Goal: Task Accomplishment & Management: Complete application form

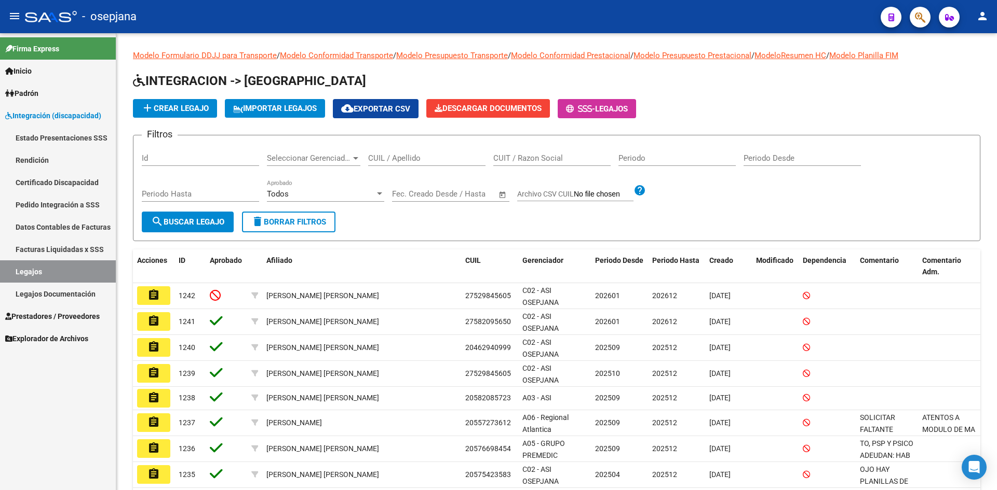
click at [62, 117] on span "Integración (discapacidad)" at bounding box center [53, 115] width 96 height 11
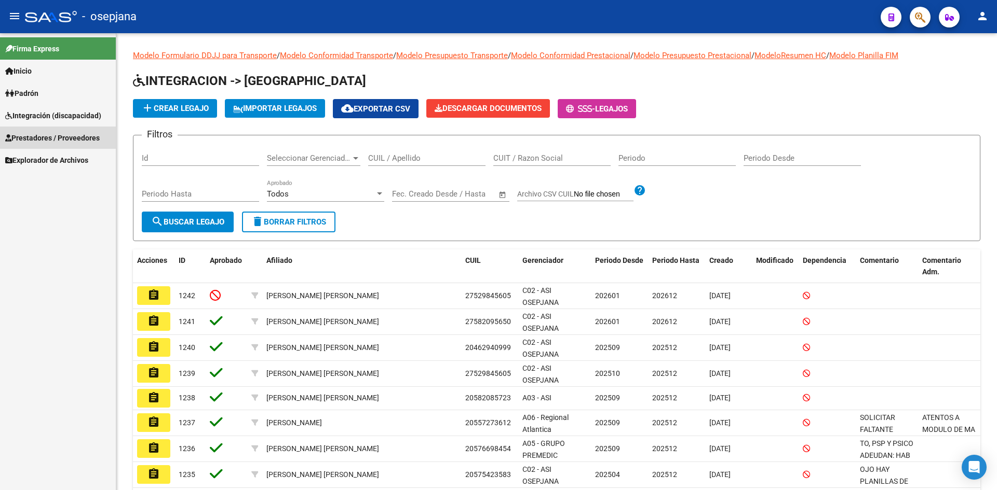
click at [61, 134] on span "Prestadores / Proveedores" at bounding box center [52, 137] width 94 height 11
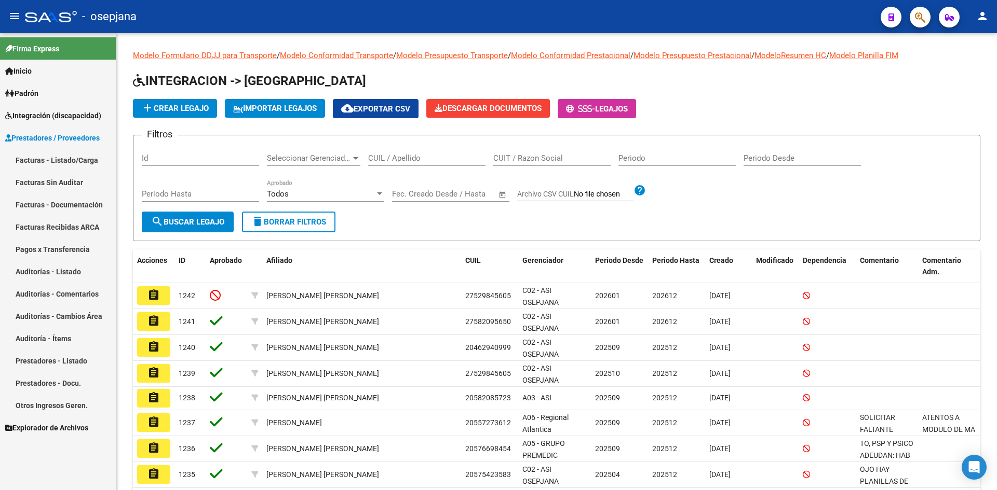
click at [72, 155] on link "Facturas - Listado/Carga" at bounding box center [58, 160] width 116 height 22
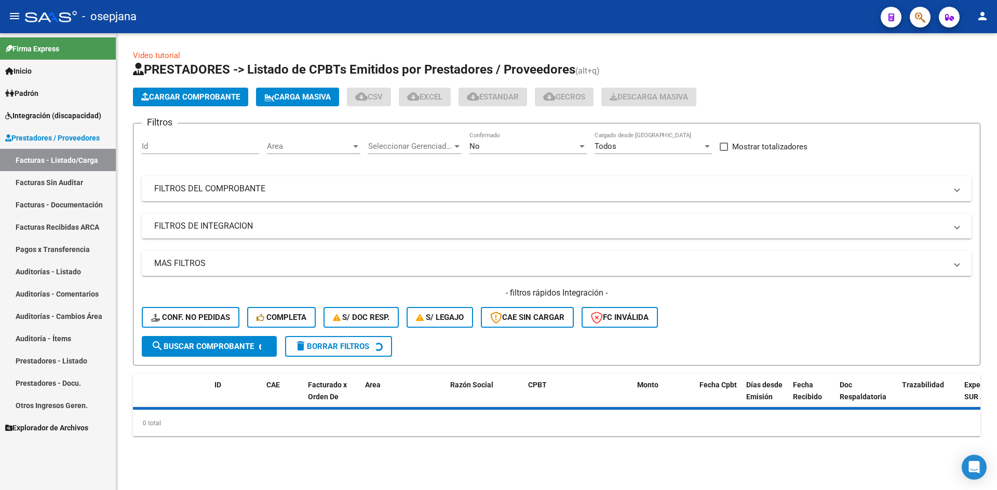
click at [308, 144] on span "Area" at bounding box center [309, 146] width 84 height 9
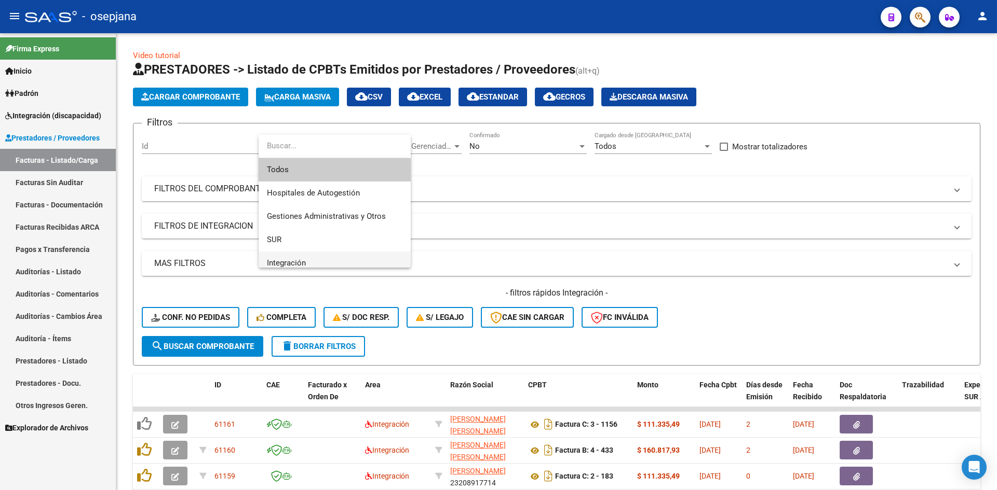
click at [286, 253] on span "Integración" at bounding box center [334, 263] width 135 height 23
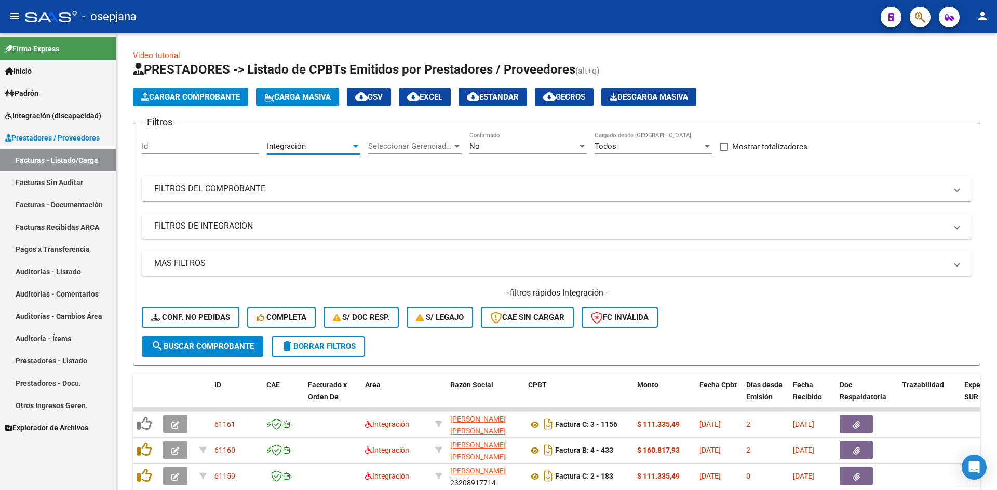
scroll to position [7, 0]
click at [527, 139] on div "No Confirmado" at bounding box center [527, 143] width 117 height 22
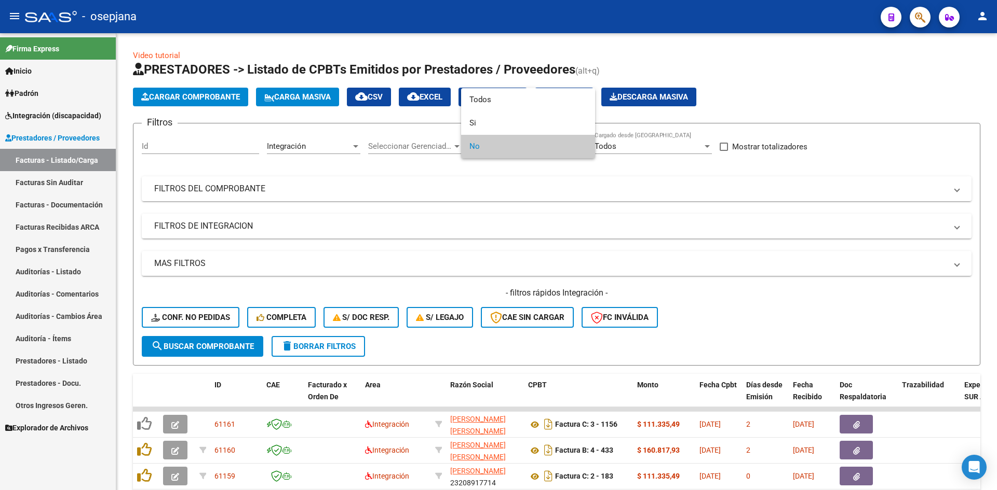
click at [521, 146] on span "No" at bounding box center [527, 146] width 117 height 23
click at [800, 339] on div at bounding box center [498, 245] width 997 height 490
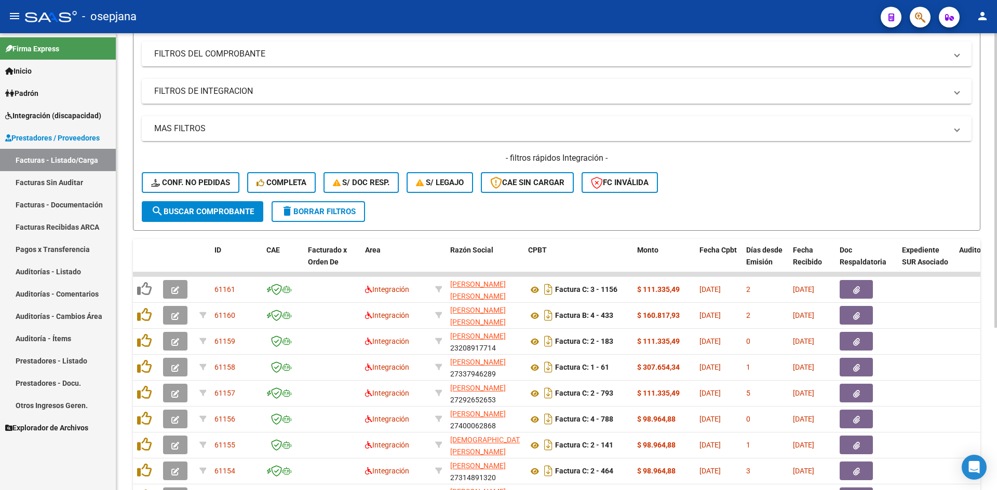
scroll to position [252, 0]
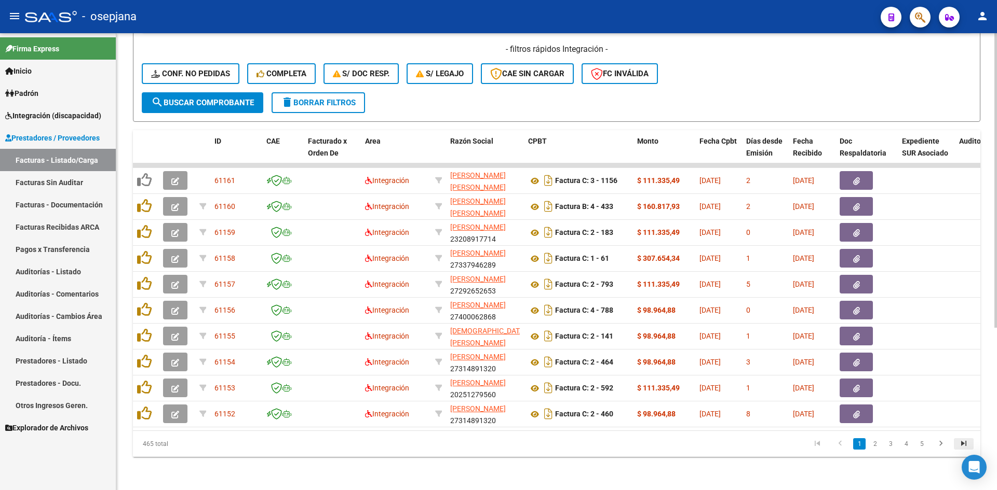
click at [959, 443] on icon "go to last page" at bounding box center [963, 445] width 13 height 12
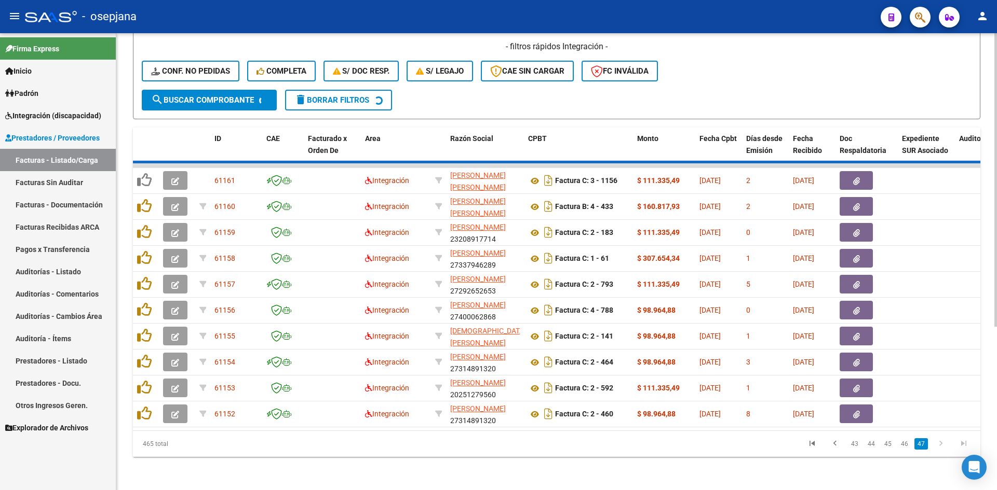
scroll to position [122, 0]
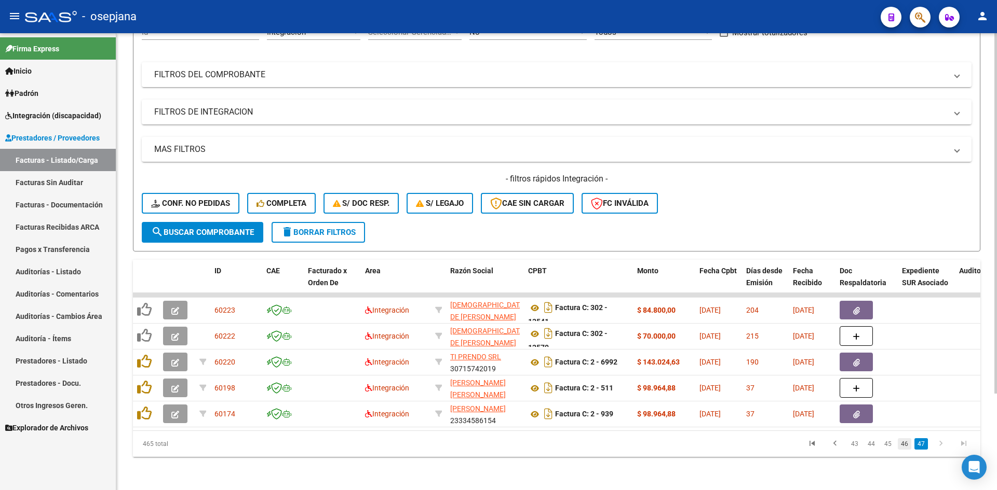
click at [904, 446] on link "46" at bounding box center [903, 444] width 13 height 11
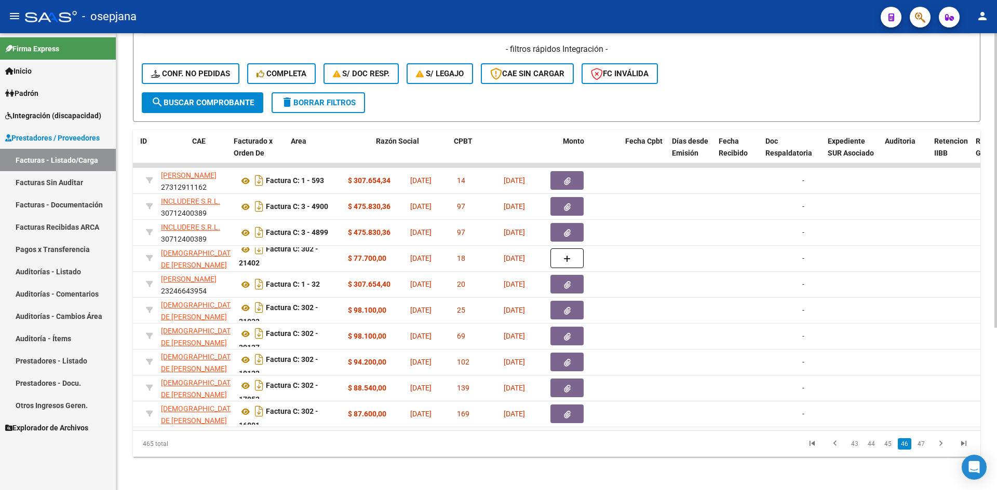
scroll to position [0, 0]
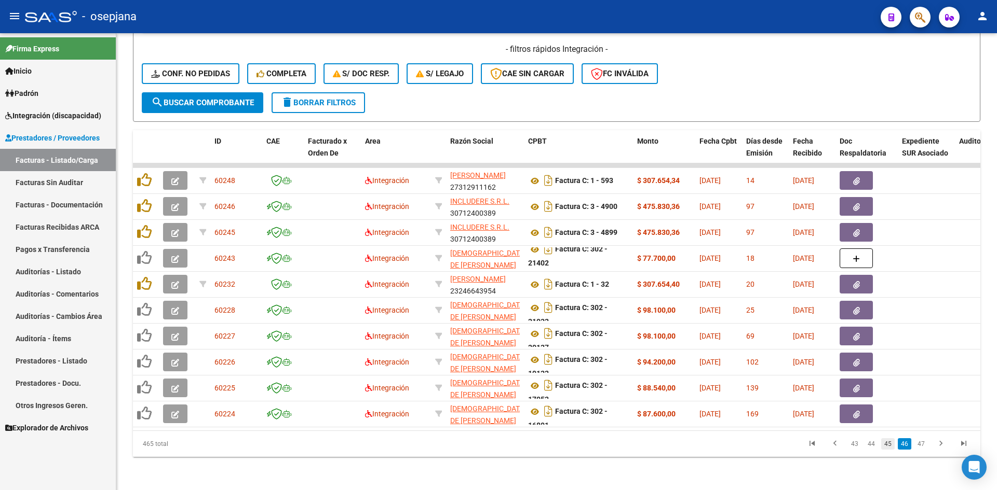
click at [885, 443] on link "45" at bounding box center [887, 444] width 13 height 11
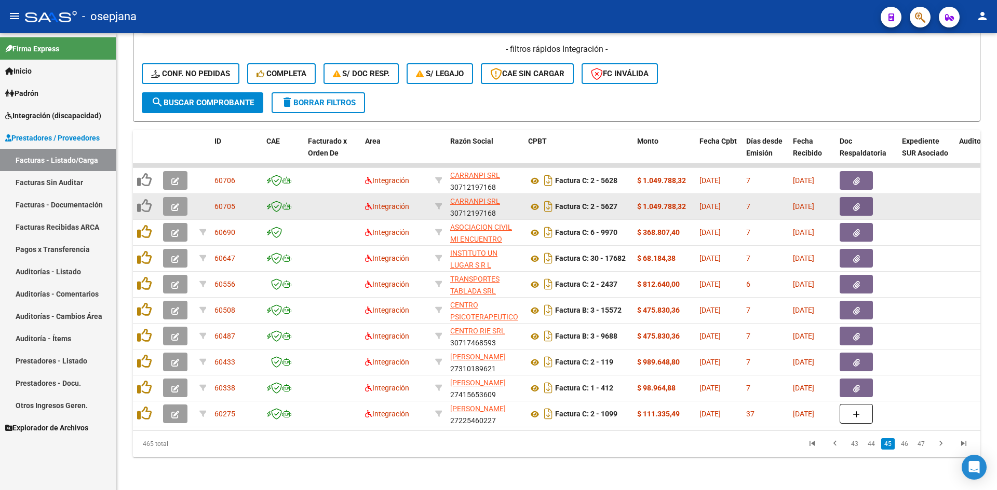
click at [170, 202] on button "button" at bounding box center [175, 206] width 24 height 19
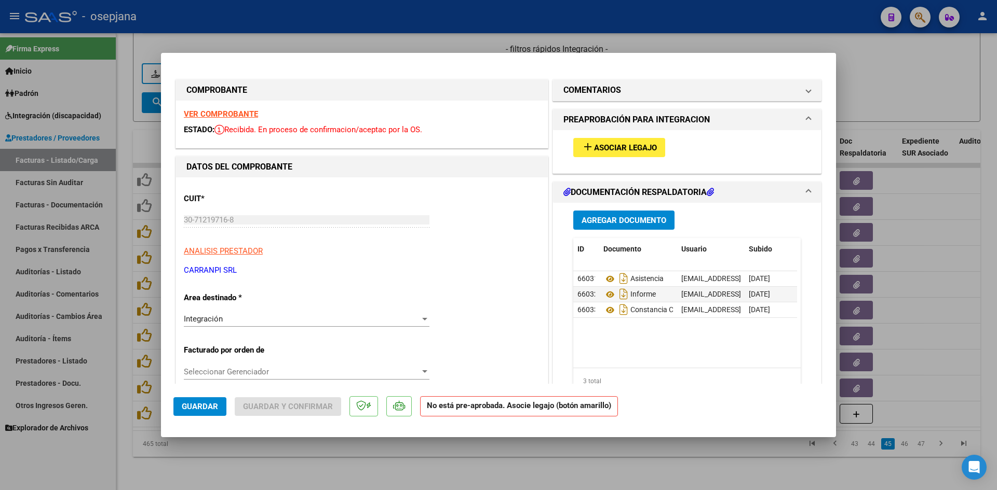
click at [226, 113] on strong "VER COMPROBANTE" at bounding box center [221, 114] width 74 height 9
click at [233, 115] on strong "VER COMPROBANTE" at bounding box center [221, 114] width 74 height 9
click at [604, 143] on span "Asociar Legajo" at bounding box center [625, 147] width 63 height 9
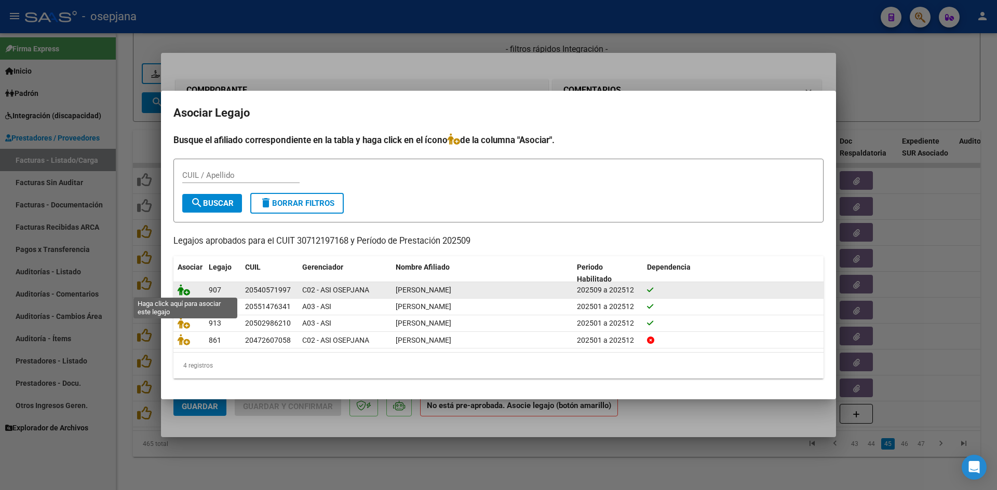
click at [185, 294] on icon at bounding box center [184, 289] width 12 height 11
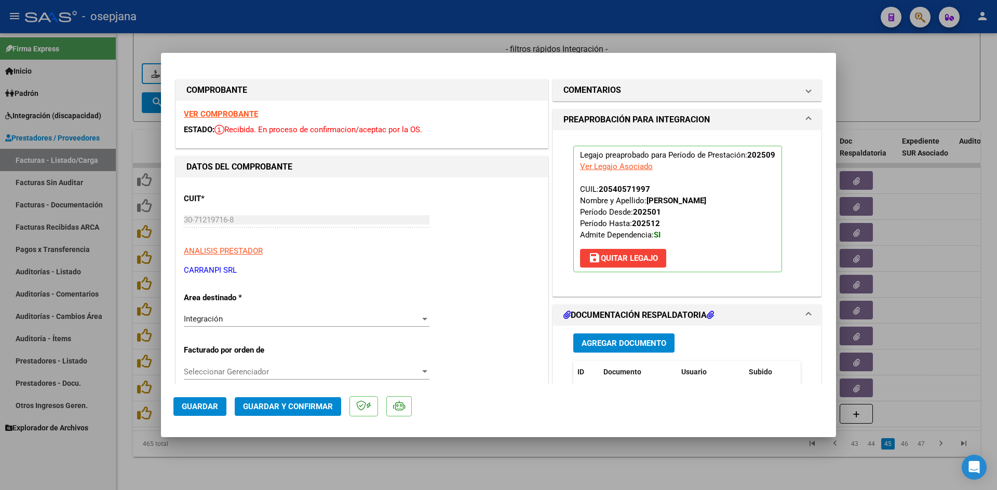
click at [209, 405] on span "Guardar" at bounding box center [200, 406] width 36 height 9
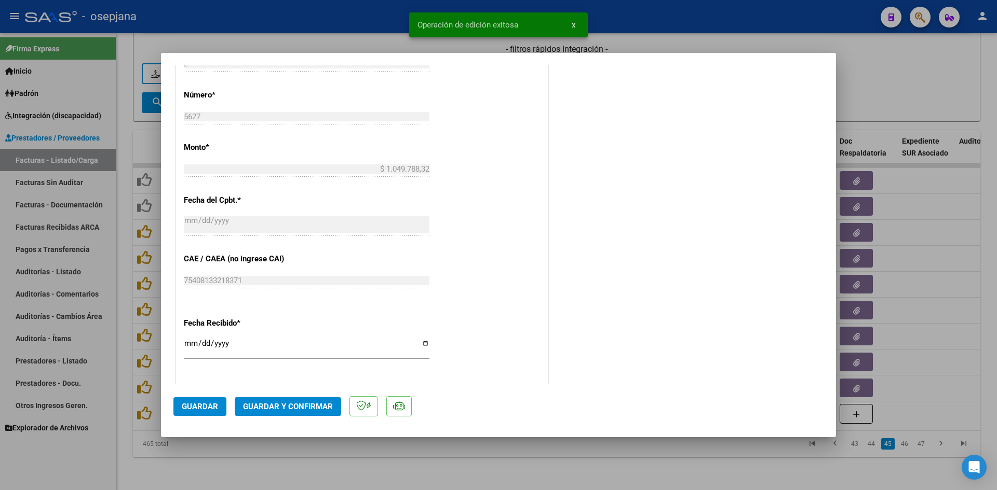
scroll to position [571, 0]
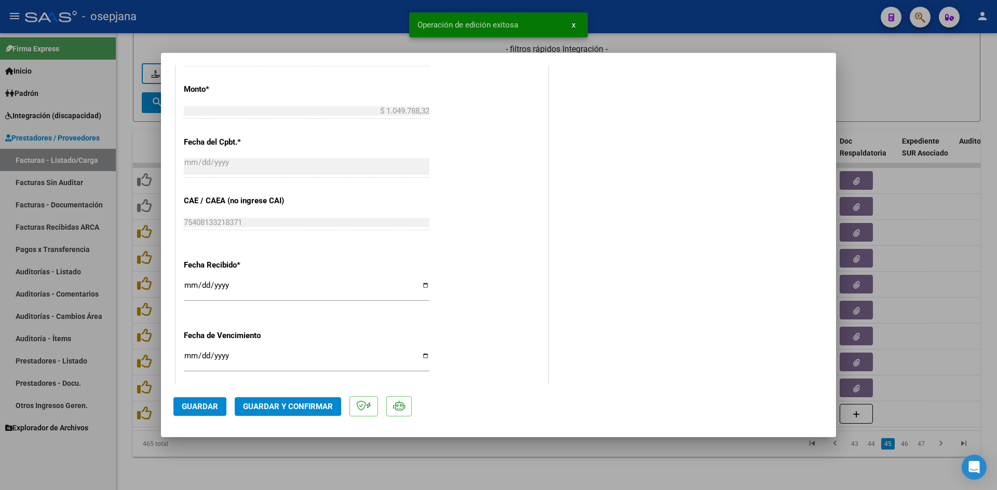
click at [188, 358] on input "Ingresar la fecha" at bounding box center [307, 360] width 246 height 17
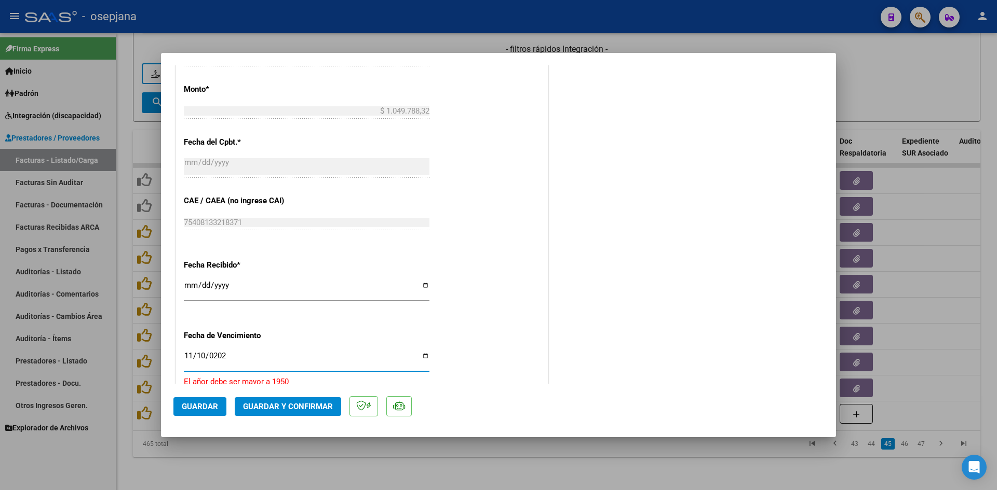
type input "[DATE]"
click at [294, 409] on span "Guardar y Confirmar" at bounding box center [288, 406] width 90 height 9
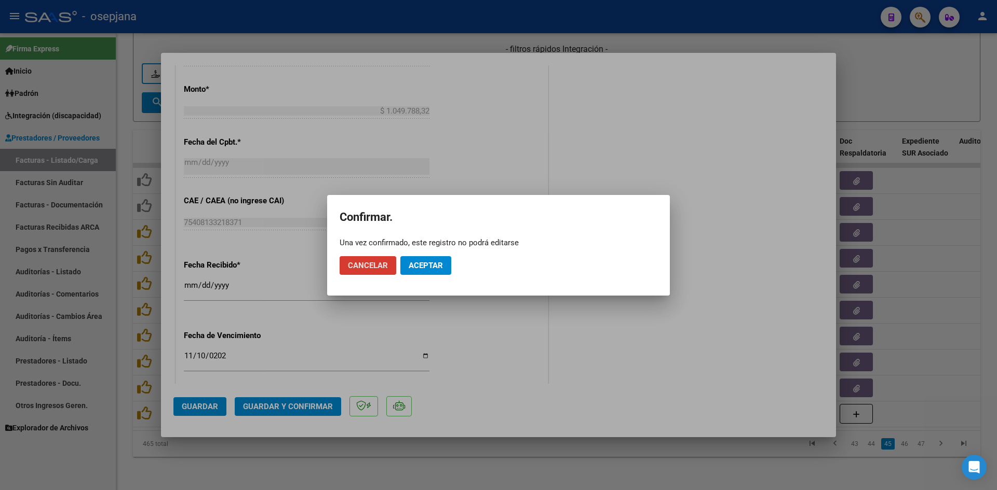
click at [425, 267] on span "Aceptar" at bounding box center [425, 265] width 34 height 9
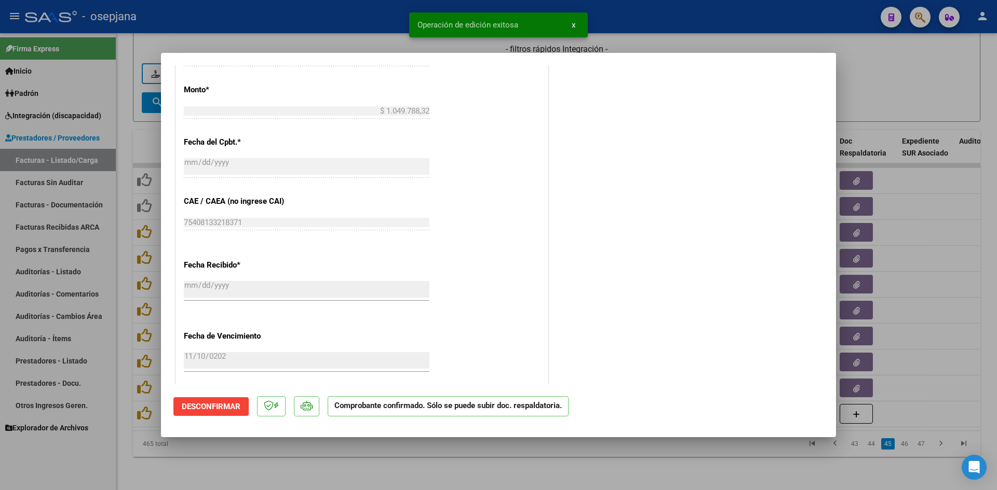
click at [858, 94] on div at bounding box center [498, 245] width 997 height 490
type input "$ 0,00"
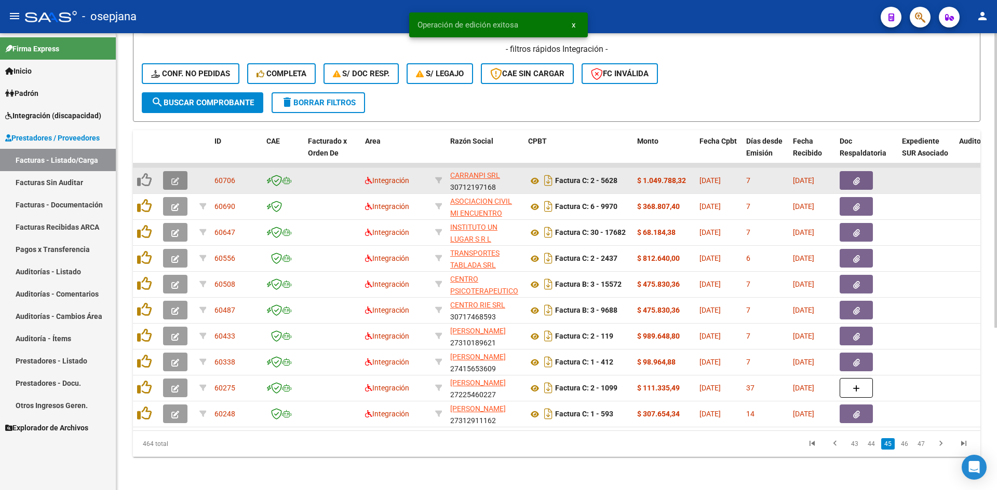
click at [176, 178] on icon "button" at bounding box center [175, 182] width 8 height 8
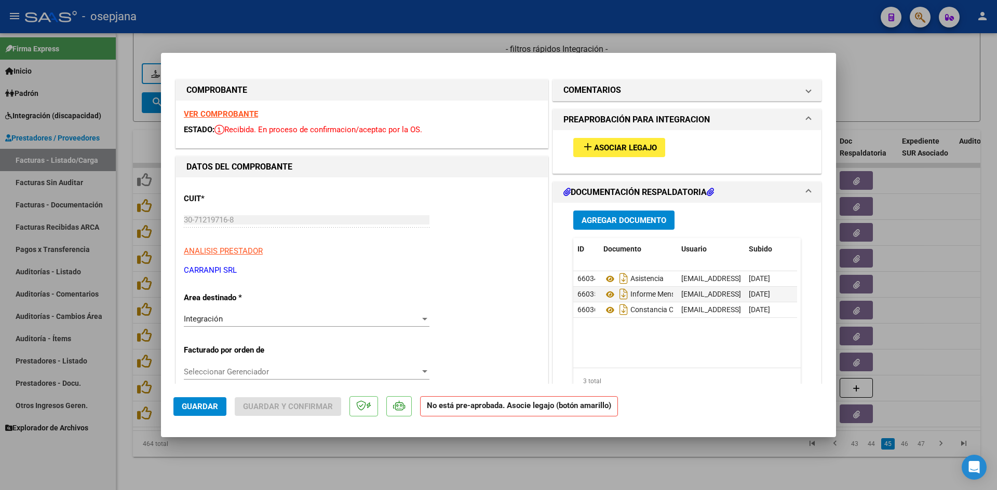
click at [231, 111] on strong "VER COMPROBANTE" at bounding box center [221, 114] width 74 height 9
click at [243, 115] on strong "VER COMPROBANTE" at bounding box center [221, 114] width 74 height 9
click at [881, 59] on div at bounding box center [498, 245] width 997 height 490
type input "$ 0,00"
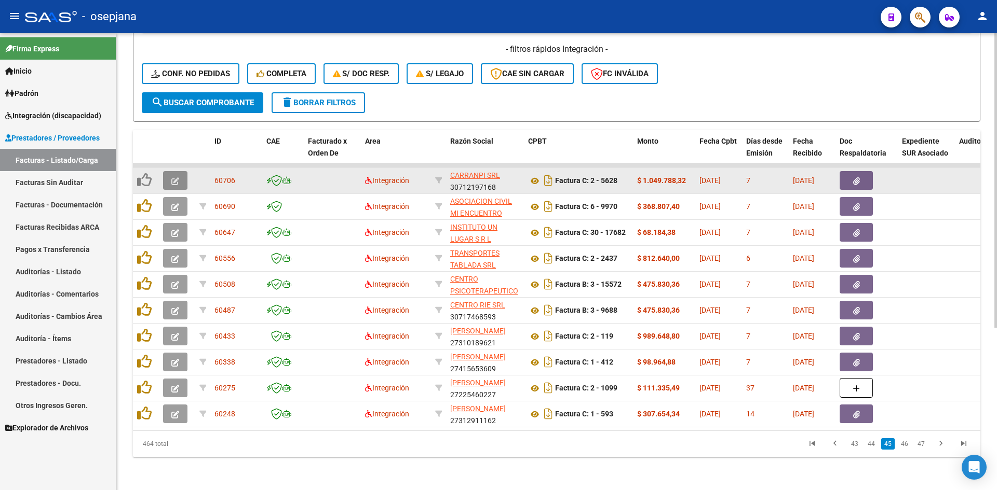
click at [179, 178] on icon "button" at bounding box center [175, 182] width 8 height 8
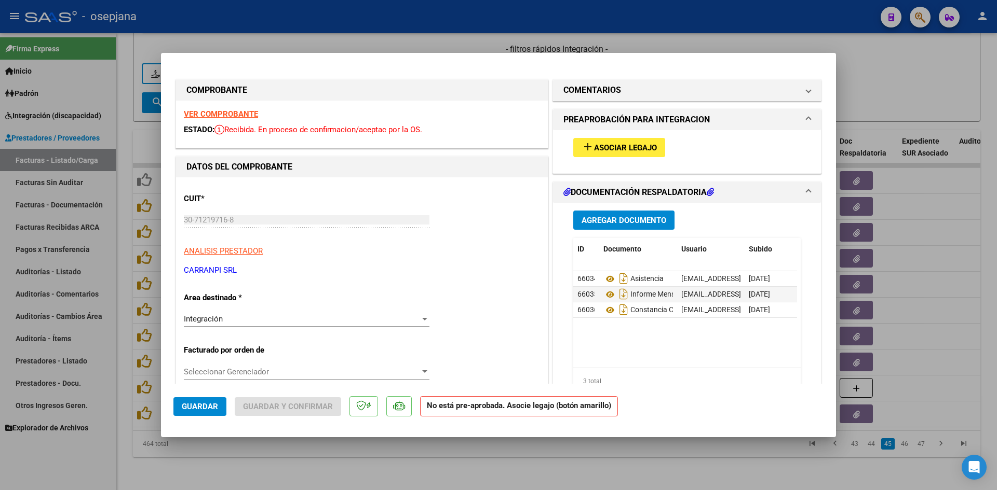
click at [228, 114] on strong "VER COMPROBANTE" at bounding box center [221, 114] width 74 height 9
click at [871, 79] on div at bounding box center [498, 245] width 997 height 490
type input "$ 0,00"
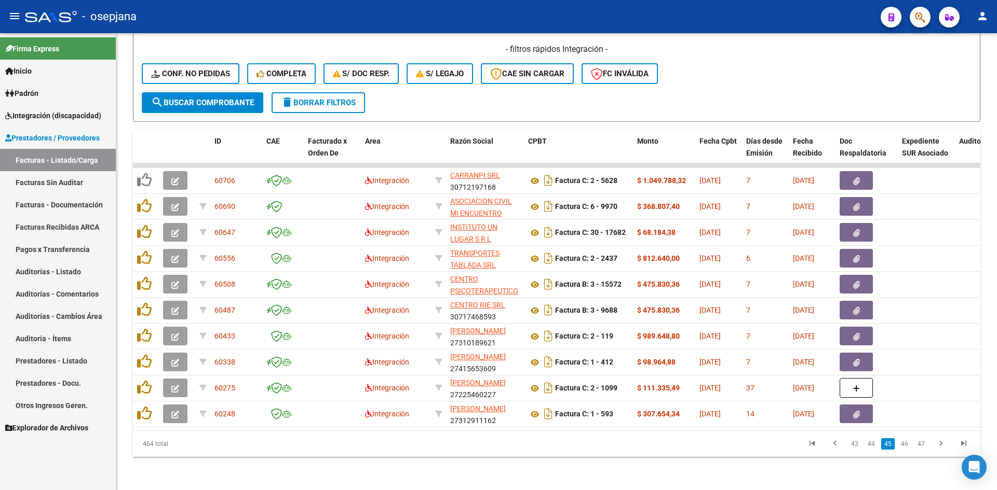
click at [45, 116] on span "Integración (discapacidad)" at bounding box center [53, 115] width 96 height 11
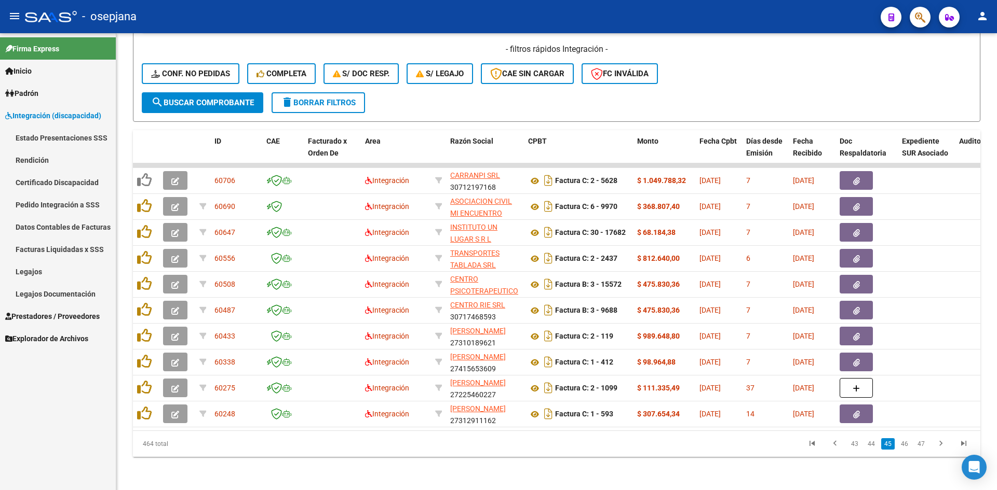
click at [34, 269] on link "Legajos" at bounding box center [58, 272] width 116 height 22
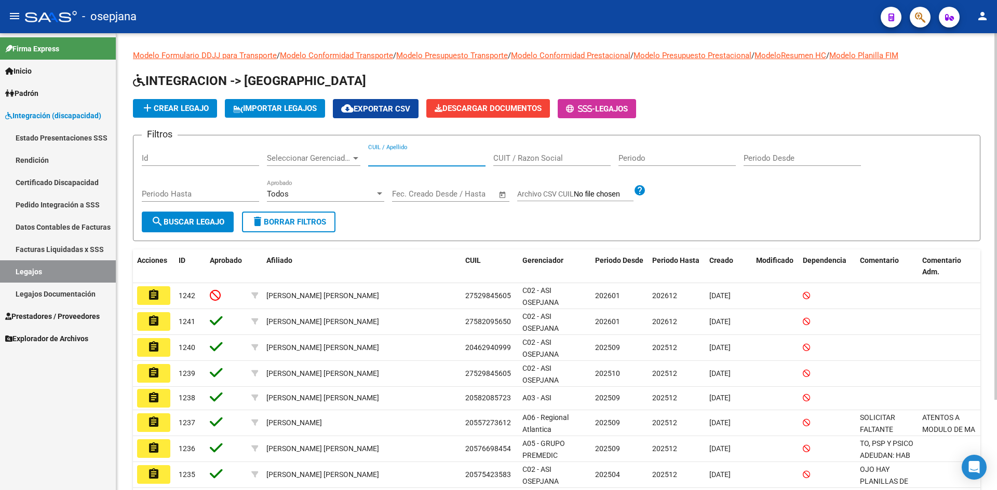
click at [412, 159] on input "CUIL / Apellido" at bounding box center [426, 158] width 117 height 9
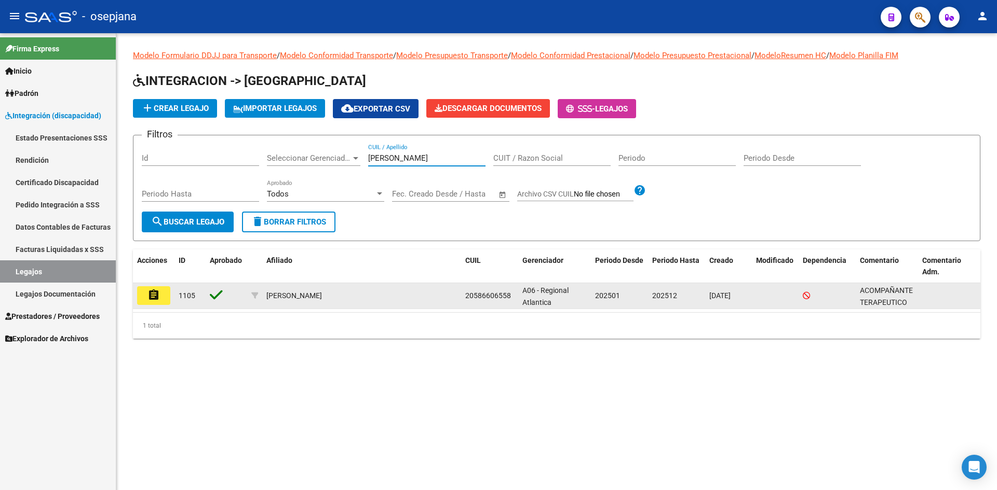
type input "[PERSON_NAME]"
click at [155, 297] on mat-icon "assignment" at bounding box center [153, 295] width 12 height 12
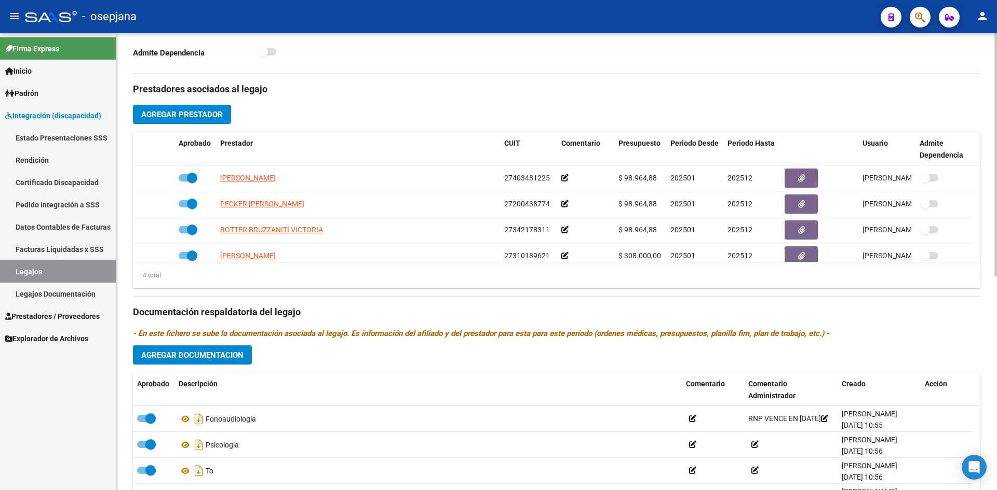
scroll to position [402, 0]
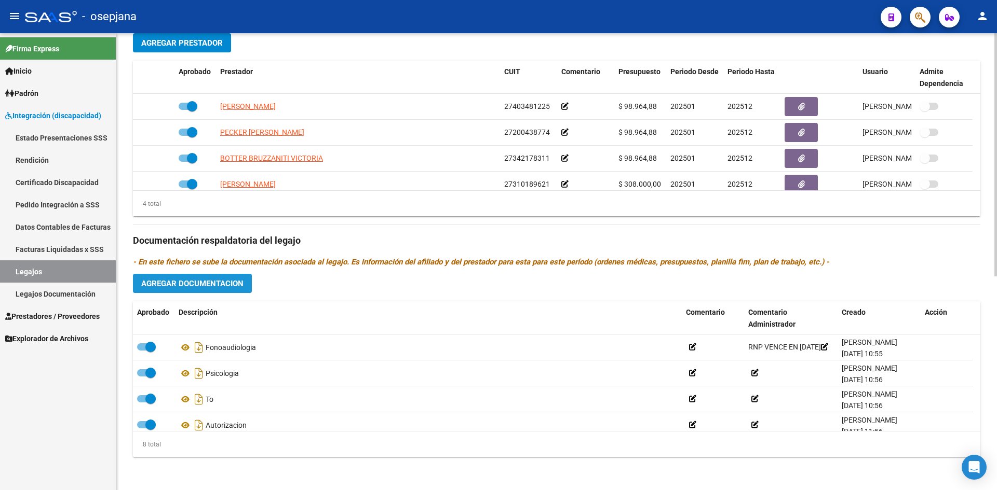
click at [188, 283] on span "Agregar Documentacion" at bounding box center [192, 283] width 102 height 9
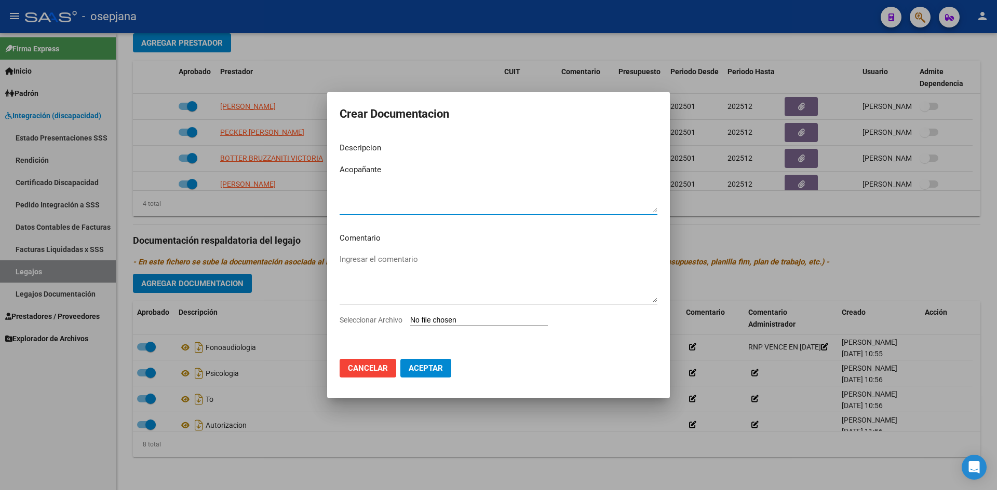
drag, startPoint x: 355, startPoint y: 171, endPoint x: 541, endPoint y: 171, distance: 186.3
click at [541, 171] on textarea "Acopañante" at bounding box center [498, 188] width 318 height 49
type textarea "Acompañante Terap. para Colonia de vacaciones"
click at [424, 319] on input "Seleccionar Archivo" at bounding box center [479, 321] width 138 height 10
type input "C:\fakepath\[PERSON_NAME].pdf"
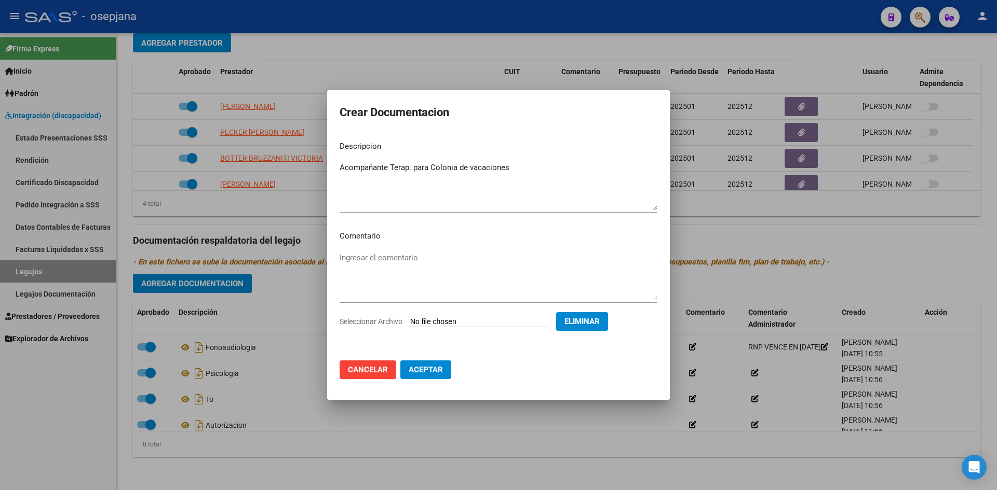
click at [434, 367] on span "Aceptar" at bounding box center [425, 369] width 34 height 9
checkbox input "false"
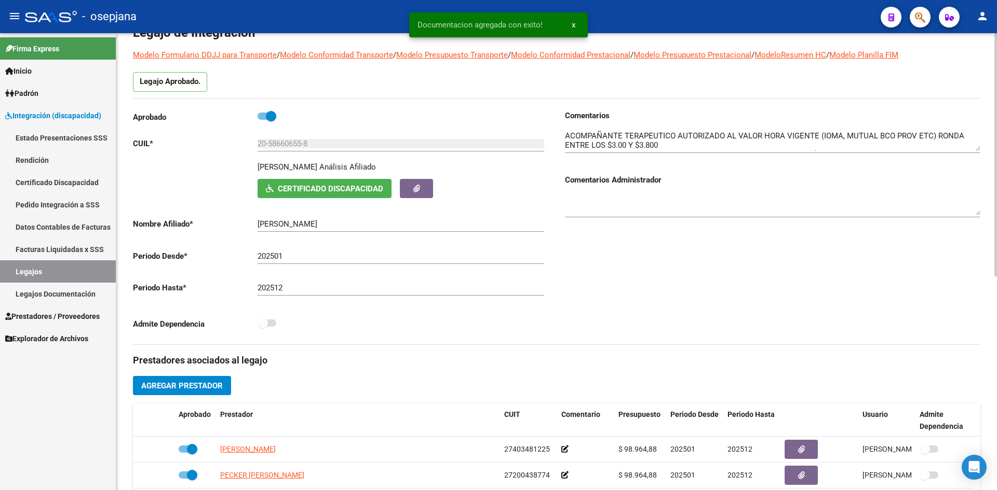
scroll to position [0, 0]
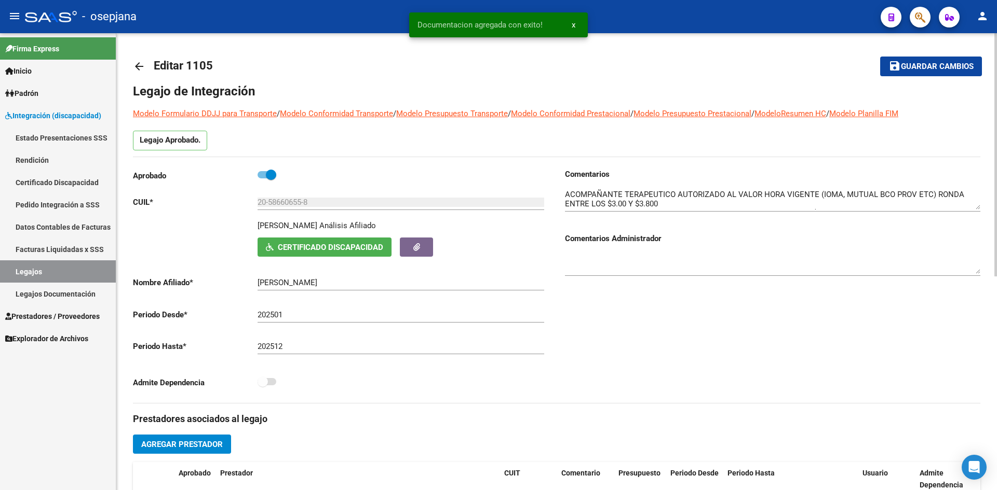
click at [920, 71] on span "Guardar cambios" at bounding box center [937, 66] width 73 height 9
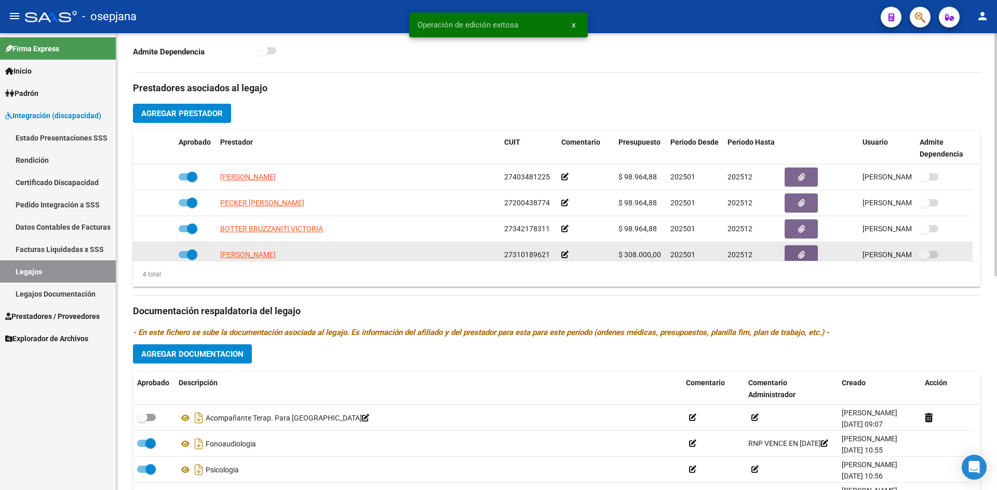
scroll to position [402, 0]
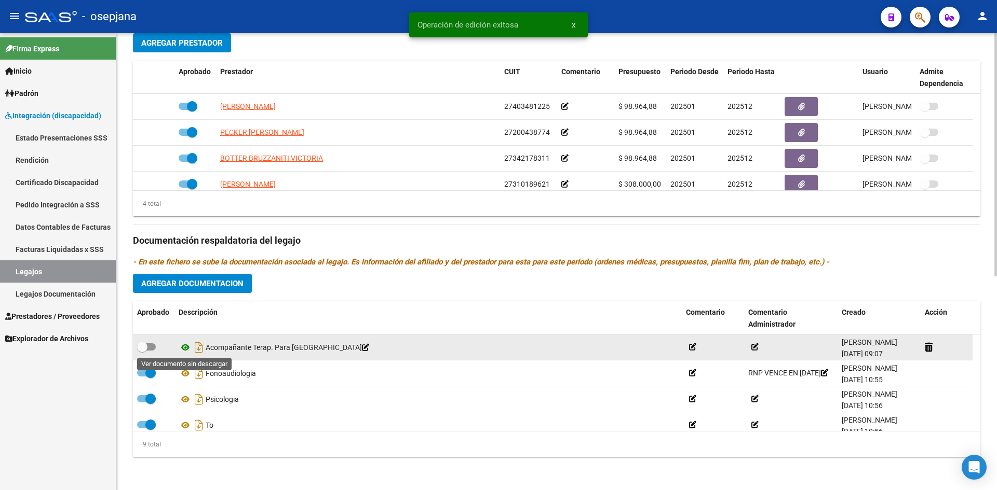
click at [183, 347] on icon at bounding box center [185, 348] width 13 height 12
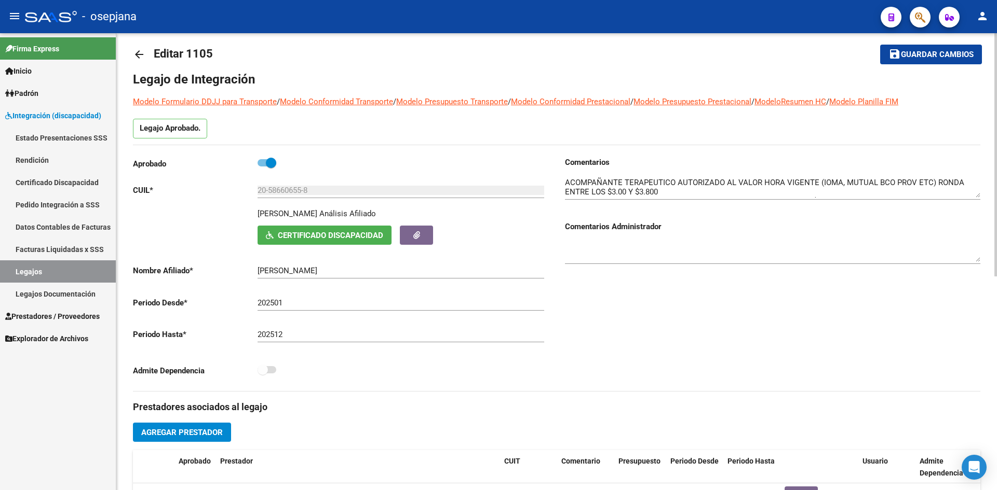
scroll to position [0, 0]
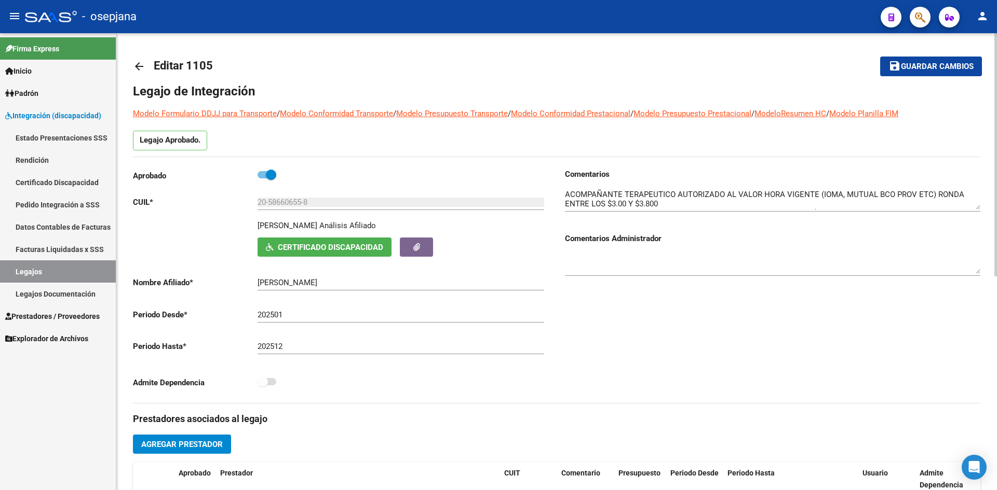
click at [906, 65] on span "Guardar cambios" at bounding box center [937, 66] width 73 height 9
click at [56, 113] on span "Integración (discapacidad)" at bounding box center [53, 115] width 96 height 11
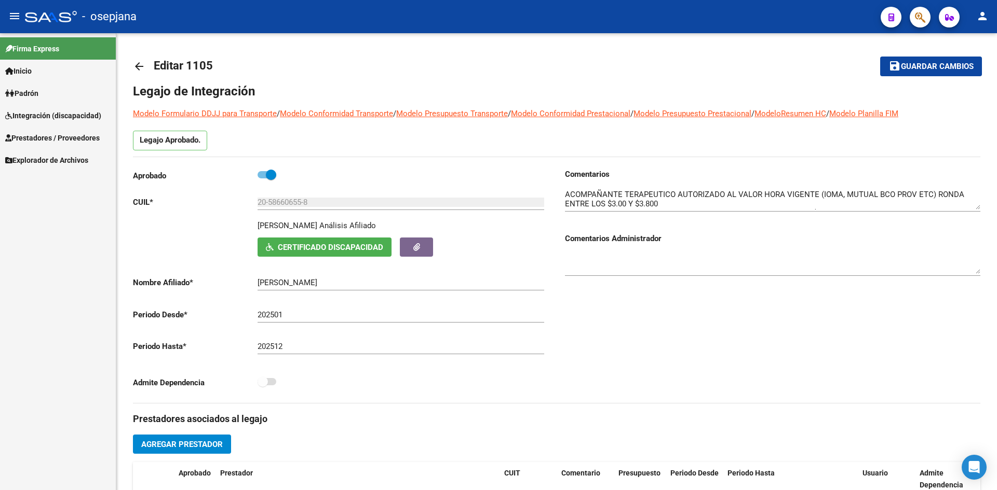
click at [51, 133] on span "Prestadores / Proveedores" at bounding box center [52, 137] width 94 height 11
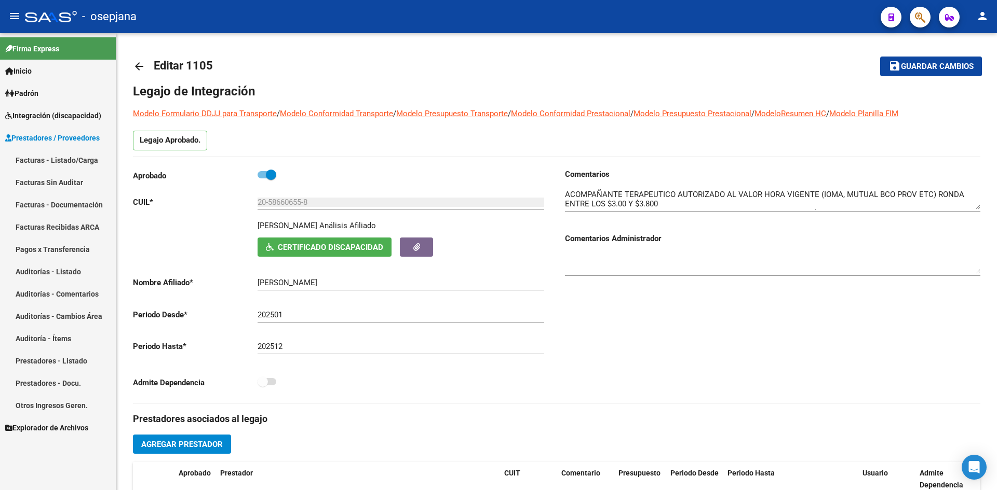
click at [59, 160] on link "Facturas - Listado/Carga" at bounding box center [58, 160] width 116 height 22
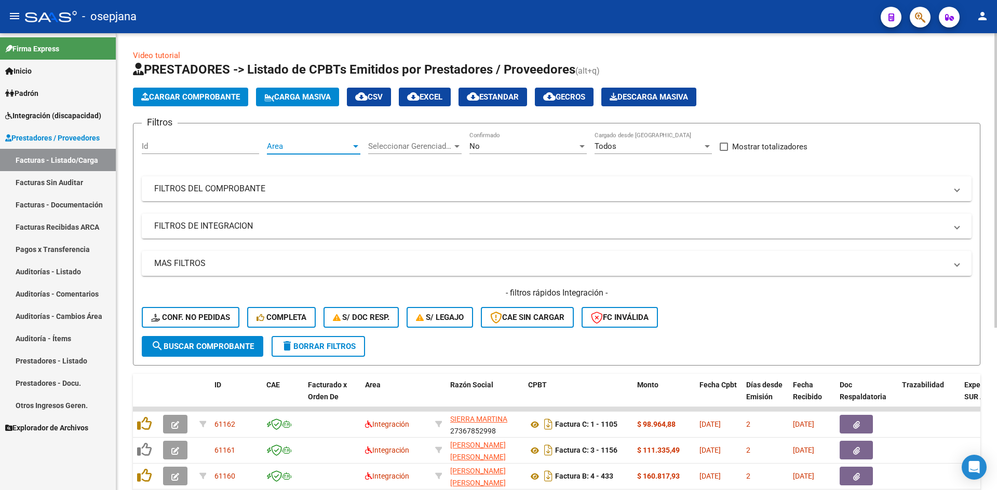
click at [315, 142] on span "Area" at bounding box center [309, 146] width 84 height 9
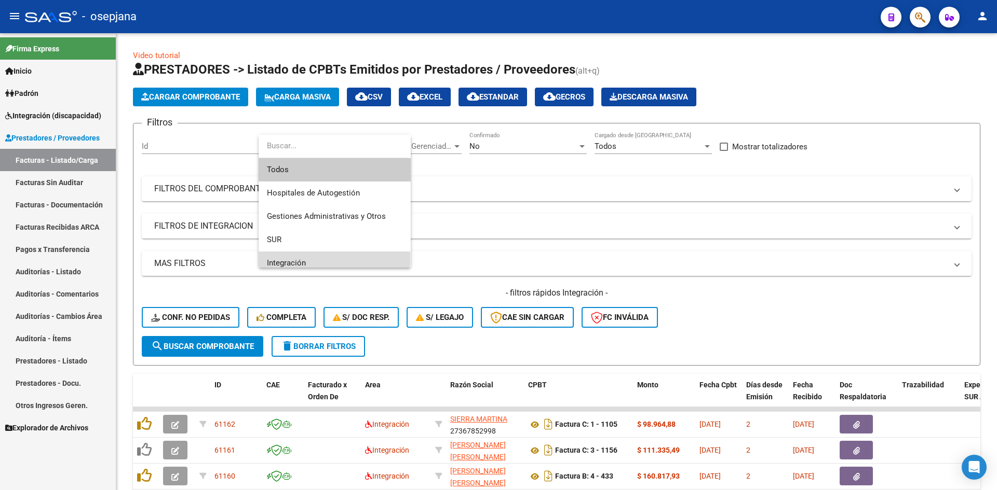
click at [296, 258] on span "Integración" at bounding box center [334, 263] width 135 height 23
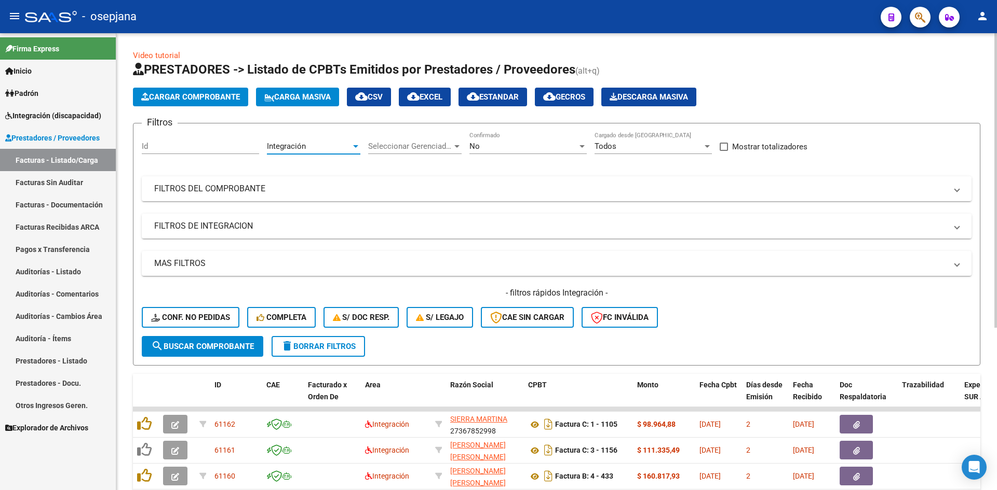
click at [481, 149] on div "No" at bounding box center [523, 146] width 108 height 9
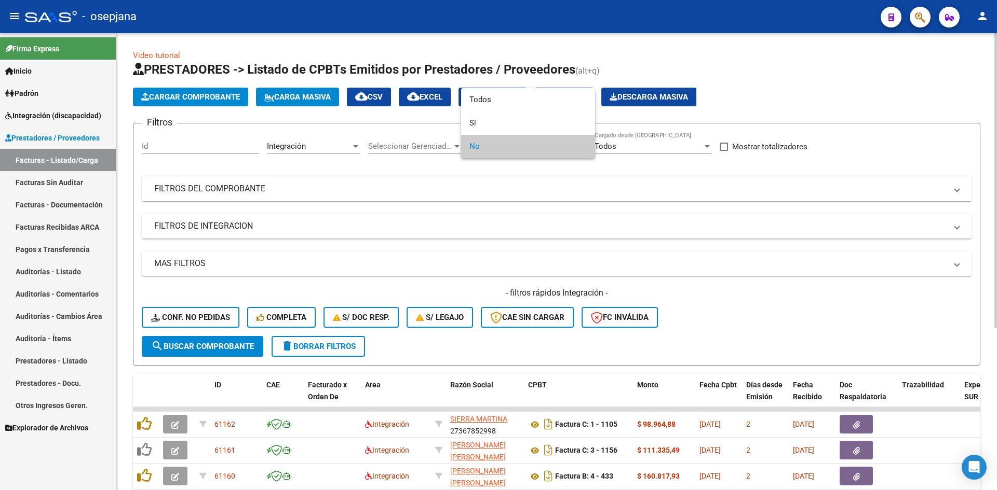
click at [481, 149] on span "No" at bounding box center [527, 146] width 117 height 23
click at [493, 351] on div at bounding box center [498, 245] width 997 height 490
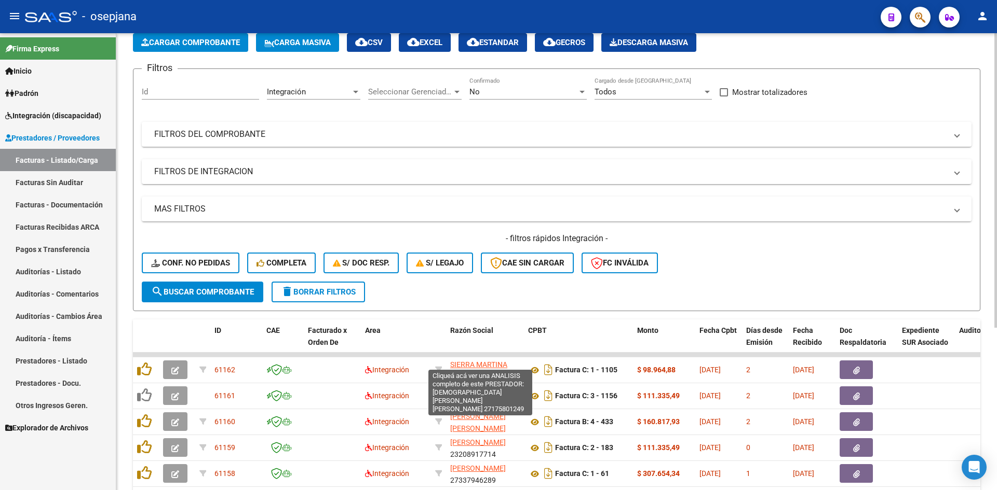
scroll to position [252, 0]
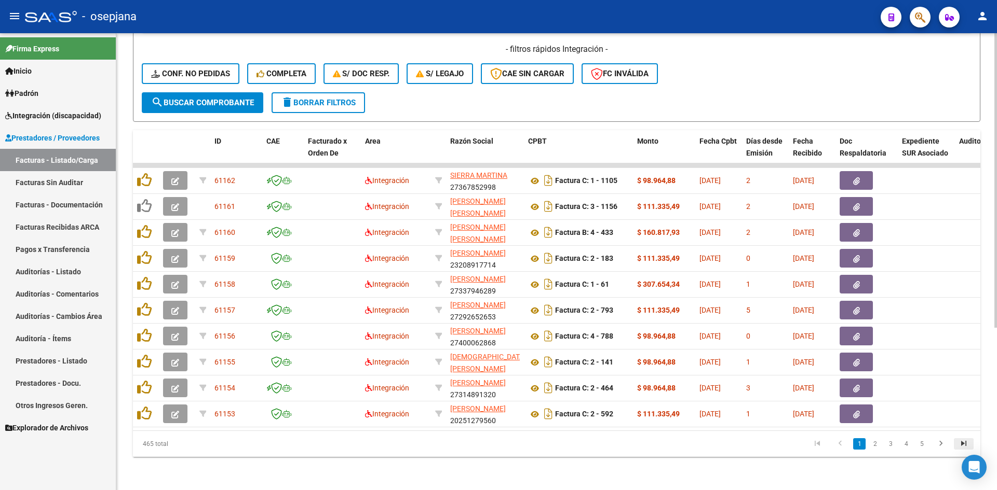
click at [960, 445] on icon "go to last page" at bounding box center [963, 445] width 13 height 12
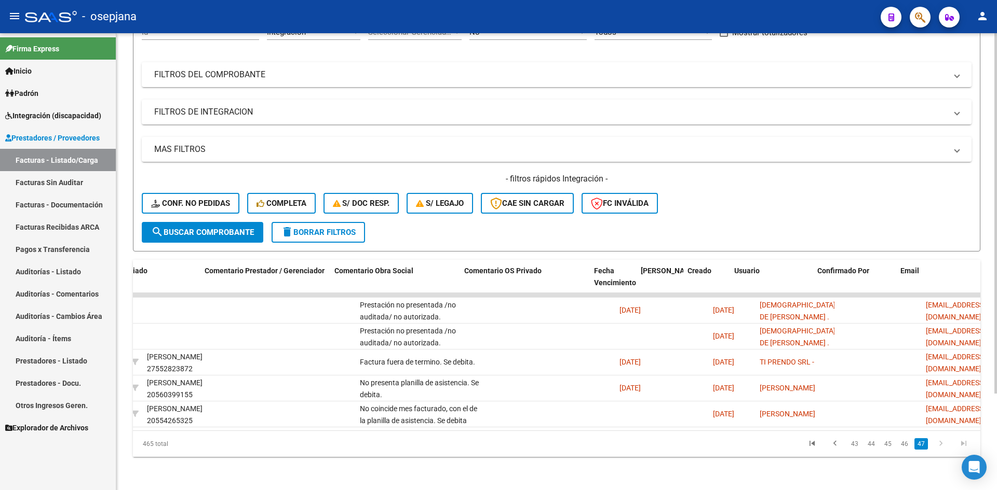
scroll to position [0, 1550]
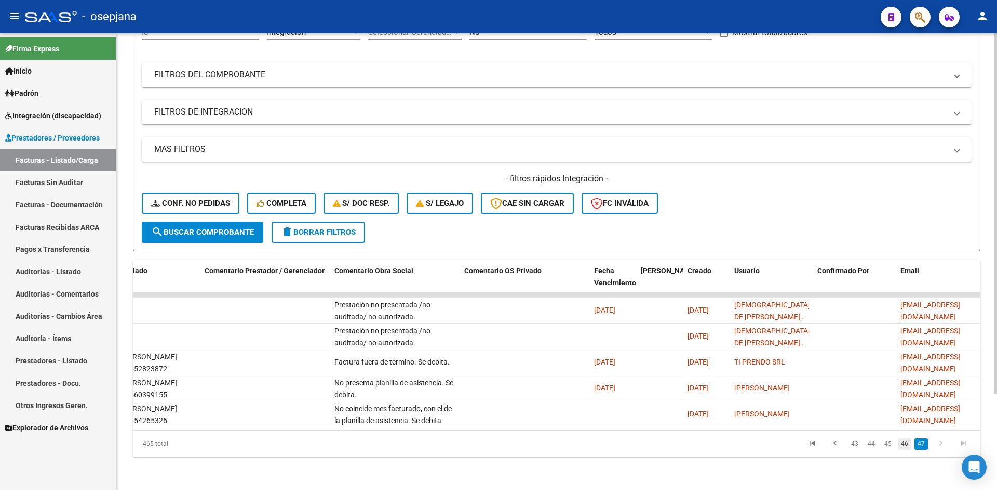
click at [902, 447] on link "46" at bounding box center [903, 444] width 13 height 11
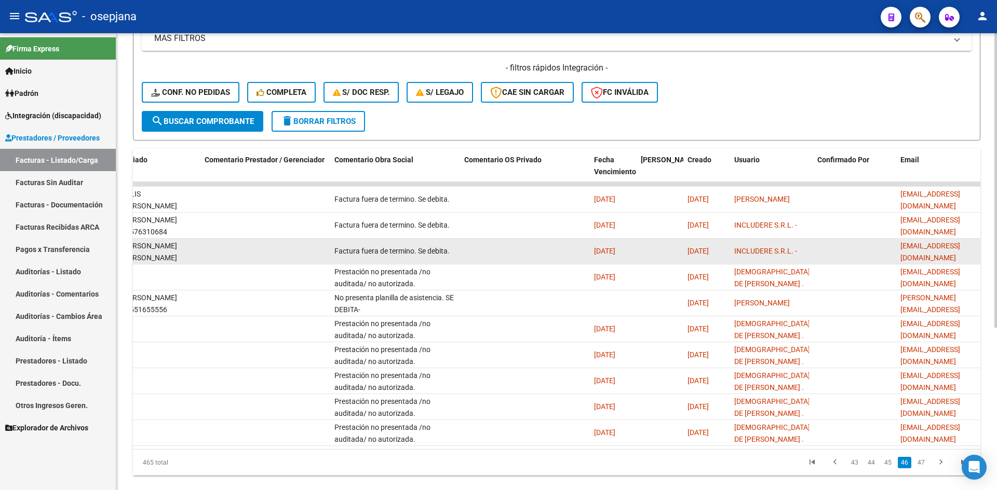
scroll to position [226, 0]
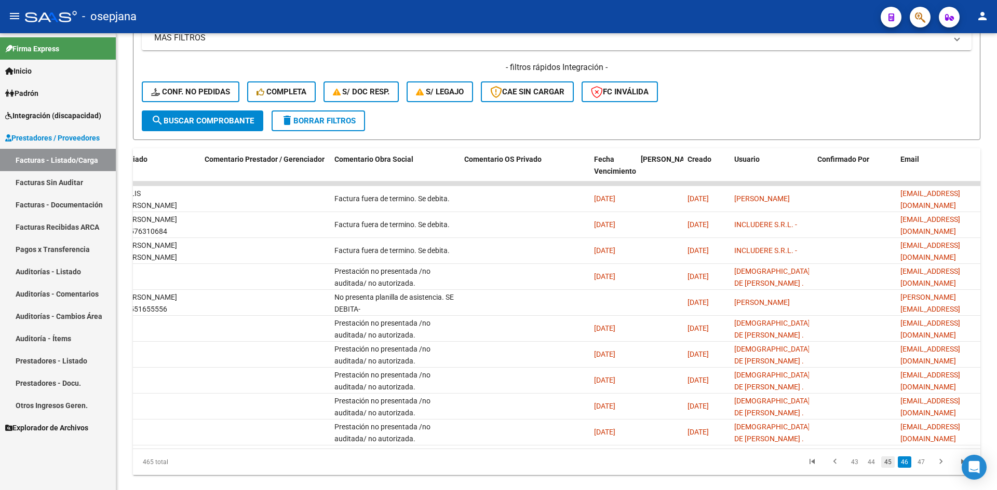
click at [889, 468] on link "45" at bounding box center [887, 462] width 13 height 11
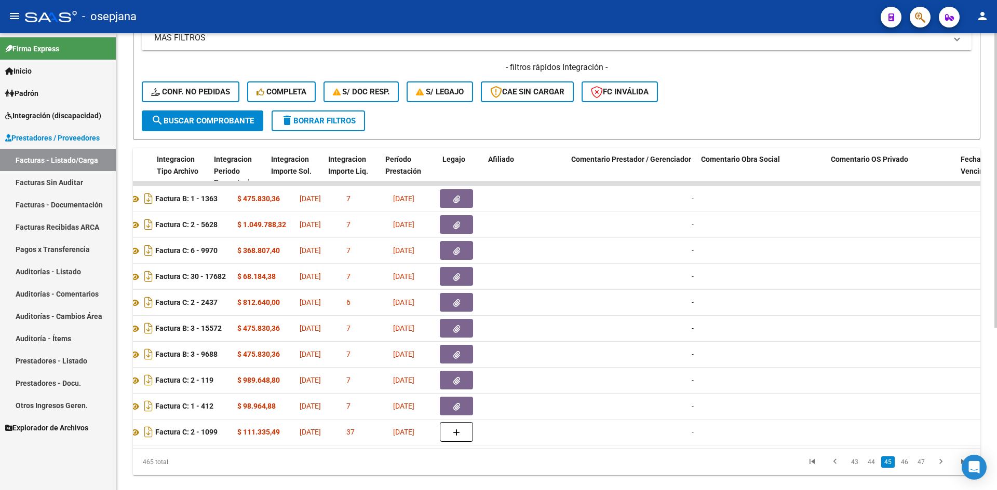
scroll to position [0, 0]
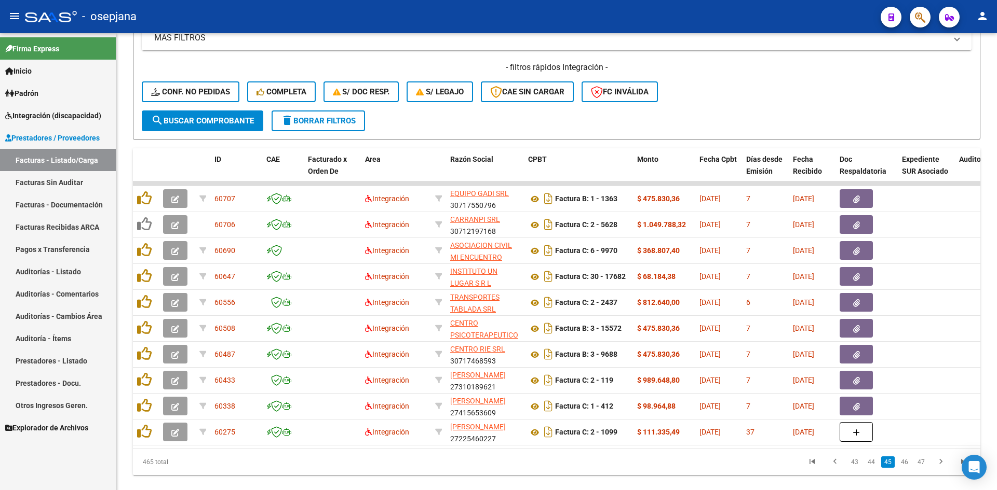
click at [32, 158] on link "Facturas - Listado/Carga" at bounding box center [58, 160] width 116 height 22
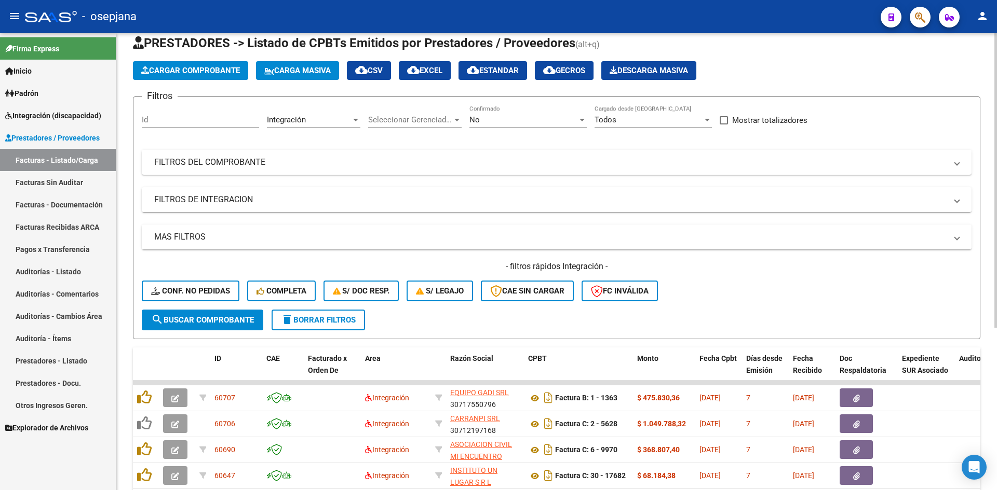
scroll to position [18, 0]
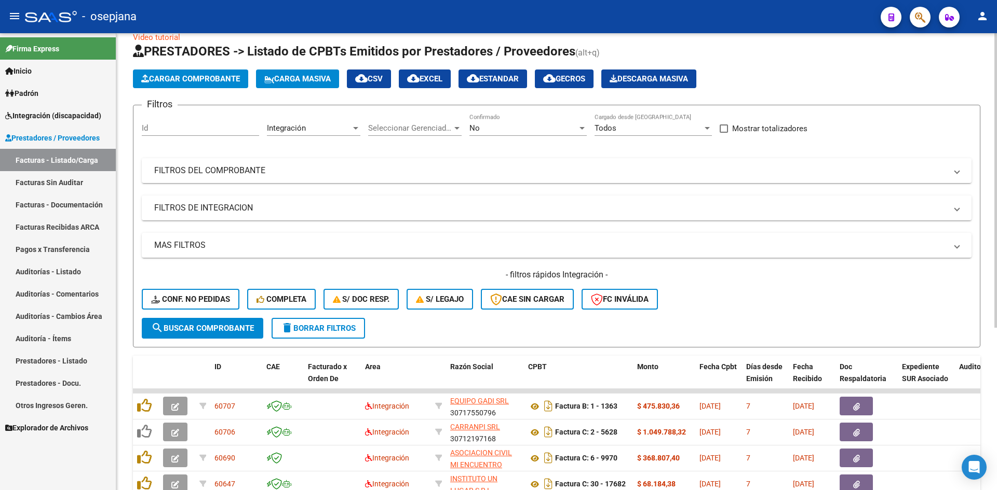
click at [308, 130] on div "Integración" at bounding box center [309, 128] width 84 height 9
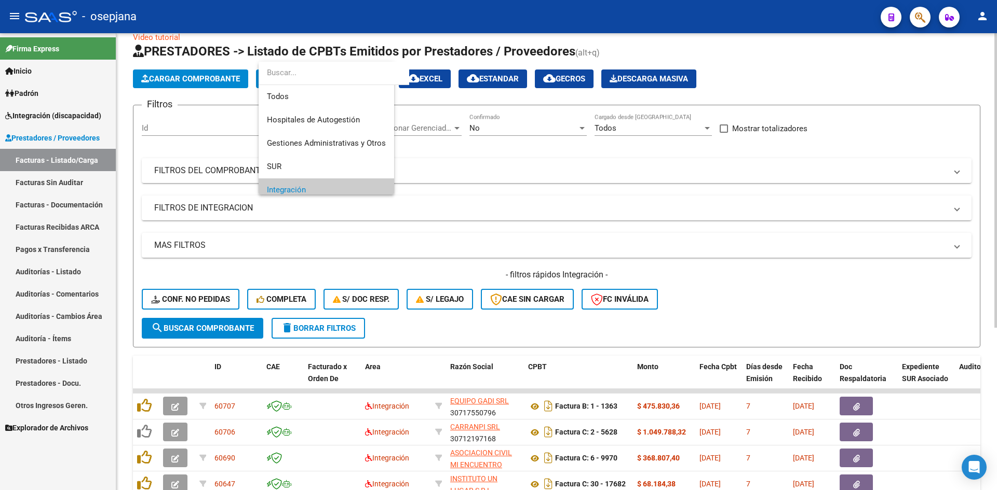
scroll to position [62, 0]
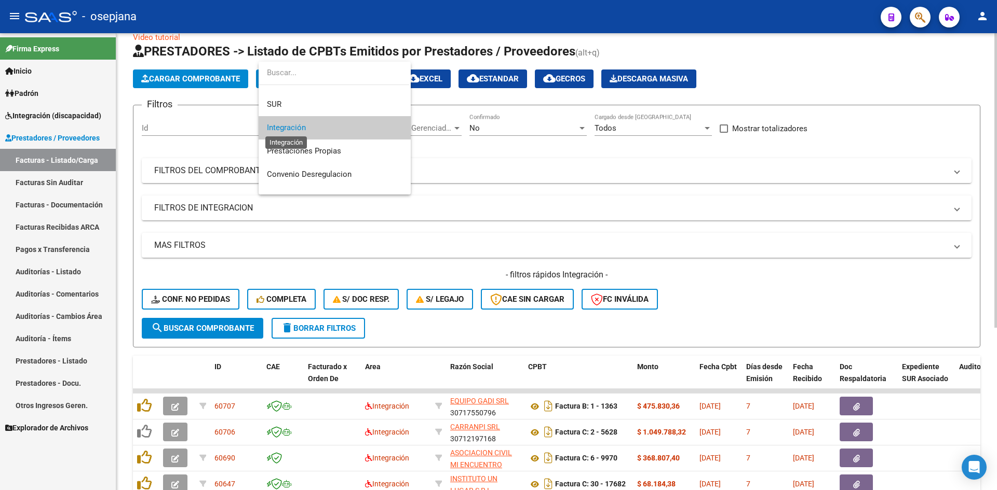
click at [303, 128] on span "Integración" at bounding box center [286, 127] width 39 height 9
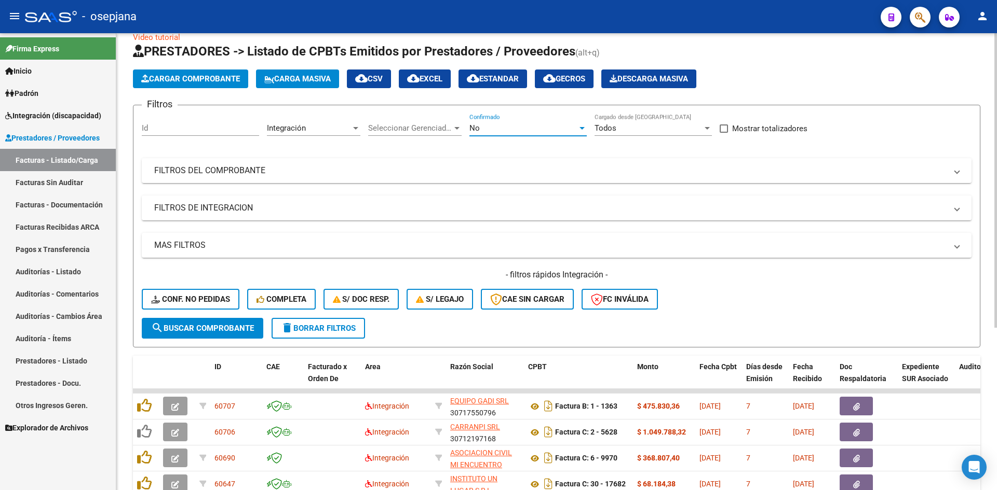
click at [512, 129] on div "No" at bounding box center [523, 128] width 108 height 9
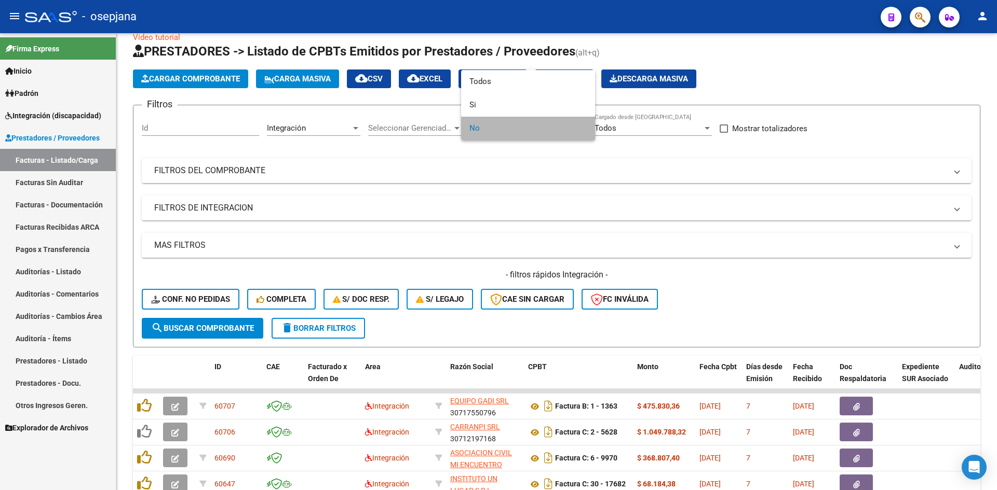
click at [512, 127] on span "No" at bounding box center [527, 128] width 117 height 23
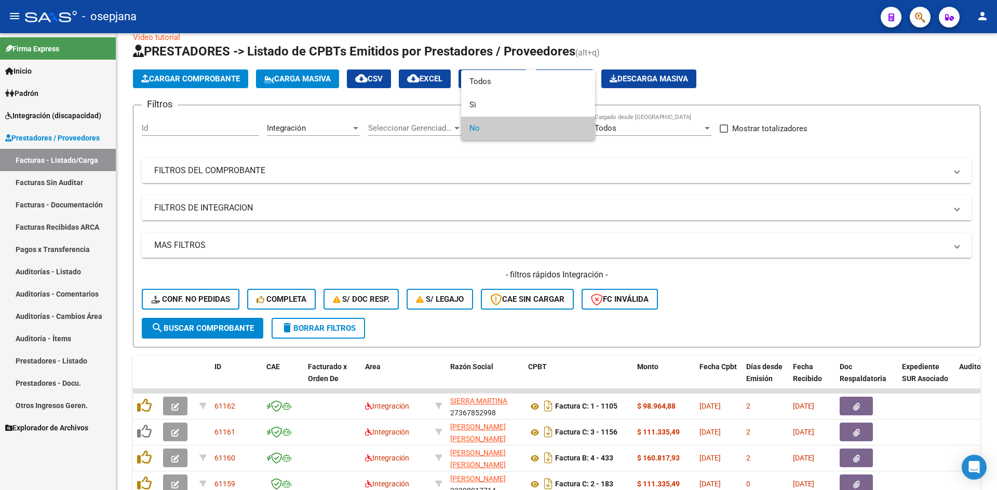
click at [660, 201] on div at bounding box center [498, 245] width 997 height 490
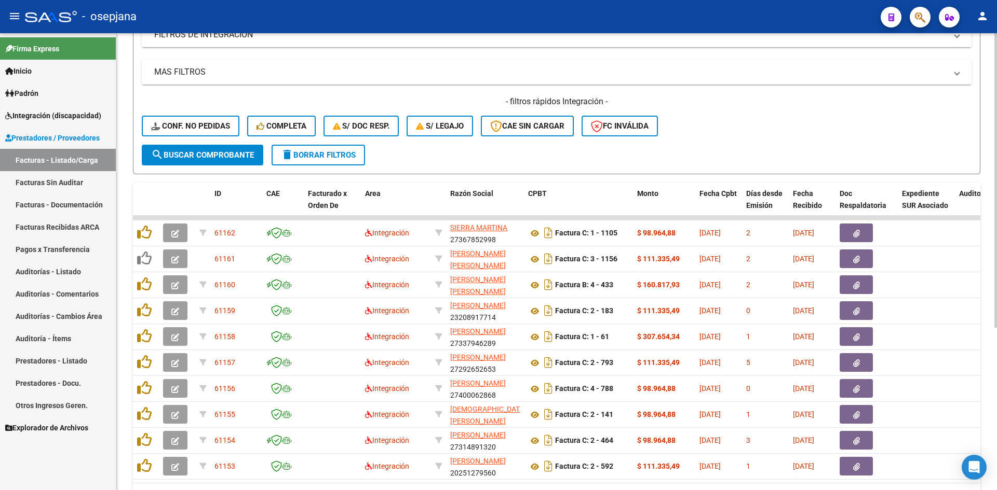
scroll to position [226, 0]
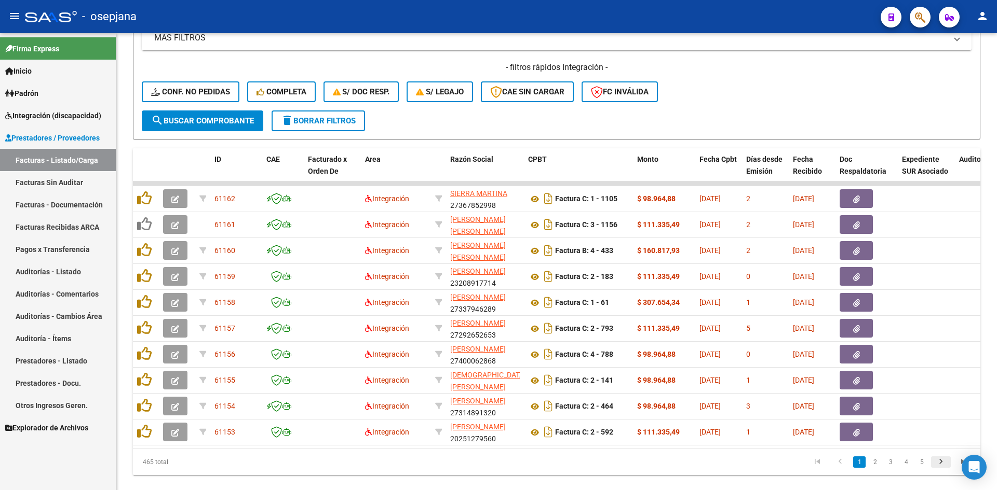
click at [943, 465] on icon "go to next page" at bounding box center [940, 463] width 13 height 12
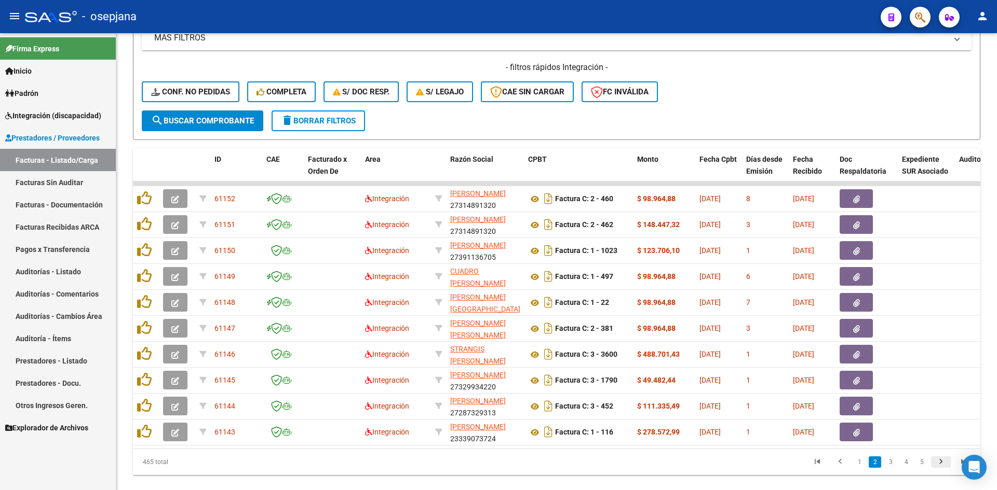
click at [942, 470] on icon "go to next page" at bounding box center [940, 463] width 13 height 12
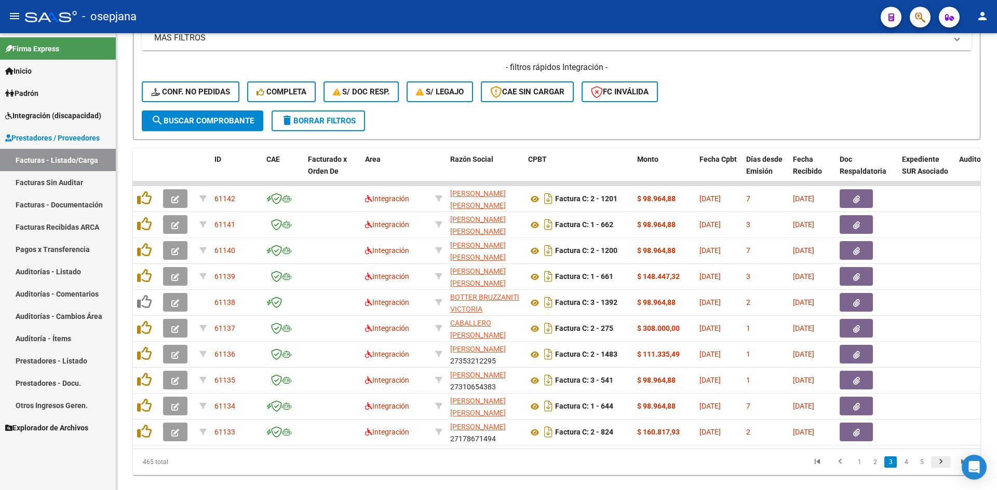
click at [942, 470] on icon "go to next page" at bounding box center [940, 463] width 13 height 12
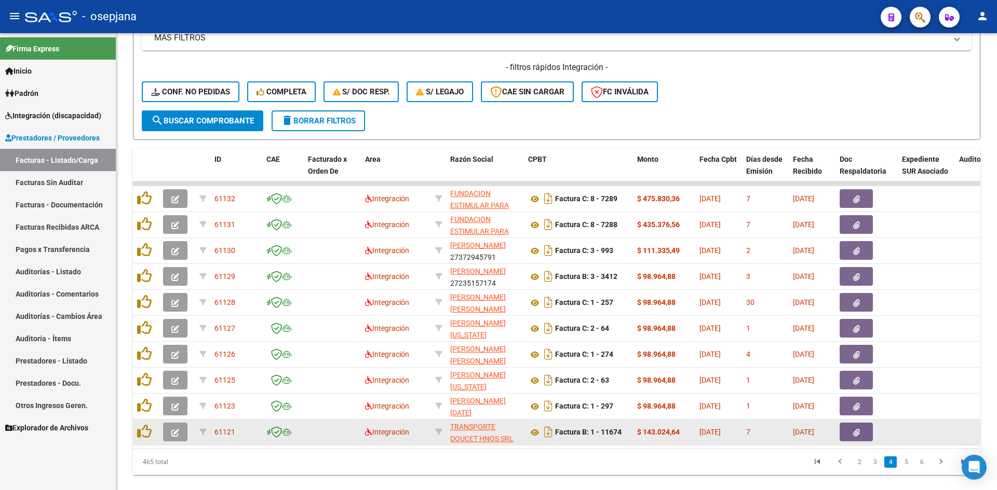
scroll to position [252, 0]
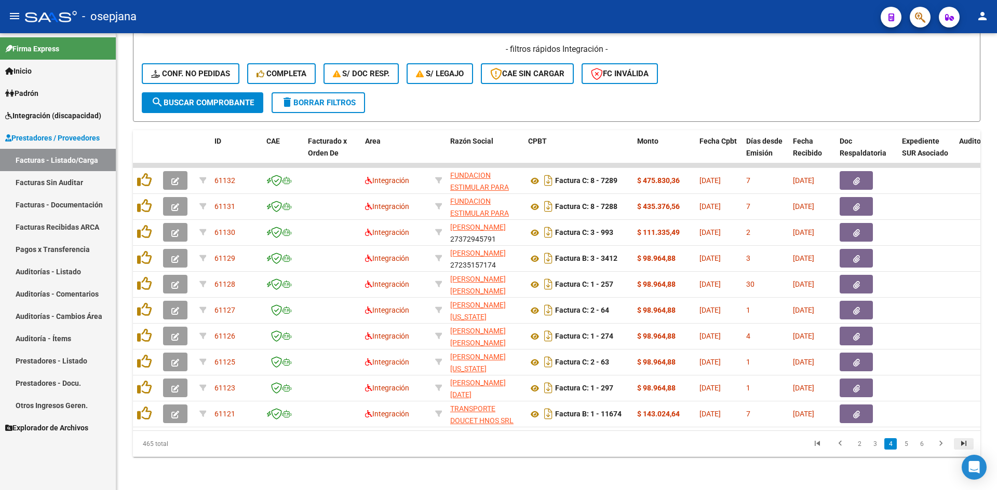
click at [964, 448] on icon "go to last page" at bounding box center [963, 445] width 13 height 12
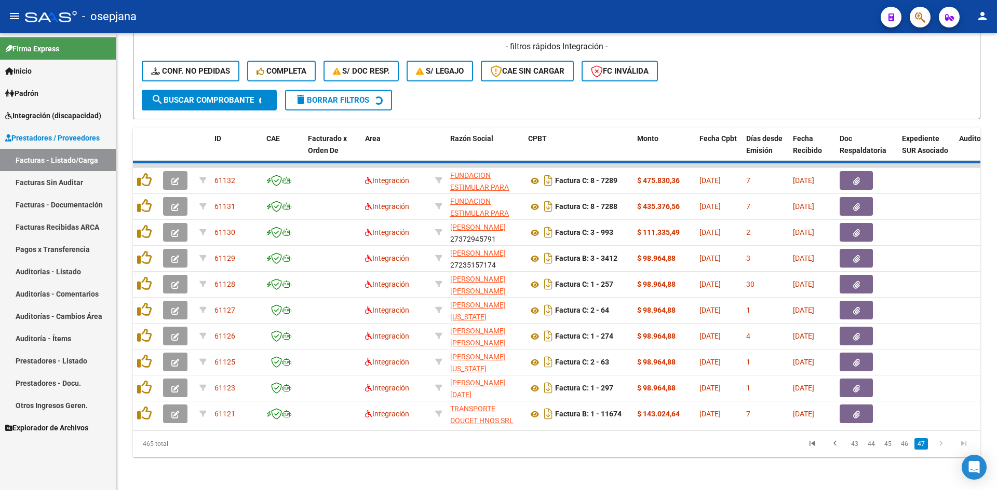
scroll to position [122, 0]
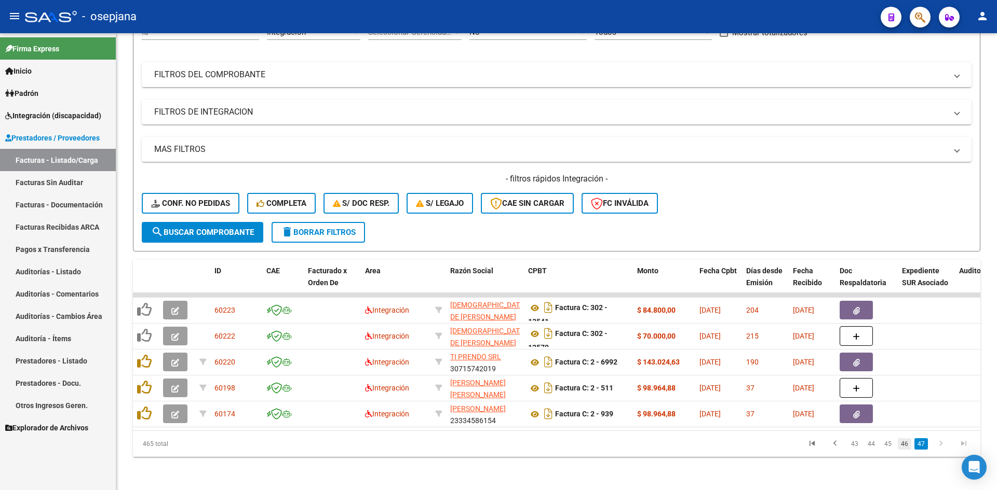
click at [903, 446] on link "46" at bounding box center [903, 444] width 13 height 11
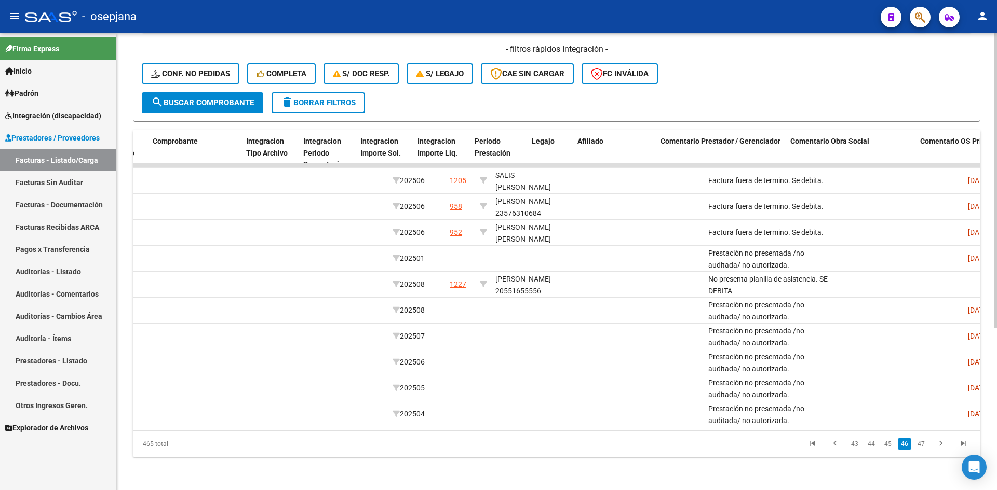
scroll to position [0, 1234]
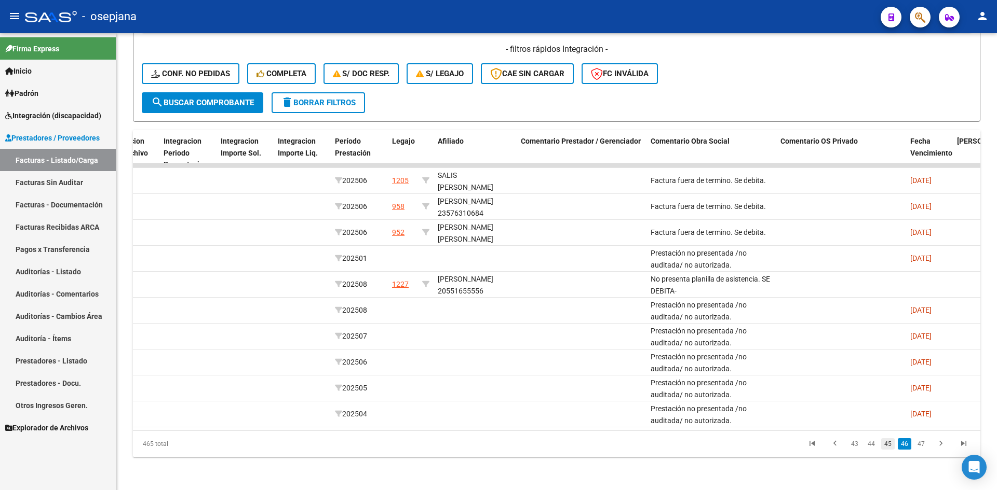
click at [888, 443] on link "45" at bounding box center [887, 444] width 13 height 11
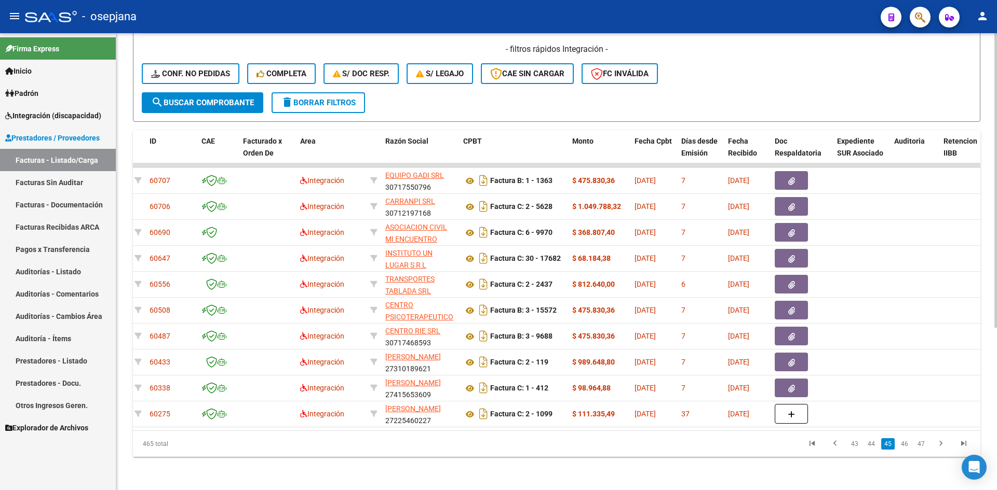
scroll to position [0, 0]
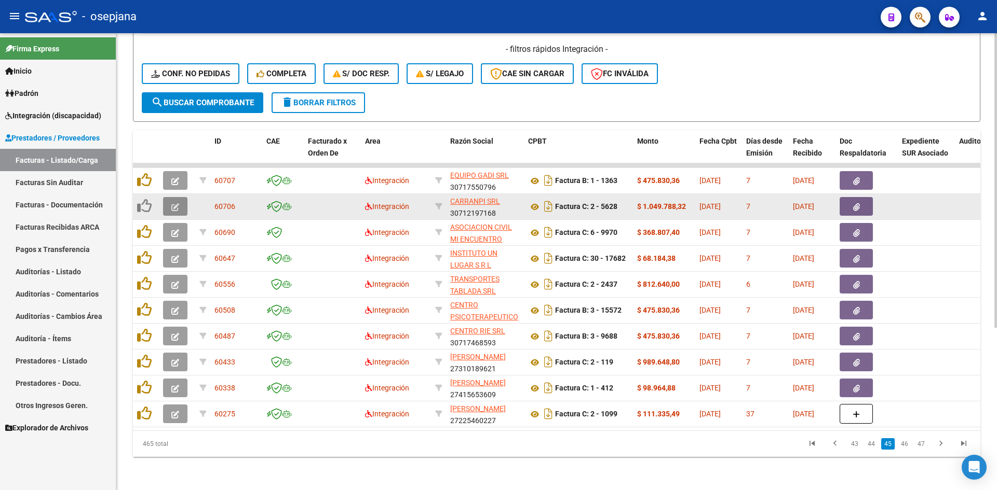
click at [173, 203] on icon "button" at bounding box center [175, 207] width 8 height 8
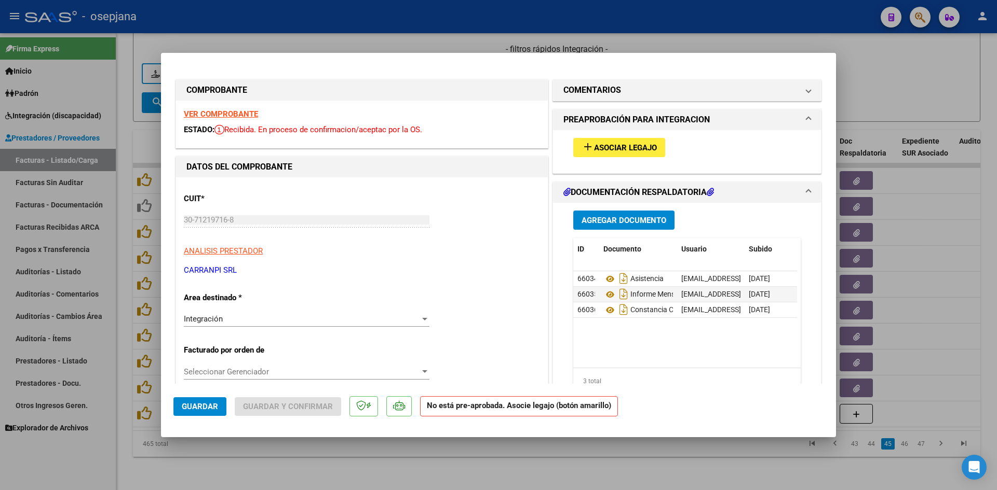
click at [227, 111] on strong "VER COMPROBANTE" at bounding box center [221, 114] width 74 height 9
click at [622, 149] on span "Asociar Legajo" at bounding box center [625, 147] width 63 height 9
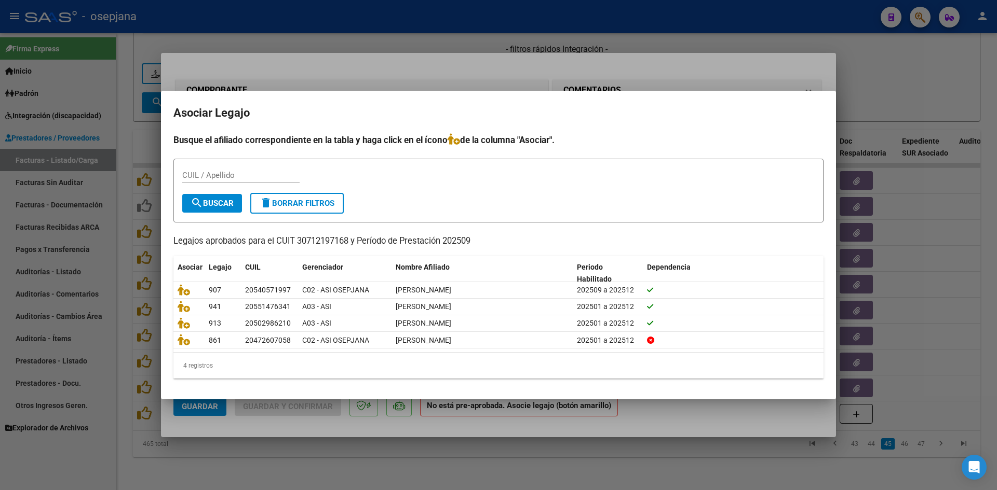
click at [877, 65] on div at bounding box center [498, 245] width 997 height 490
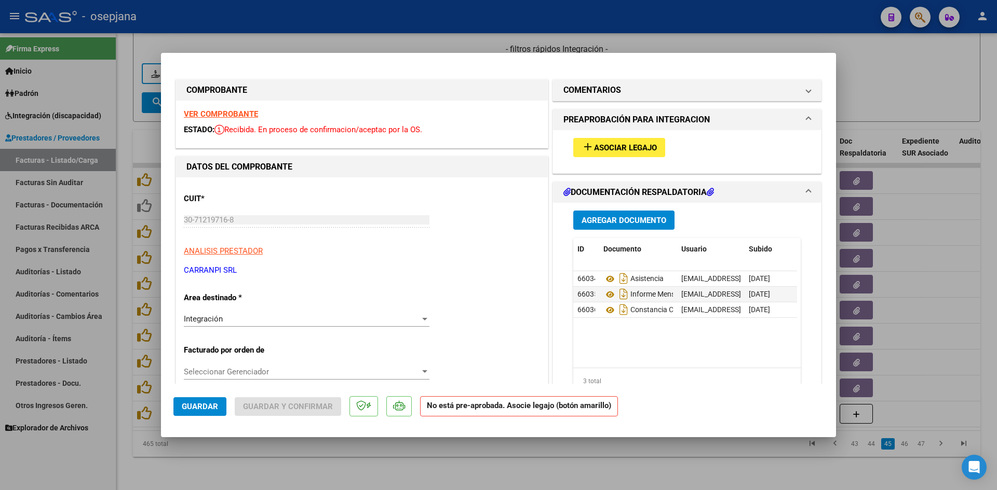
click at [942, 58] on div at bounding box center [498, 245] width 997 height 490
type input "$ 0,00"
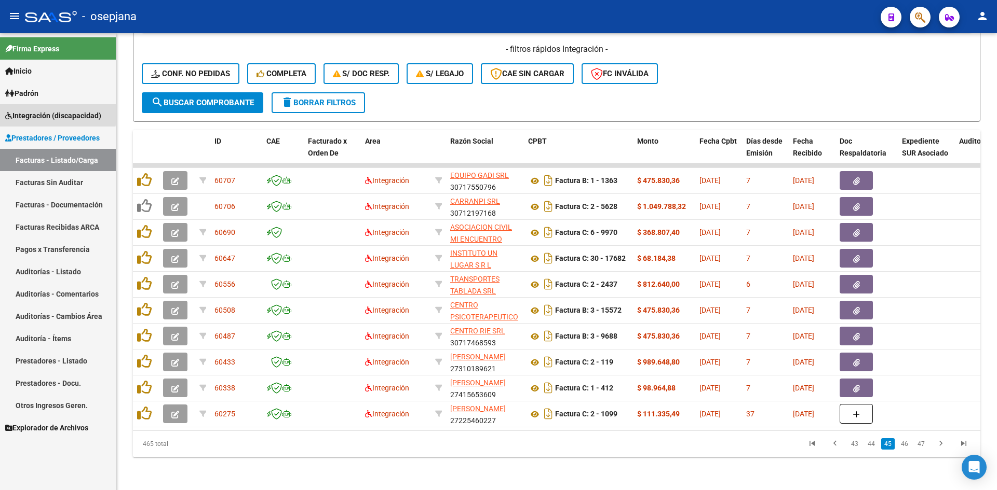
click at [45, 113] on span "Integración (discapacidad)" at bounding box center [53, 115] width 96 height 11
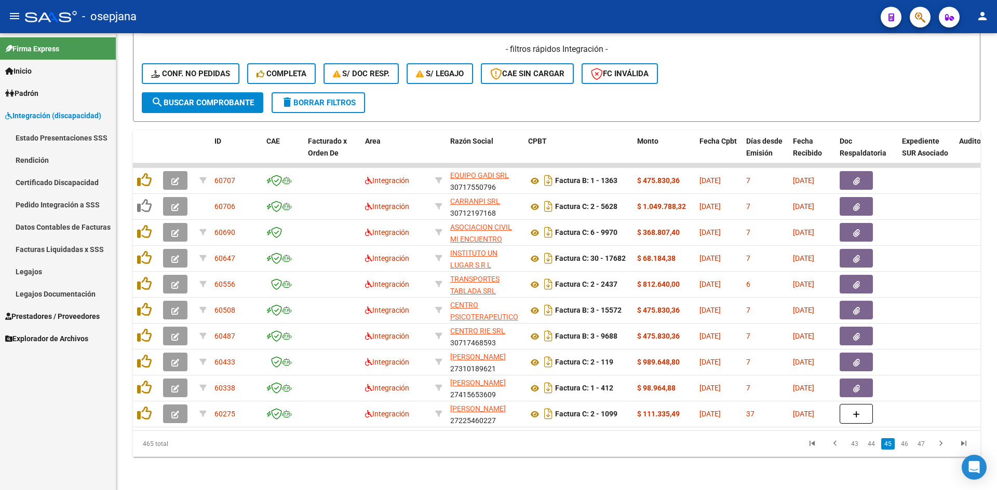
click at [49, 112] on span "Integración (discapacidad)" at bounding box center [53, 115] width 96 height 11
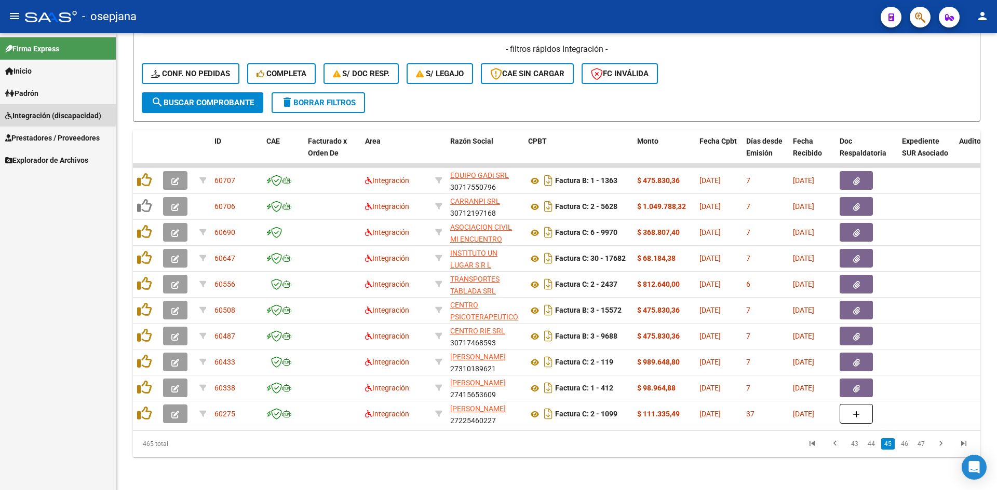
click at [50, 116] on span "Integración (discapacidad)" at bounding box center [53, 115] width 96 height 11
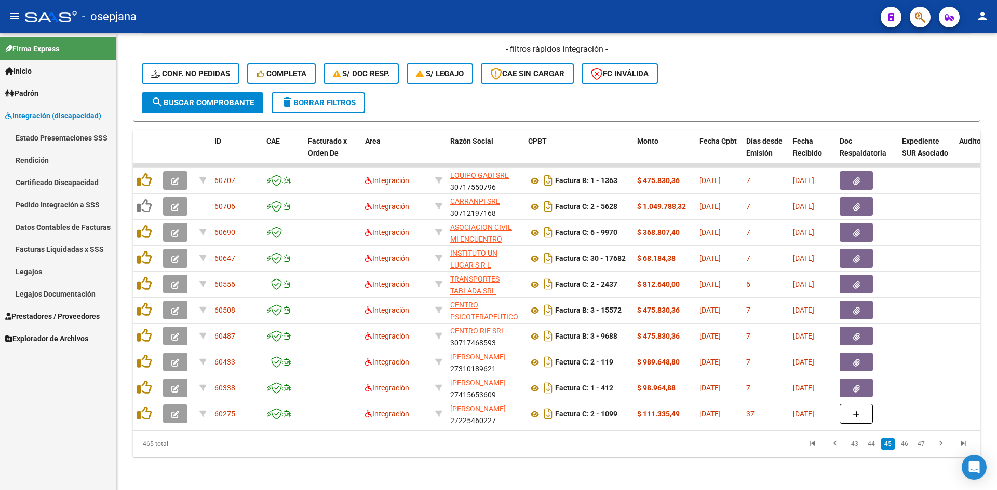
click at [34, 274] on link "Legajos" at bounding box center [58, 272] width 116 height 22
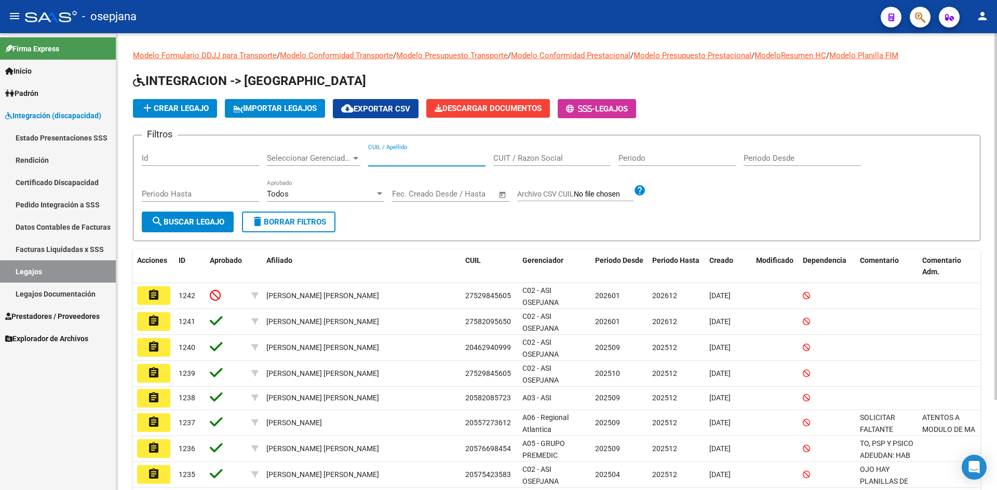
click at [403, 158] on input "CUIL / Apellido" at bounding box center [426, 158] width 117 height 9
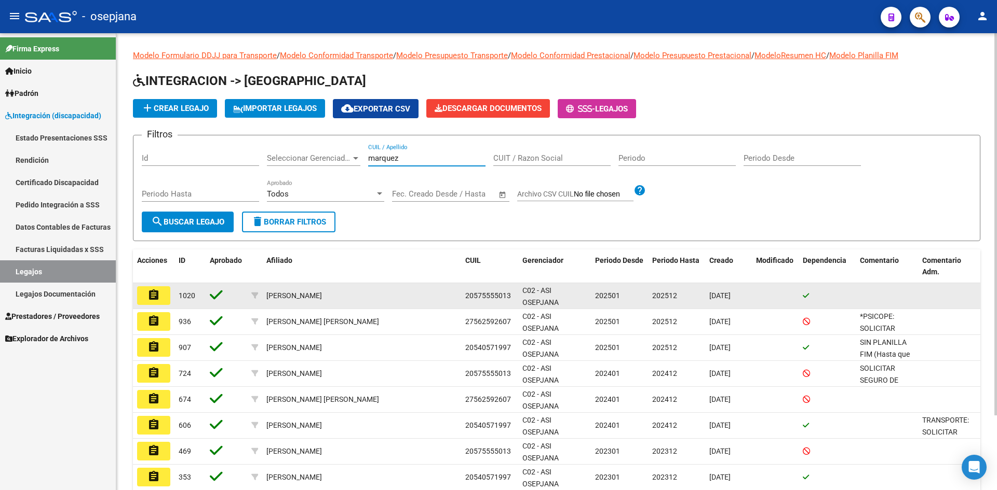
type input "marquez"
click at [160, 295] on button "assignment" at bounding box center [153, 296] width 33 height 19
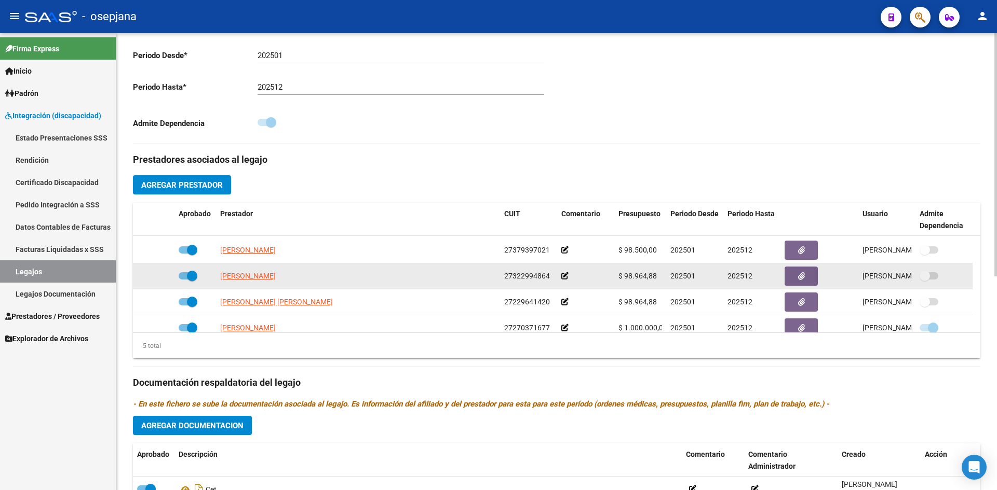
scroll to position [36, 0]
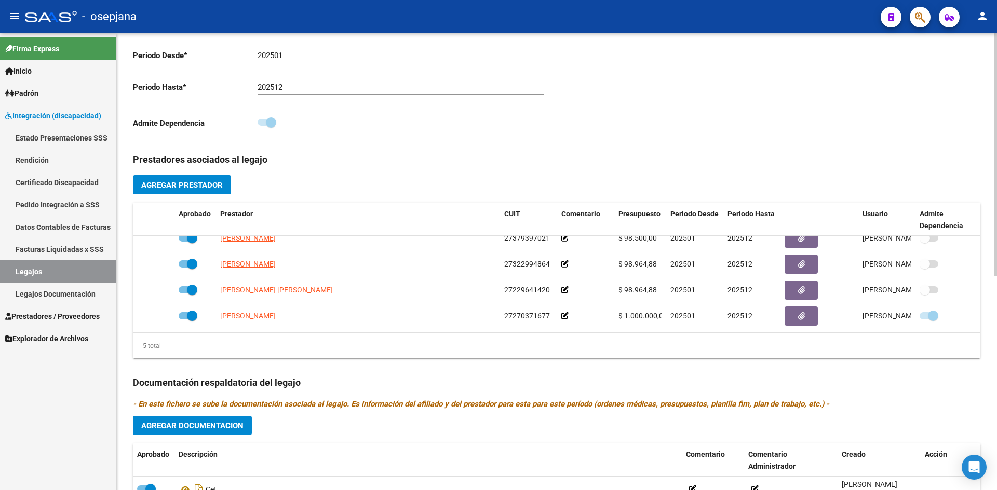
click at [190, 186] on span "Agregar Prestador" at bounding box center [181, 185] width 81 height 9
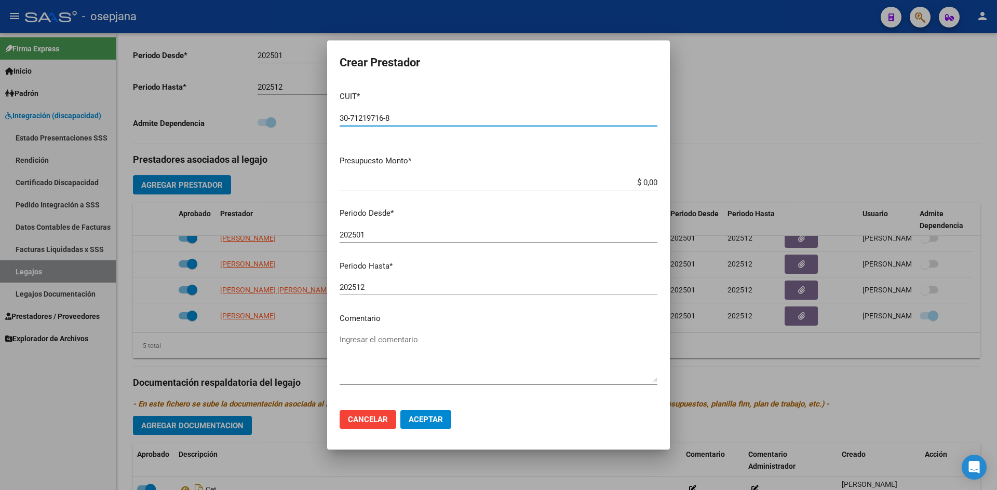
type input "30-71219716-8"
drag, startPoint x: 622, startPoint y: 183, endPoint x: 725, endPoint y: 199, distance: 104.6
click at [723, 195] on div "Crear Prestador CUIT * 30-71219716-8 Ingresar CUIT ARCA Padrón Presupuesto Mont…" at bounding box center [498, 245] width 997 height 490
type input "$ 1.049.788,32"
click at [420, 232] on input "202501" at bounding box center [498, 234] width 318 height 9
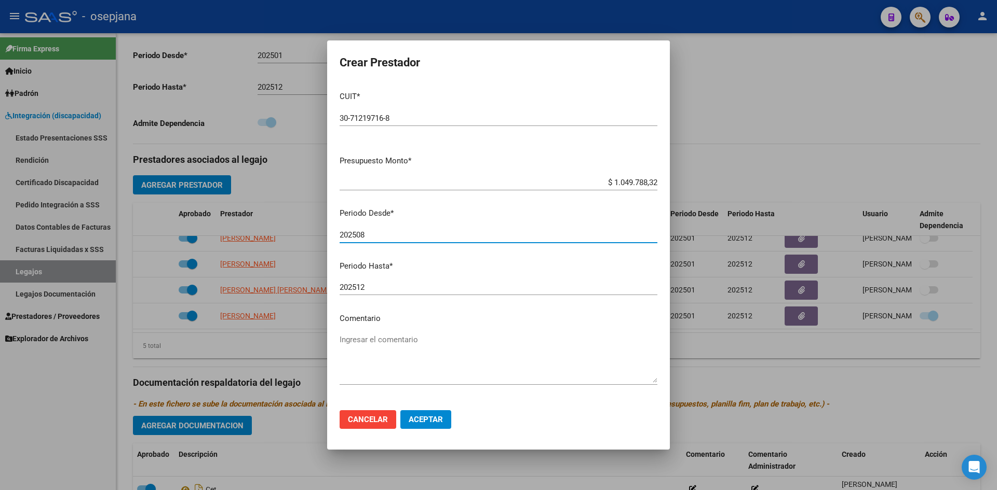
type input "202508"
click at [440, 418] on span "Aceptar" at bounding box center [425, 419] width 34 height 9
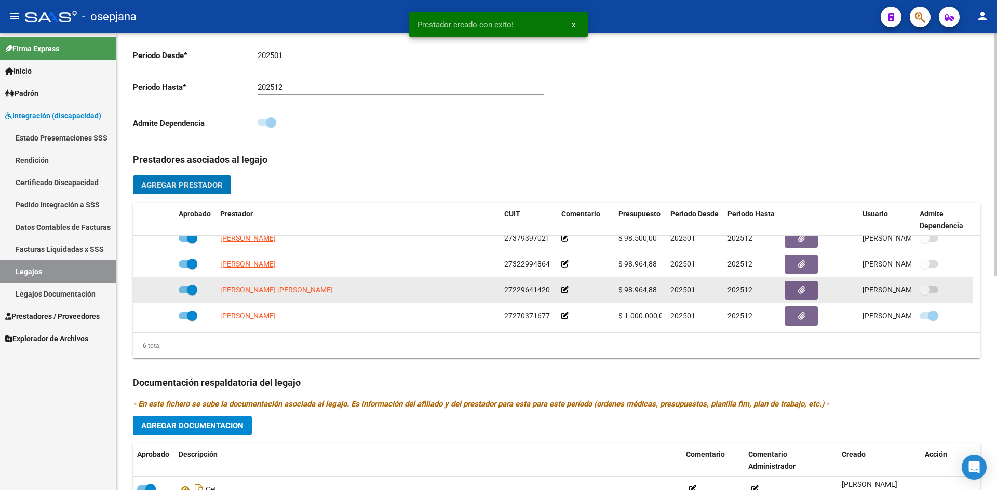
scroll to position [62, 0]
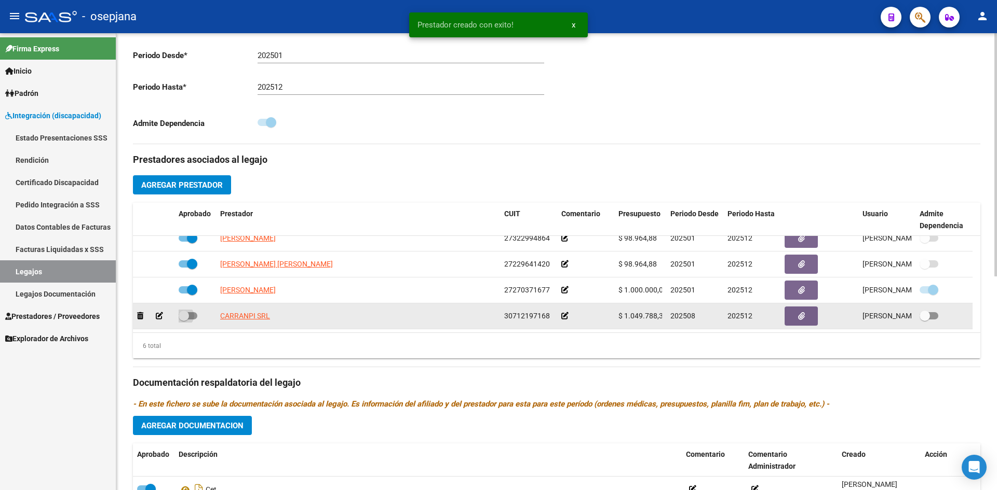
click at [190, 314] on span at bounding box center [188, 315] width 19 height 7
click at [184, 320] on input "checkbox" at bounding box center [183, 320] width 1 height 1
checkbox input "true"
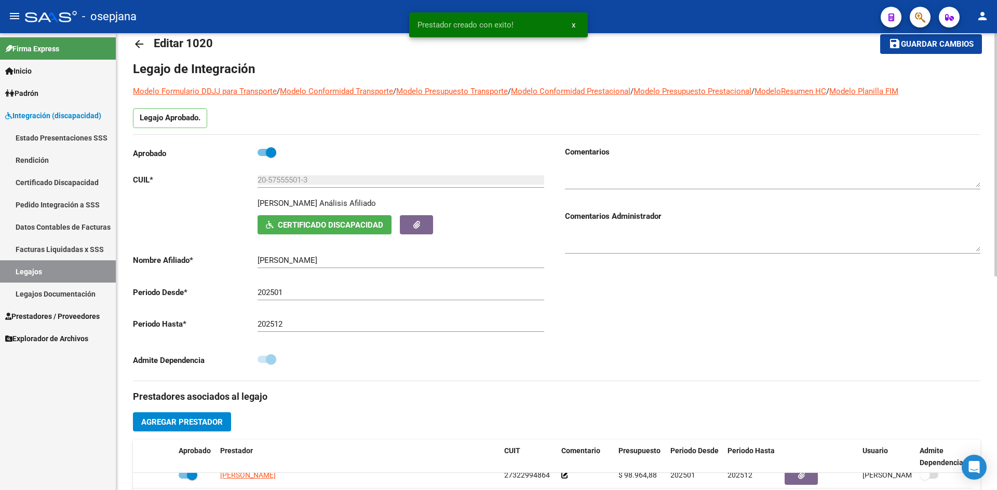
scroll to position [0, 0]
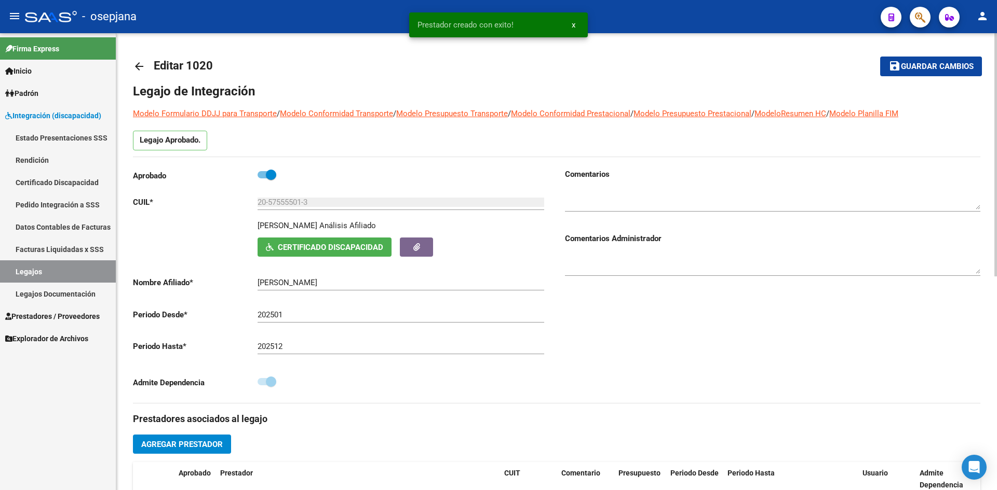
click at [900, 62] on mat-icon "save" at bounding box center [894, 66] width 12 height 12
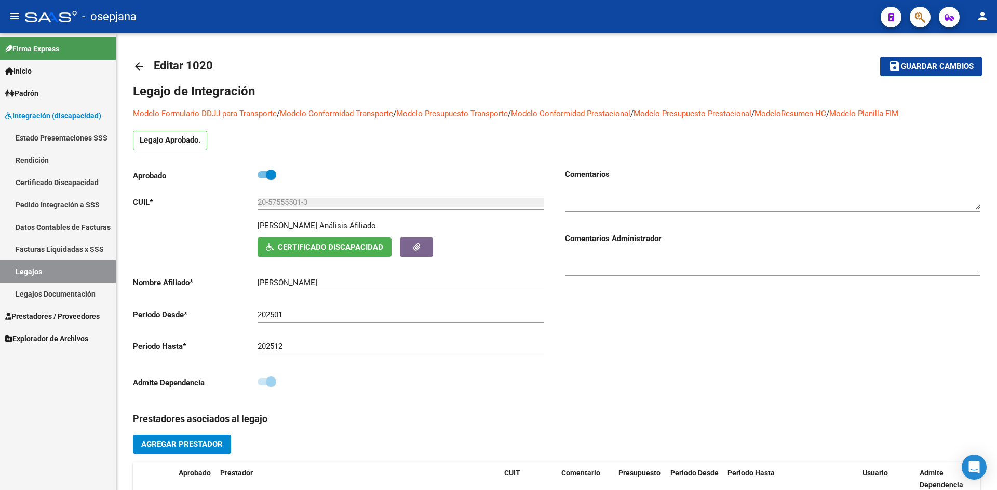
click at [63, 119] on span "Integración (discapacidad)" at bounding box center [53, 115] width 96 height 11
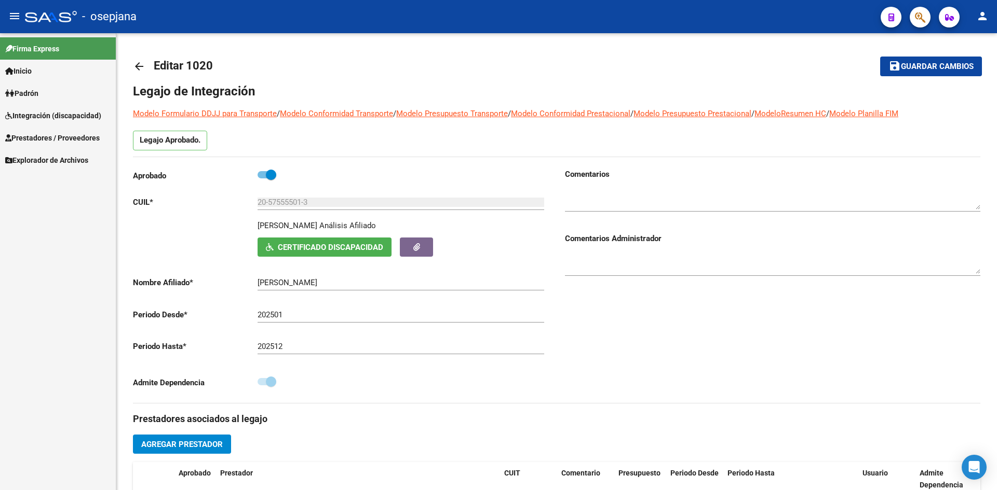
click at [51, 137] on span "Prestadores / Proveedores" at bounding box center [52, 137] width 94 height 11
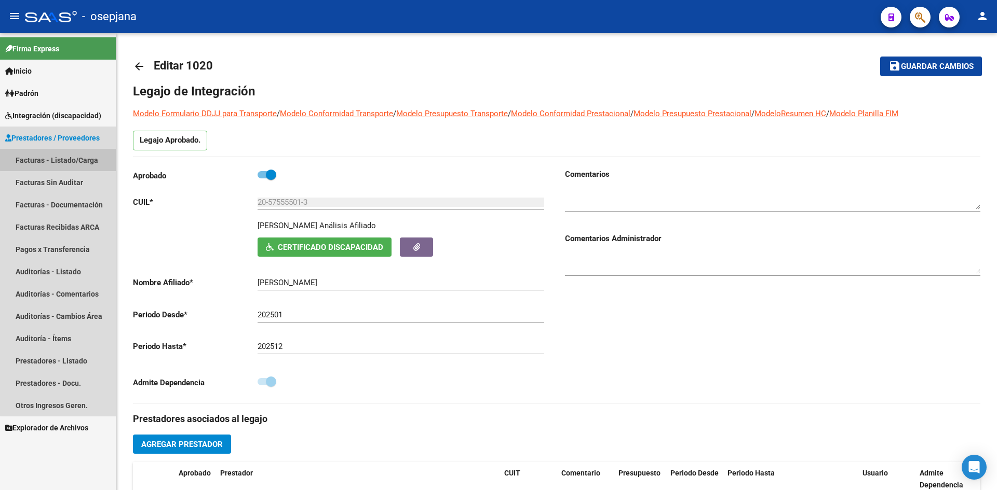
click at [65, 157] on link "Facturas - Listado/Carga" at bounding box center [58, 160] width 116 height 22
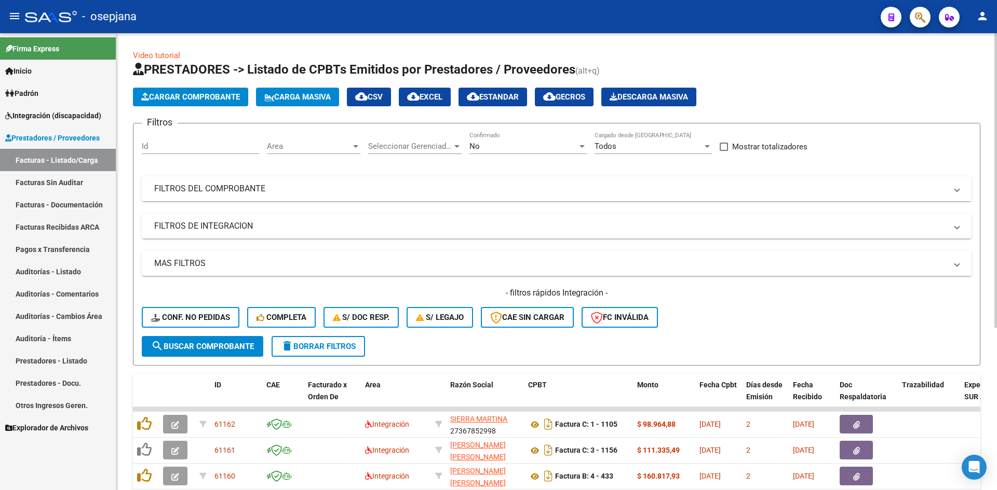
click at [288, 145] on span "Area" at bounding box center [309, 146] width 84 height 9
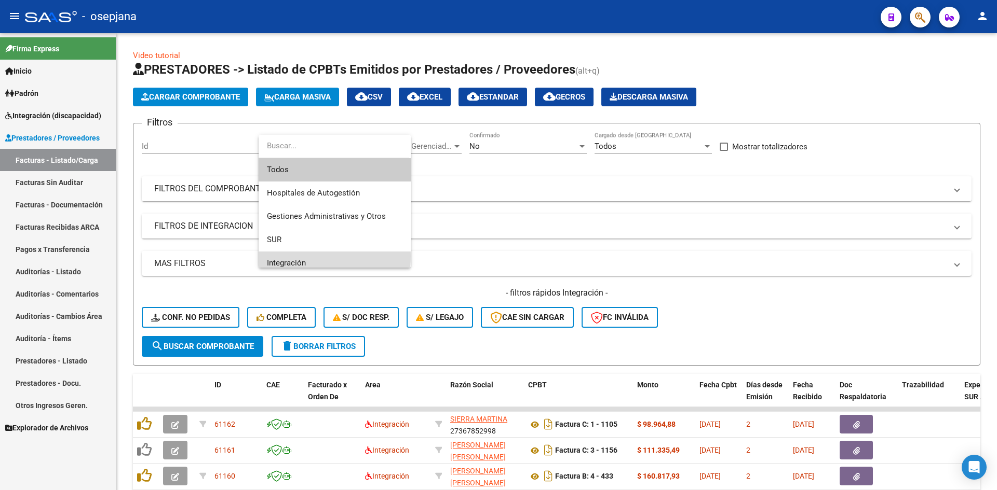
click at [294, 256] on span "Integración" at bounding box center [334, 263] width 135 height 23
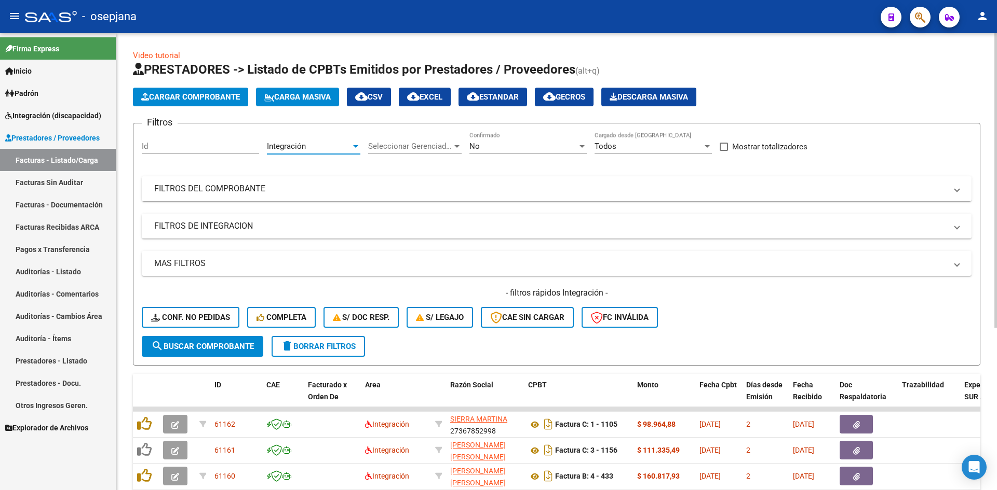
click at [482, 144] on div "No" at bounding box center [523, 146] width 108 height 9
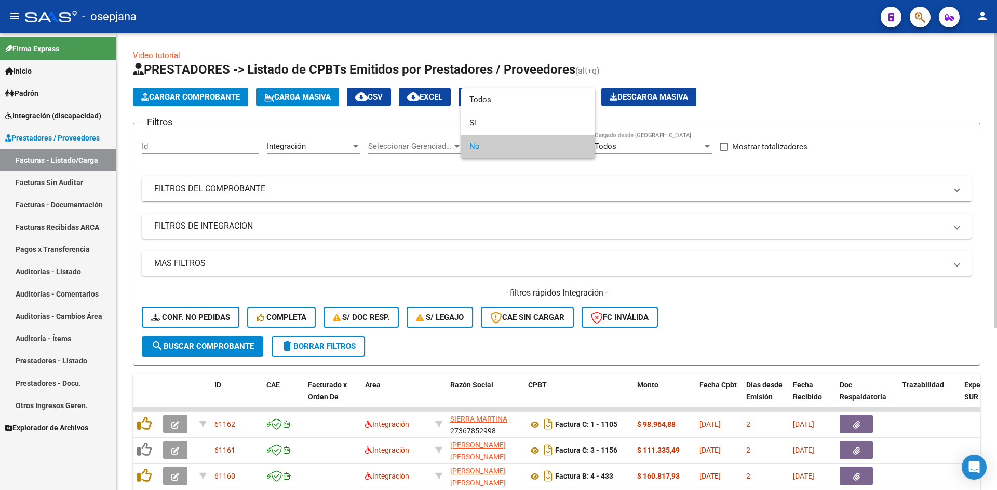
click at [482, 144] on span "No" at bounding box center [527, 146] width 117 height 23
click at [521, 146] on span "No" at bounding box center [527, 146] width 117 height 23
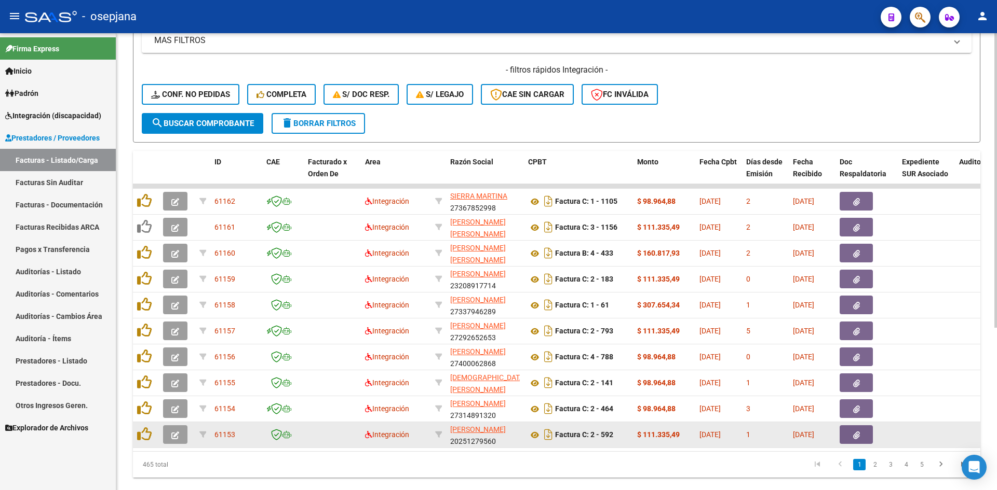
scroll to position [252, 0]
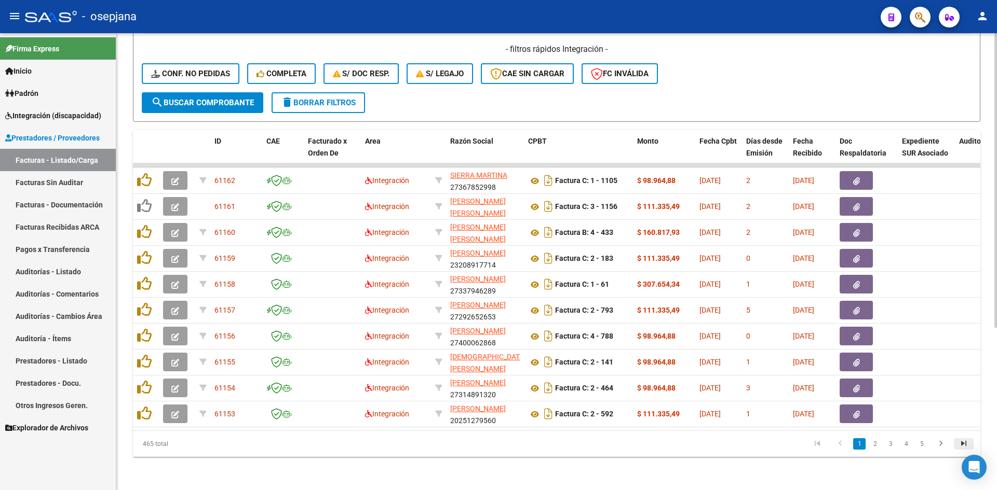
click at [964, 441] on icon "go to last page" at bounding box center [963, 445] width 13 height 12
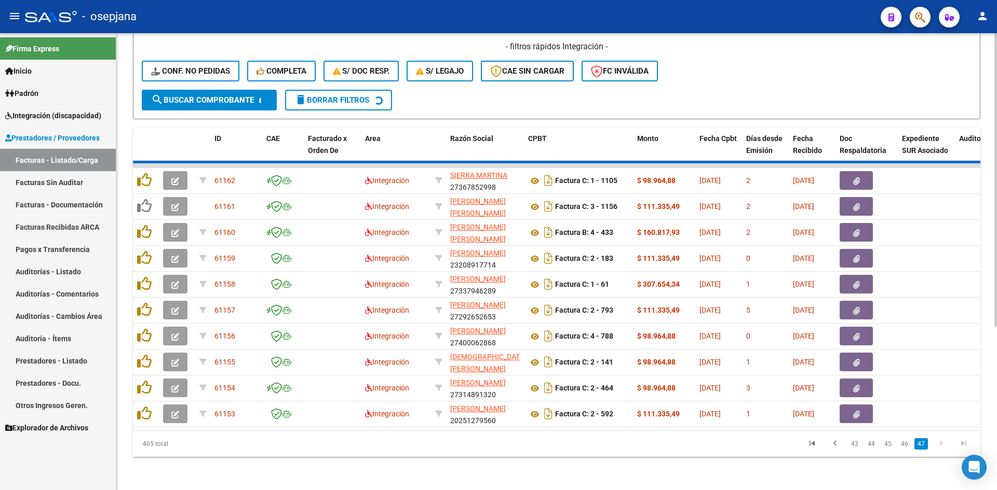
scroll to position [122, 0]
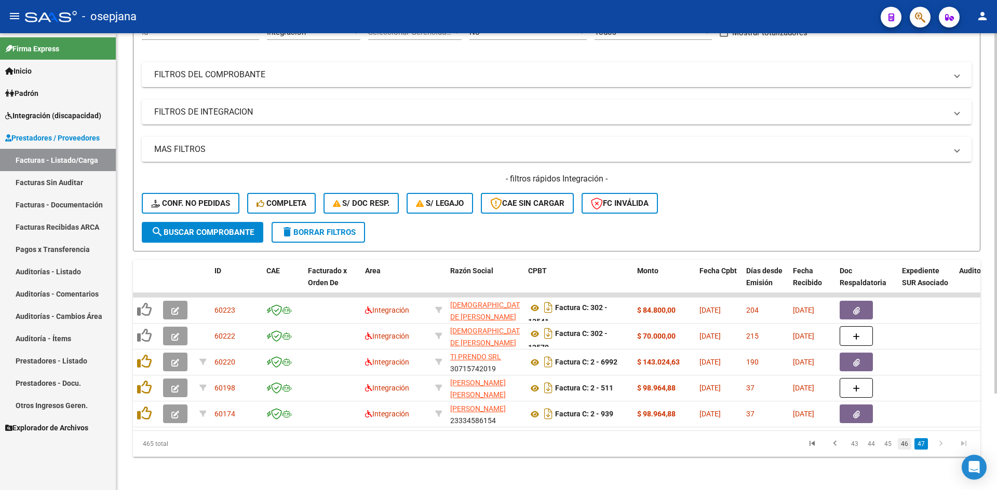
click at [905, 445] on link "46" at bounding box center [903, 444] width 13 height 11
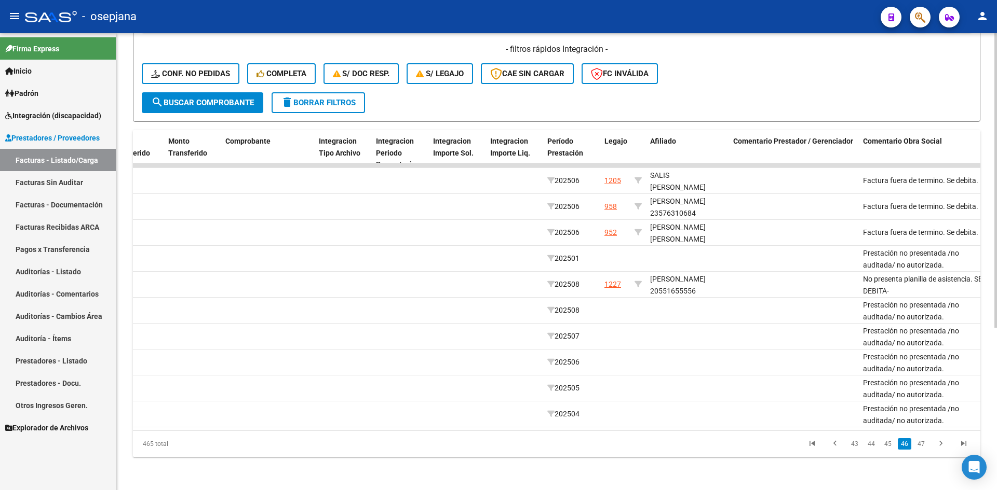
scroll to position [0, 0]
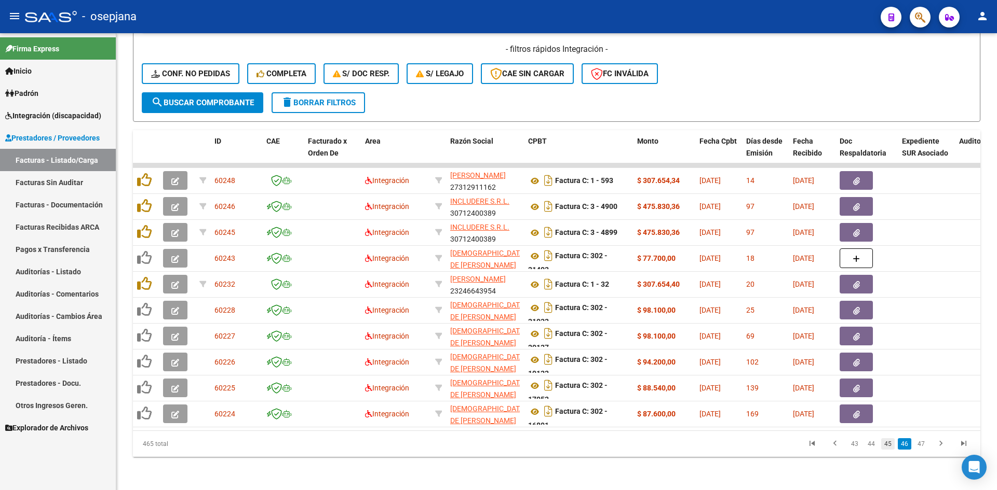
click at [887, 444] on link "45" at bounding box center [887, 444] width 13 height 11
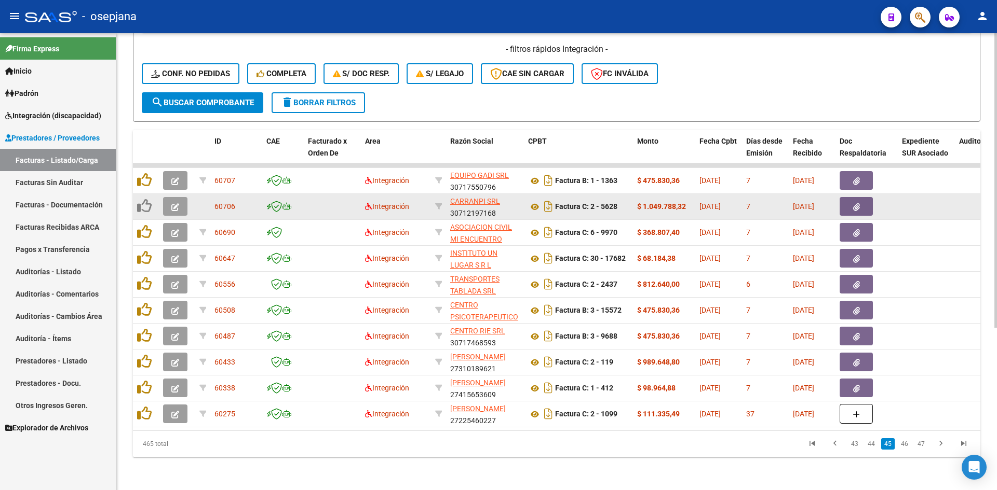
click at [170, 199] on button "button" at bounding box center [175, 206] width 24 height 19
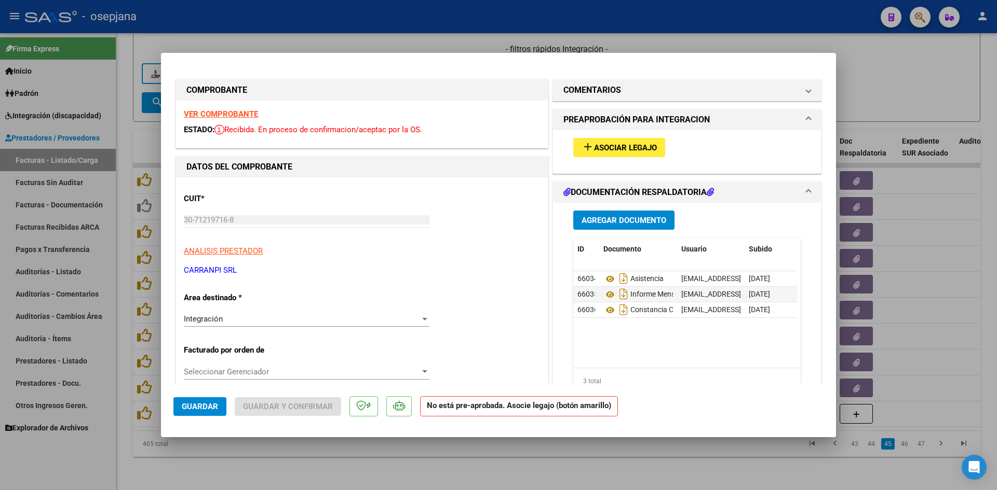
click at [607, 152] on span "Asociar Legajo" at bounding box center [625, 147] width 63 height 9
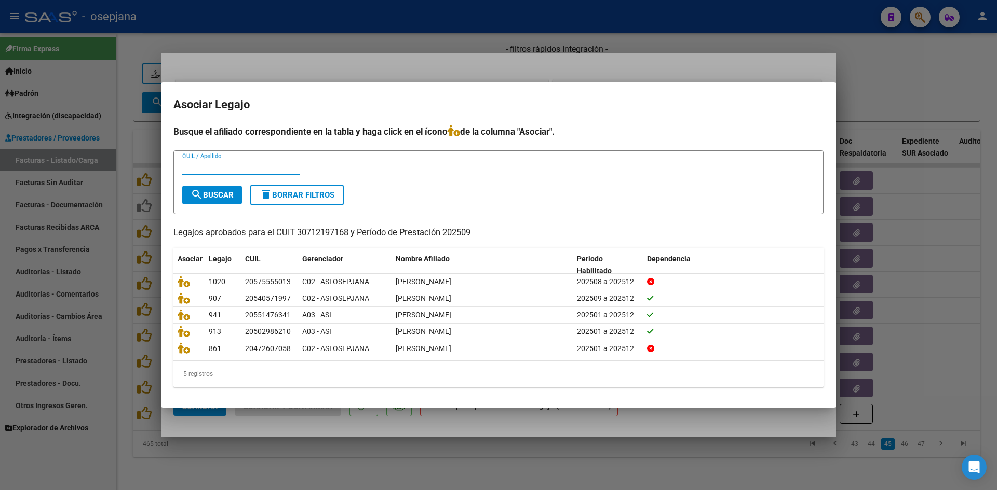
click at [878, 104] on div at bounding box center [498, 245] width 997 height 490
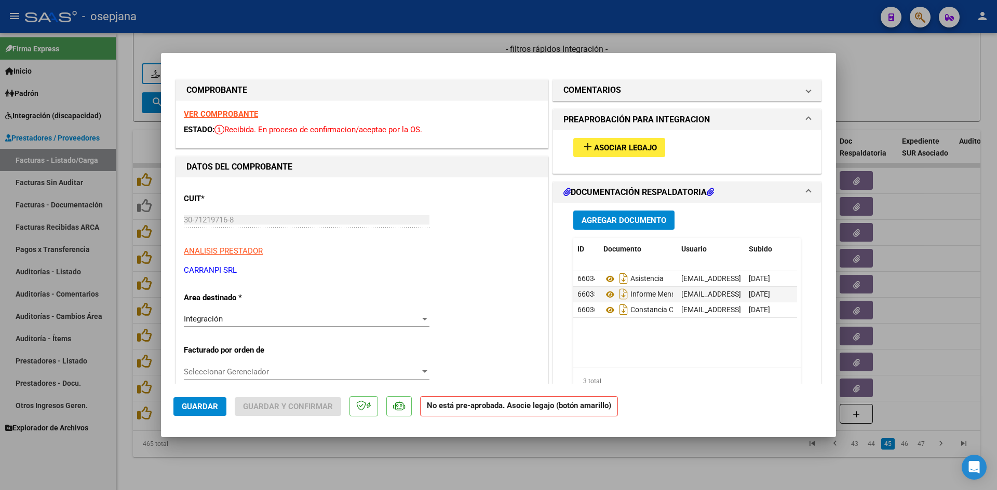
click at [245, 114] on strong "VER COMPROBANTE" at bounding box center [221, 114] width 74 height 9
click at [619, 147] on span "Asociar Legajo" at bounding box center [625, 147] width 63 height 9
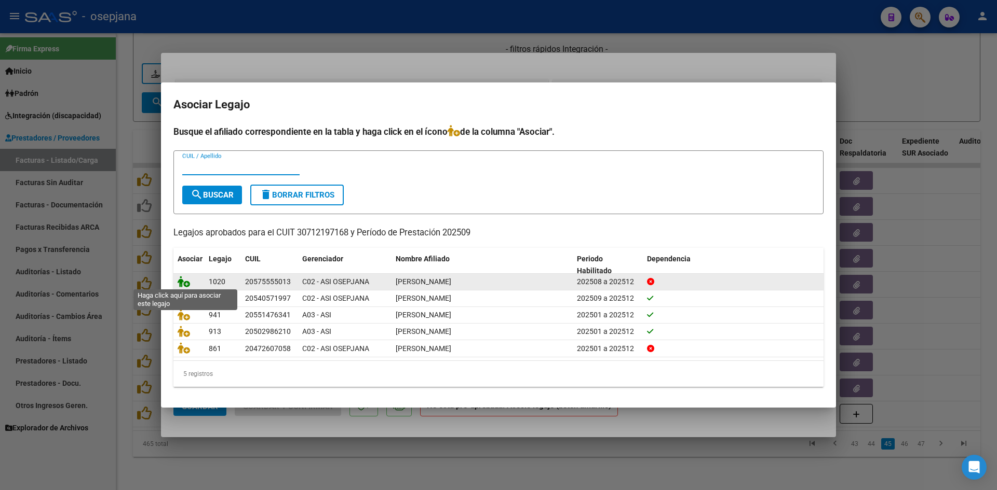
click at [181, 281] on icon at bounding box center [184, 281] width 12 height 11
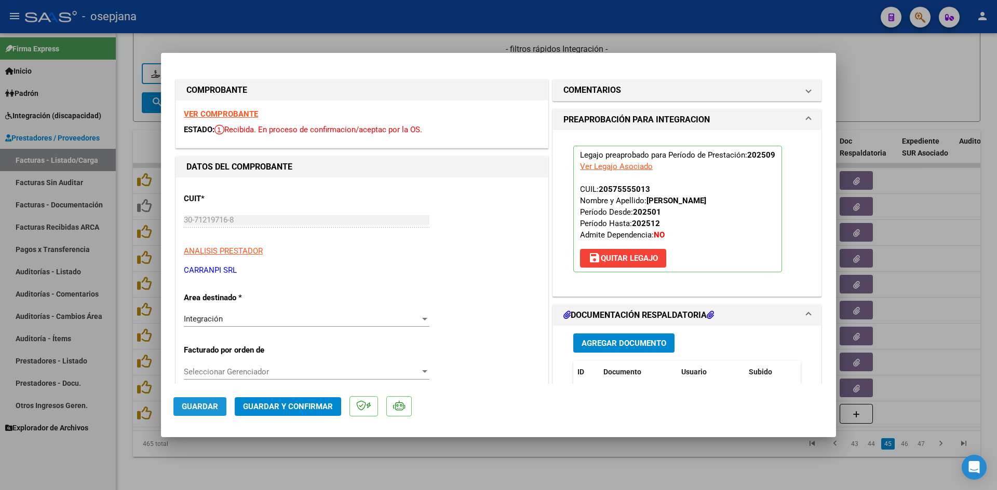
click at [213, 403] on span "Guardar" at bounding box center [200, 406] width 36 height 9
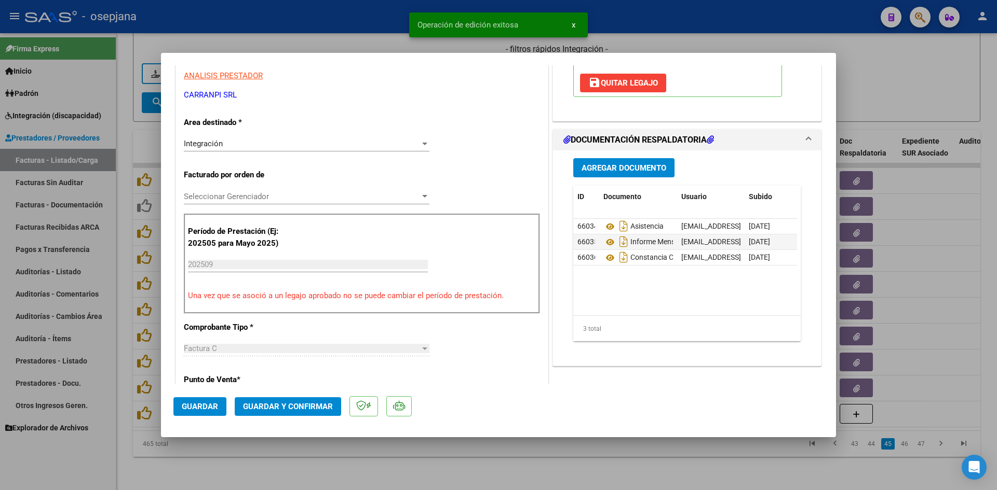
scroll to position [208, 0]
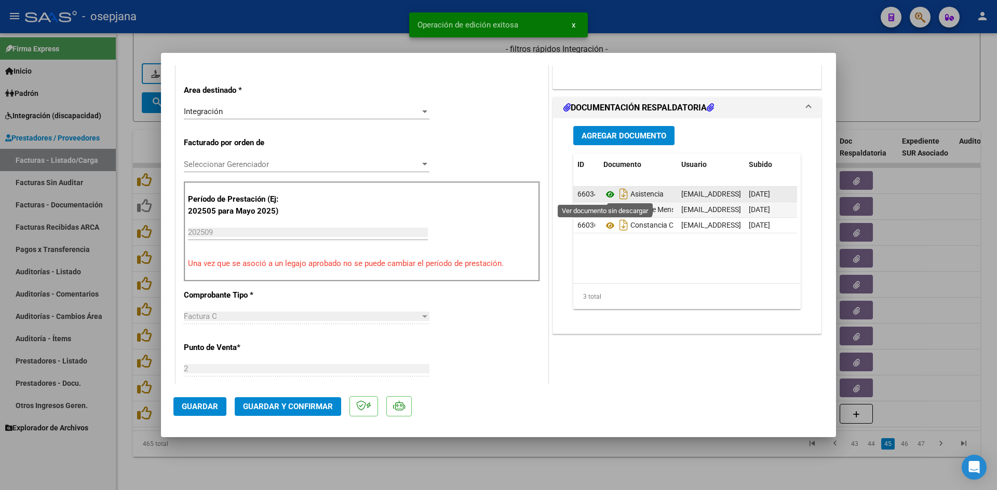
click at [603, 195] on icon at bounding box center [609, 194] width 13 height 12
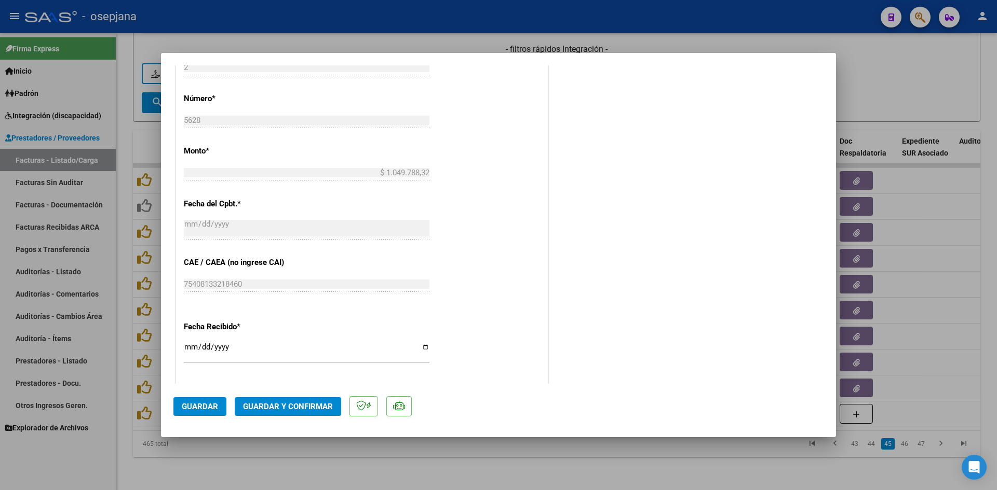
scroll to position [623, 0]
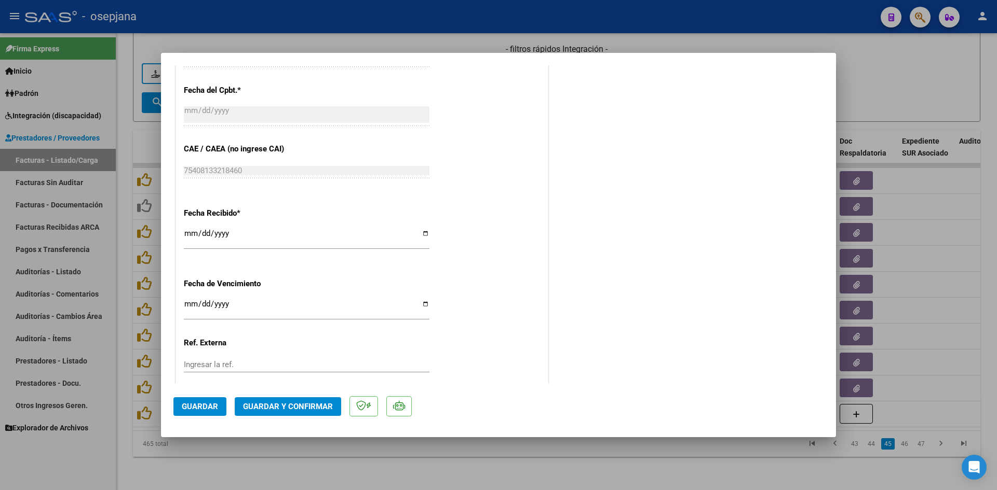
click at [189, 306] on input "Ingresar la fecha" at bounding box center [307, 308] width 246 height 17
type input "[DATE]"
click at [265, 404] on span "Guardar y Confirmar" at bounding box center [288, 406] width 90 height 9
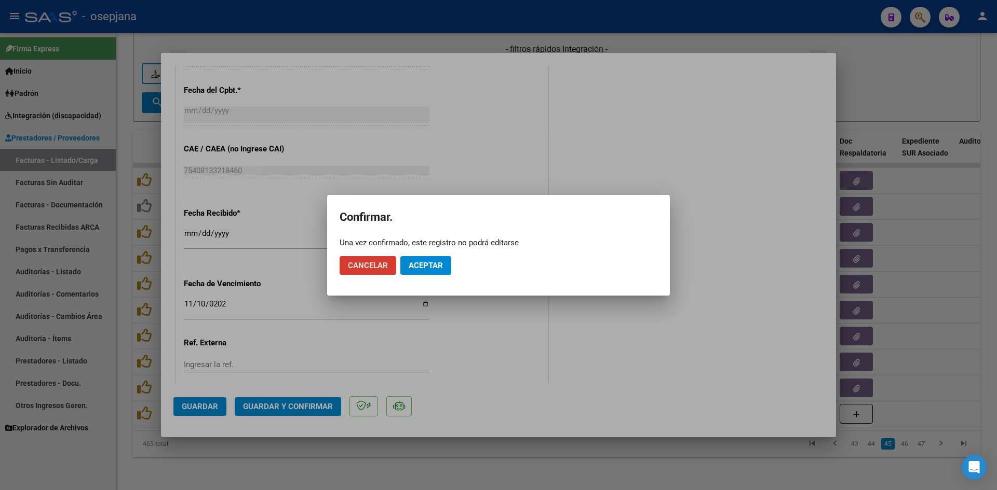
click at [430, 271] on button "Aceptar" at bounding box center [425, 265] width 51 height 19
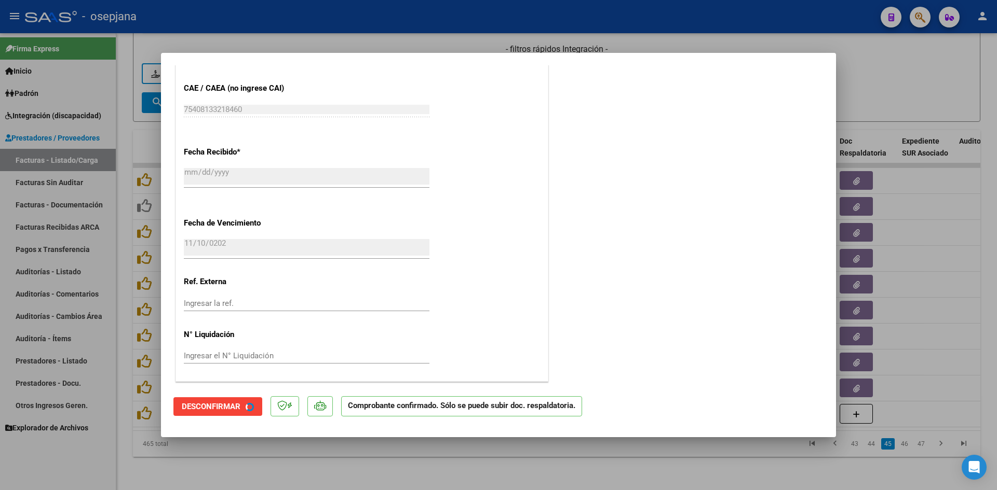
scroll to position [558, 0]
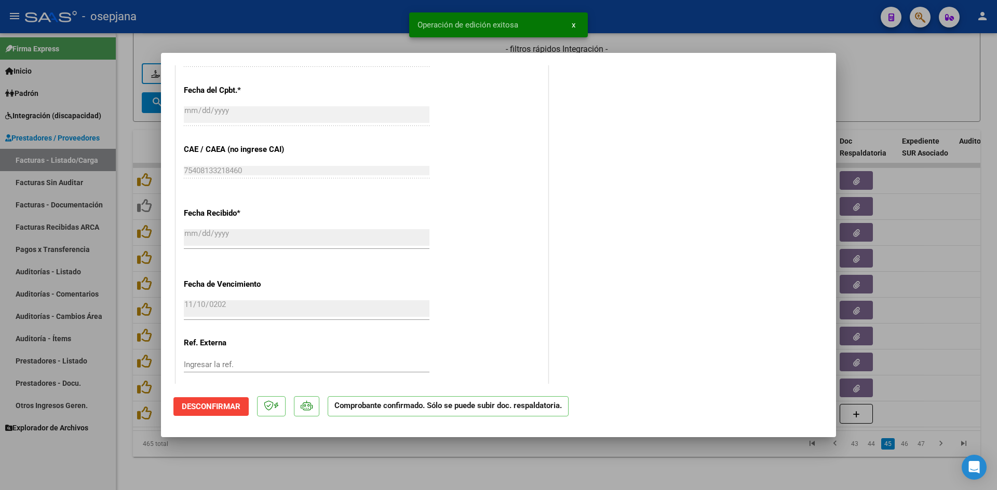
click at [849, 99] on div at bounding box center [498, 245] width 997 height 490
type input "$ 0,00"
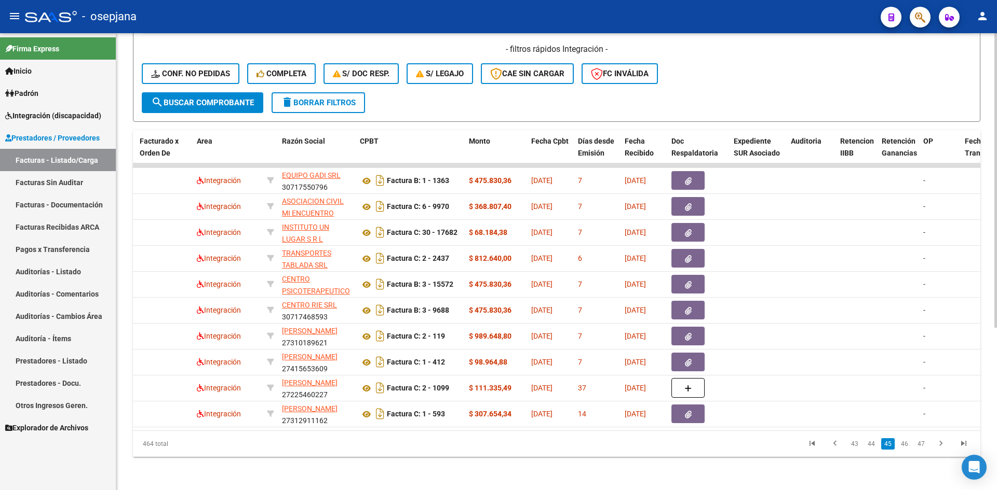
scroll to position [0, 0]
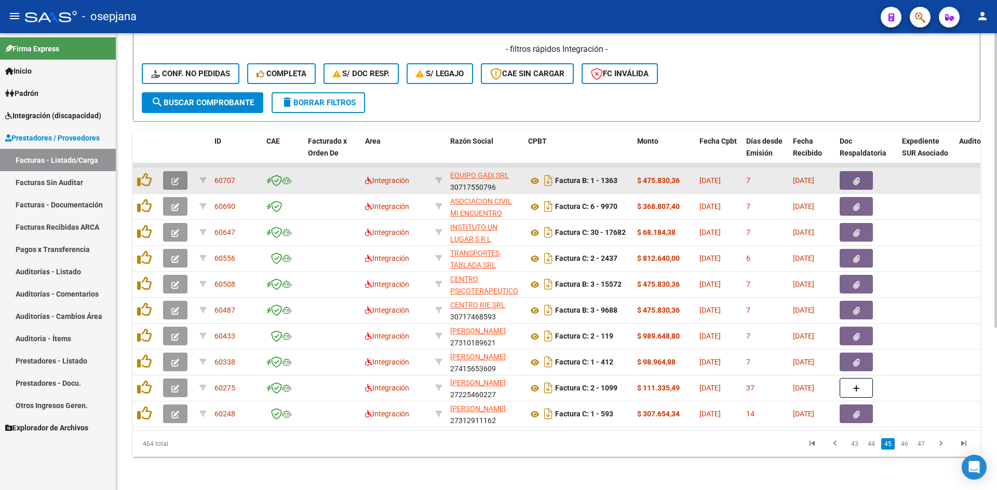
click at [172, 178] on icon "button" at bounding box center [175, 182] width 8 height 8
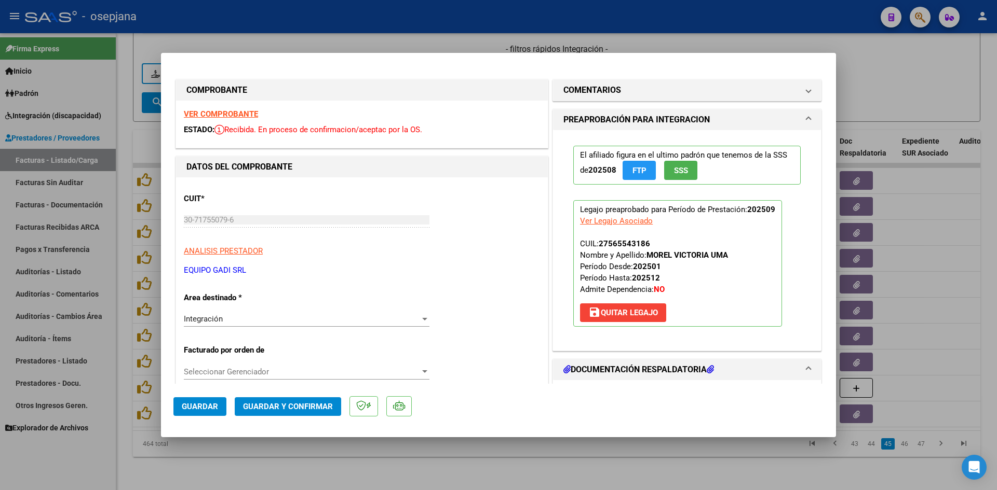
click at [215, 114] on strong "VER COMPROBANTE" at bounding box center [221, 114] width 74 height 9
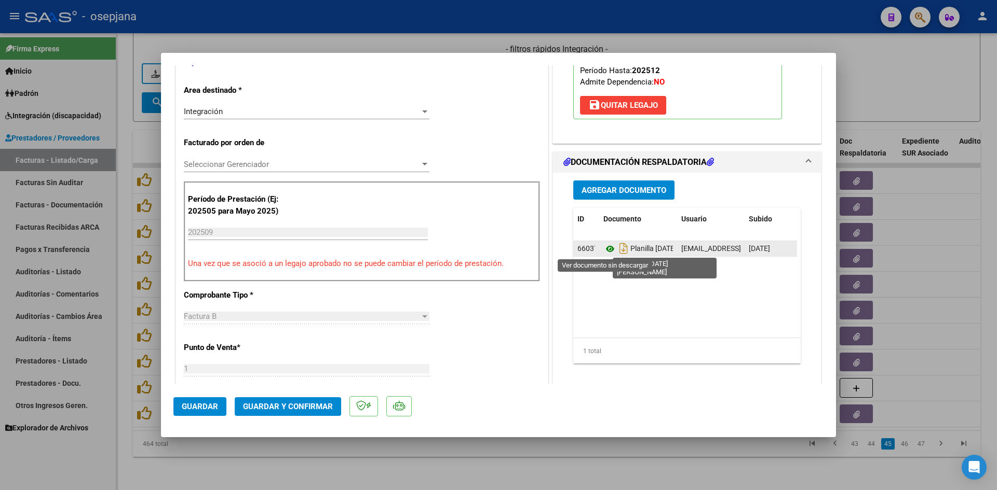
click at [606, 249] on icon at bounding box center [609, 249] width 13 height 12
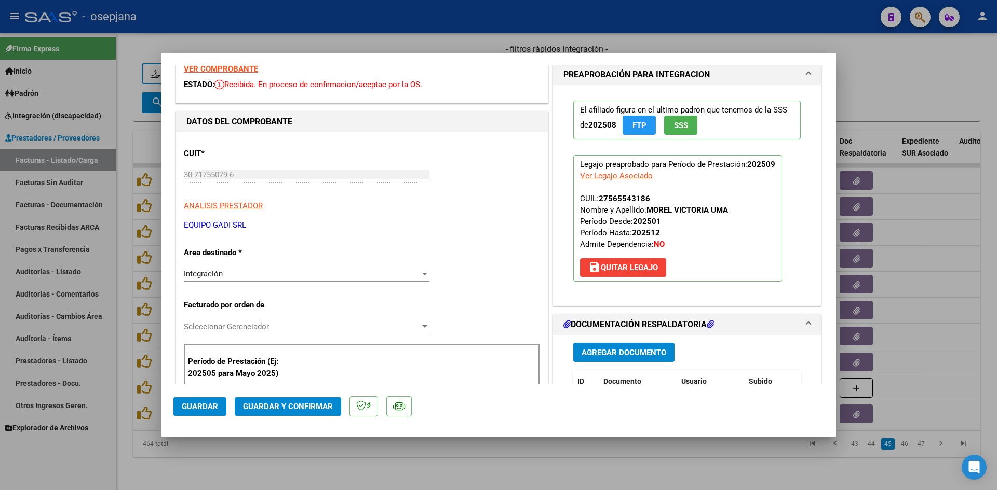
scroll to position [0, 0]
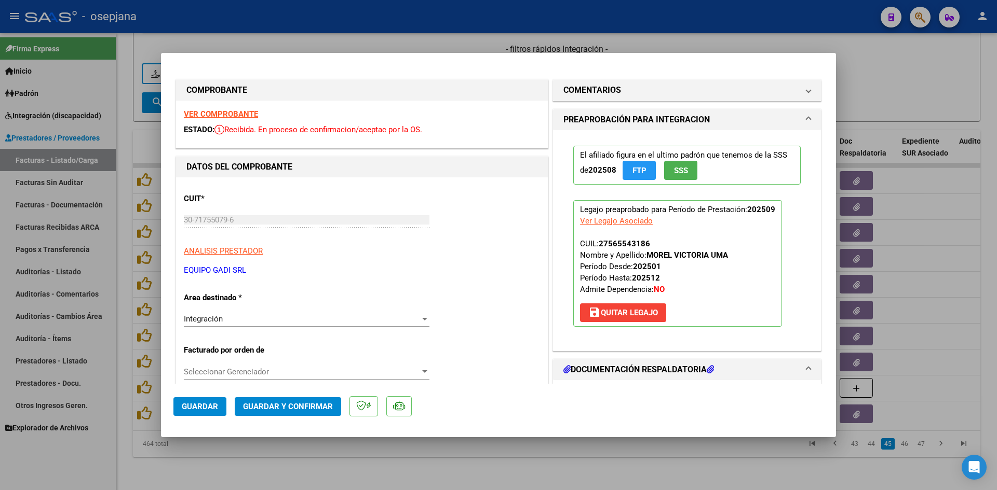
click at [237, 111] on strong "VER COMPROBANTE" at bounding box center [221, 114] width 74 height 9
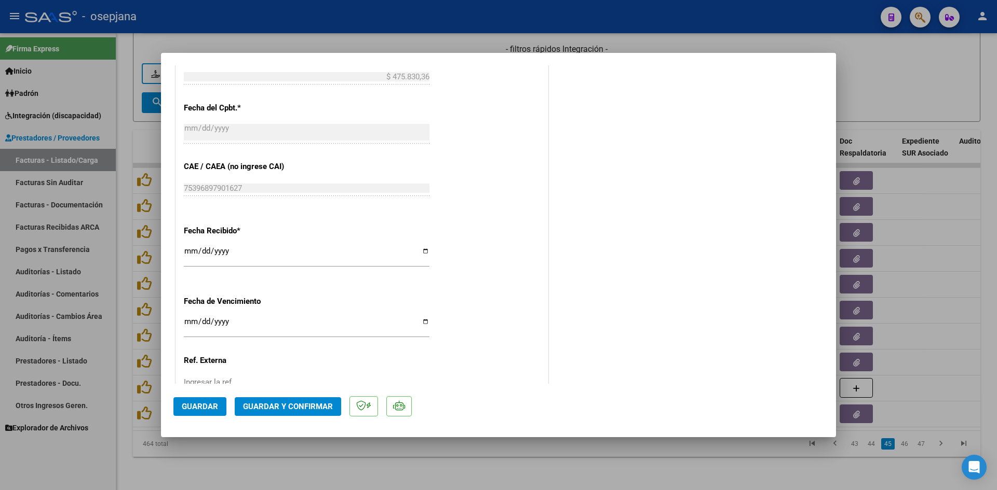
scroll to position [623, 0]
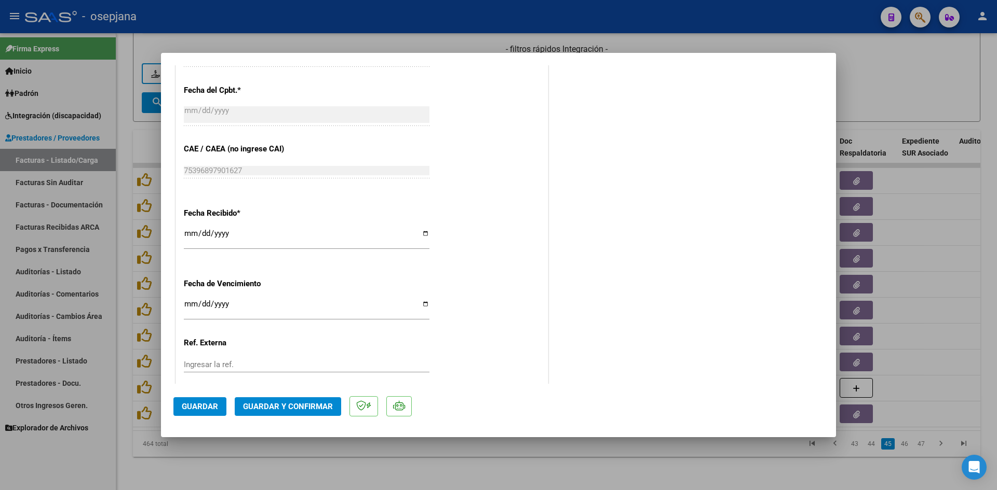
click at [192, 305] on input "[DATE]" at bounding box center [307, 308] width 246 height 17
type input "[DATE]"
click at [261, 400] on button "Guardar y Confirmar" at bounding box center [288, 407] width 106 height 19
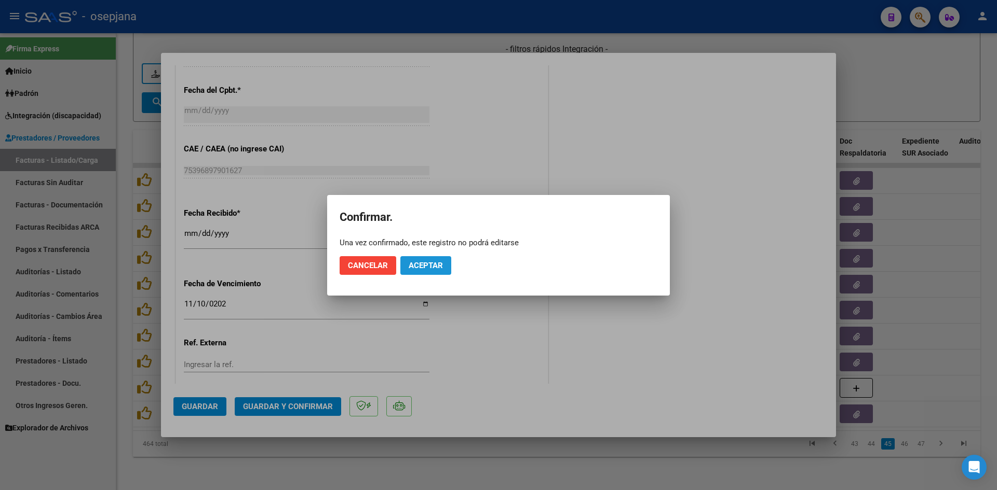
click at [422, 256] on button "Aceptar" at bounding box center [425, 265] width 51 height 19
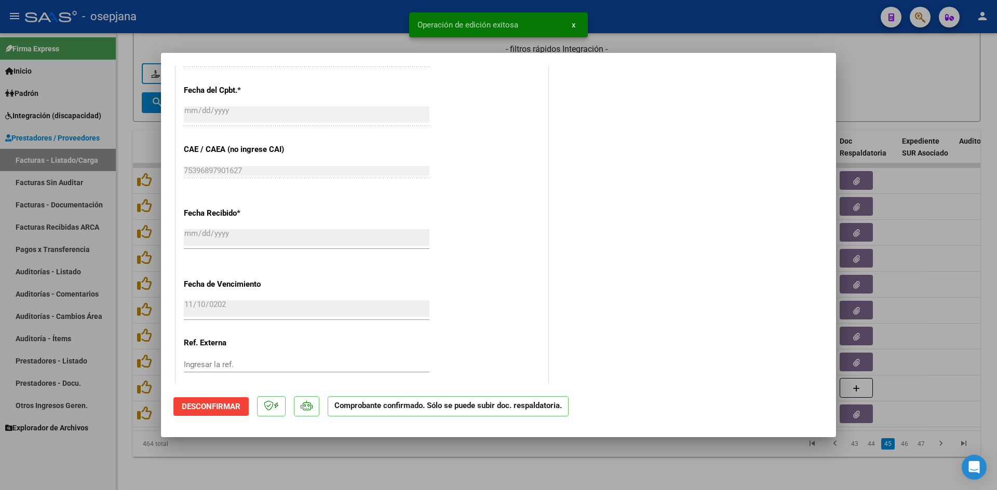
click at [902, 84] on div at bounding box center [498, 245] width 997 height 490
type input "$ 0,00"
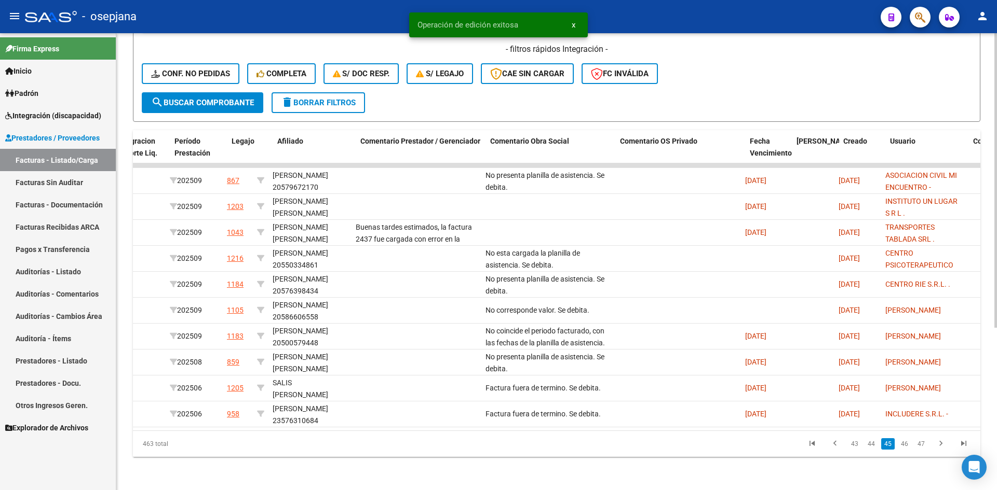
scroll to position [0, 0]
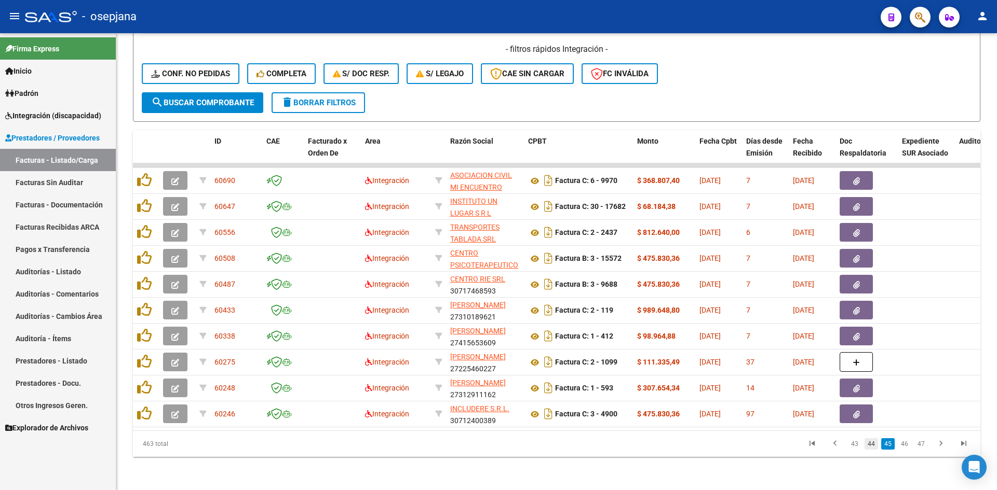
click at [870, 447] on link "44" at bounding box center [870, 444] width 13 height 11
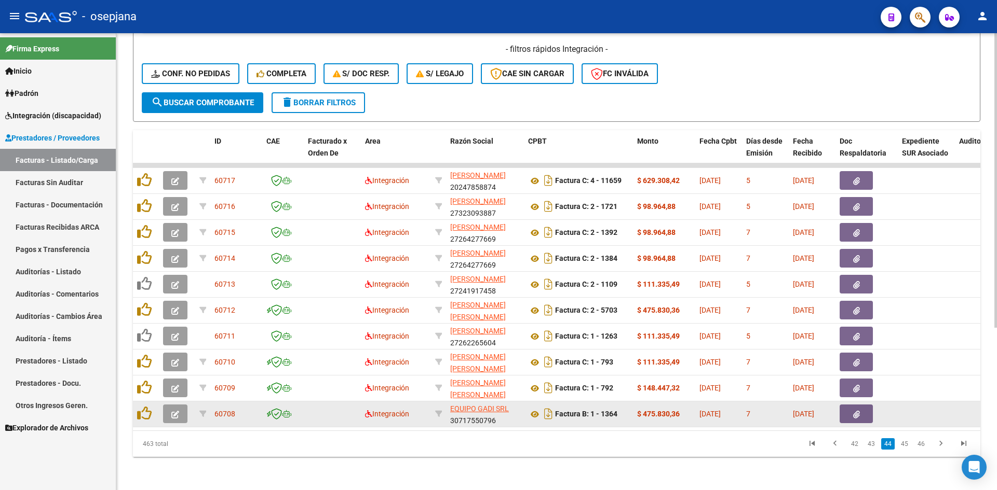
click at [176, 411] on icon "button" at bounding box center [175, 415] width 8 height 8
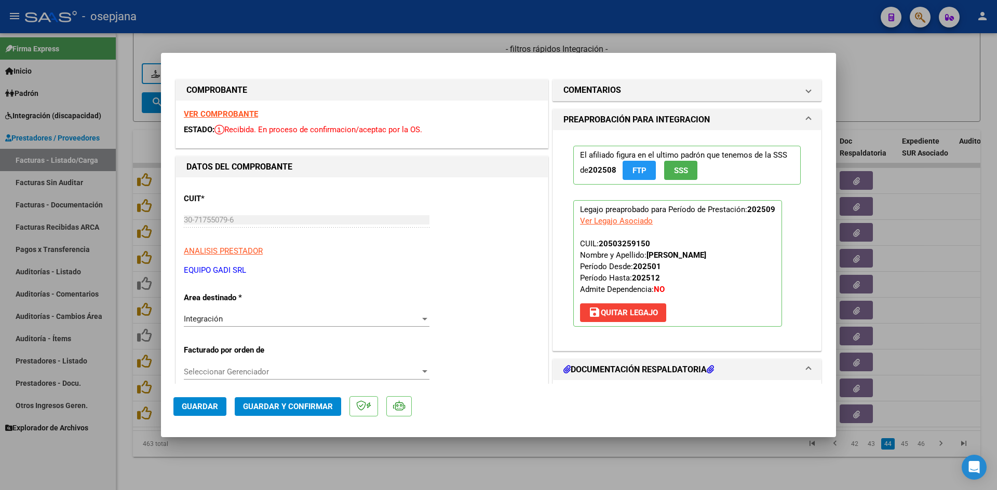
click at [212, 116] on strong "VER COMPROBANTE" at bounding box center [221, 114] width 74 height 9
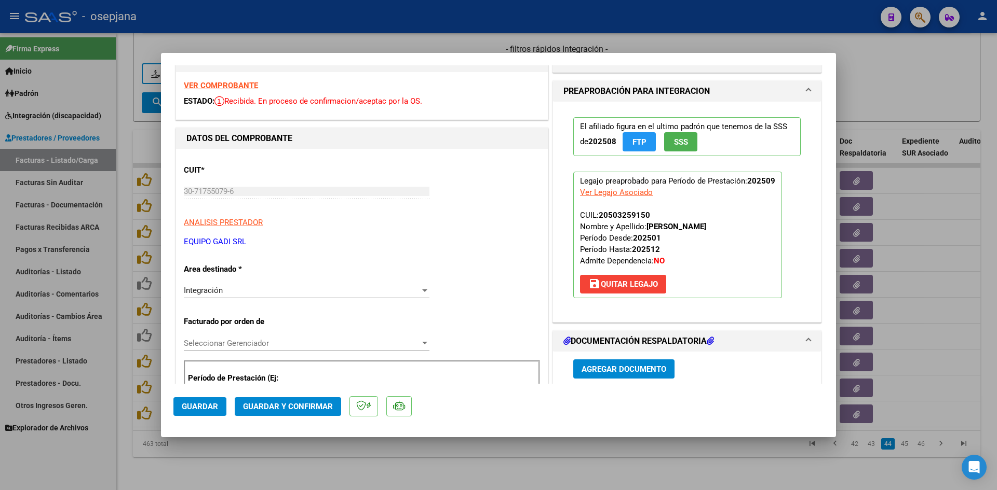
scroll to position [104, 0]
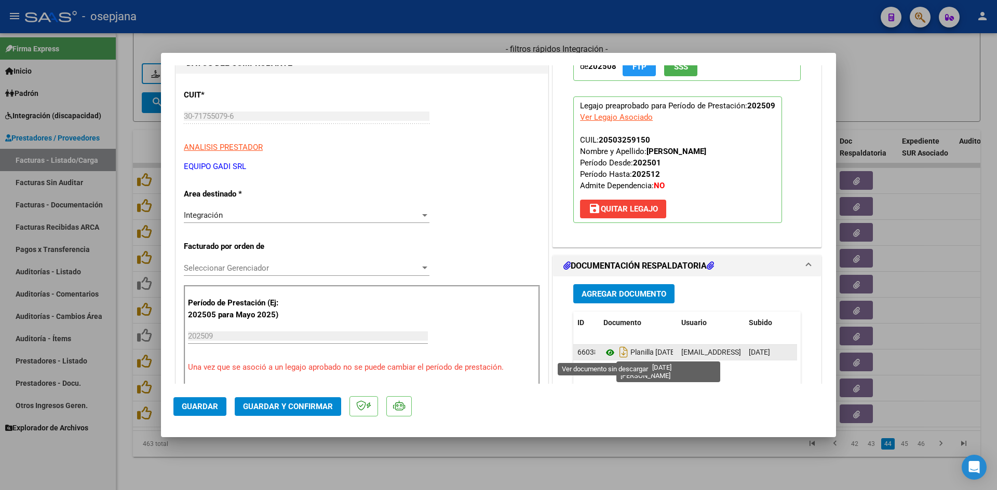
click at [603, 355] on icon at bounding box center [609, 353] width 13 height 12
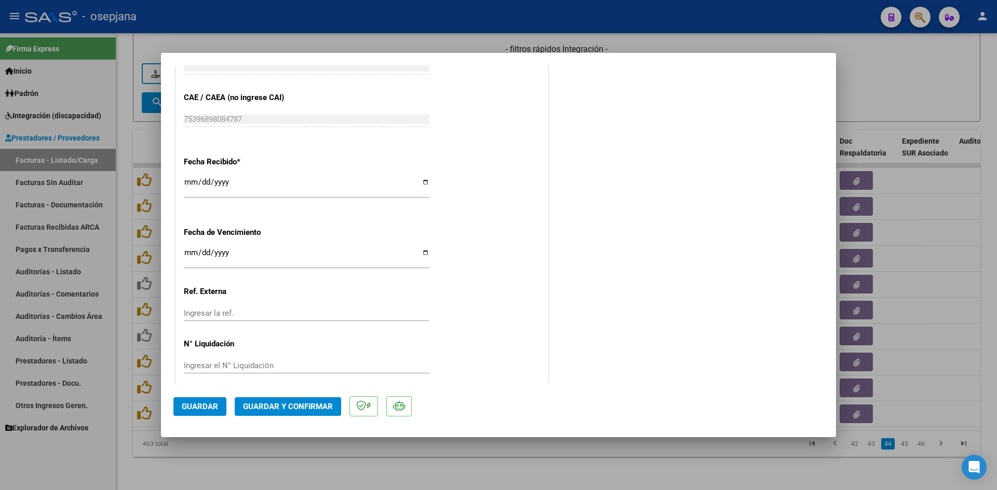
scroll to position [675, 0]
click at [191, 254] on input "[DATE]" at bounding box center [307, 256] width 246 height 17
type input "[DATE]"
click at [293, 407] on span "Guardar y Confirmar" at bounding box center [288, 406] width 90 height 9
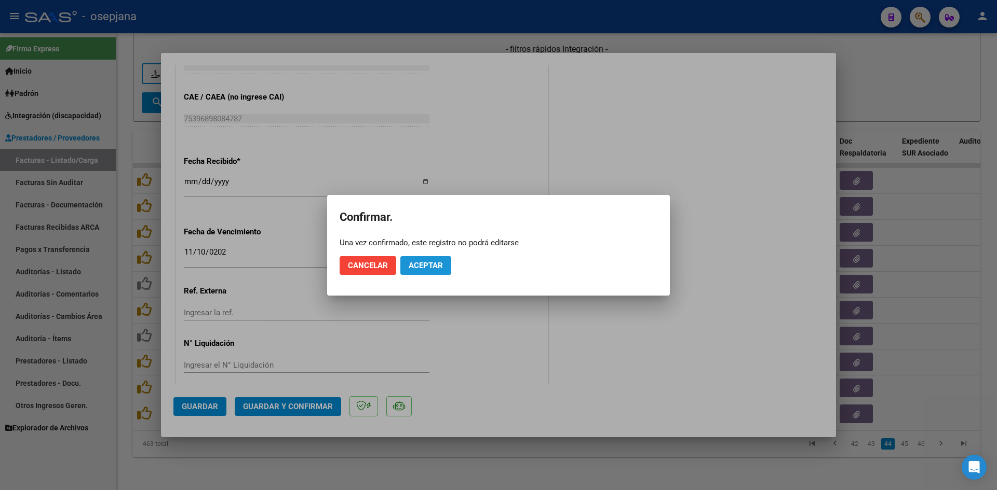
click at [426, 268] on span "Aceptar" at bounding box center [425, 265] width 34 height 9
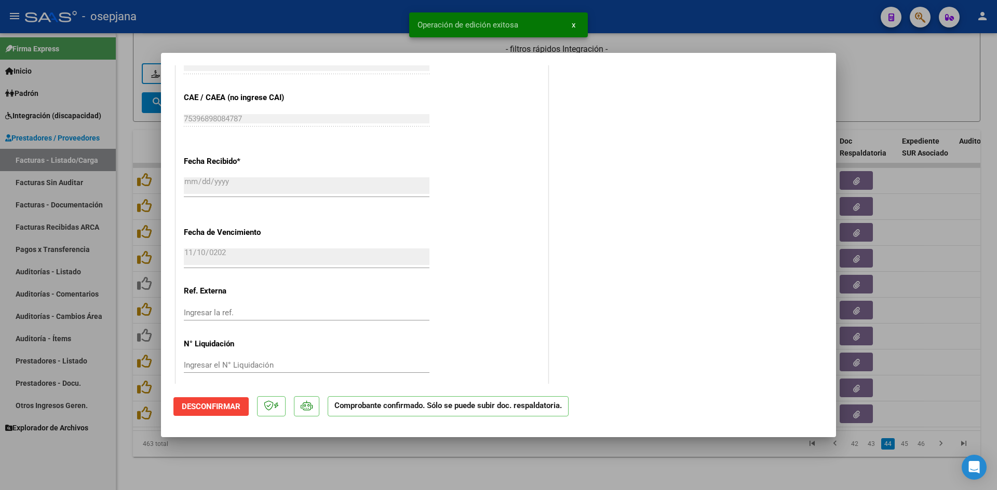
click at [880, 98] on div at bounding box center [498, 245] width 997 height 490
type input "$ 0,00"
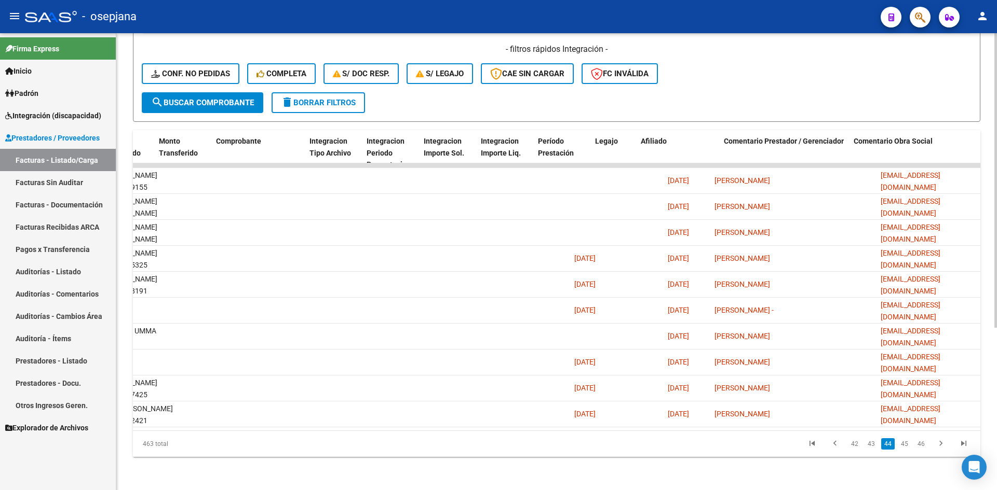
scroll to position [0, 0]
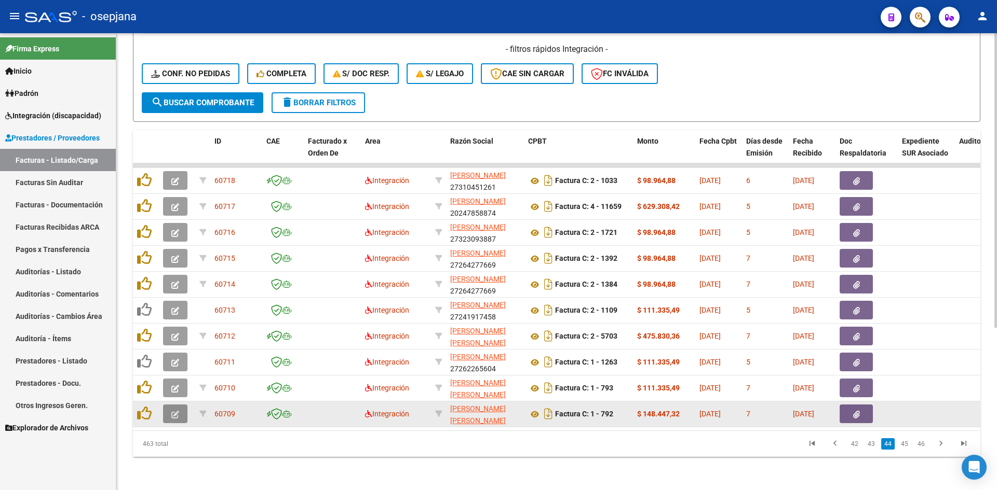
click at [176, 411] on icon "button" at bounding box center [175, 415] width 8 height 8
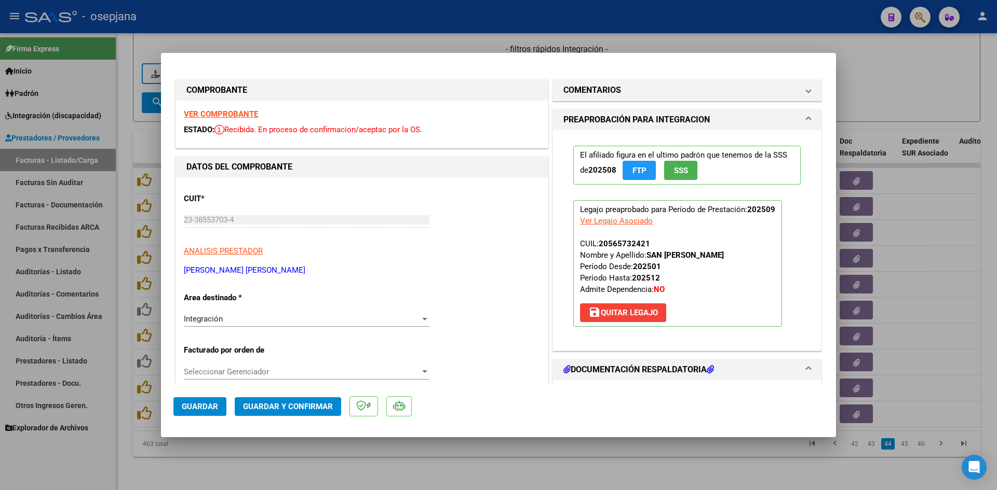
click at [225, 115] on strong "VER COMPROBANTE" at bounding box center [221, 114] width 74 height 9
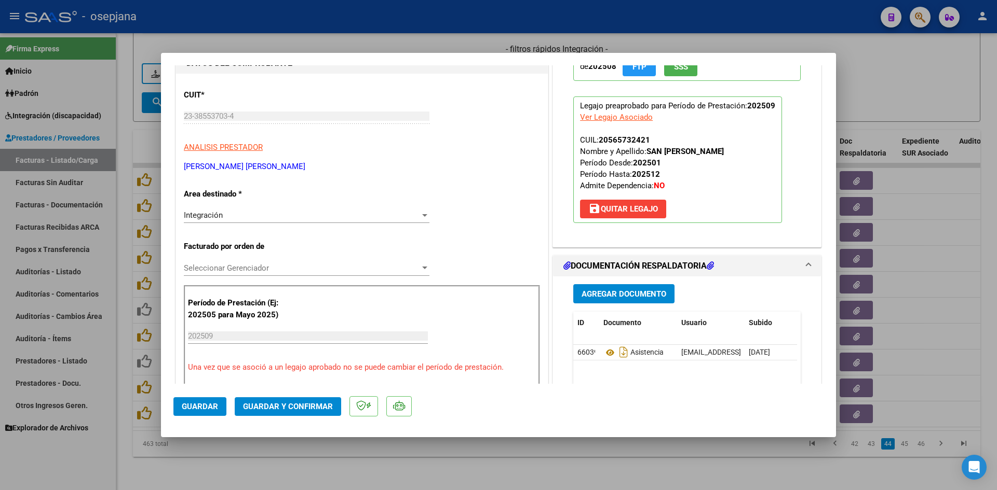
scroll to position [156, 0]
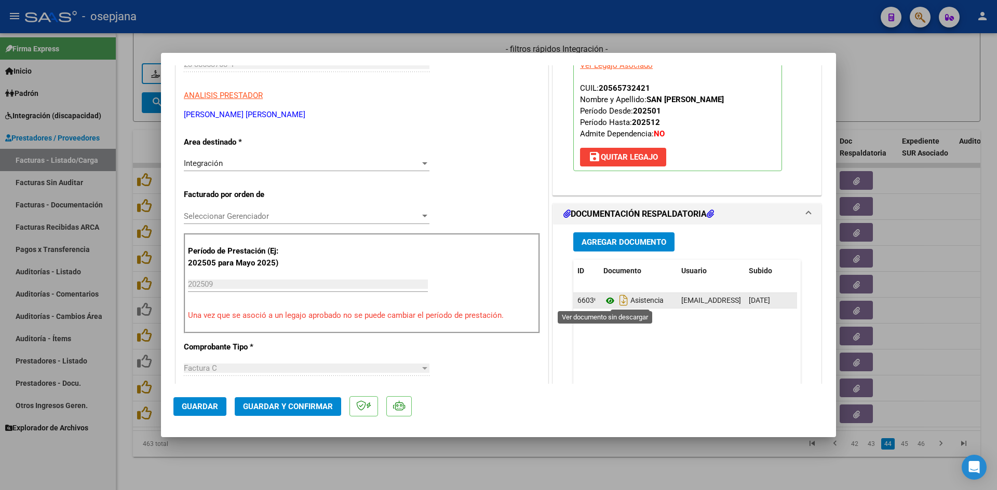
click at [605, 297] on icon at bounding box center [609, 301] width 13 height 12
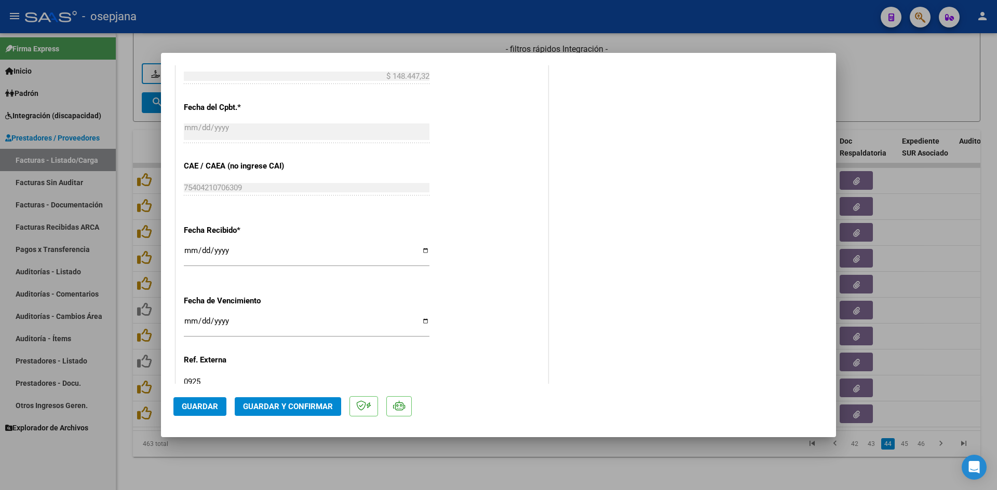
scroll to position [623, 0]
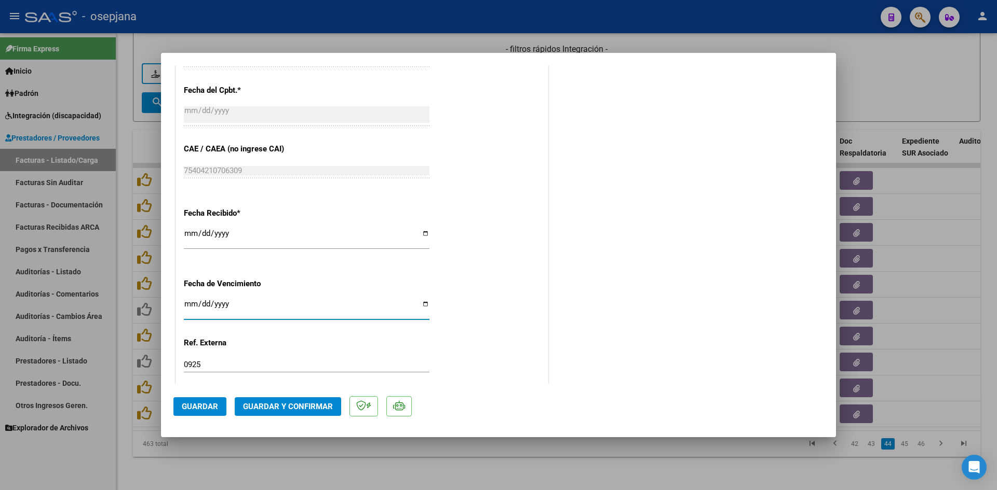
click at [187, 302] on input "[DATE]" at bounding box center [307, 308] width 246 height 17
type input "[DATE]"
click at [271, 404] on span "Guardar y Confirmar" at bounding box center [288, 406] width 90 height 9
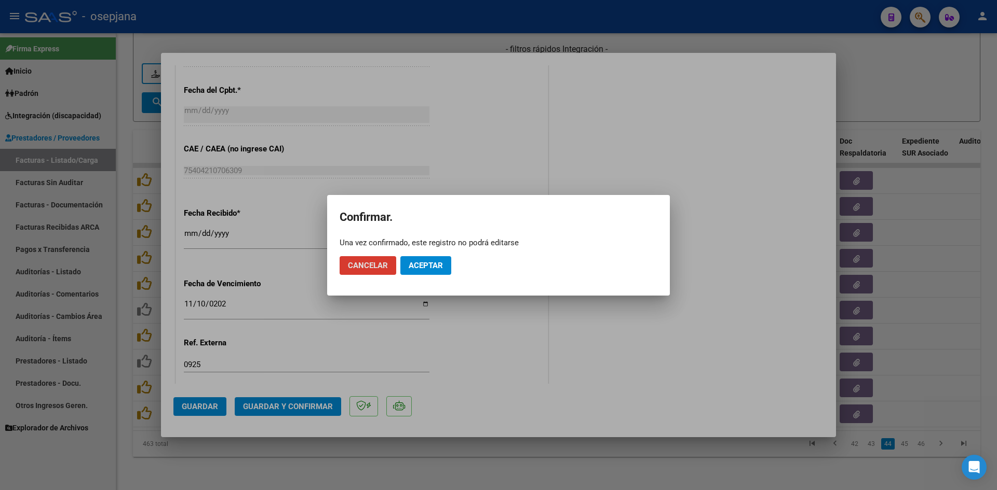
click at [423, 262] on span "Aceptar" at bounding box center [425, 265] width 34 height 9
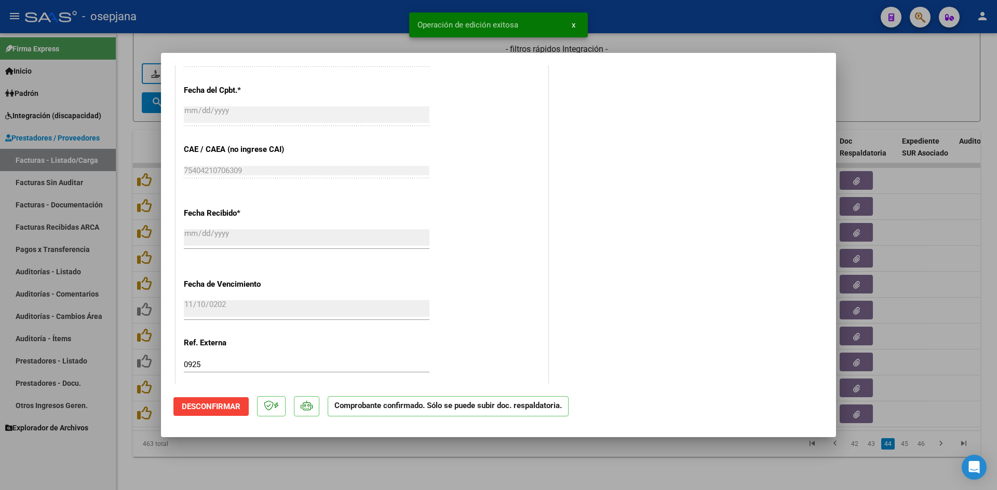
click at [916, 100] on div at bounding box center [498, 245] width 997 height 490
type input "$ 0,00"
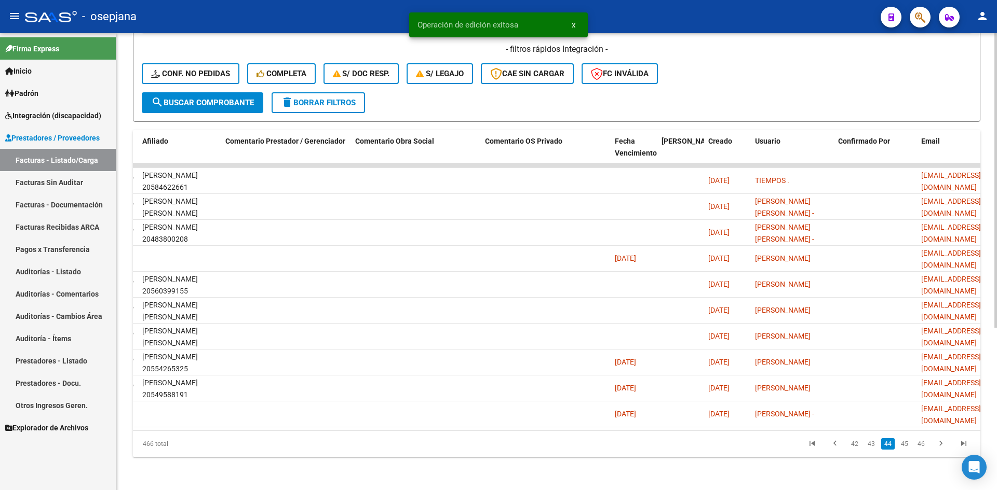
scroll to position [0, 0]
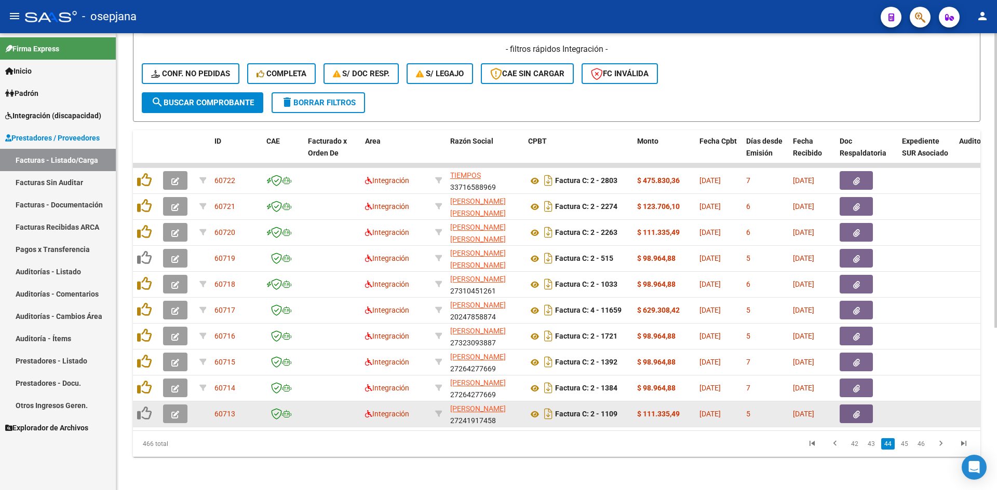
click at [179, 407] on button "button" at bounding box center [175, 414] width 24 height 19
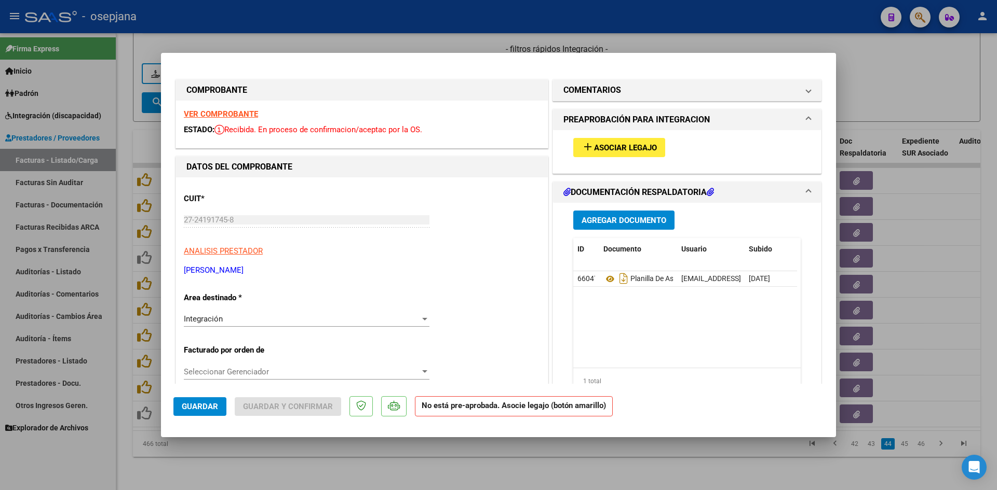
click at [220, 115] on strong "VER COMPROBANTE" at bounding box center [221, 114] width 74 height 9
click at [613, 144] on span "Asociar Legajo" at bounding box center [625, 147] width 63 height 9
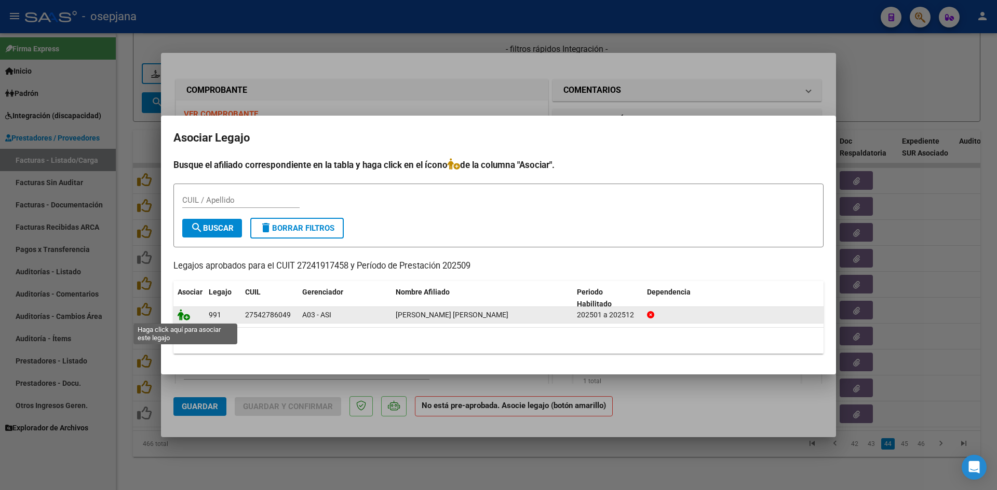
click at [181, 317] on icon at bounding box center [184, 314] width 12 height 11
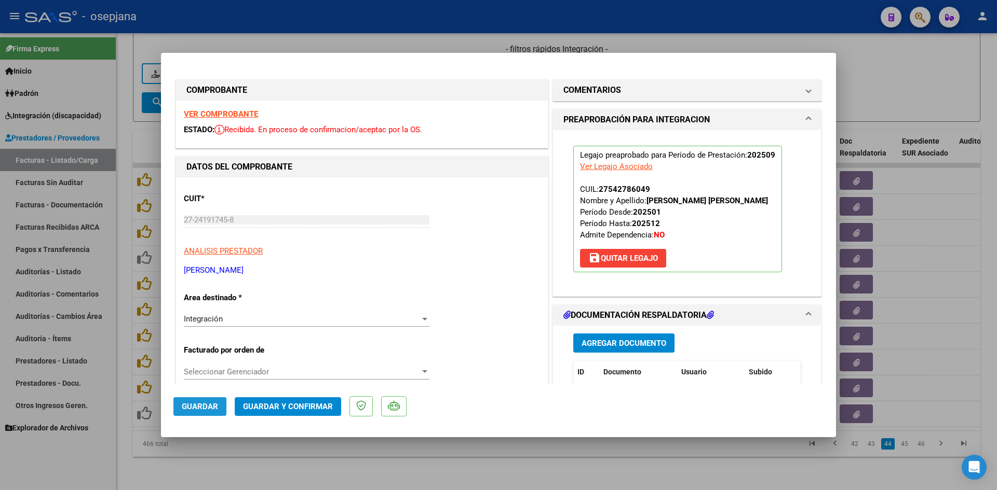
click at [198, 402] on span "Guardar" at bounding box center [200, 406] width 36 height 9
click at [235, 112] on strong "VER COMPROBANTE" at bounding box center [221, 114] width 74 height 9
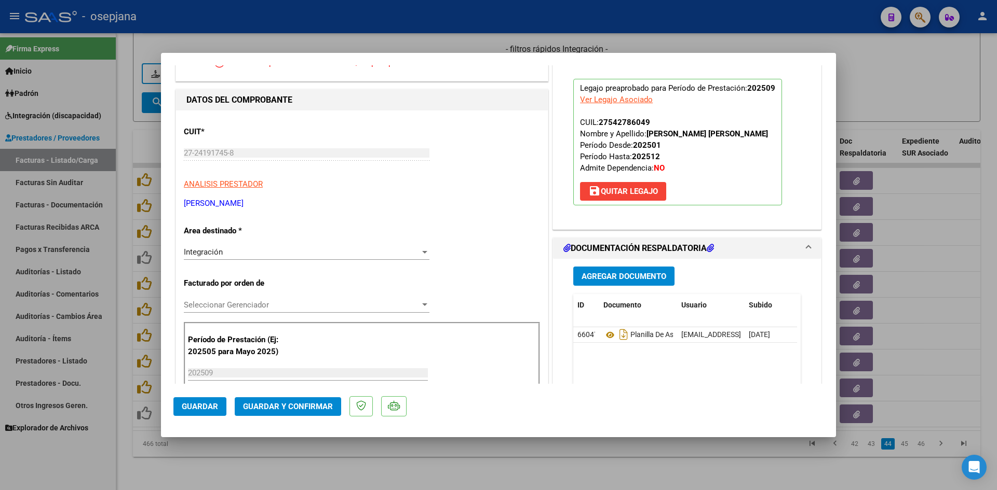
scroll to position [156, 0]
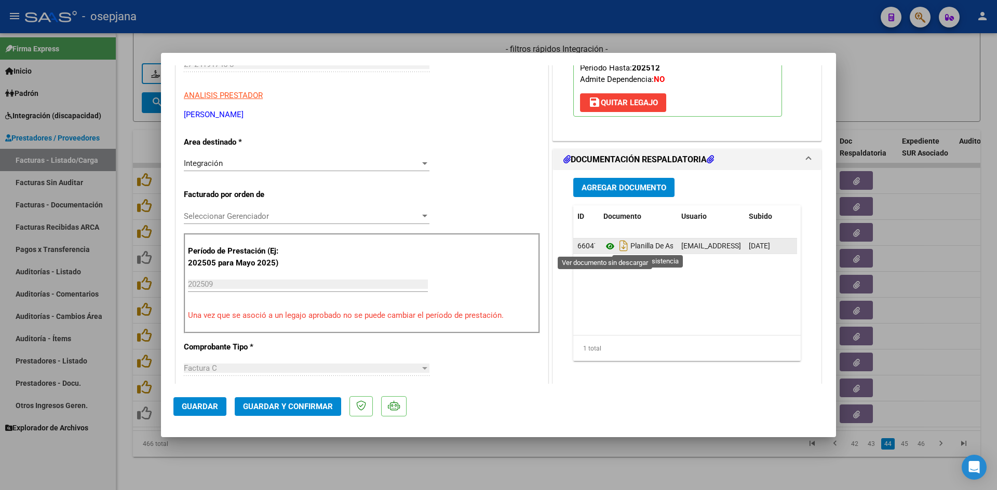
click at [604, 248] on icon at bounding box center [609, 246] width 13 height 12
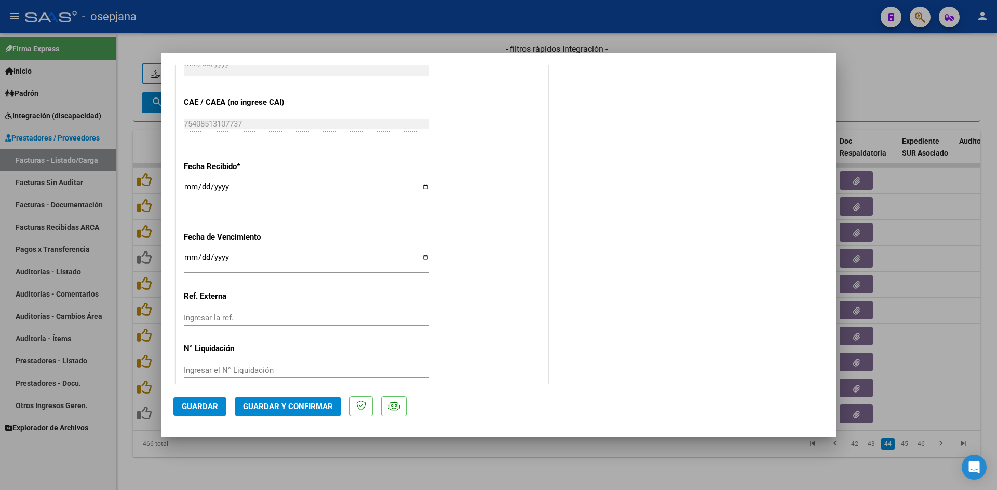
scroll to position [675, 0]
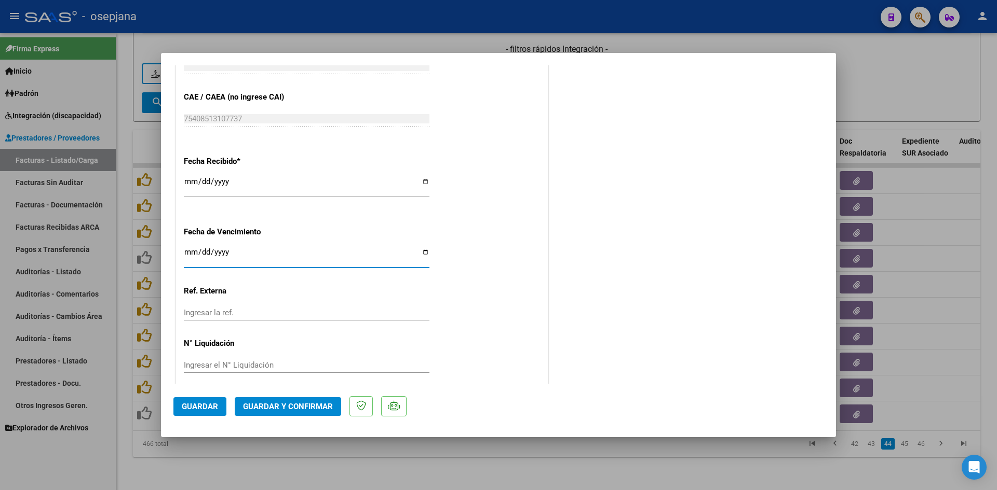
click at [192, 253] on input "[DATE]" at bounding box center [307, 256] width 246 height 17
type input "[DATE]"
click at [293, 403] on span "Guardar y Confirmar" at bounding box center [288, 406] width 90 height 9
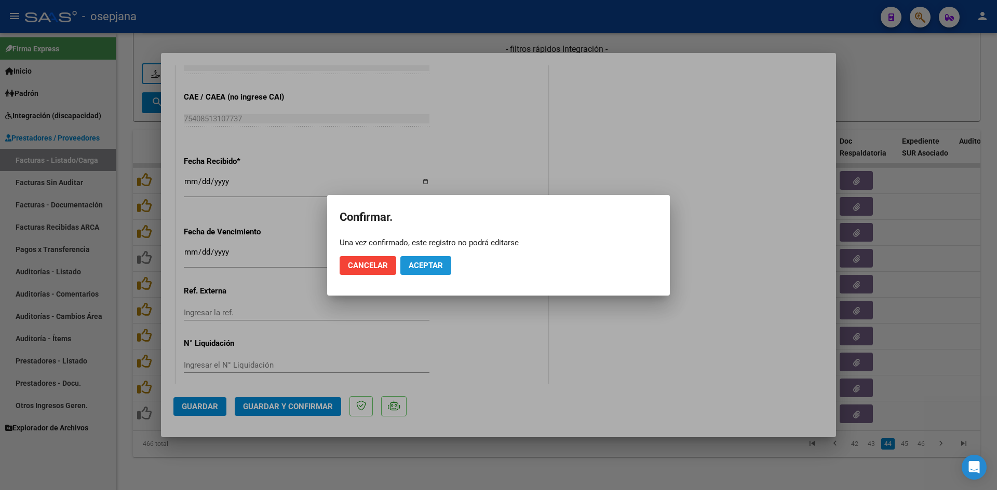
click at [427, 263] on span "Aceptar" at bounding box center [425, 265] width 34 height 9
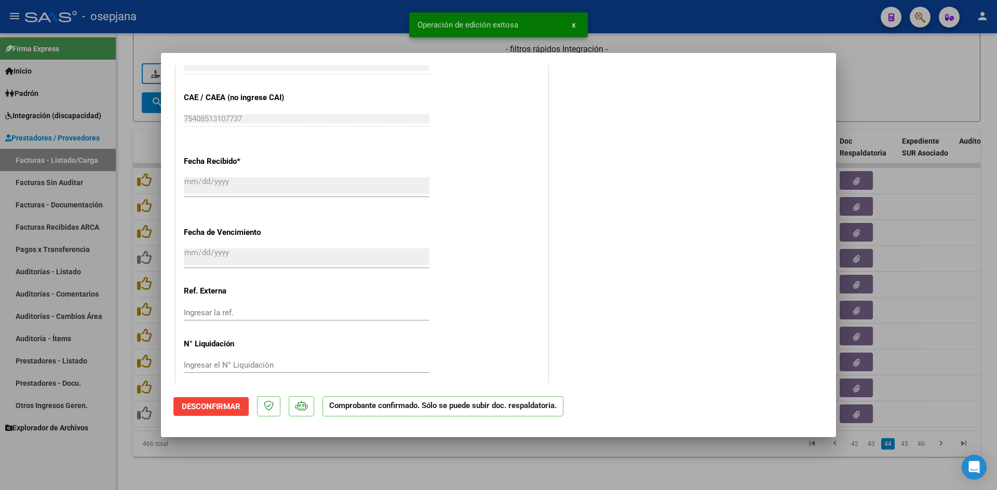
click at [896, 100] on div at bounding box center [498, 245] width 997 height 490
type input "$ 0,00"
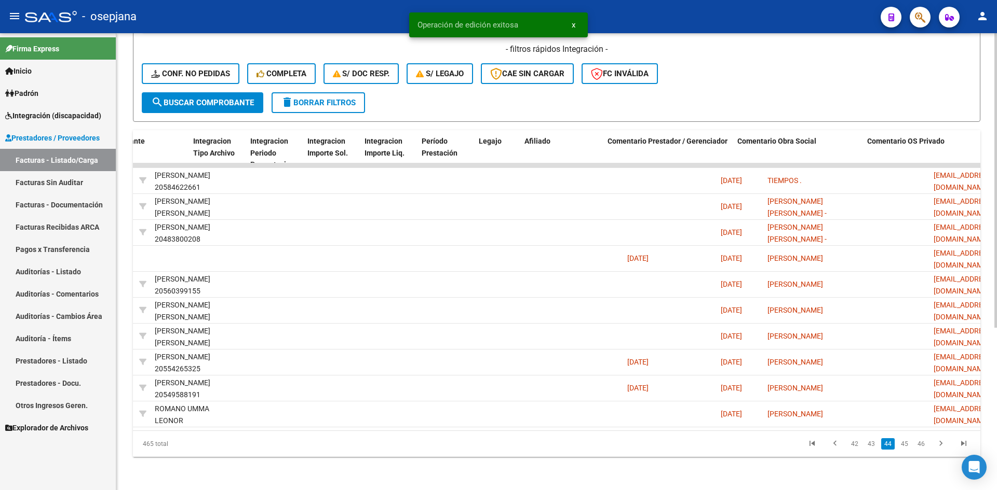
scroll to position [0, 0]
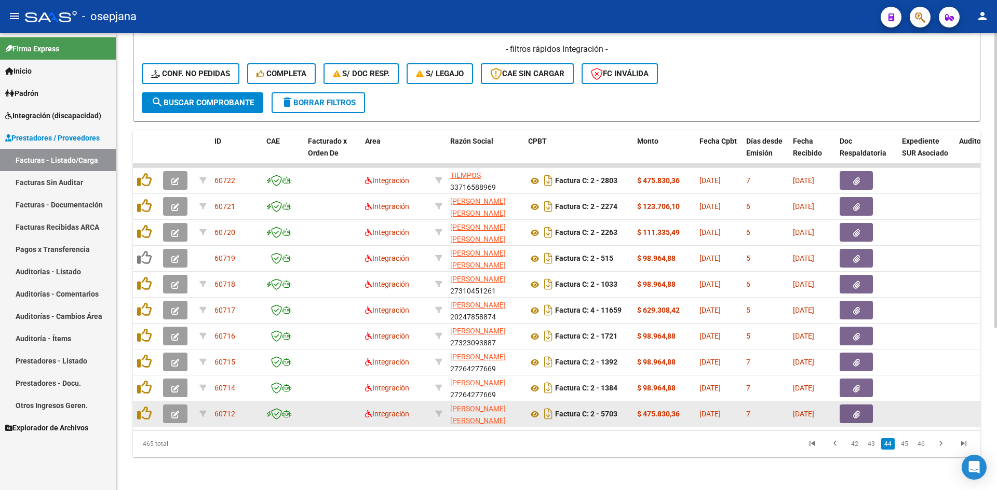
click at [169, 405] on button "button" at bounding box center [175, 414] width 24 height 19
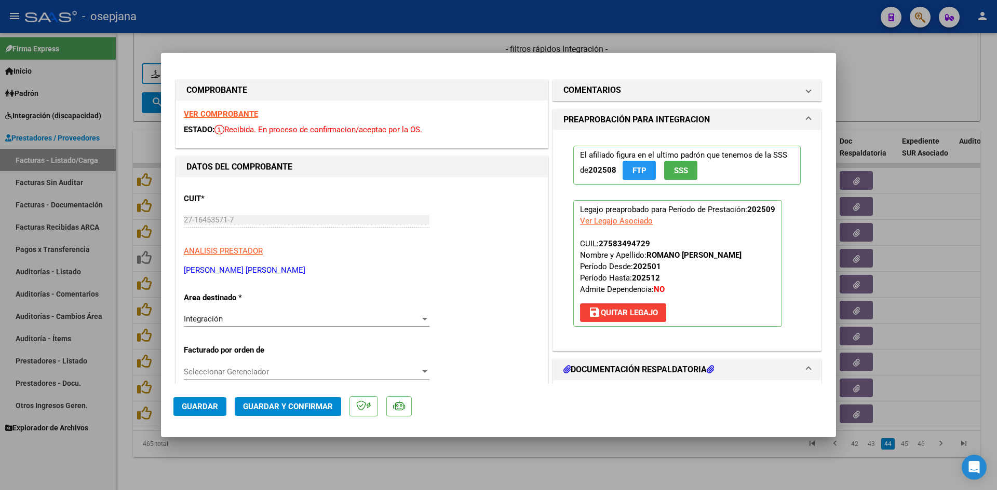
click at [239, 113] on strong "VER COMPROBANTE" at bounding box center [221, 114] width 74 height 9
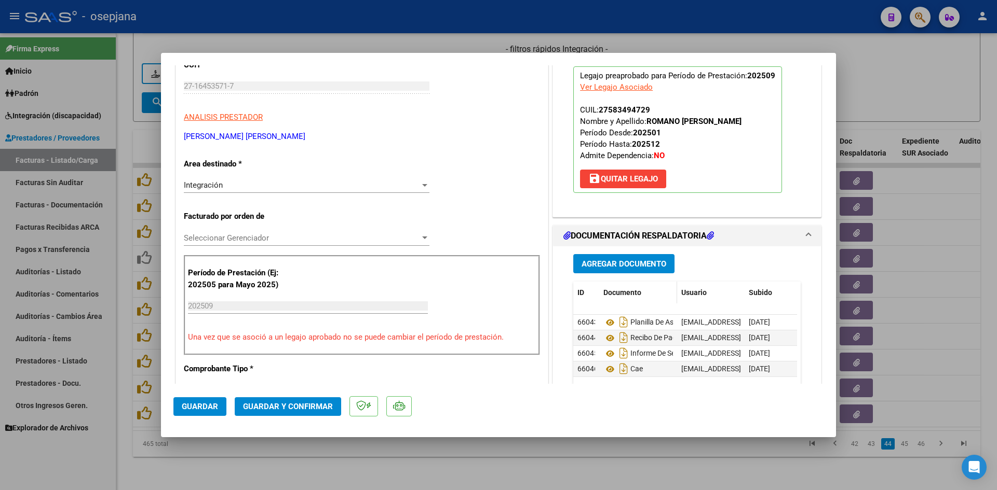
scroll to position [156, 0]
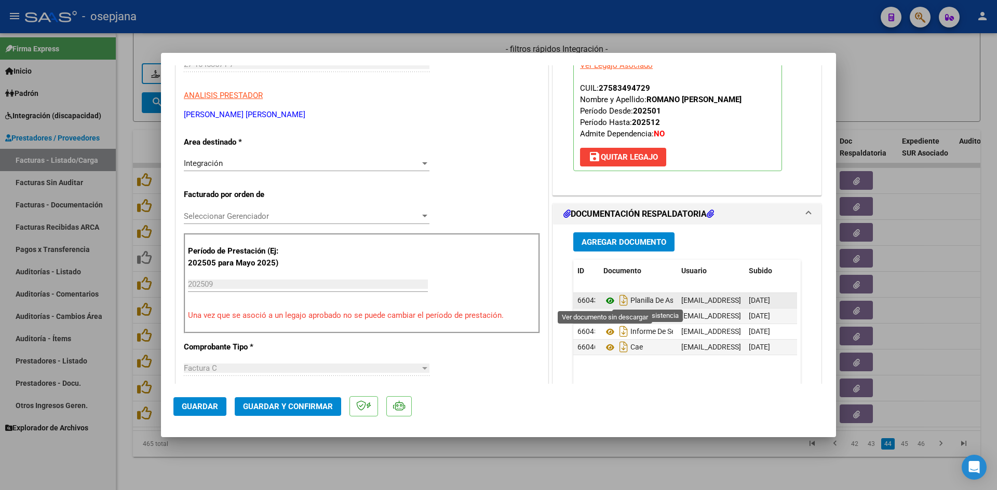
click at [607, 298] on icon at bounding box center [609, 301] width 13 height 12
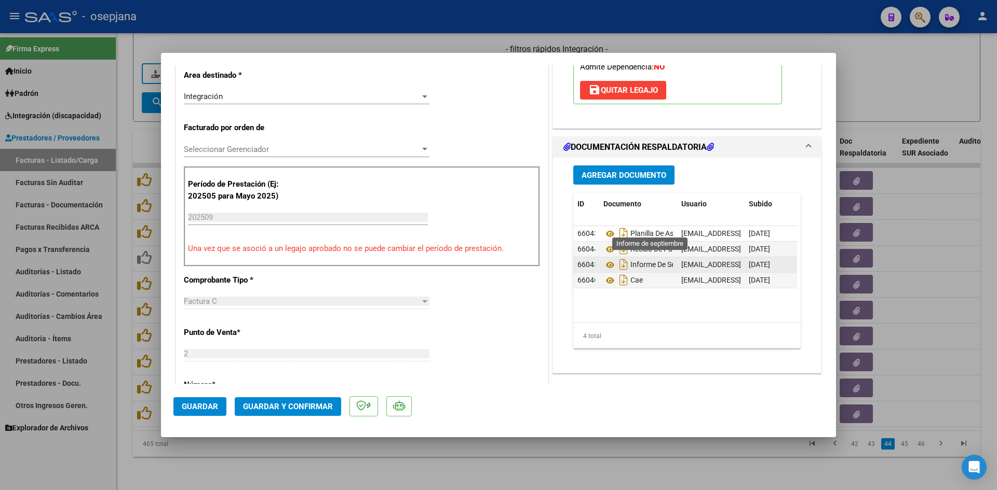
scroll to position [260, 0]
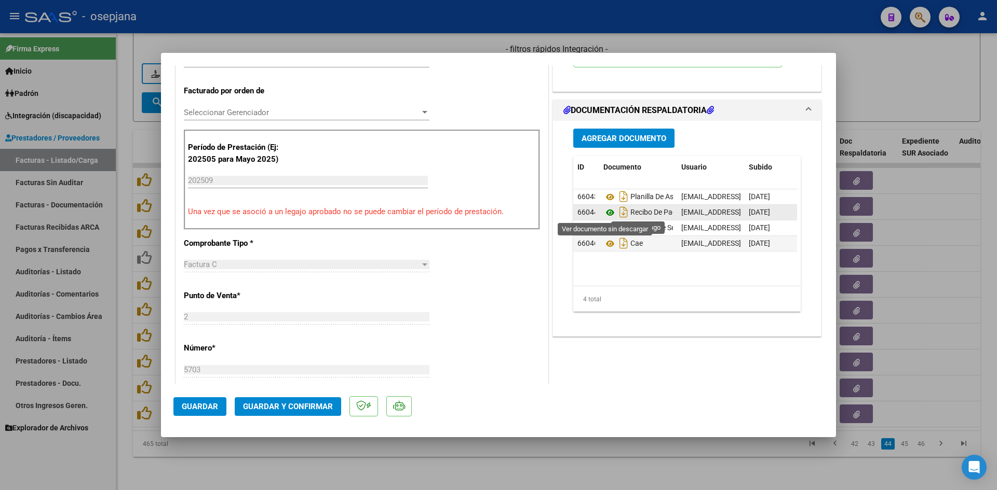
click at [606, 213] on icon at bounding box center [609, 213] width 13 height 12
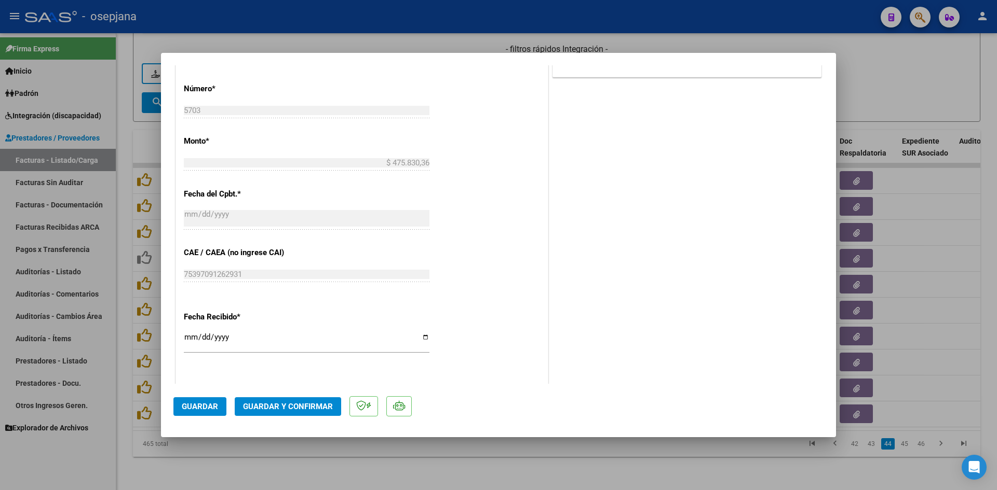
scroll to position [623, 0]
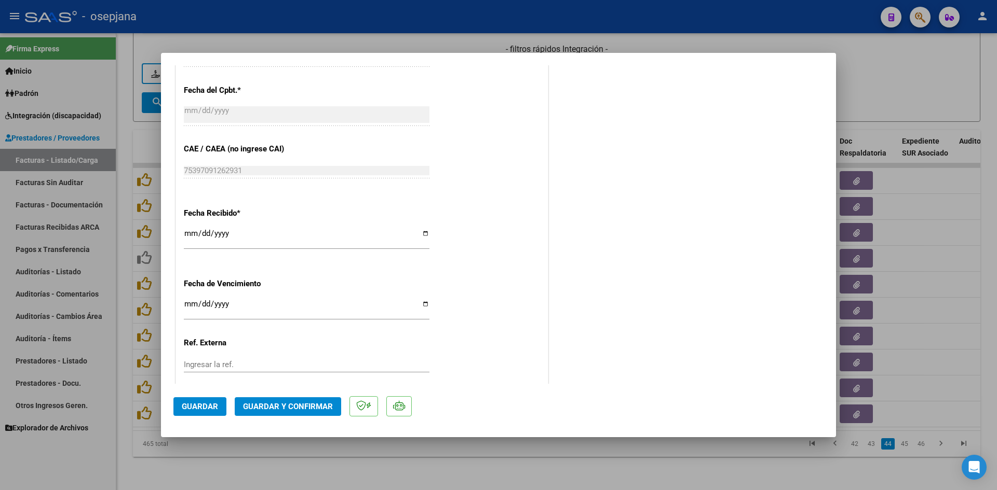
click at [192, 303] on input "Ingresar la fecha" at bounding box center [307, 308] width 246 height 17
type input "[DATE]"
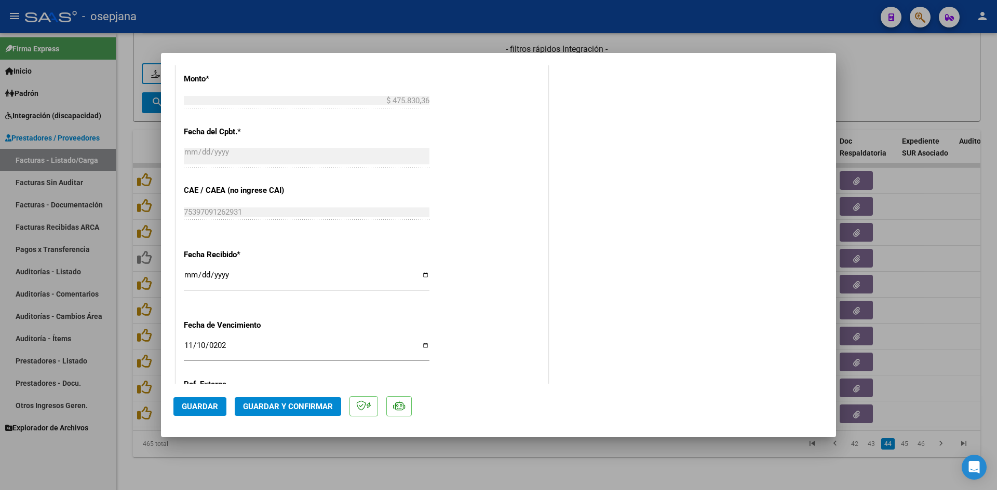
scroll to position [571, 0]
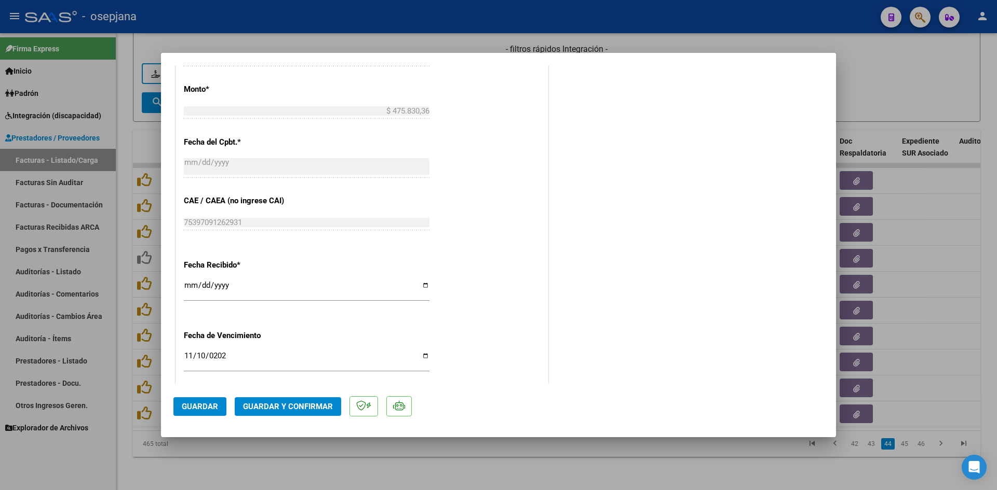
click at [299, 405] on span "Guardar y Confirmar" at bounding box center [288, 406] width 90 height 9
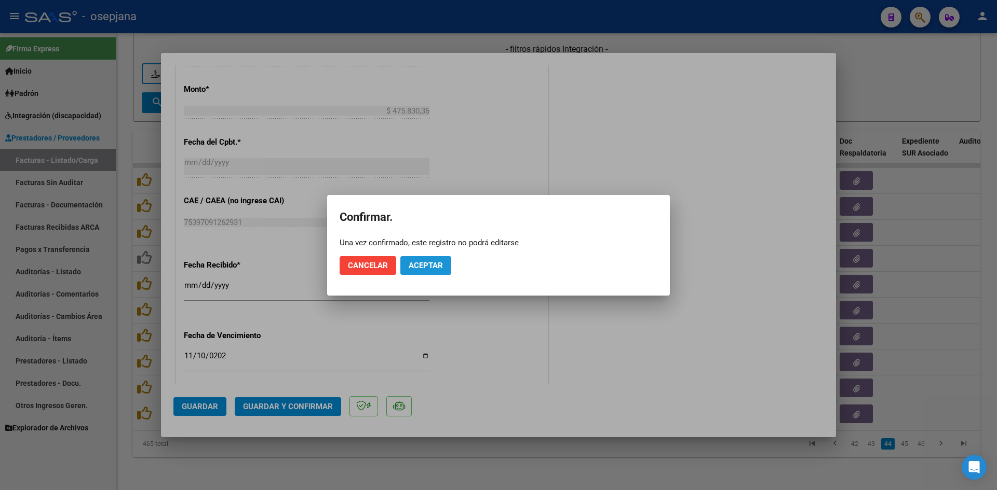
click at [441, 261] on span "Aceptar" at bounding box center [425, 265] width 34 height 9
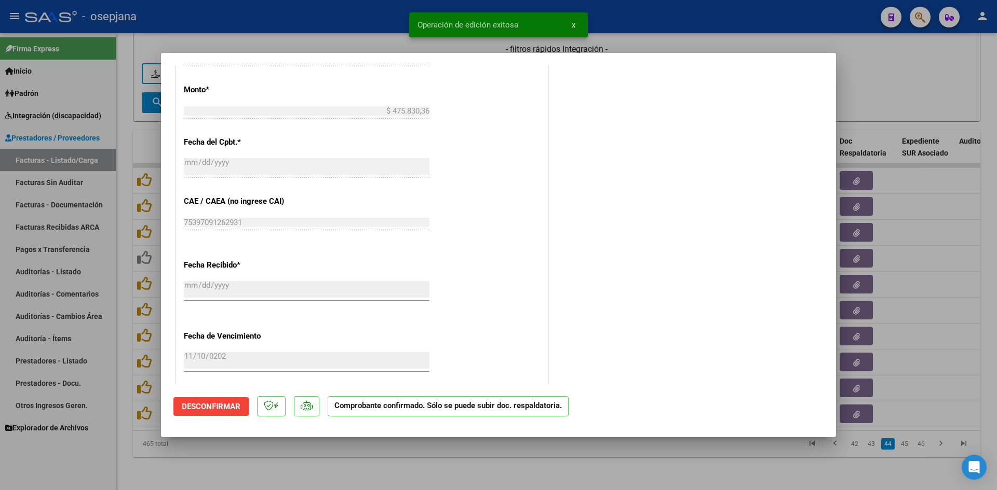
click at [860, 84] on div at bounding box center [498, 245] width 997 height 490
type input "$ 0,00"
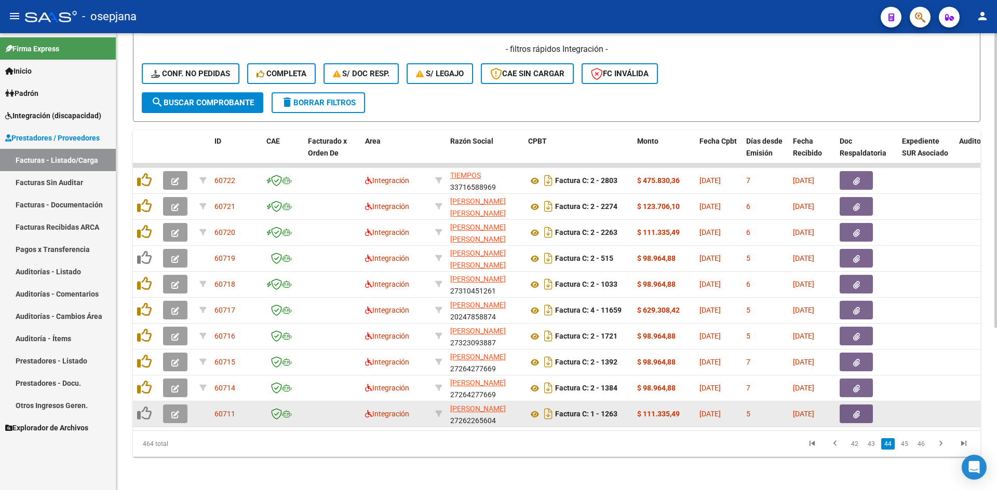
click at [171, 407] on button "button" at bounding box center [175, 414] width 24 height 19
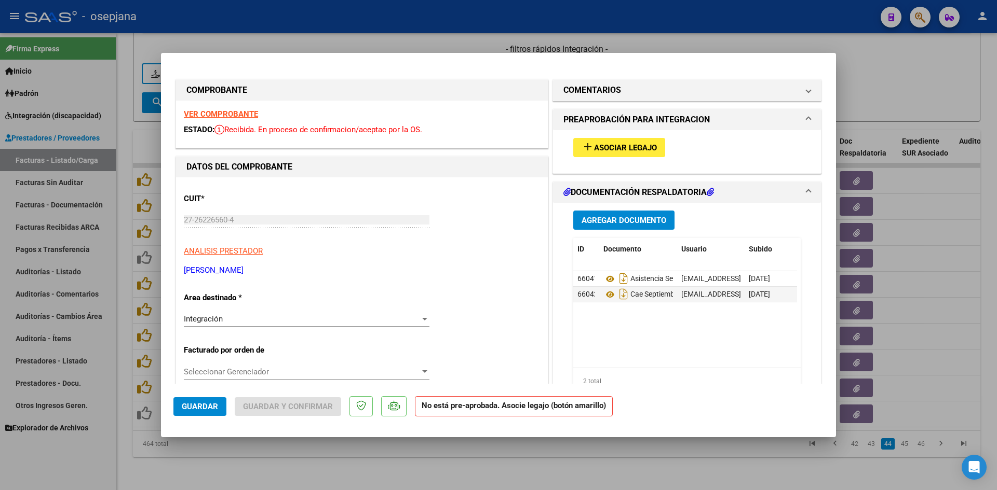
click at [208, 112] on strong "VER COMPROBANTE" at bounding box center [221, 114] width 74 height 9
click at [227, 112] on strong "VER COMPROBANTE" at bounding box center [221, 114] width 74 height 9
click at [586, 142] on mat-icon "add" at bounding box center [587, 147] width 12 height 12
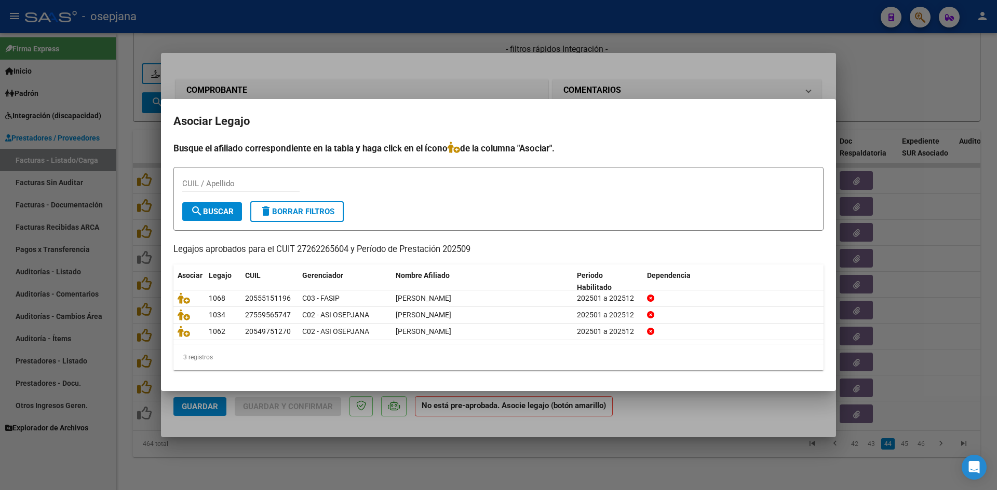
click at [874, 96] on div at bounding box center [498, 245] width 997 height 490
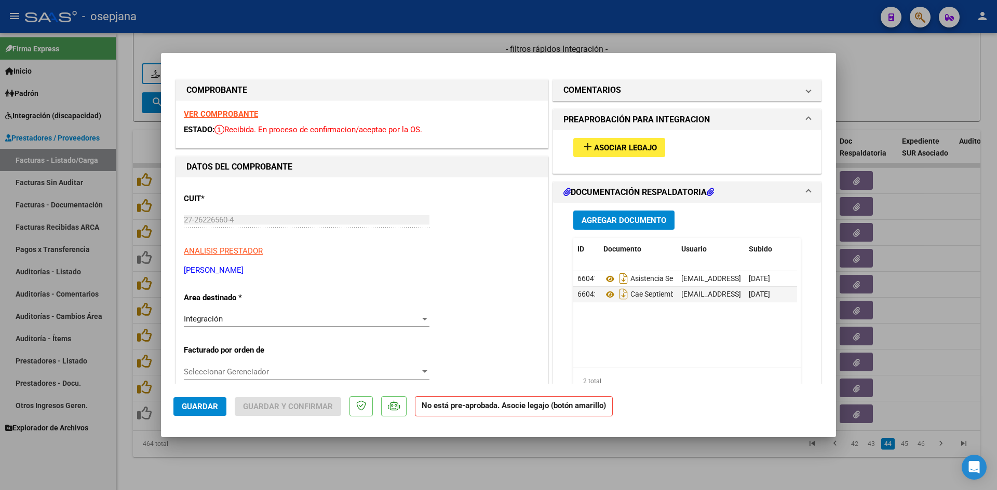
click at [221, 111] on strong "VER COMPROBANTE" at bounding box center [221, 114] width 74 height 9
click at [597, 147] on span "Asociar Legajo" at bounding box center [625, 147] width 63 height 9
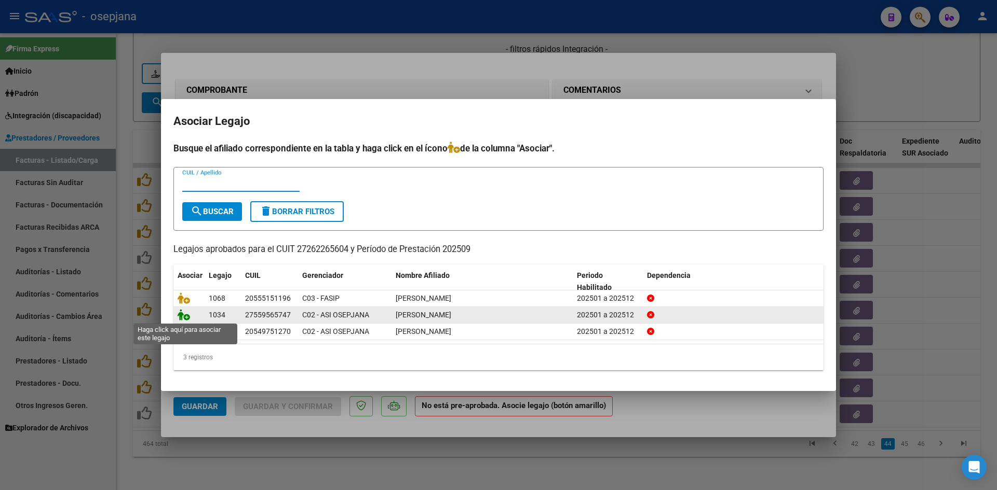
click at [182, 313] on icon at bounding box center [184, 314] width 12 height 11
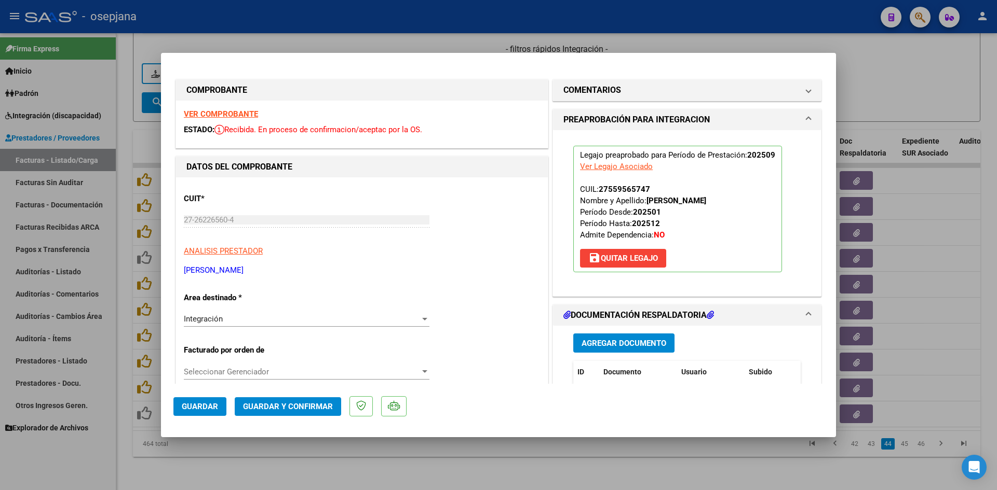
click at [198, 412] on button "Guardar" at bounding box center [199, 407] width 53 height 19
click at [240, 108] on div "VER COMPROBANTE ESTADO: Recibida. En proceso de confirmacion/aceptac por la OS." at bounding box center [362, 124] width 372 height 47
click at [245, 111] on strong "VER COMPROBANTE" at bounding box center [221, 114] width 74 height 9
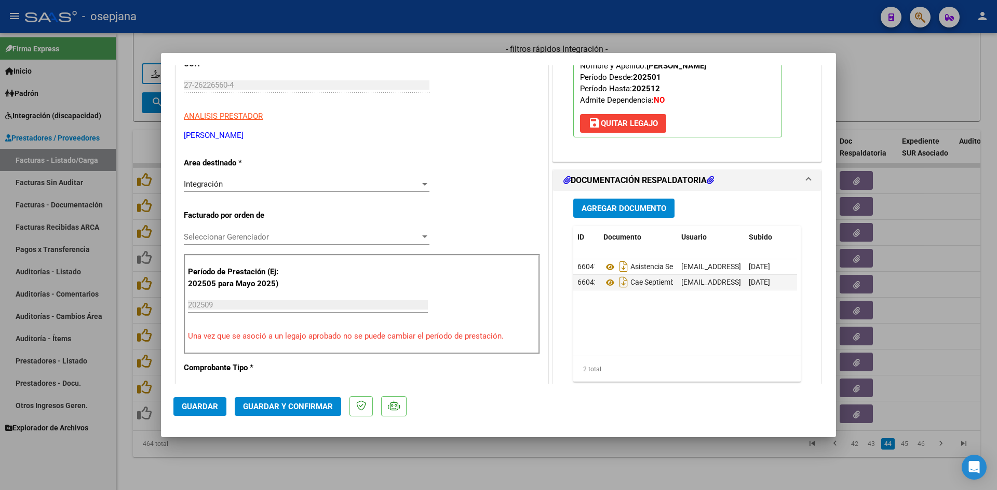
scroll to position [208, 0]
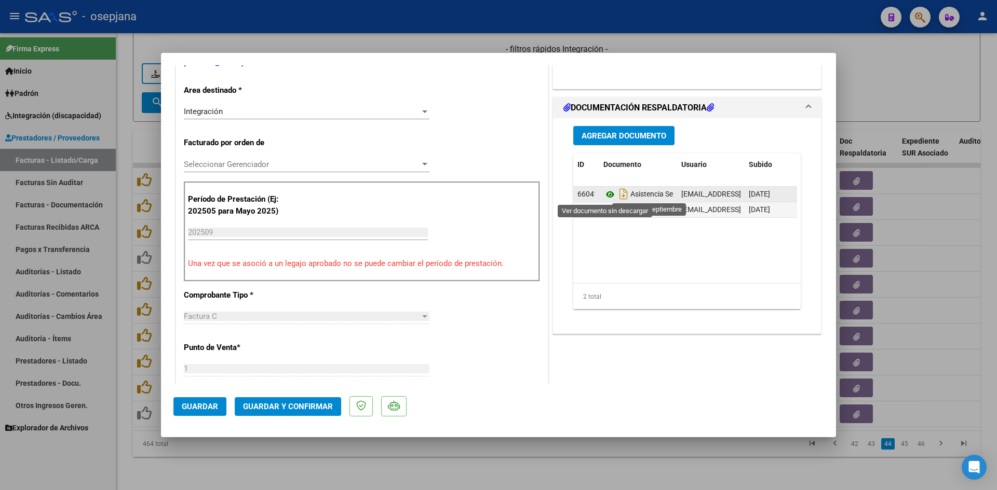
click at [607, 194] on icon at bounding box center [609, 194] width 13 height 12
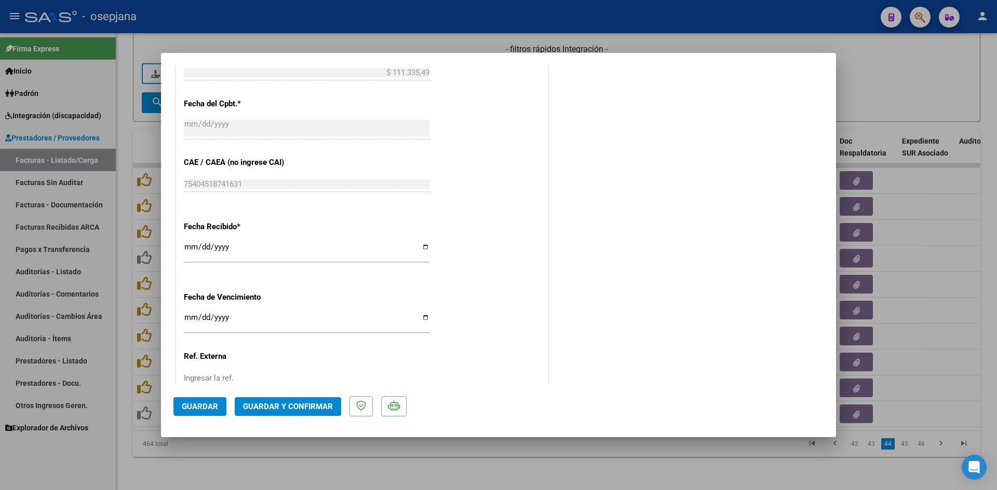
scroll to position [623, 0]
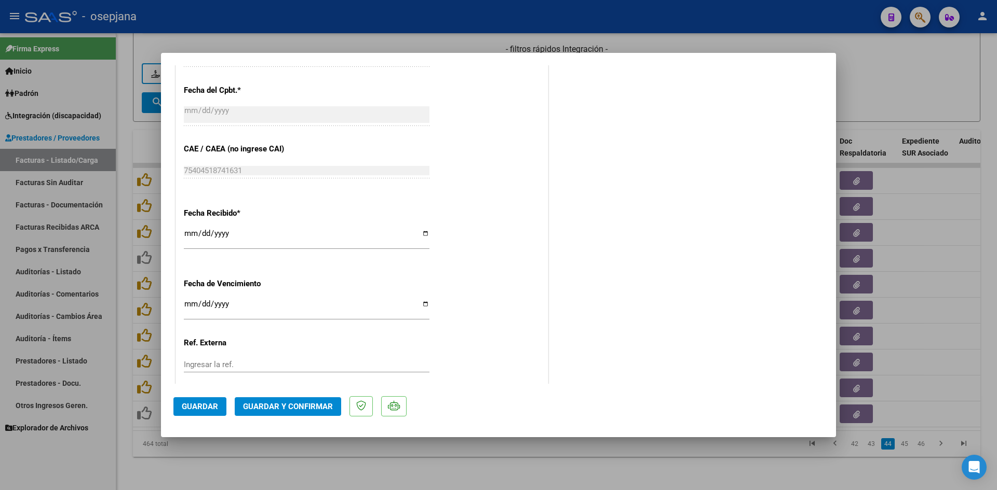
click at [192, 302] on input "[DATE]" at bounding box center [307, 308] width 246 height 17
type input "[DATE]"
click at [263, 401] on button "Guardar y Confirmar" at bounding box center [288, 407] width 106 height 19
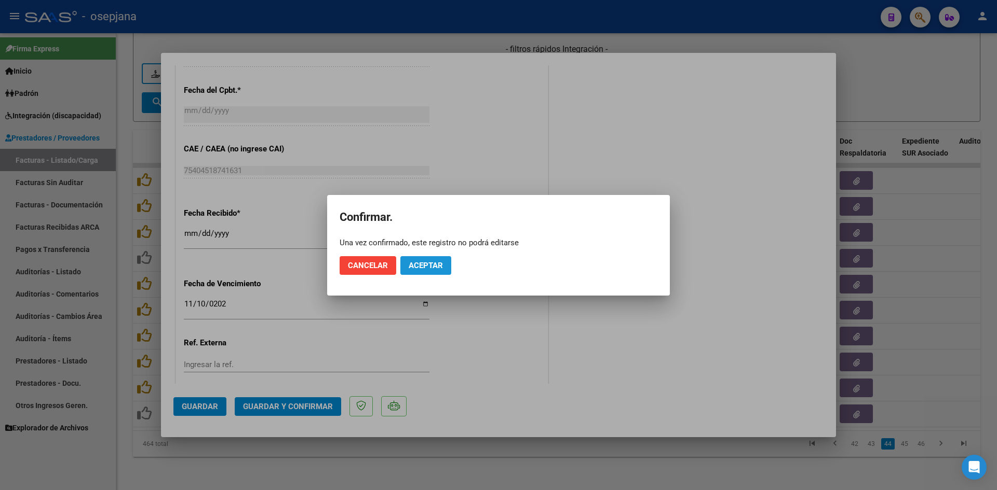
click at [418, 269] on span "Aceptar" at bounding box center [425, 265] width 34 height 9
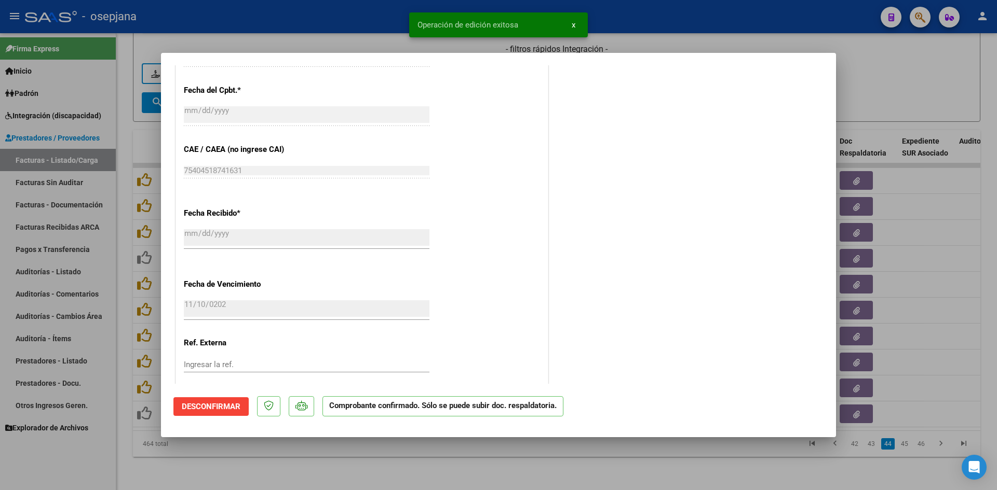
click at [862, 88] on div at bounding box center [498, 245] width 997 height 490
type input "$ 0,00"
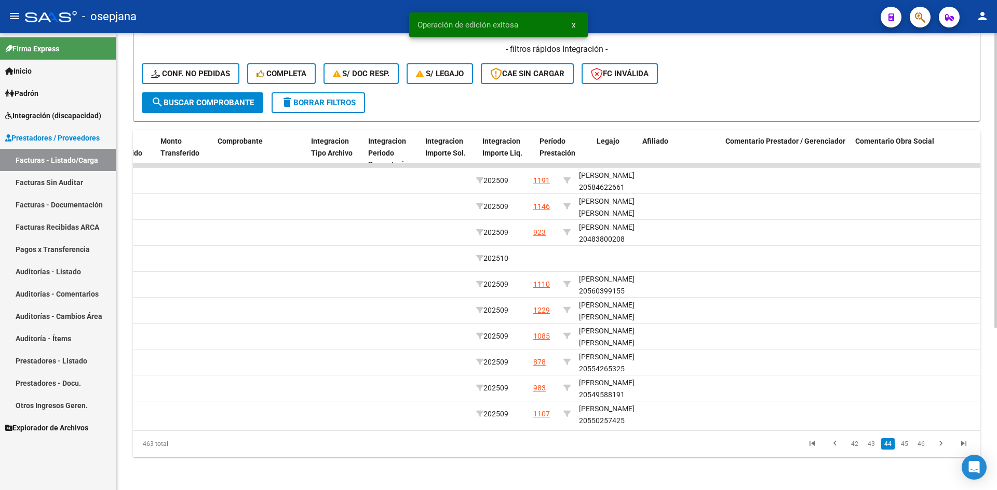
scroll to position [0, 0]
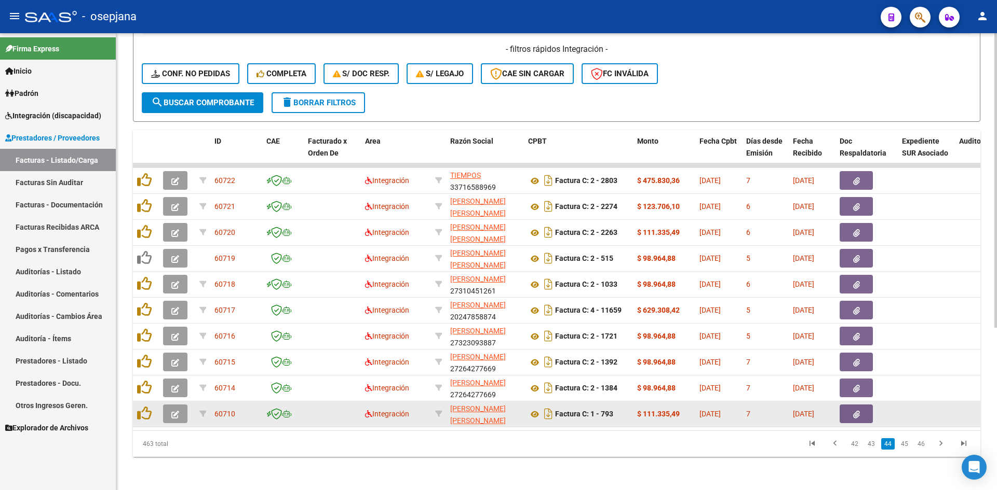
click at [174, 411] on icon "button" at bounding box center [175, 415] width 8 height 8
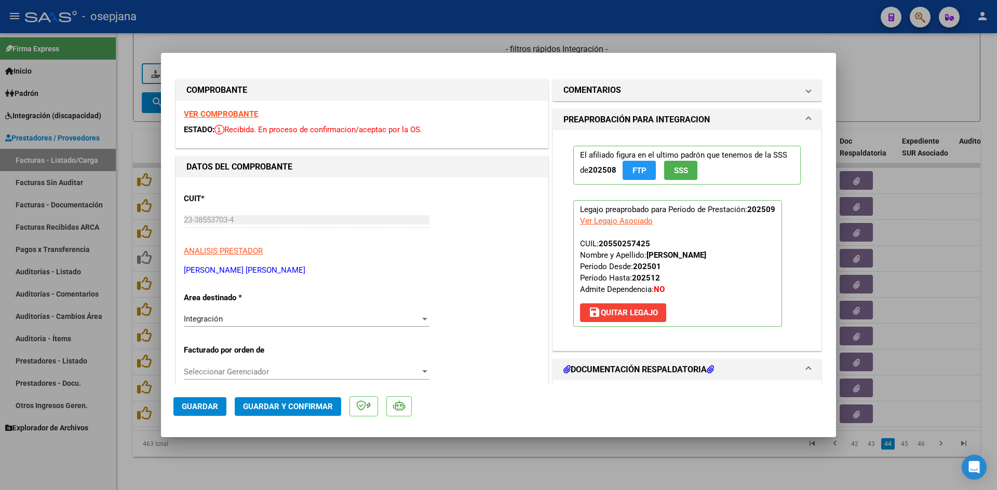
click at [205, 115] on strong "VER COMPROBANTE" at bounding box center [221, 114] width 74 height 9
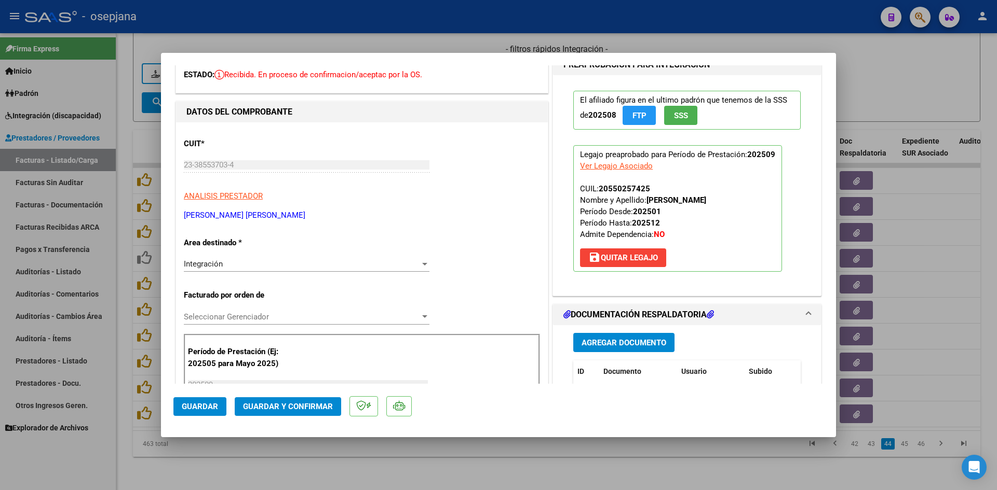
scroll to position [156, 0]
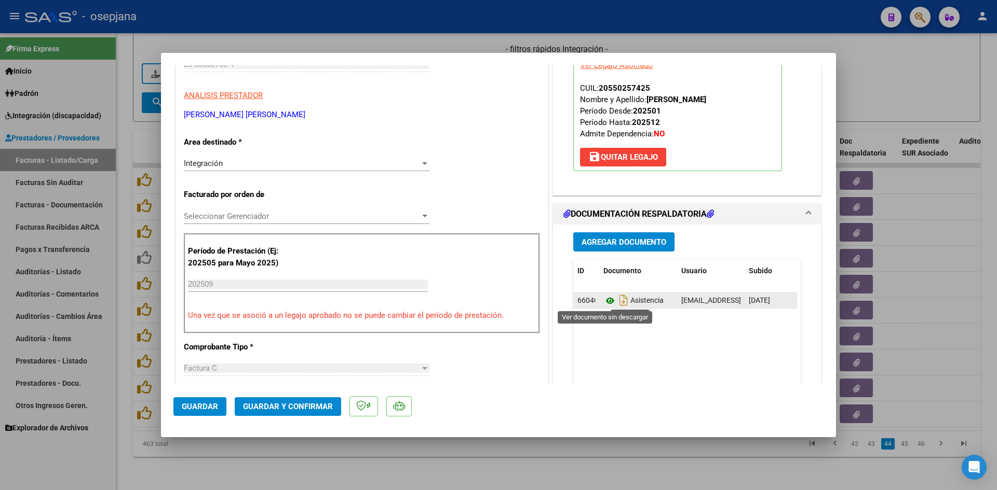
click at [607, 298] on icon at bounding box center [609, 301] width 13 height 12
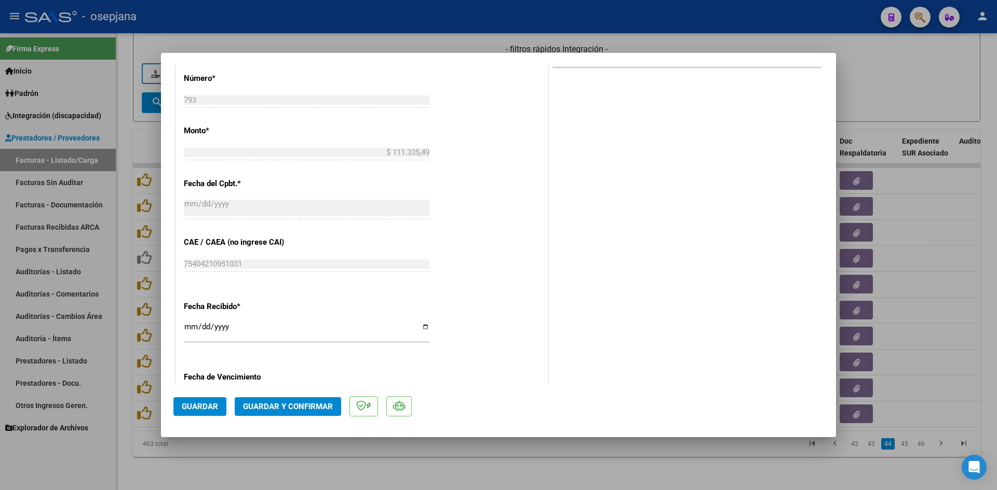
scroll to position [684, 0]
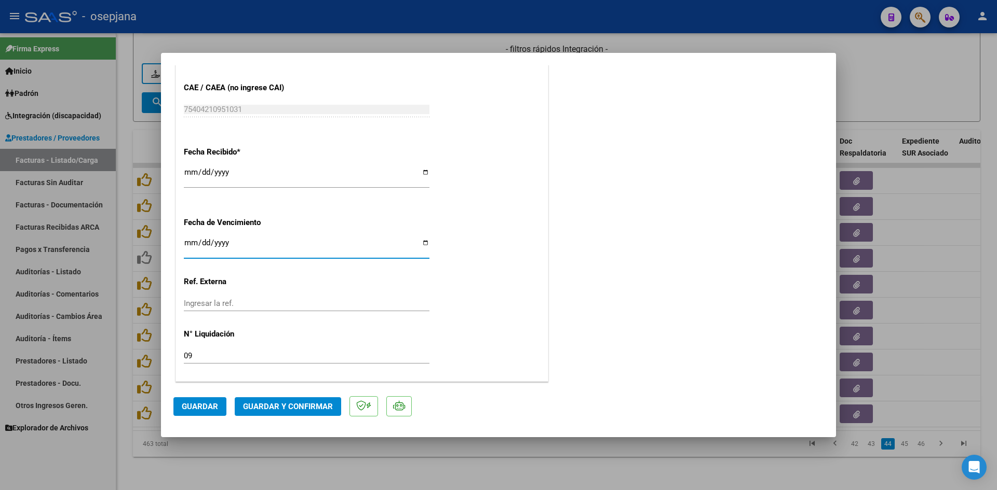
click at [192, 245] on input "[DATE]" at bounding box center [307, 247] width 246 height 17
type input "[DATE]"
click at [290, 412] on button "Guardar y Confirmar" at bounding box center [288, 407] width 106 height 19
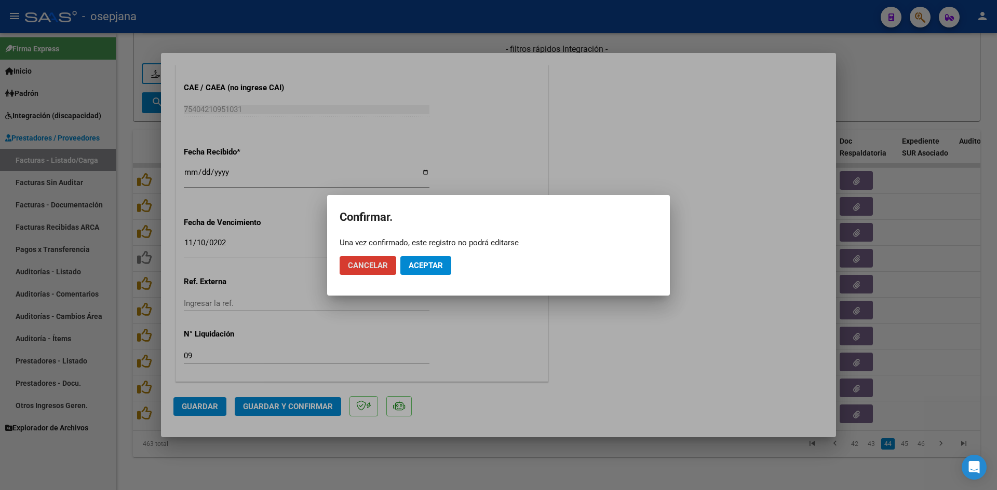
click at [426, 260] on button "Aceptar" at bounding box center [425, 265] width 51 height 19
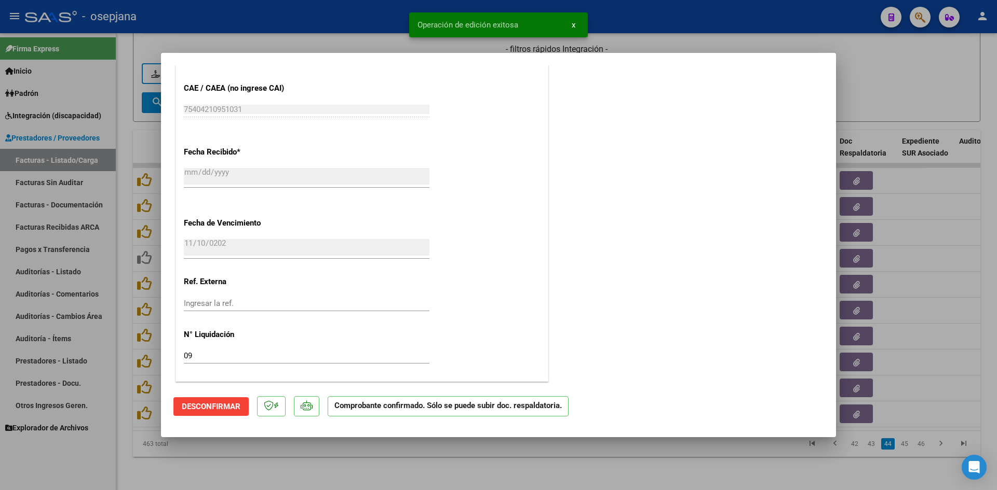
click at [885, 83] on div at bounding box center [498, 245] width 997 height 490
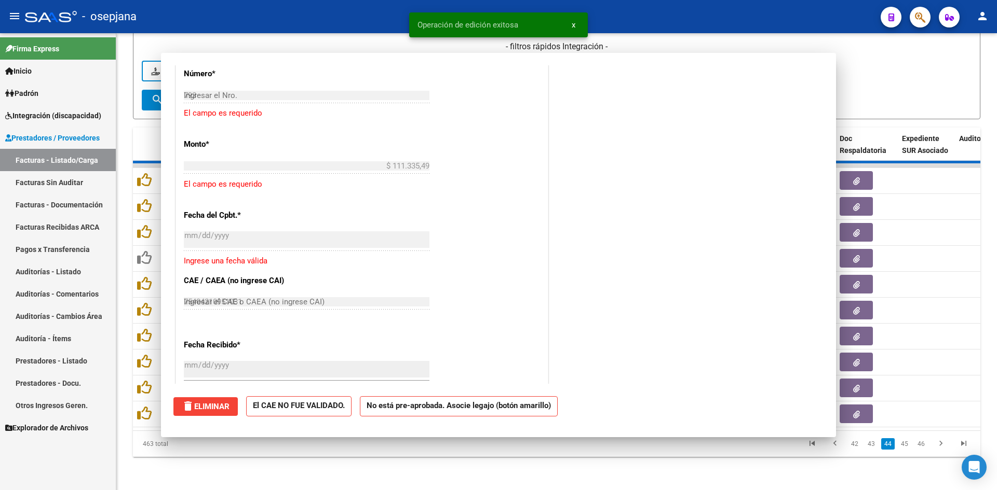
type input "$ 0,00"
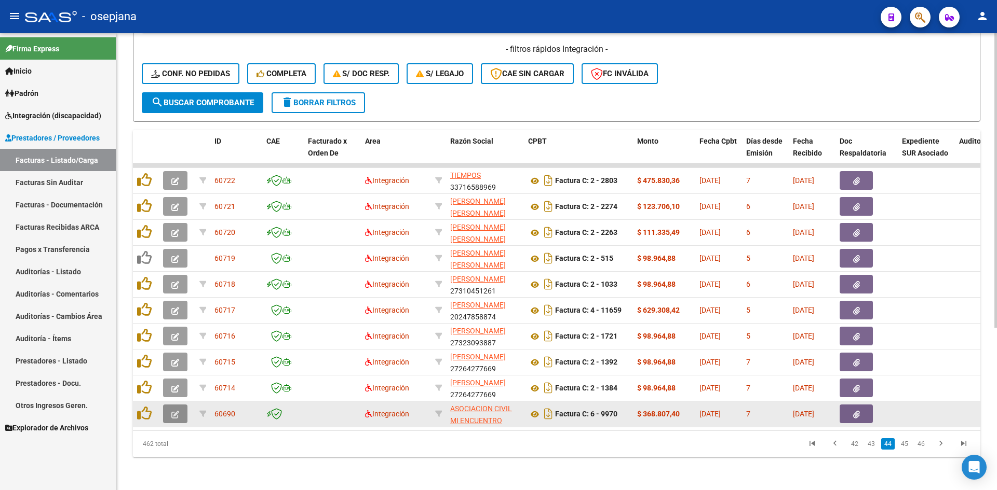
click at [173, 411] on icon "button" at bounding box center [175, 415] width 8 height 8
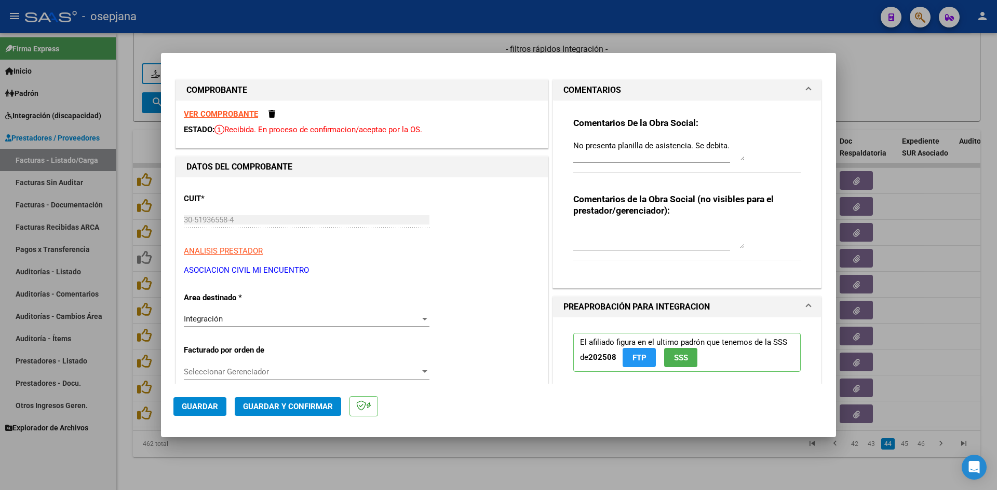
click at [226, 115] on strong "VER COMPROBANTE" at bounding box center [221, 114] width 74 height 9
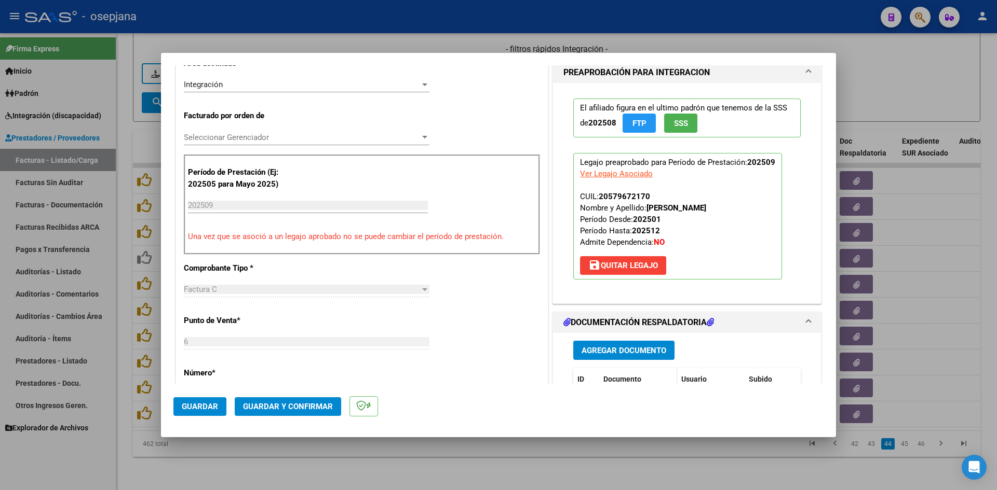
scroll to position [311, 0]
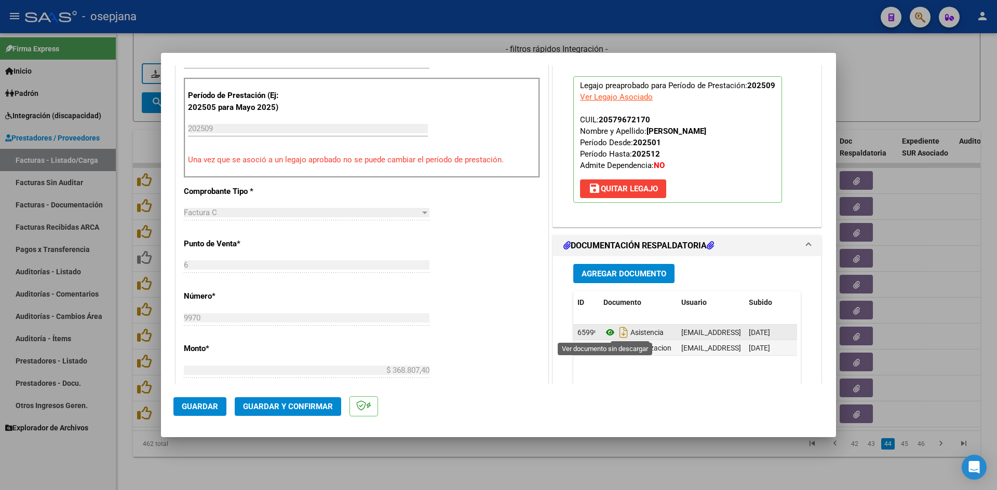
click at [603, 332] on icon at bounding box center [609, 332] width 13 height 12
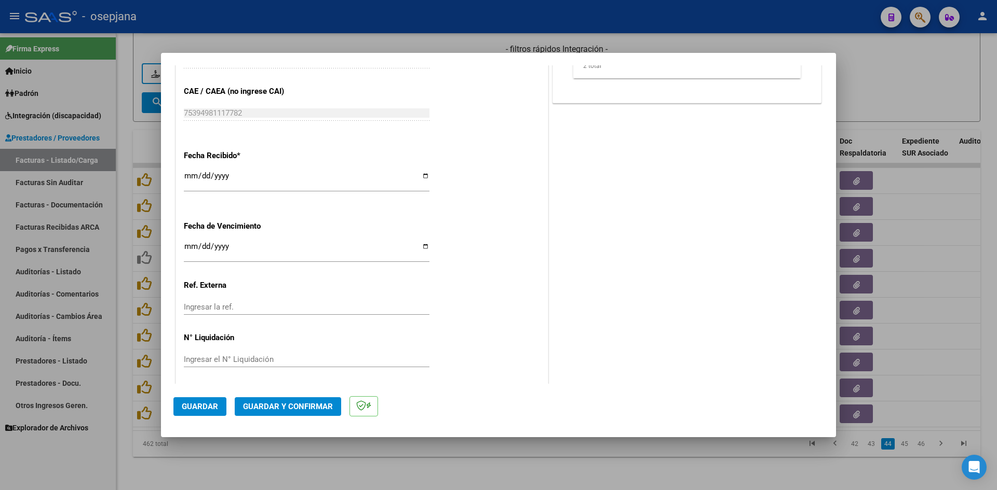
scroll to position [684, 0]
click at [190, 242] on input "[DATE]" at bounding box center [307, 247] width 246 height 17
type input "[DATE]"
click at [257, 405] on span "Guardar y Confirmar" at bounding box center [288, 406] width 90 height 9
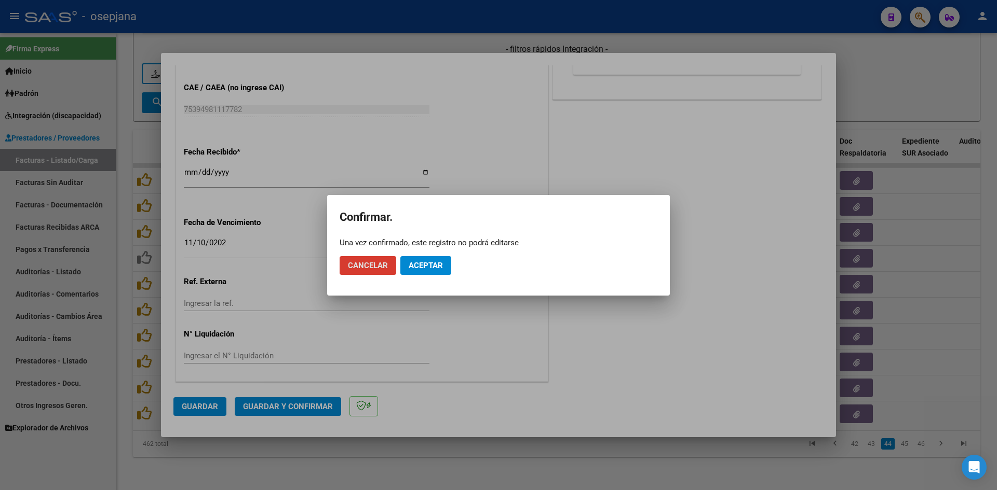
click at [422, 260] on button "Aceptar" at bounding box center [425, 265] width 51 height 19
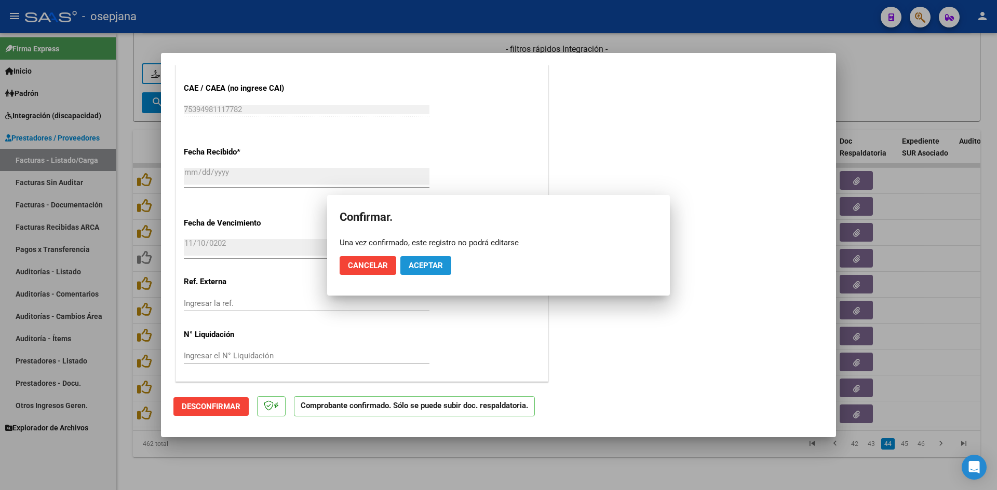
scroll to position [620, 0]
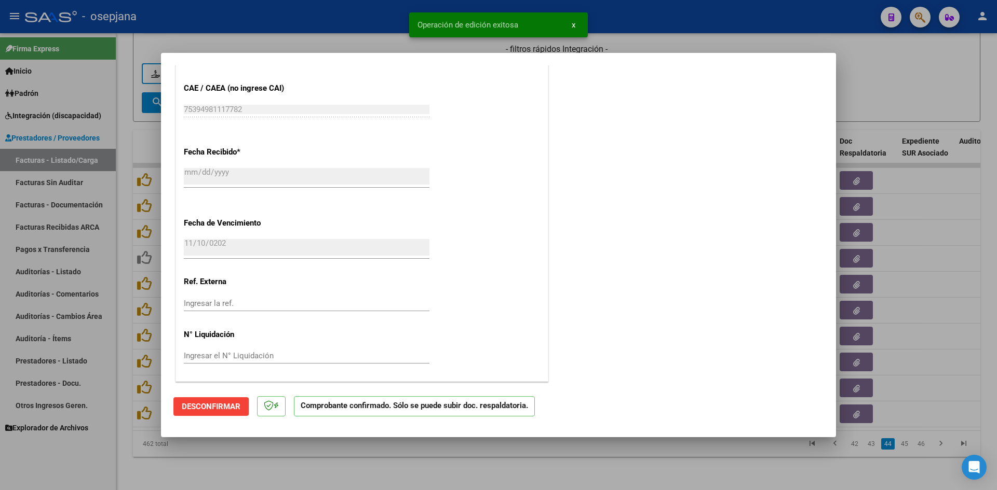
click at [891, 90] on div at bounding box center [498, 245] width 997 height 490
type input "$ 0,00"
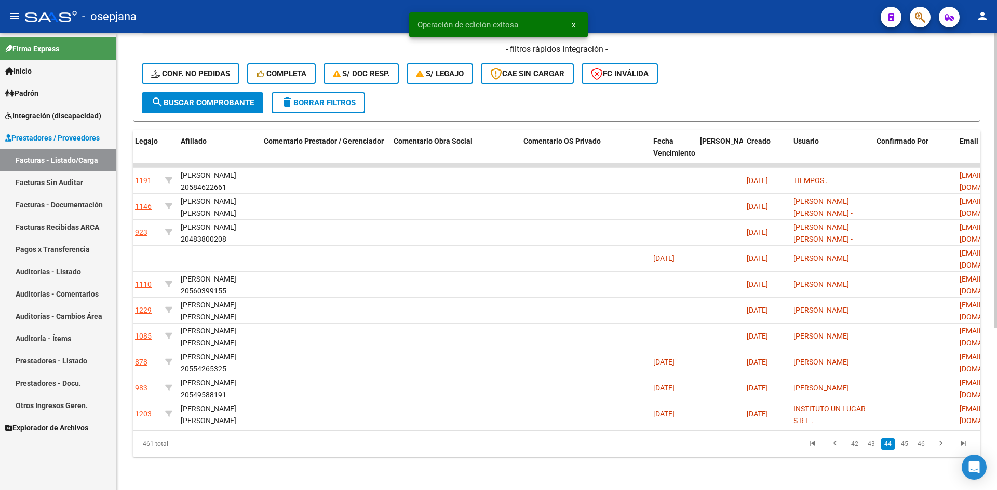
scroll to position [0, 0]
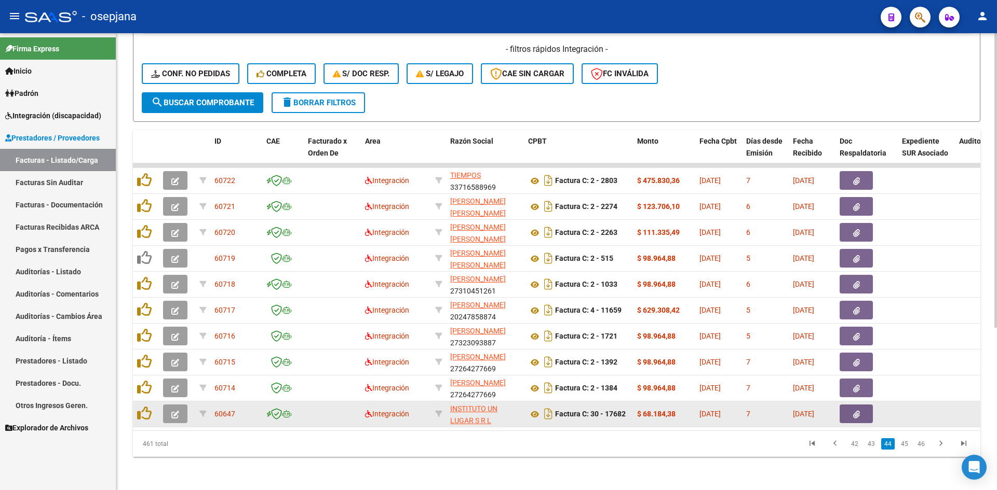
click at [188, 405] on div at bounding box center [177, 414] width 28 height 19
click at [182, 405] on button "button" at bounding box center [175, 414] width 24 height 19
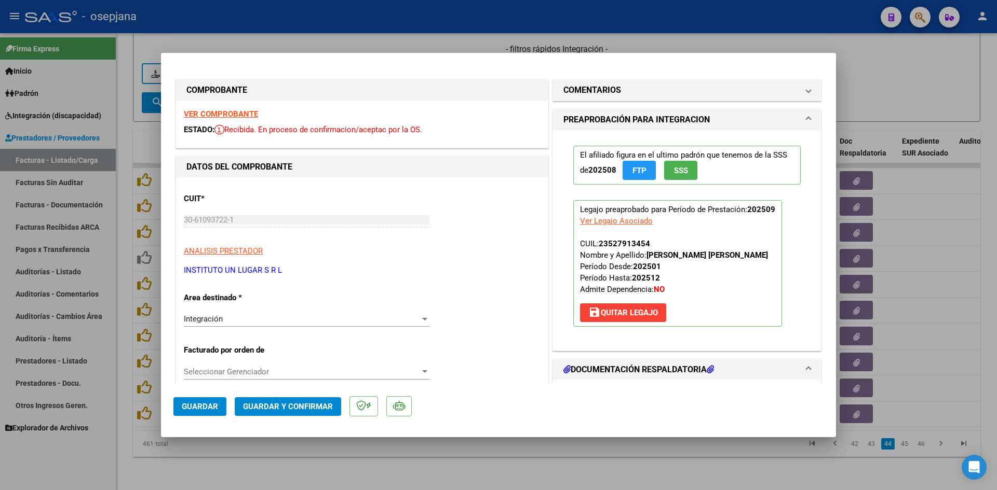
click at [228, 115] on strong "VER COMPROBANTE" at bounding box center [221, 114] width 74 height 9
click at [866, 67] on div at bounding box center [498, 245] width 997 height 490
type input "$ 0,00"
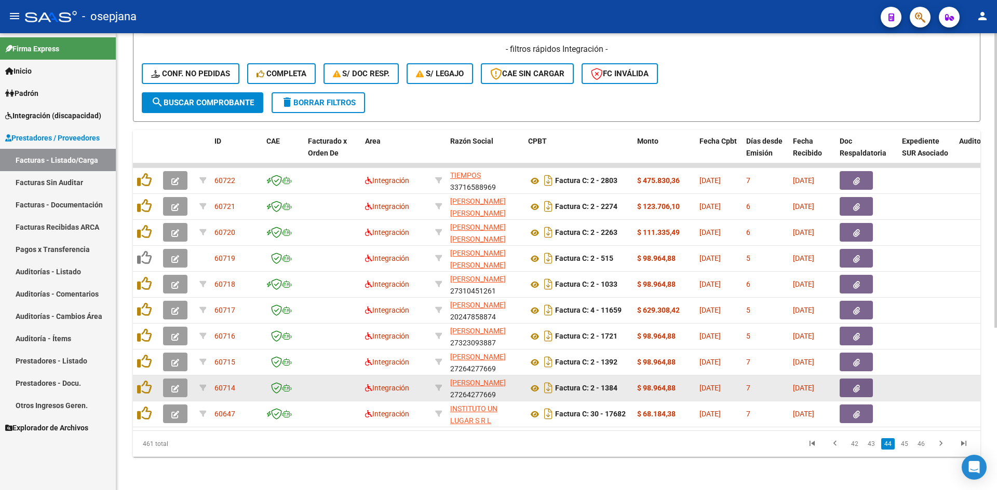
click at [175, 385] on icon "button" at bounding box center [175, 389] width 8 height 8
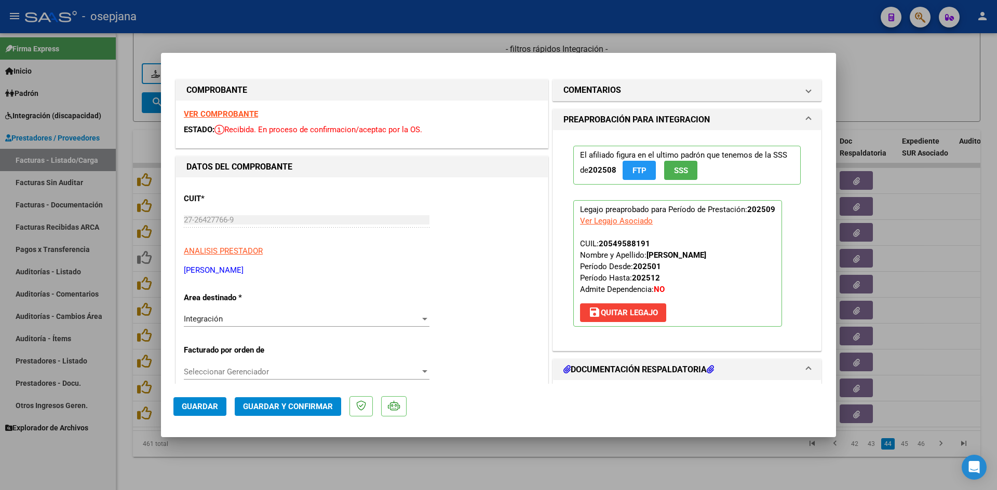
click at [227, 113] on strong "VER COMPROBANTE" at bounding box center [221, 114] width 74 height 9
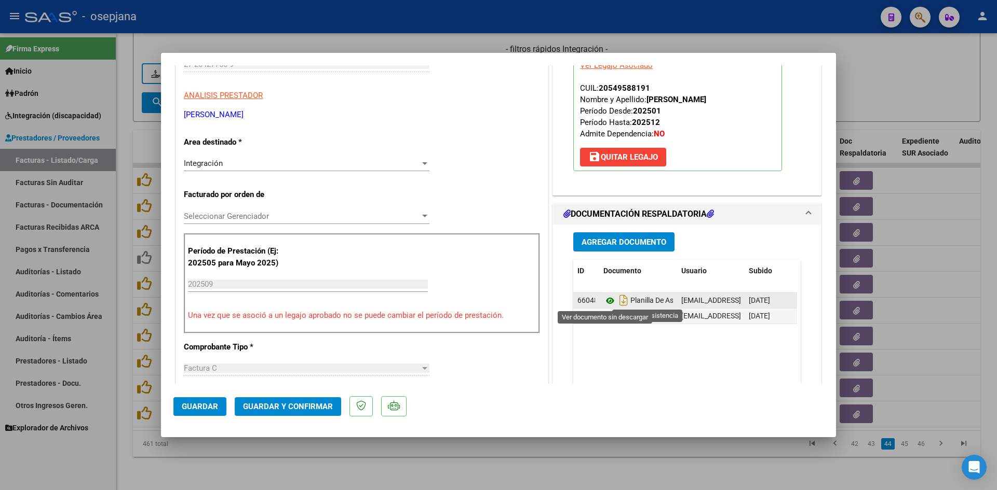
click at [606, 299] on icon at bounding box center [609, 301] width 13 height 12
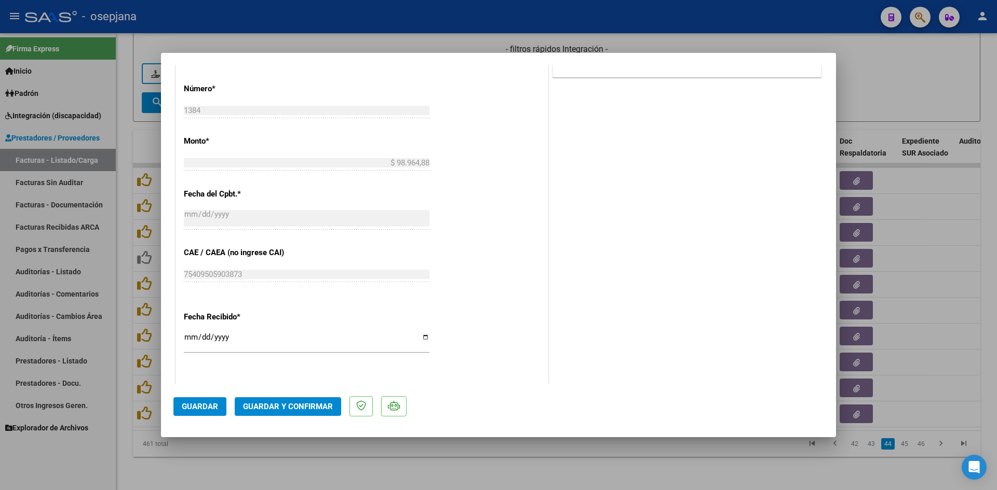
scroll to position [675, 0]
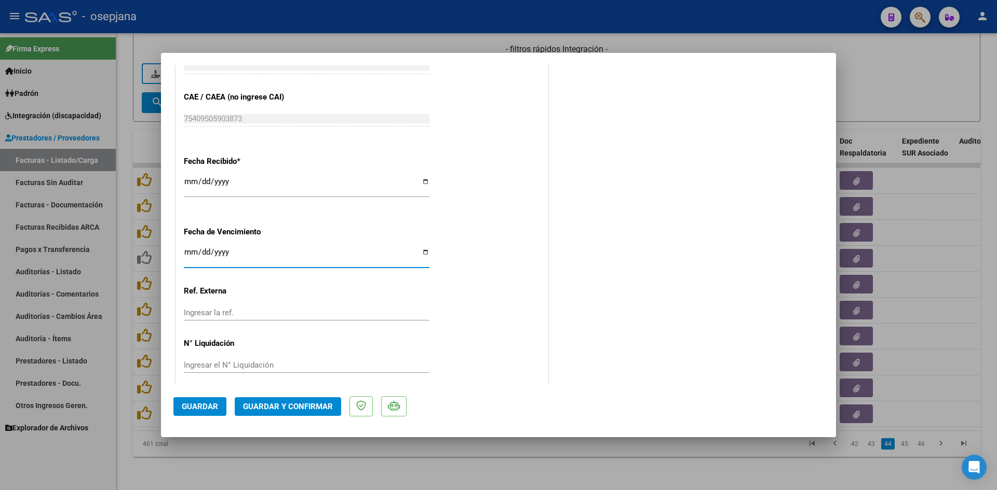
click at [194, 251] on input "[DATE]" at bounding box center [307, 256] width 246 height 17
type input "[DATE]"
click at [288, 404] on span "Guardar y Confirmar" at bounding box center [288, 406] width 90 height 9
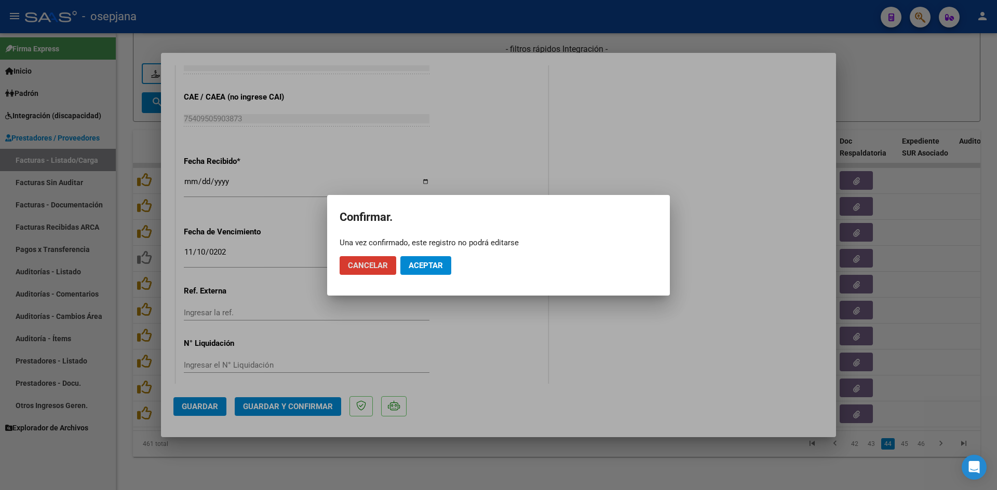
click at [419, 262] on span "Aceptar" at bounding box center [425, 265] width 34 height 9
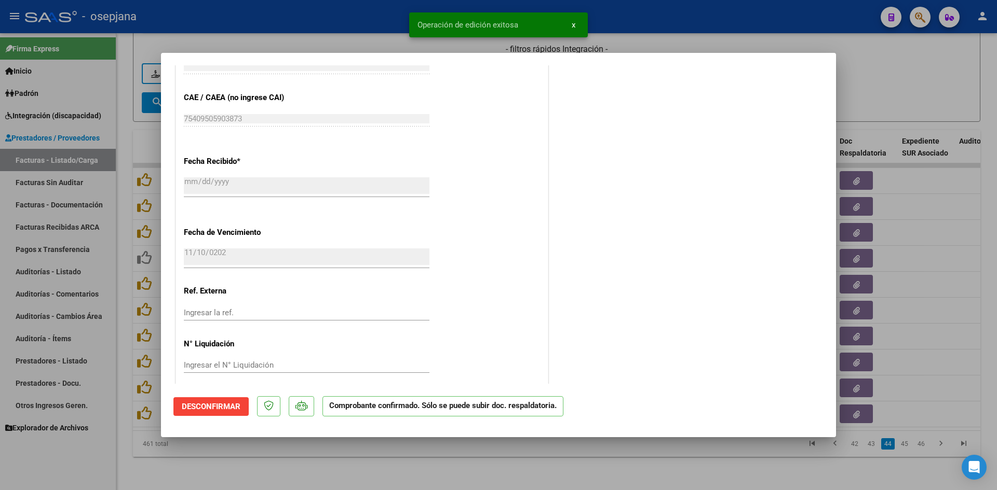
click at [860, 101] on div at bounding box center [498, 245] width 997 height 490
type input "$ 0,00"
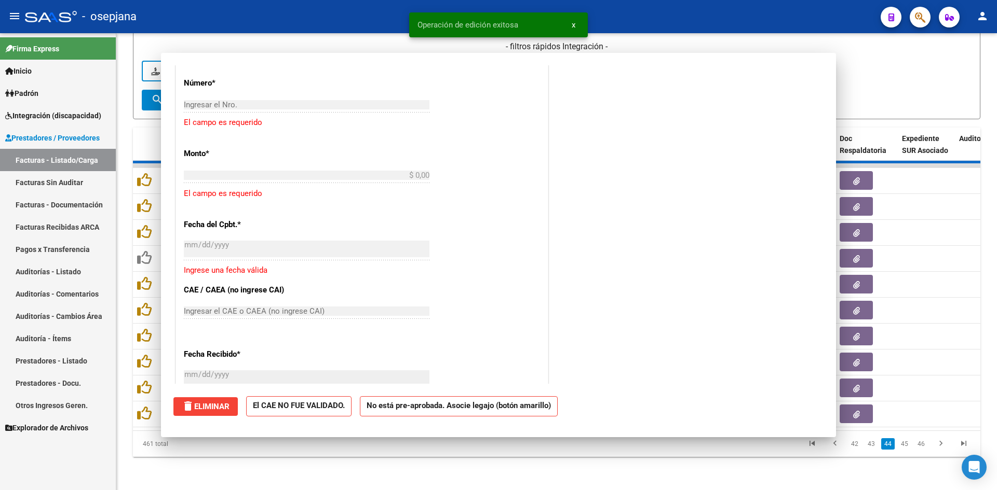
scroll to position [803, 0]
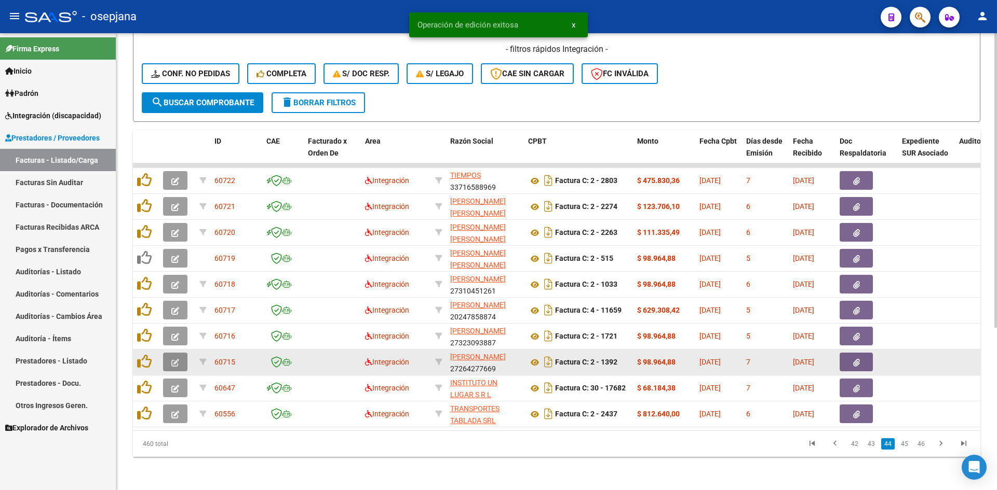
click at [170, 357] on button "button" at bounding box center [175, 362] width 24 height 19
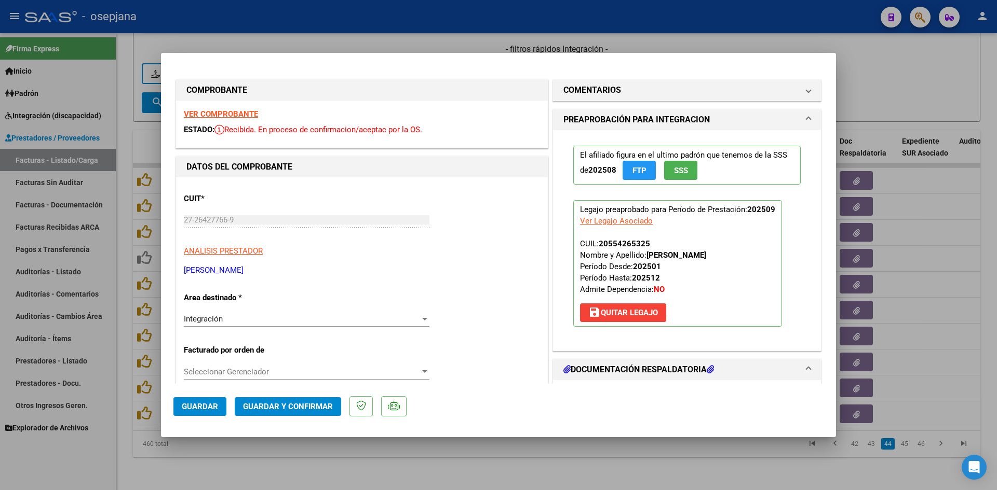
click at [217, 104] on div "VER COMPROBANTE ESTADO: Recibida. En proceso de confirmacion/aceptac por la OS." at bounding box center [362, 124] width 372 height 47
click at [216, 108] on div "VER COMPROBANTE ESTADO: Recibida. En proceso de confirmacion/aceptac por la OS." at bounding box center [362, 124] width 372 height 47
click at [217, 112] on strong "VER COMPROBANTE" at bounding box center [221, 114] width 74 height 9
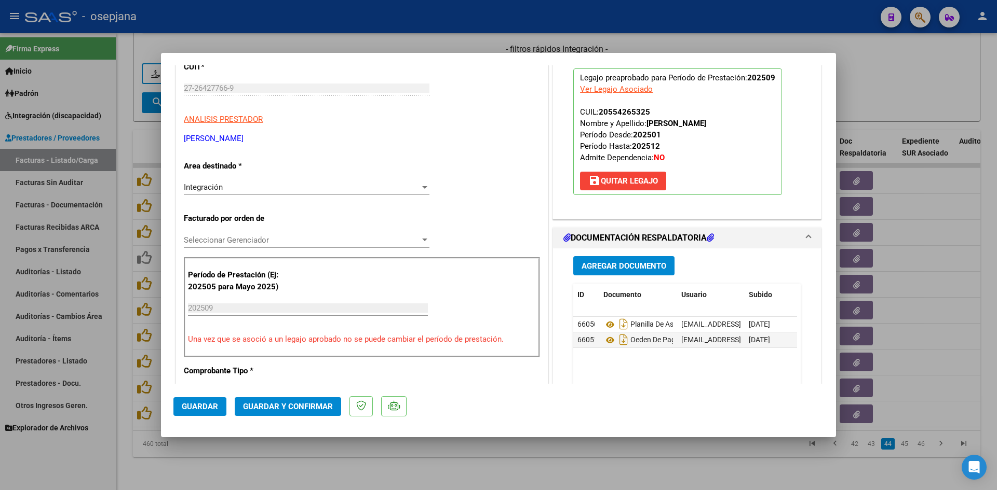
scroll to position [208, 0]
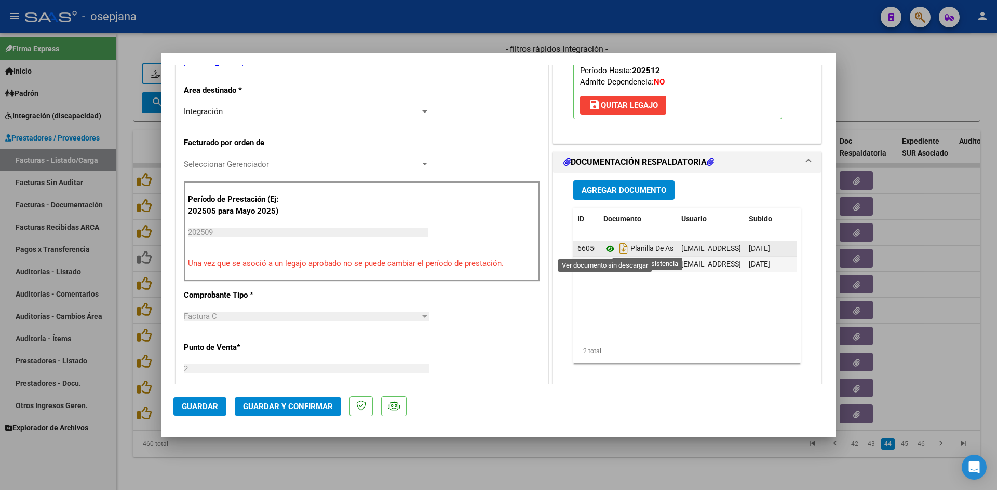
click at [603, 243] on icon at bounding box center [609, 249] width 13 height 12
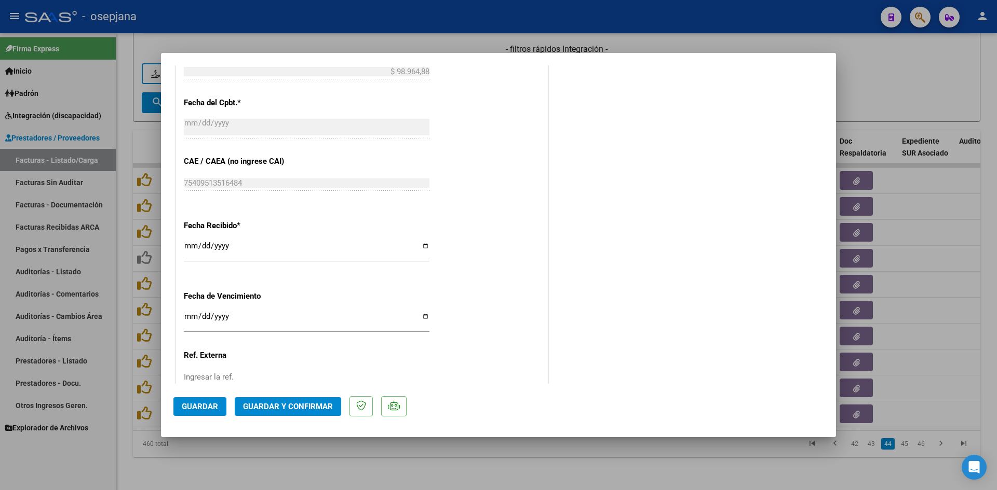
scroll to position [675, 0]
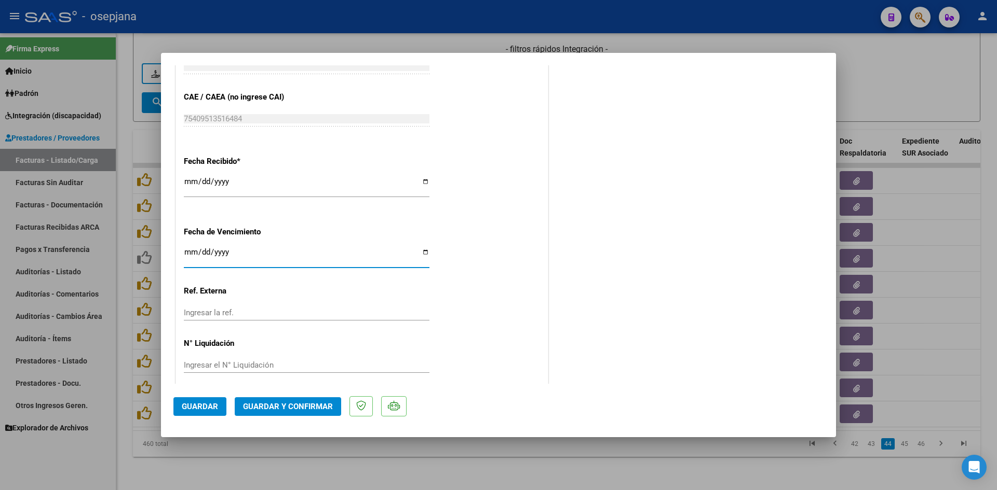
click at [186, 251] on input "[DATE]" at bounding box center [307, 256] width 246 height 17
type input "[DATE]"
click at [258, 401] on button "Guardar y Confirmar" at bounding box center [288, 407] width 106 height 19
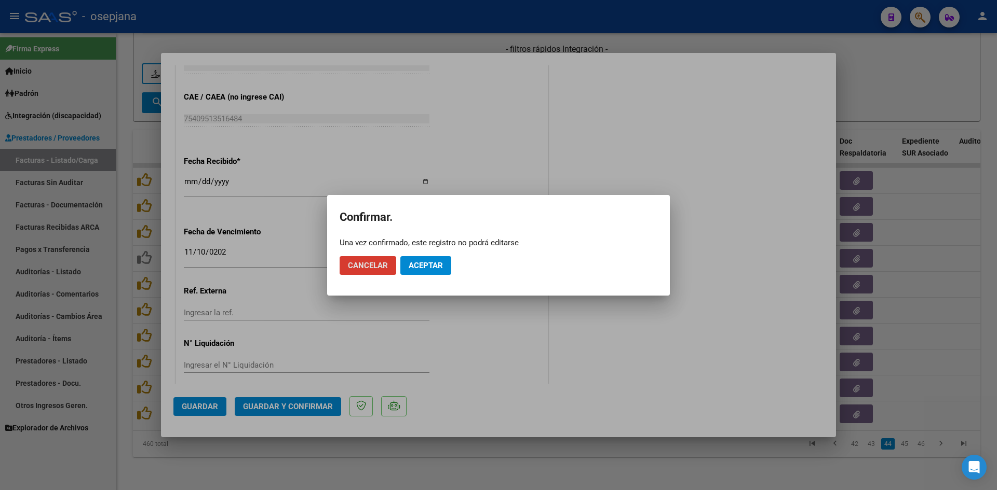
click at [407, 272] on button "Aceptar" at bounding box center [425, 265] width 51 height 19
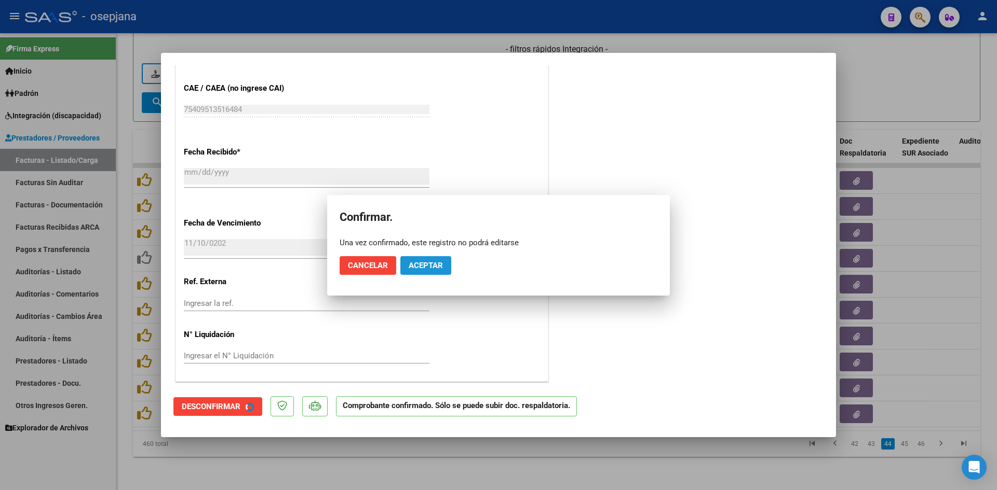
scroll to position [610, 0]
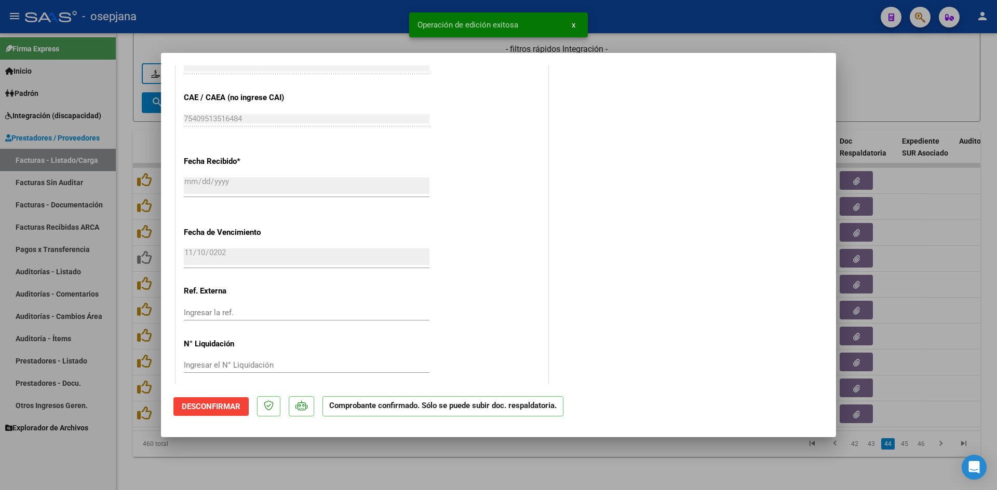
click at [882, 105] on div at bounding box center [498, 245] width 997 height 490
type input "$ 0,00"
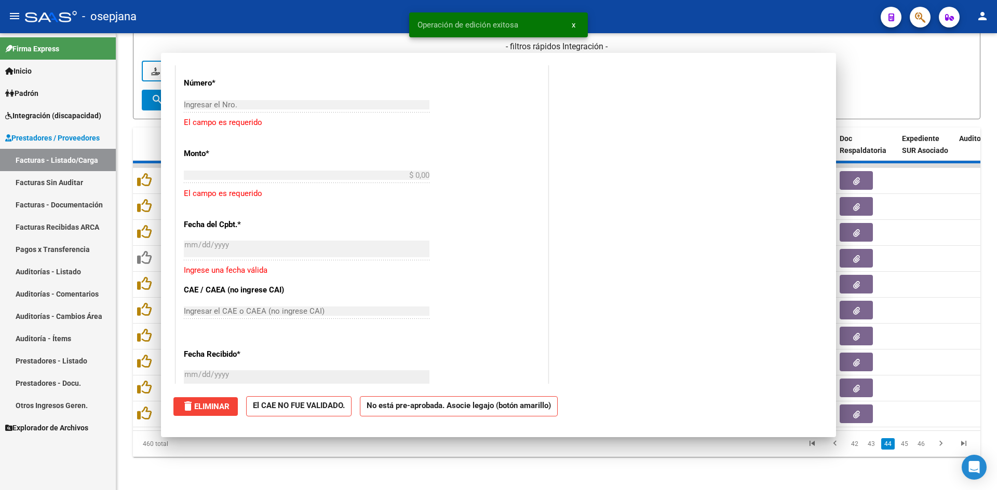
scroll to position [0, 0]
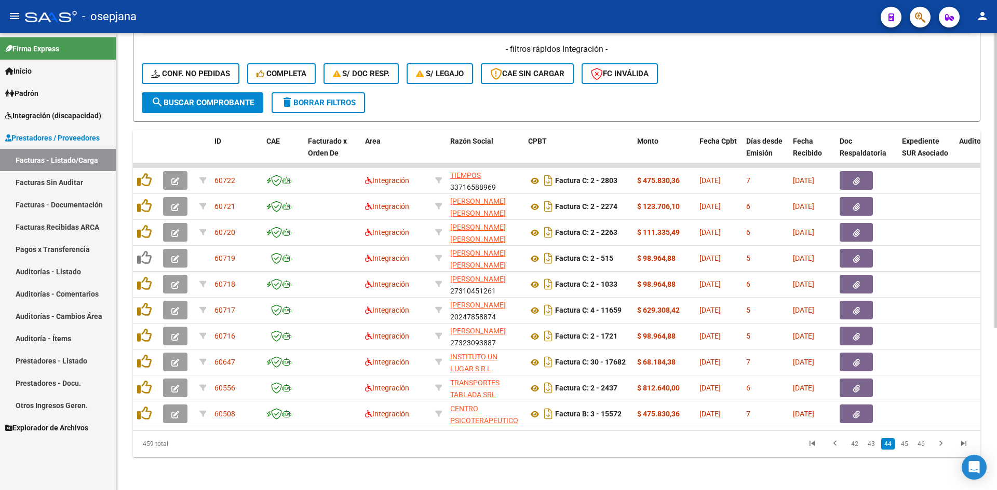
click at [421, 422] on datatable-body "60722 Integración TIEMPOS 33716588969 Factura C: 2 - 2803 $ 475.830,36 [DATE] 7…" at bounding box center [556, 296] width 847 height 267
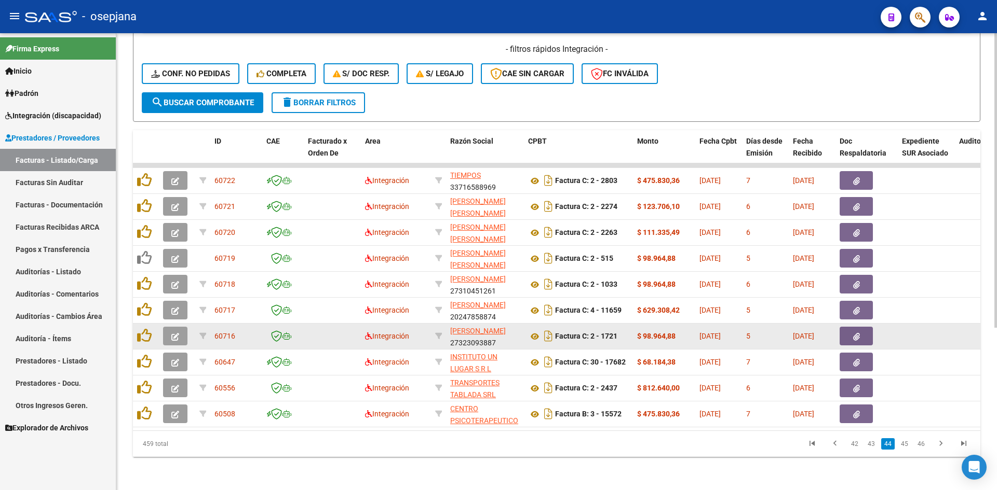
click at [176, 333] on icon "button" at bounding box center [175, 337] width 8 height 8
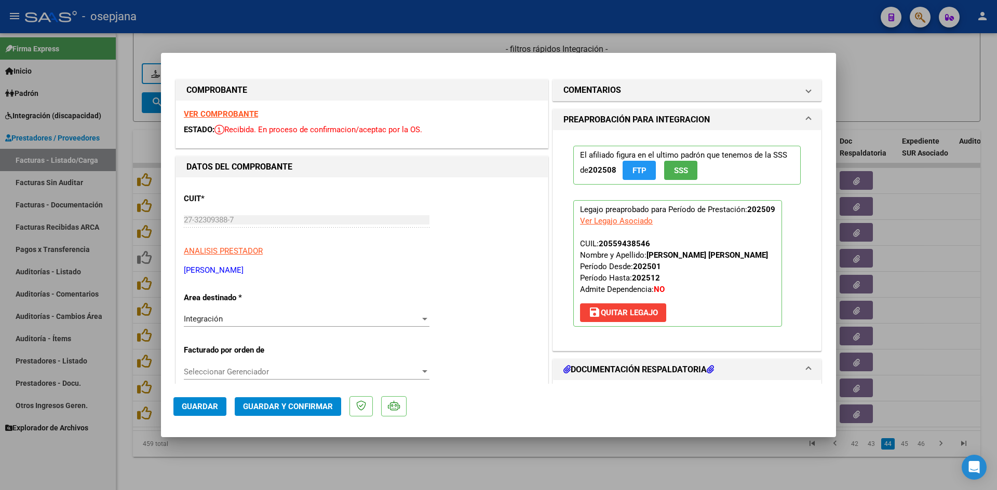
click at [218, 111] on strong "VER COMPROBANTE" at bounding box center [221, 114] width 74 height 9
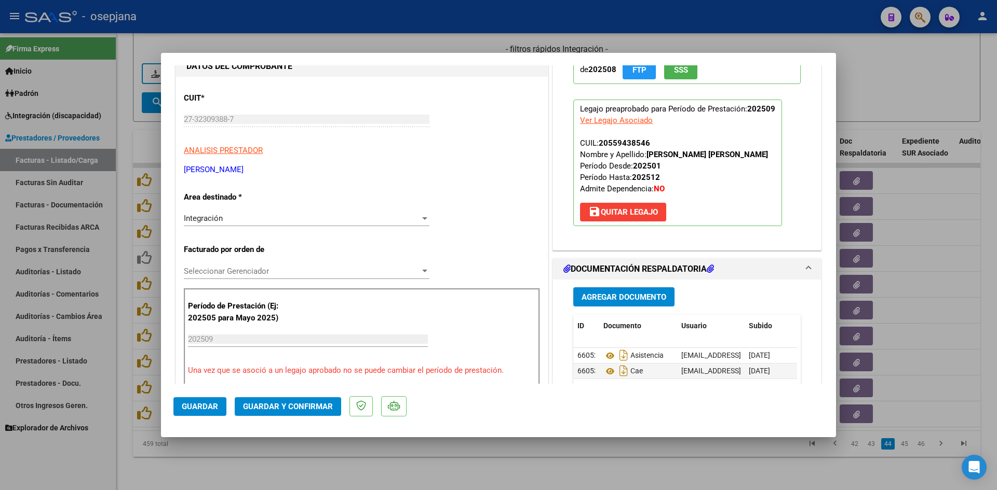
scroll to position [208, 0]
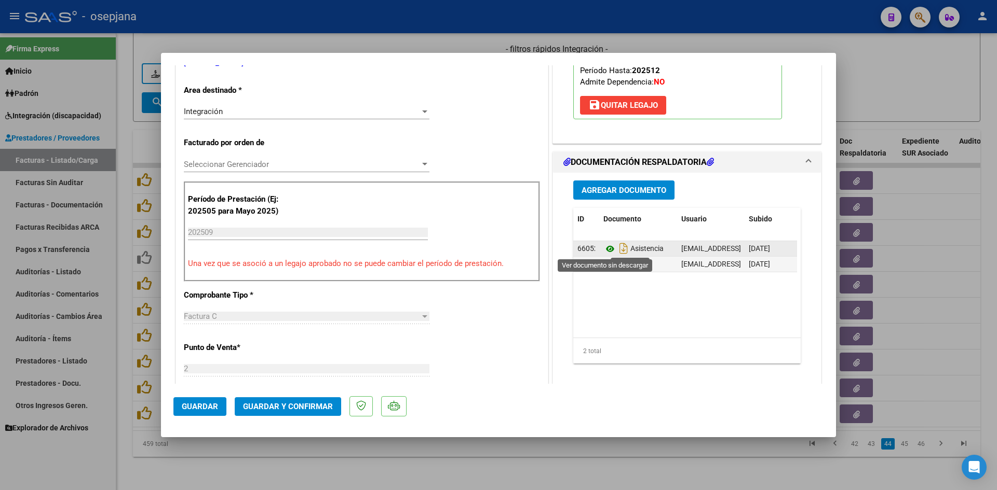
click at [608, 248] on icon at bounding box center [609, 249] width 13 height 12
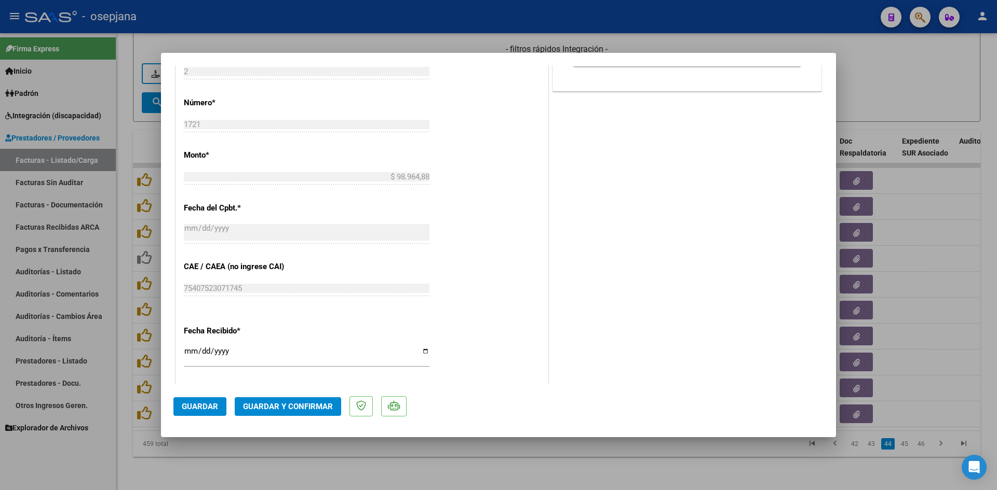
scroll to position [623, 0]
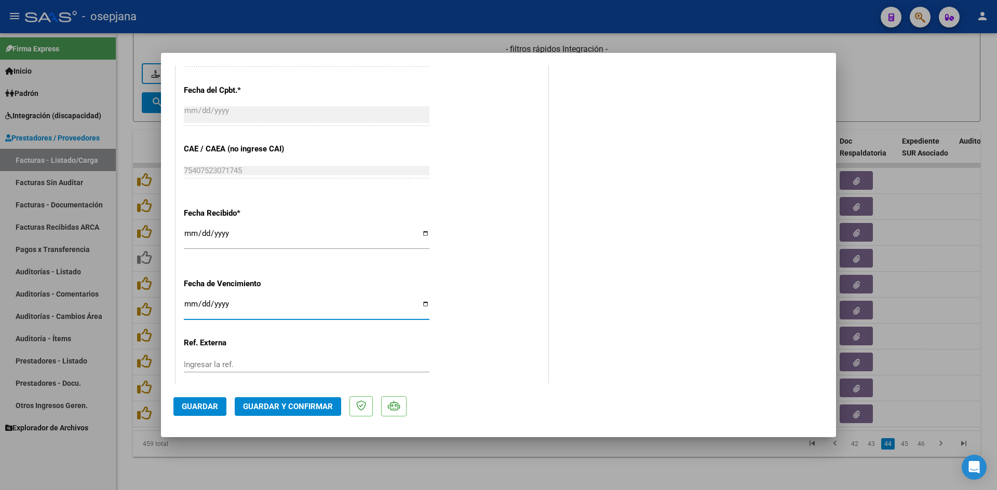
click at [186, 308] on input "Ingresar la fecha" at bounding box center [307, 308] width 246 height 17
type input "[DATE]"
click at [270, 406] on span "Guardar y Confirmar" at bounding box center [288, 406] width 90 height 9
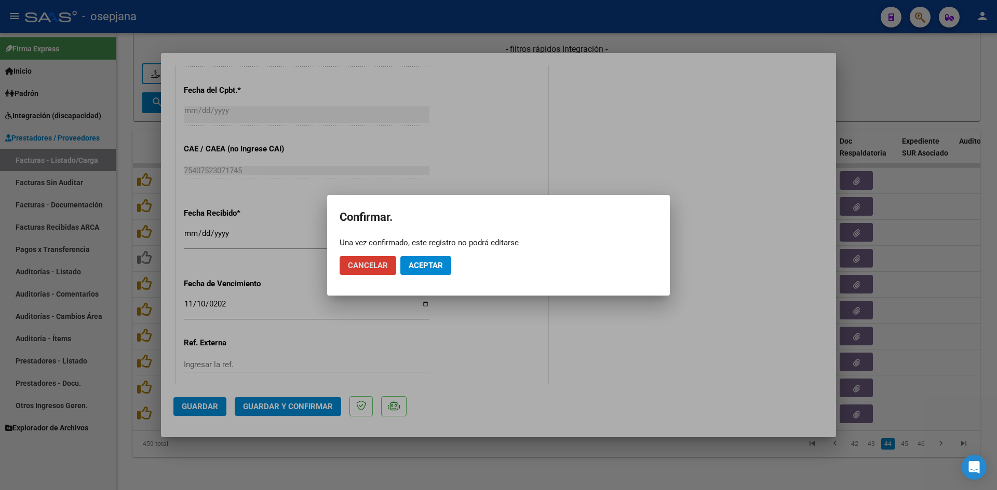
click at [442, 265] on span "Aceptar" at bounding box center [425, 265] width 34 height 9
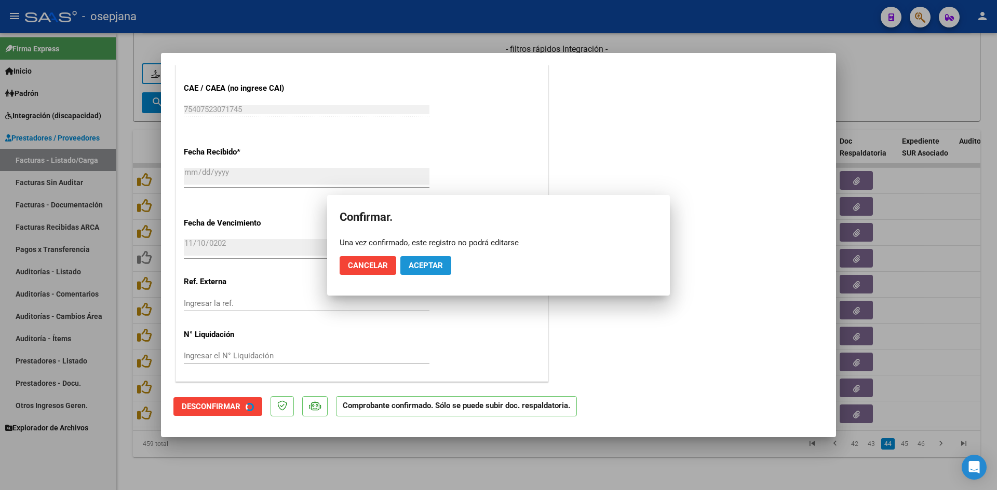
scroll to position [558, 0]
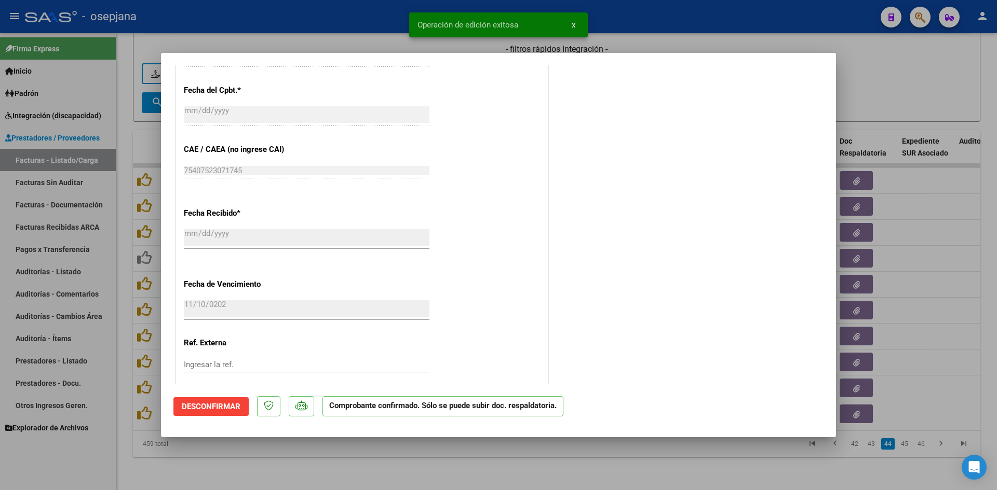
click at [869, 110] on div at bounding box center [498, 245] width 997 height 490
type input "$ 0,00"
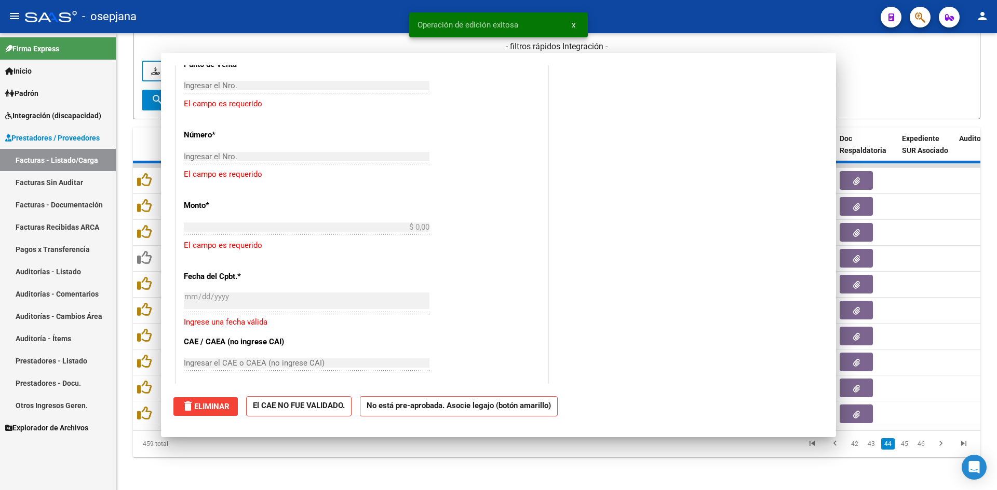
scroll to position [0, 0]
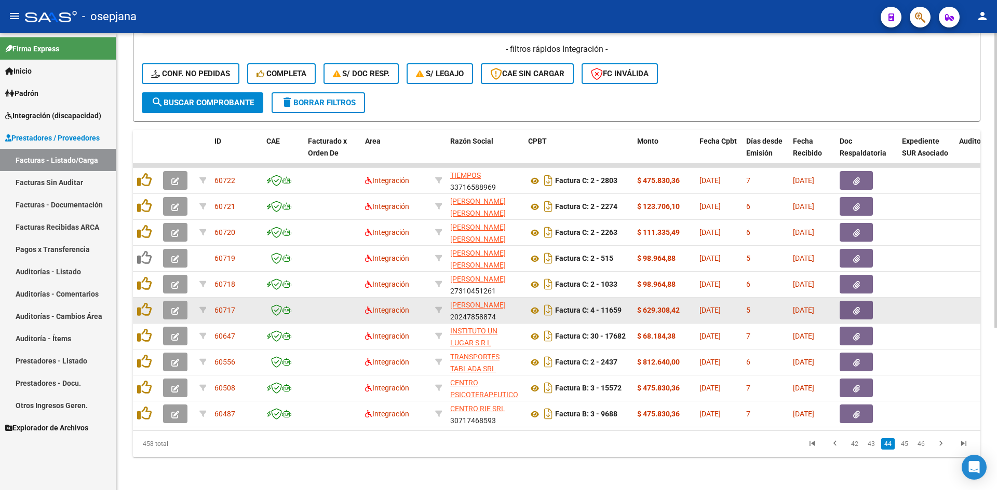
click at [182, 305] on button "button" at bounding box center [175, 310] width 24 height 19
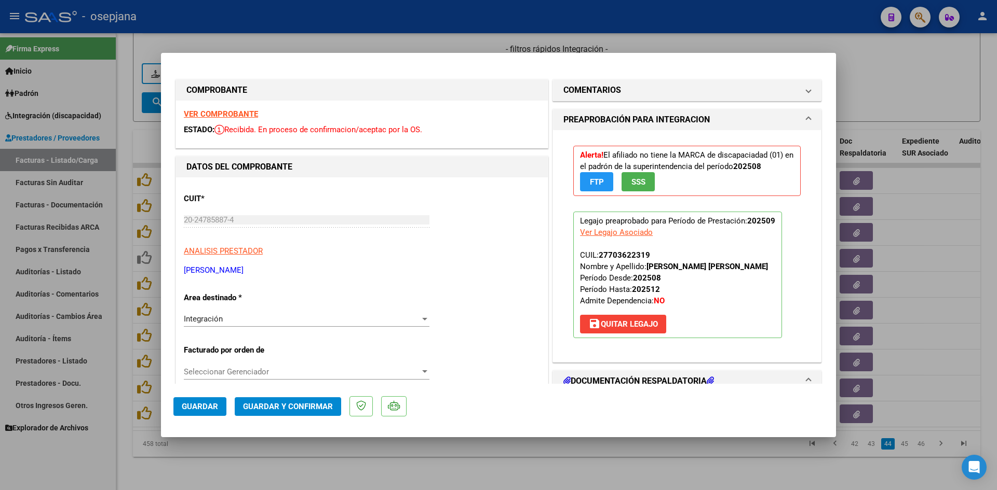
click at [208, 113] on strong "VER COMPROBANTE" at bounding box center [221, 114] width 74 height 9
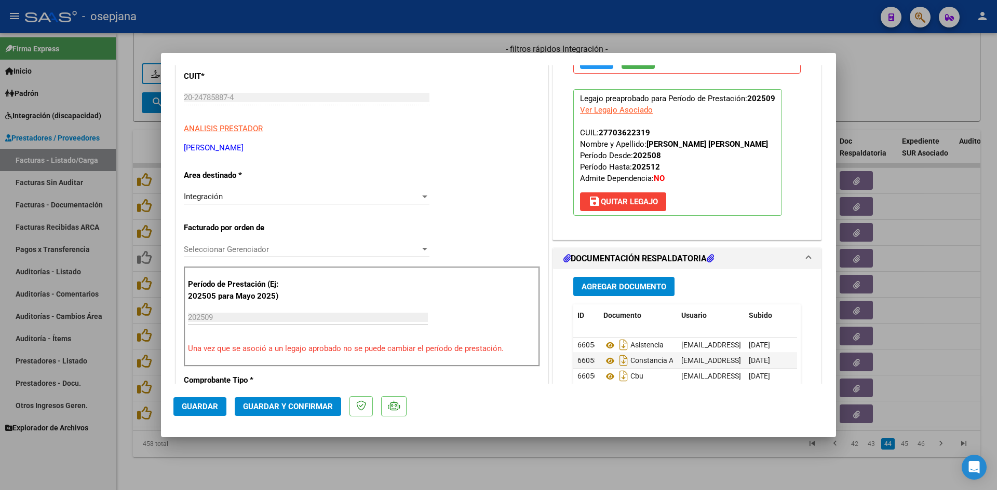
scroll to position [156, 0]
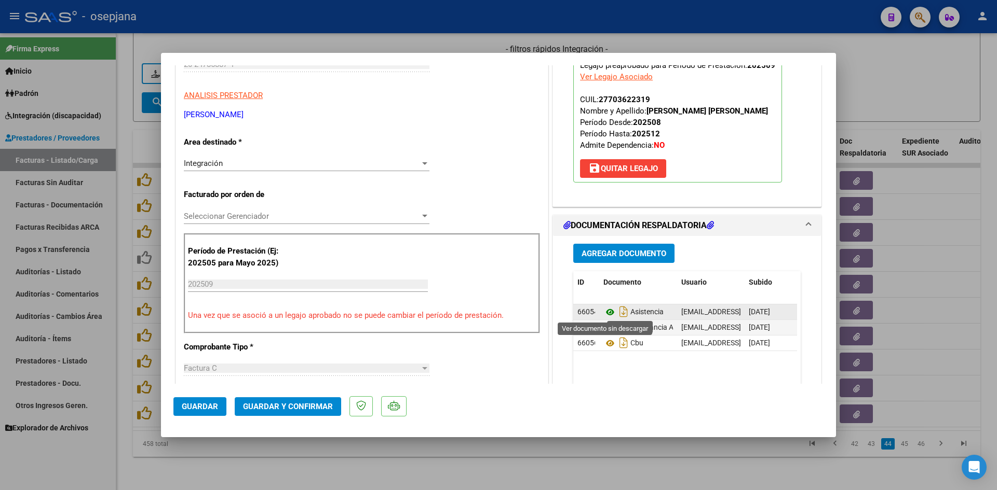
click at [606, 313] on icon at bounding box center [609, 312] width 13 height 12
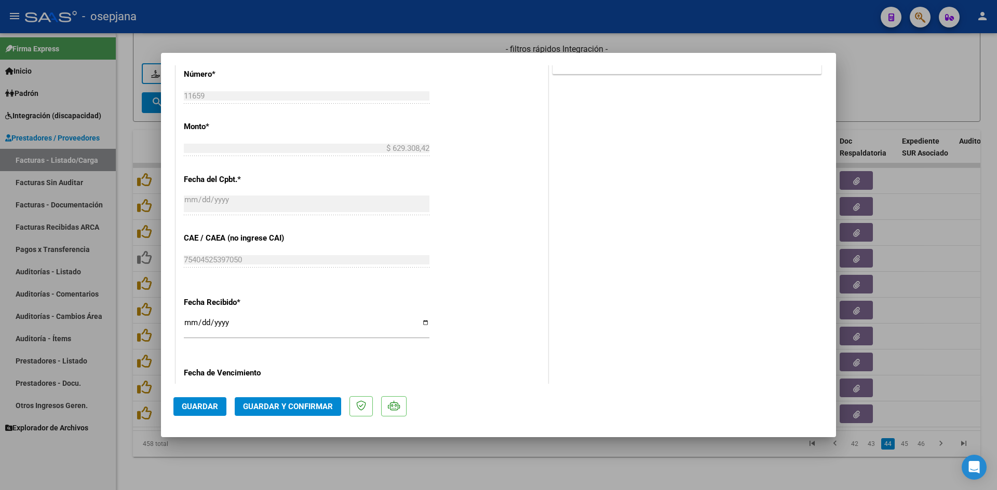
scroll to position [571, 0]
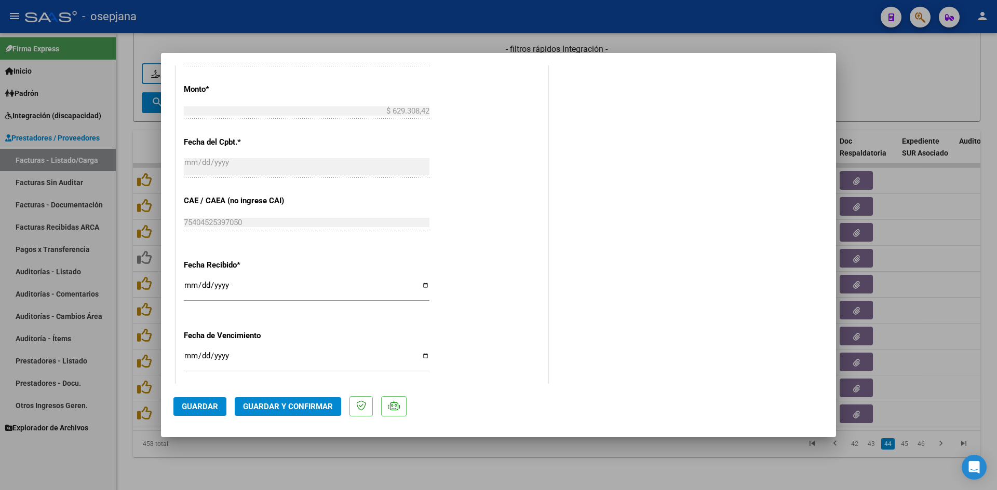
click at [189, 357] on input "Ingresar la fecha" at bounding box center [307, 360] width 246 height 17
type input "[DATE]"
click at [294, 408] on span "Guardar y Confirmar" at bounding box center [288, 406] width 90 height 9
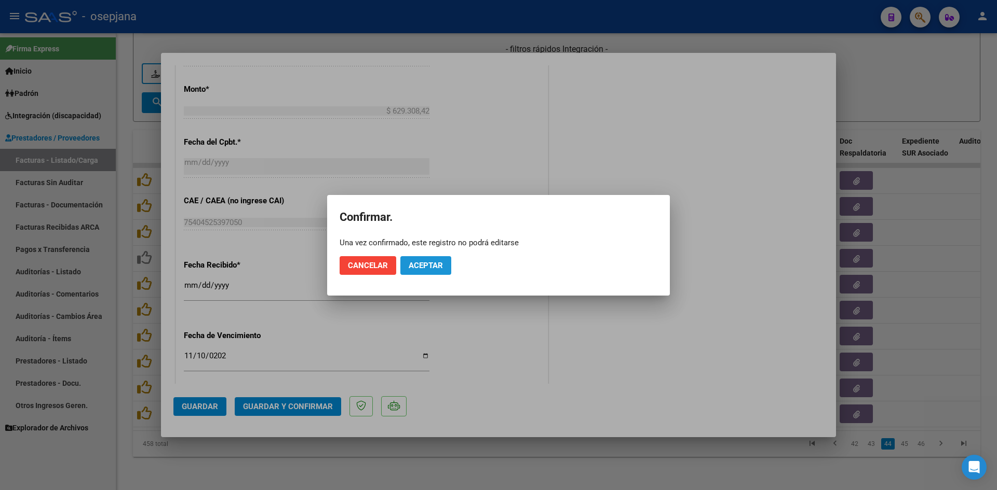
click at [430, 265] on span "Aceptar" at bounding box center [425, 265] width 34 height 9
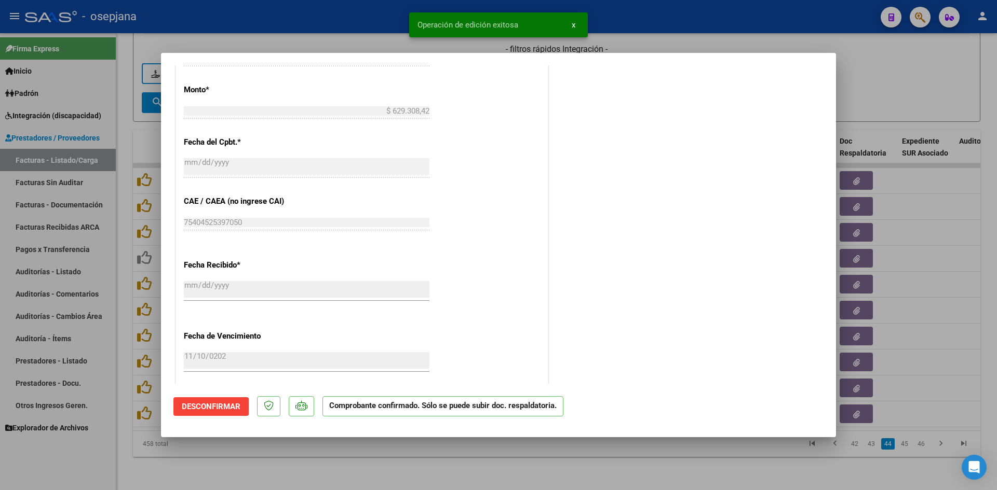
click at [888, 85] on div at bounding box center [498, 245] width 997 height 490
type input "$ 0,00"
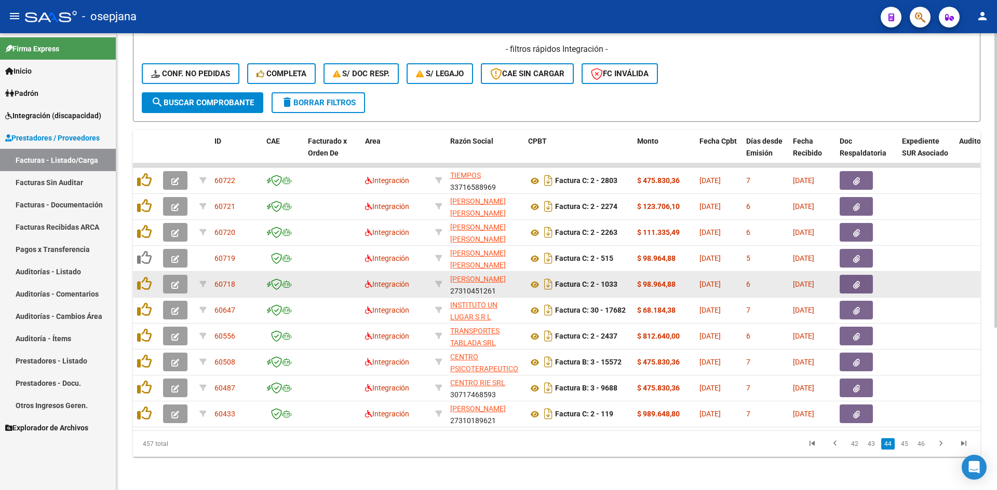
click at [178, 281] on icon "button" at bounding box center [175, 285] width 8 height 8
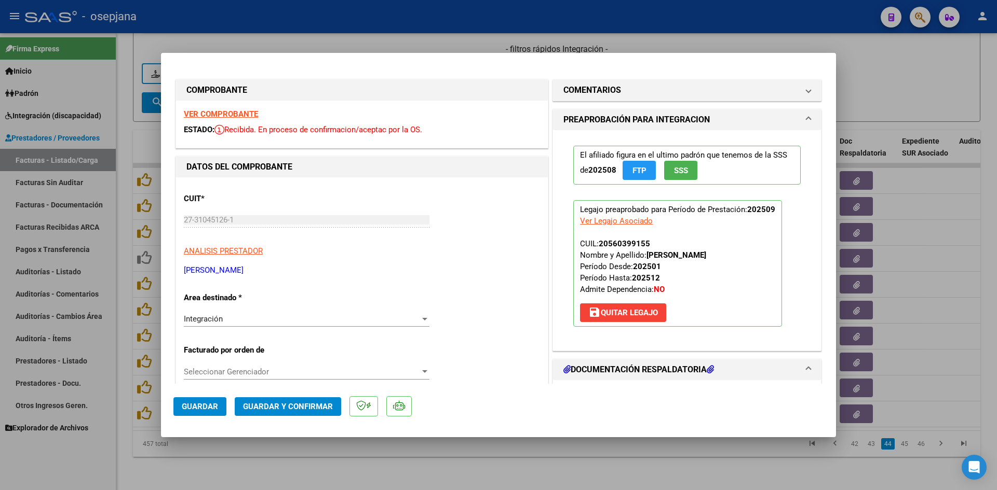
click at [252, 112] on strong "VER COMPROBANTE" at bounding box center [221, 114] width 74 height 9
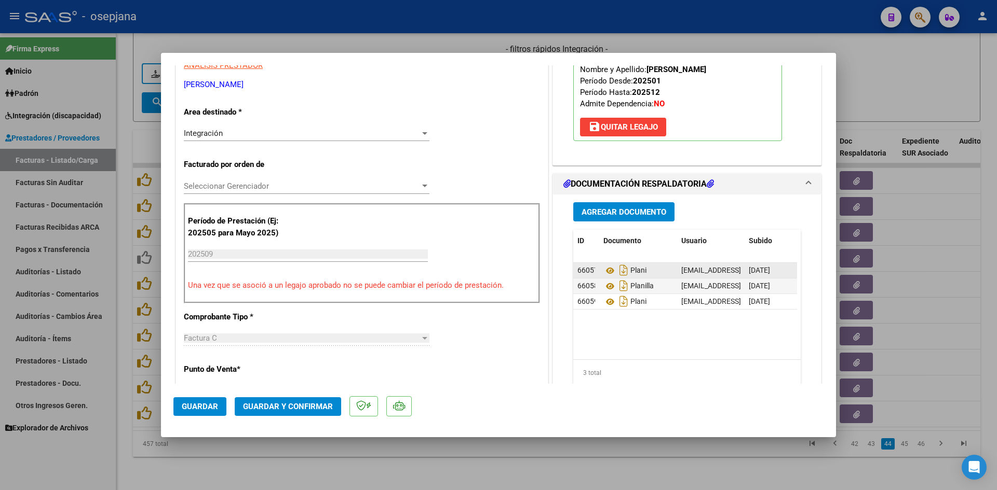
scroll to position [208, 0]
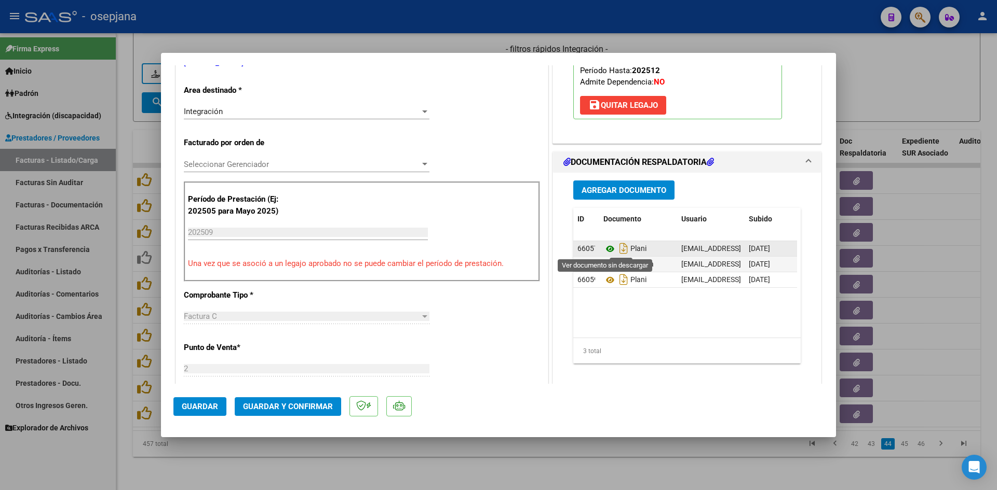
click at [605, 247] on icon at bounding box center [609, 249] width 13 height 12
click at [607, 261] on icon at bounding box center [609, 264] width 13 height 12
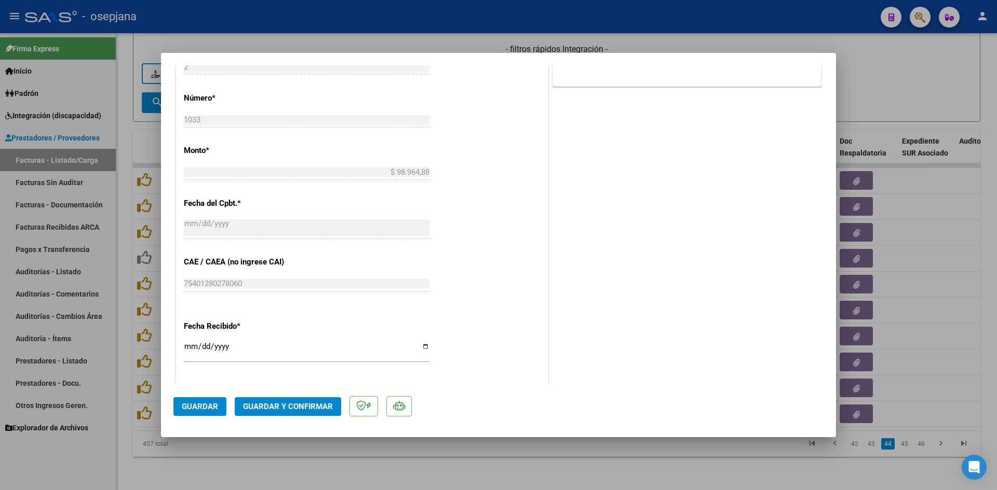
scroll to position [623, 0]
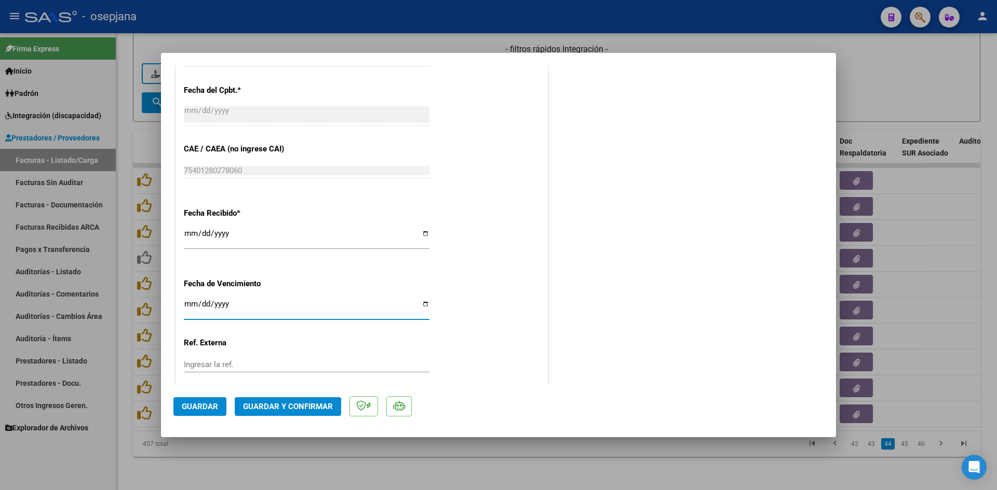
click at [189, 303] on input "Ingresar la fecha" at bounding box center [307, 308] width 246 height 17
type input "[DATE]"
click at [297, 403] on span "Guardar y Confirmar" at bounding box center [288, 406] width 90 height 9
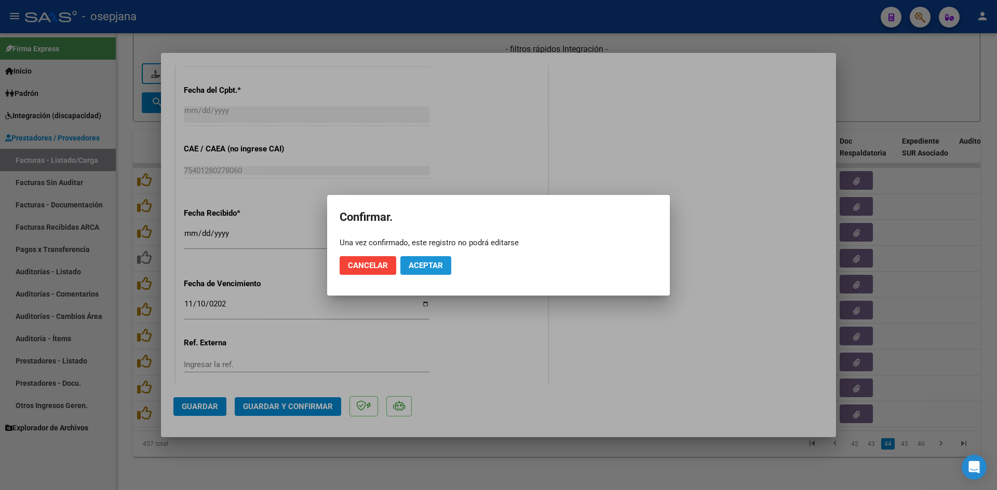
click at [445, 263] on button "Aceptar" at bounding box center [425, 265] width 51 height 19
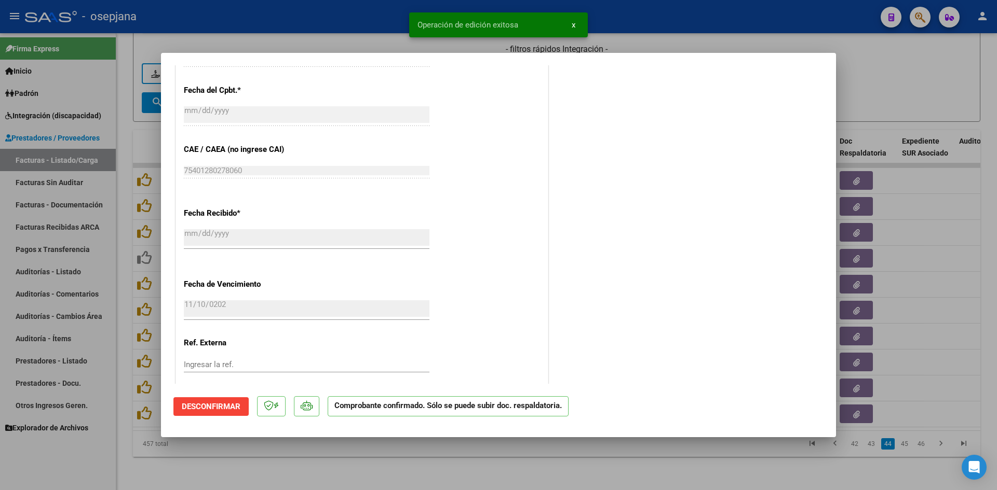
click at [884, 85] on div at bounding box center [498, 245] width 997 height 490
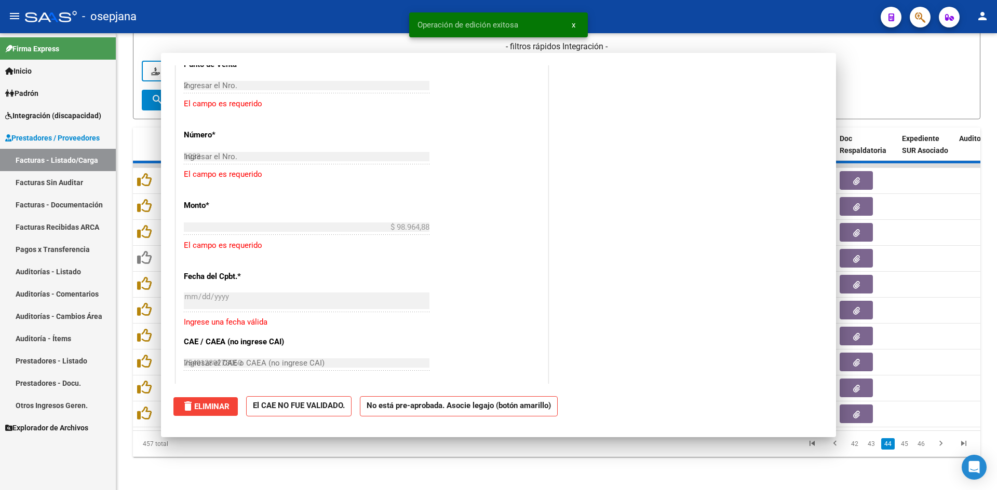
type input "$ 0,00"
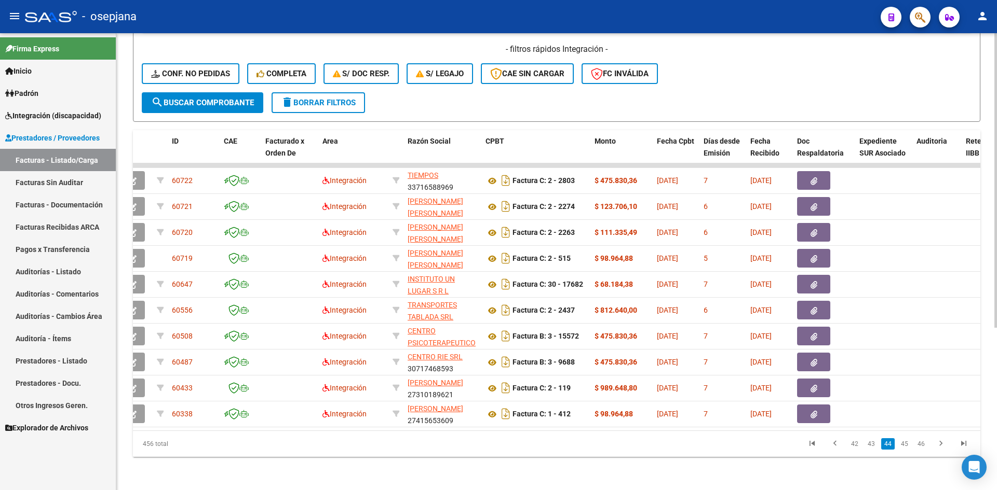
scroll to position [0, 0]
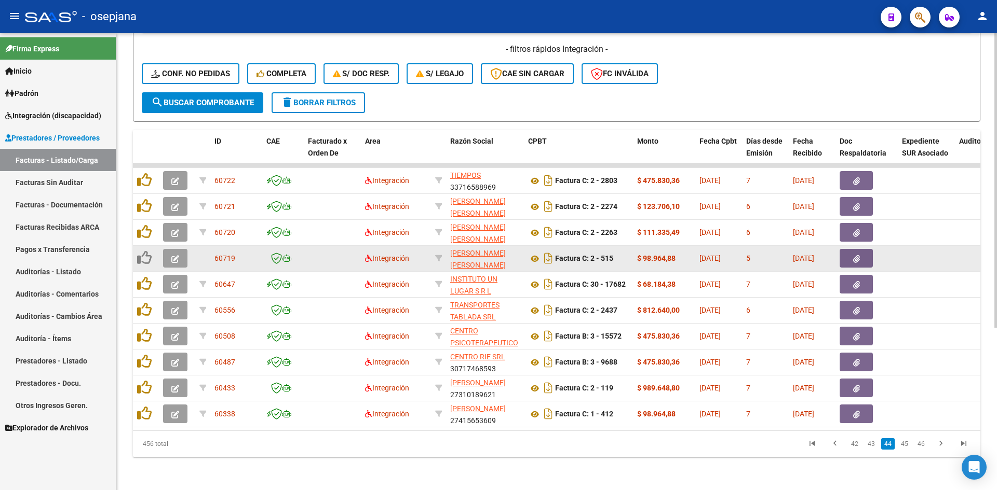
click at [164, 250] on button "button" at bounding box center [175, 258] width 24 height 19
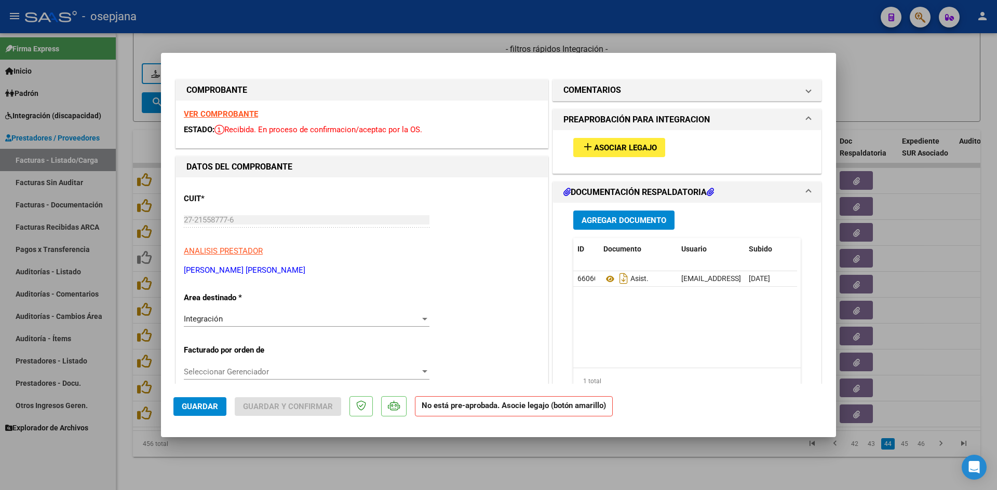
click at [227, 114] on strong "VER COMPROBANTE" at bounding box center [221, 114] width 74 height 9
click at [229, 115] on strong "VER COMPROBANTE" at bounding box center [221, 114] width 74 height 9
click at [605, 145] on span "Asociar Legajo" at bounding box center [625, 147] width 63 height 9
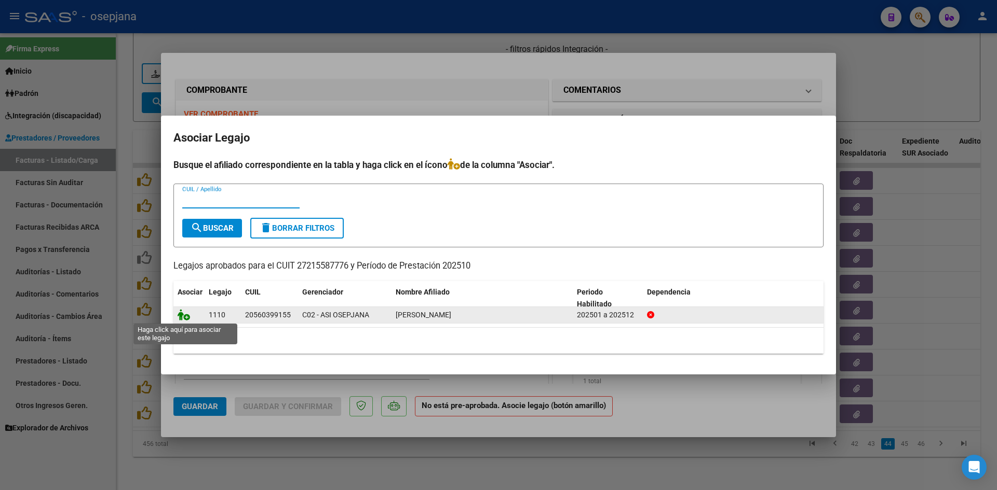
click at [179, 316] on icon at bounding box center [184, 314] width 12 height 11
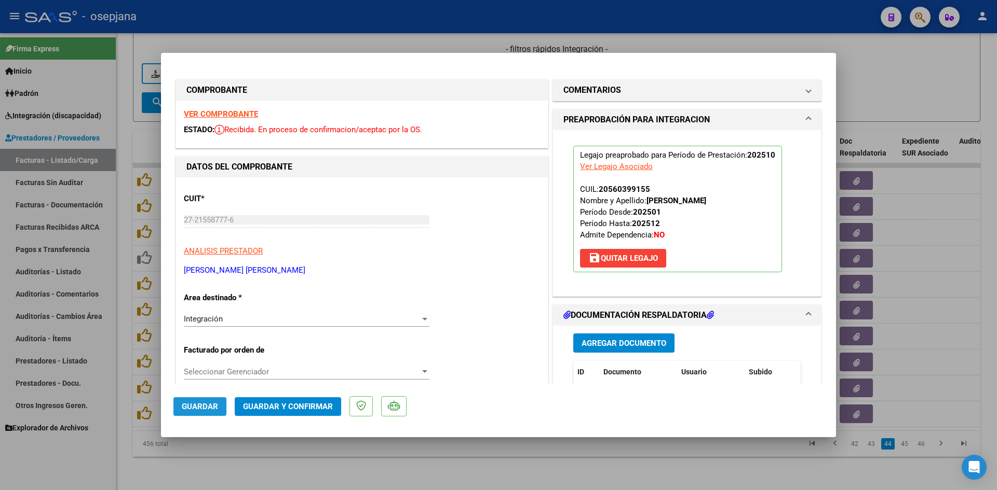
click at [203, 402] on span "Guardar" at bounding box center [200, 406] width 36 height 9
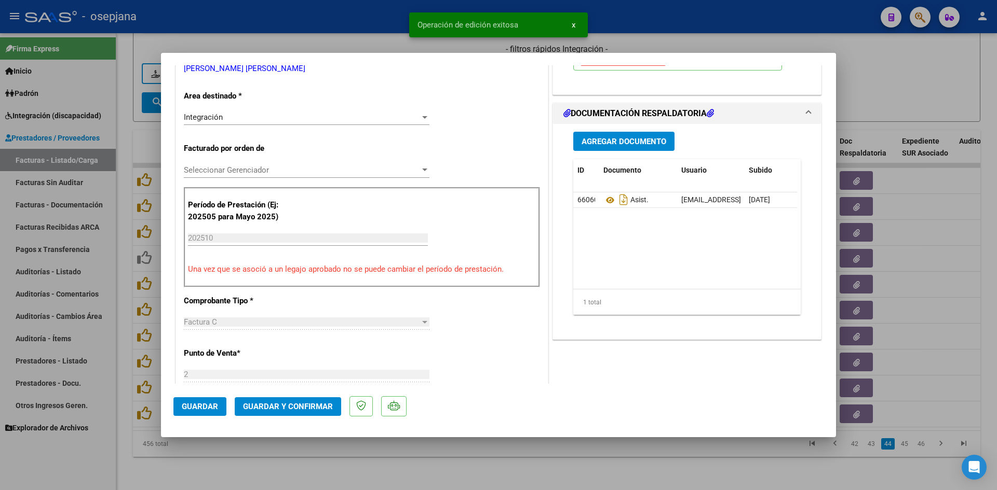
scroll to position [208, 0]
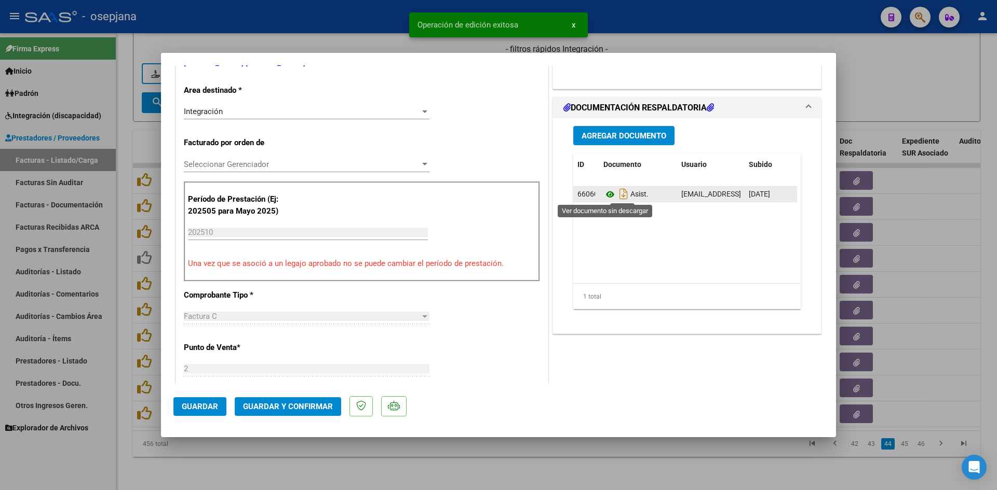
click at [607, 195] on icon at bounding box center [609, 194] width 13 height 12
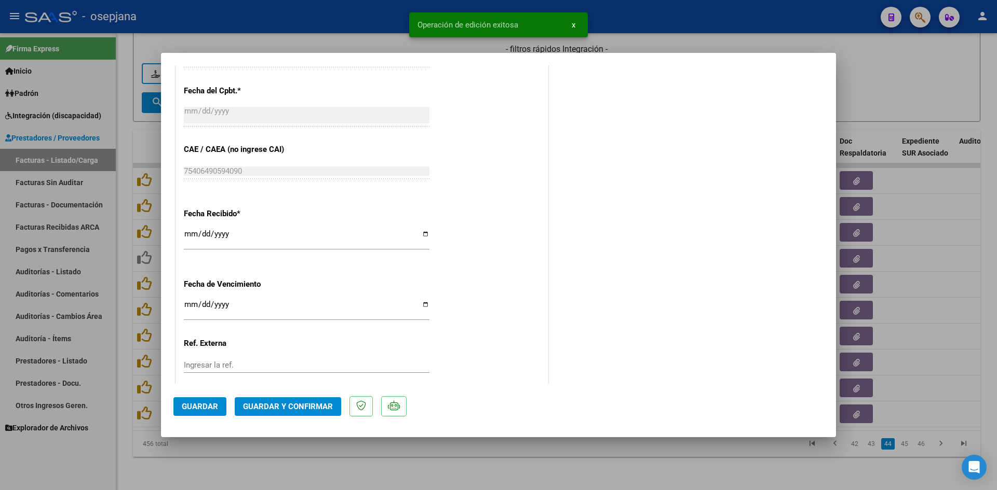
scroll to position [623, 0]
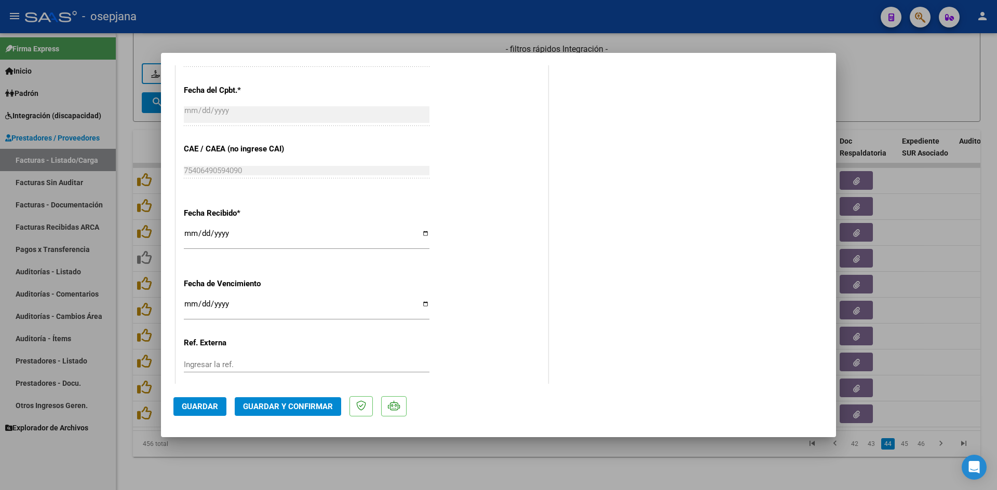
click at [190, 301] on input "[DATE]" at bounding box center [307, 308] width 246 height 17
type input "[DATE]"
click at [287, 406] on span "Guardar y Confirmar" at bounding box center [288, 406] width 90 height 9
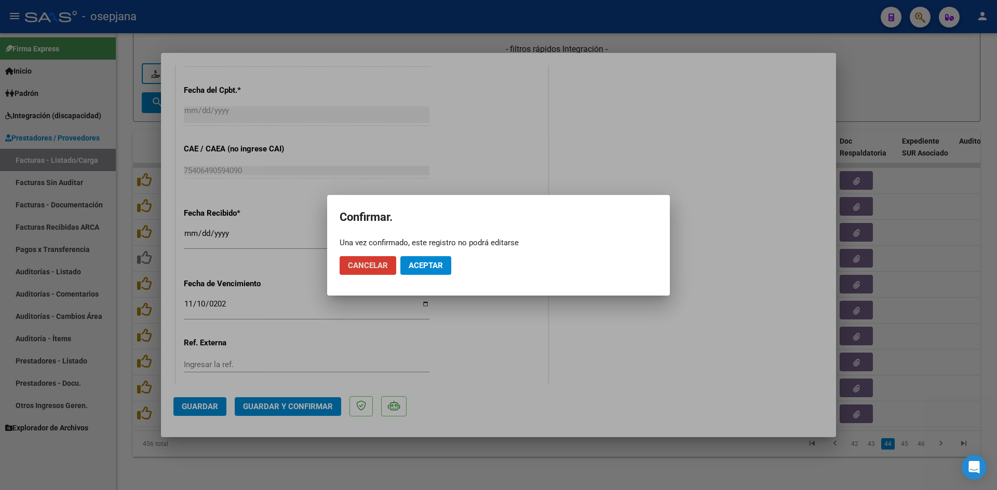
click at [431, 262] on span "Aceptar" at bounding box center [425, 265] width 34 height 9
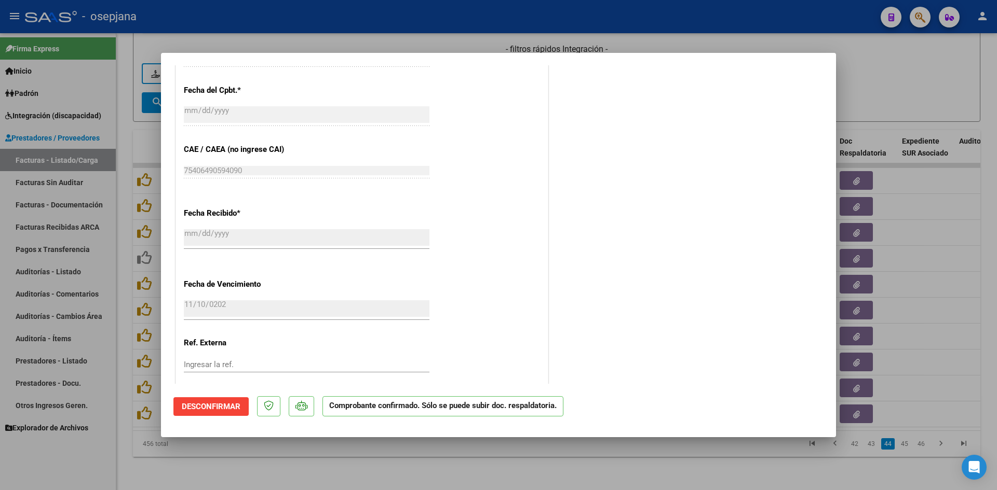
click at [892, 64] on div at bounding box center [498, 245] width 997 height 490
type input "$ 0,00"
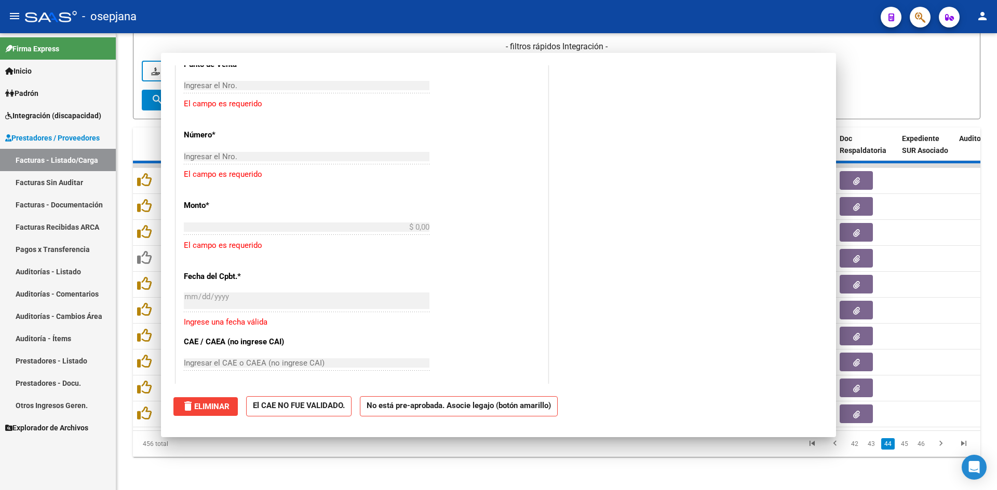
scroll to position [0, 0]
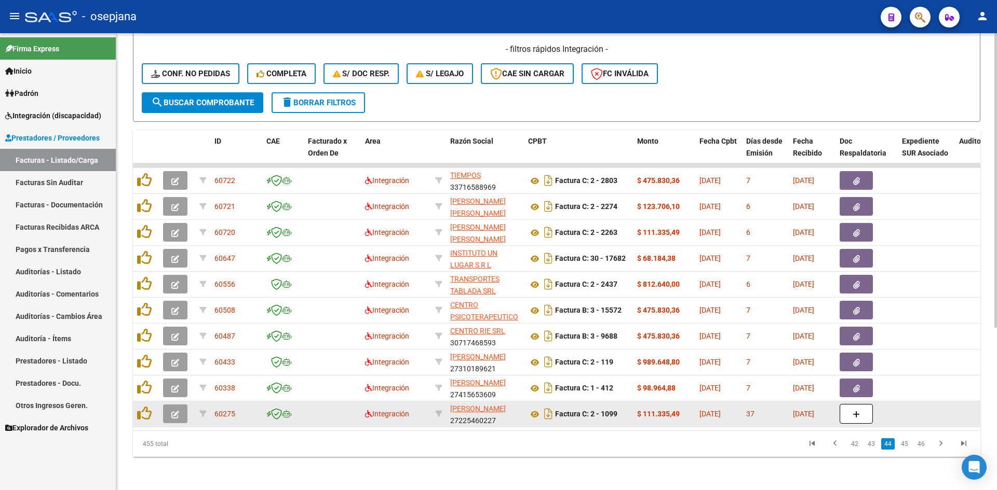
click at [175, 411] on icon "button" at bounding box center [175, 415] width 8 height 8
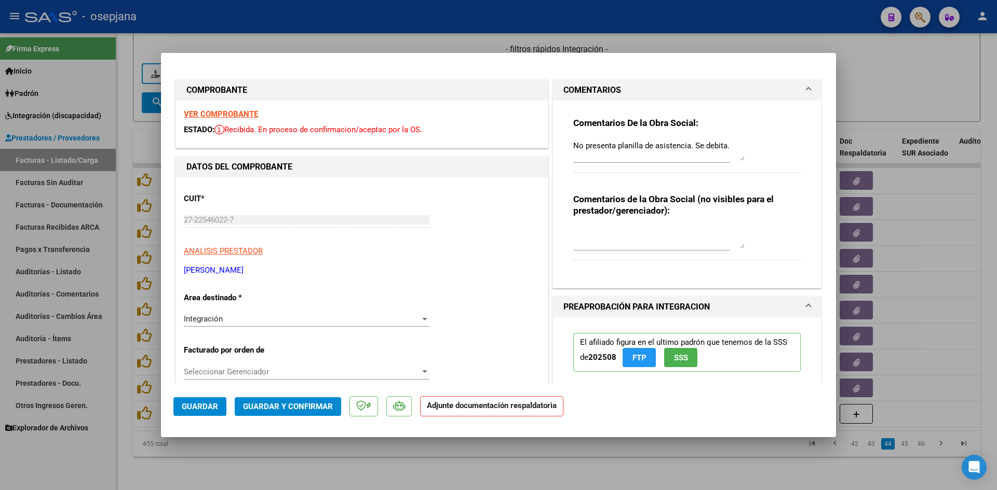
click at [939, 83] on div at bounding box center [498, 245] width 997 height 490
type input "$ 0,00"
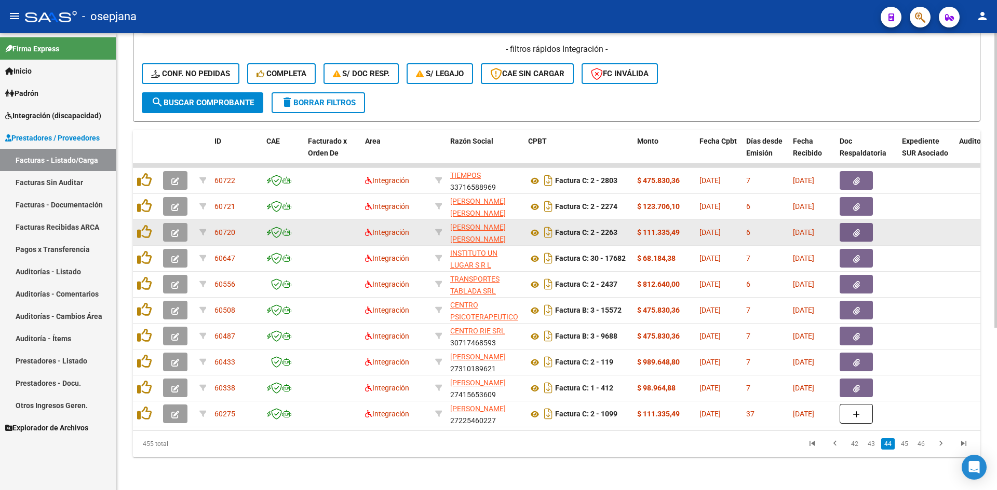
click at [167, 224] on button "button" at bounding box center [175, 232] width 24 height 19
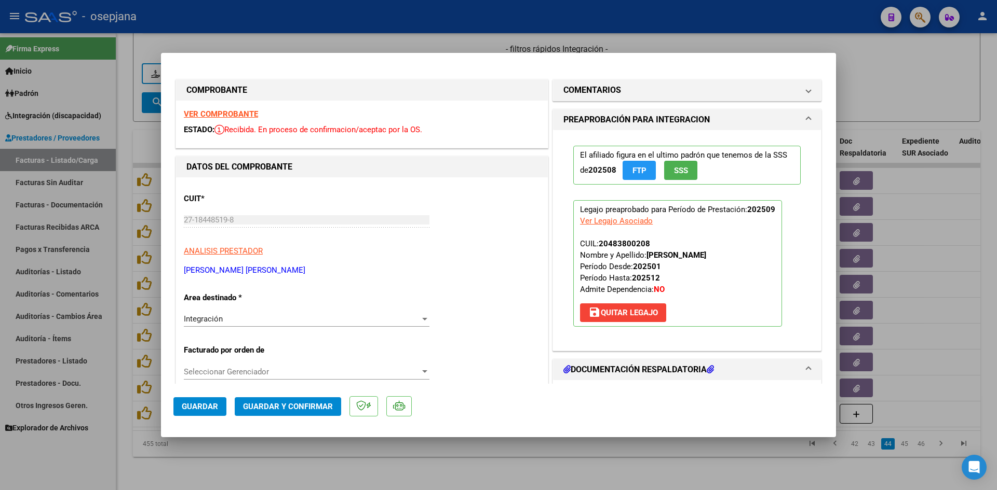
click at [221, 117] on strong "VER COMPROBANTE" at bounding box center [221, 114] width 74 height 9
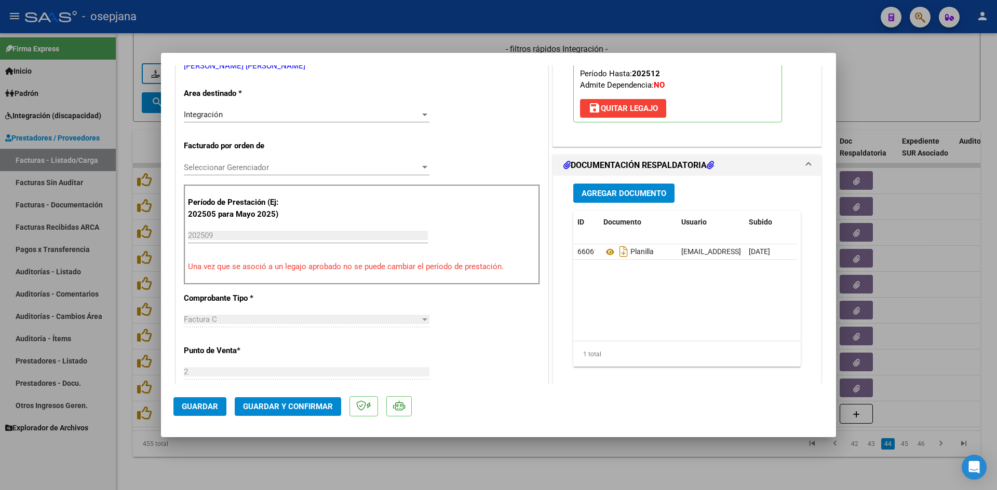
scroll to position [208, 0]
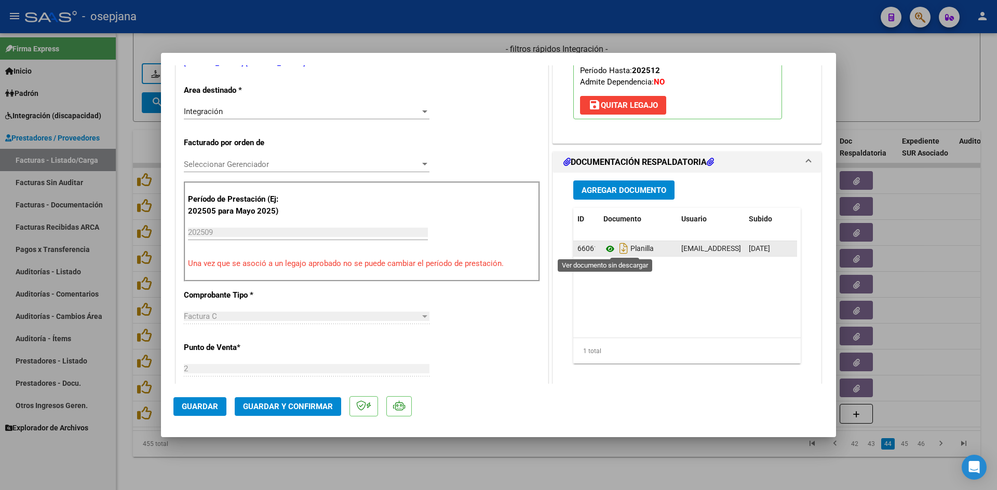
click at [607, 246] on icon at bounding box center [609, 249] width 13 height 12
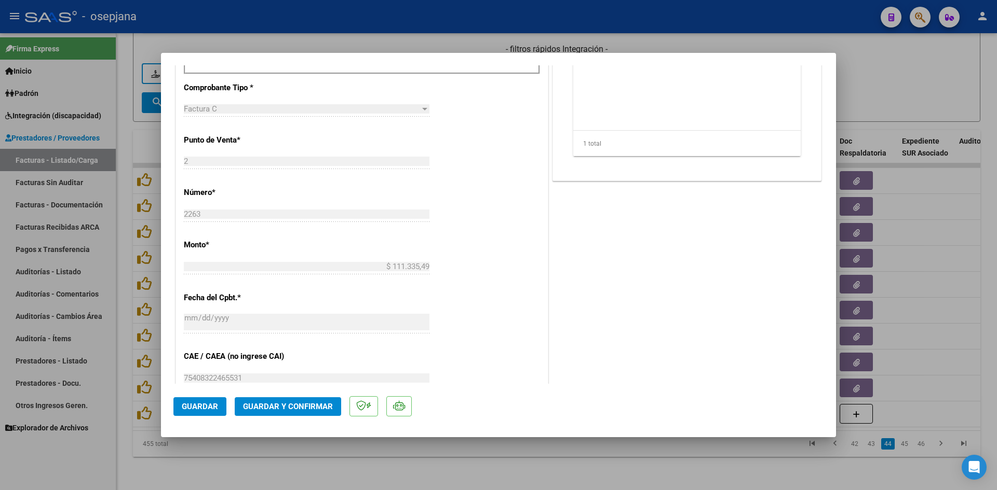
scroll to position [571, 0]
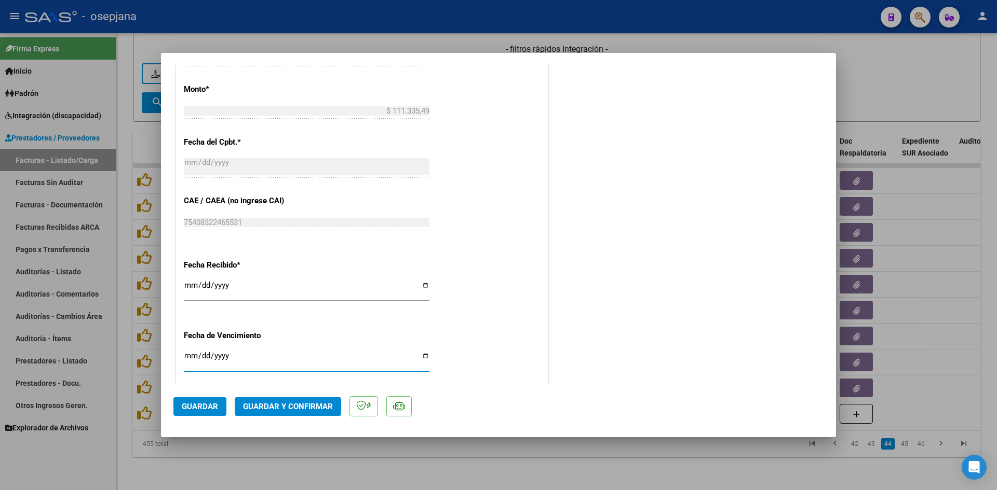
click at [188, 356] on input "Ingresar la fecha" at bounding box center [307, 360] width 246 height 17
type input "[DATE]"
click at [321, 401] on button "Guardar y Confirmar" at bounding box center [288, 407] width 106 height 19
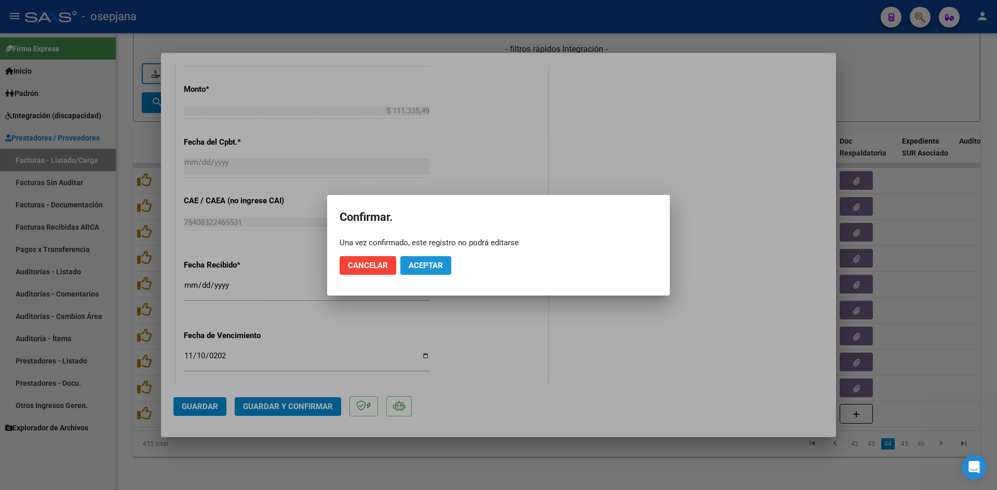
click at [419, 263] on span "Aceptar" at bounding box center [425, 265] width 34 height 9
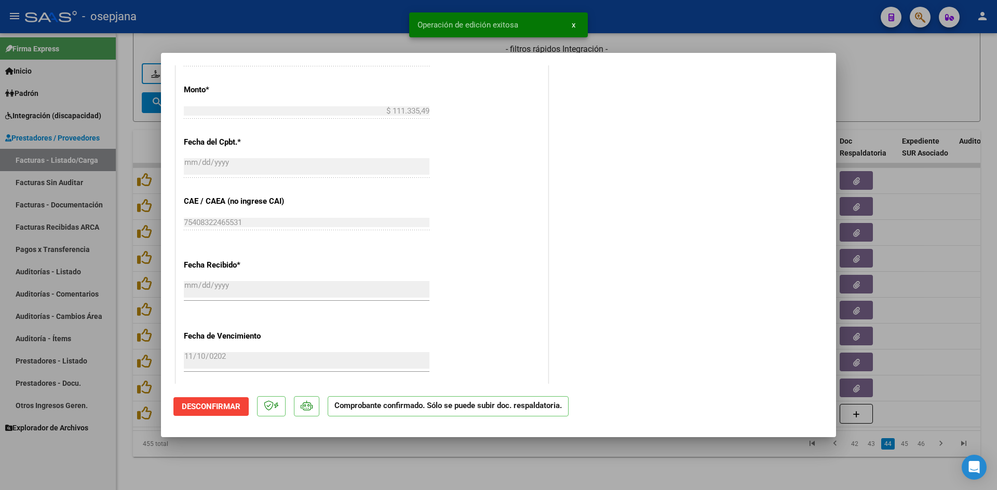
click at [902, 93] on div at bounding box center [498, 245] width 997 height 490
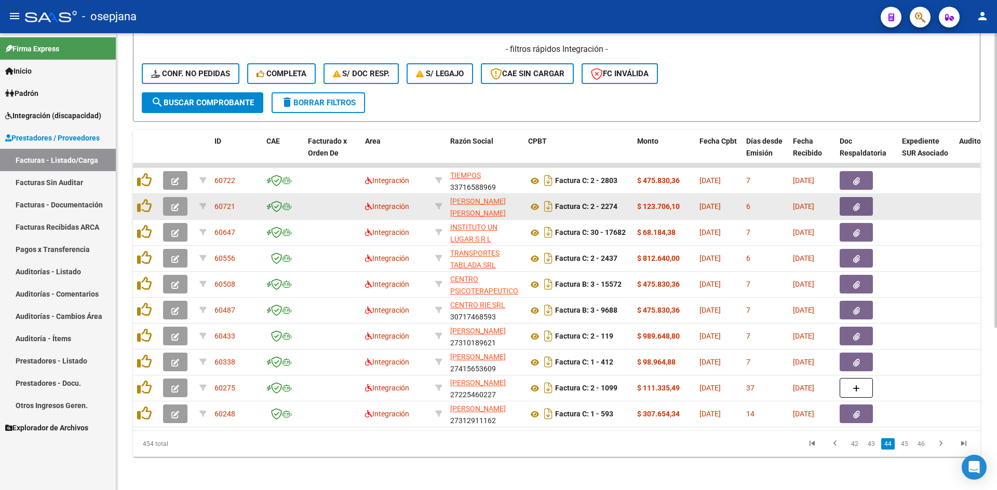
click at [176, 203] on icon "button" at bounding box center [175, 207] width 8 height 8
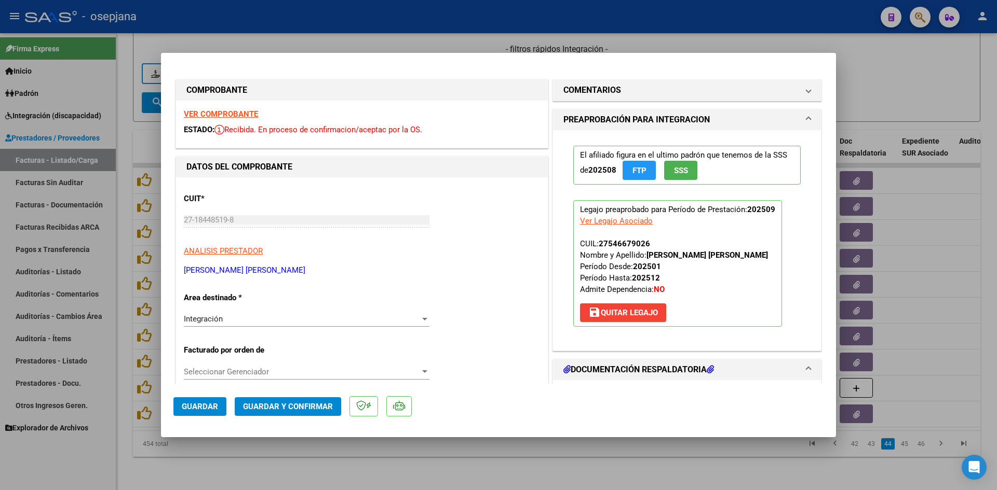
click at [211, 113] on strong "VER COMPROBANTE" at bounding box center [221, 114] width 74 height 9
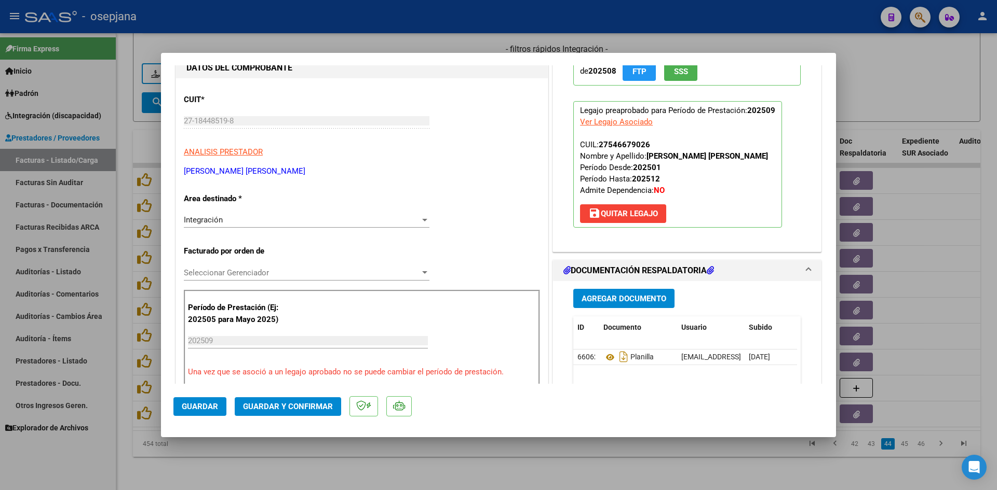
scroll to position [104, 0]
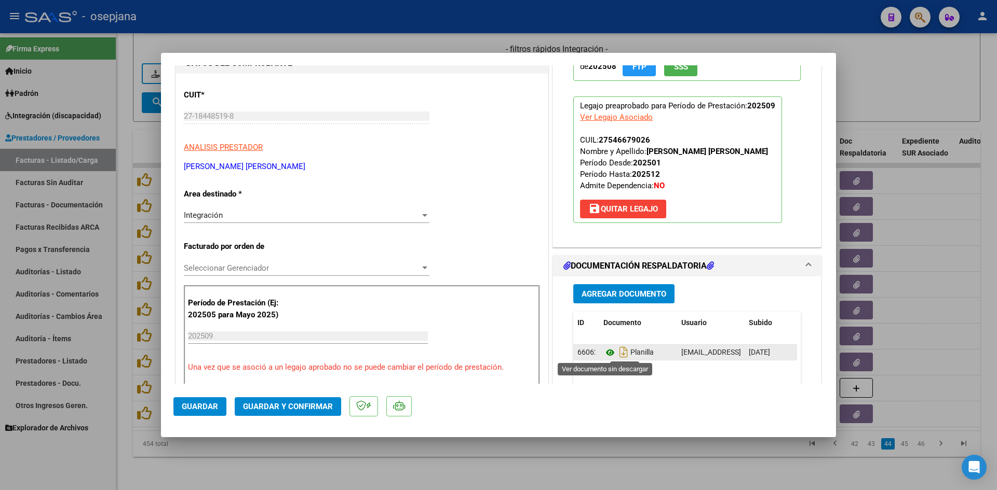
click at [607, 352] on icon at bounding box center [609, 353] width 13 height 12
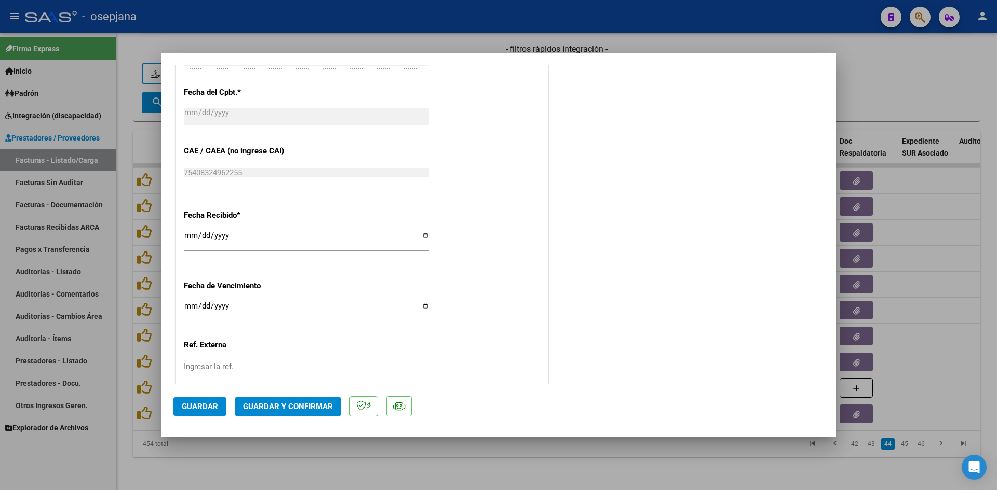
scroll to position [675, 0]
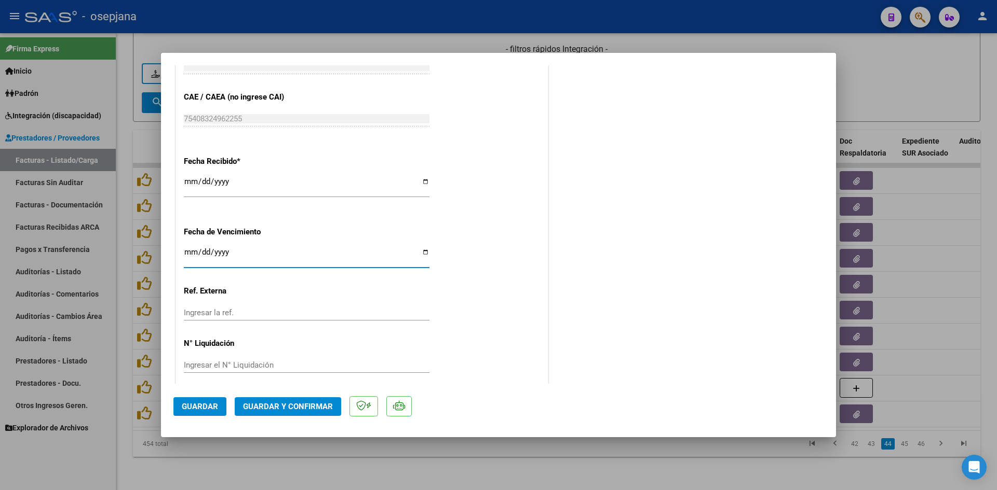
click at [188, 253] on input "Ingresar la fecha" at bounding box center [307, 256] width 246 height 17
click at [263, 413] on button "Guardar y Confirmar" at bounding box center [288, 407] width 106 height 19
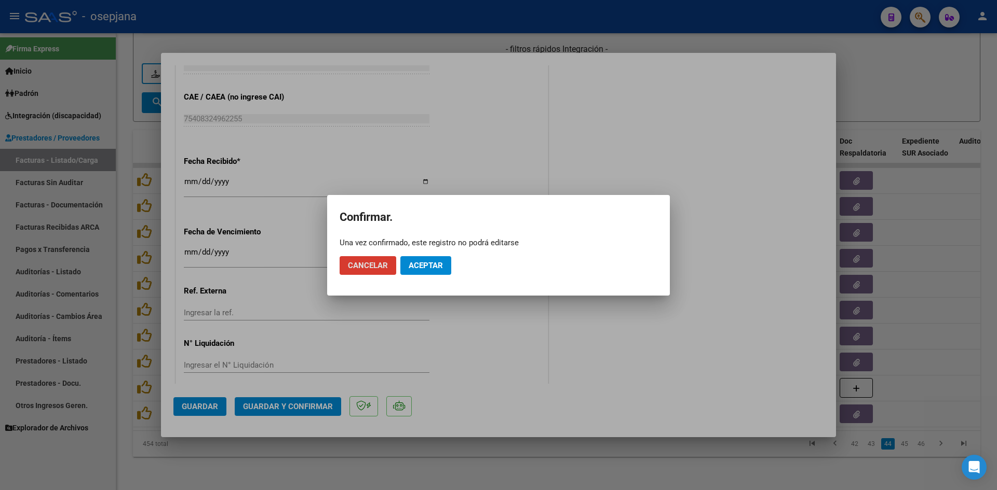
click at [419, 264] on span "Aceptar" at bounding box center [425, 265] width 34 height 9
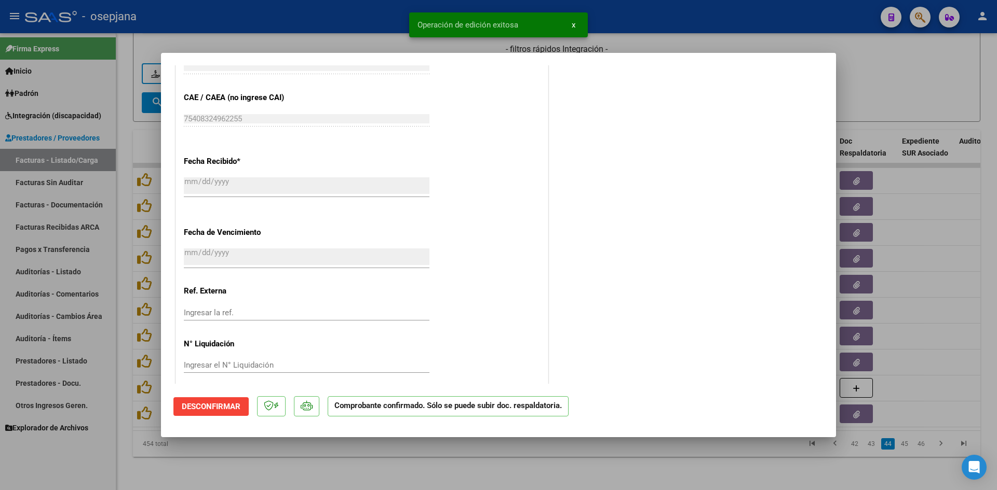
click at [898, 100] on div at bounding box center [498, 245] width 997 height 490
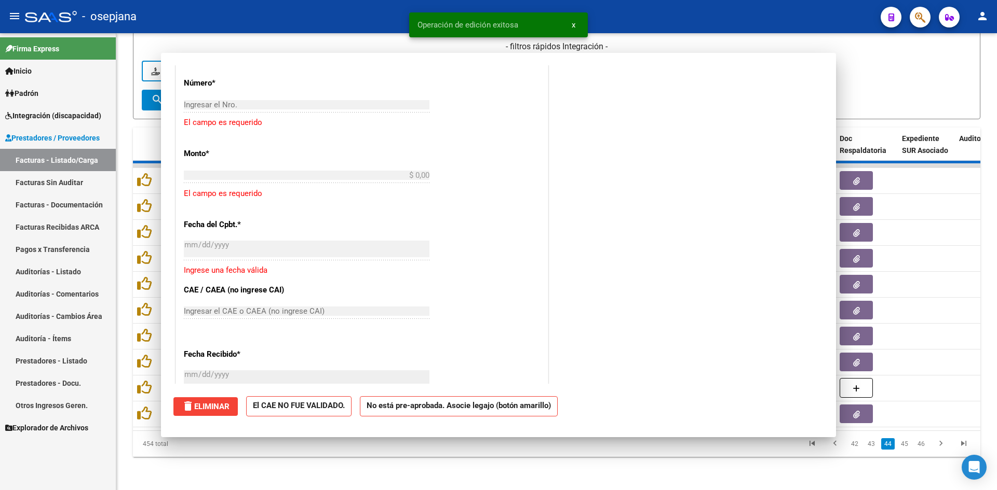
scroll to position [803, 0]
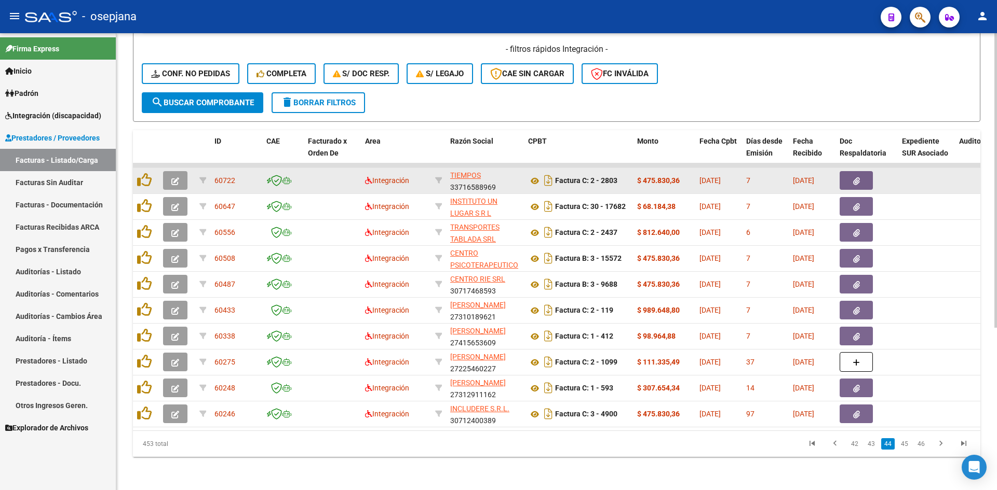
click at [174, 178] on icon "button" at bounding box center [175, 182] width 8 height 8
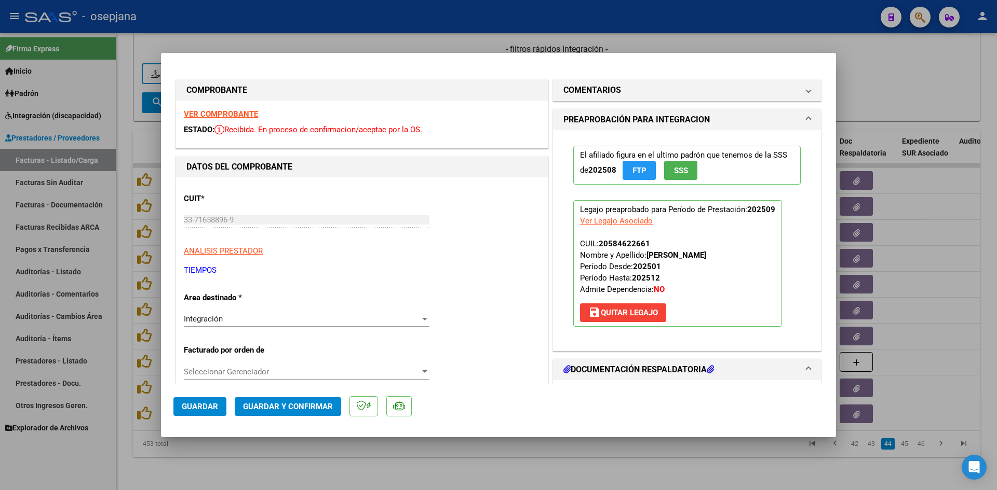
click at [214, 113] on strong "VER COMPROBANTE" at bounding box center [221, 114] width 74 height 9
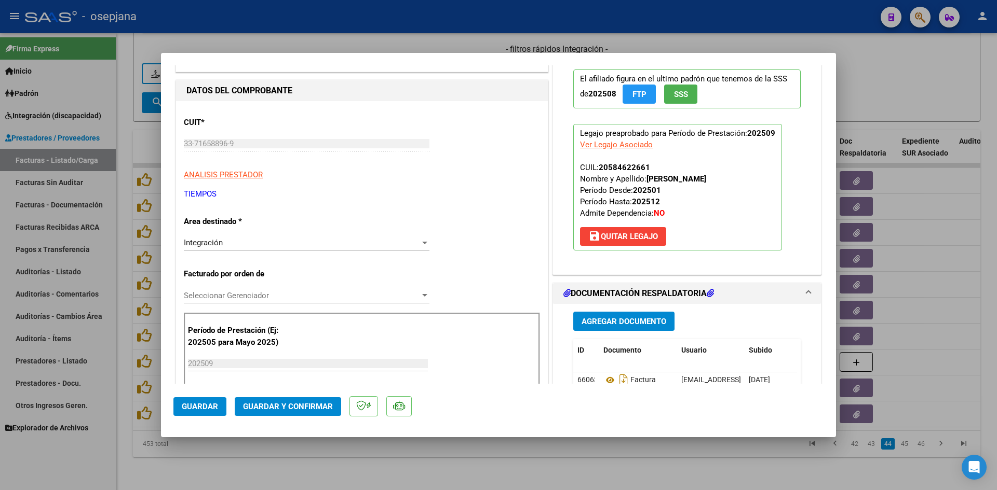
scroll to position [208, 0]
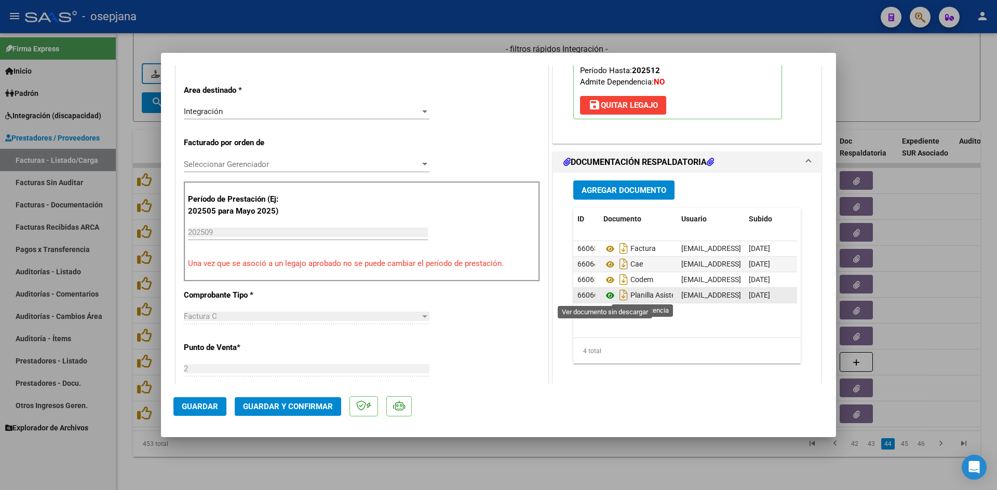
click at [607, 293] on icon at bounding box center [609, 296] width 13 height 12
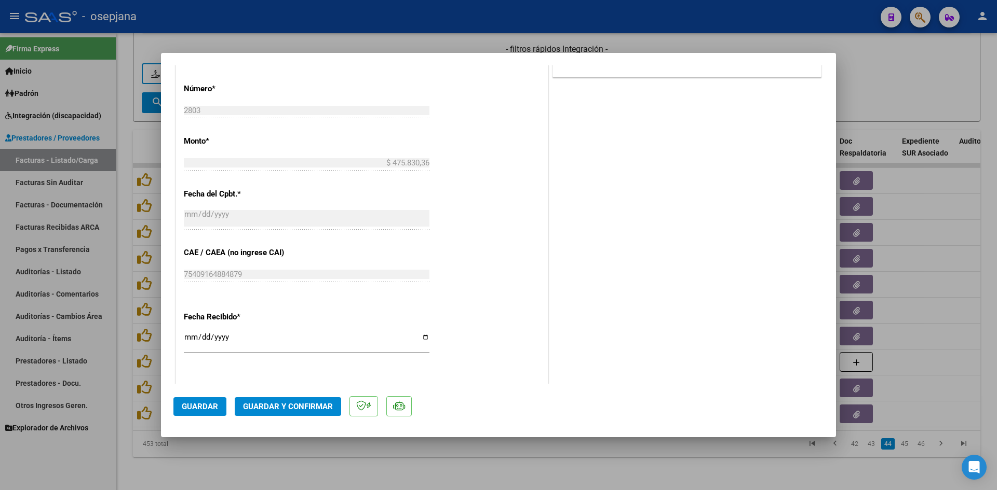
scroll to position [623, 0]
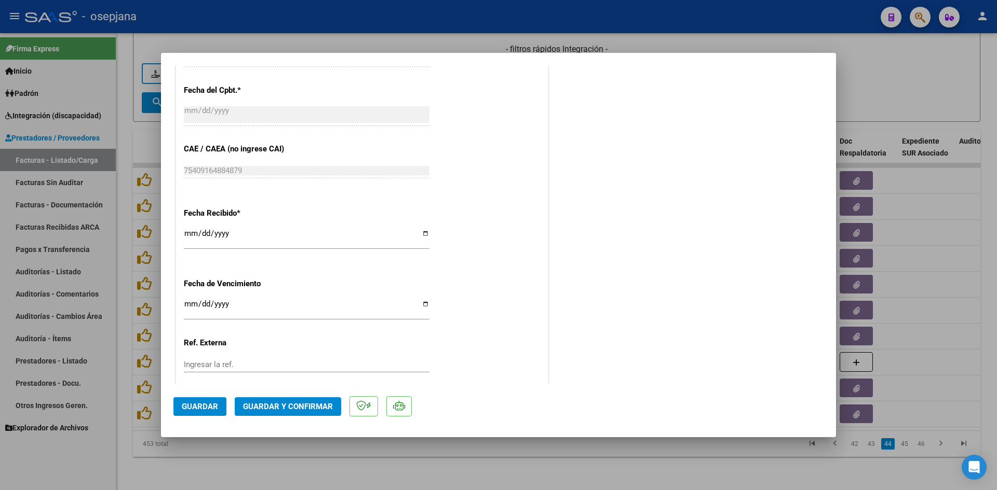
click at [189, 304] on input "Ingresar la fecha" at bounding box center [307, 308] width 246 height 17
click at [288, 412] on button "Guardar y Confirmar" at bounding box center [288, 407] width 106 height 19
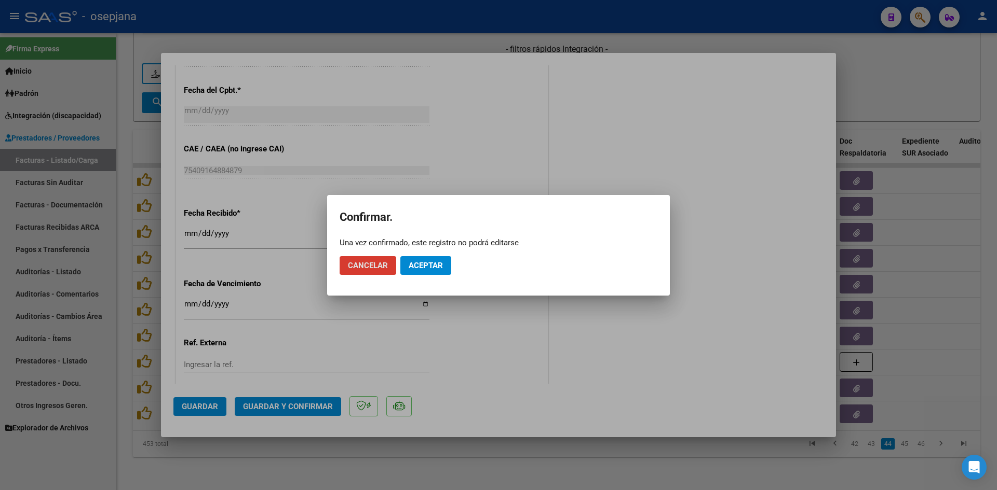
click at [416, 269] on span "Aceptar" at bounding box center [425, 265] width 34 height 9
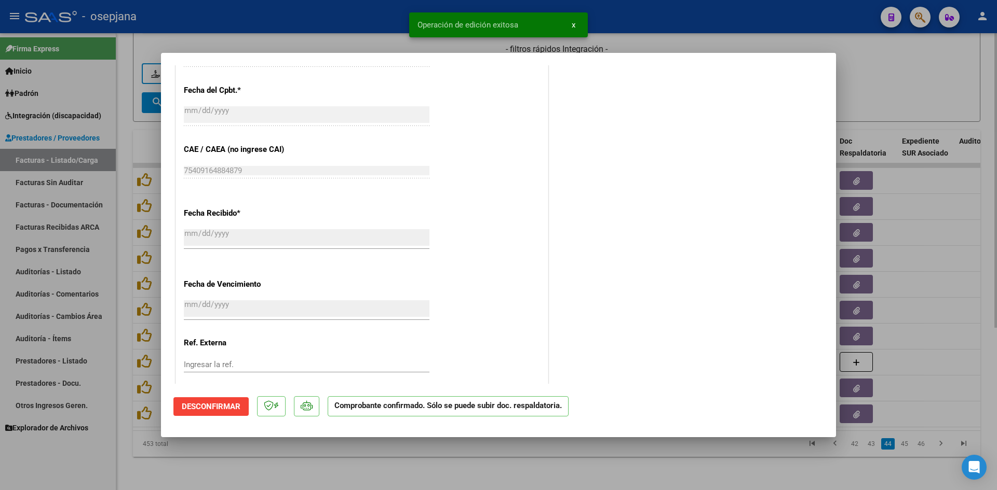
click at [888, 70] on div at bounding box center [498, 245] width 997 height 490
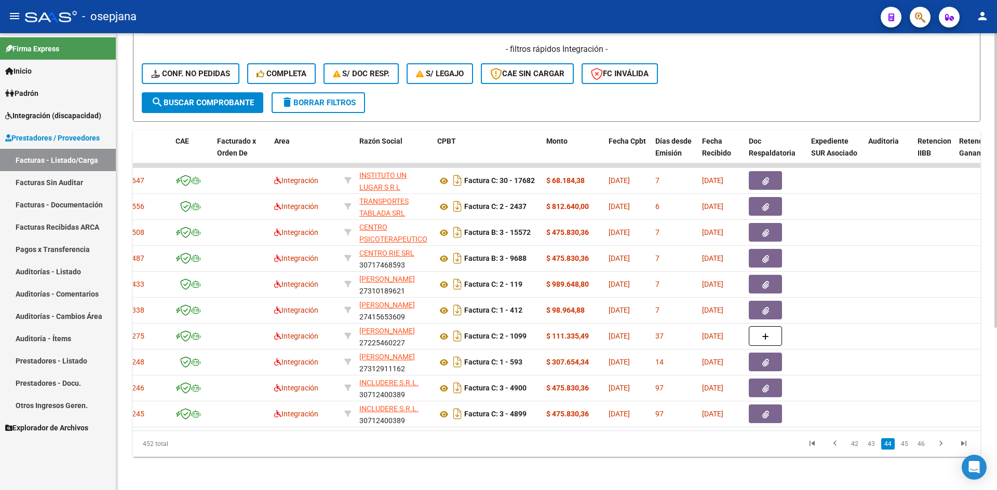
scroll to position [0, 0]
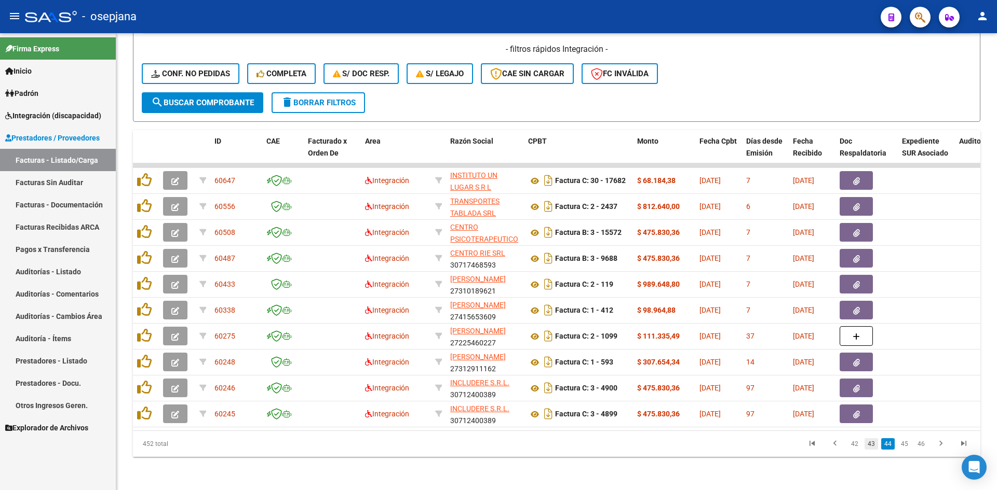
click at [874, 444] on link "43" at bounding box center [870, 444] width 13 height 11
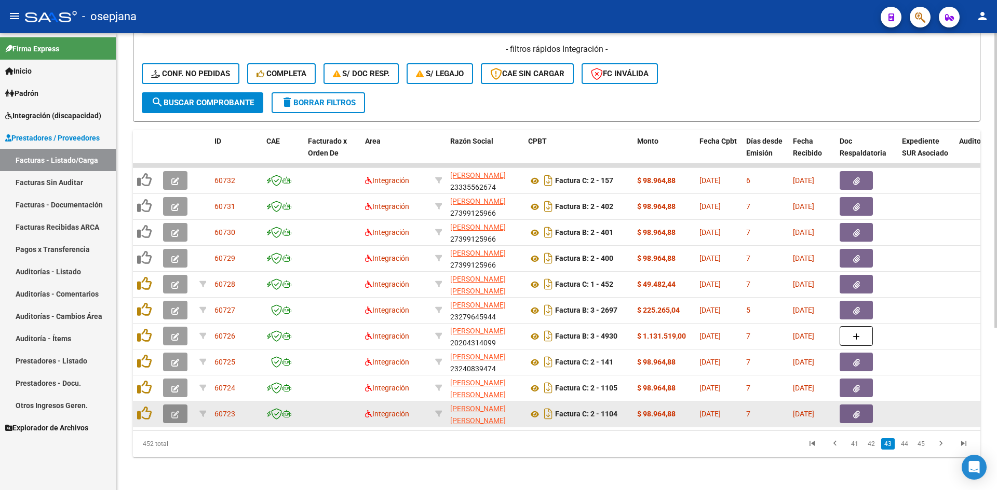
click at [176, 411] on icon "button" at bounding box center [175, 415] width 8 height 8
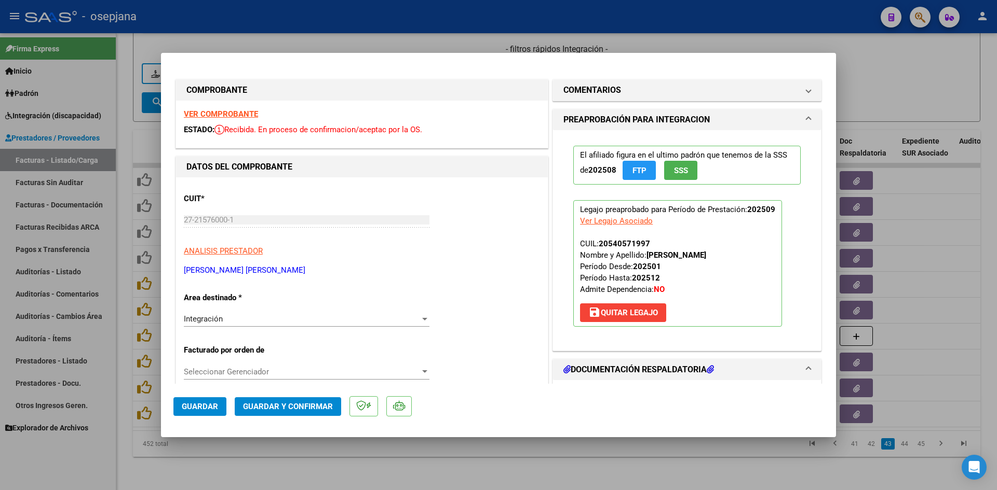
click at [234, 114] on strong "VER COMPROBANTE" at bounding box center [221, 114] width 74 height 9
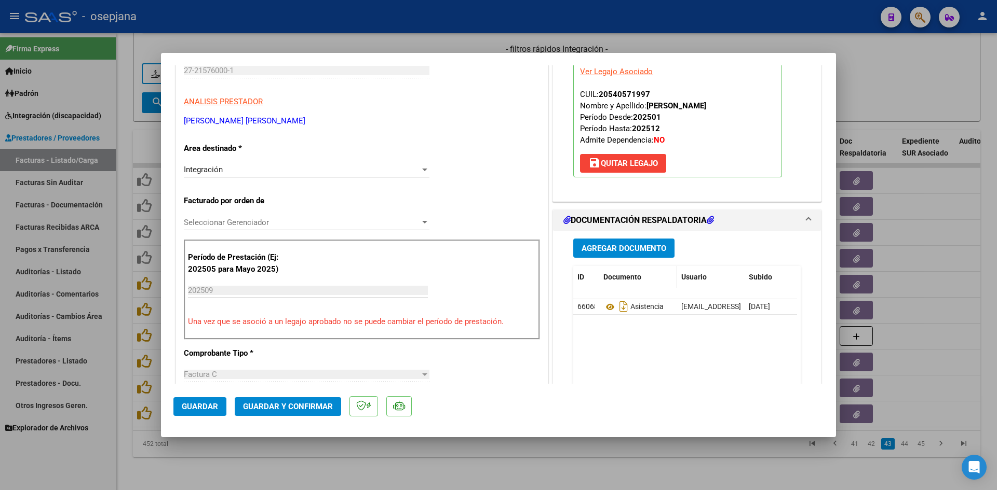
scroll to position [156, 0]
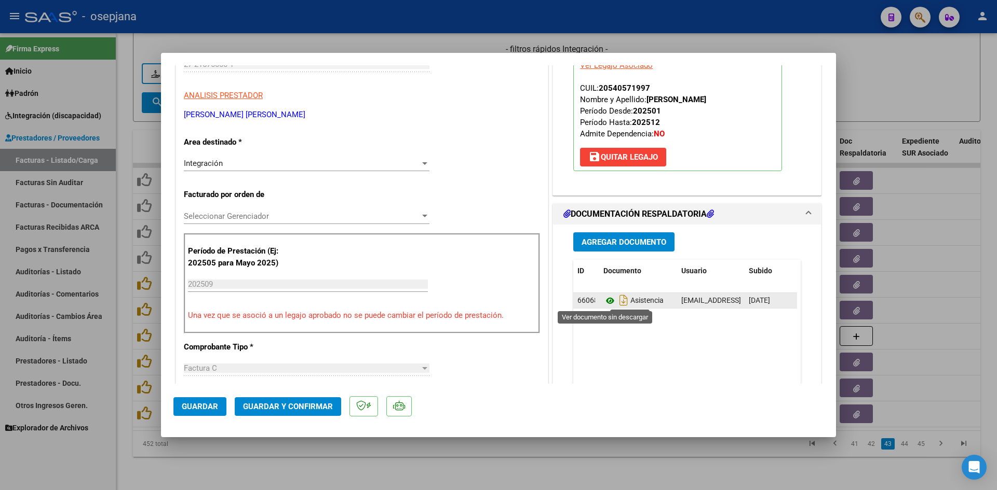
click at [605, 302] on icon at bounding box center [609, 301] width 13 height 12
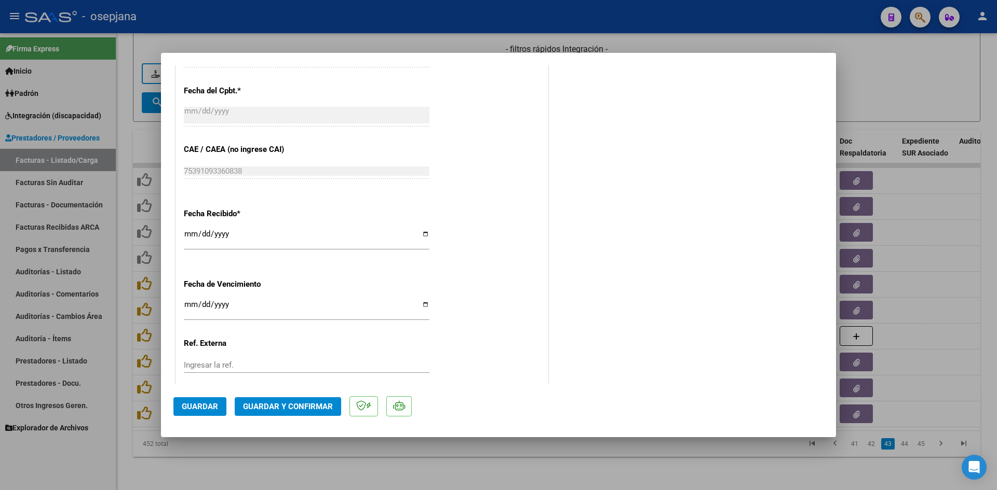
scroll to position [623, 0]
click at [186, 305] on input "Ingresar la fecha" at bounding box center [307, 308] width 246 height 17
click at [265, 399] on button "Guardar y Confirmar" at bounding box center [288, 407] width 106 height 19
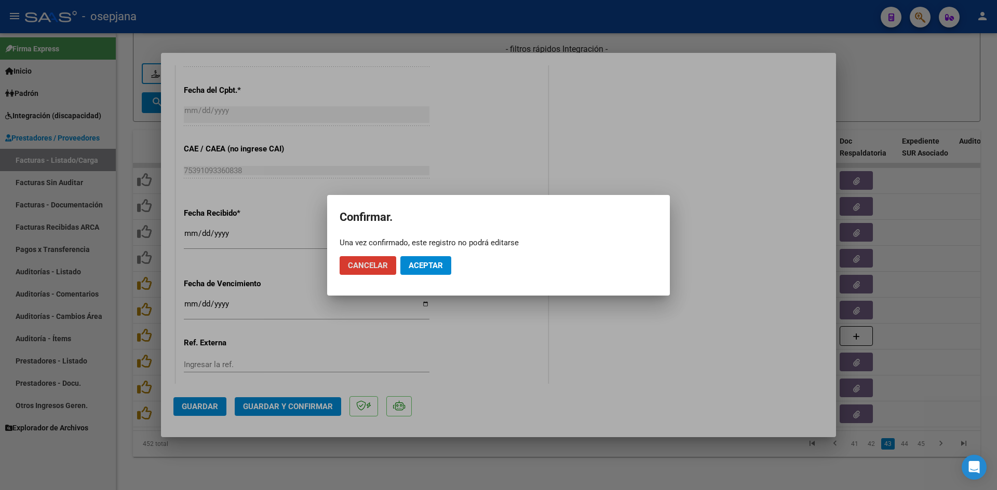
click at [408, 265] on span "Aceptar" at bounding box center [425, 265] width 34 height 9
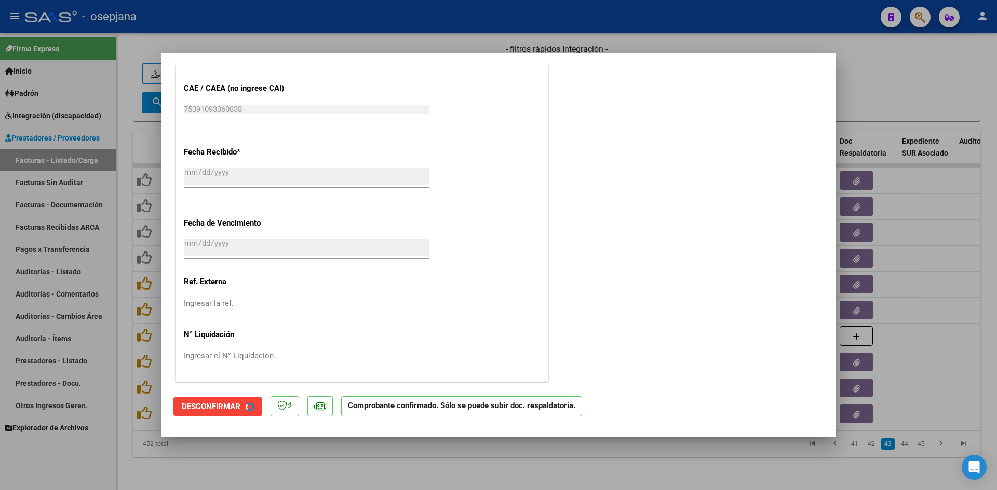
scroll to position [558, 0]
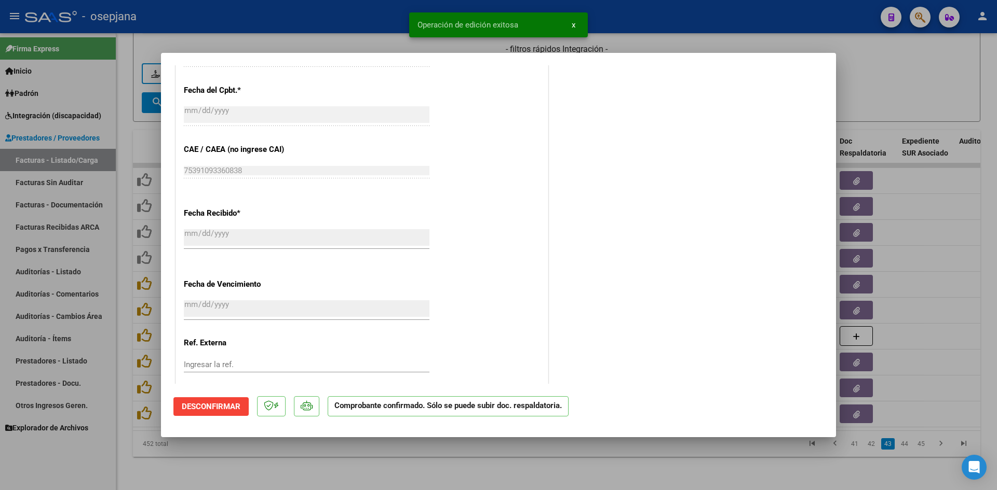
click at [905, 89] on div at bounding box center [498, 245] width 997 height 490
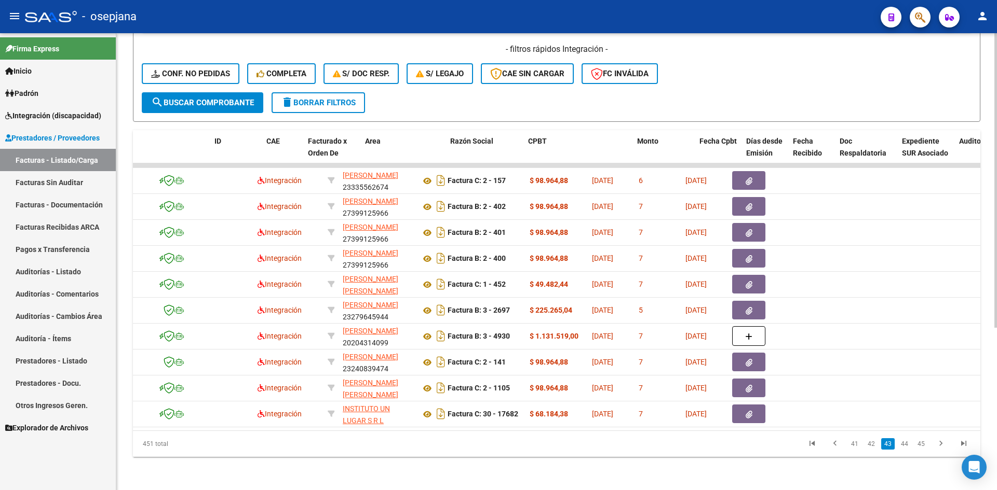
scroll to position [0, 0]
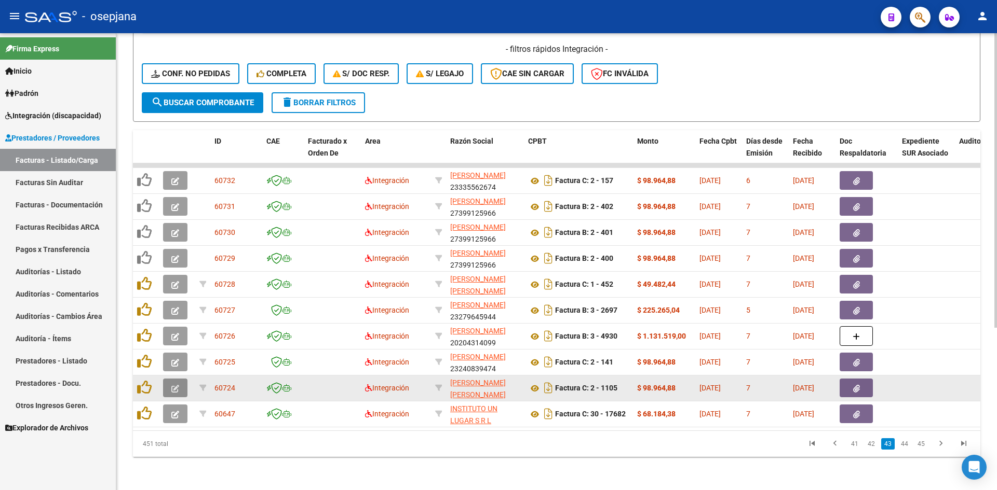
click at [178, 385] on icon "button" at bounding box center [175, 389] width 8 height 8
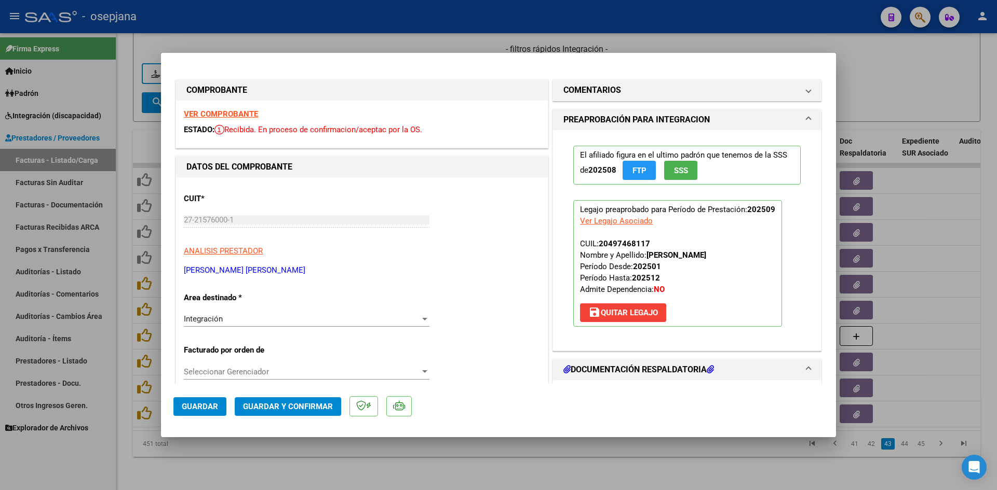
click at [887, 92] on div at bounding box center [498, 245] width 997 height 490
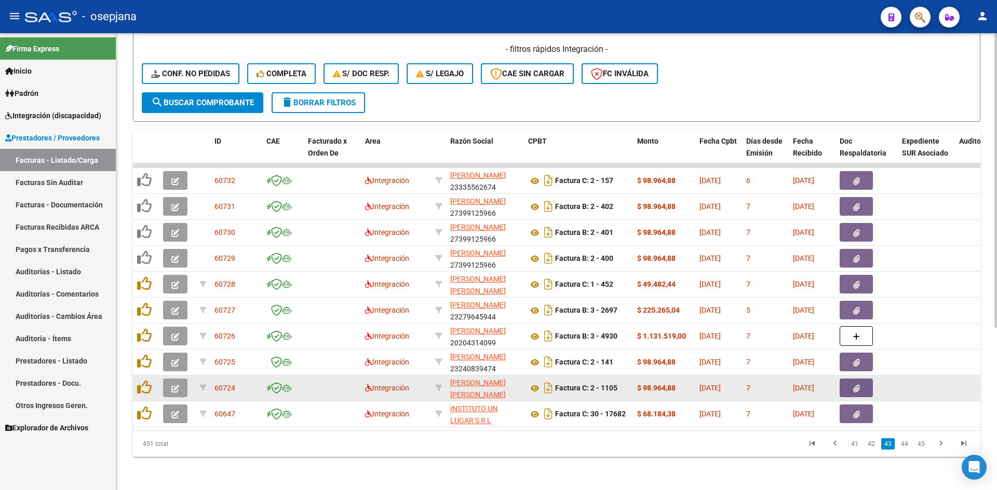
click at [176, 385] on icon "button" at bounding box center [175, 389] width 8 height 8
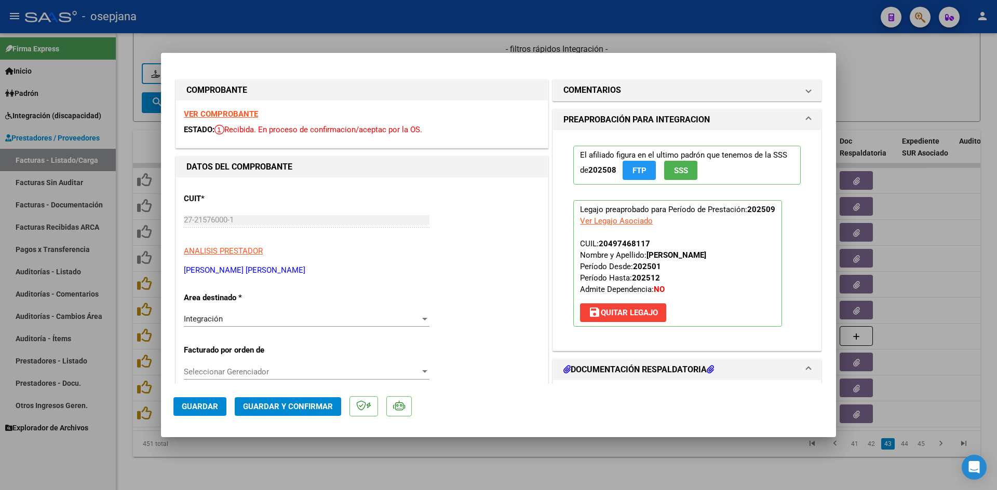
click at [236, 116] on strong "VER COMPROBANTE" at bounding box center [221, 114] width 74 height 9
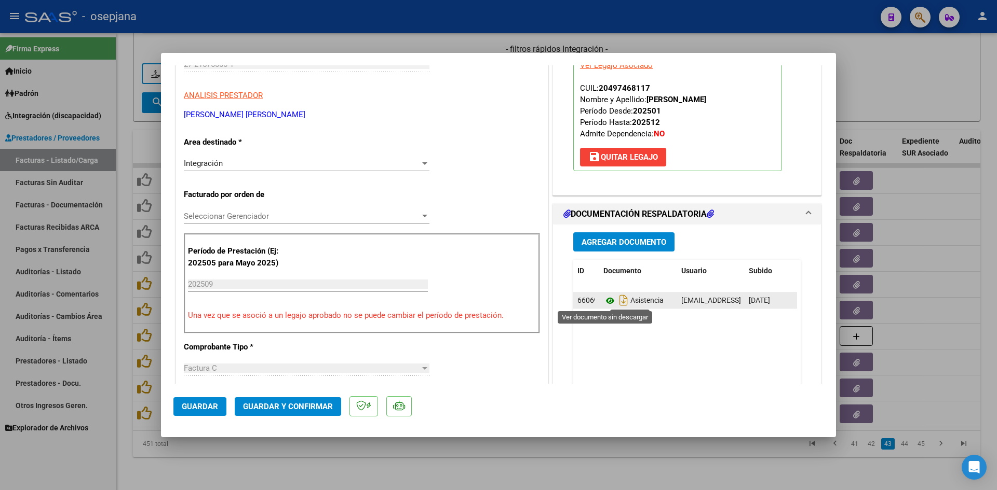
click at [604, 301] on icon at bounding box center [609, 301] width 13 height 12
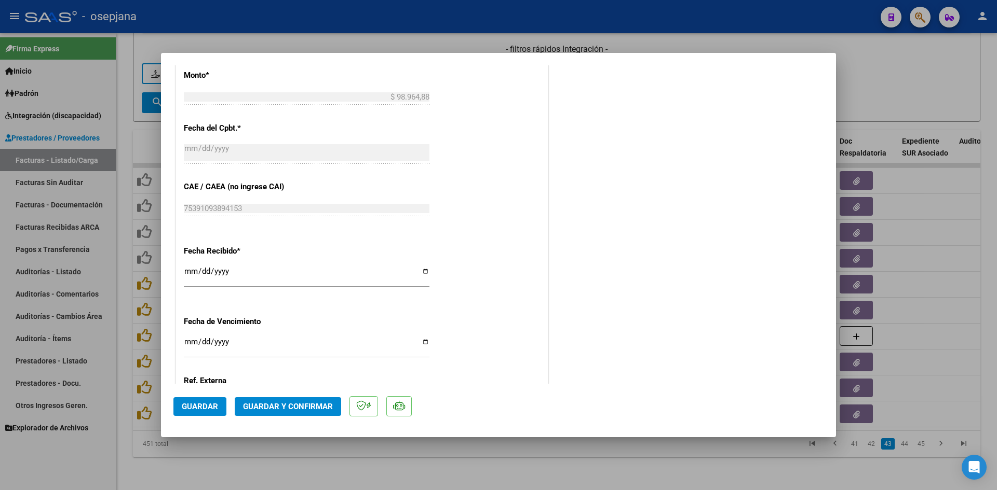
scroll to position [623, 0]
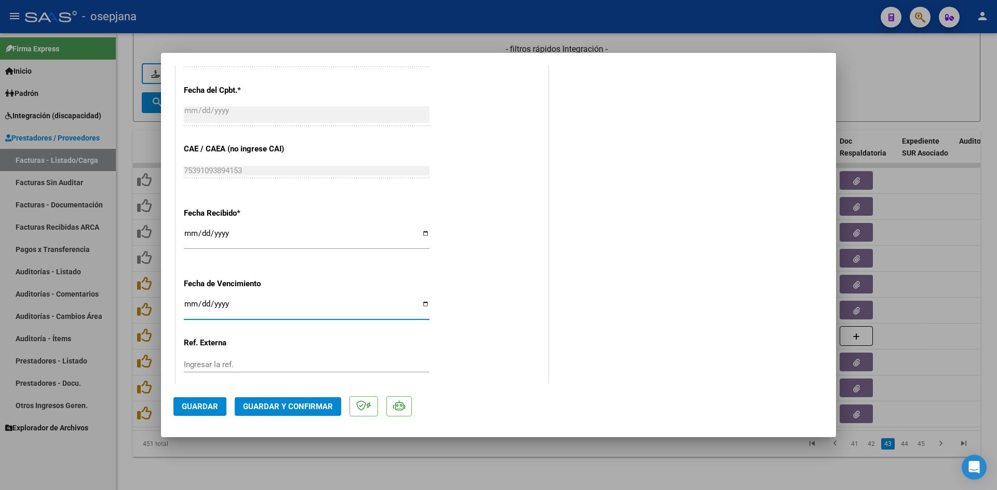
click at [186, 300] on input "Ingresar la fecha" at bounding box center [307, 308] width 246 height 17
click at [303, 407] on span "Guardar y Confirmar" at bounding box center [288, 406] width 90 height 9
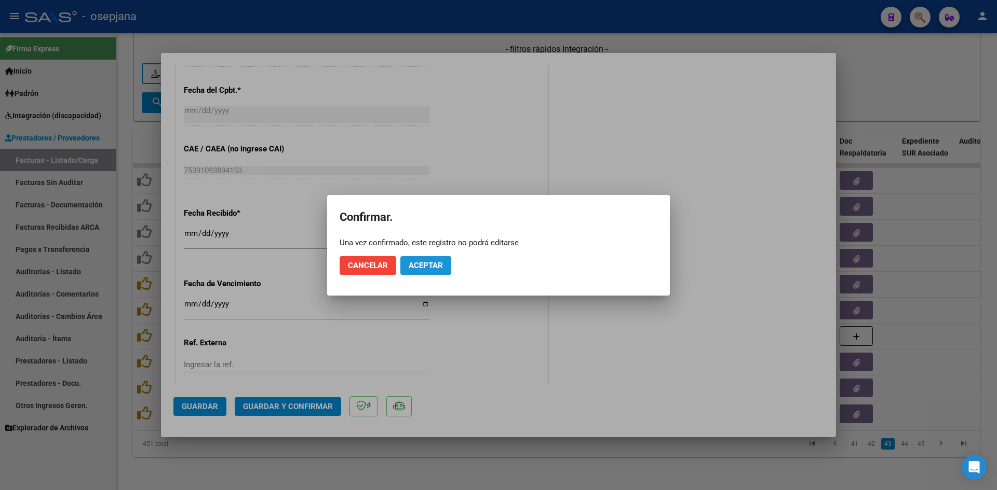
click at [420, 267] on span "Aceptar" at bounding box center [425, 265] width 34 height 9
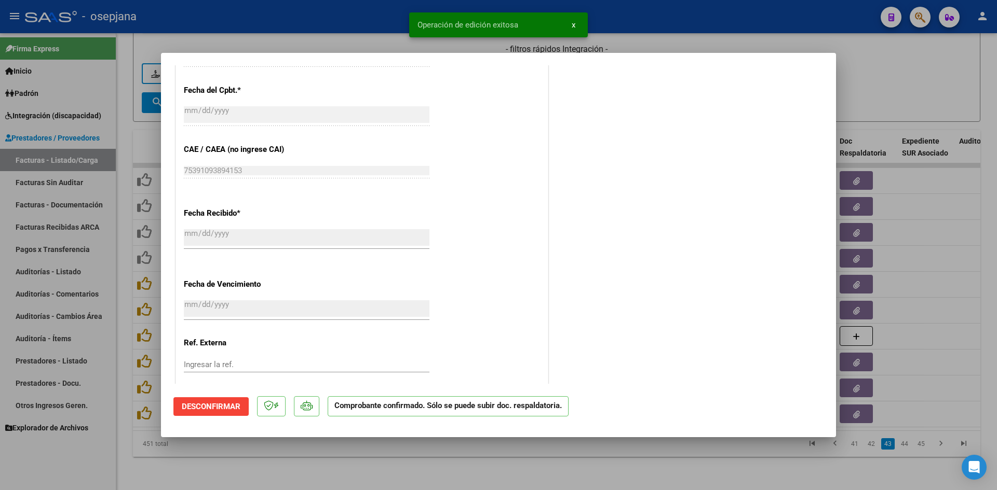
click at [915, 105] on div at bounding box center [498, 245] width 997 height 490
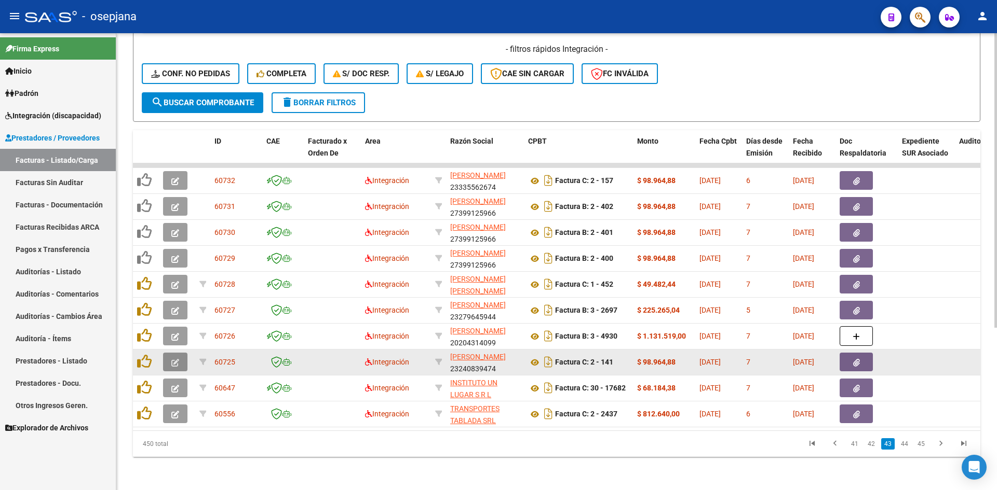
click at [176, 359] on icon "button" at bounding box center [175, 363] width 8 height 8
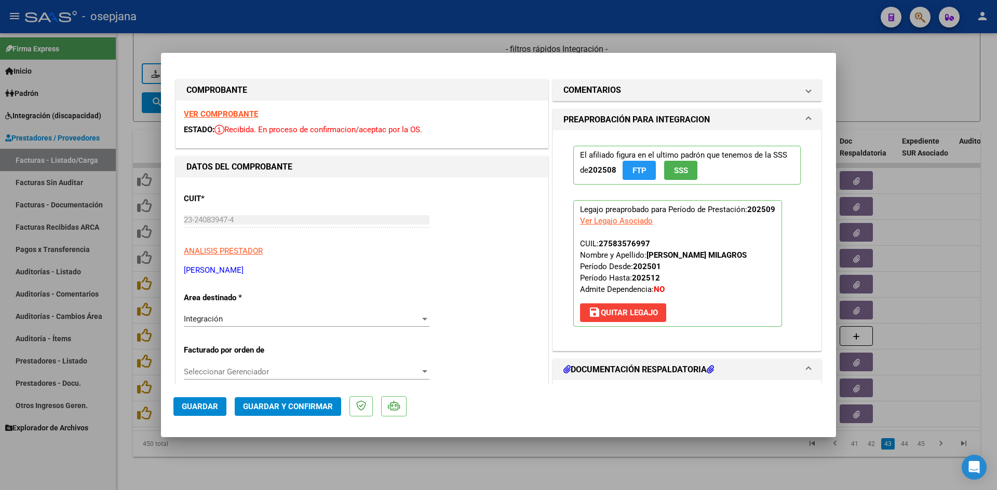
click at [243, 116] on strong "VER COMPROBANTE" at bounding box center [221, 114] width 74 height 9
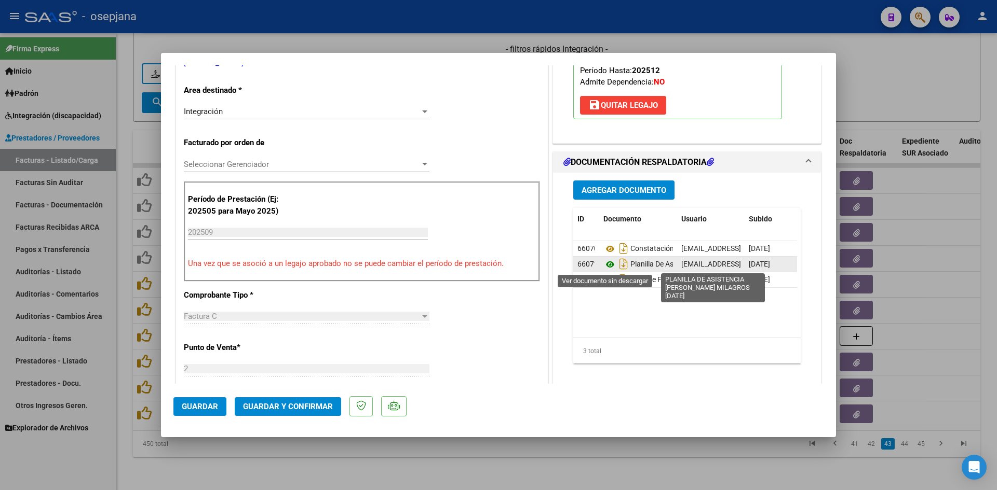
click at [606, 262] on icon at bounding box center [609, 264] width 13 height 12
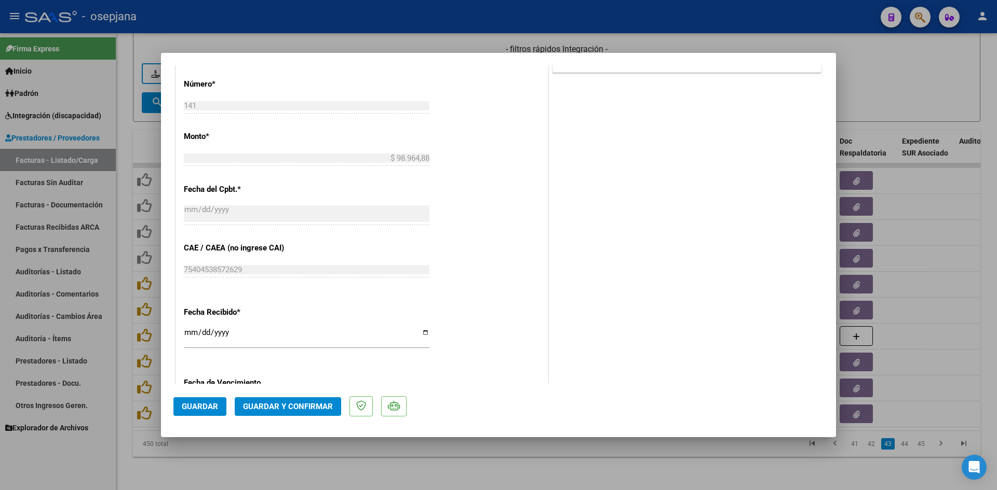
scroll to position [623, 0]
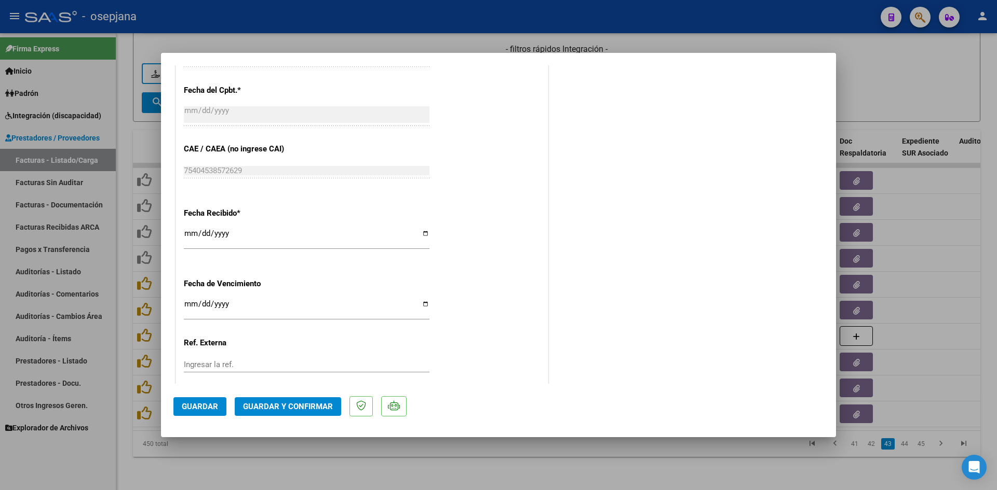
click at [188, 307] on input "[DATE]" at bounding box center [307, 308] width 246 height 17
click at [268, 405] on span "Guardar y Confirmar" at bounding box center [288, 406] width 90 height 9
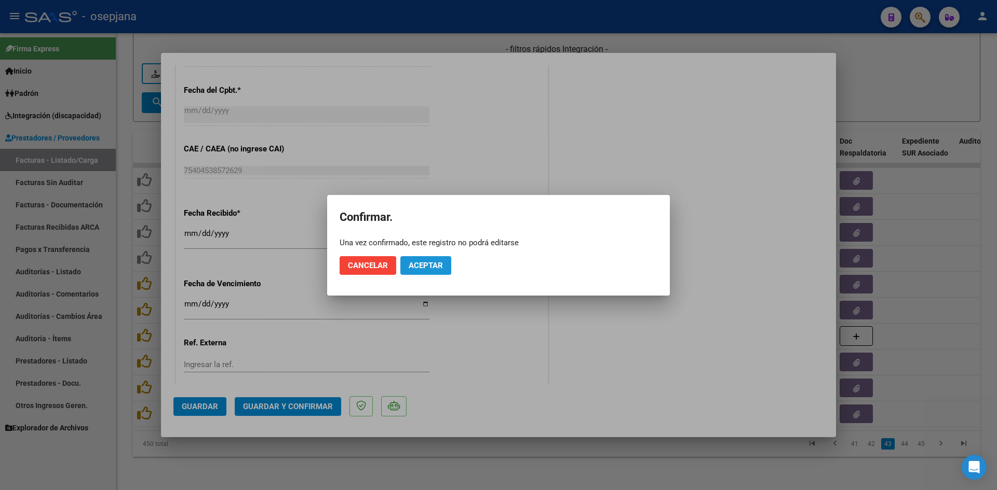
click at [418, 260] on button "Aceptar" at bounding box center [425, 265] width 51 height 19
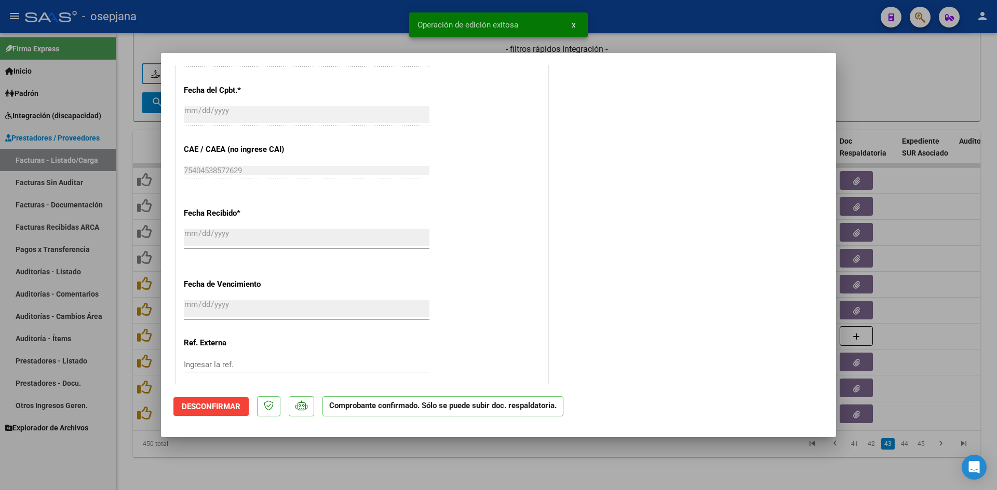
click at [878, 107] on div at bounding box center [498, 245] width 997 height 490
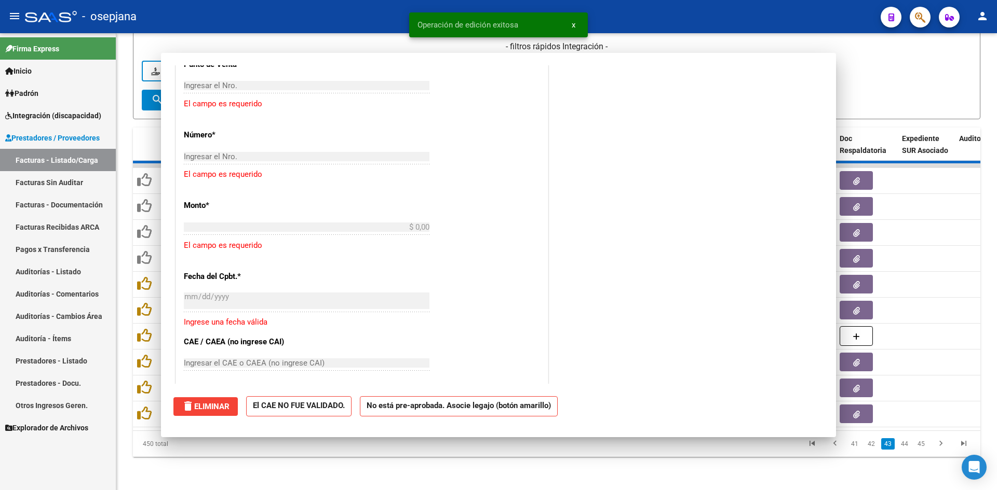
scroll to position [752, 0]
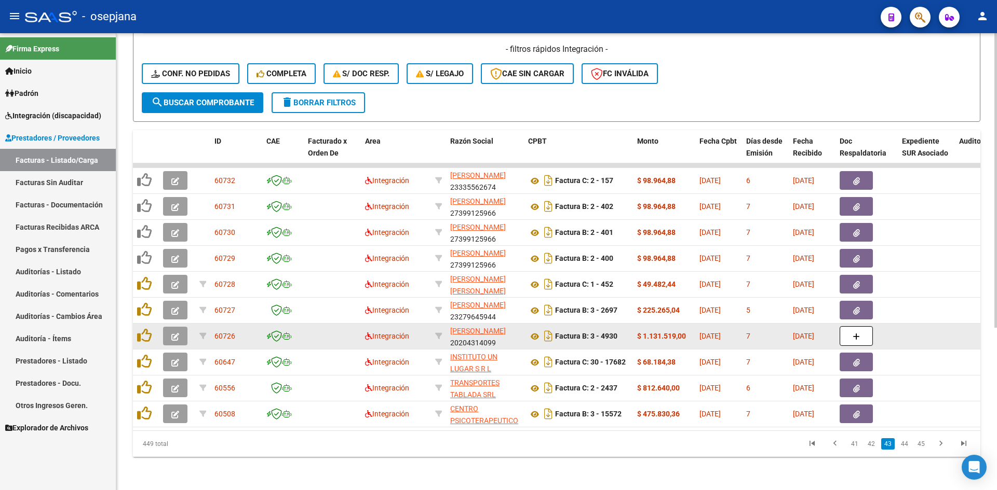
click at [175, 333] on icon "button" at bounding box center [175, 337] width 8 height 8
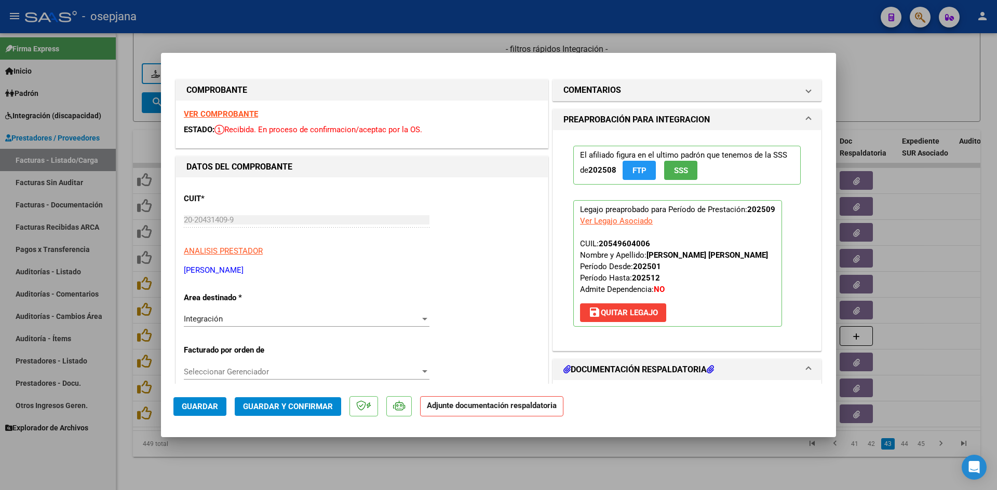
click at [206, 115] on strong "VER COMPROBANTE" at bounding box center [221, 114] width 74 height 9
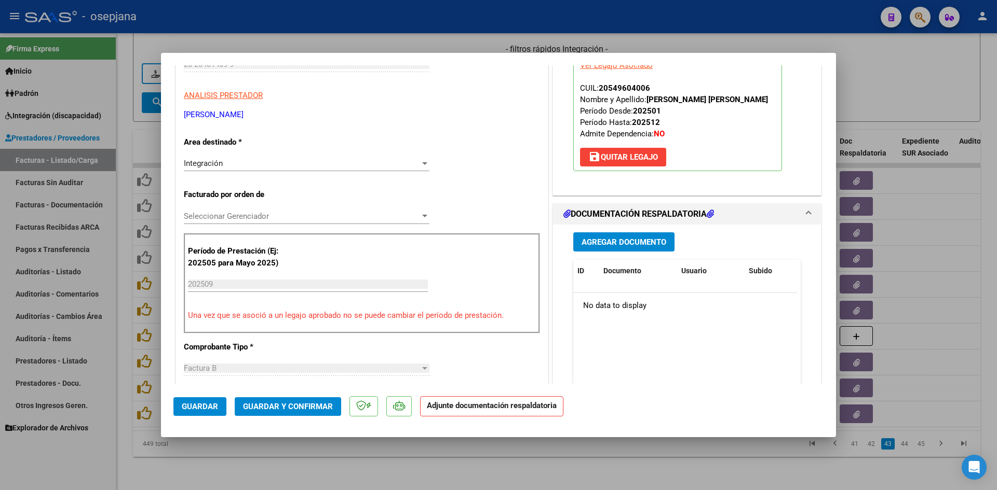
scroll to position [0, 0]
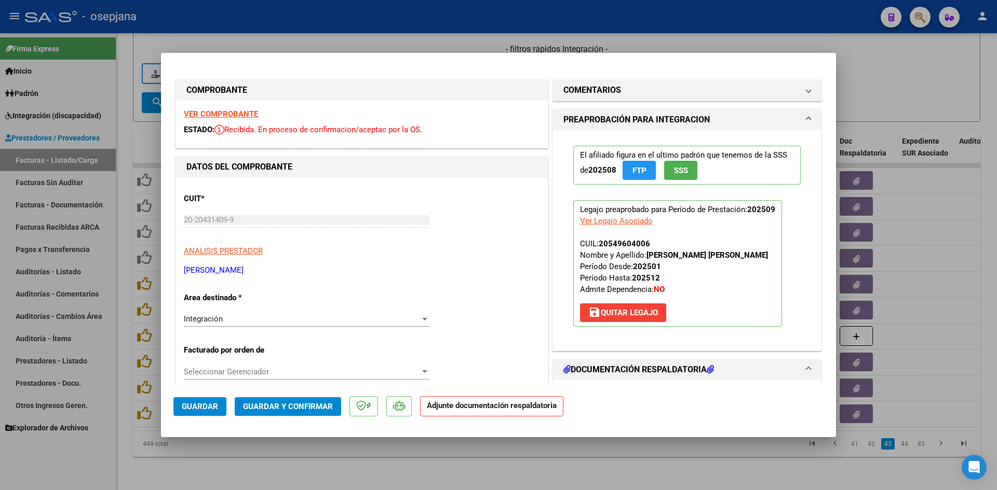
click at [206, 113] on strong "VER COMPROBANTE" at bounding box center [221, 114] width 74 height 9
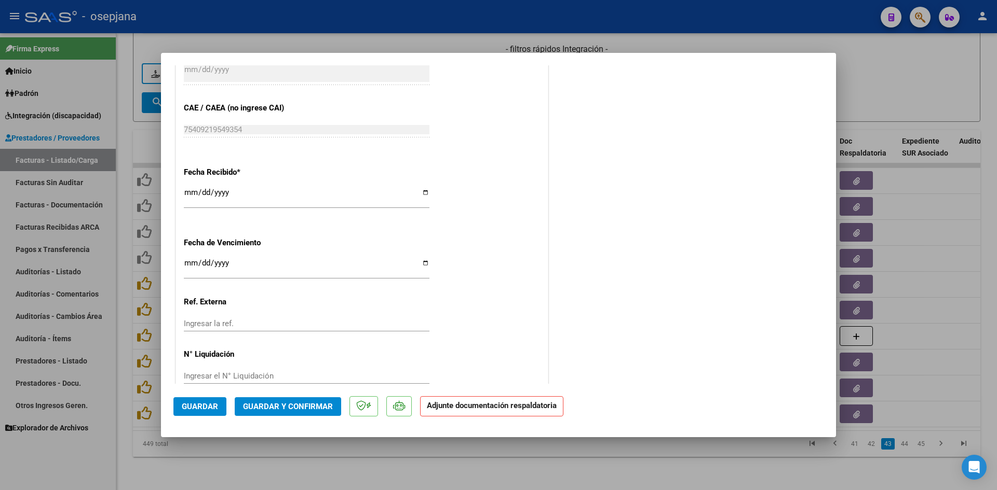
scroll to position [684, 0]
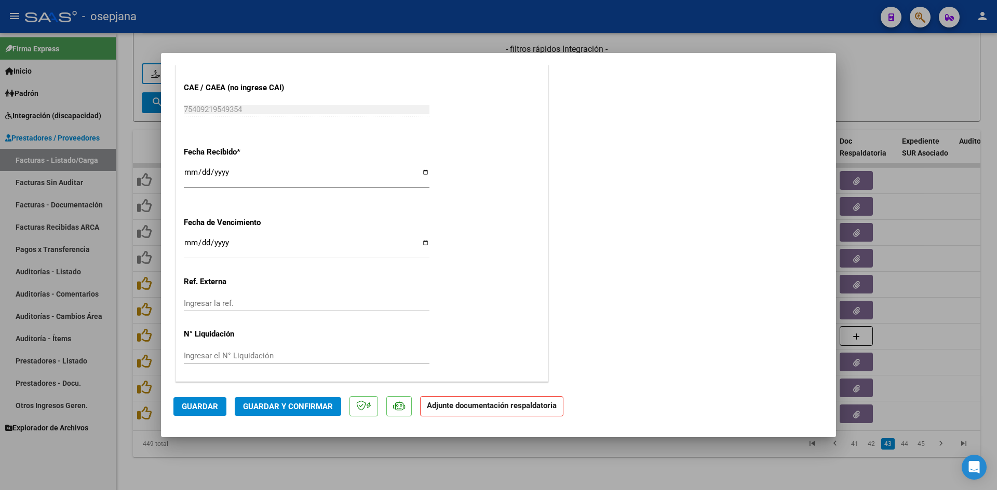
click at [187, 242] on input "[DATE]" at bounding box center [307, 247] width 246 height 17
click at [303, 404] on span "Guardar y Confirmar" at bounding box center [288, 406] width 90 height 9
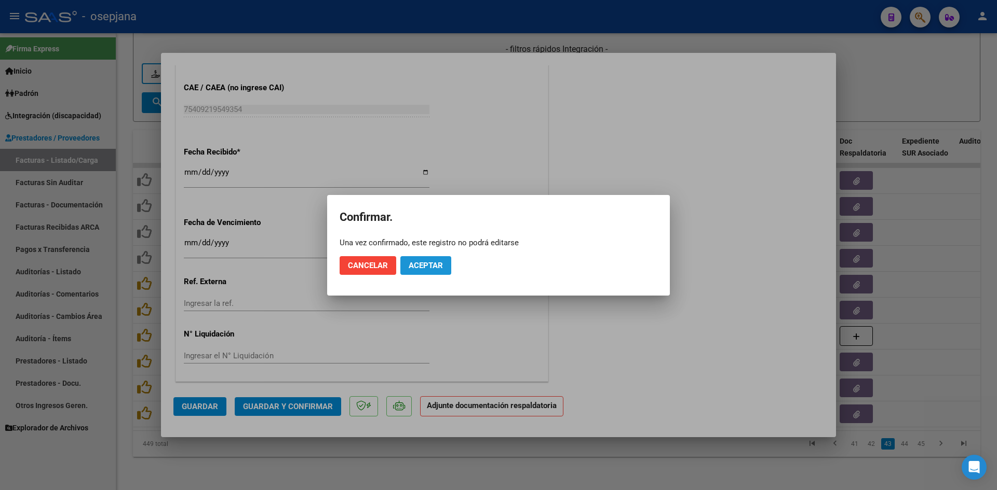
click at [424, 267] on span "Aceptar" at bounding box center [425, 265] width 34 height 9
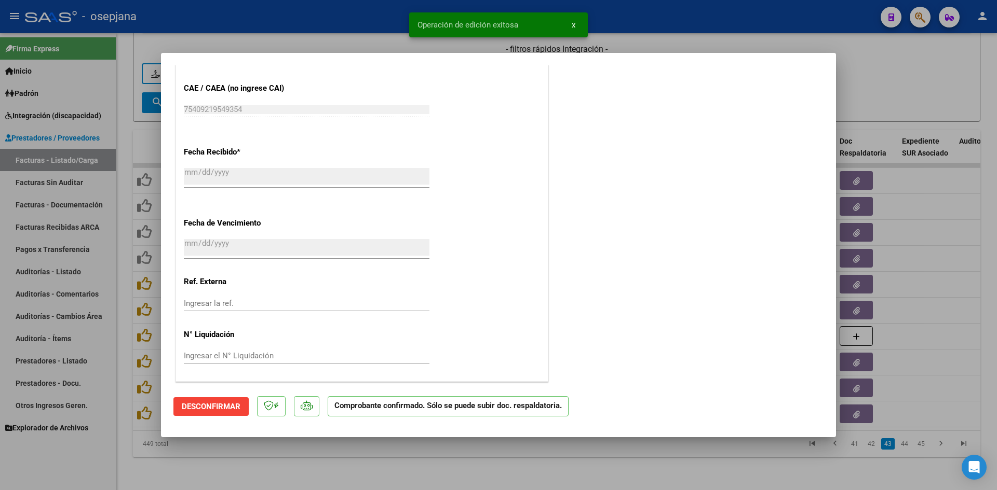
click at [895, 83] on div at bounding box center [498, 245] width 997 height 490
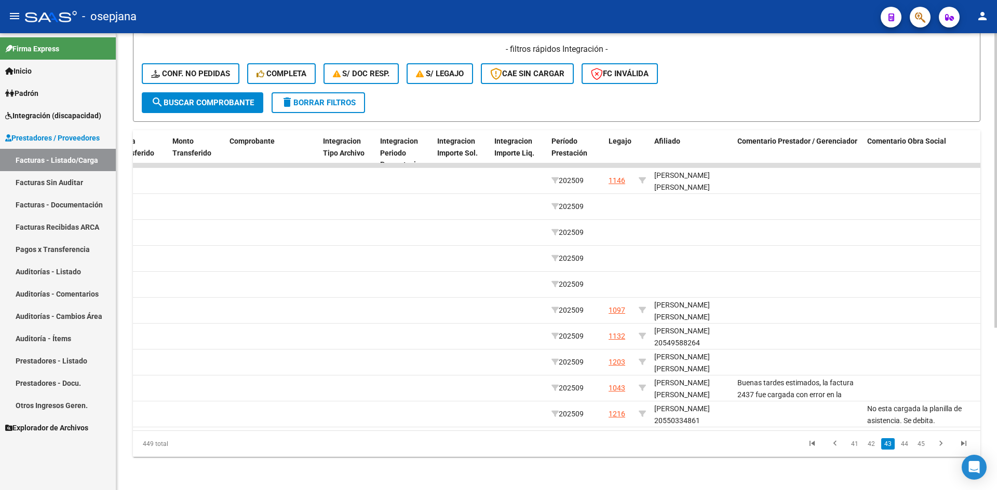
scroll to position [0, 0]
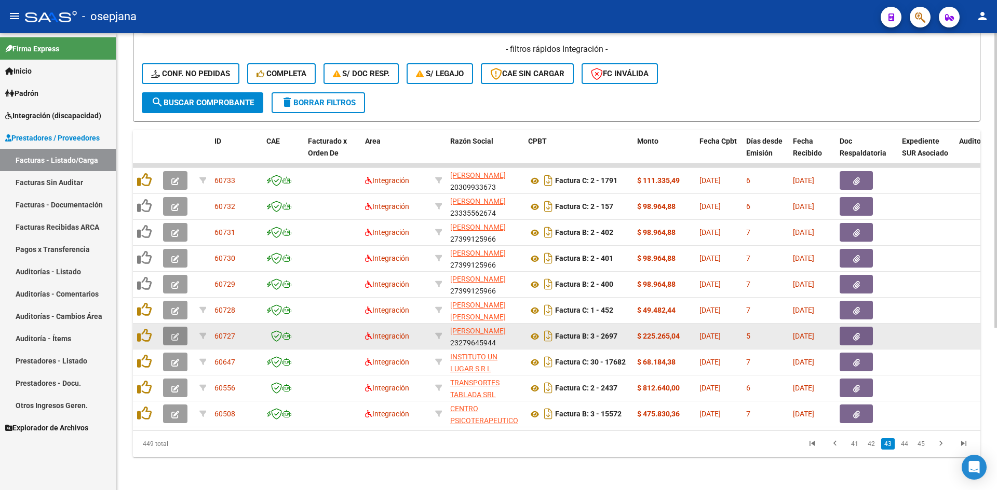
click at [175, 333] on icon "button" at bounding box center [175, 337] width 8 height 8
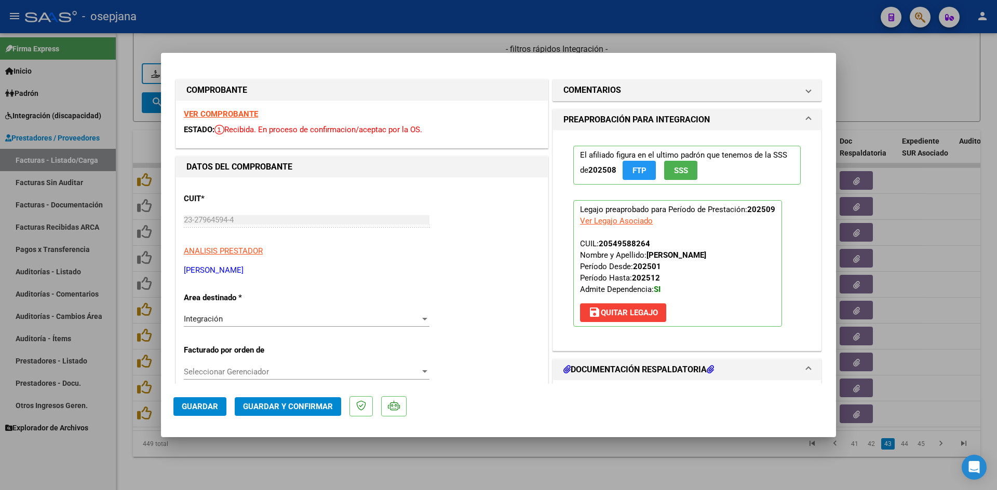
click at [232, 111] on strong "VER COMPROBANTE" at bounding box center [221, 114] width 74 height 9
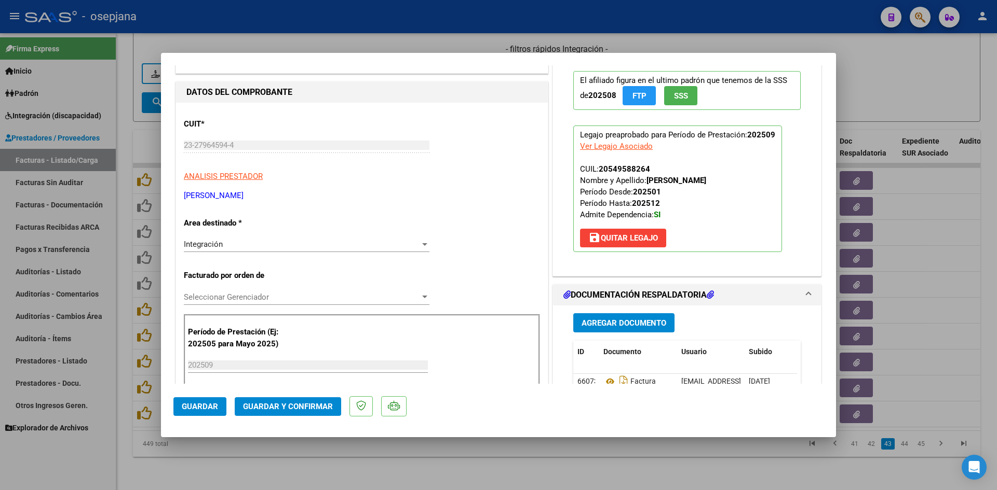
scroll to position [156, 0]
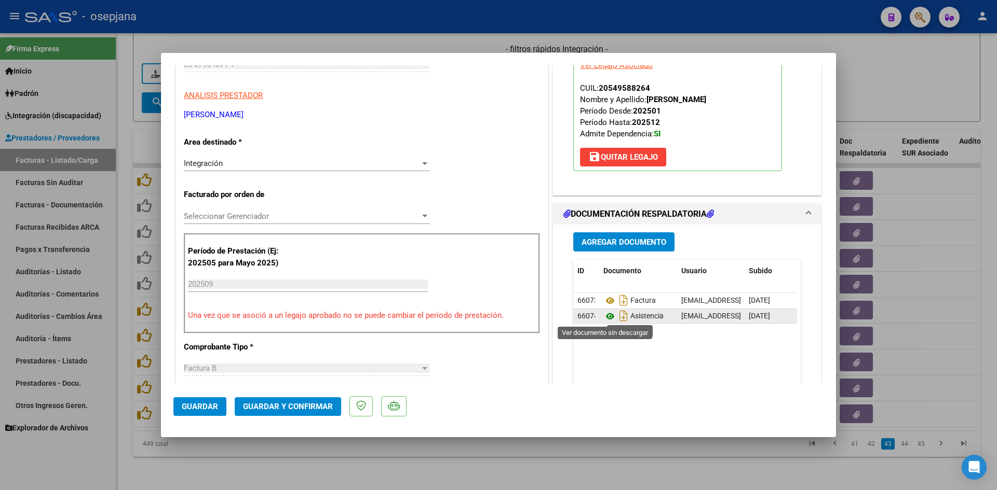
click at [604, 314] on icon at bounding box center [609, 316] width 13 height 12
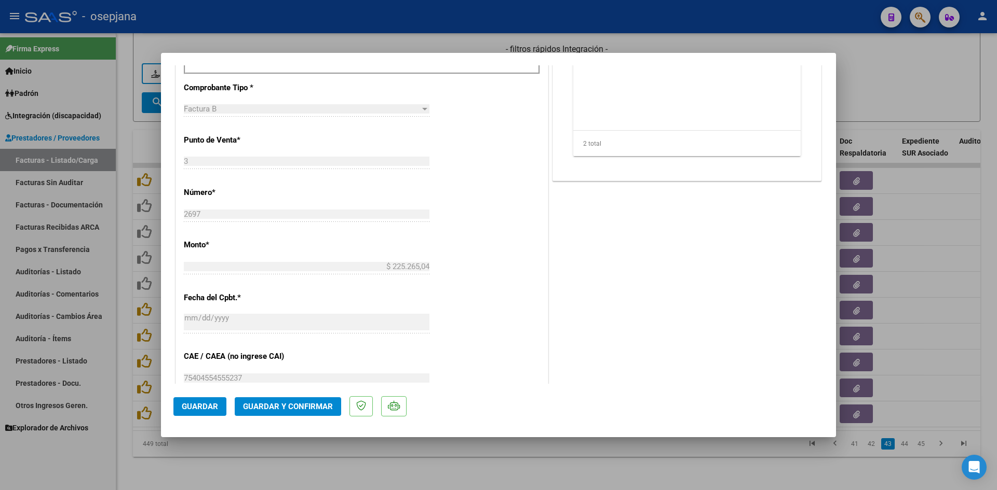
scroll to position [623, 0]
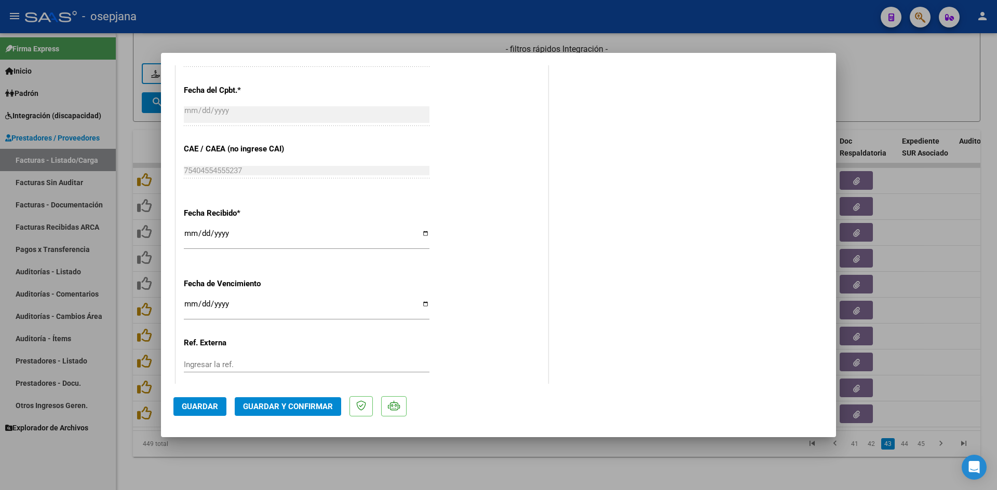
click at [189, 305] on input "[DATE]" at bounding box center [307, 308] width 246 height 17
click at [276, 404] on span "Guardar y Confirmar" at bounding box center [288, 406] width 90 height 9
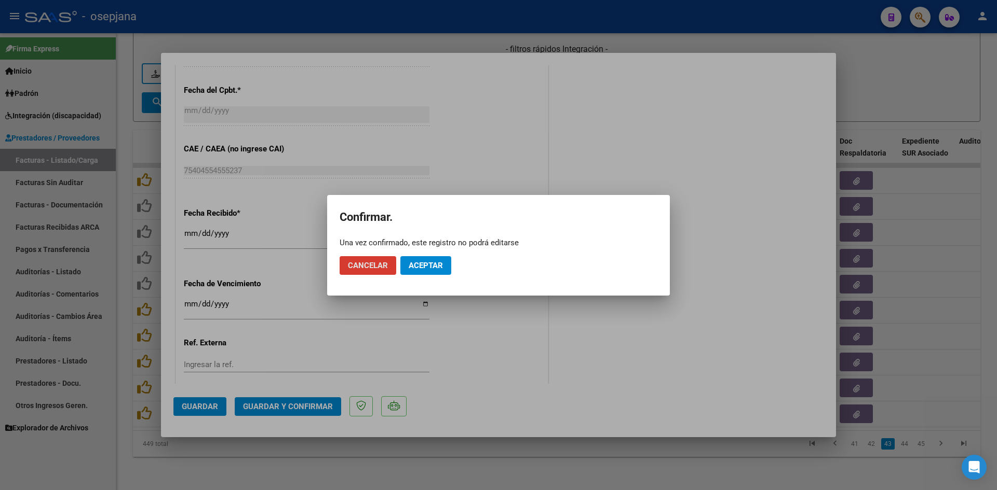
click at [436, 261] on span "Aceptar" at bounding box center [425, 265] width 34 height 9
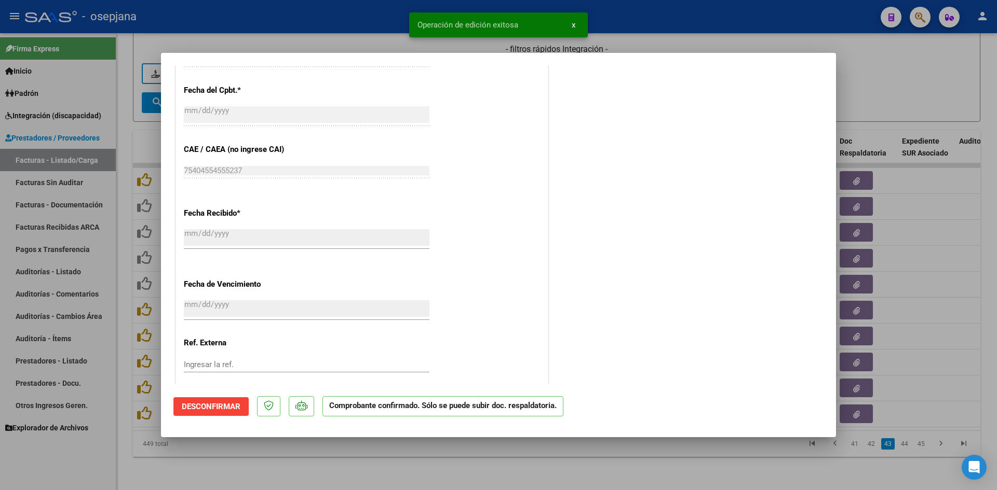
click at [926, 96] on div at bounding box center [498, 245] width 997 height 490
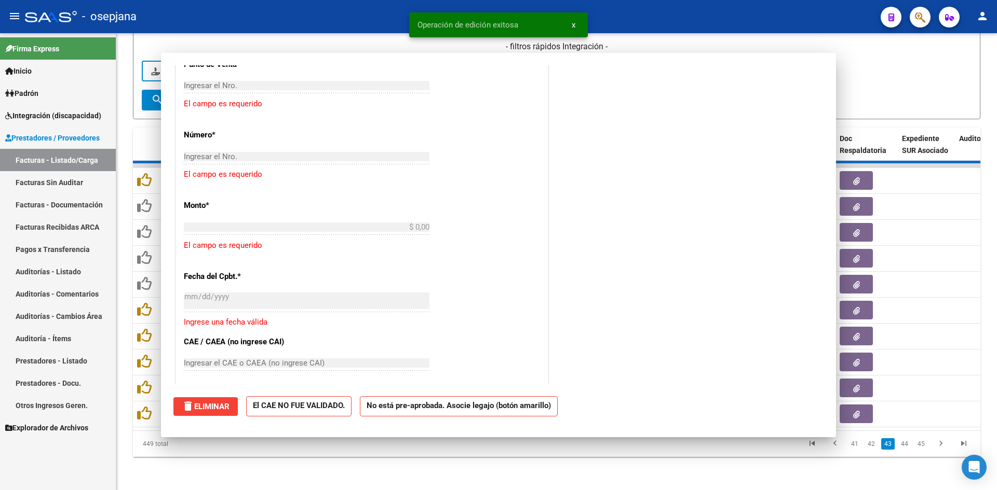
scroll to position [0, 0]
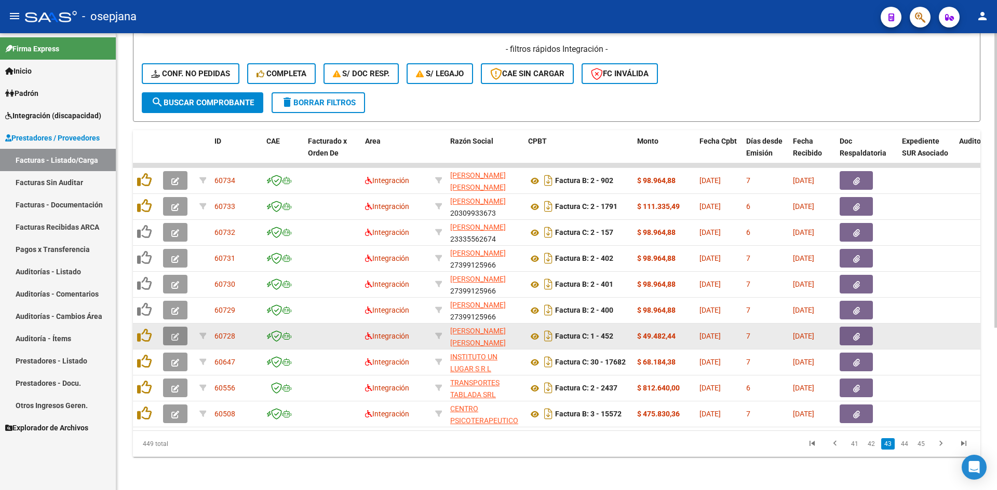
click at [174, 333] on icon "button" at bounding box center [175, 337] width 8 height 8
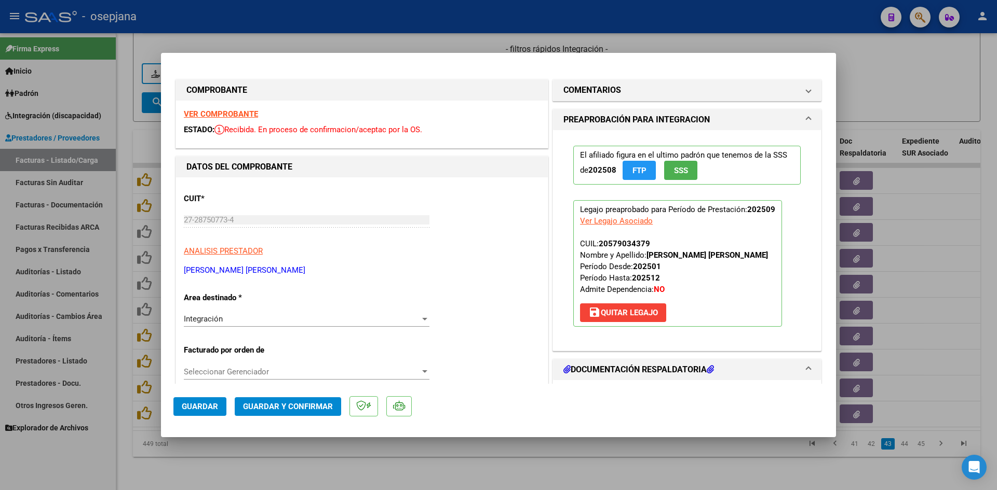
click at [906, 101] on div at bounding box center [498, 245] width 997 height 490
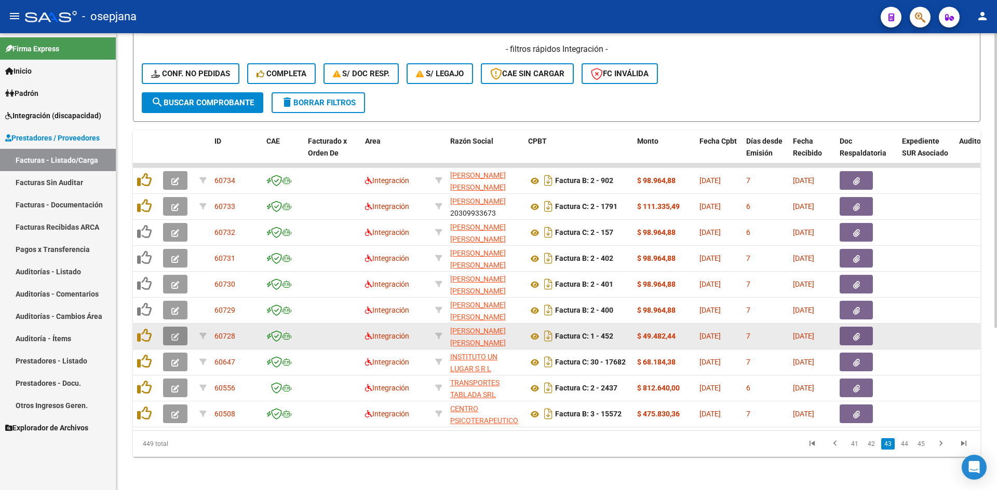
click at [176, 333] on icon "button" at bounding box center [175, 337] width 8 height 8
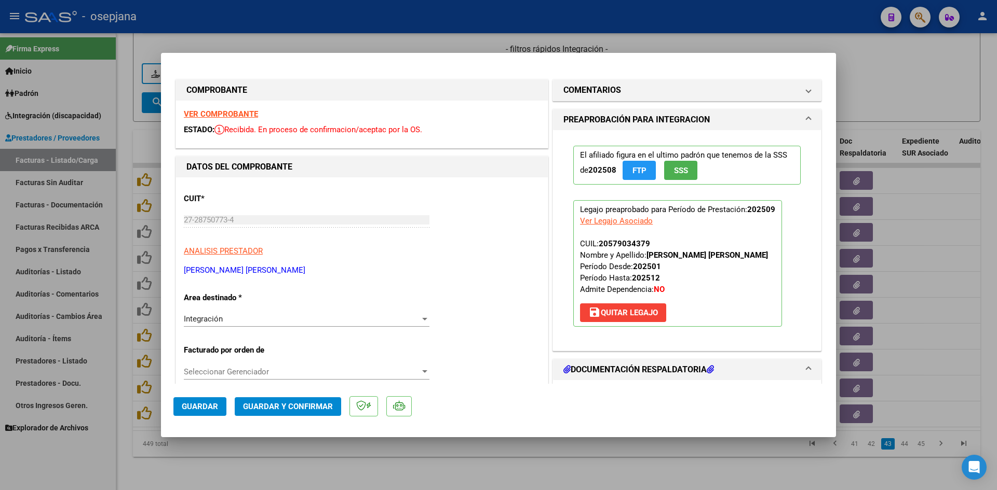
click at [244, 112] on strong "VER COMPROBANTE" at bounding box center [221, 114] width 74 height 9
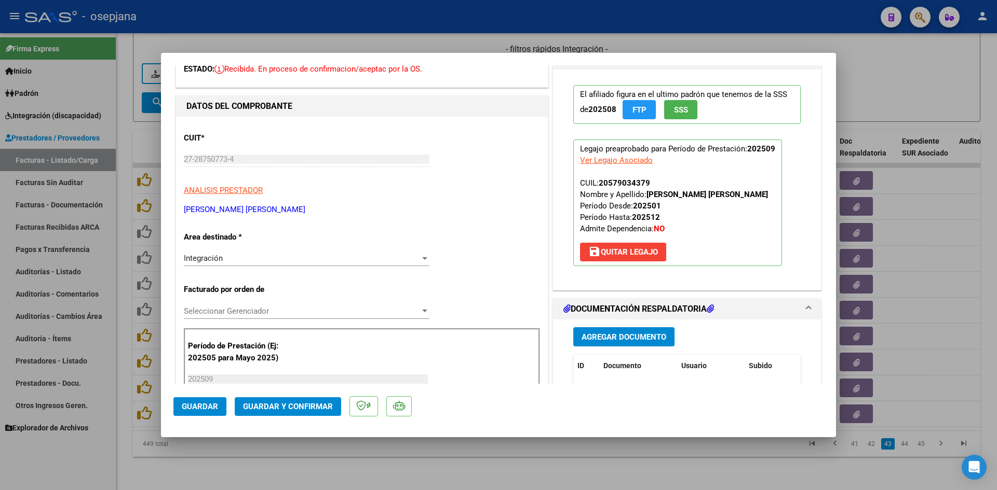
scroll to position [156, 0]
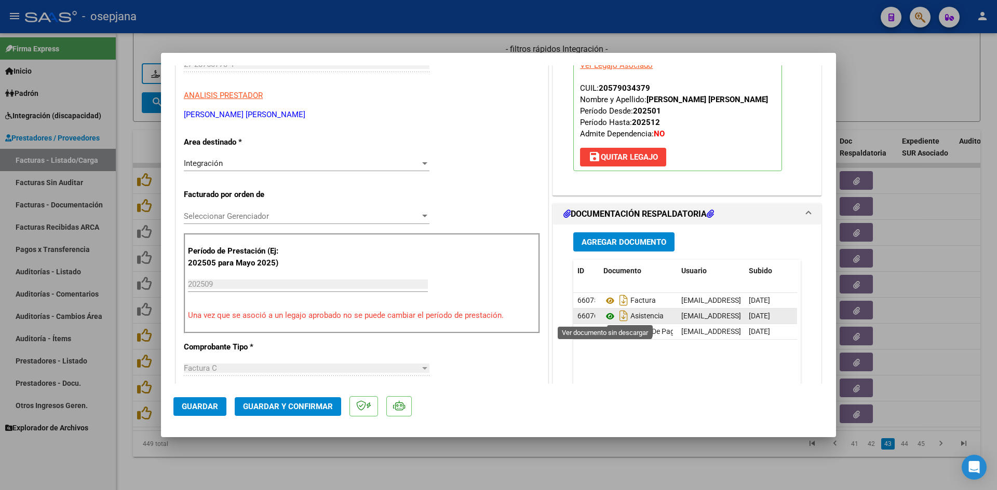
click at [608, 316] on icon at bounding box center [609, 316] width 13 height 12
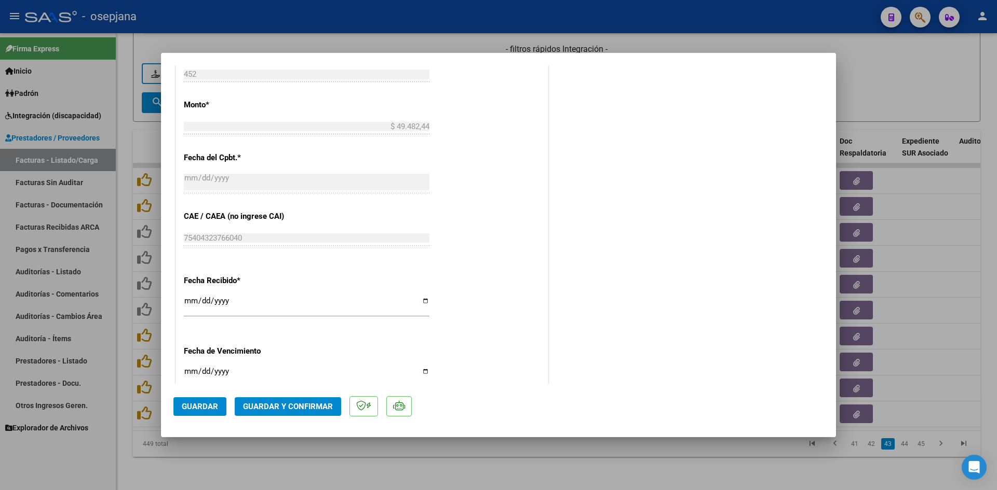
scroll to position [571, 0]
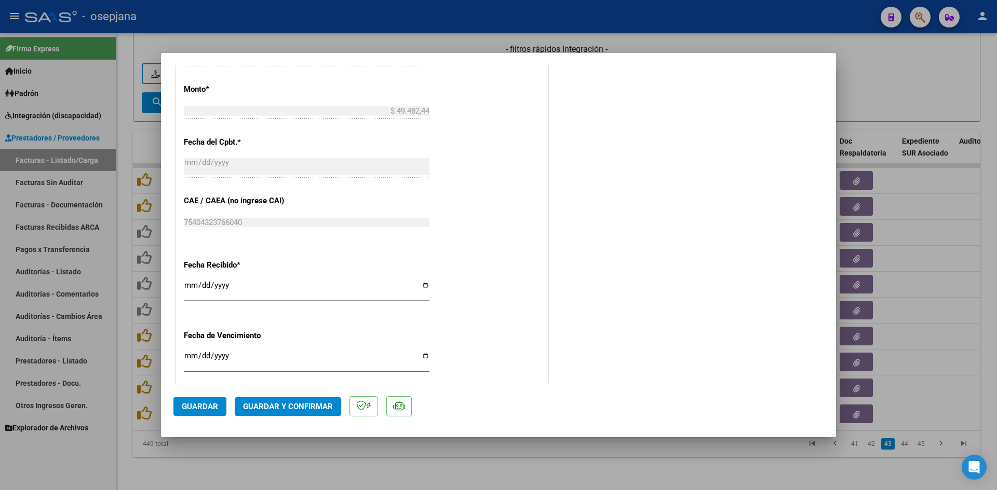
click at [189, 356] on input "[DATE]" at bounding box center [307, 360] width 246 height 17
type input "[DATE]"
click at [284, 409] on span "Guardar y Confirmar" at bounding box center [288, 406] width 90 height 9
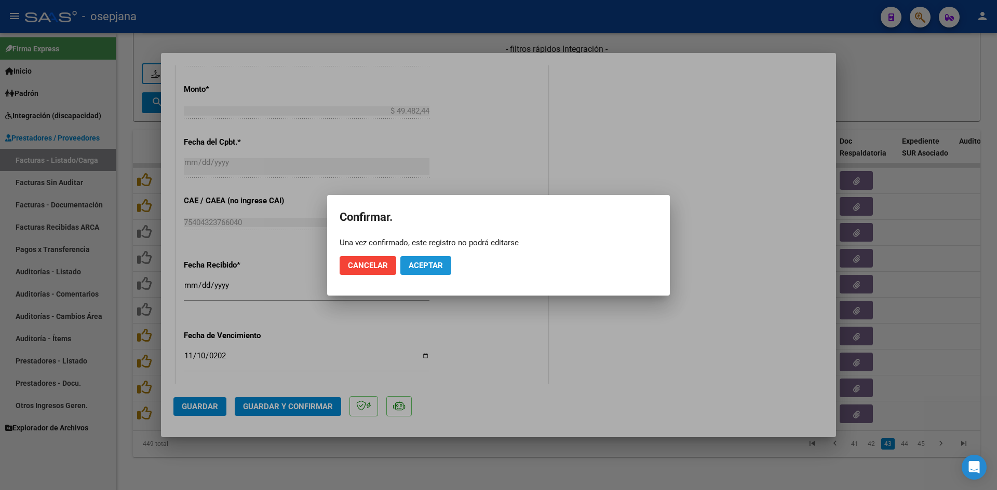
click at [445, 265] on button "Aceptar" at bounding box center [425, 265] width 51 height 19
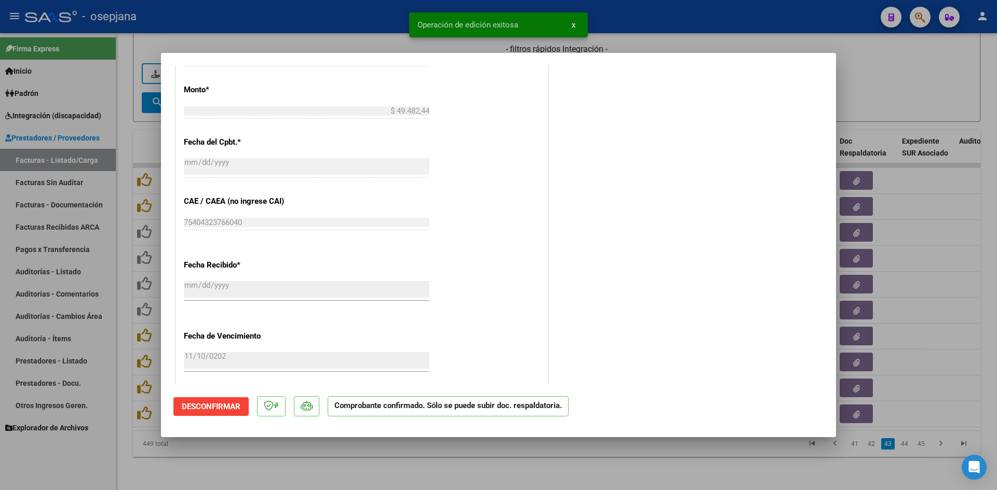
click at [949, 69] on div at bounding box center [498, 245] width 997 height 490
type input "$ 0,00"
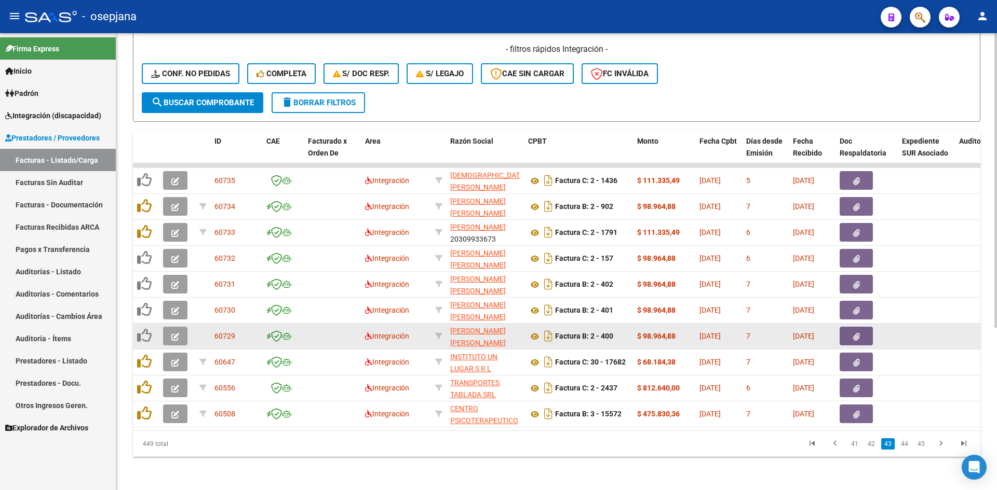
click at [176, 333] on icon "button" at bounding box center [175, 337] width 8 height 8
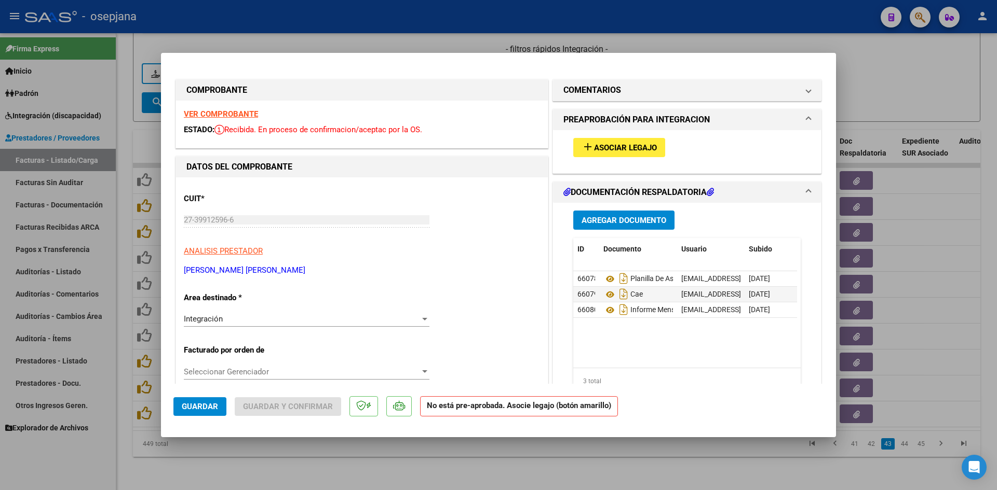
click at [224, 113] on strong "VER COMPROBANTE" at bounding box center [221, 114] width 74 height 9
click at [619, 152] on span "Asociar Legajo" at bounding box center [625, 147] width 63 height 9
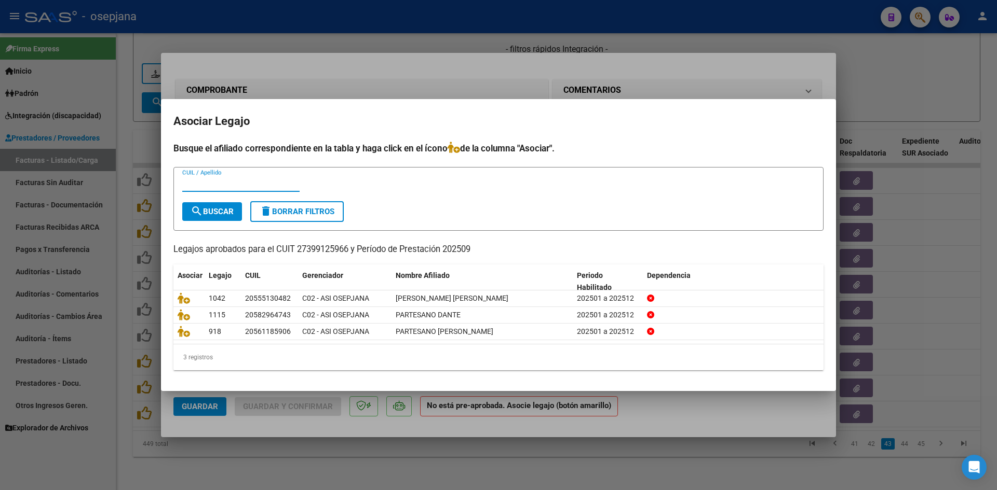
click at [889, 91] on div at bounding box center [498, 245] width 997 height 490
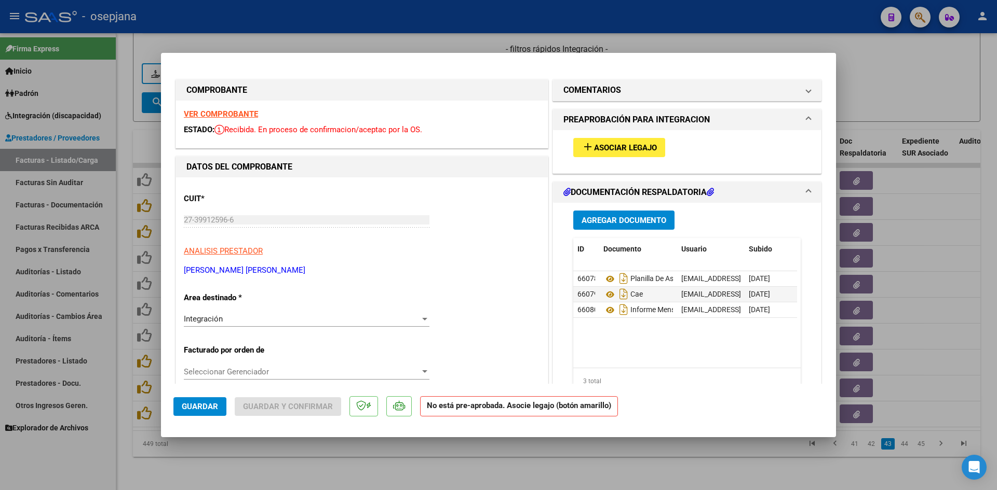
click at [232, 115] on strong "VER COMPROBANTE" at bounding box center [221, 114] width 74 height 9
click at [607, 150] on span "Asociar Legajo" at bounding box center [625, 147] width 63 height 9
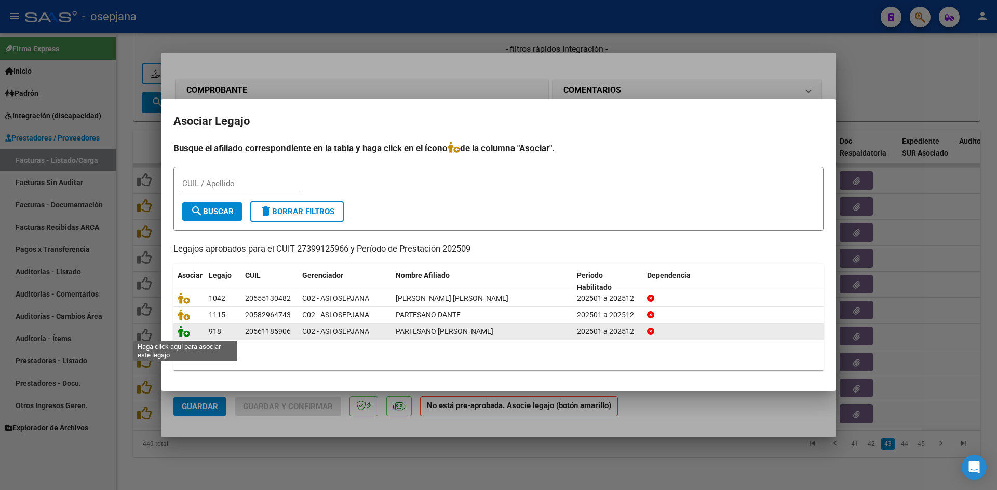
click at [181, 336] on icon at bounding box center [184, 331] width 12 height 11
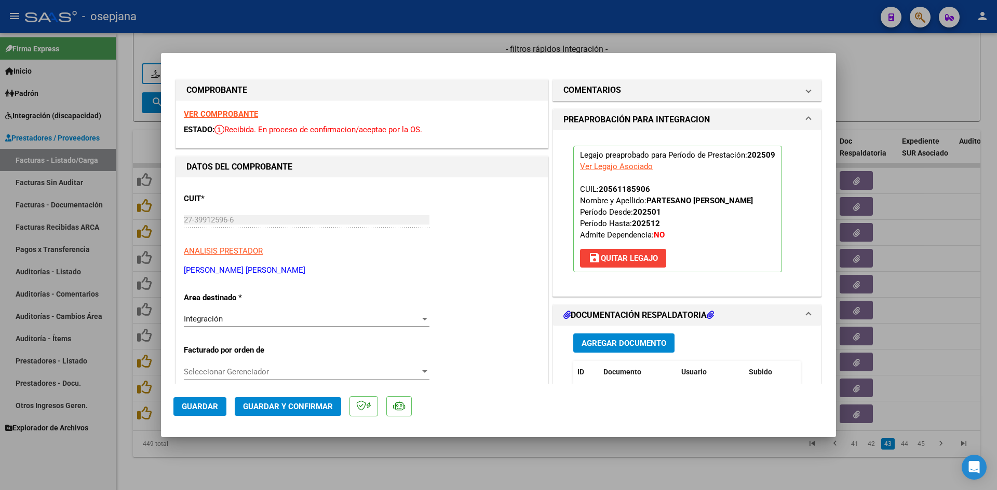
click at [216, 404] on span "Guardar" at bounding box center [200, 406] width 36 height 9
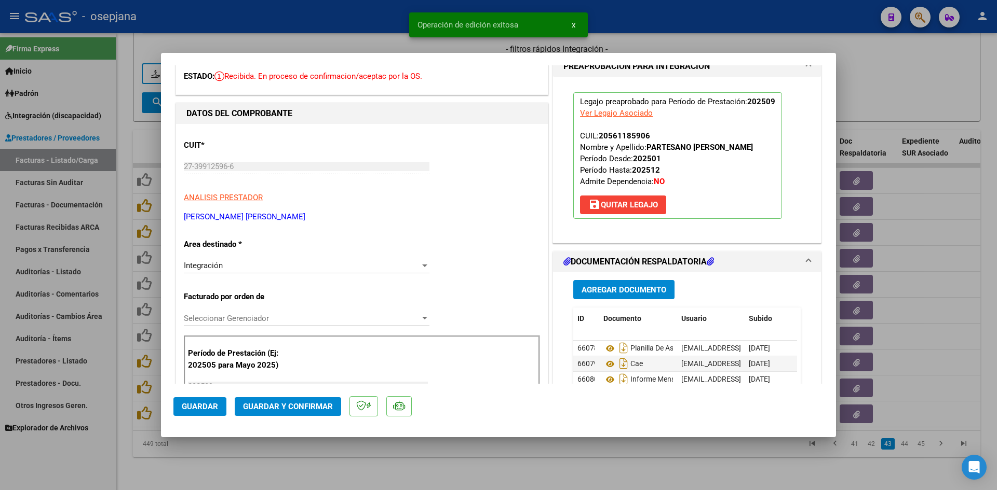
scroll to position [104, 0]
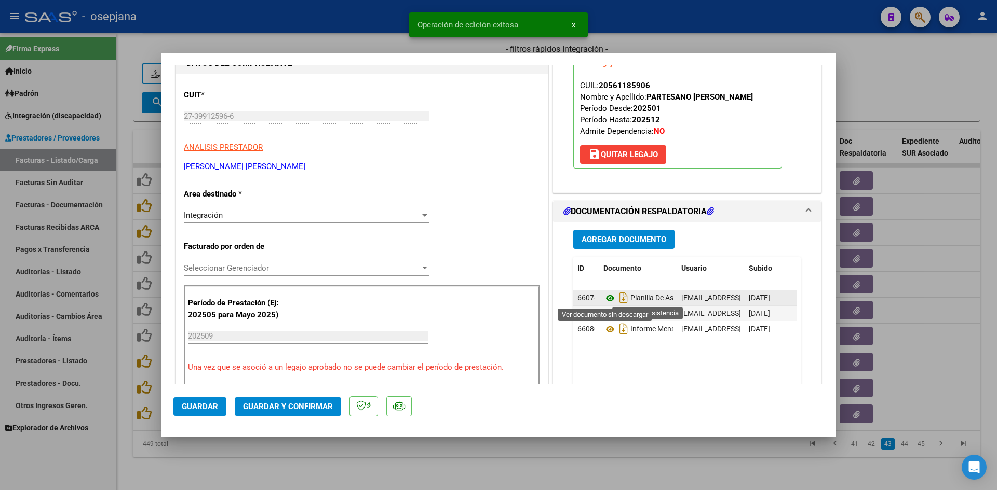
click at [607, 297] on icon at bounding box center [609, 298] width 13 height 12
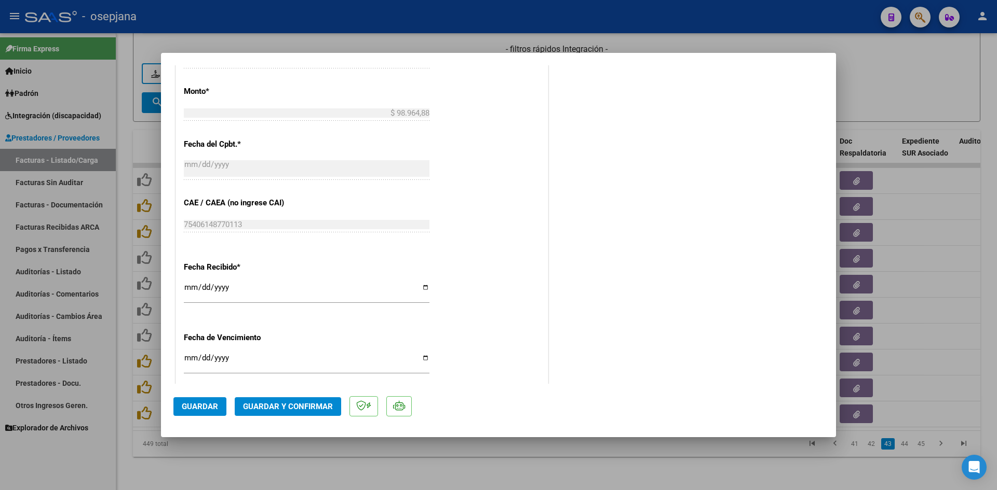
scroll to position [571, 0]
click at [189, 355] on input "[DATE]" at bounding box center [307, 360] width 246 height 17
type input "[DATE]"
click at [267, 404] on span "Guardar y Confirmar" at bounding box center [288, 406] width 90 height 9
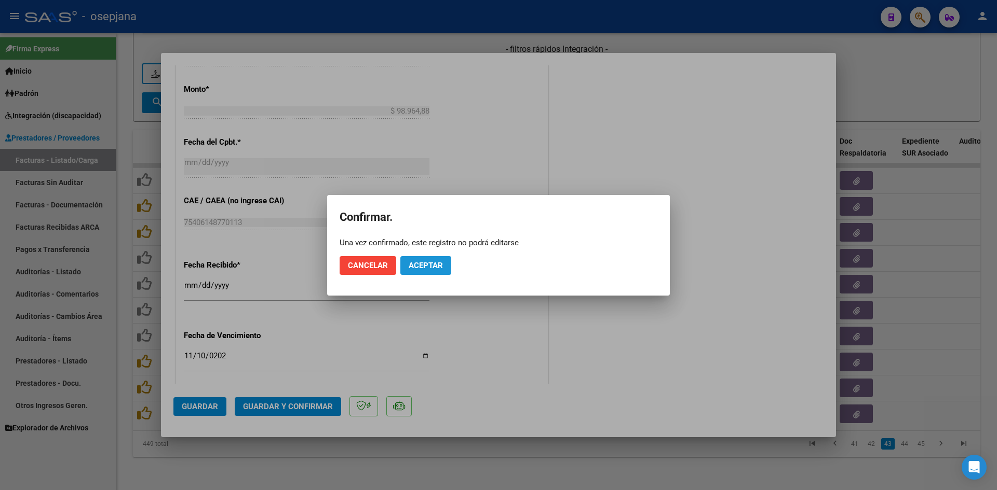
click at [413, 268] on span "Aceptar" at bounding box center [425, 265] width 34 height 9
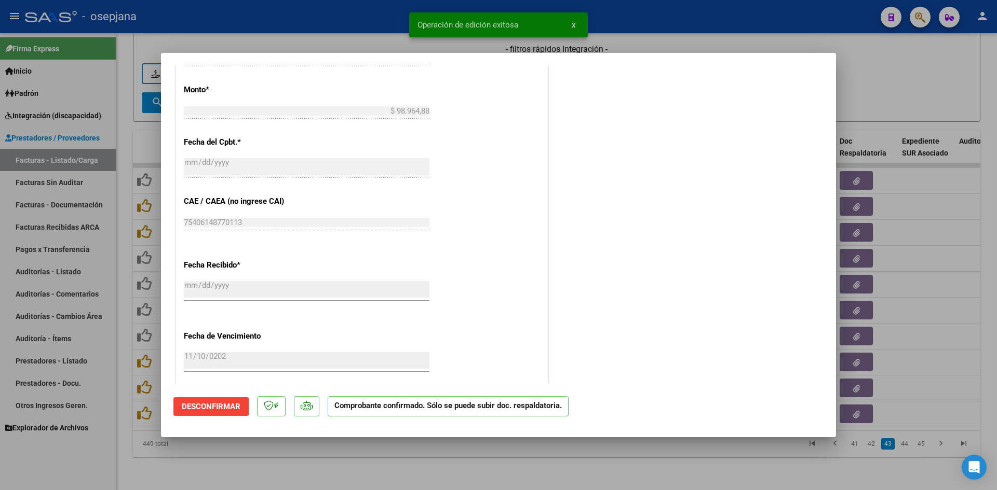
click at [879, 99] on div at bounding box center [498, 245] width 997 height 490
type input "$ 0,00"
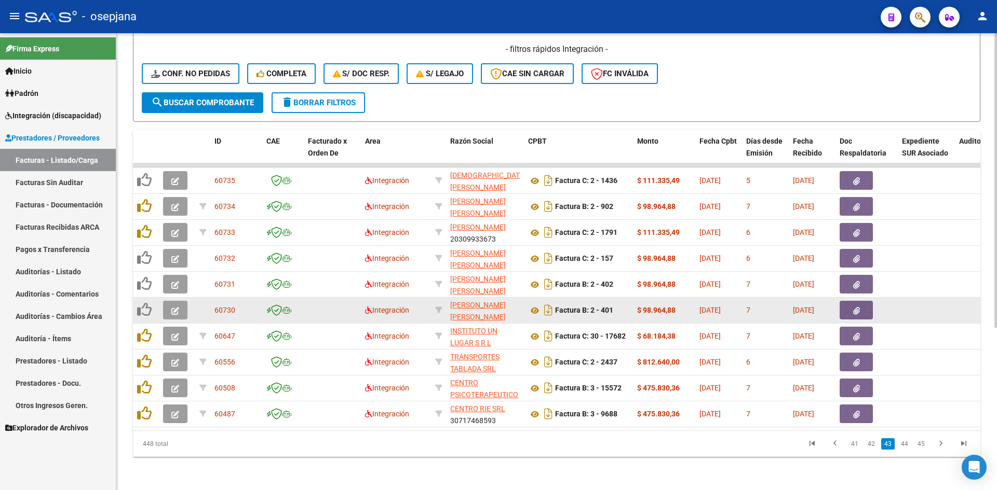
click at [168, 303] on button "button" at bounding box center [175, 310] width 24 height 19
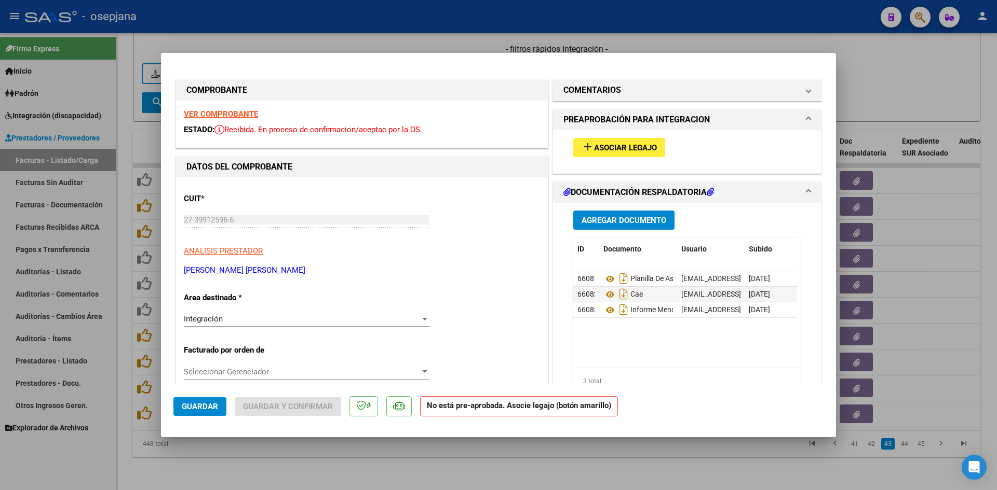
click at [223, 116] on strong "VER COMPROBANTE" at bounding box center [221, 114] width 74 height 9
click at [636, 137] on div "add Asociar Legajo" at bounding box center [686, 147] width 243 height 35
click at [636, 144] on span "Asociar Legajo" at bounding box center [625, 147] width 63 height 9
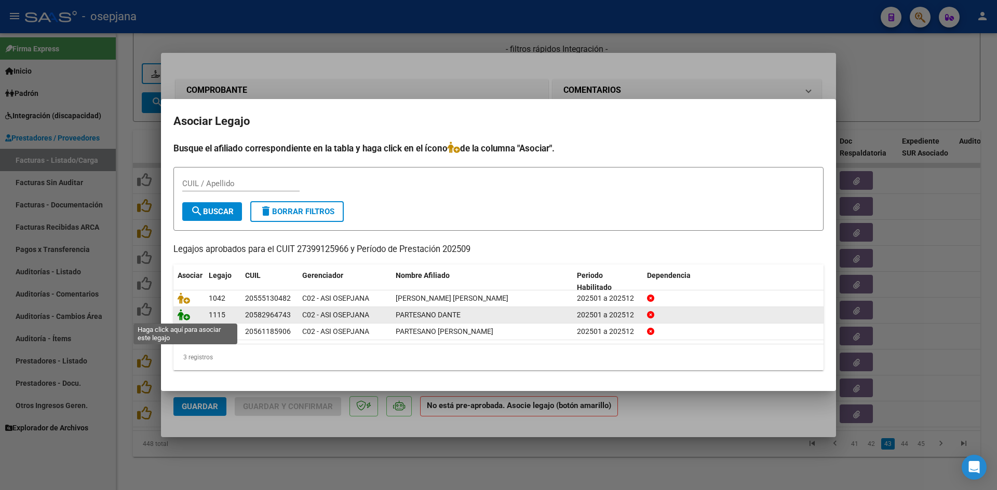
click at [181, 313] on icon at bounding box center [184, 314] width 12 height 11
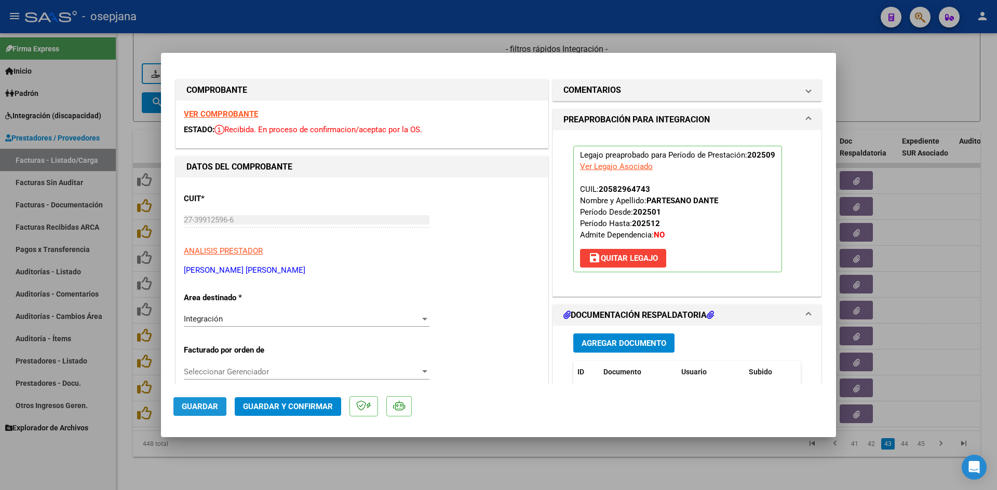
click at [199, 404] on span "Guardar" at bounding box center [200, 406] width 36 height 9
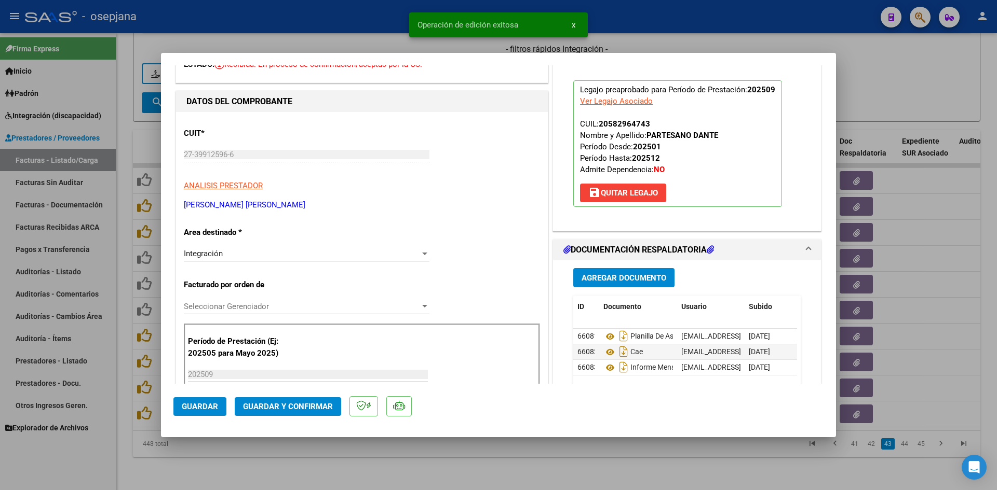
scroll to position [208, 0]
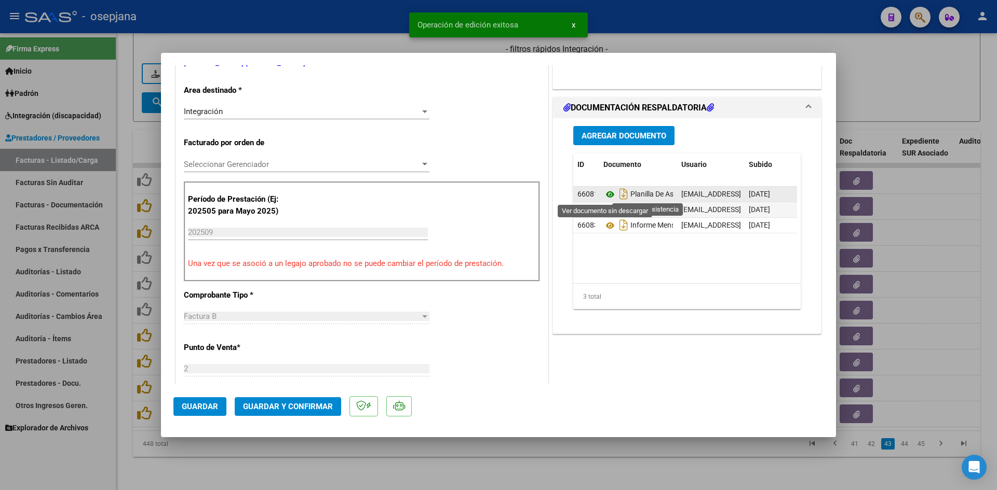
click at [603, 194] on icon at bounding box center [609, 194] width 13 height 12
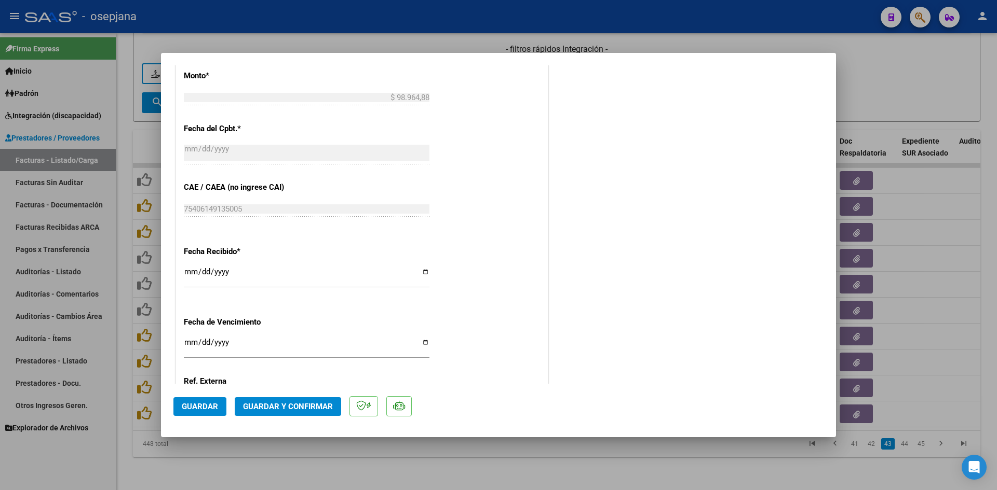
scroll to position [675, 0]
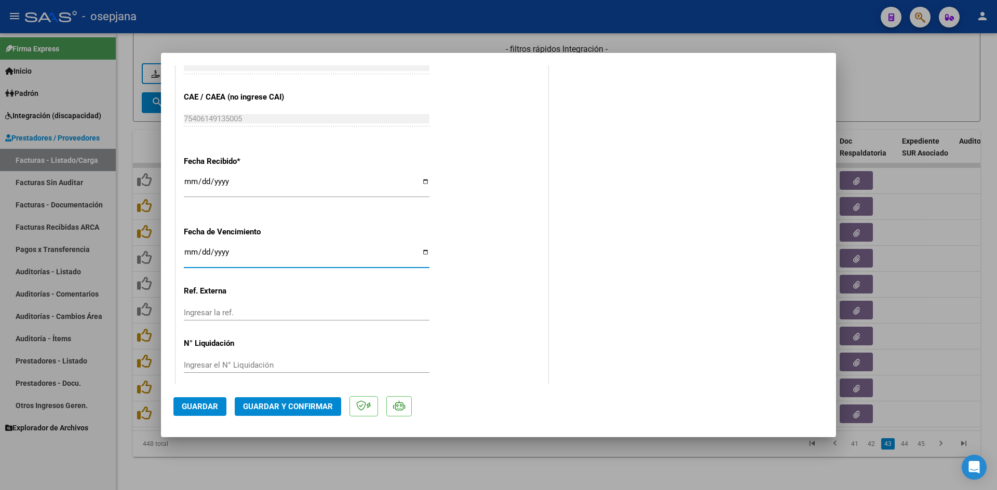
click at [189, 251] on input "[DATE]" at bounding box center [307, 256] width 246 height 17
type input "[DATE]"
click at [288, 405] on span "Guardar y Confirmar" at bounding box center [288, 406] width 90 height 9
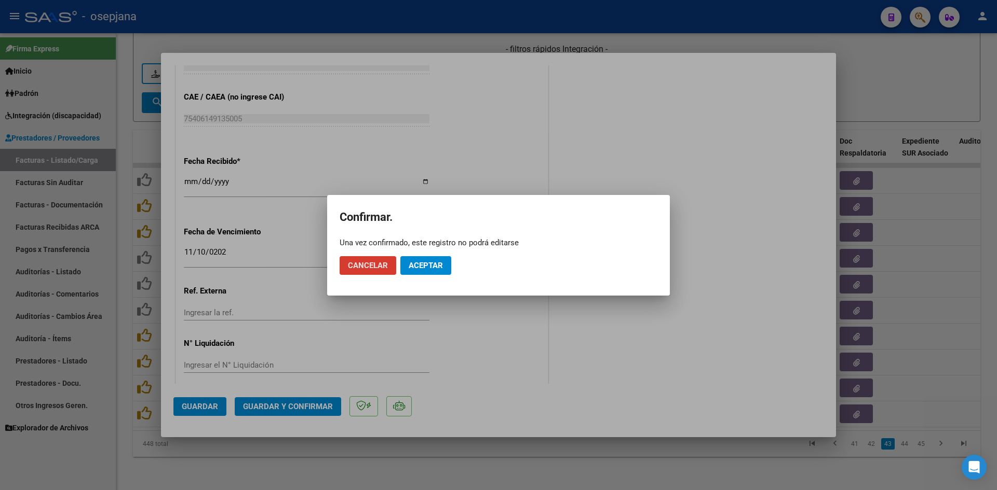
click at [443, 258] on button "Aceptar" at bounding box center [425, 265] width 51 height 19
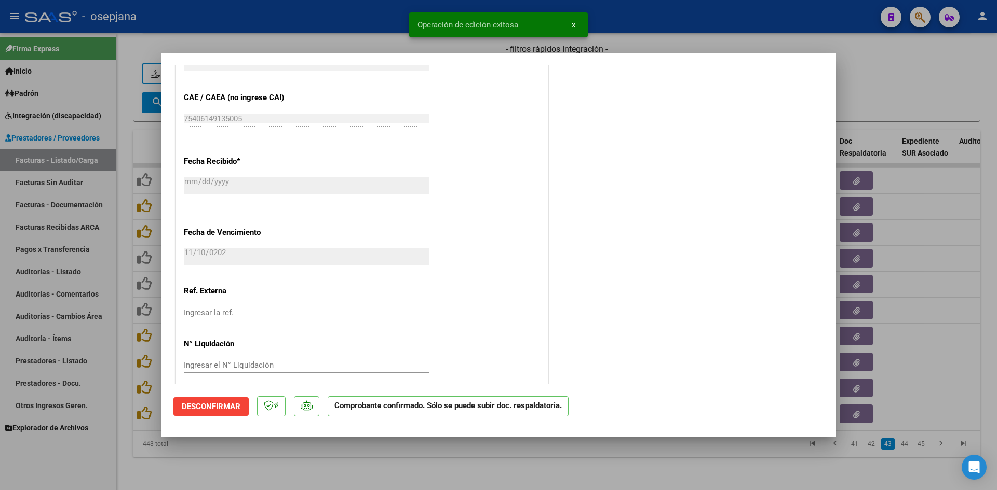
click at [889, 89] on div at bounding box center [498, 245] width 997 height 490
type input "$ 0,00"
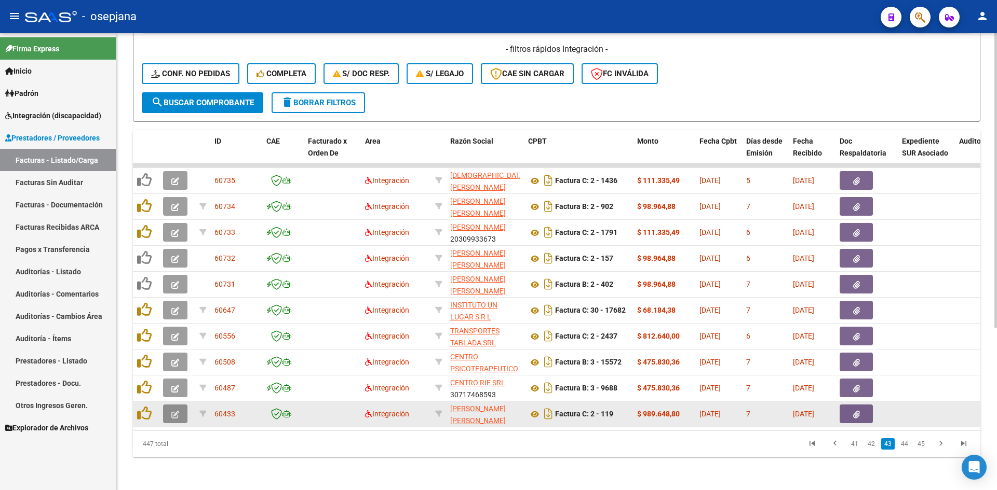
click at [167, 405] on button "button" at bounding box center [175, 414] width 24 height 19
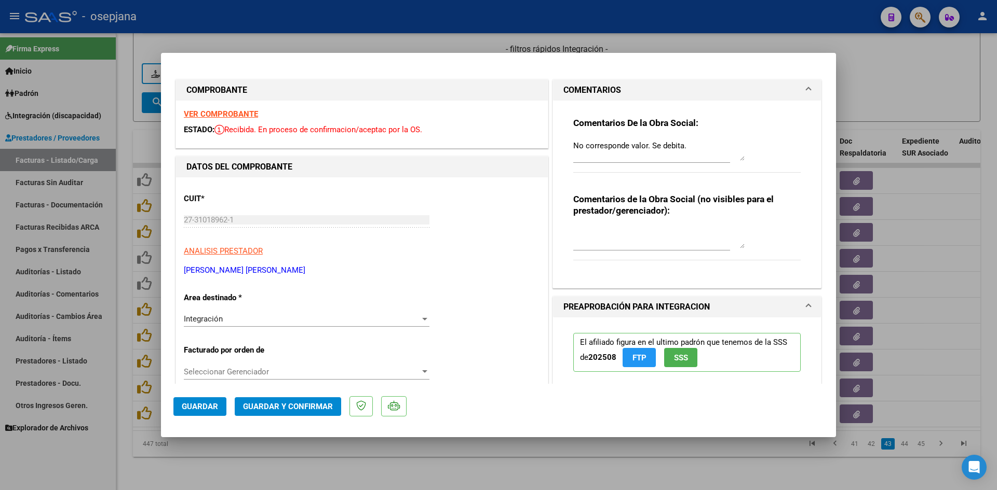
click at [890, 84] on div at bounding box center [498, 245] width 997 height 490
type input "$ 0,00"
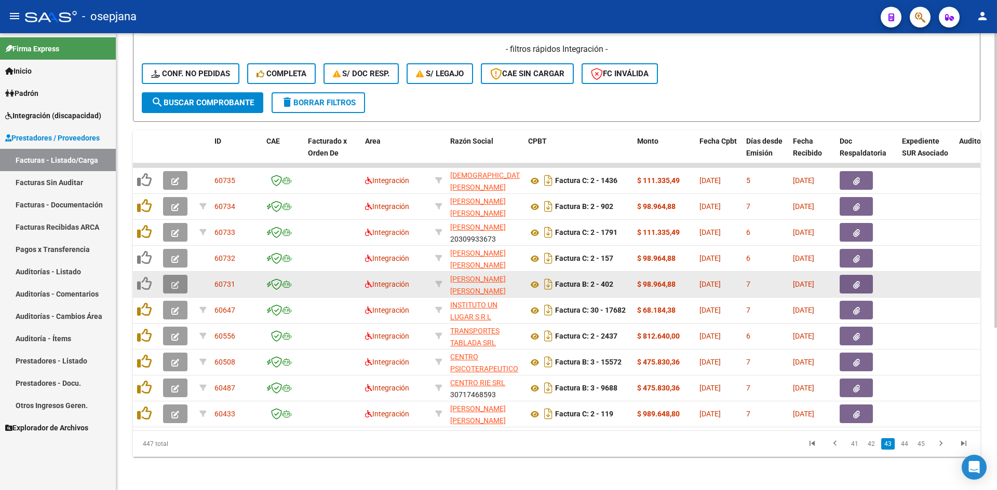
click at [172, 281] on icon "button" at bounding box center [175, 285] width 8 height 8
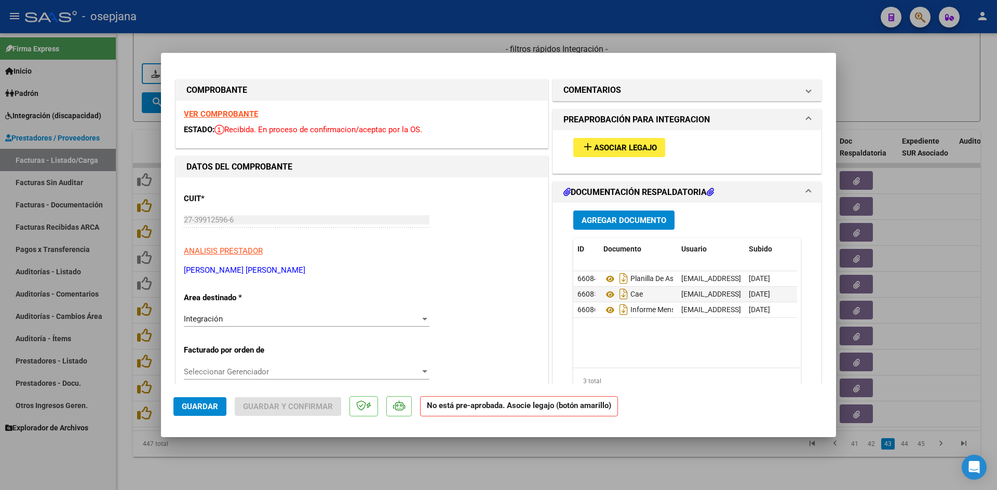
click at [220, 113] on strong "VER COMPROBANTE" at bounding box center [221, 114] width 74 height 9
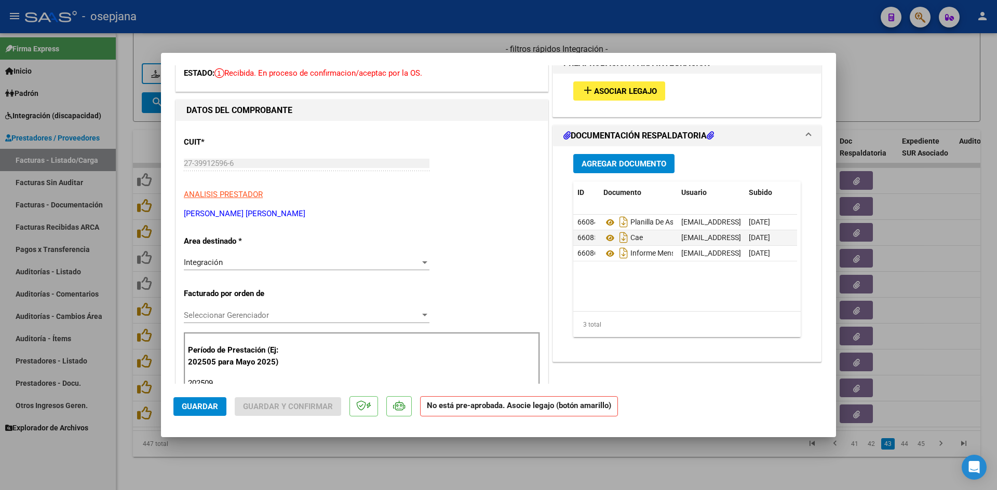
scroll to position [0, 0]
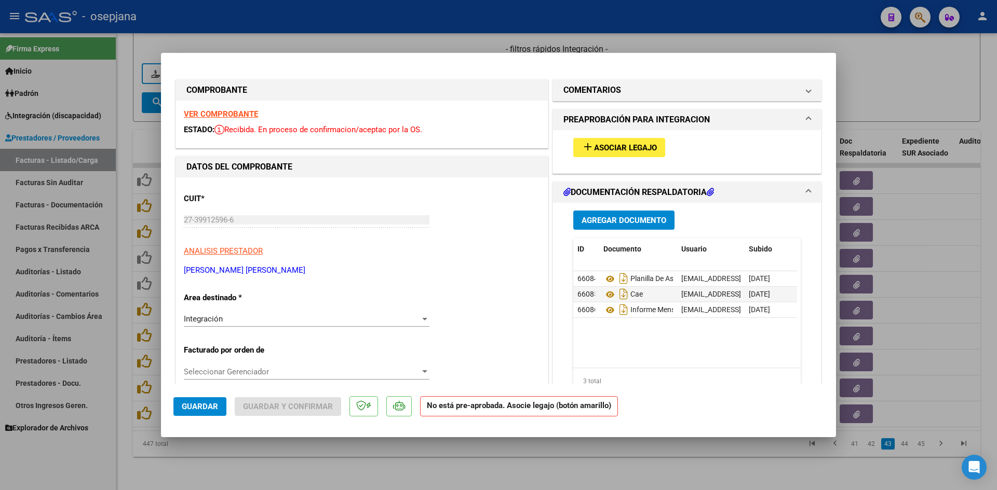
click at [242, 116] on strong "VER COMPROBANTE" at bounding box center [221, 114] width 74 height 9
click at [618, 140] on button "add Asociar Legajo" at bounding box center [619, 147] width 92 height 19
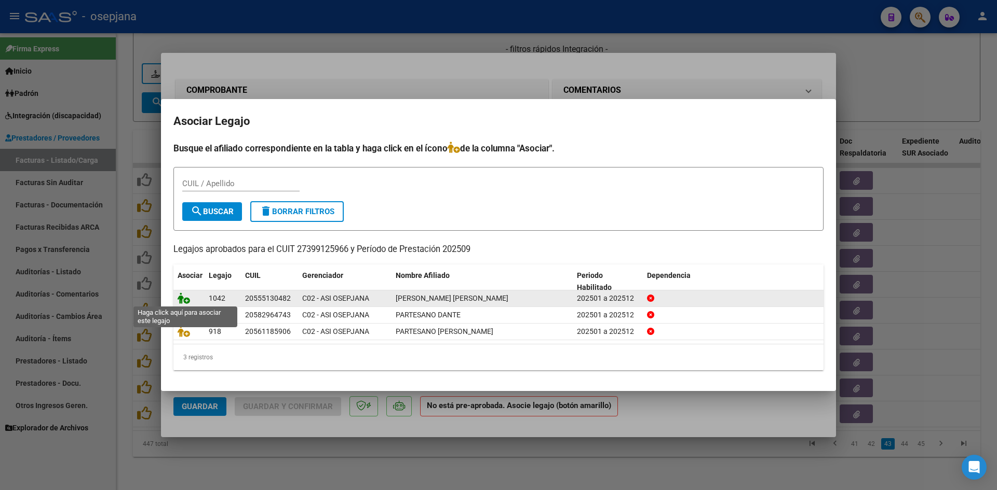
click at [180, 298] on icon at bounding box center [184, 298] width 12 height 11
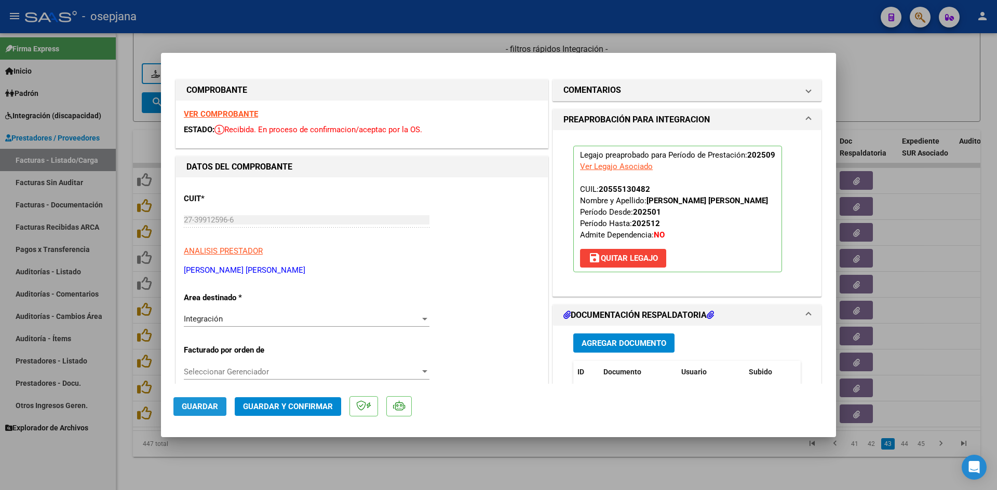
click at [201, 399] on button "Guardar" at bounding box center [199, 407] width 53 height 19
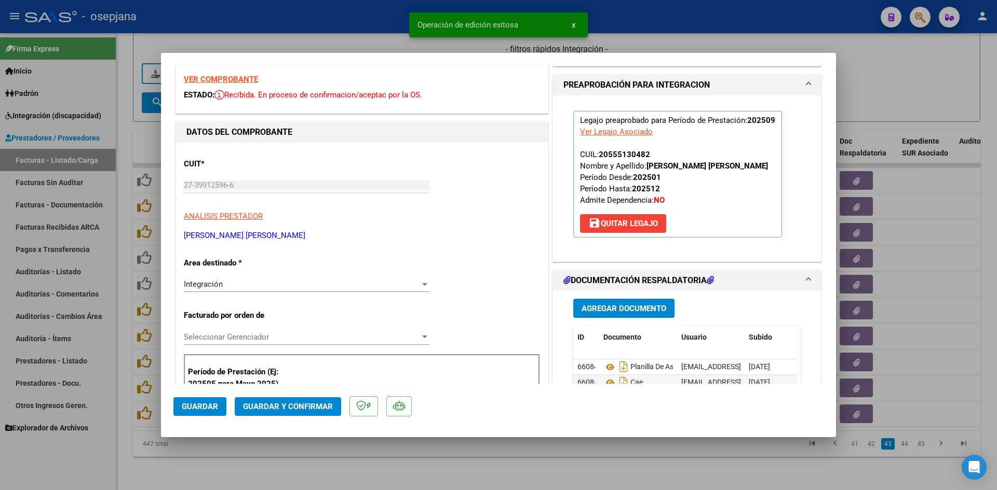
scroll to position [104, 0]
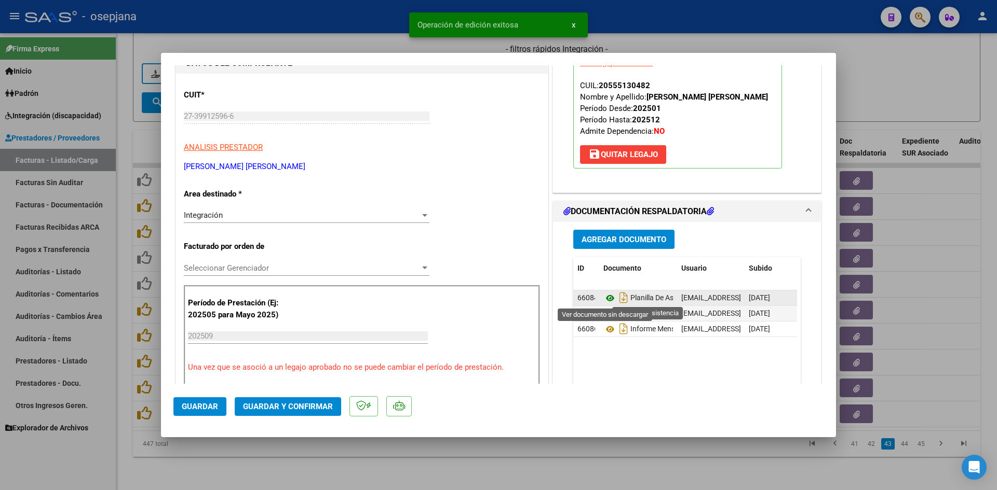
click at [603, 296] on icon at bounding box center [609, 298] width 13 height 12
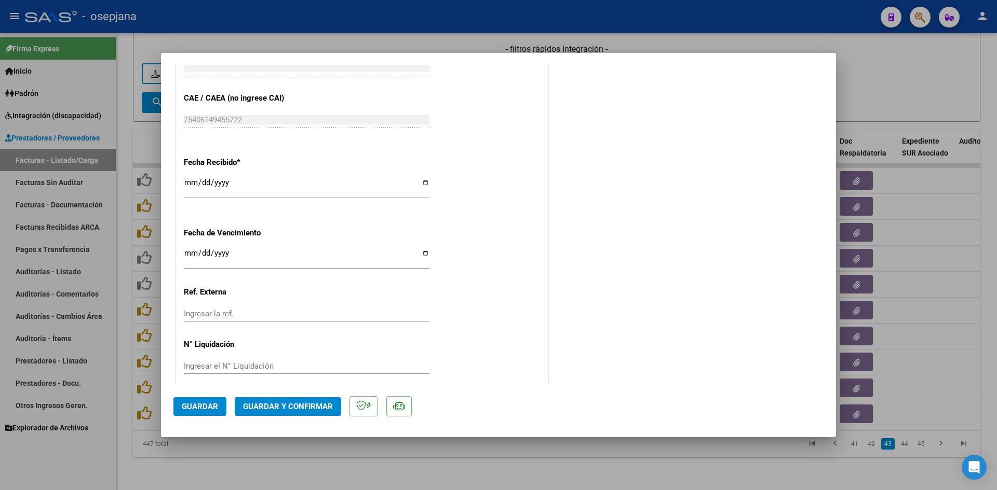
scroll to position [675, 0]
click at [188, 253] on input "[DATE]" at bounding box center [307, 256] width 246 height 17
type input "[DATE]"
click at [308, 406] on span "Guardar y Confirmar" at bounding box center [288, 406] width 90 height 9
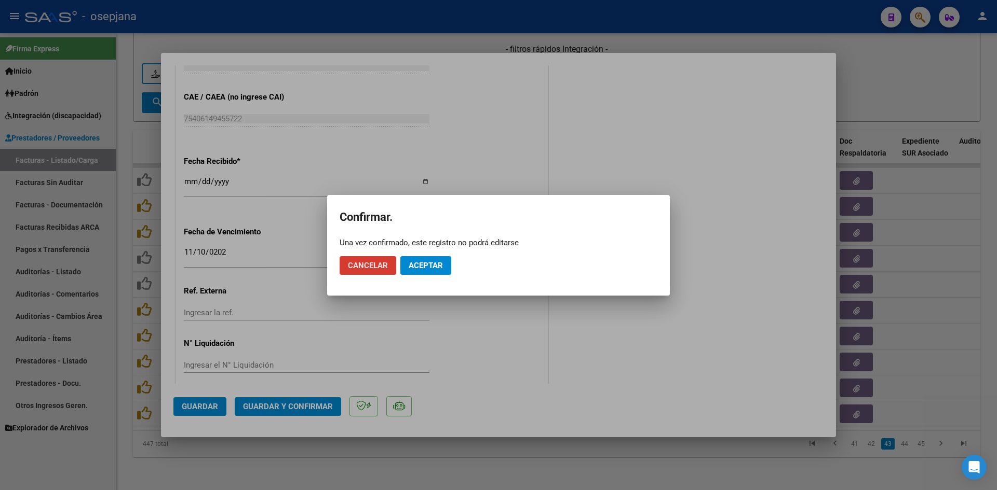
click at [431, 265] on span "Aceptar" at bounding box center [425, 265] width 34 height 9
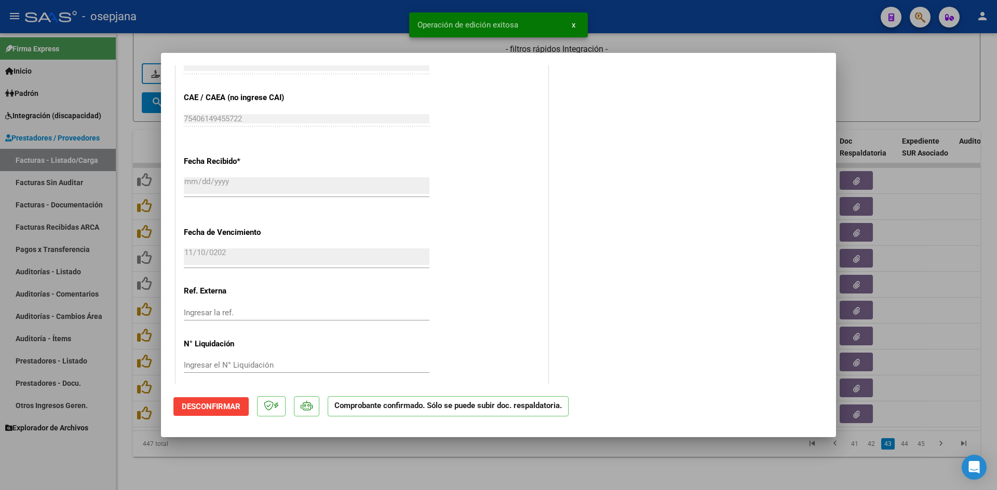
click at [944, 82] on div at bounding box center [498, 245] width 997 height 490
type input "$ 0,00"
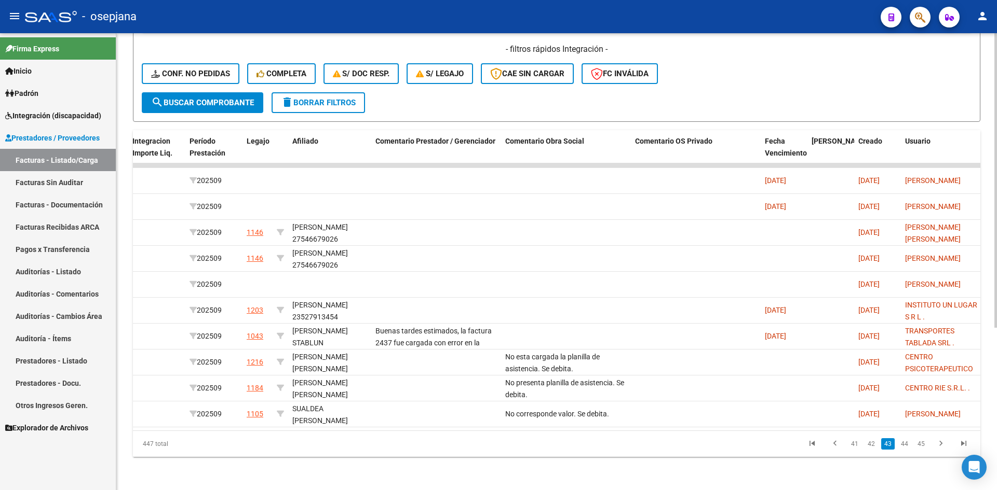
scroll to position [0, 0]
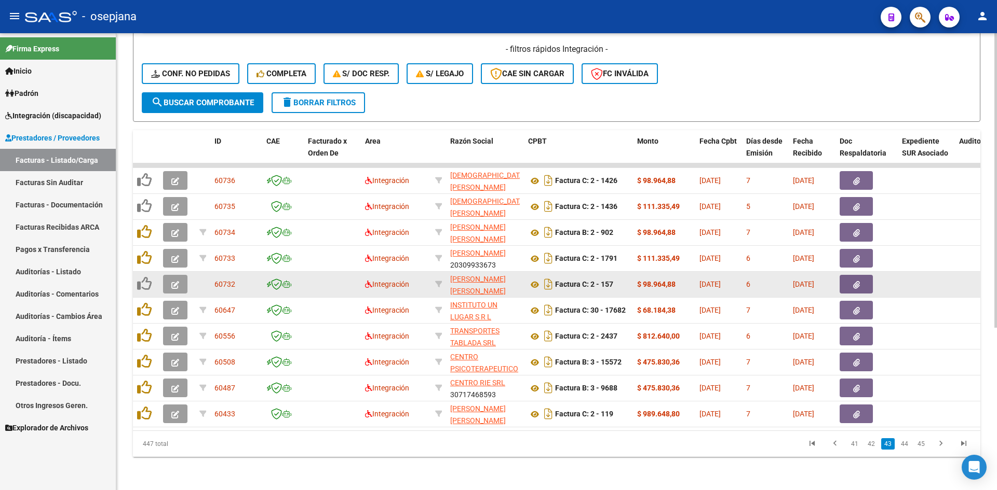
click at [172, 281] on icon "button" at bounding box center [175, 285] width 8 height 8
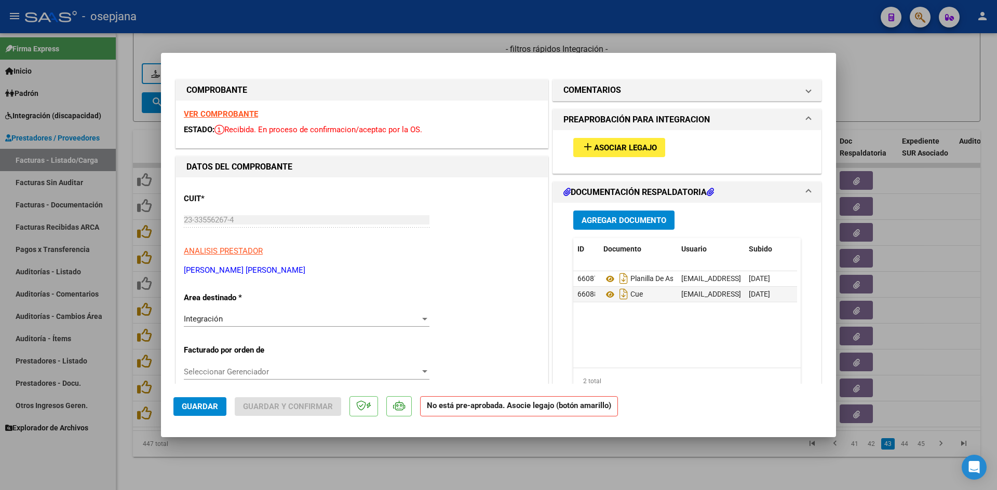
click at [216, 114] on strong "VER COMPROBANTE" at bounding box center [221, 114] width 74 height 9
click at [890, 81] on div at bounding box center [498, 245] width 997 height 490
type input "$ 0,00"
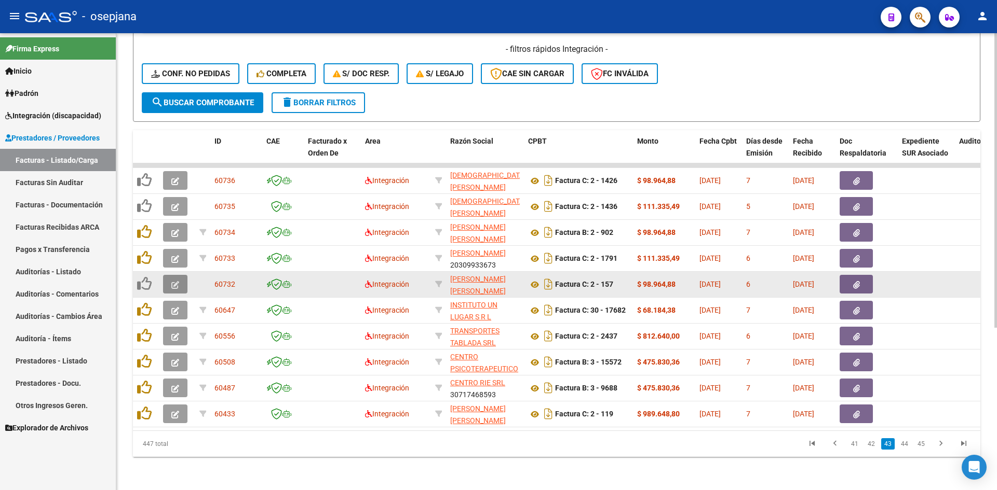
click at [178, 281] on icon "button" at bounding box center [175, 285] width 8 height 8
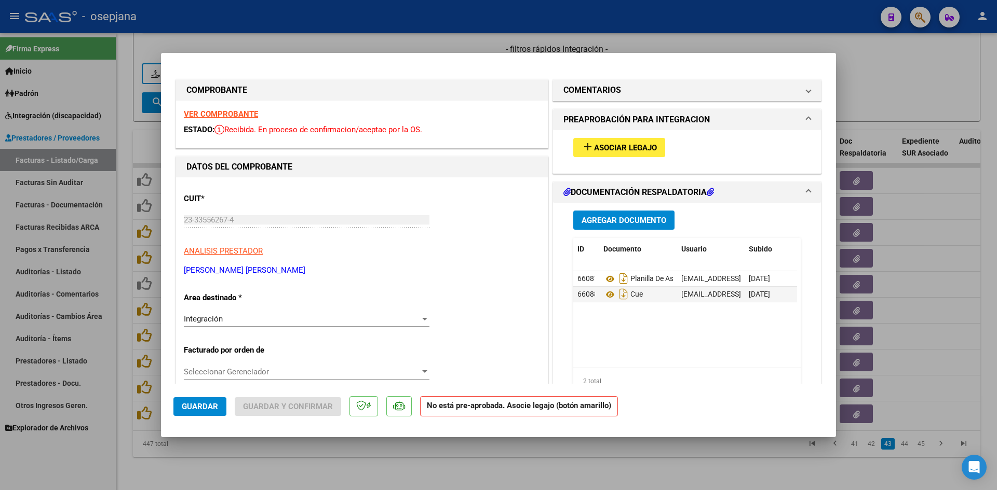
click at [224, 114] on strong "VER COMPROBANTE" at bounding box center [221, 114] width 74 height 9
click at [639, 153] on button "add Asociar Legajo" at bounding box center [619, 147] width 92 height 19
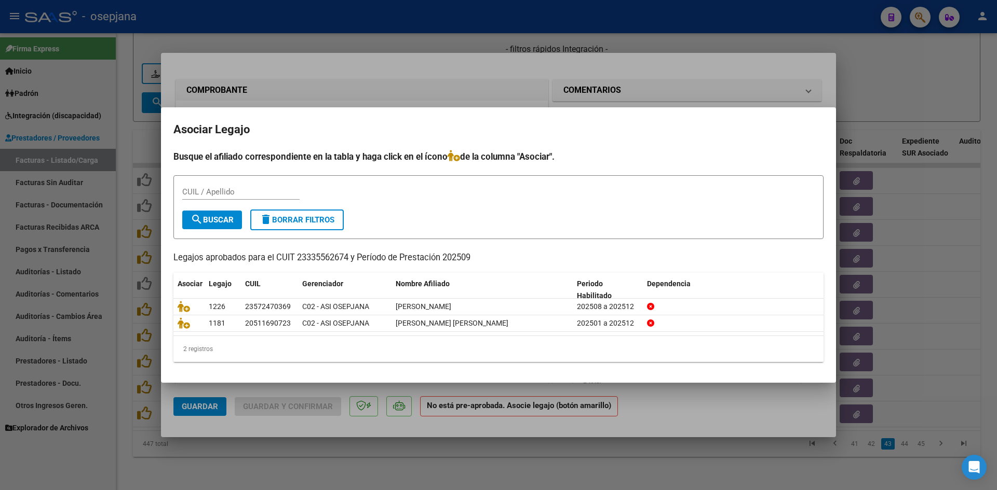
click at [414, 82] on div at bounding box center [498, 245] width 997 height 490
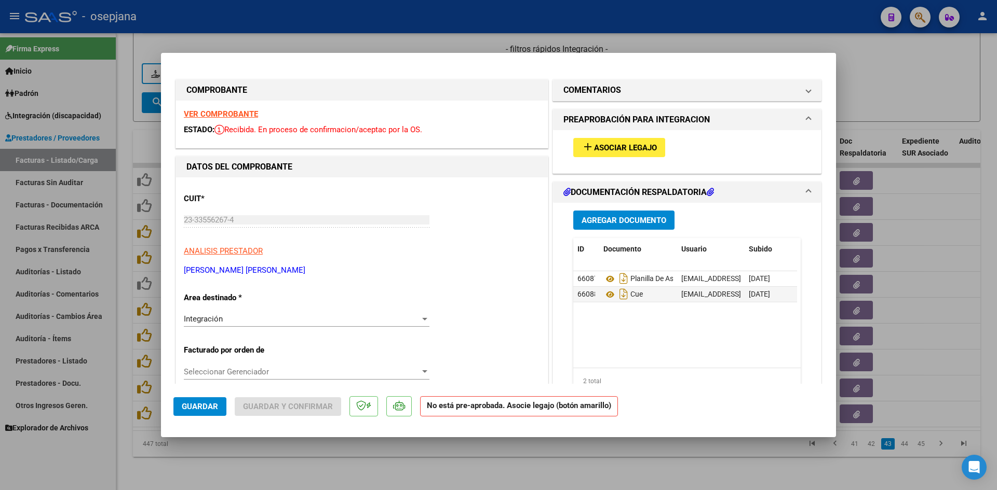
click at [236, 114] on strong "VER COMPROBANTE" at bounding box center [221, 114] width 74 height 9
click at [576, 148] on button "add Asociar Legajo" at bounding box center [619, 147] width 92 height 19
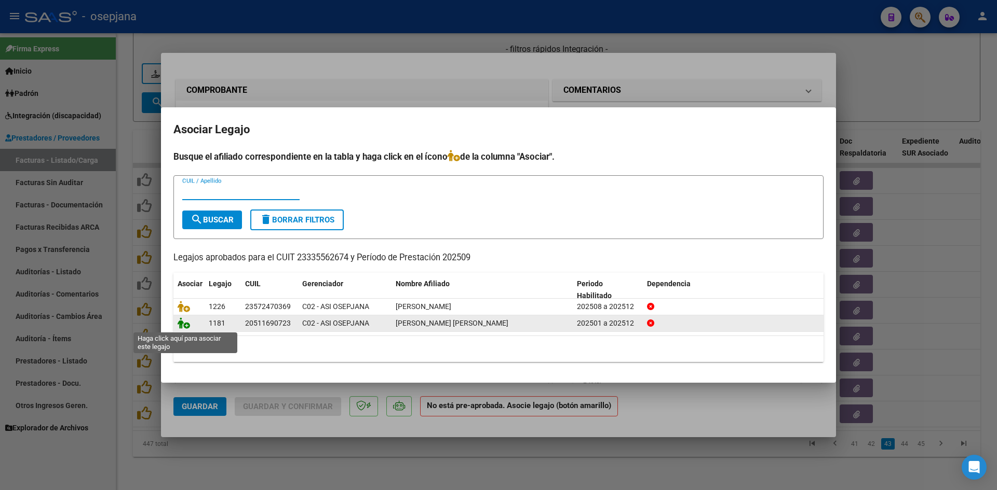
click at [185, 324] on icon at bounding box center [184, 323] width 12 height 11
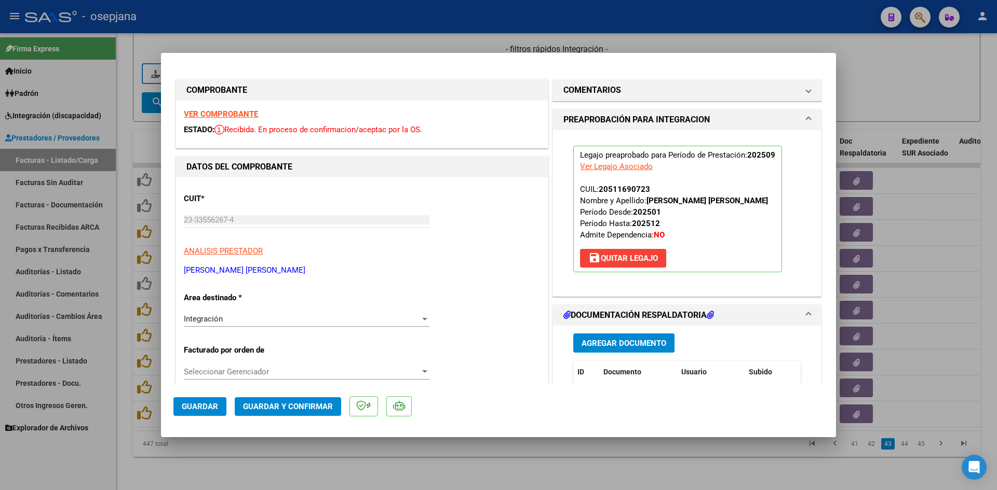
click at [197, 404] on span "Guardar" at bounding box center [200, 406] width 36 height 9
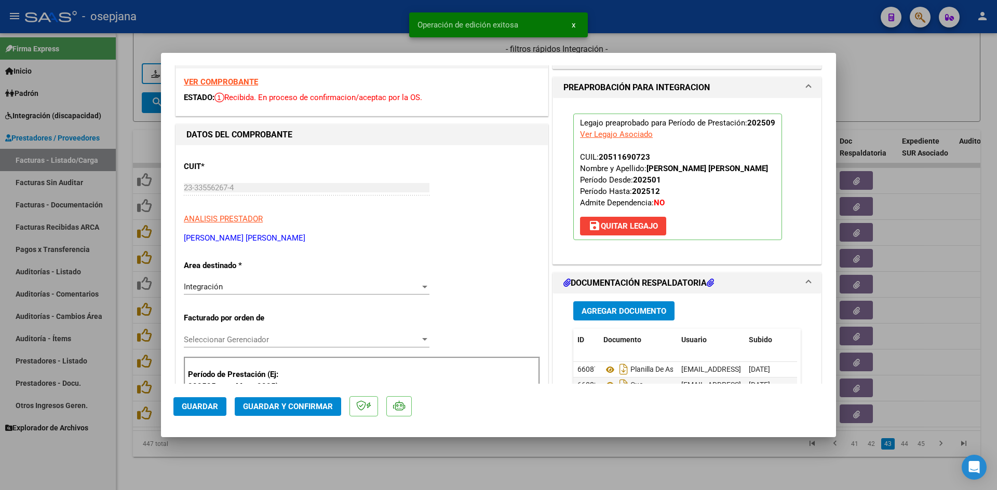
scroll to position [104, 0]
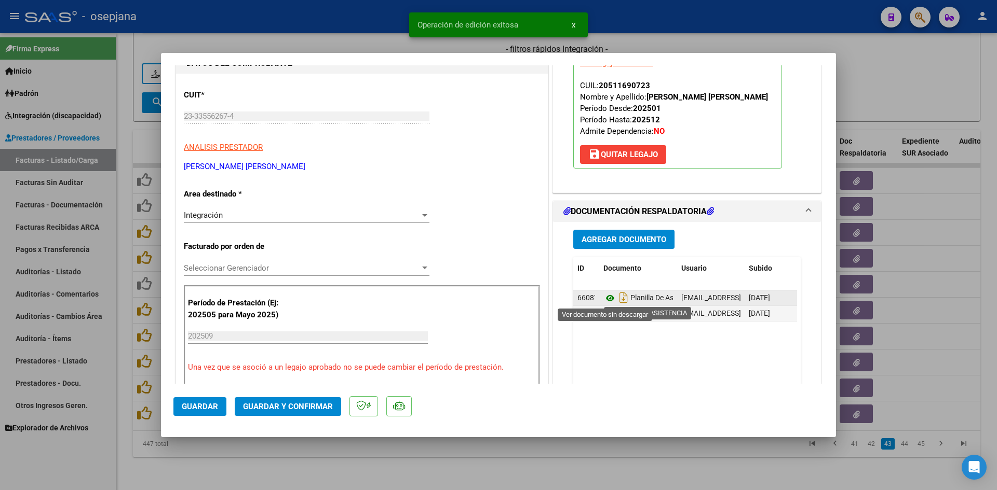
click at [604, 300] on icon at bounding box center [609, 298] width 13 height 12
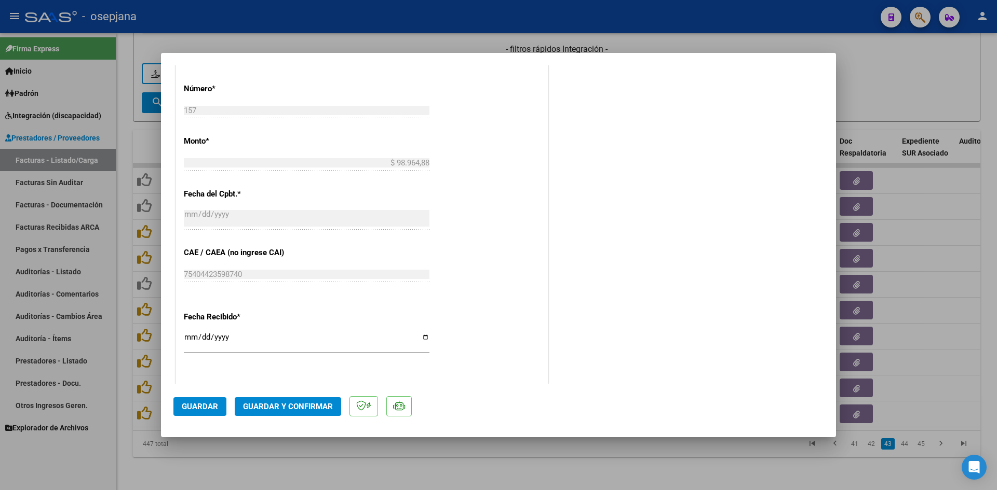
scroll to position [675, 0]
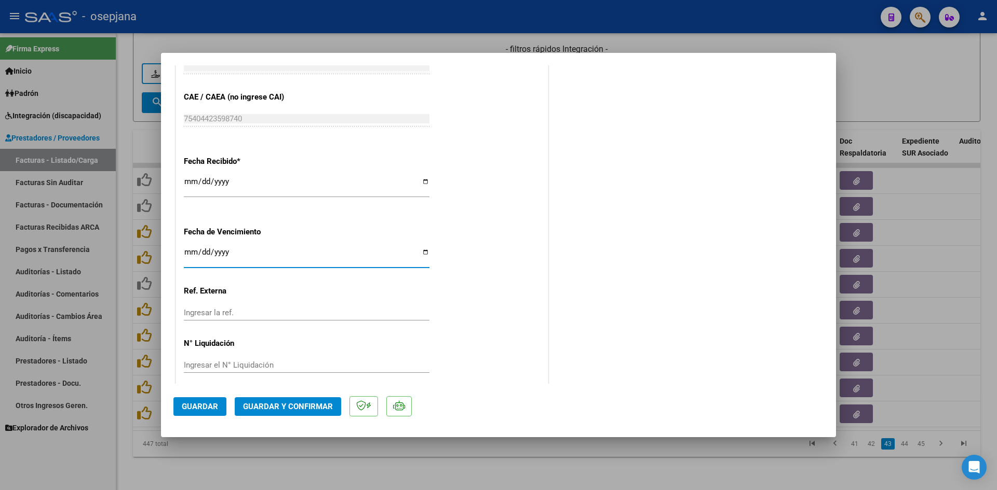
click at [189, 256] on input "Ingresar la fecha" at bounding box center [307, 256] width 246 height 17
type input "[DATE]"
click at [278, 402] on span "Guardar y Confirmar" at bounding box center [288, 406] width 90 height 9
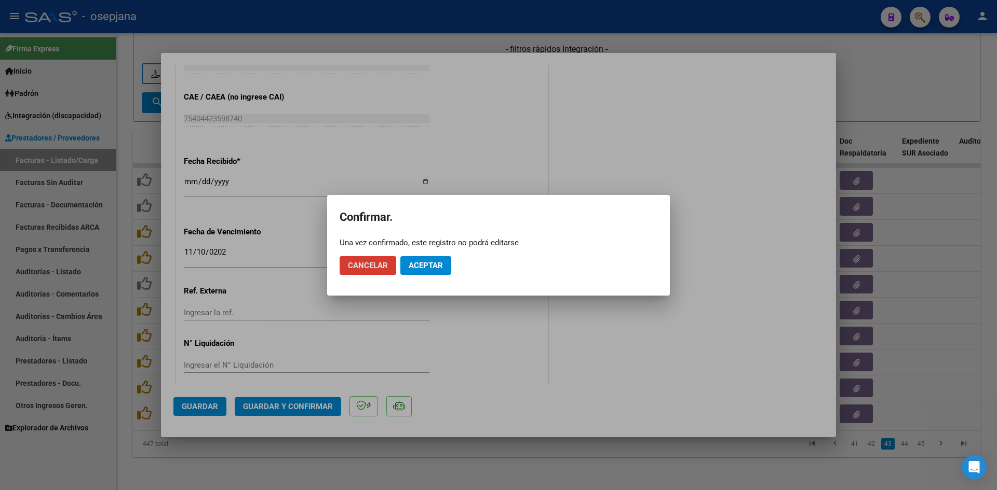
click at [411, 267] on span "Aceptar" at bounding box center [425, 265] width 34 height 9
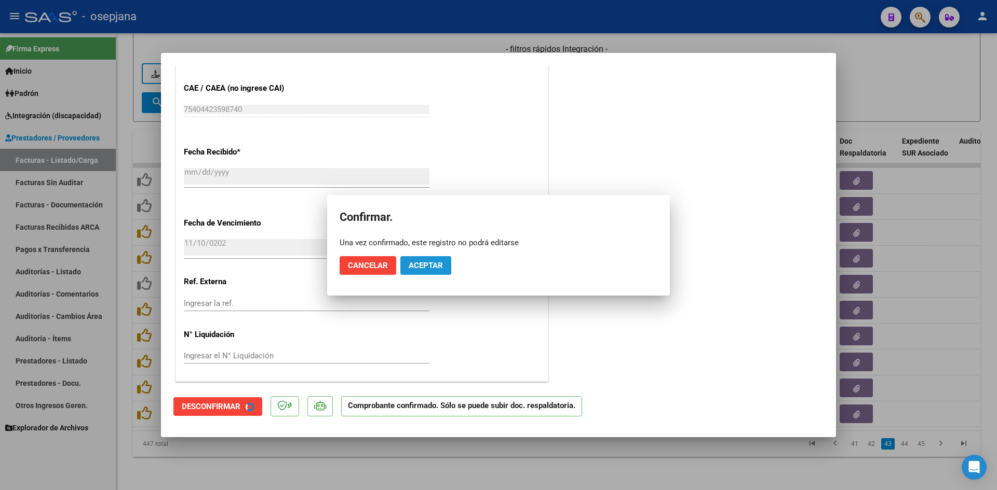
scroll to position [610, 0]
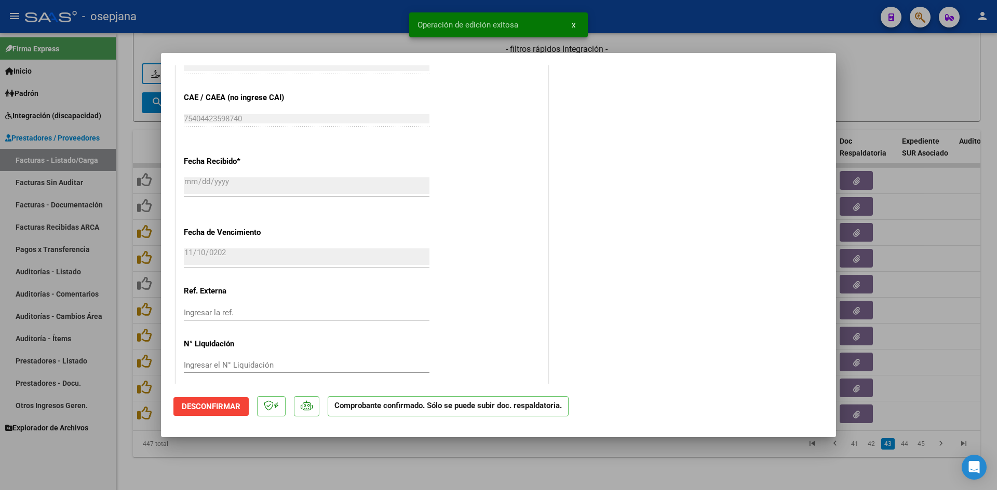
click at [889, 71] on div at bounding box center [498, 245] width 997 height 490
type input "$ 0,00"
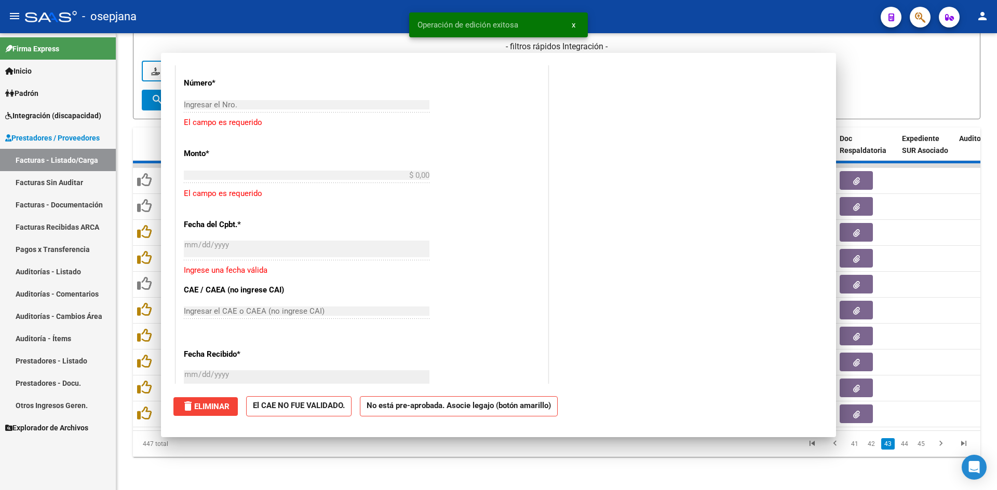
scroll to position [0, 0]
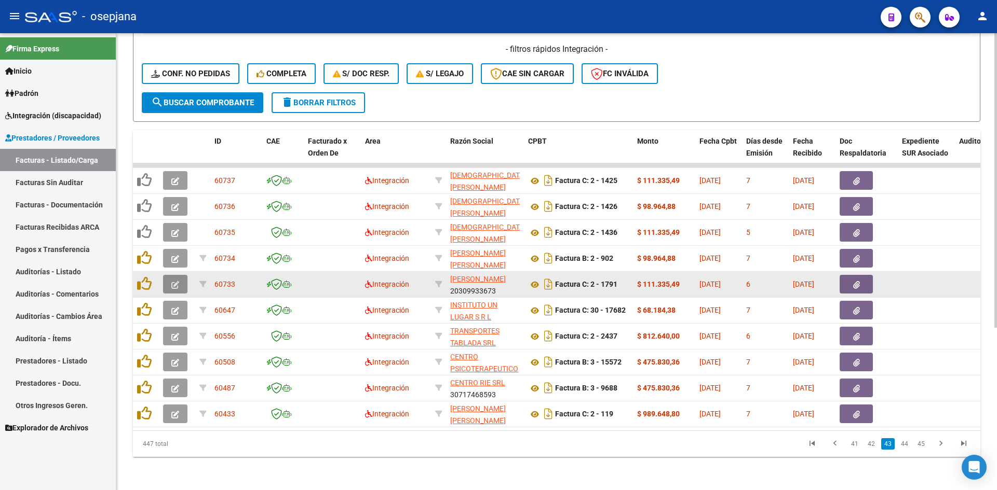
click at [174, 281] on icon "button" at bounding box center [175, 285] width 8 height 8
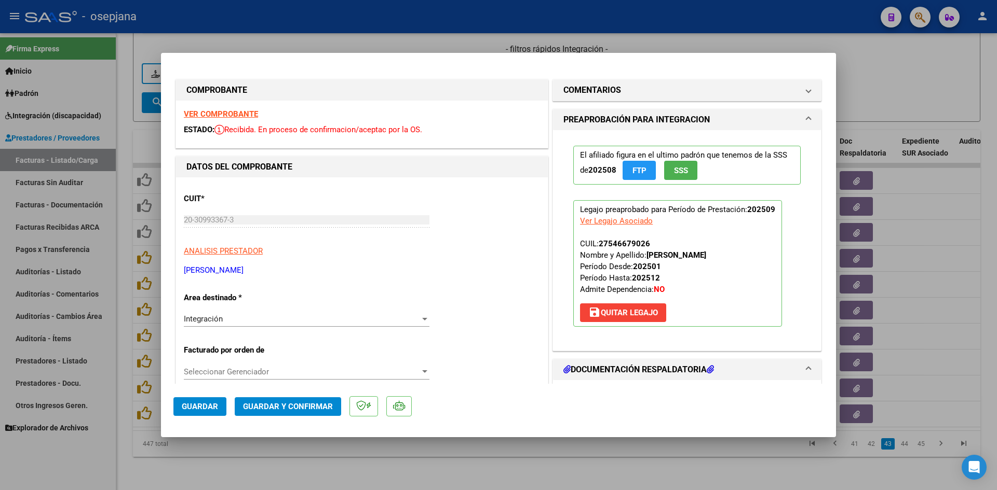
click at [228, 114] on strong "VER COMPROBANTE" at bounding box center [221, 114] width 74 height 9
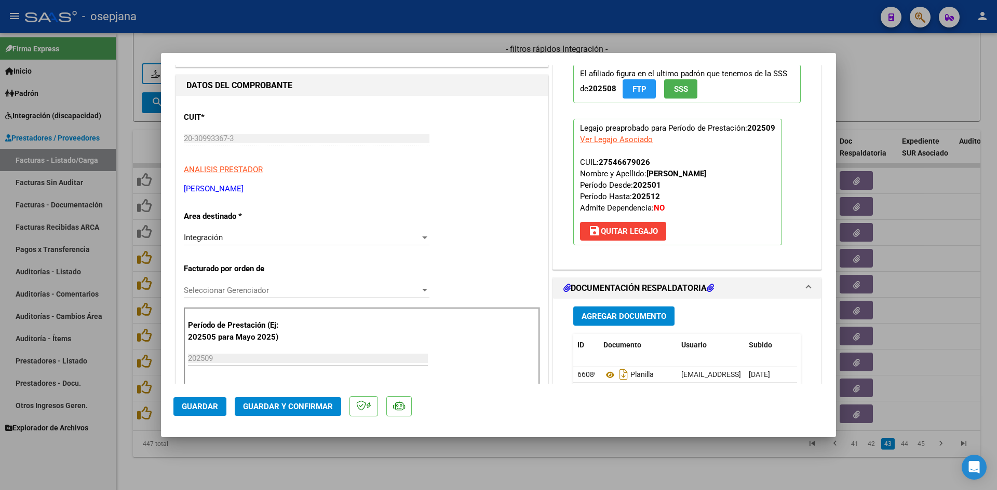
scroll to position [156, 0]
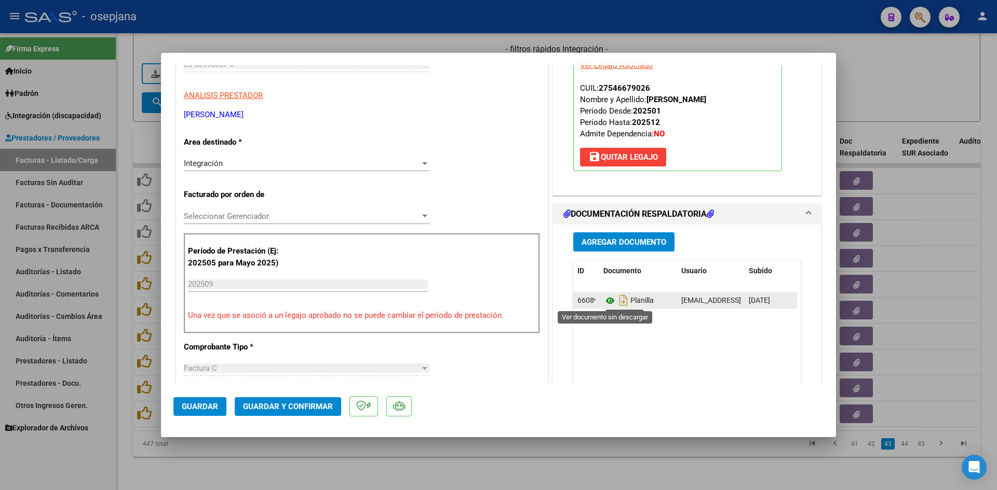
click at [604, 300] on icon at bounding box center [609, 301] width 13 height 12
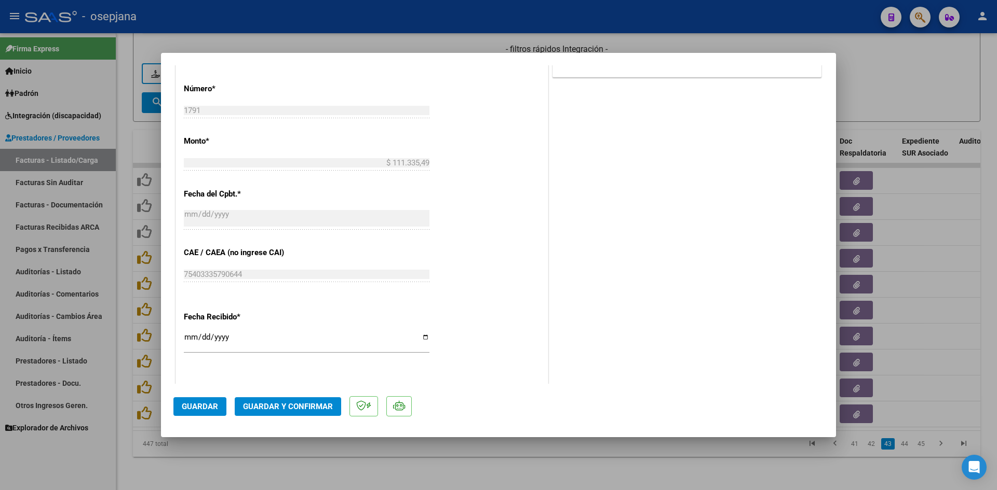
scroll to position [623, 0]
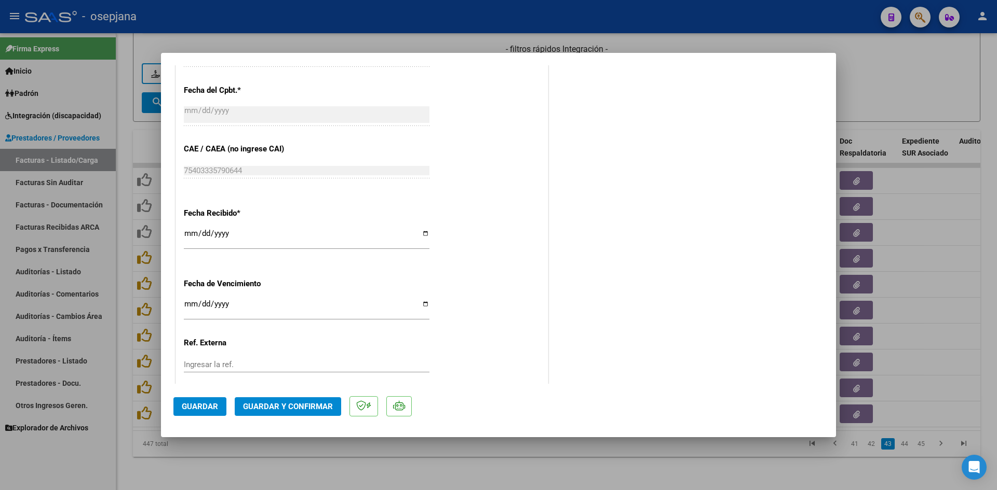
click at [189, 301] on input "Ingresar la fecha" at bounding box center [307, 308] width 246 height 17
type input "[DATE]"
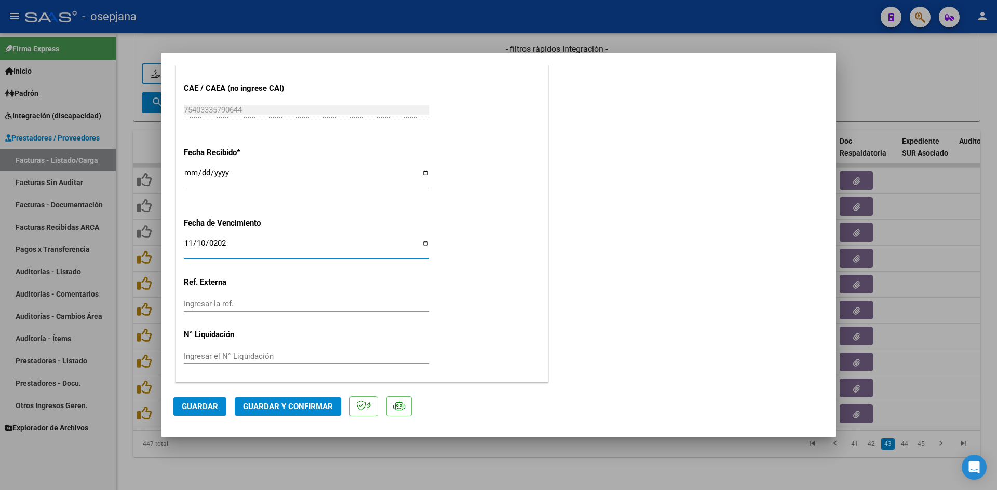
scroll to position [684, 0]
click at [265, 408] on span "Guardar y Confirmar" at bounding box center [288, 406] width 90 height 9
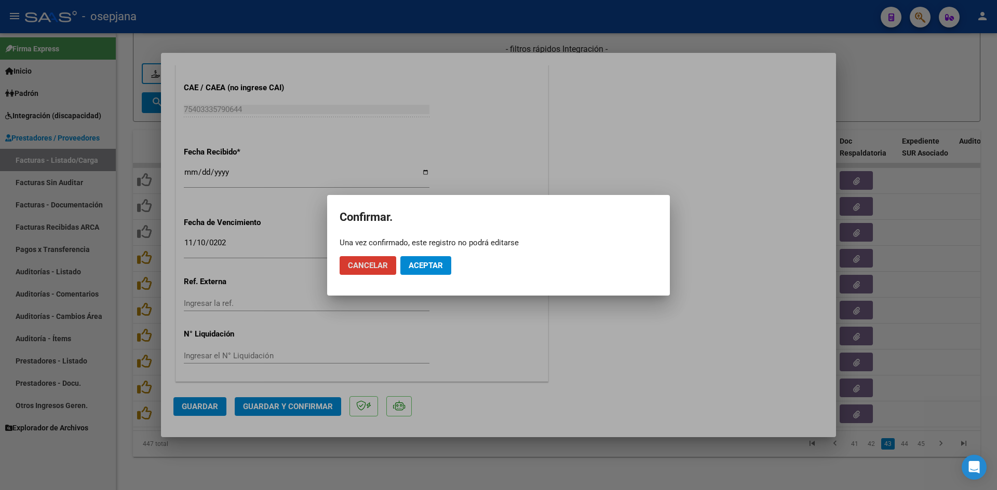
click at [411, 275] on mat-dialog-actions "Cancelar Aceptar" at bounding box center [498, 265] width 318 height 35
click at [419, 269] on span "Aceptar" at bounding box center [425, 265] width 34 height 9
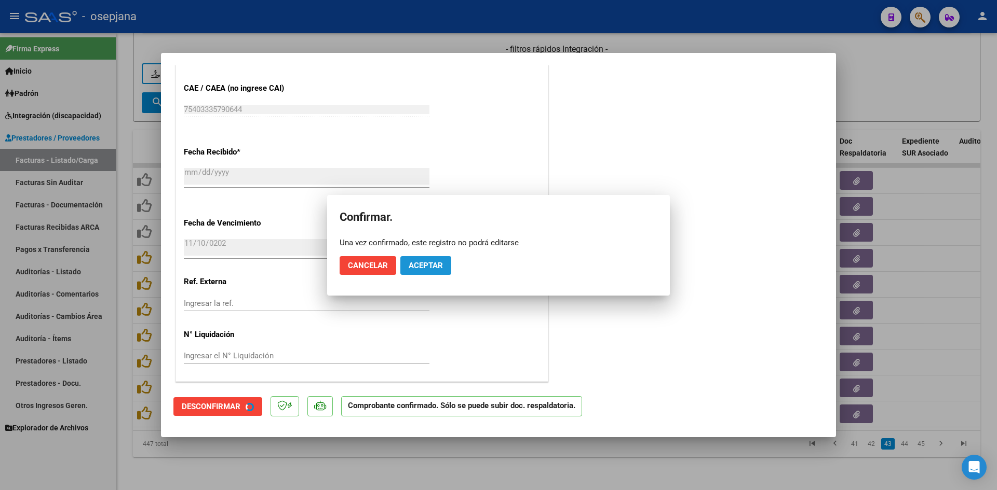
scroll to position [620, 0]
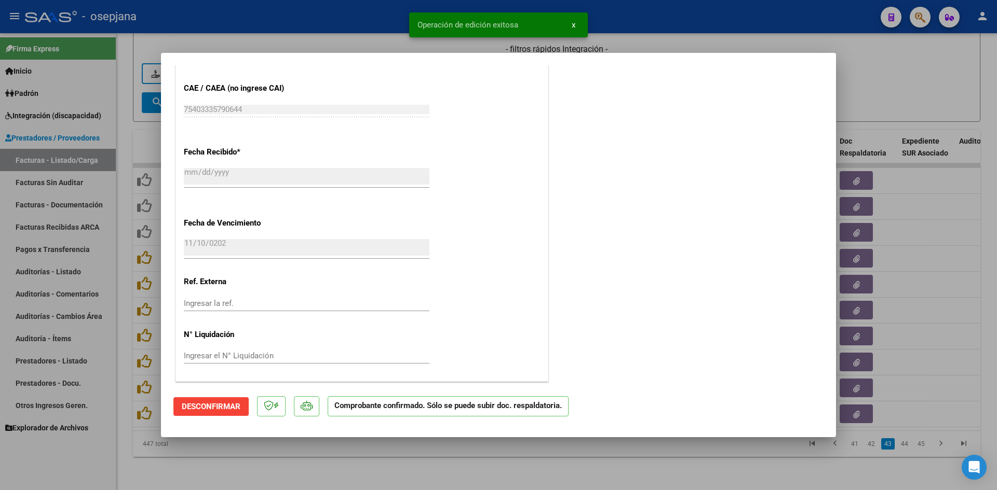
click at [872, 74] on div at bounding box center [498, 245] width 997 height 490
type input "$ 0,00"
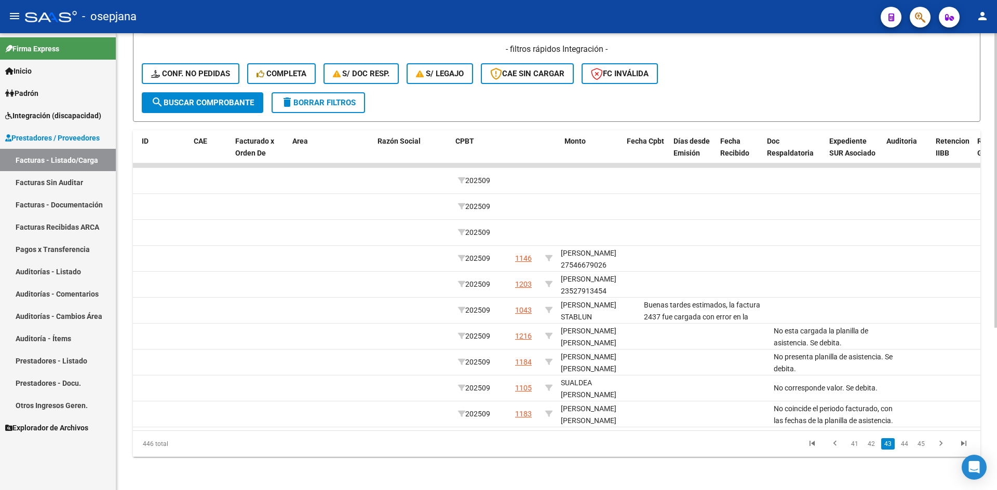
scroll to position [0, 0]
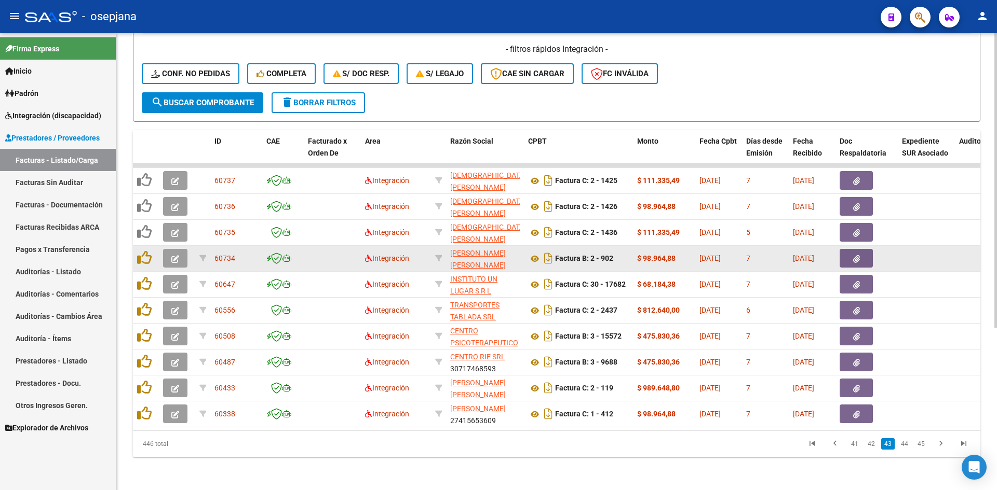
click at [170, 249] on button "button" at bounding box center [175, 258] width 24 height 19
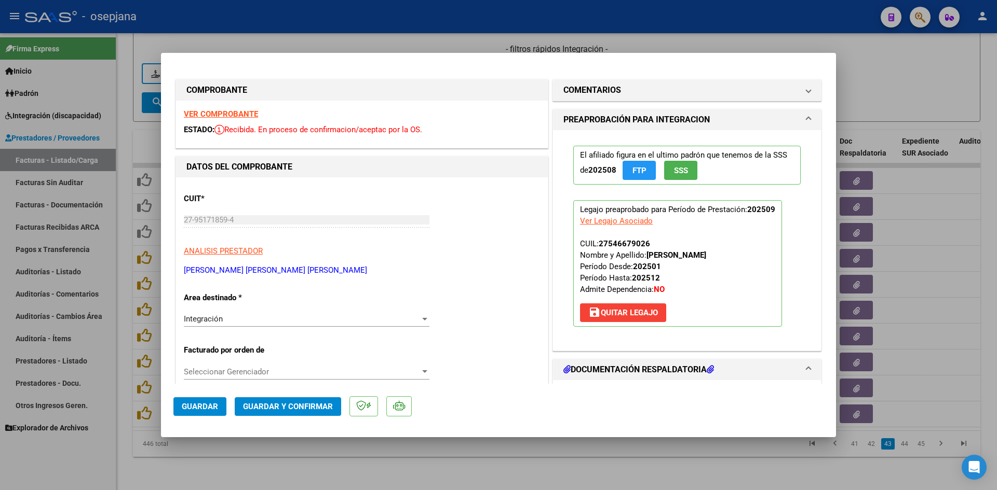
click at [230, 113] on strong "VER COMPROBANTE" at bounding box center [221, 114] width 74 height 9
click at [223, 118] on strong "VER COMPROBANTE" at bounding box center [221, 114] width 74 height 9
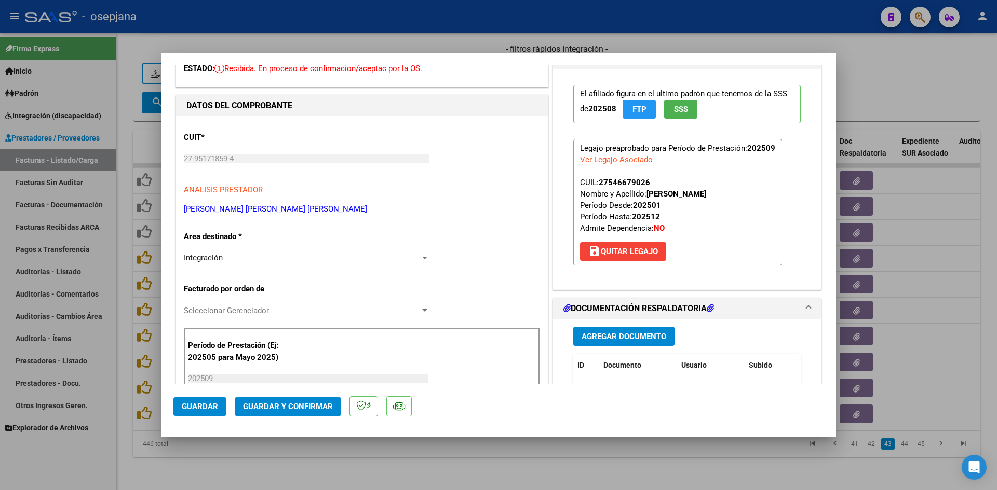
scroll to position [208, 0]
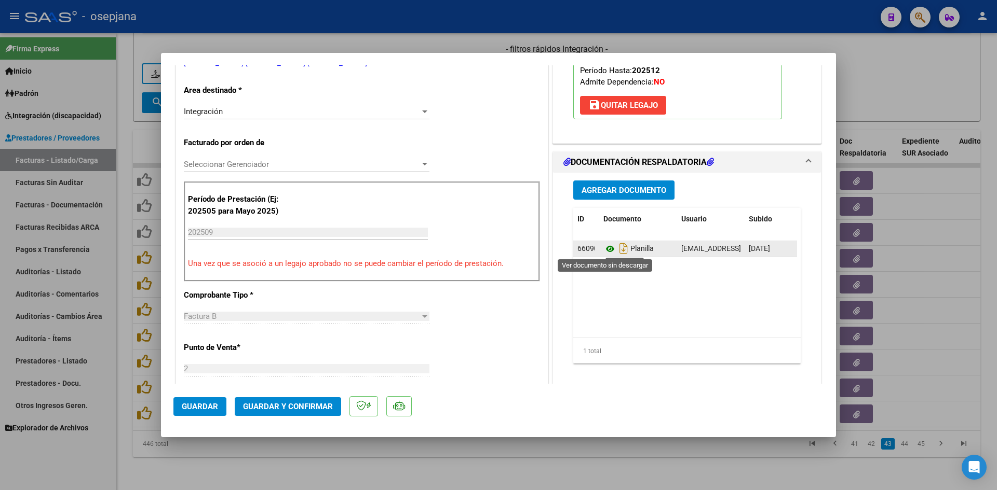
click at [603, 251] on icon at bounding box center [609, 249] width 13 height 12
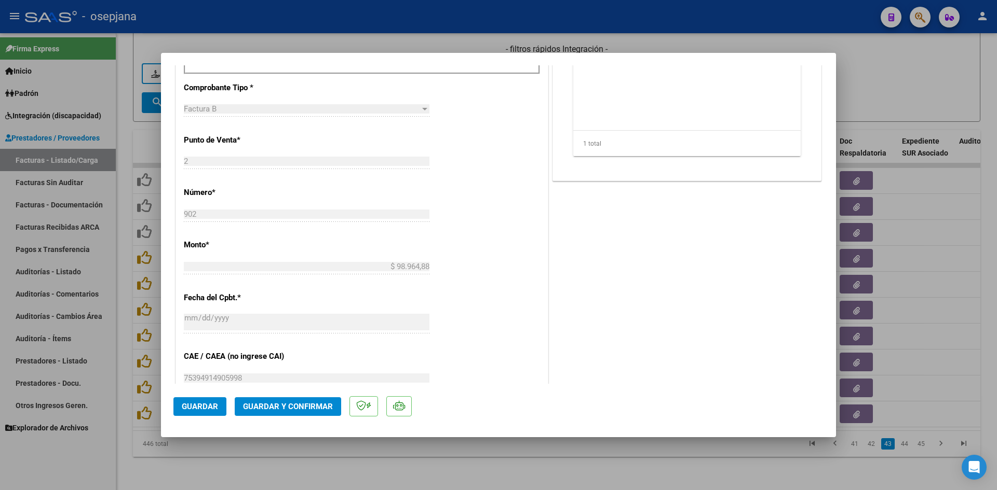
scroll to position [571, 0]
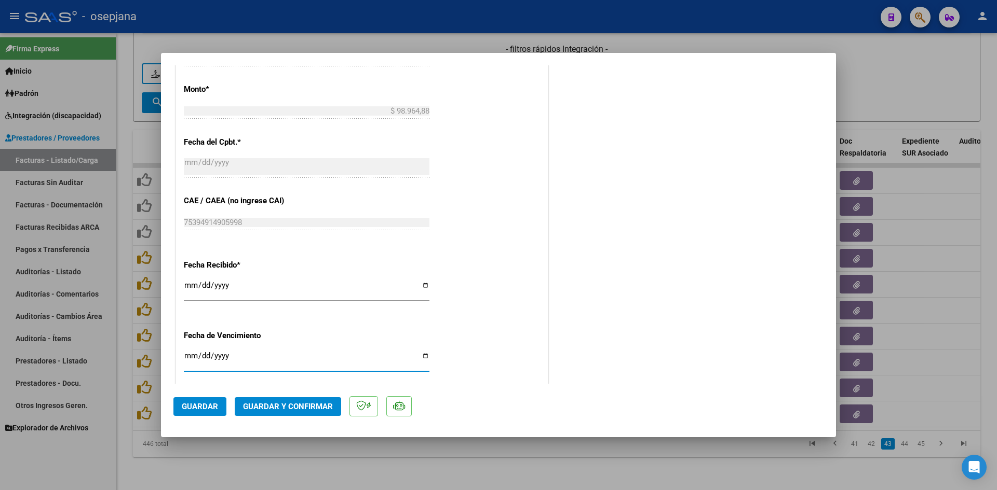
click at [189, 358] on input "Ingresar la fecha" at bounding box center [307, 360] width 246 height 17
type input "[DATE]"
click at [294, 398] on button "Guardar y Confirmar" at bounding box center [288, 407] width 106 height 19
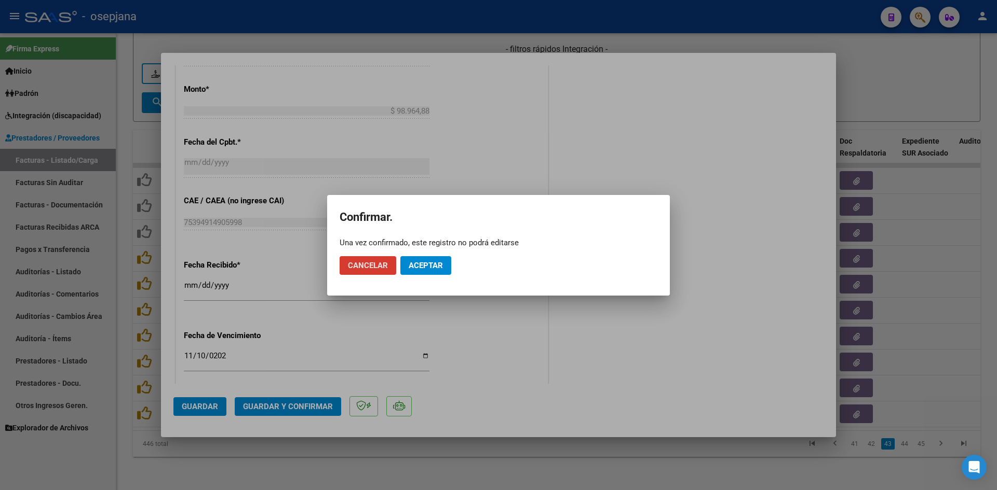
click at [414, 261] on span "Aceptar" at bounding box center [425, 265] width 34 height 9
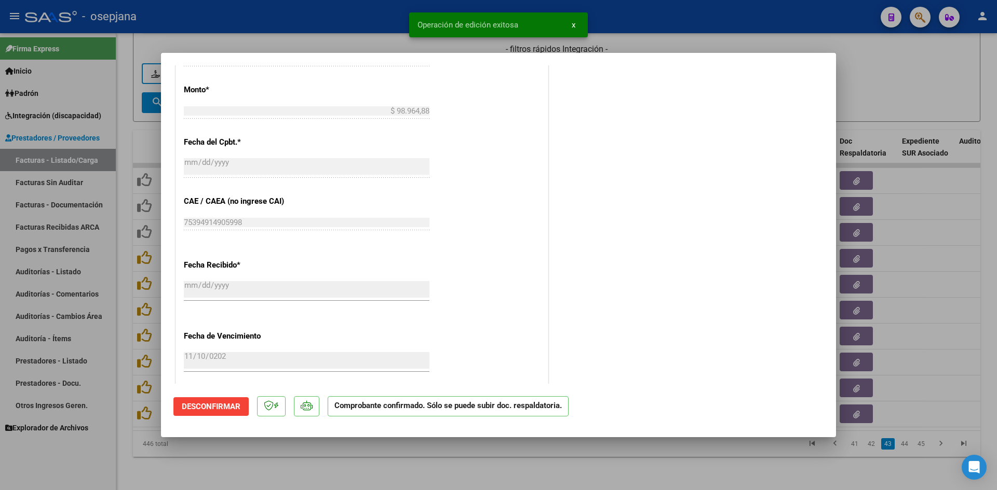
click at [876, 56] on div at bounding box center [498, 245] width 997 height 490
type input "$ 0,00"
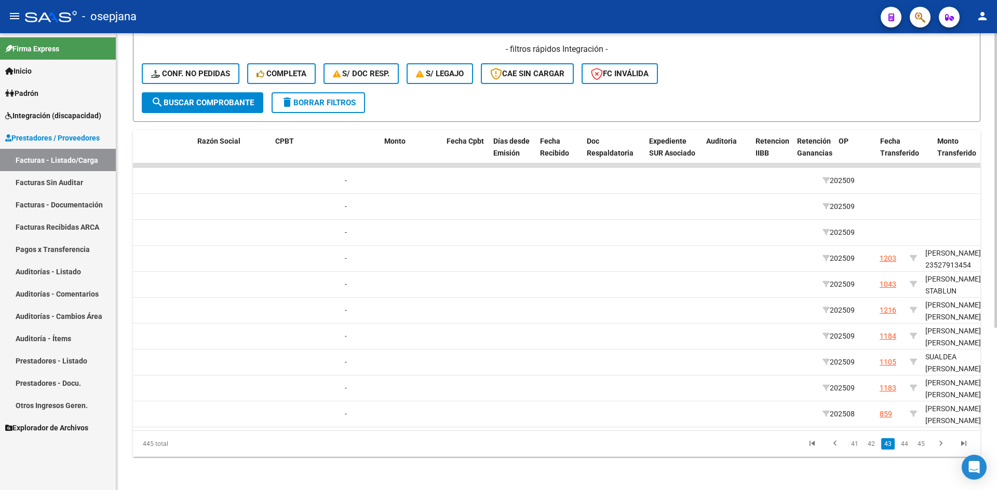
scroll to position [0, 0]
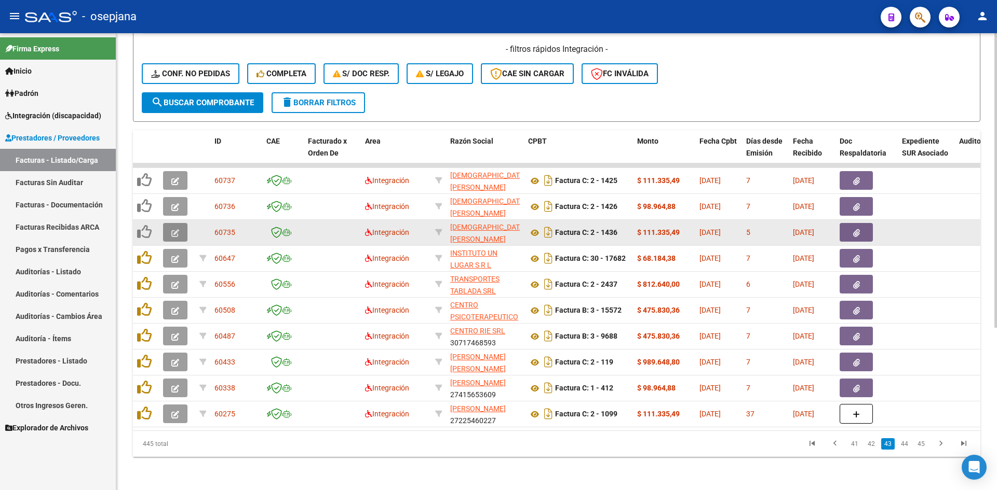
click at [178, 223] on button "button" at bounding box center [175, 232] width 24 height 19
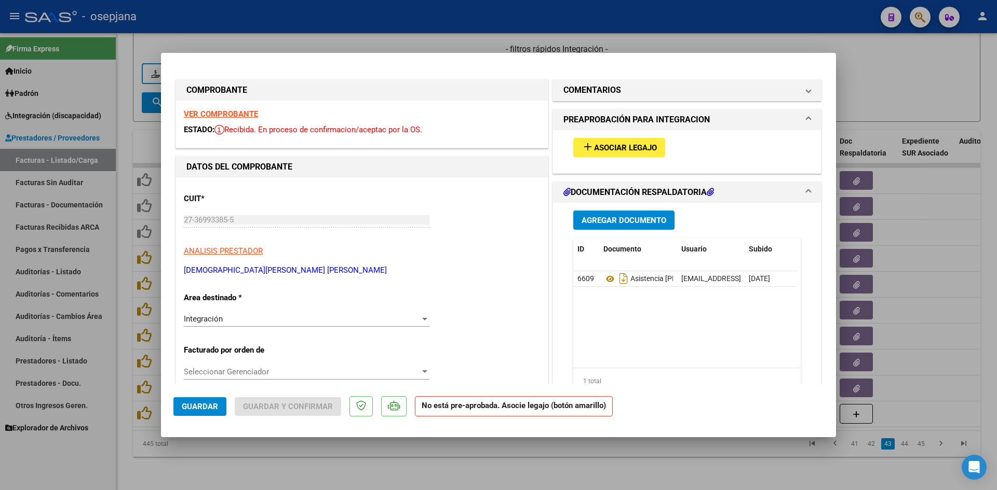
click at [236, 110] on strong "VER COMPROBANTE" at bounding box center [221, 114] width 74 height 9
click at [241, 110] on strong "VER COMPROBANTE" at bounding box center [221, 114] width 74 height 9
click at [639, 141] on button "add Asociar Legajo" at bounding box center [619, 147] width 92 height 19
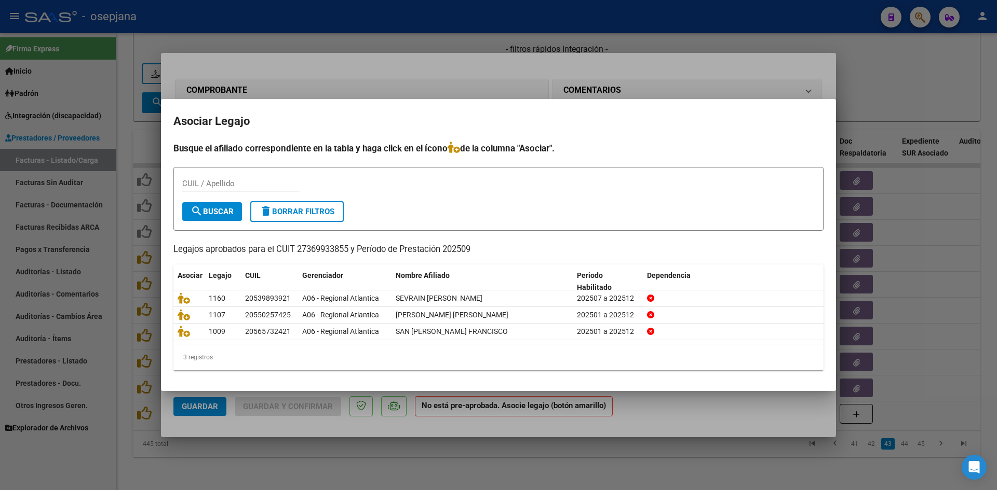
click at [461, 67] on div at bounding box center [498, 245] width 997 height 490
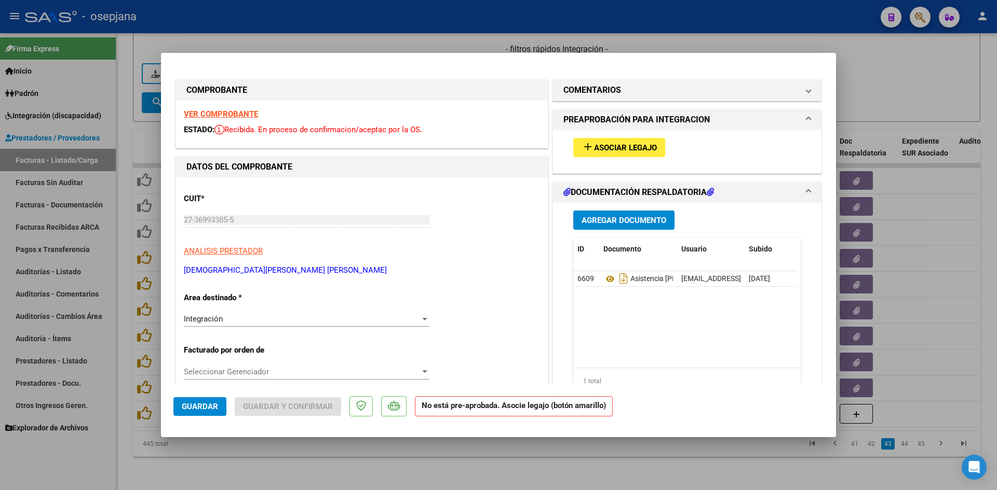
click at [240, 110] on strong "VER COMPROBANTE" at bounding box center [221, 114] width 74 height 9
click at [601, 147] on span "Asociar Legajo" at bounding box center [625, 147] width 63 height 9
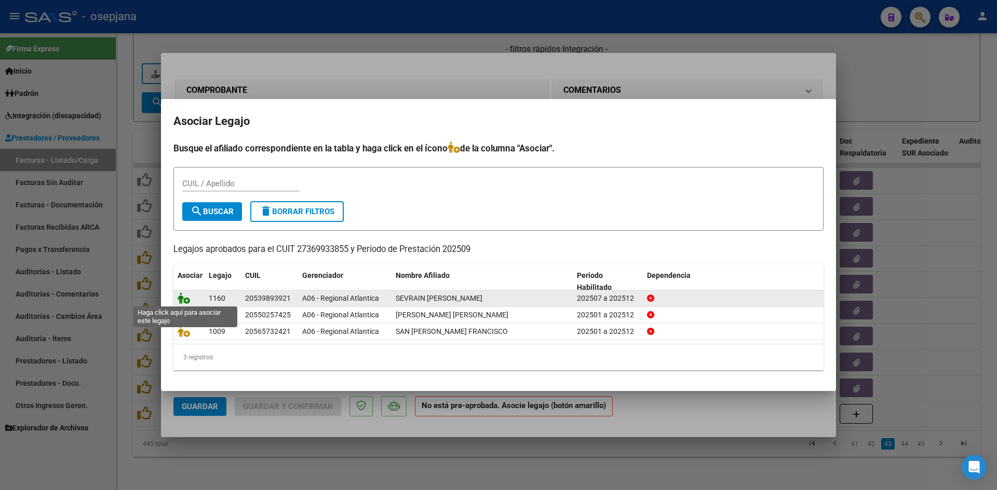
click at [183, 301] on icon at bounding box center [184, 298] width 12 height 11
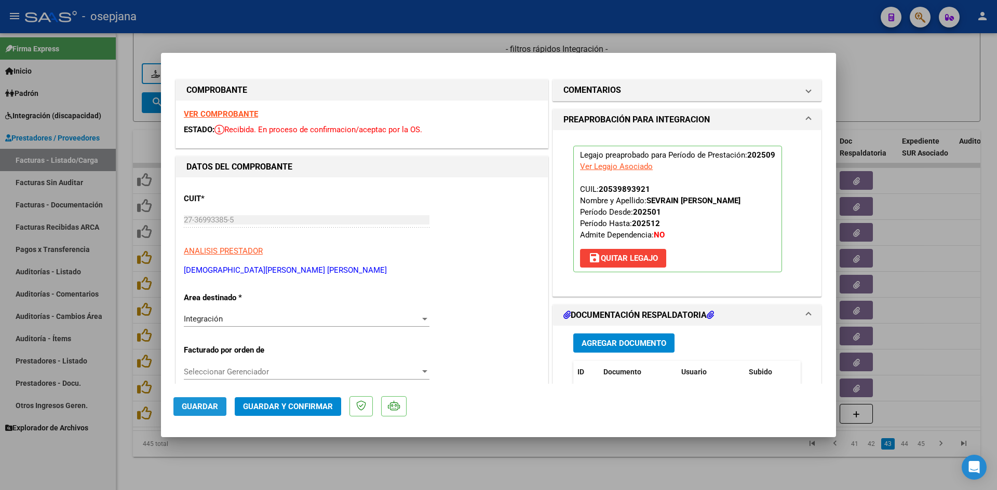
click at [198, 399] on button "Guardar" at bounding box center [199, 407] width 53 height 19
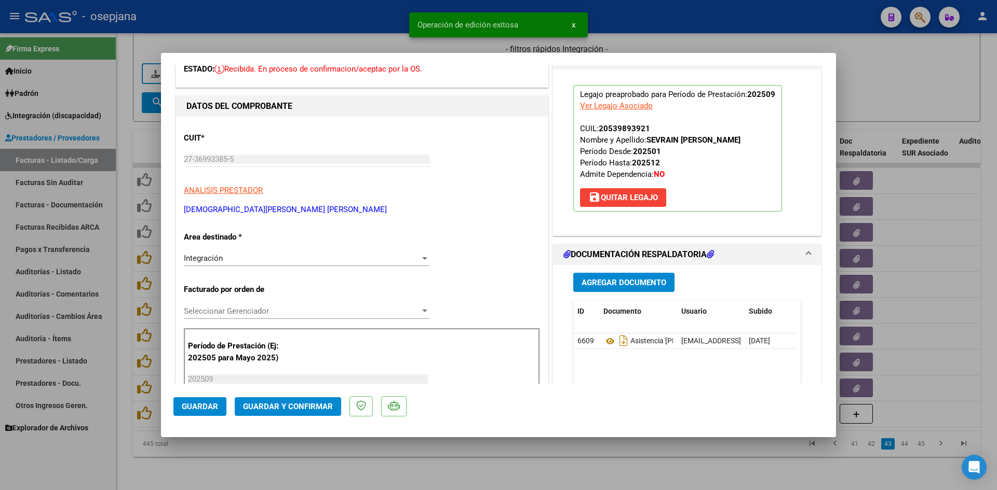
scroll to position [156, 0]
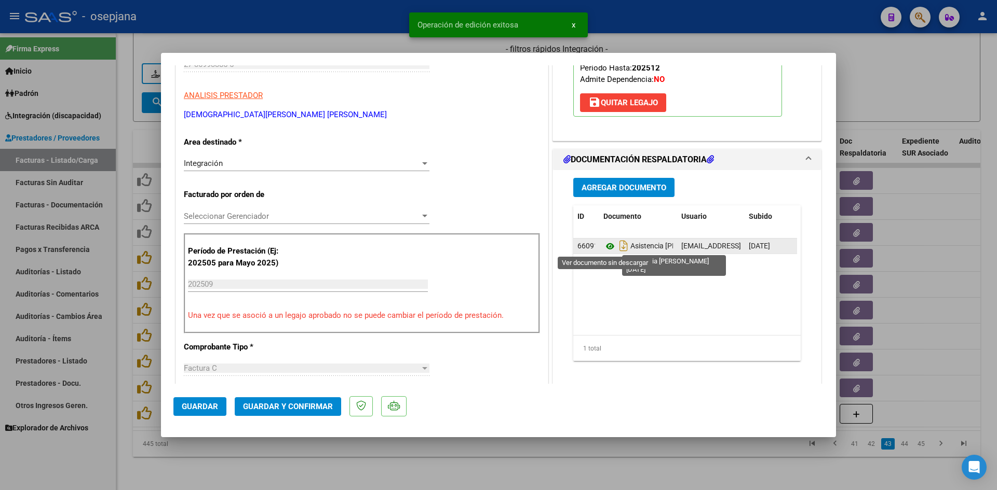
click at [603, 247] on icon at bounding box center [609, 246] width 13 height 12
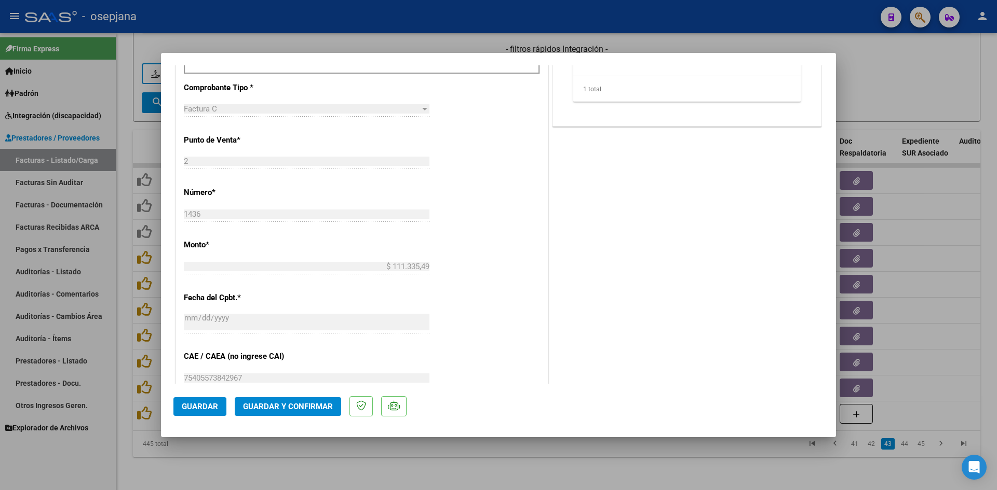
scroll to position [623, 0]
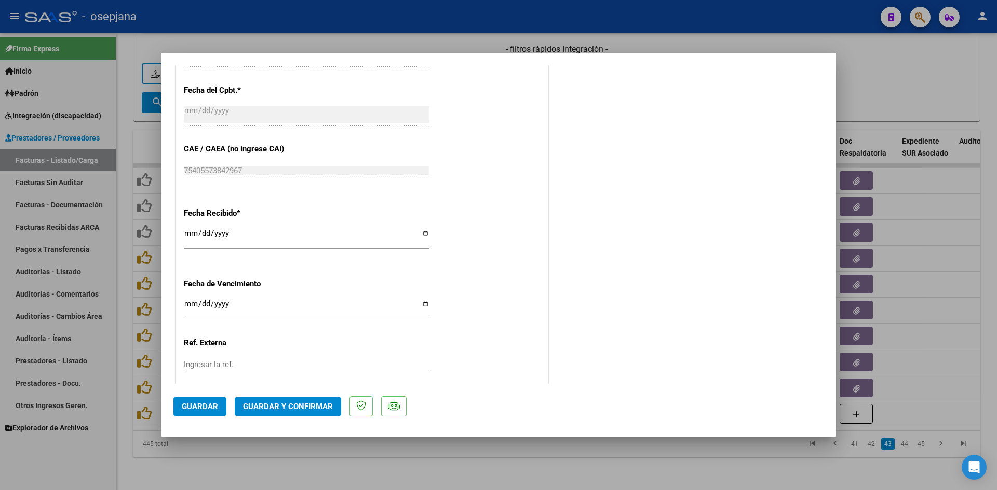
click at [186, 305] on input "[DATE]" at bounding box center [307, 308] width 246 height 17
type input "[DATE]"
click at [265, 403] on span "Guardar y Confirmar" at bounding box center [288, 406] width 90 height 9
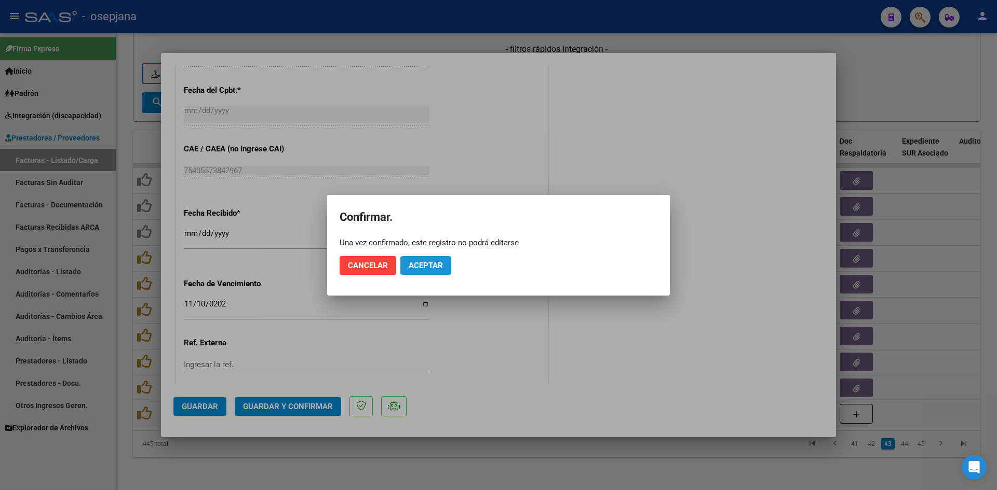
click at [426, 263] on span "Aceptar" at bounding box center [425, 265] width 34 height 9
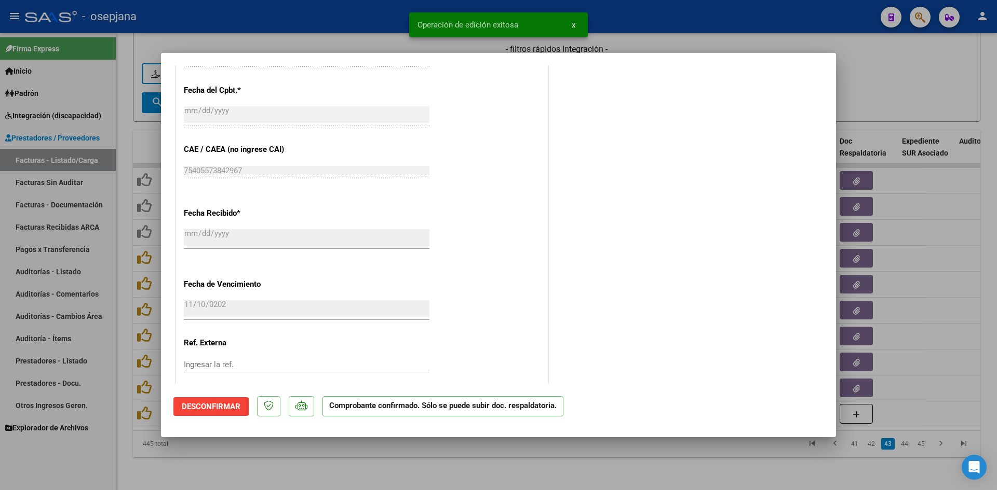
click at [883, 89] on div at bounding box center [498, 245] width 997 height 490
type input "$ 0,00"
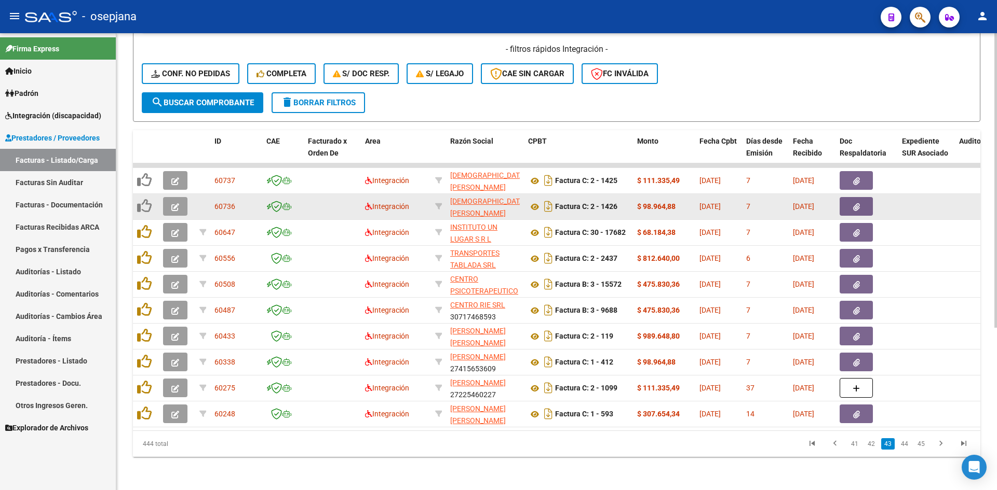
click at [180, 197] on button "button" at bounding box center [175, 206] width 24 height 19
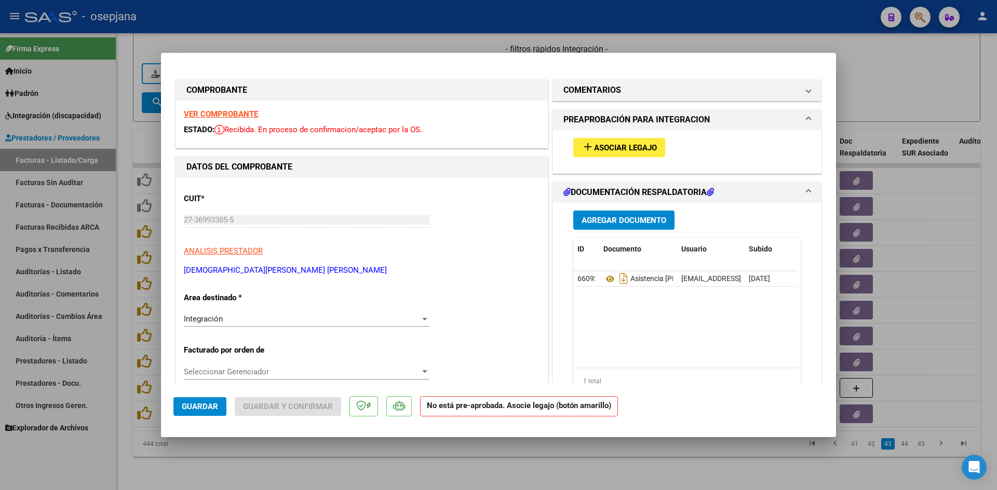
click at [224, 115] on strong "VER COMPROBANTE" at bounding box center [221, 114] width 74 height 9
click at [618, 145] on span "Asociar Legajo" at bounding box center [625, 147] width 63 height 9
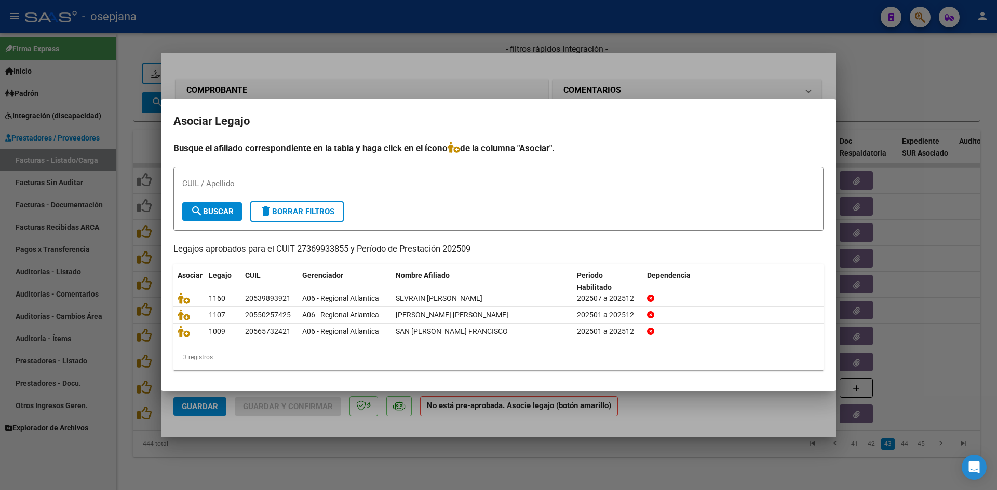
click at [672, 65] on div at bounding box center [498, 245] width 997 height 490
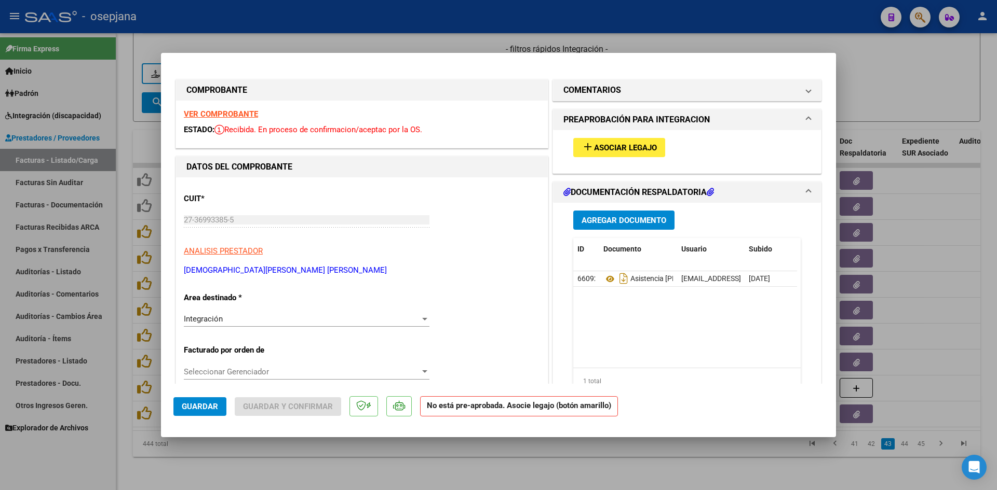
click at [225, 117] on strong "VER COMPROBANTE" at bounding box center [221, 114] width 74 height 9
click at [597, 140] on button "add Asociar Legajo" at bounding box center [619, 147] width 92 height 19
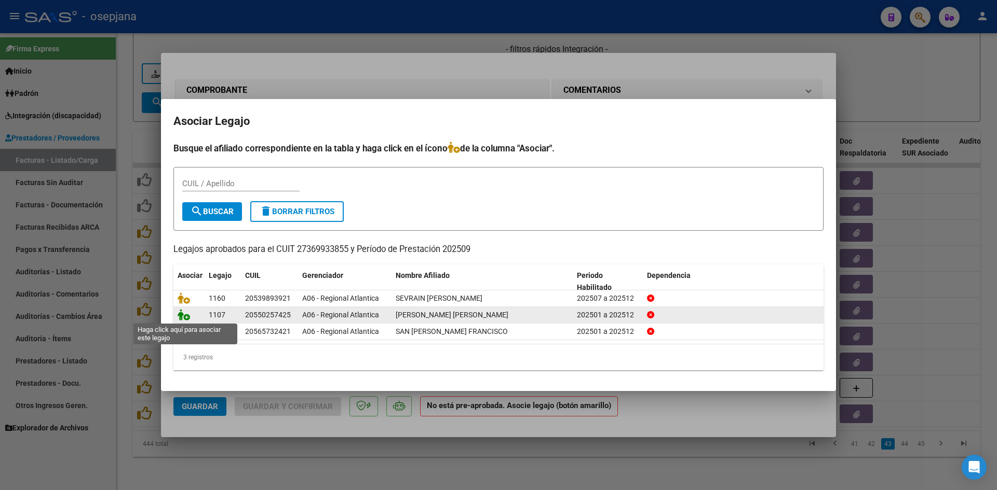
click at [182, 319] on icon at bounding box center [184, 314] width 12 height 11
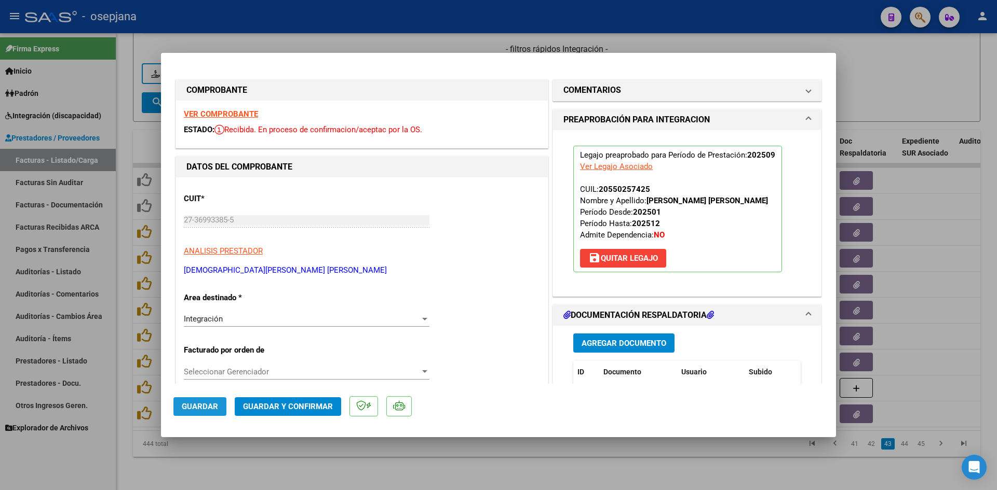
click at [198, 404] on span "Guardar" at bounding box center [200, 406] width 36 height 9
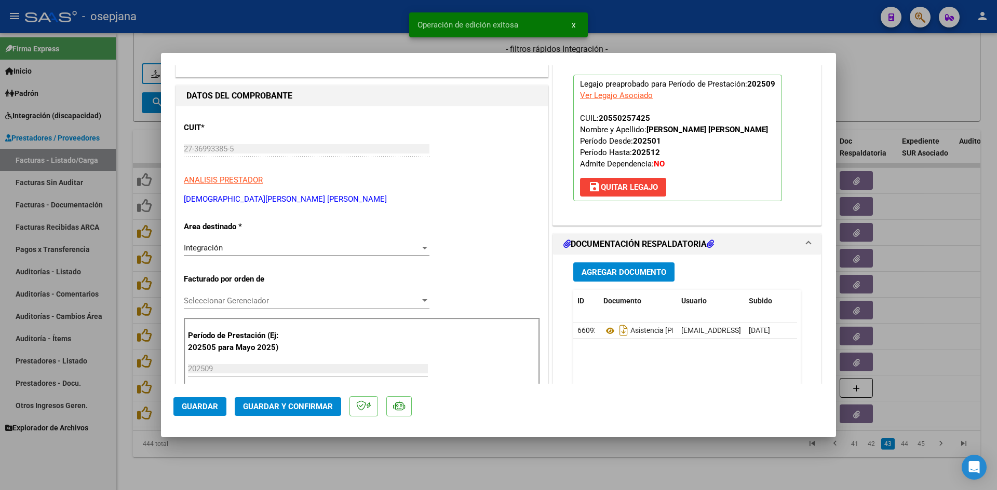
scroll to position [208, 0]
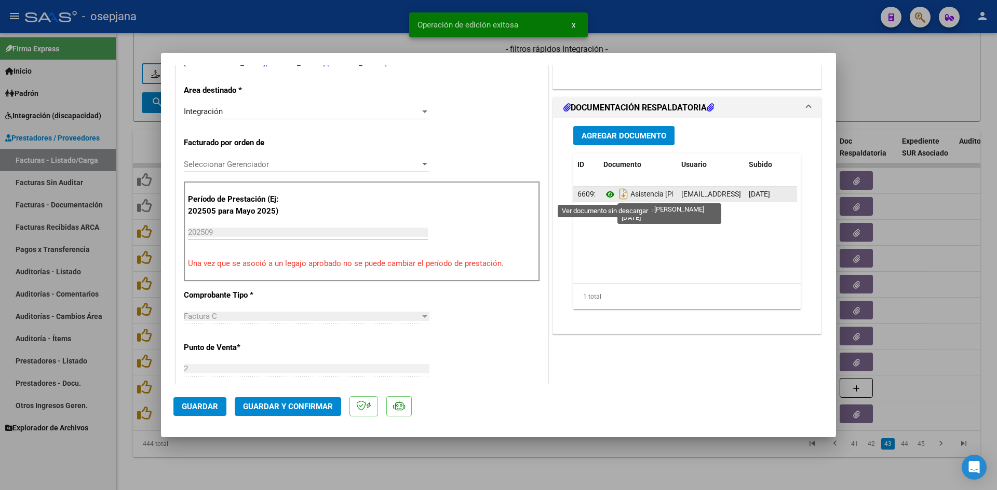
click at [607, 195] on icon at bounding box center [609, 194] width 13 height 12
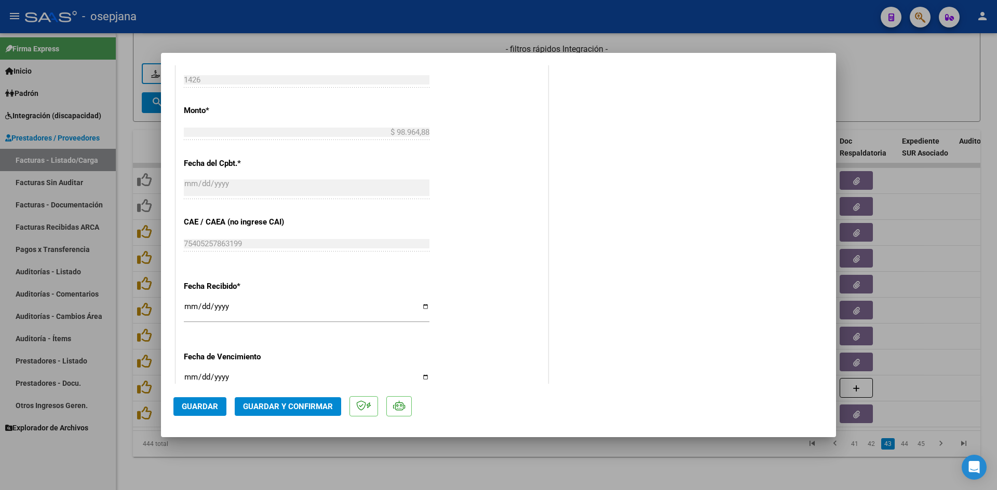
scroll to position [684, 0]
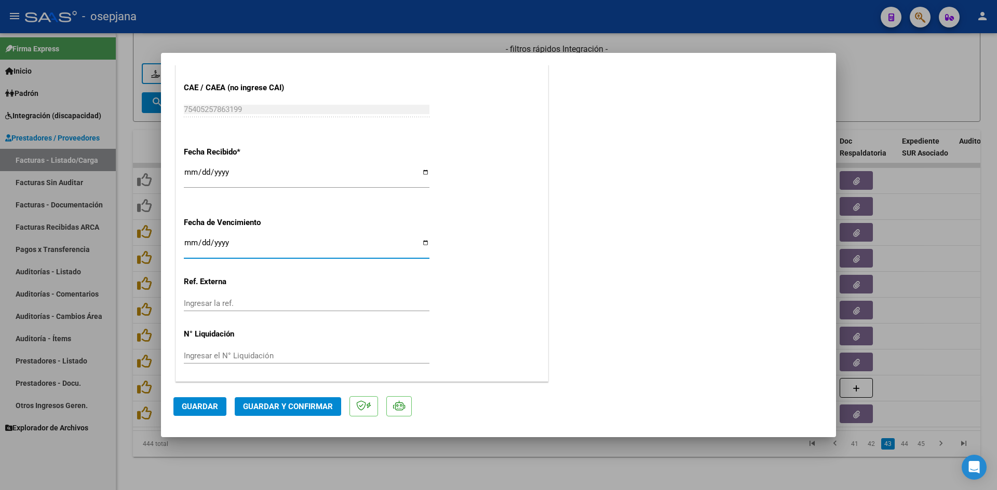
click at [187, 240] on input "[DATE]" at bounding box center [307, 247] width 246 height 17
type input "[DATE]"
click at [262, 404] on span "Guardar y Confirmar" at bounding box center [288, 406] width 90 height 9
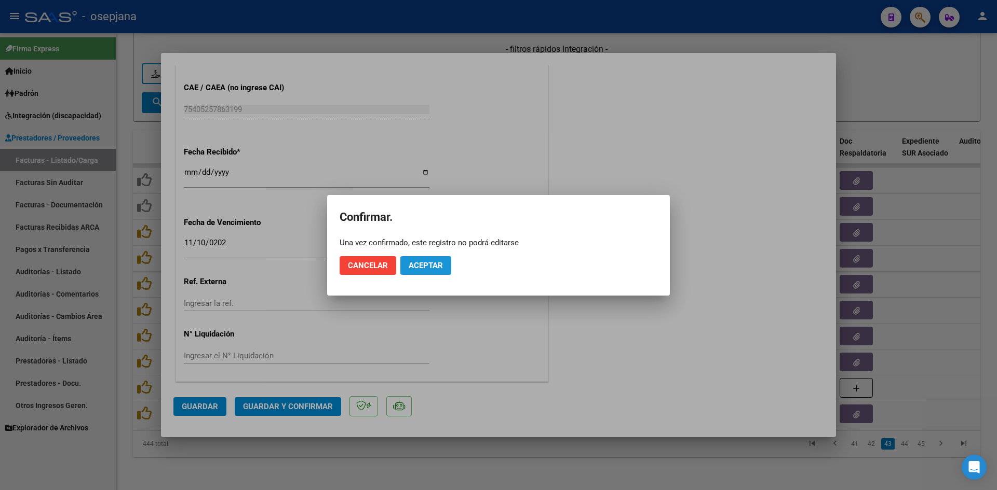
click at [409, 266] on span "Aceptar" at bounding box center [425, 265] width 34 height 9
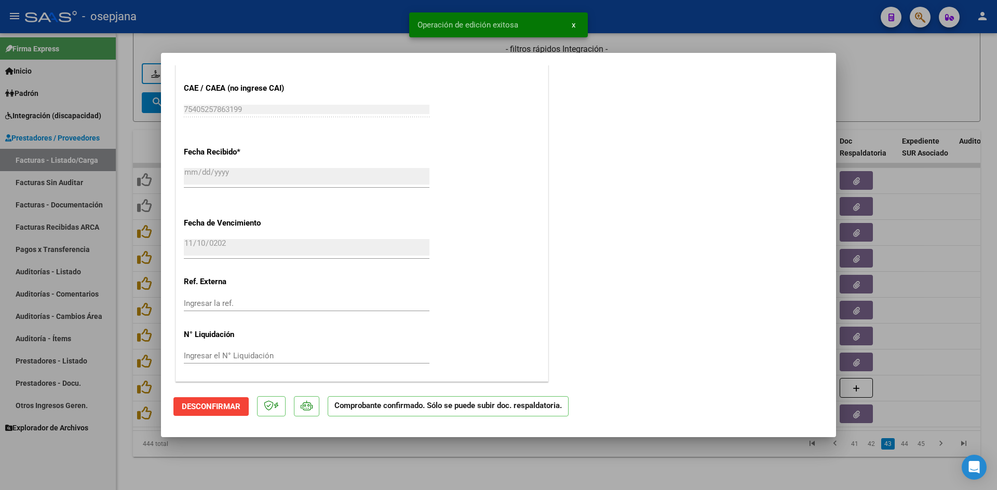
click at [931, 94] on div at bounding box center [498, 245] width 997 height 490
type input "$ 0,00"
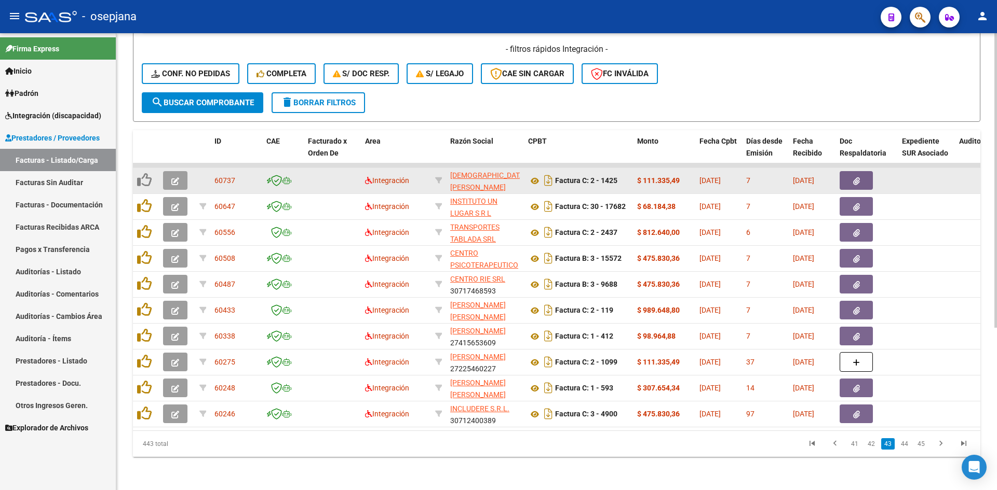
click at [173, 178] on icon "button" at bounding box center [175, 182] width 8 height 8
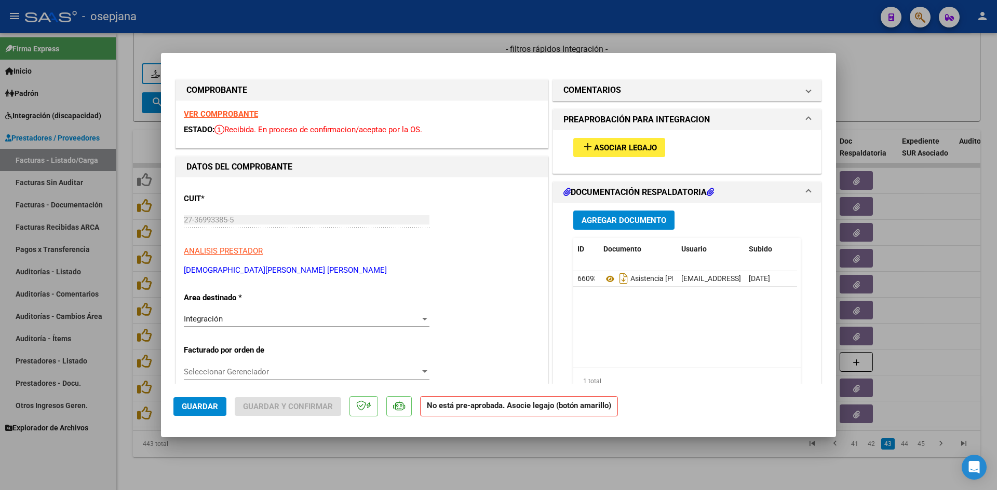
click at [240, 112] on strong "VER COMPROBANTE" at bounding box center [221, 114] width 74 height 9
click at [613, 154] on button "add Asociar Legajo" at bounding box center [619, 147] width 92 height 19
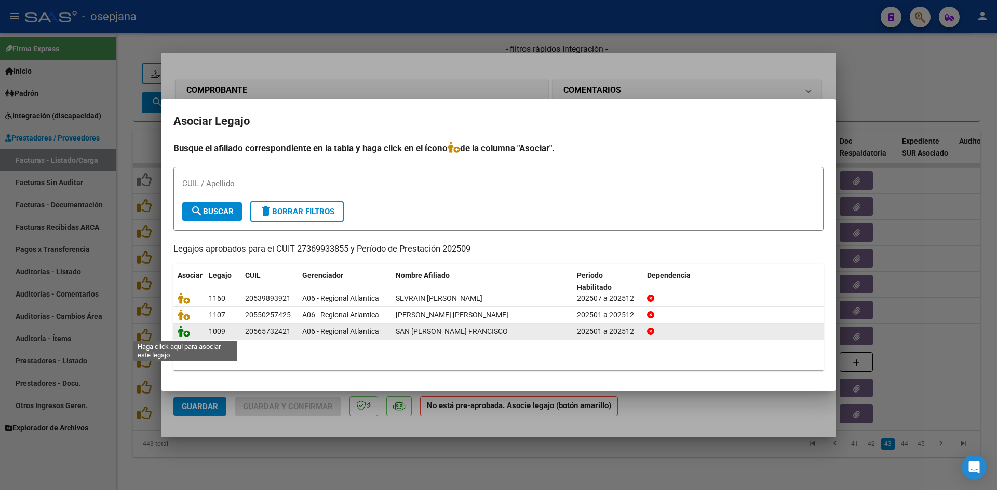
click at [185, 333] on icon at bounding box center [184, 331] width 12 height 11
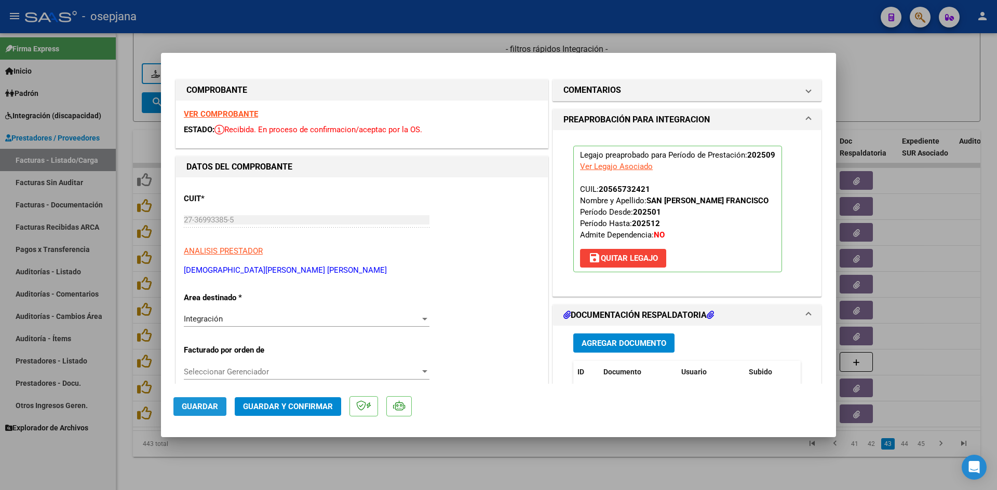
click at [205, 407] on span "Guardar" at bounding box center [200, 406] width 36 height 9
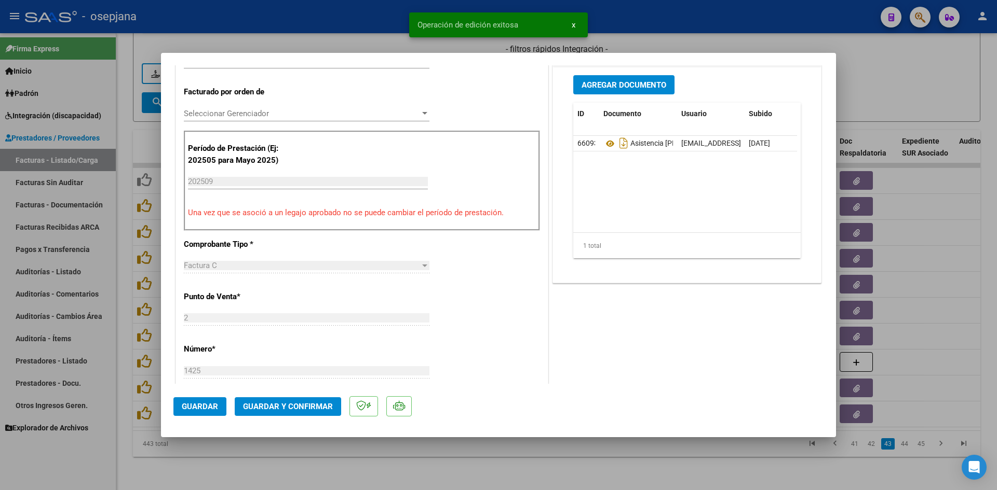
scroll to position [260, 0]
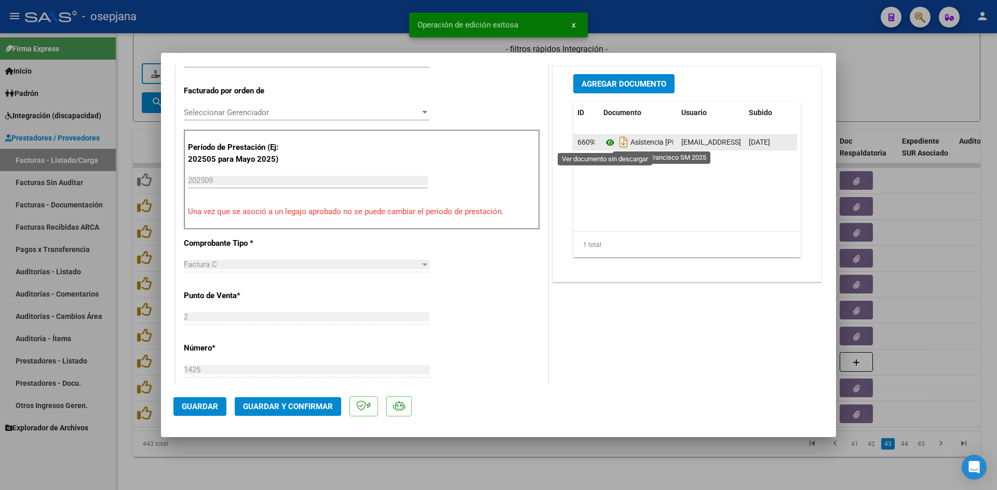
click at [604, 142] on icon at bounding box center [609, 143] width 13 height 12
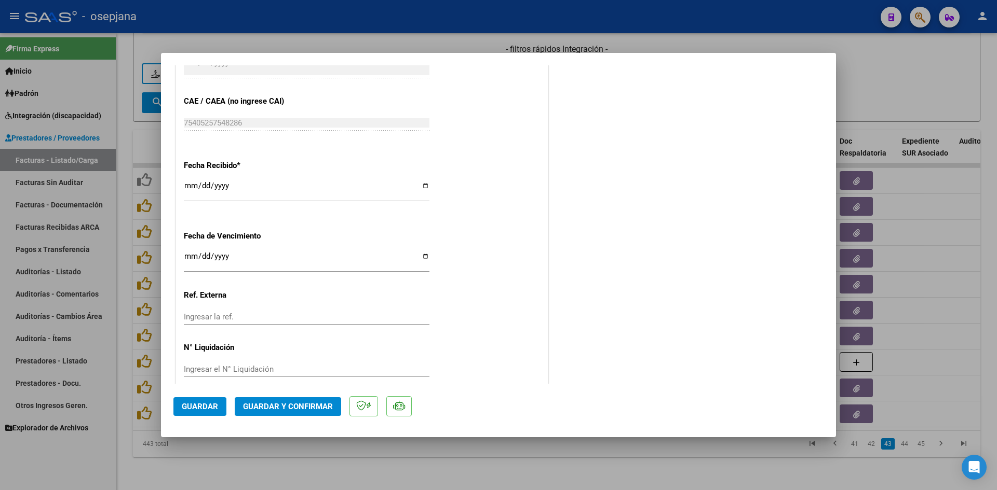
scroll to position [675, 0]
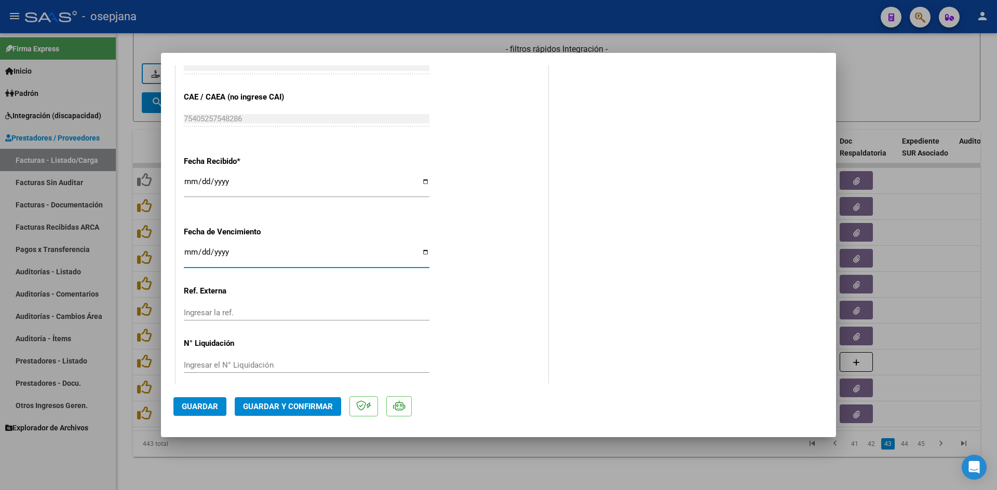
click at [188, 251] on input "[DATE]" at bounding box center [307, 256] width 246 height 17
type input "[DATE]"
click at [288, 405] on span "Guardar y Confirmar" at bounding box center [288, 406] width 90 height 9
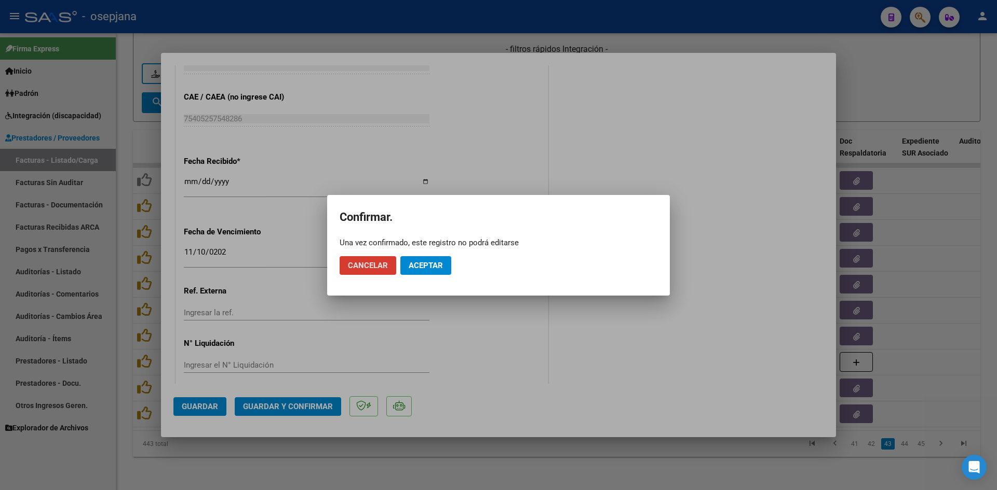
click at [421, 265] on span "Aceptar" at bounding box center [425, 265] width 34 height 9
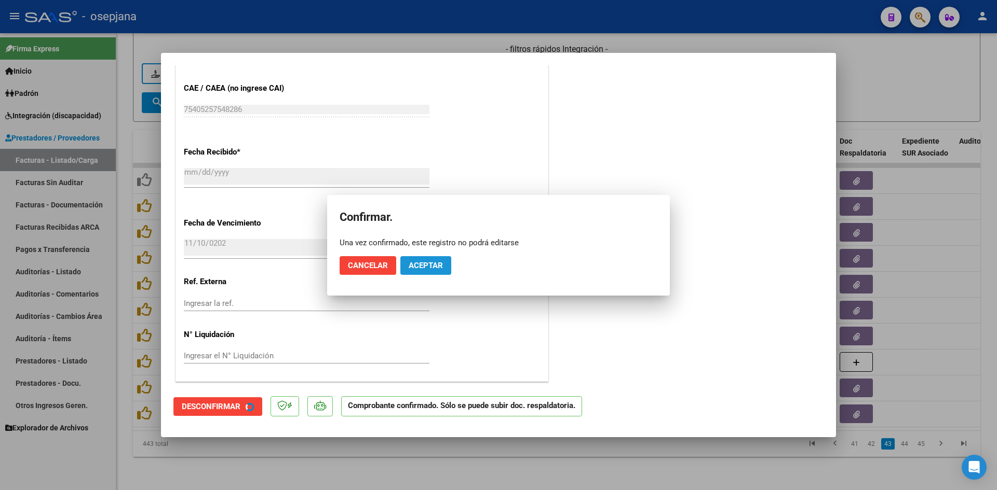
scroll to position [610, 0]
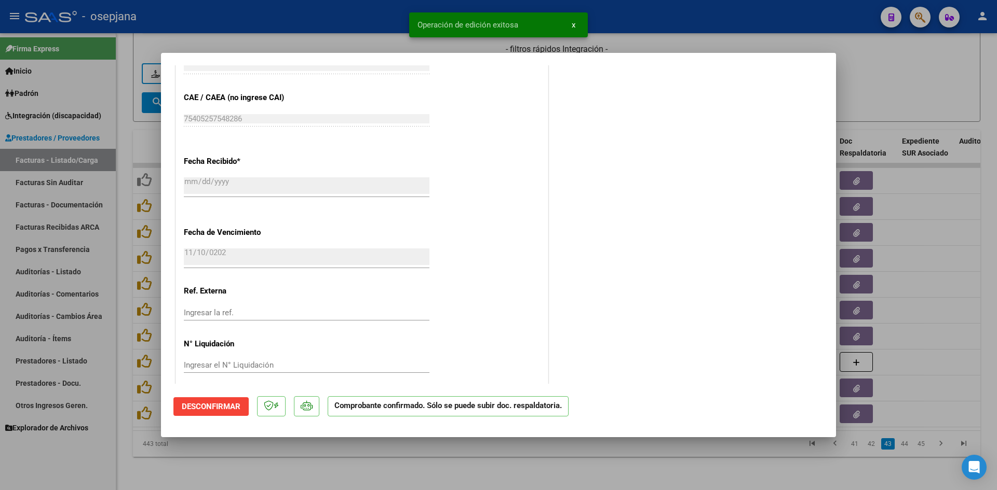
click at [881, 78] on div at bounding box center [498, 245] width 997 height 490
type input "$ 0,00"
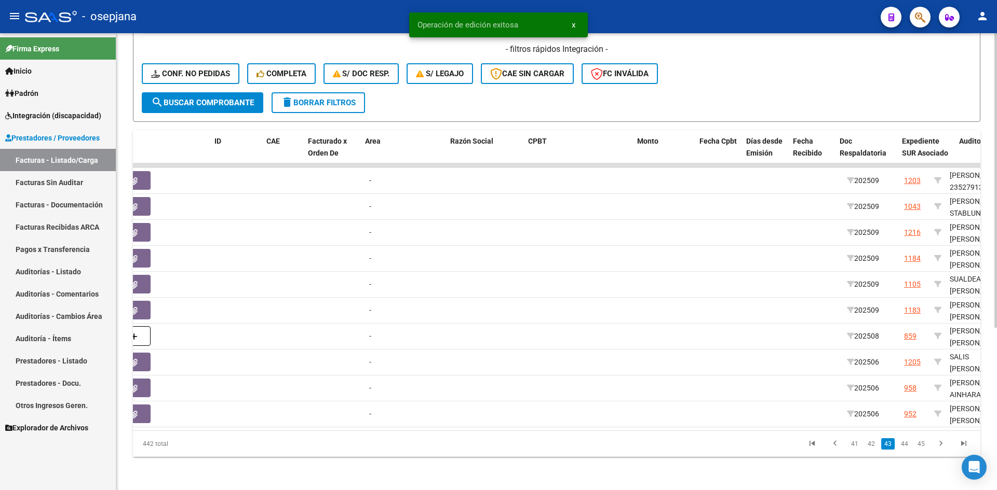
scroll to position [0, 0]
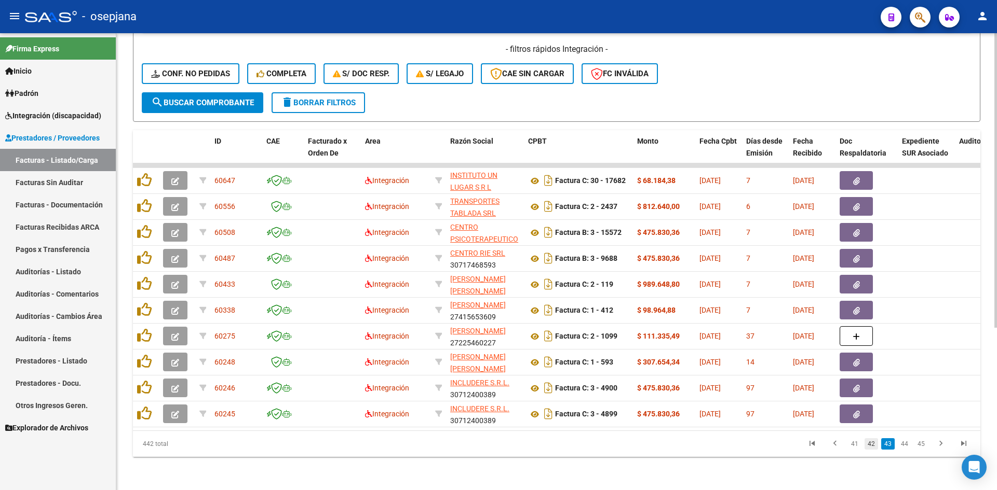
click at [874, 445] on link "42" at bounding box center [870, 444] width 13 height 11
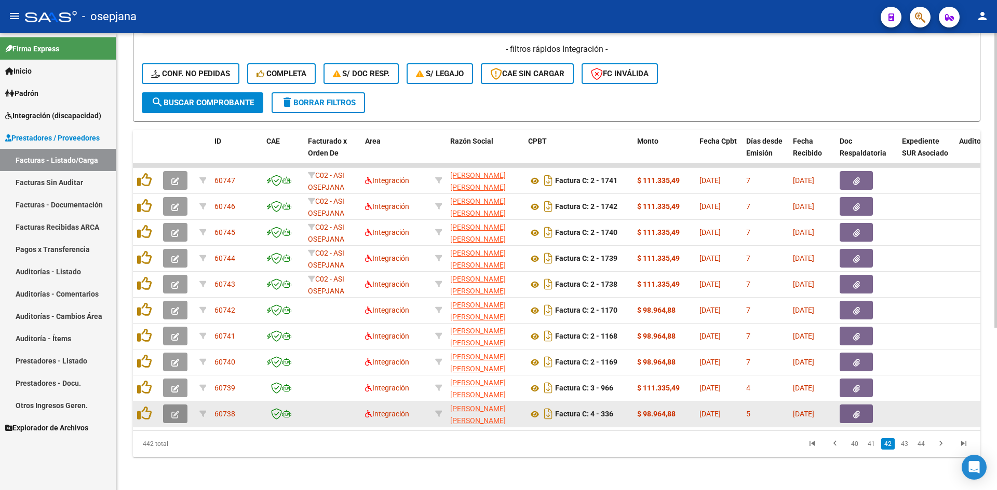
click at [180, 406] on button "button" at bounding box center [175, 414] width 24 height 19
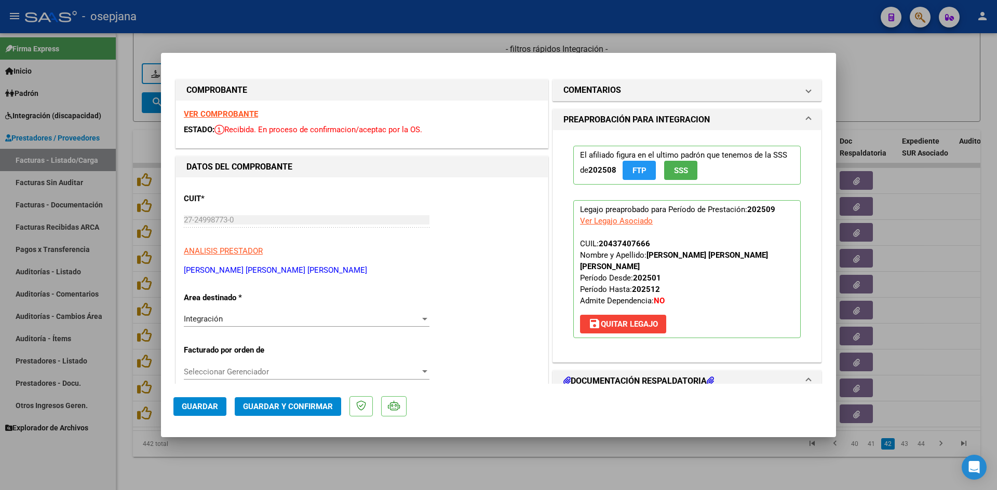
click at [233, 114] on strong "VER COMPROBANTE" at bounding box center [221, 114] width 74 height 9
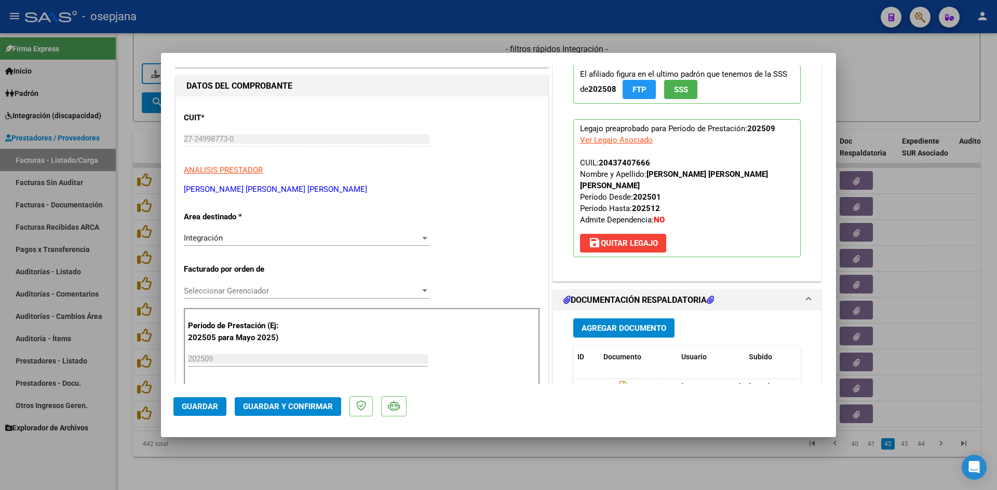
scroll to position [156, 0]
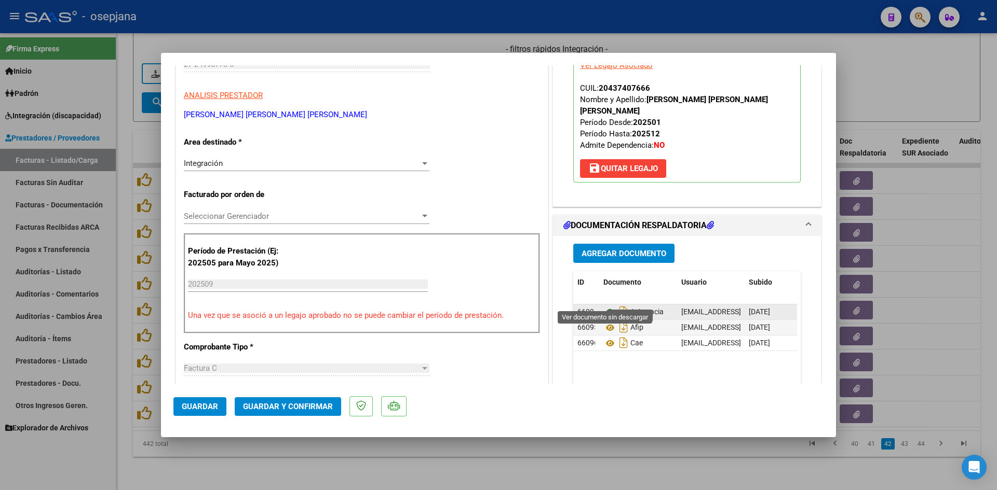
click at [606, 306] on icon at bounding box center [609, 312] width 13 height 12
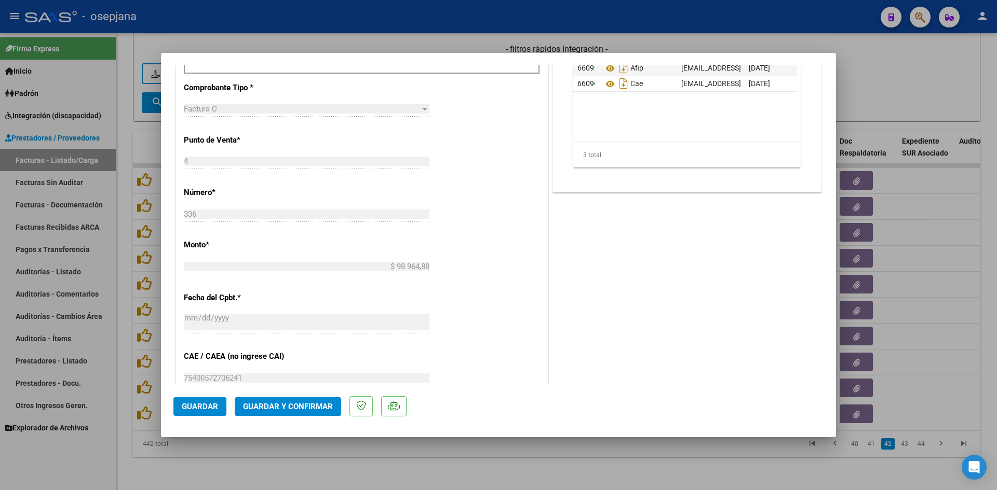
scroll to position [571, 0]
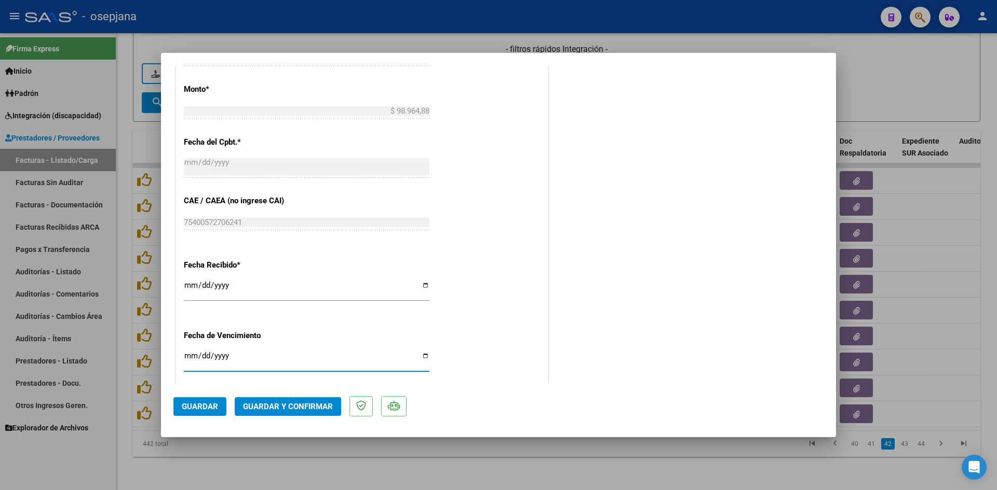
click at [189, 353] on input "[DATE]" at bounding box center [307, 360] width 246 height 17
type input "[DATE]"
click at [270, 401] on button "Guardar y Confirmar" at bounding box center [288, 407] width 106 height 19
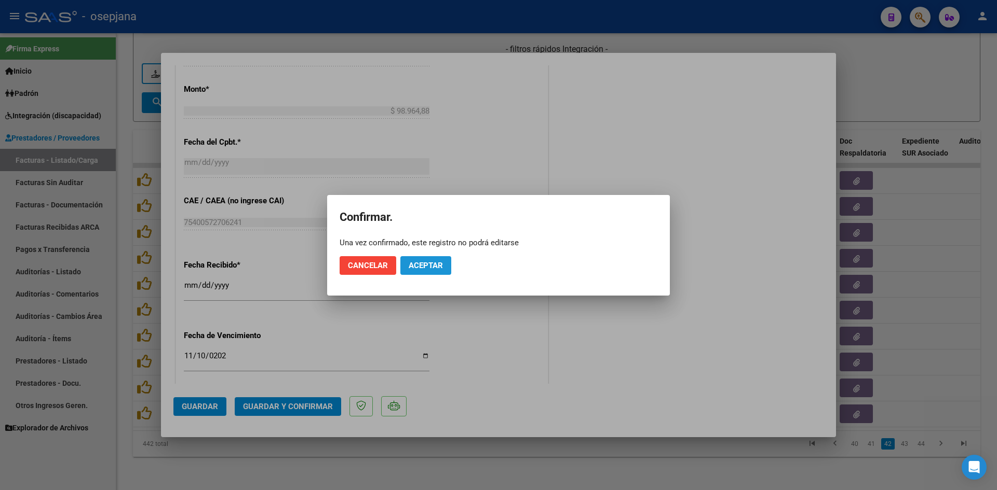
click at [420, 269] on span "Aceptar" at bounding box center [425, 265] width 34 height 9
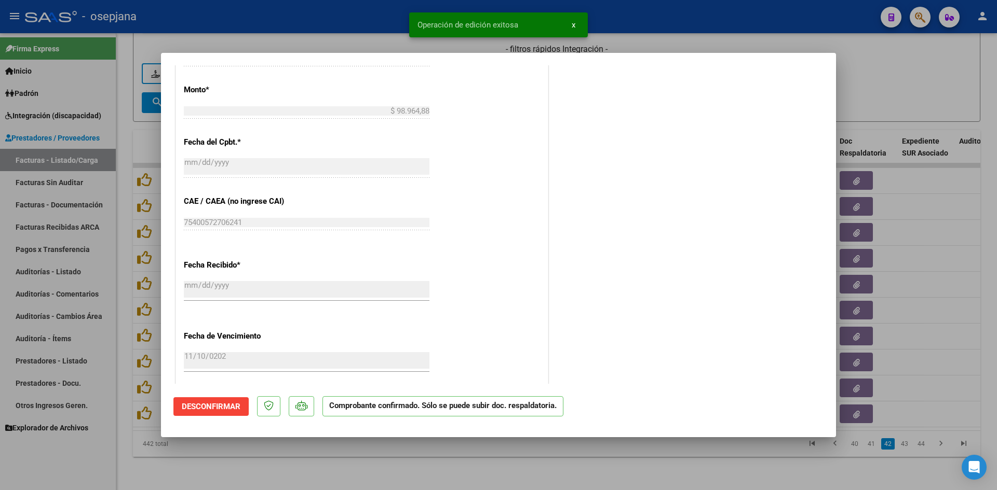
click at [927, 63] on div at bounding box center [498, 245] width 997 height 490
type input "$ 0,00"
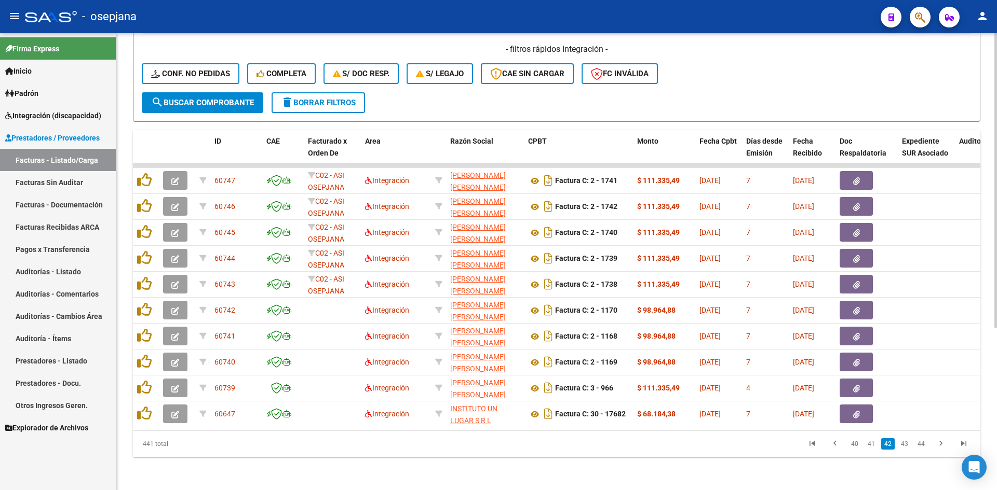
click at [768, 75] on div "- filtros rápidos Integración - Conf. no pedidas Completa S/ Doc Resp. S/ legaj…" at bounding box center [556, 68] width 829 height 49
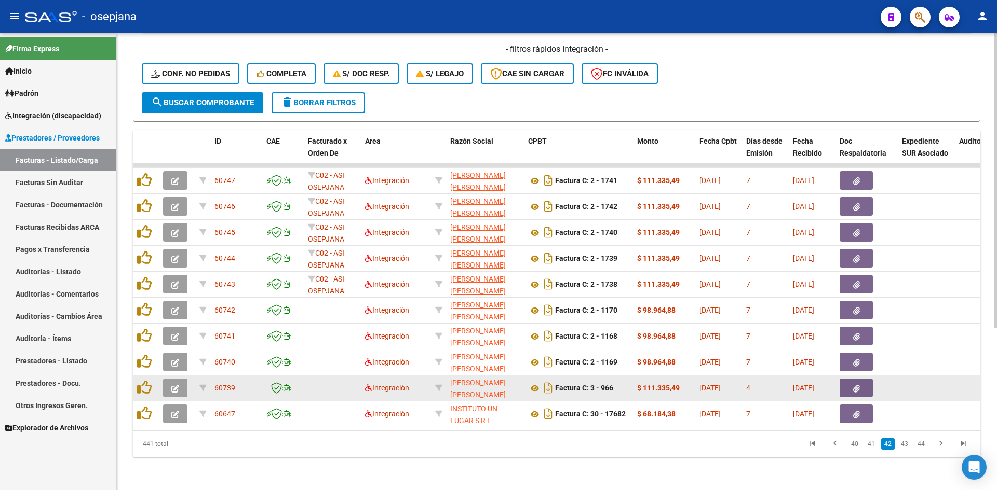
click at [173, 385] on icon "button" at bounding box center [175, 389] width 8 height 8
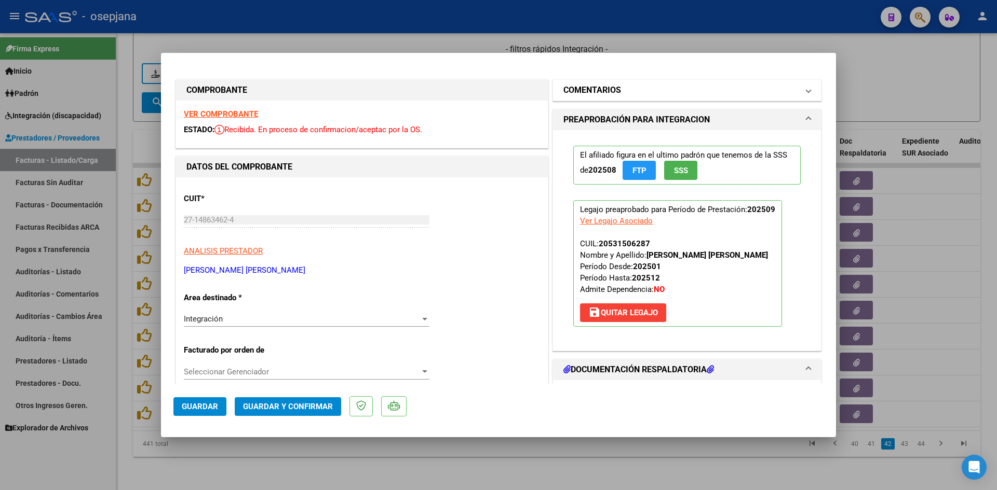
click at [604, 94] on h1 "COMENTARIOS" at bounding box center [592, 90] width 58 height 12
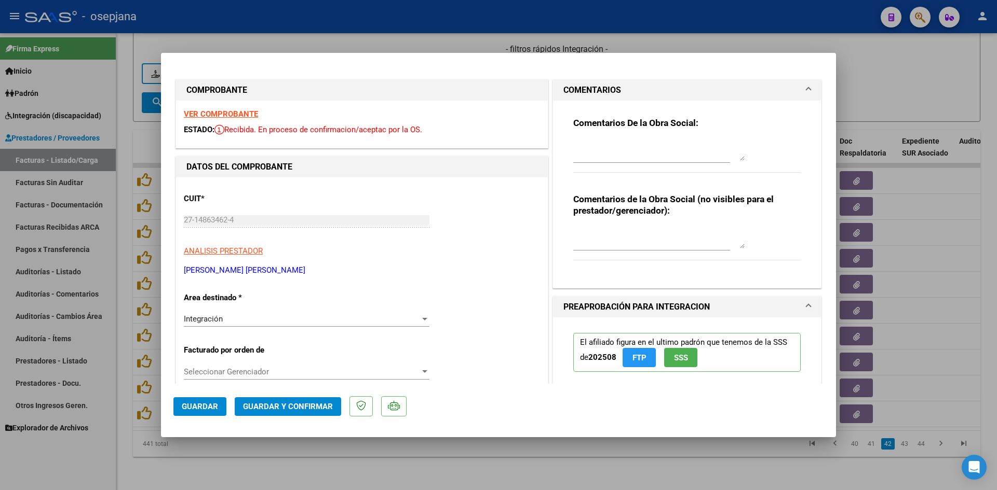
click at [592, 94] on h1 "COMENTARIOS" at bounding box center [592, 90] width 58 height 12
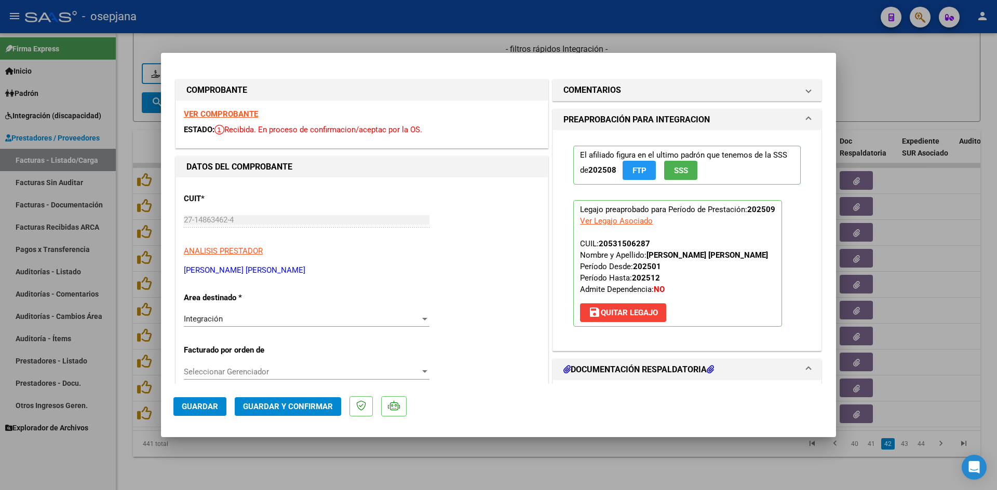
click at [246, 110] on strong "VER COMPROBANTE" at bounding box center [221, 114] width 74 height 9
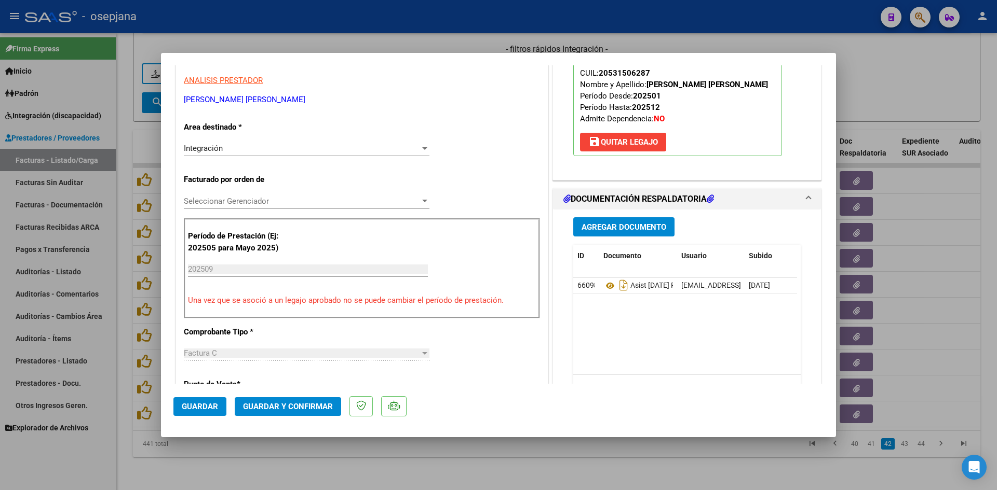
scroll to position [260, 0]
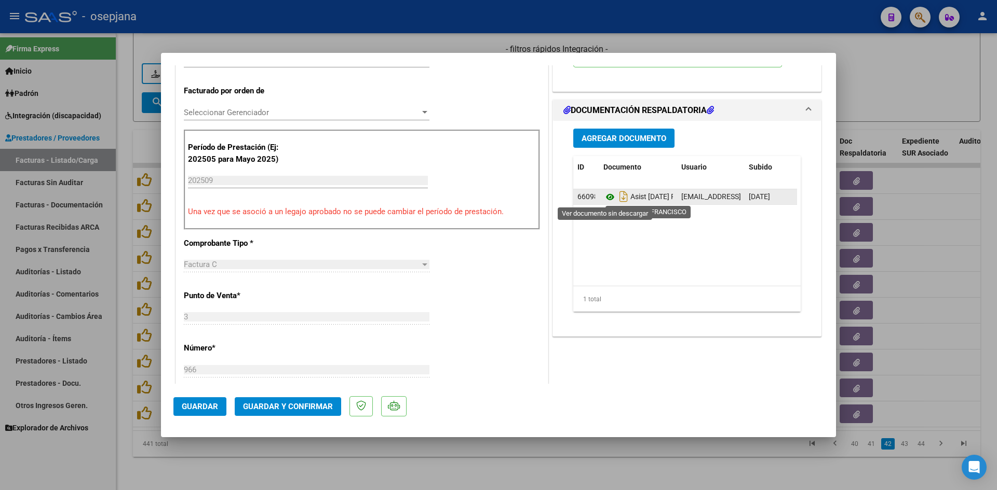
click at [604, 194] on icon at bounding box center [609, 197] width 13 height 12
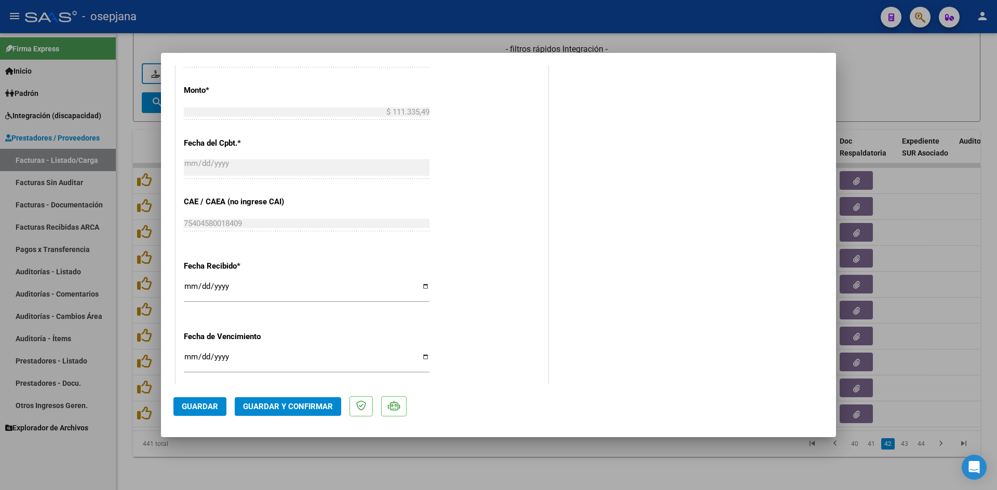
scroll to position [571, 0]
click at [188, 356] on input "2025-10-14" at bounding box center [307, 360] width 246 height 17
type input "[DATE]"
click at [278, 406] on span "Guardar y Confirmar" at bounding box center [288, 406] width 90 height 9
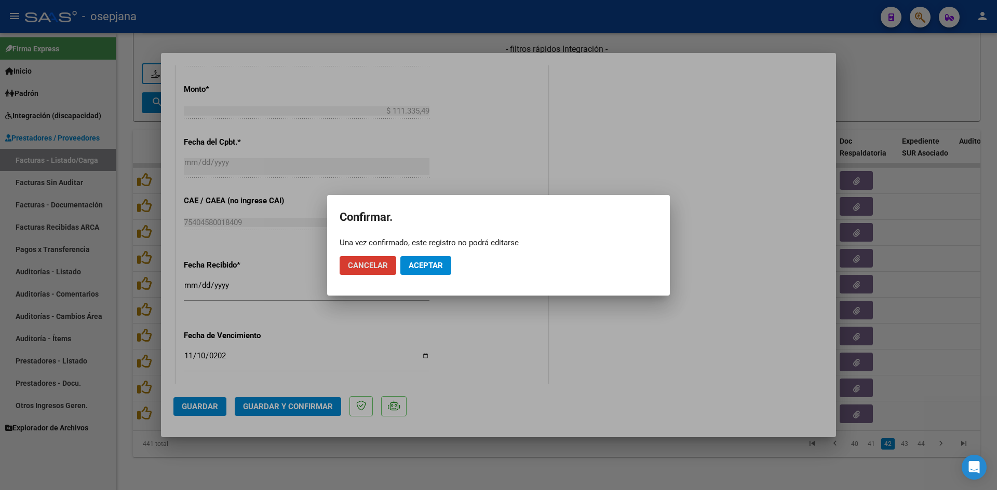
click at [431, 257] on button "Aceptar" at bounding box center [425, 265] width 51 height 19
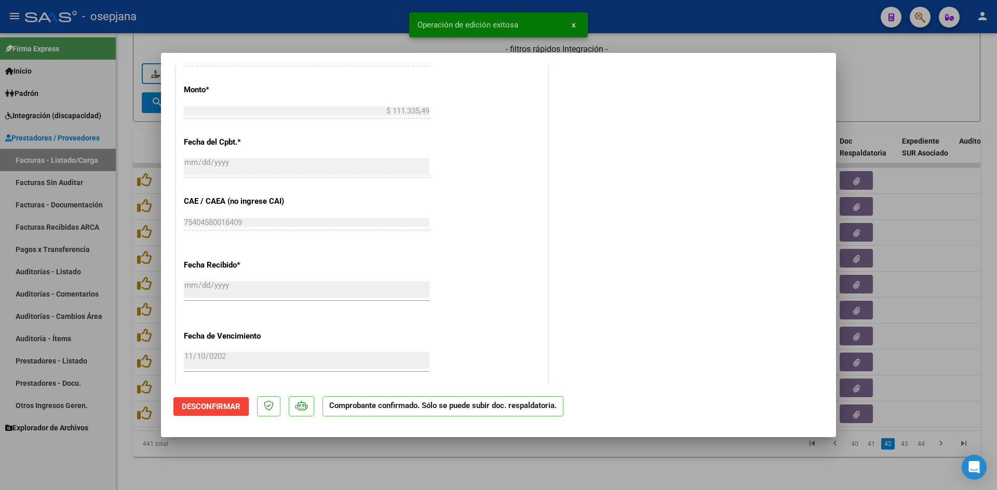
click at [870, 96] on div at bounding box center [498, 245] width 997 height 490
type input "$ 0,00"
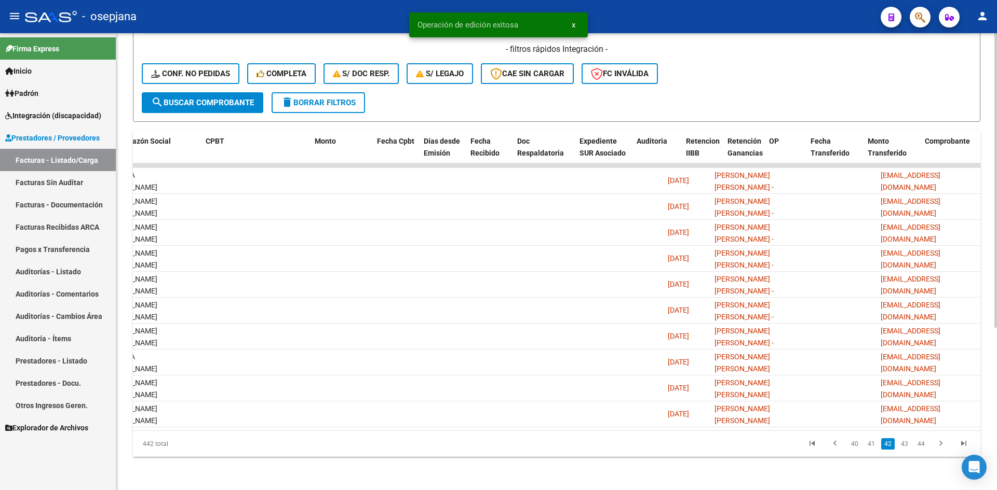
scroll to position [0, 0]
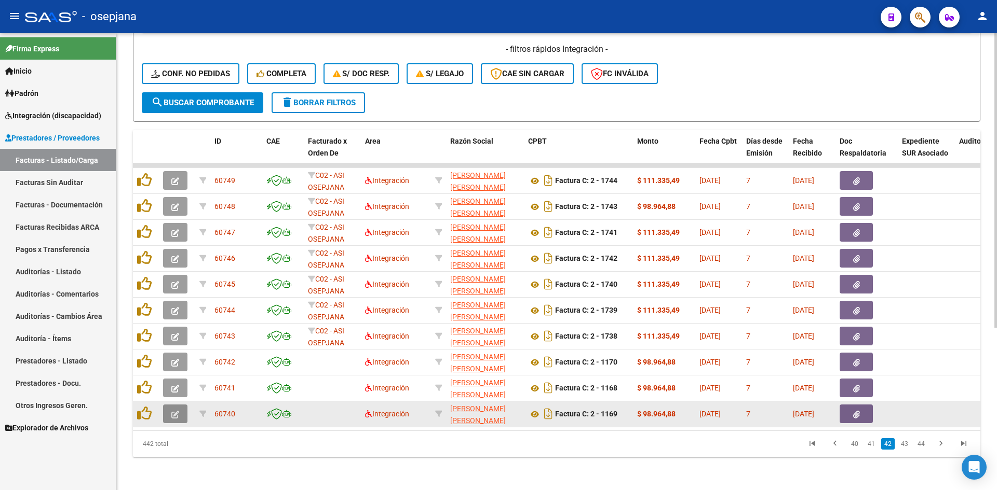
click at [178, 411] on icon "button" at bounding box center [175, 415] width 8 height 8
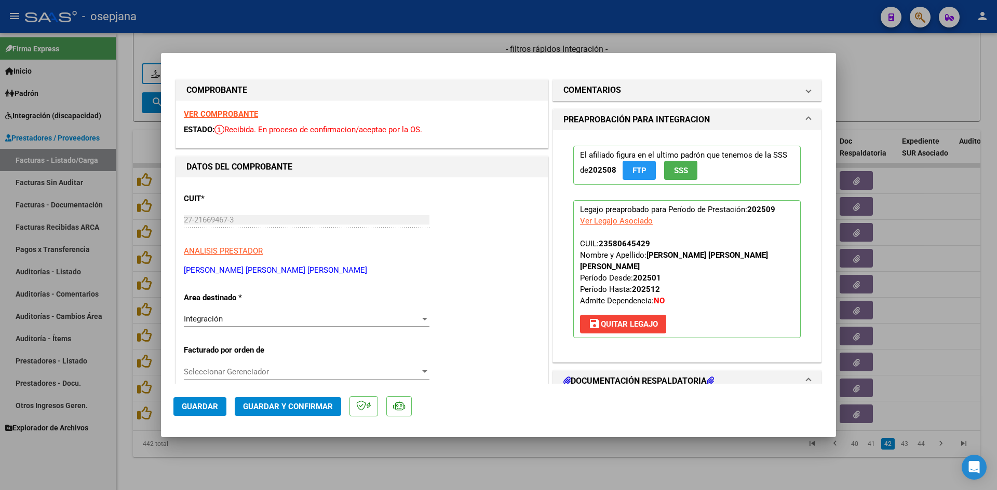
click at [194, 113] on strong "VER COMPROBANTE" at bounding box center [221, 114] width 74 height 9
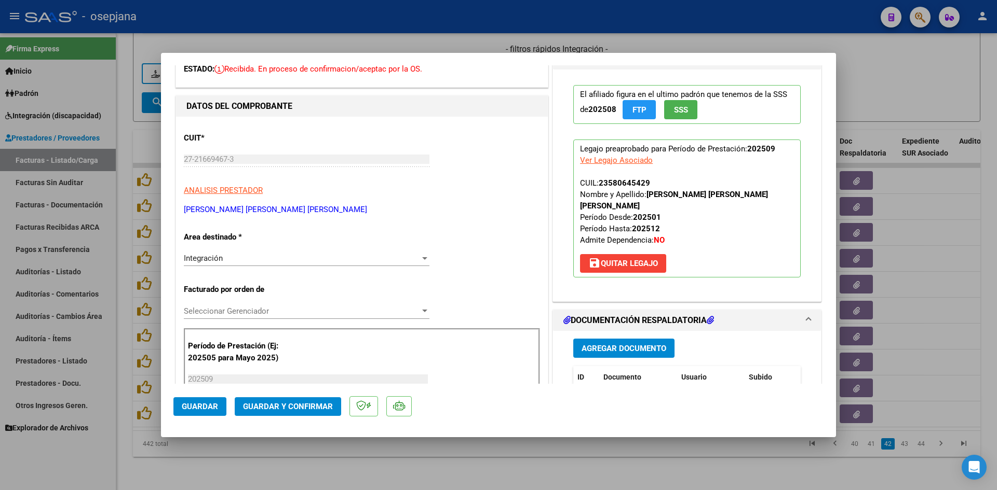
scroll to position [156, 0]
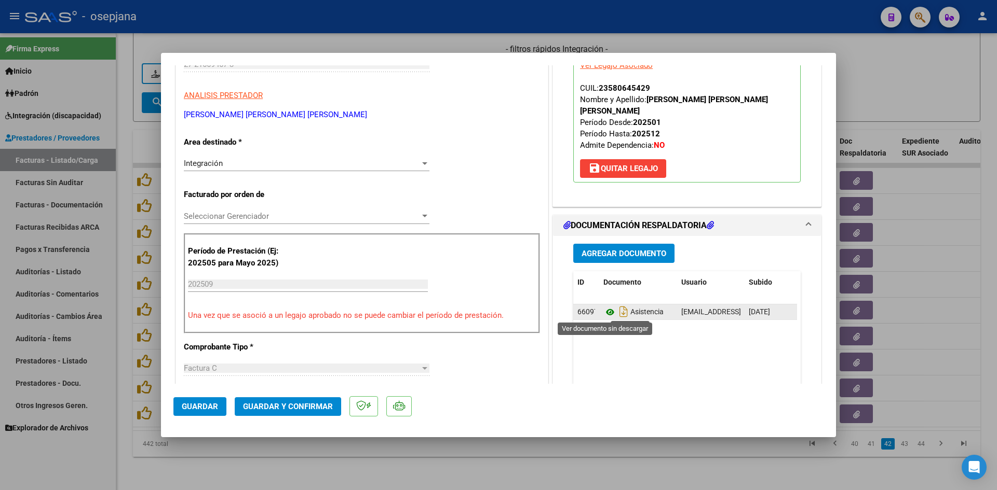
click at [603, 311] on icon at bounding box center [609, 312] width 13 height 12
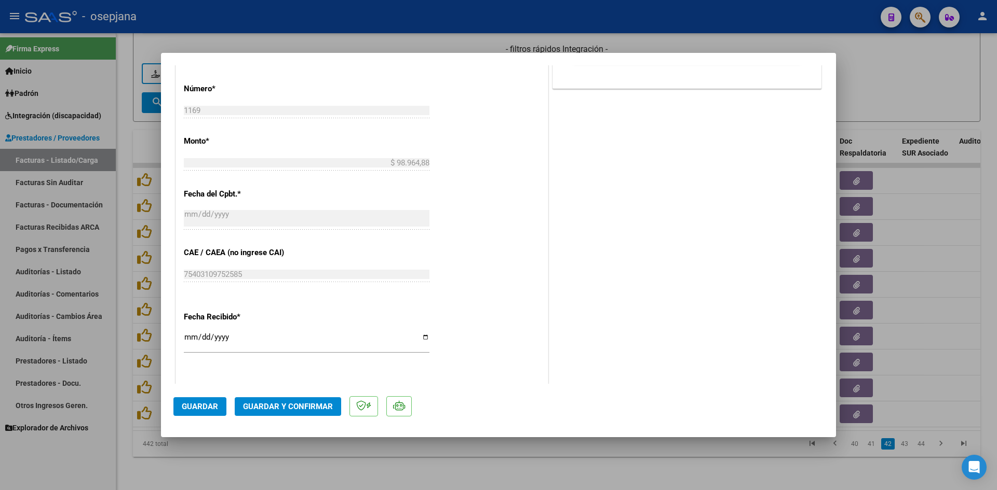
scroll to position [623, 0]
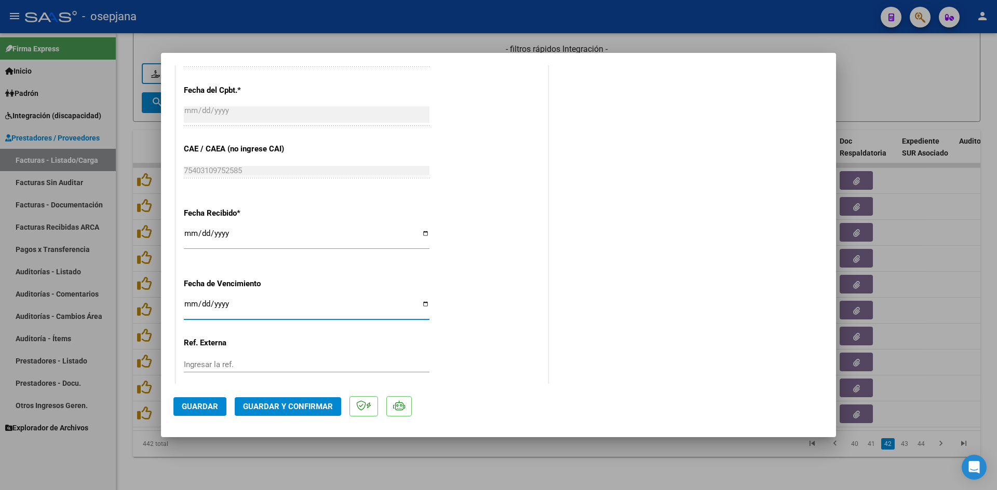
click at [188, 306] on input "Ingresar la fecha" at bounding box center [307, 308] width 246 height 17
type input "[DATE]"
click at [273, 403] on span "Guardar y Confirmar" at bounding box center [288, 406] width 90 height 9
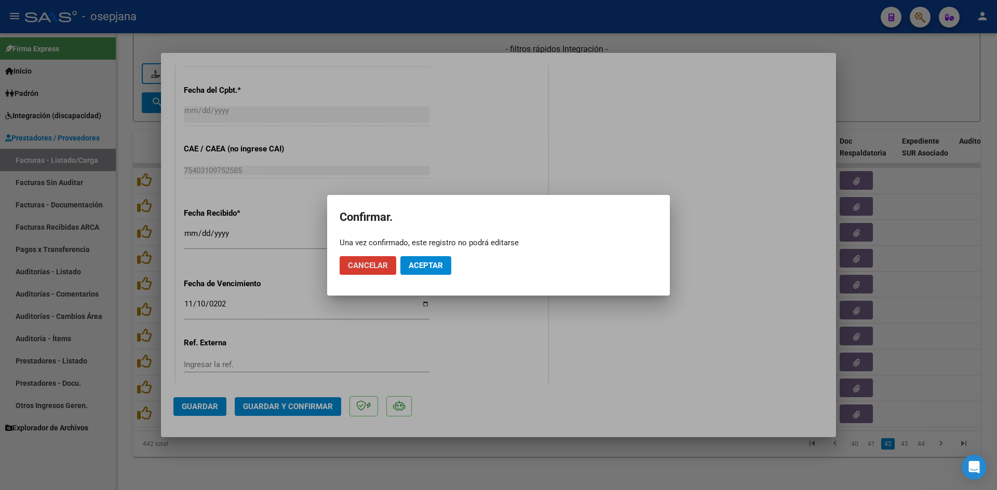
click at [429, 267] on span "Aceptar" at bounding box center [425, 265] width 34 height 9
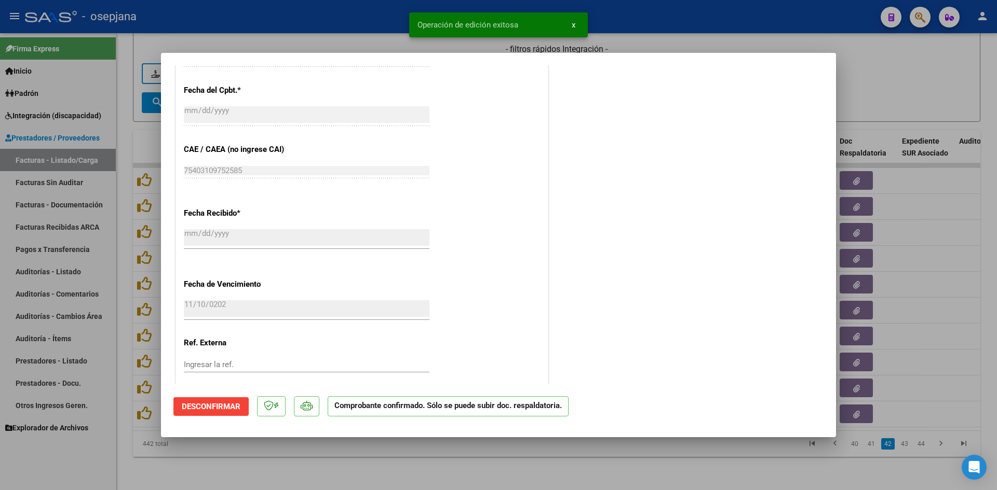
click at [875, 92] on div at bounding box center [498, 245] width 997 height 490
type input "$ 0,00"
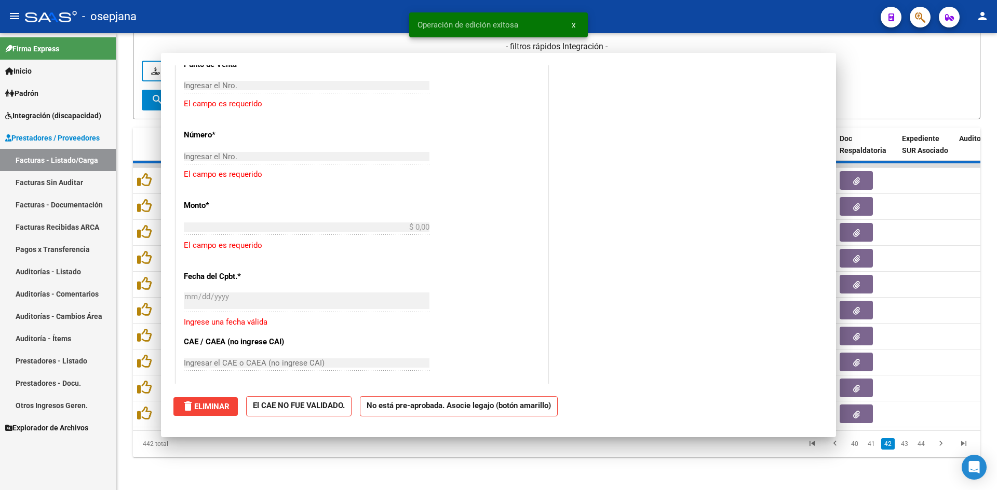
scroll to position [752, 0]
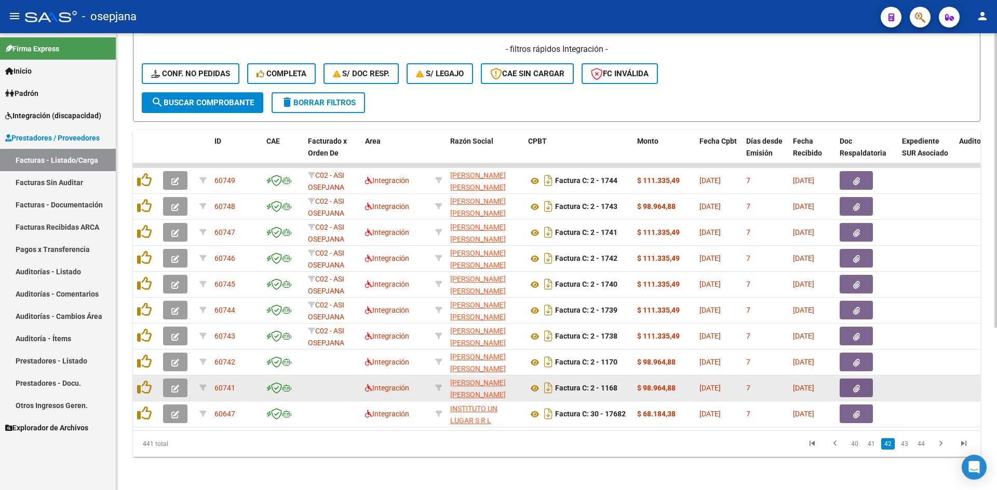
click at [169, 379] on button "button" at bounding box center [175, 388] width 24 height 19
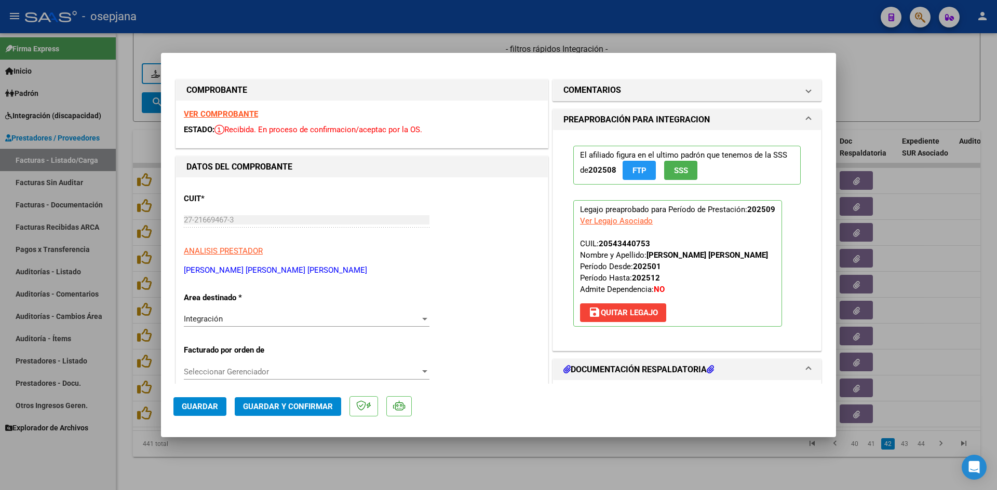
click at [225, 114] on strong "VER COMPROBANTE" at bounding box center [221, 114] width 74 height 9
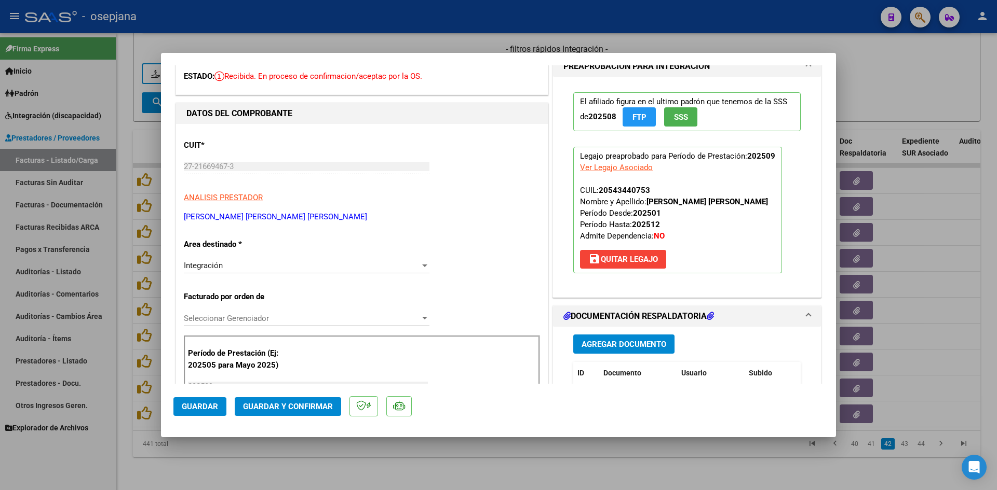
scroll to position [104, 0]
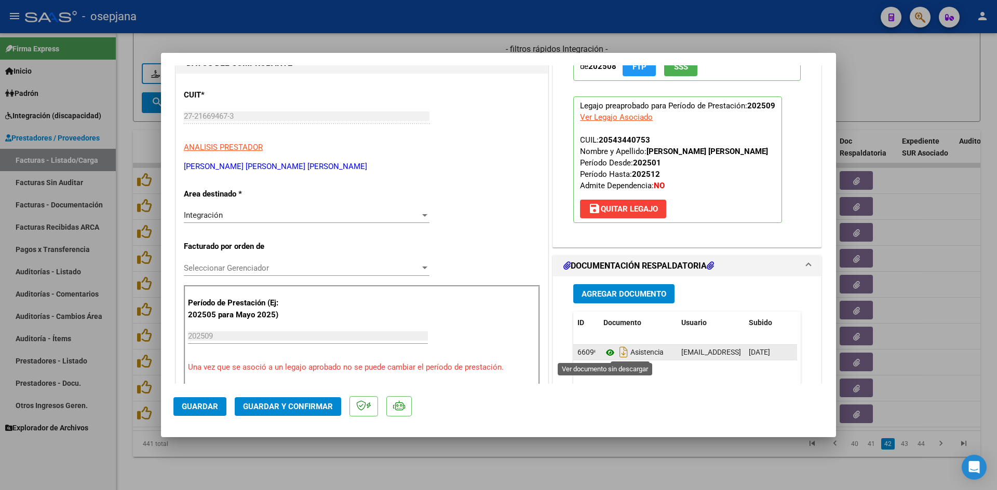
click at [603, 355] on icon at bounding box center [609, 353] width 13 height 12
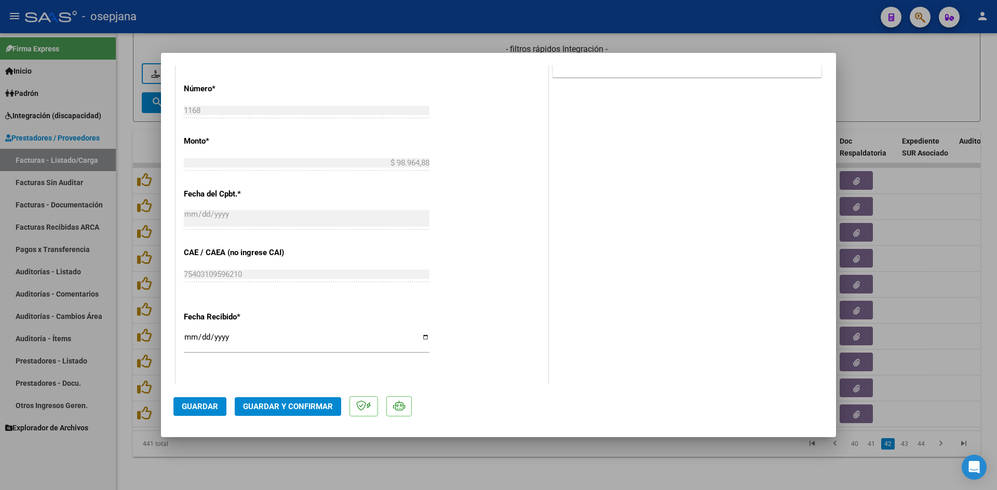
scroll to position [623, 0]
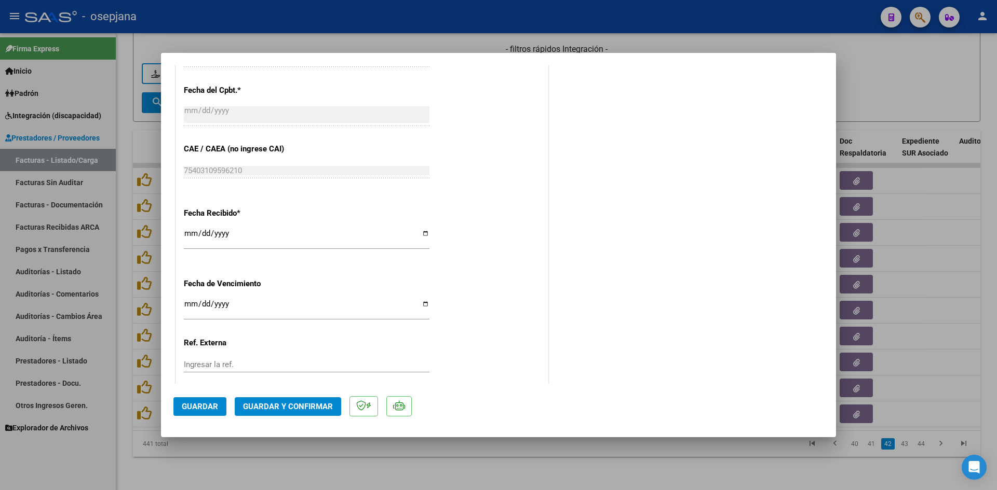
click at [189, 304] on input "Ingresar la fecha" at bounding box center [307, 308] width 246 height 17
type input "[DATE]"
click at [263, 402] on span "Guardar y Confirmar" at bounding box center [288, 406] width 90 height 9
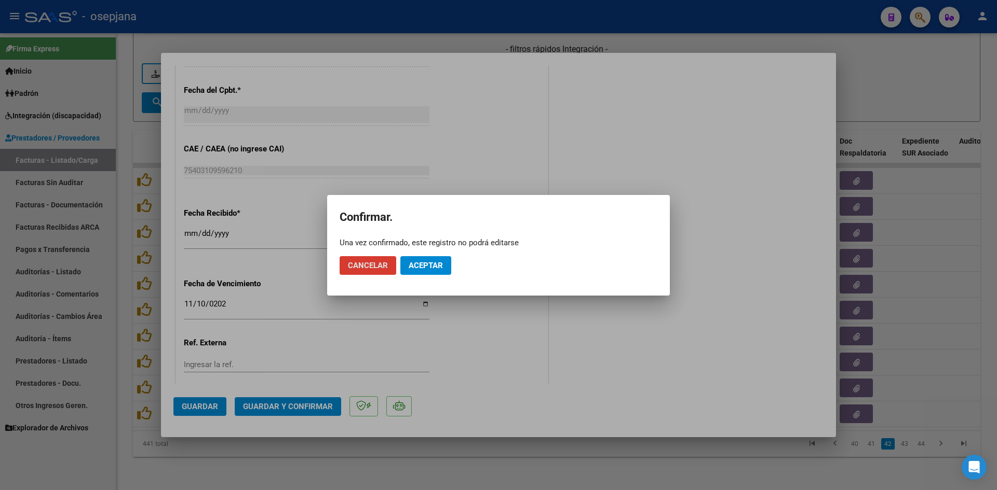
click at [432, 262] on span "Aceptar" at bounding box center [425, 265] width 34 height 9
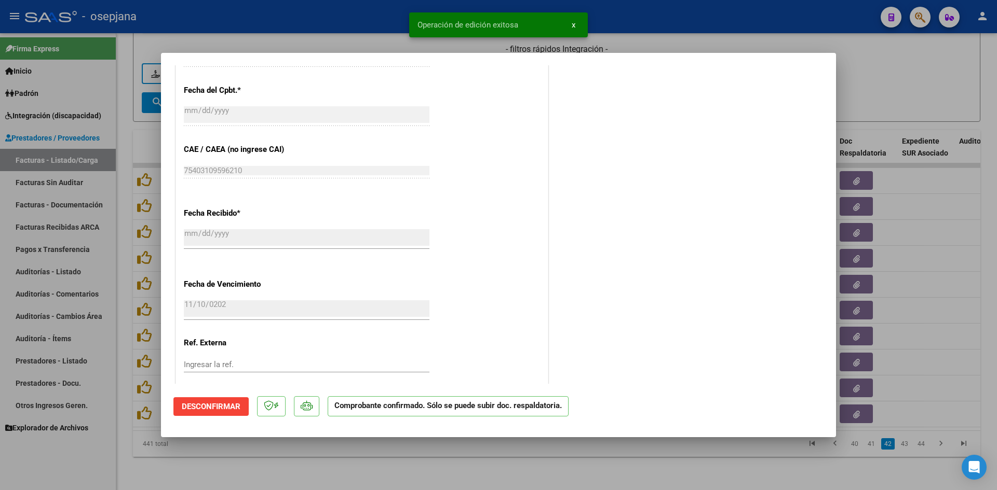
click at [916, 81] on div at bounding box center [498, 245] width 997 height 490
type input "$ 0,00"
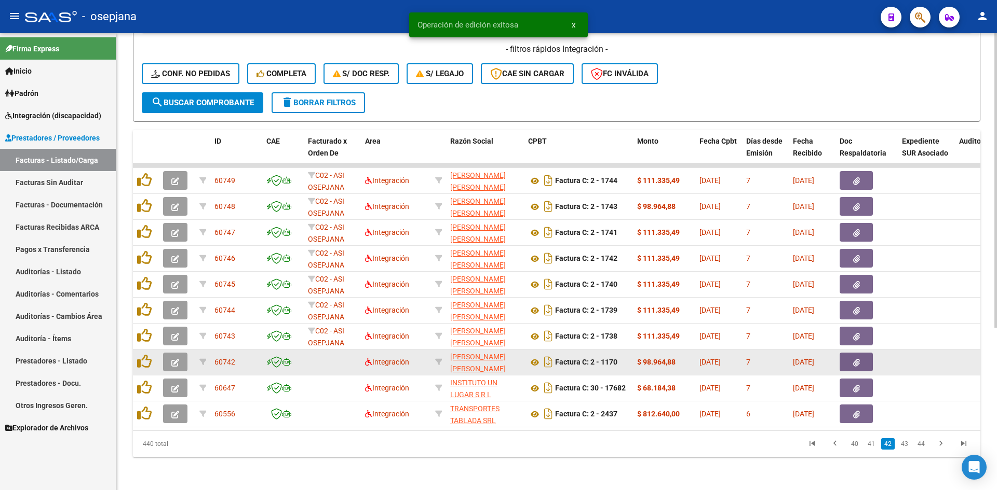
click at [179, 356] on button "button" at bounding box center [175, 362] width 24 height 19
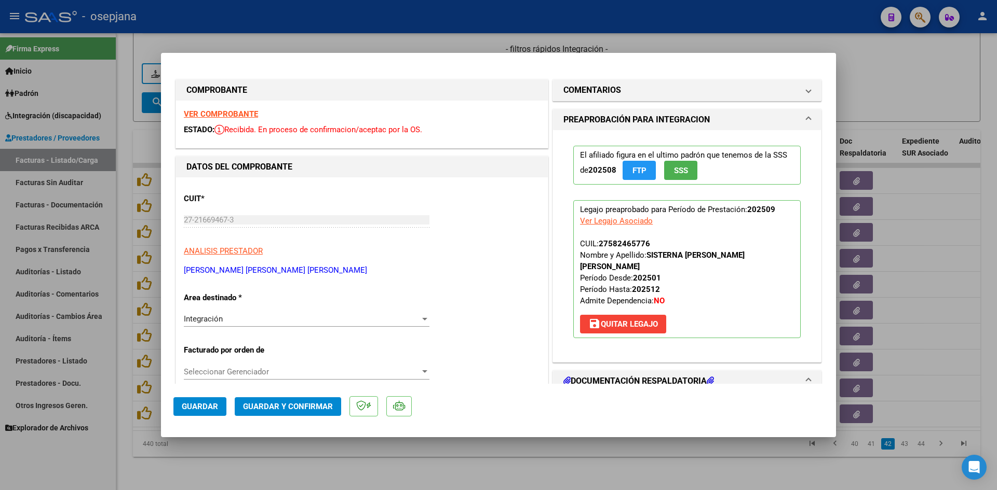
click at [228, 114] on strong "VER COMPROBANTE" at bounding box center [221, 114] width 74 height 9
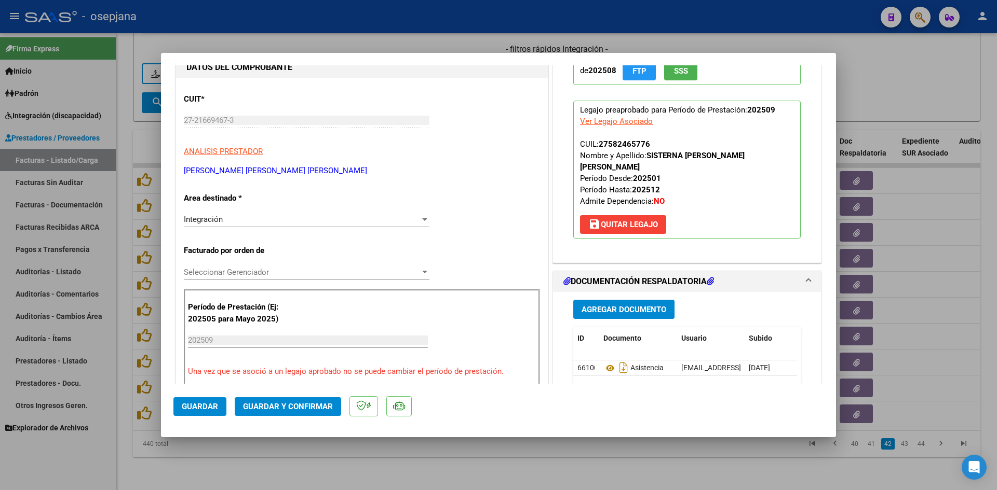
scroll to position [156, 0]
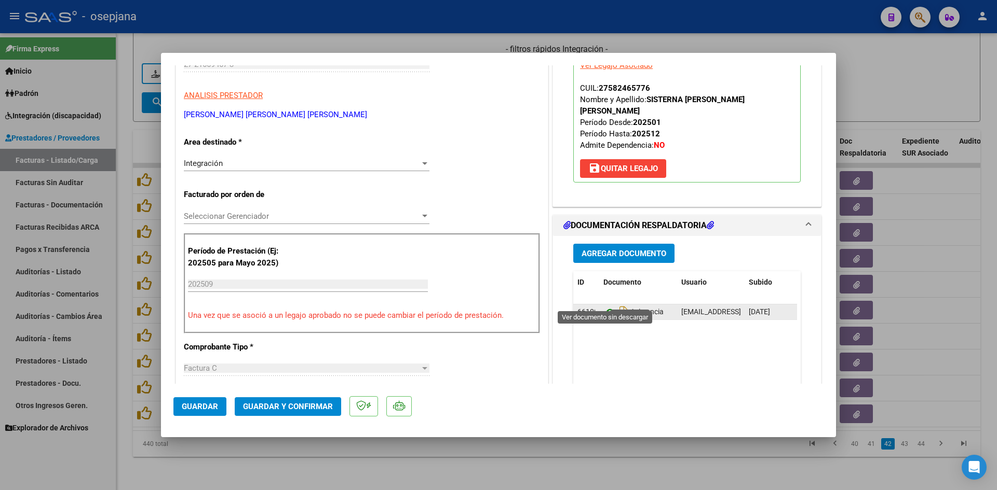
click at [604, 306] on icon at bounding box center [609, 312] width 13 height 12
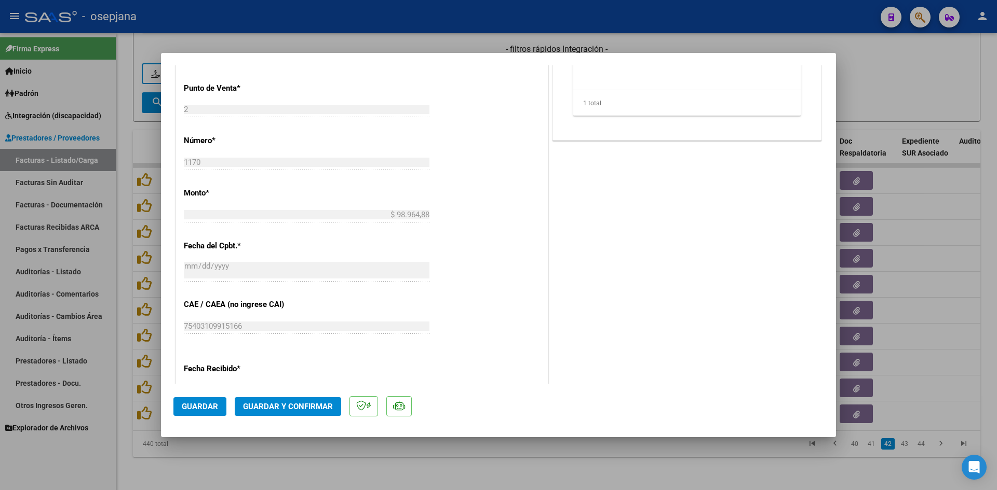
scroll to position [675, 0]
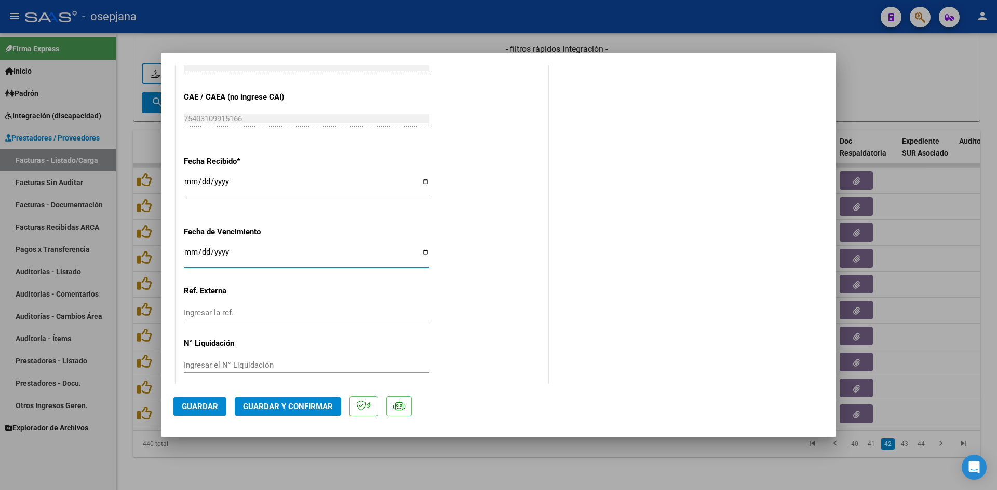
click at [187, 251] on input "Ingresar la fecha" at bounding box center [307, 256] width 246 height 17
type input "[DATE]"
click at [264, 407] on span "Guardar y Confirmar" at bounding box center [288, 406] width 90 height 9
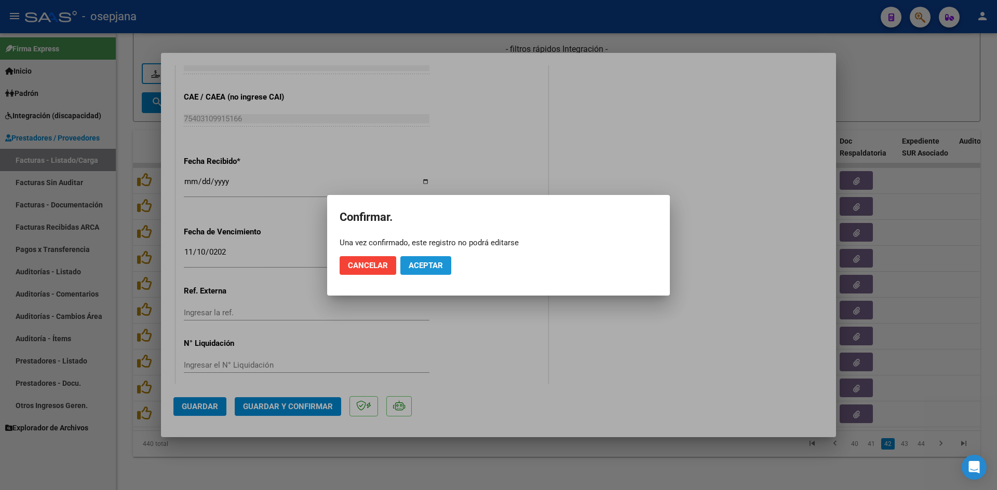
click at [426, 257] on button "Aceptar" at bounding box center [425, 265] width 51 height 19
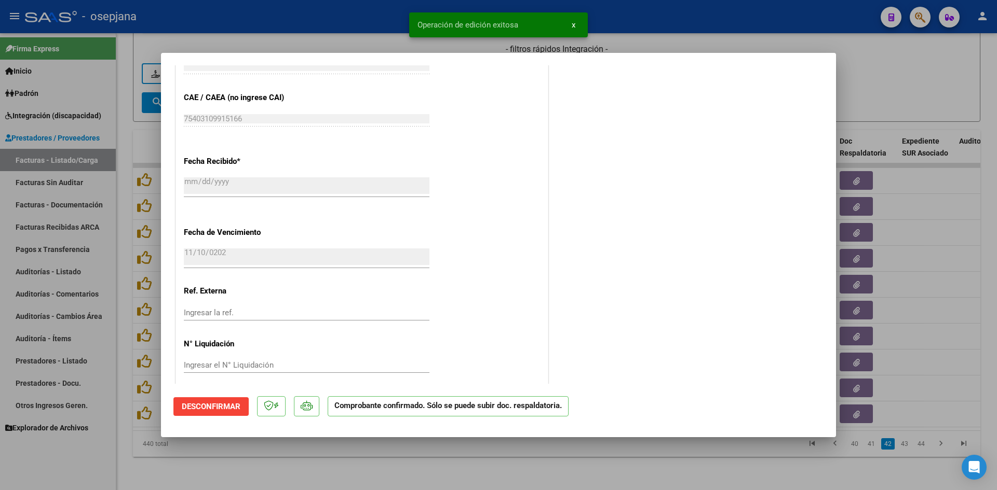
click at [894, 67] on div at bounding box center [498, 245] width 997 height 490
type input "$ 0,00"
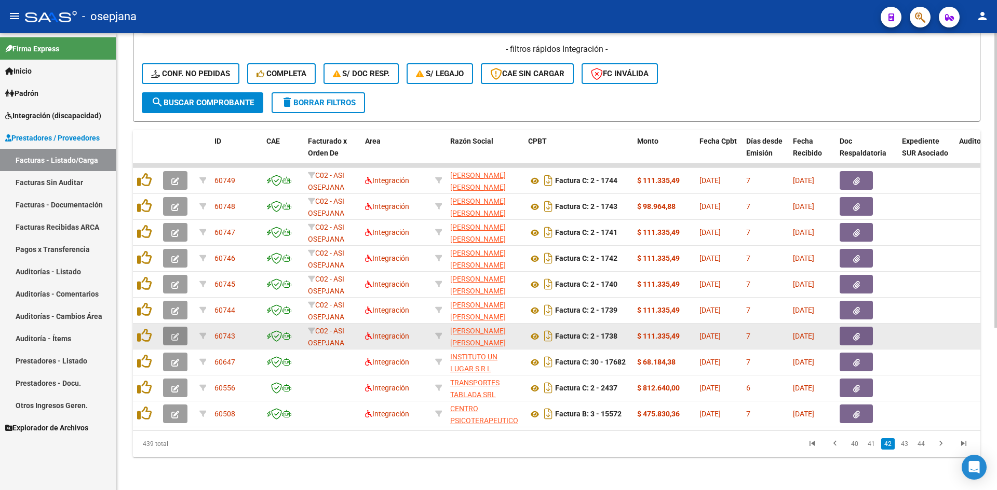
click at [177, 333] on icon "button" at bounding box center [175, 337] width 8 height 8
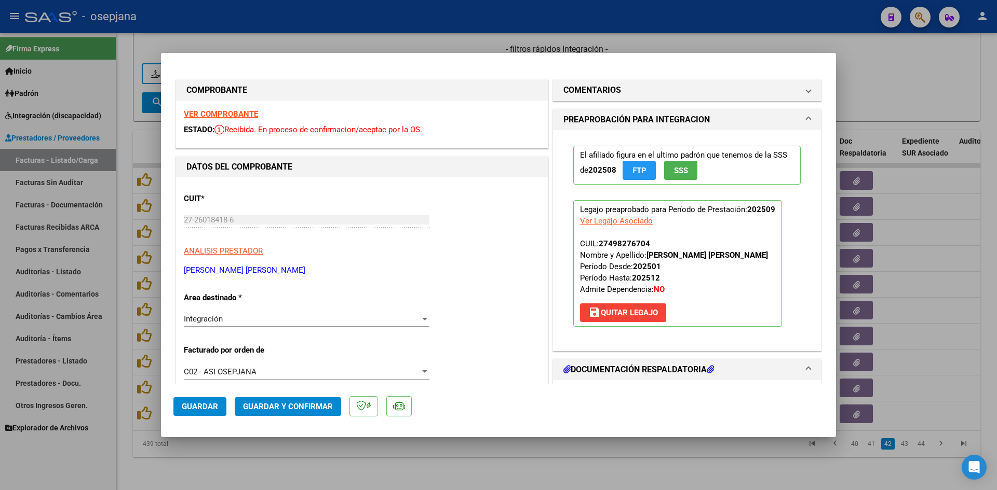
click at [242, 116] on strong "VER COMPROBANTE" at bounding box center [221, 114] width 74 height 9
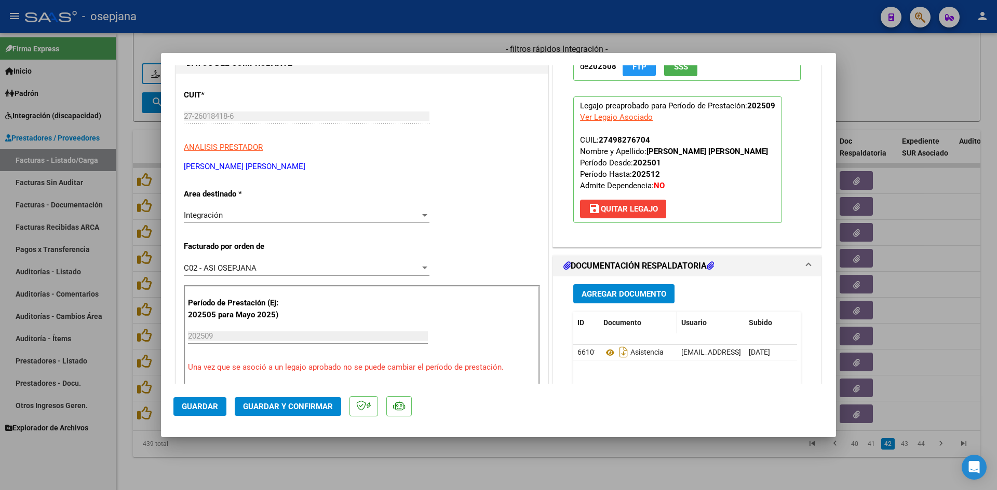
scroll to position [208, 0]
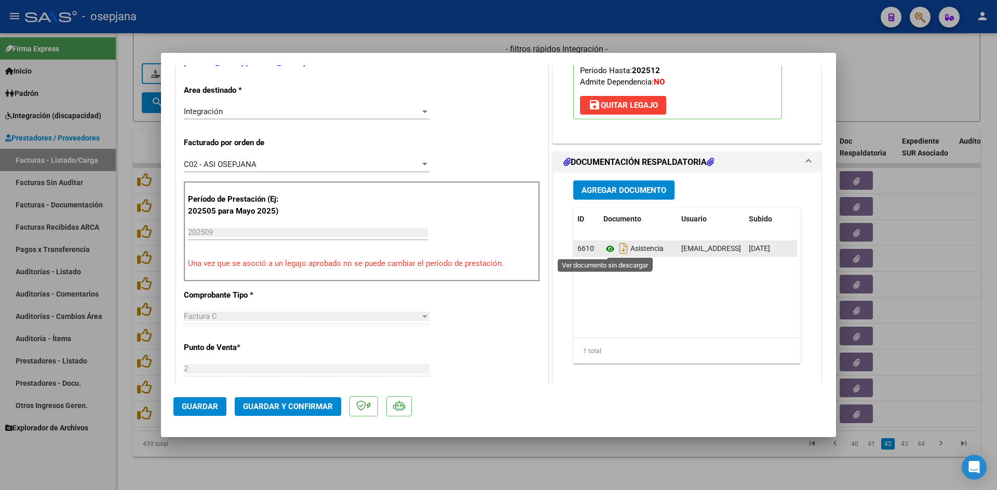
click at [608, 247] on icon at bounding box center [609, 249] width 13 height 12
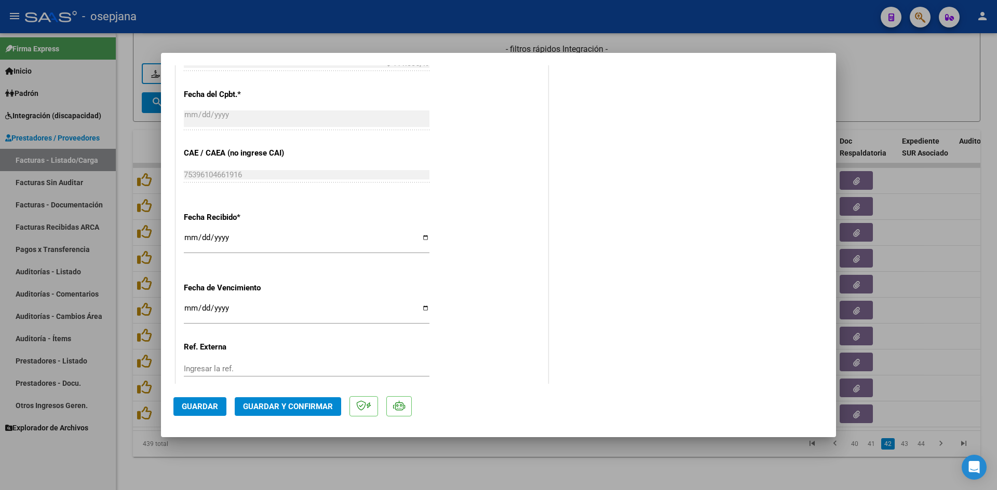
scroll to position [623, 0]
click at [188, 306] on input "Ingresar la fecha" at bounding box center [307, 308] width 246 height 17
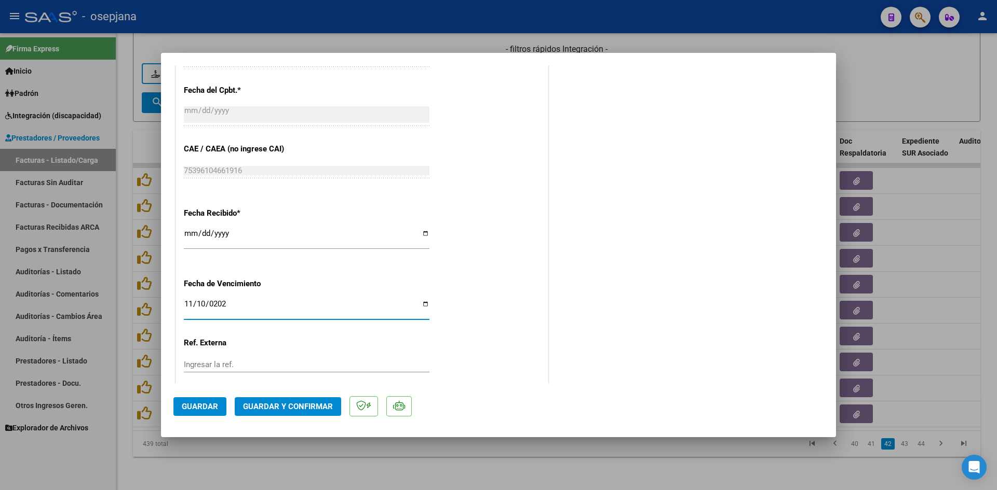
type input "[DATE]"
click at [282, 403] on span "Guardar y Confirmar" at bounding box center [288, 406] width 90 height 9
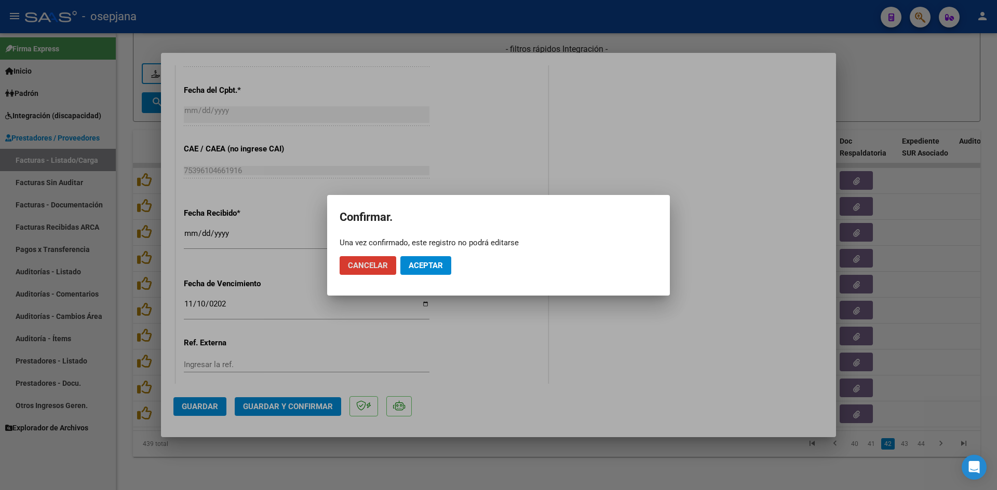
click at [413, 263] on span "Aceptar" at bounding box center [425, 265] width 34 height 9
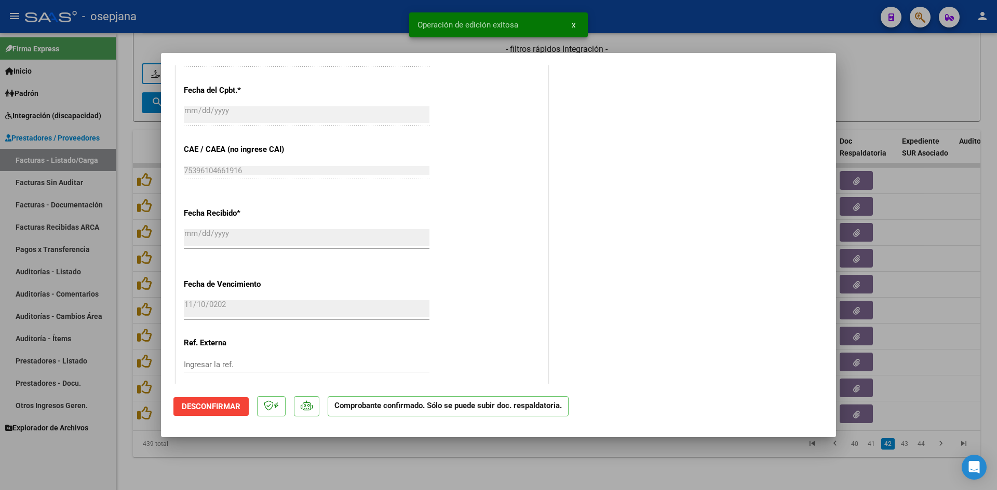
click at [880, 76] on div at bounding box center [498, 245] width 997 height 490
type input "$ 0,00"
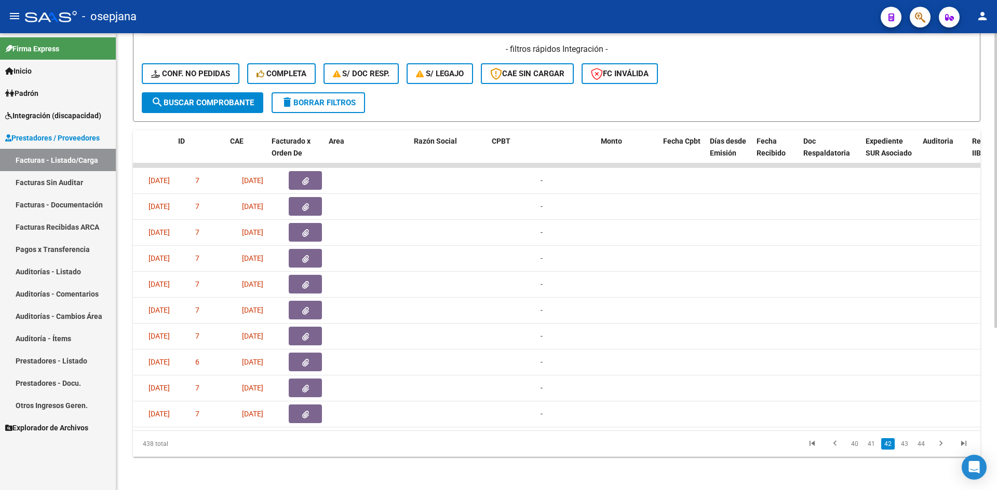
scroll to position [0, 0]
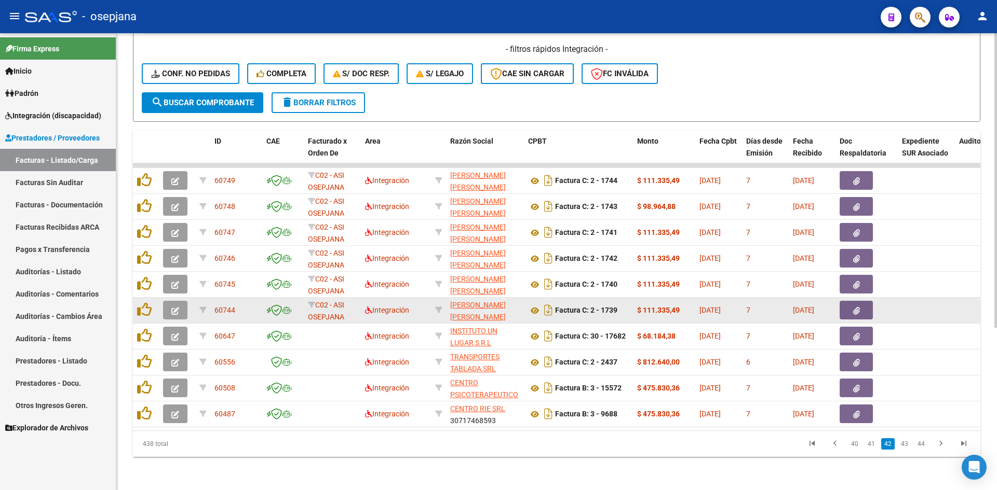
click at [176, 307] on icon "button" at bounding box center [175, 311] width 8 height 8
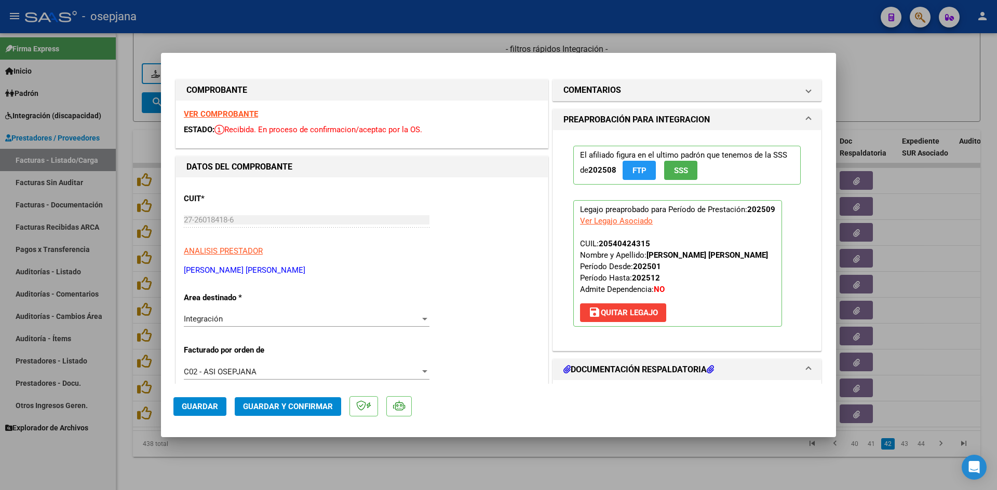
click at [230, 116] on strong "VER COMPROBANTE" at bounding box center [221, 114] width 74 height 9
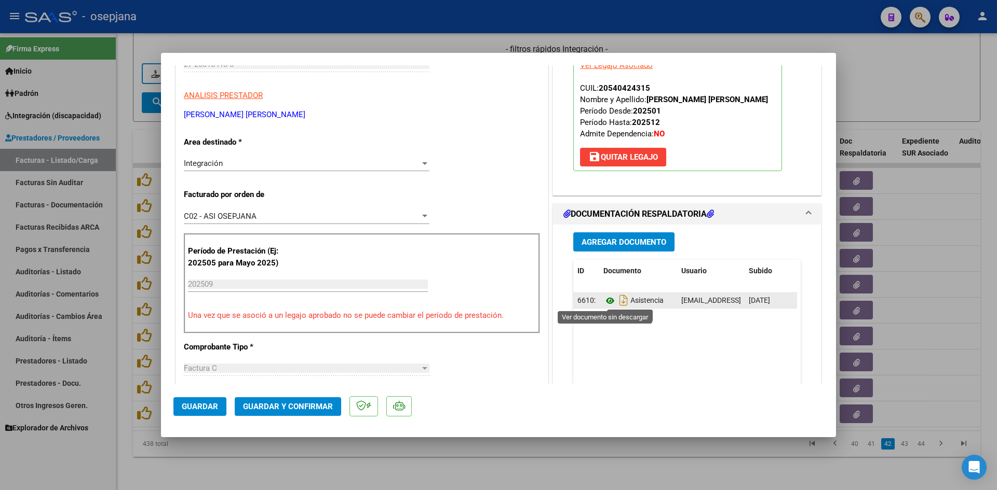
click at [606, 299] on icon at bounding box center [609, 301] width 13 height 12
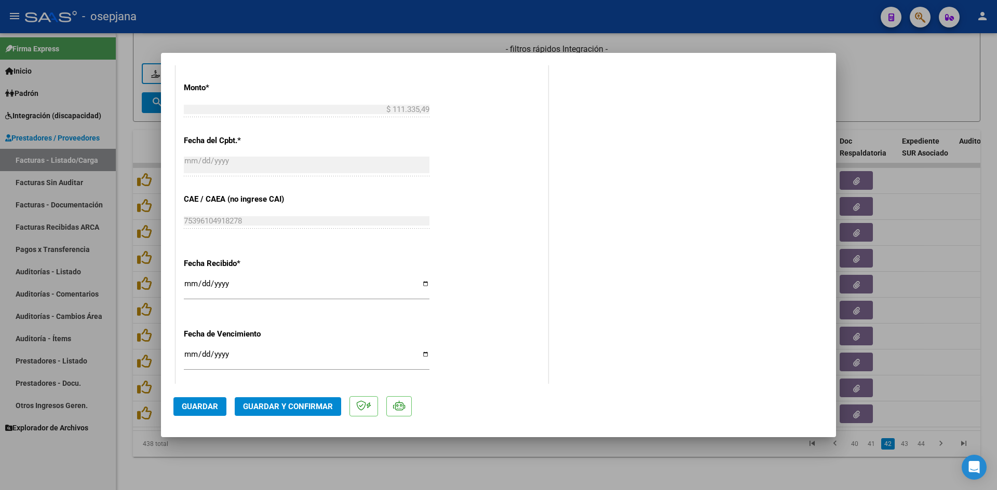
scroll to position [684, 0]
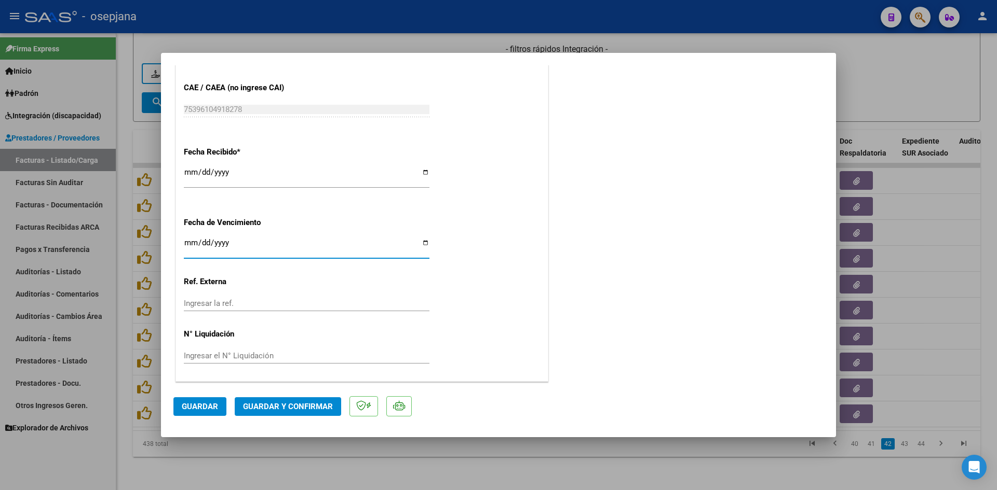
click at [187, 246] on input "Ingresar la fecha" at bounding box center [307, 247] width 246 height 17
type input "[DATE]"
click at [268, 403] on span "Guardar y Confirmar" at bounding box center [288, 406] width 90 height 9
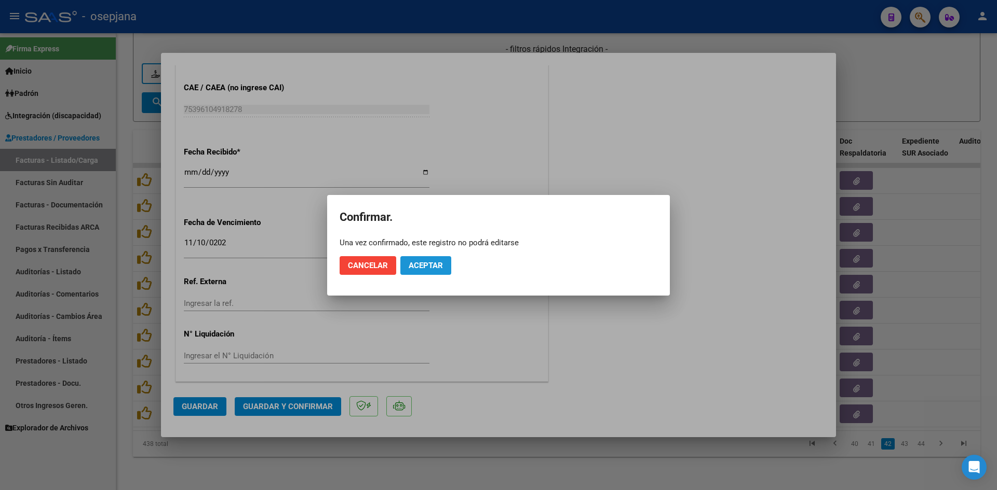
click at [402, 259] on button "Aceptar" at bounding box center [425, 265] width 51 height 19
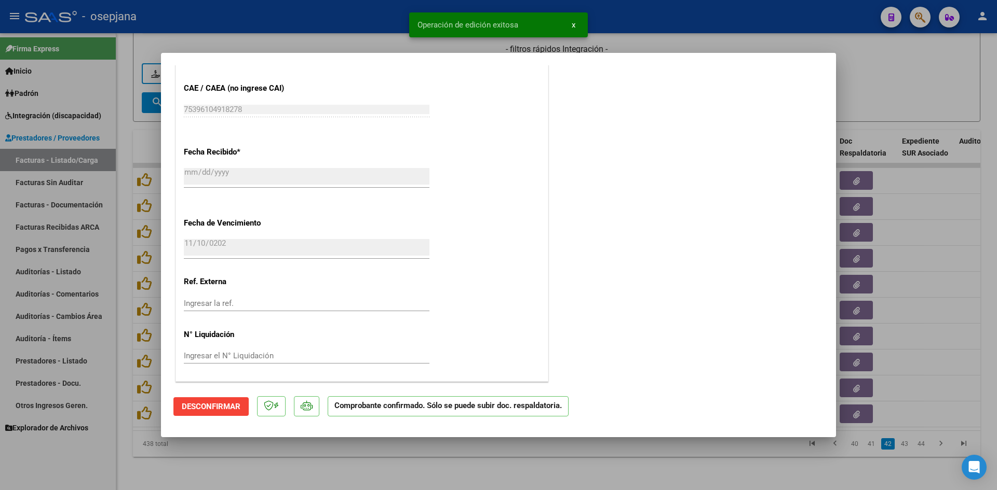
click at [885, 93] on div at bounding box center [498, 245] width 997 height 490
type input "$ 0,00"
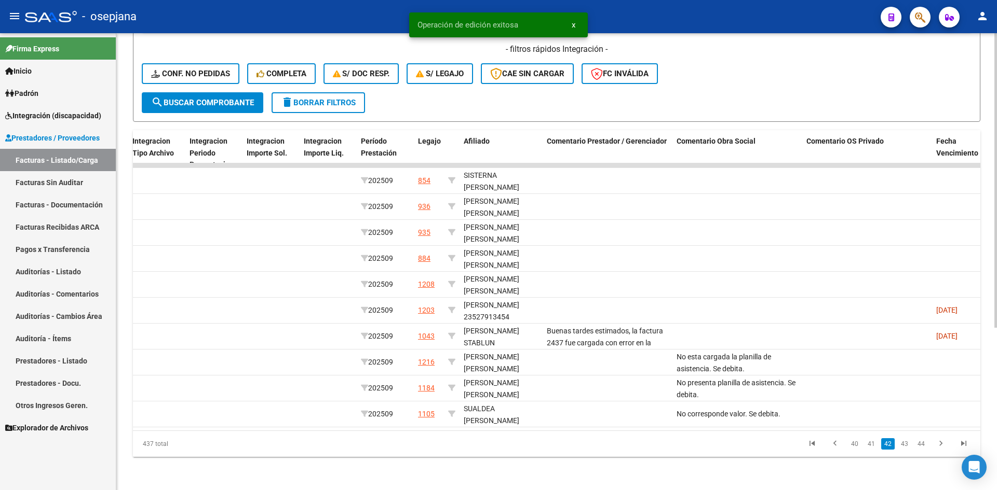
scroll to position [0, 0]
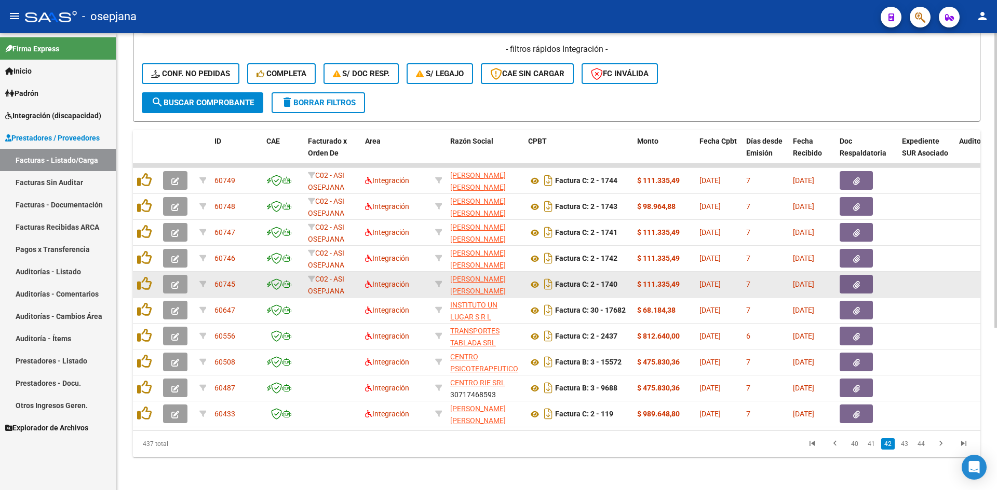
click at [180, 276] on button "button" at bounding box center [175, 284] width 24 height 19
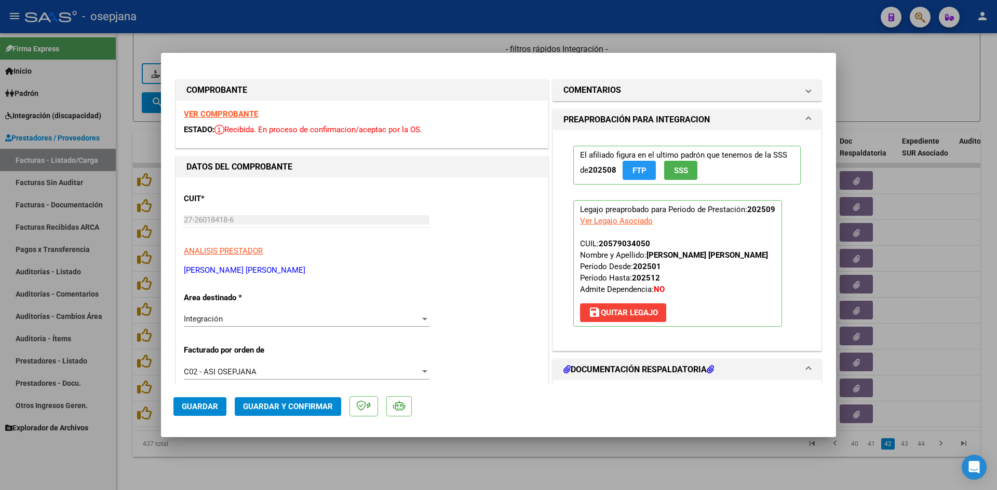
click at [897, 87] on div at bounding box center [498, 245] width 997 height 490
type input "$ 0,00"
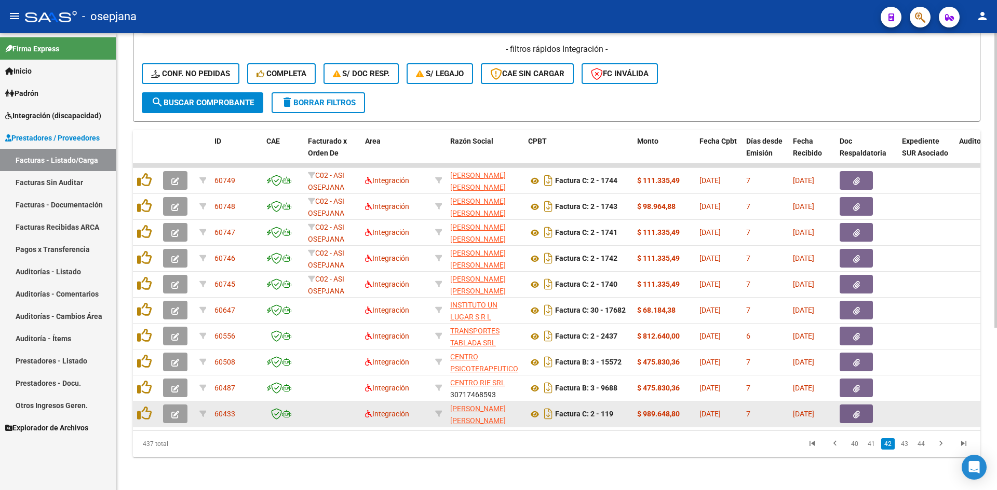
click at [175, 410] on span "button" at bounding box center [175, 414] width 8 height 9
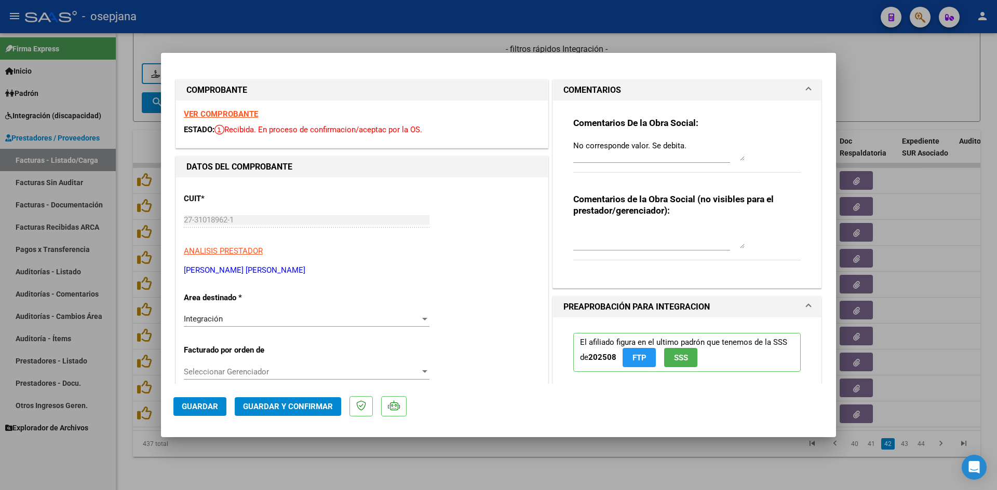
click at [821, 92] on mat-dialog-content "COMPROBANTE VER COMPROBANTE ESTADO: Recibida. En proceso de confirmacion/acepta…" at bounding box center [498, 224] width 675 height 319
click at [912, 82] on div at bounding box center [498, 245] width 997 height 490
type input "$ 0,00"
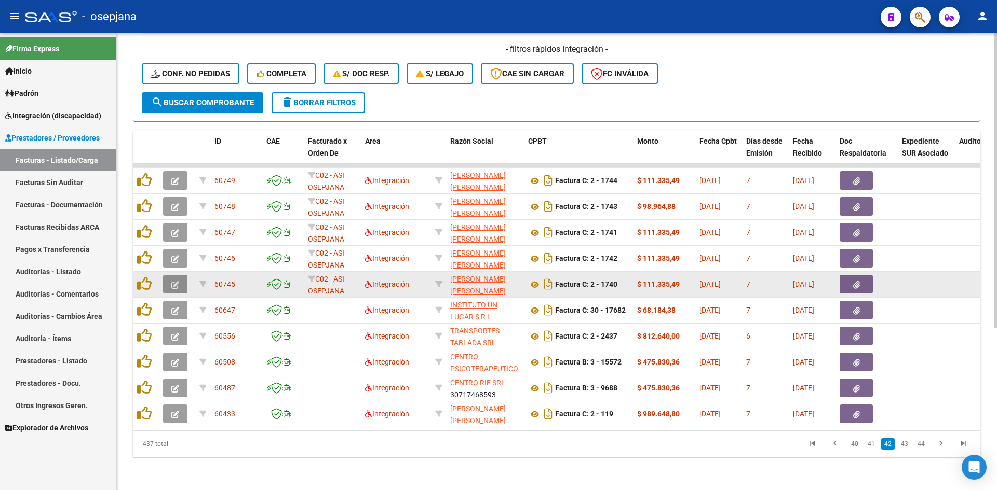
click at [181, 282] on button "button" at bounding box center [175, 284] width 24 height 19
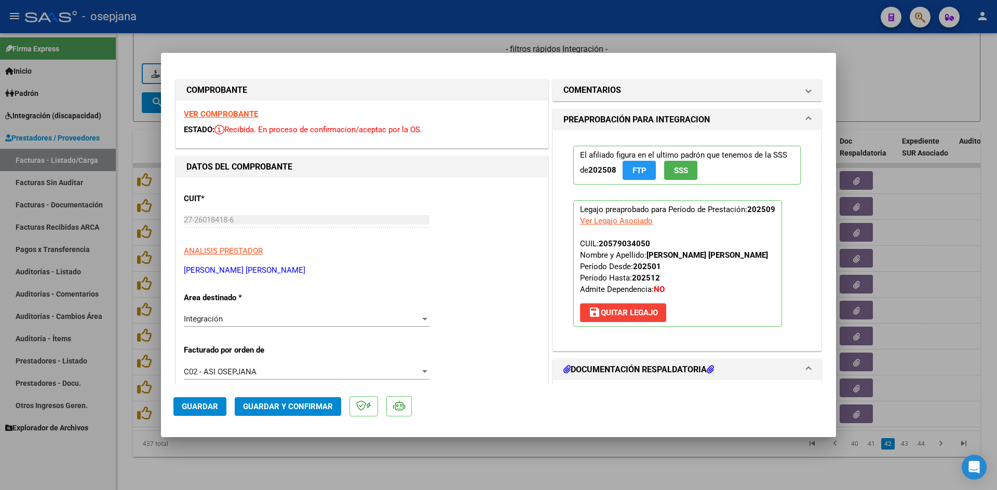
click at [254, 114] on strong "VER COMPROBANTE" at bounding box center [221, 114] width 74 height 9
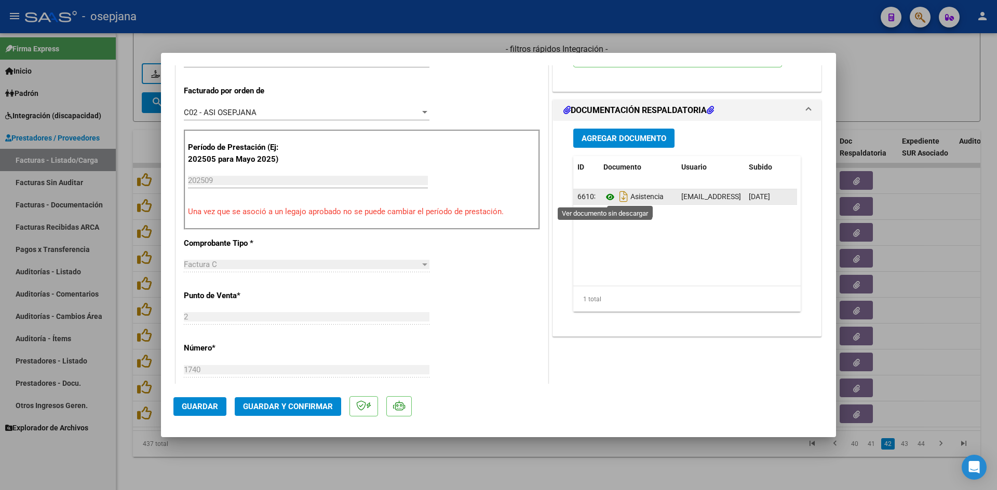
click at [605, 193] on icon at bounding box center [609, 197] width 13 height 12
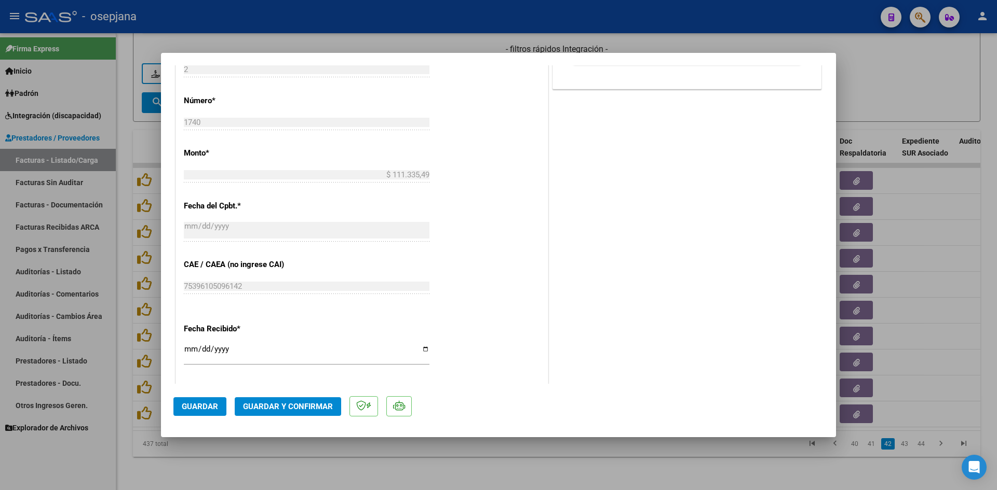
scroll to position [623, 0]
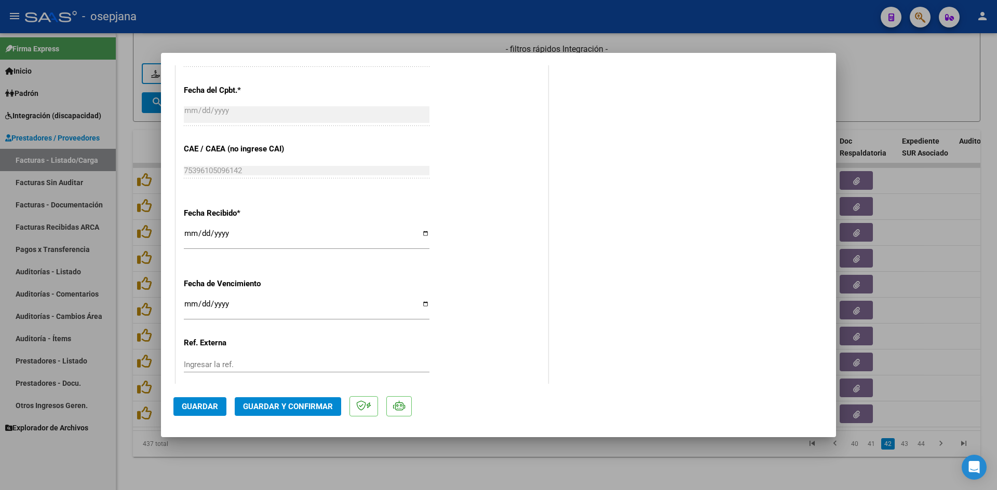
click at [186, 308] on input "Ingresar la fecha" at bounding box center [307, 308] width 246 height 17
type input "[DATE]"
click at [277, 409] on span "Guardar y Confirmar" at bounding box center [288, 406] width 90 height 9
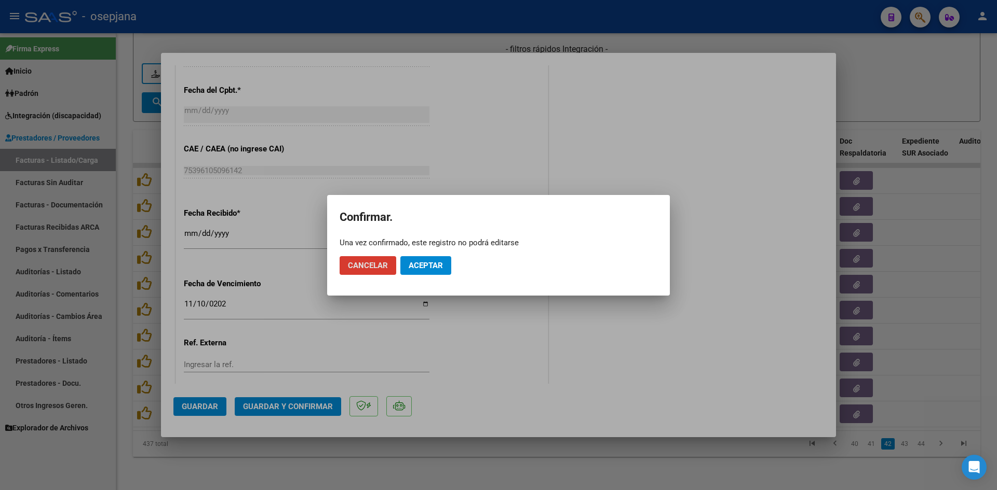
click at [418, 266] on span "Aceptar" at bounding box center [425, 265] width 34 height 9
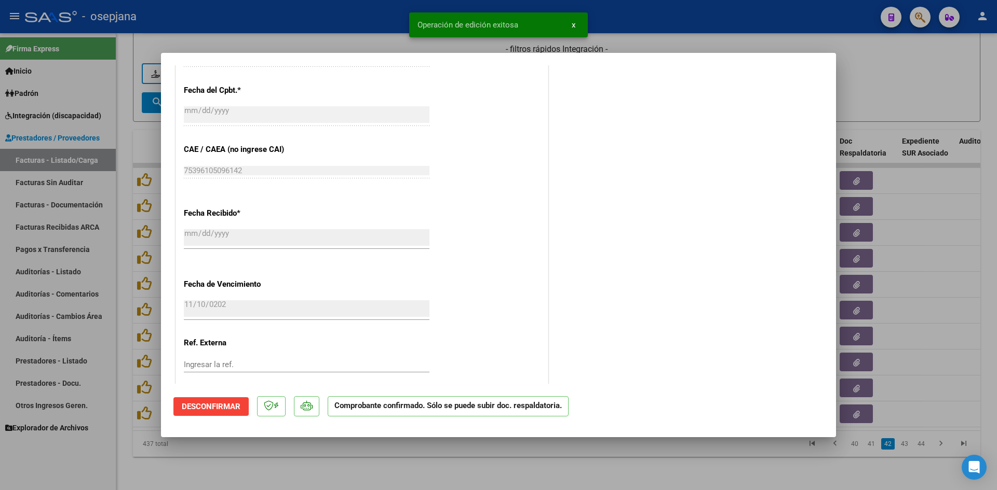
click at [885, 74] on div at bounding box center [498, 245] width 997 height 490
type input "$ 0,00"
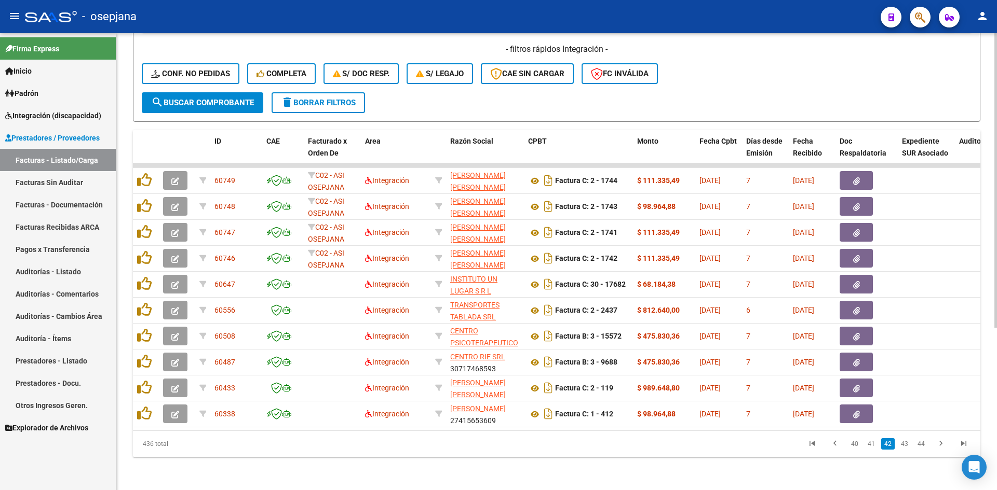
click at [727, 87] on form "Filtros Id Integración Area Seleccionar Gerenciador Seleccionar Gerenciador No …" at bounding box center [556, 0] width 847 height 243
click at [763, 76] on div "- filtros rápidos Integración - Conf. no pedidas Completa S/ Doc Resp. S/ legaj…" at bounding box center [556, 68] width 829 height 49
click at [916, 58] on div "- filtros rápidos Integración - Conf. no pedidas Completa S/ Doc Resp. S/ legaj…" at bounding box center [556, 68] width 829 height 49
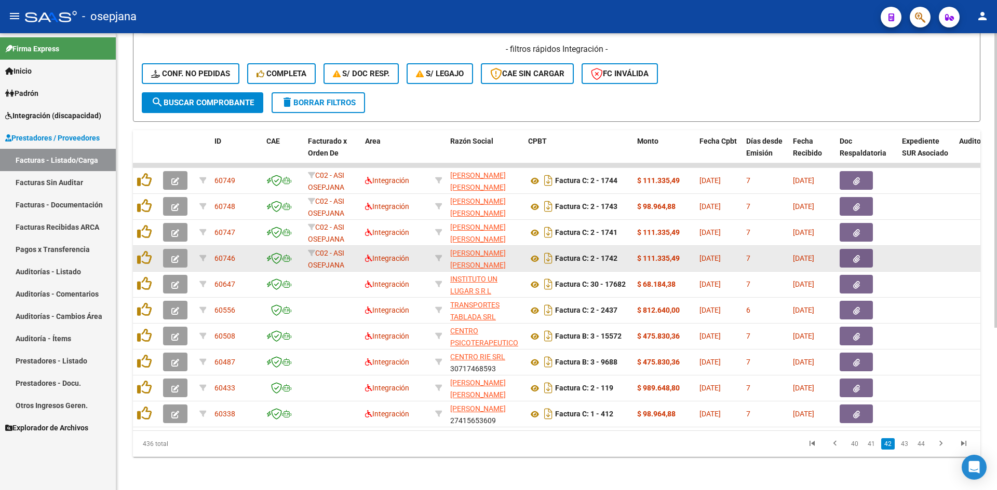
click at [181, 250] on button "button" at bounding box center [175, 258] width 24 height 19
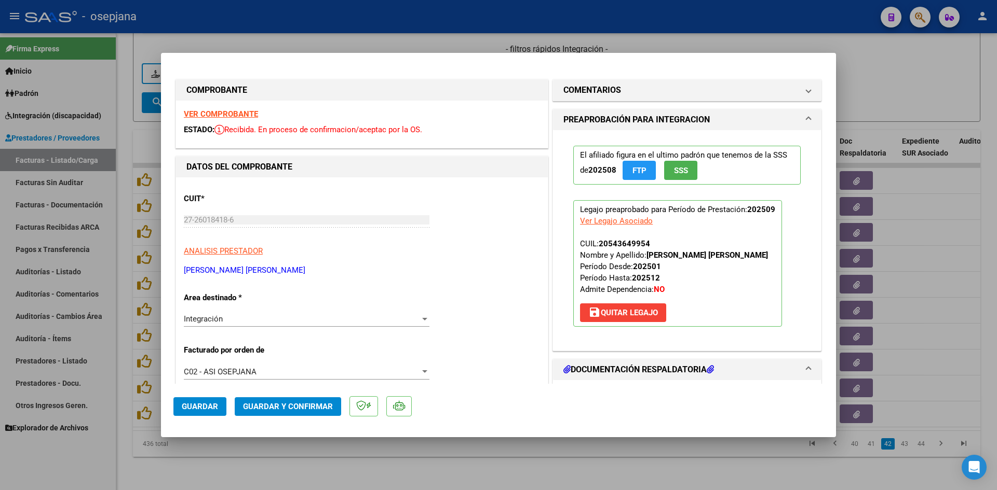
click at [235, 114] on strong "VER COMPROBANTE" at bounding box center [221, 114] width 74 height 9
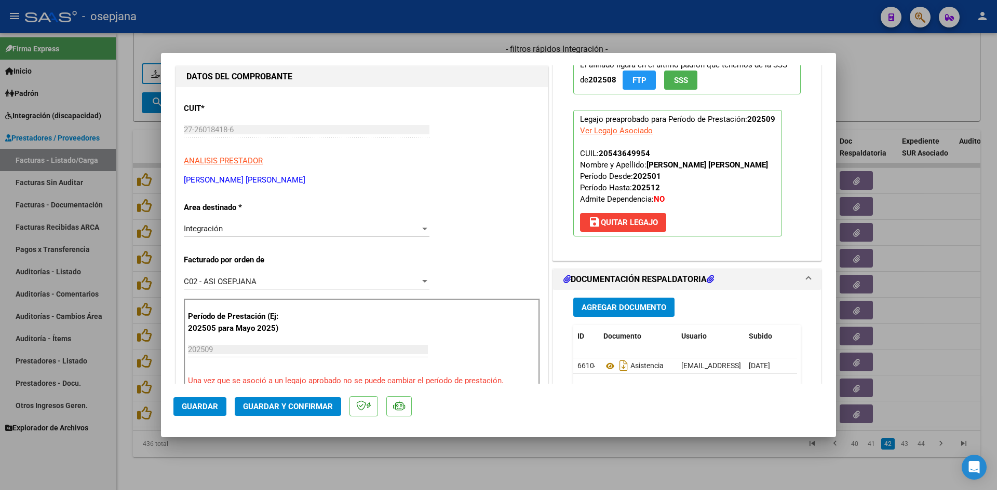
scroll to position [311, 0]
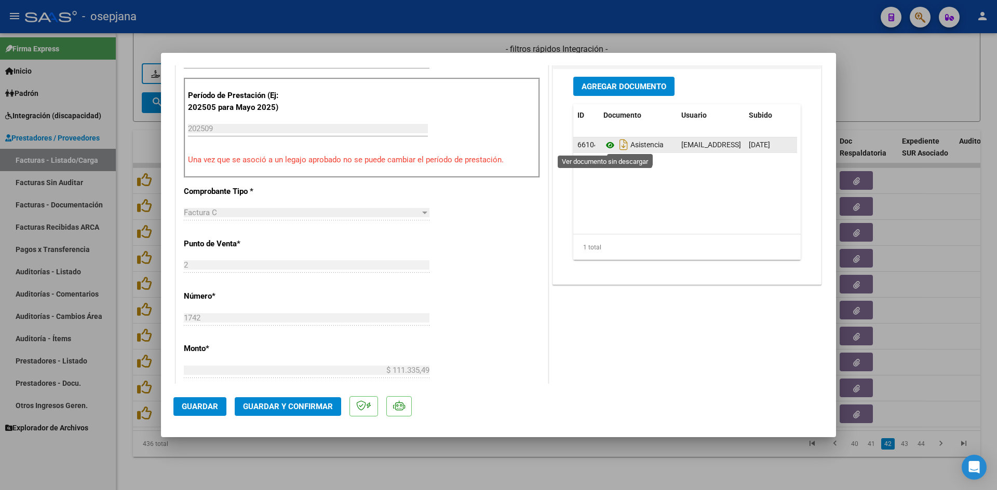
click at [605, 147] on icon at bounding box center [609, 145] width 13 height 12
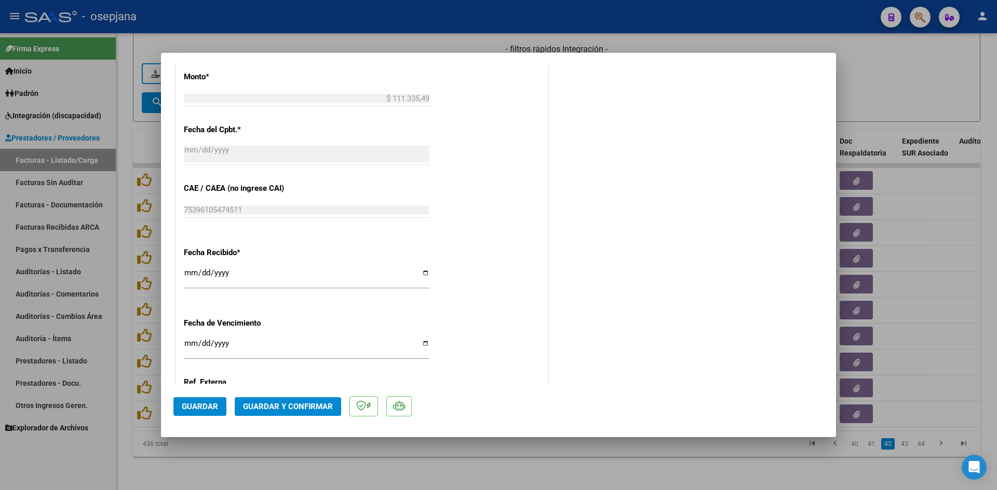
scroll to position [675, 0]
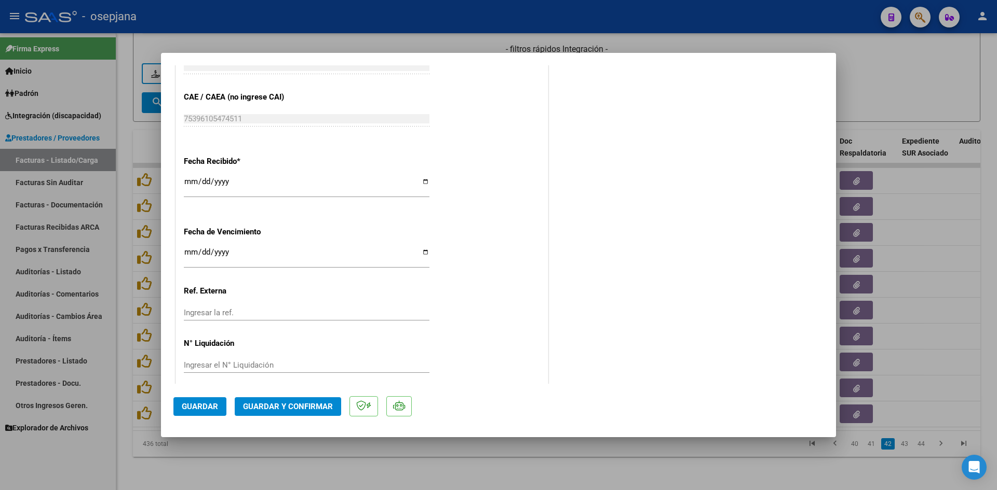
click at [190, 254] on input "Ingresar la fecha" at bounding box center [307, 256] width 246 height 17
type input "[DATE]"
click at [285, 399] on button "Guardar y Confirmar" at bounding box center [288, 407] width 106 height 19
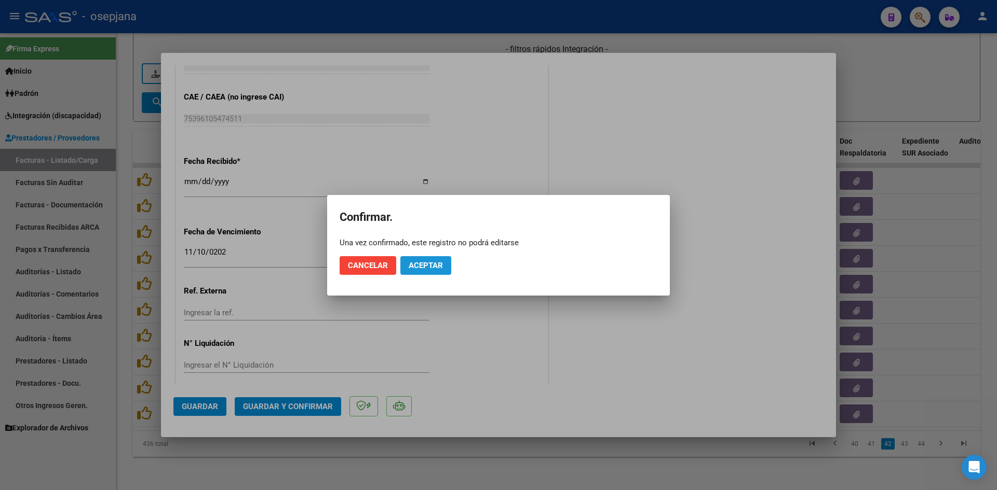
click at [418, 263] on span "Aceptar" at bounding box center [425, 265] width 34 height 9
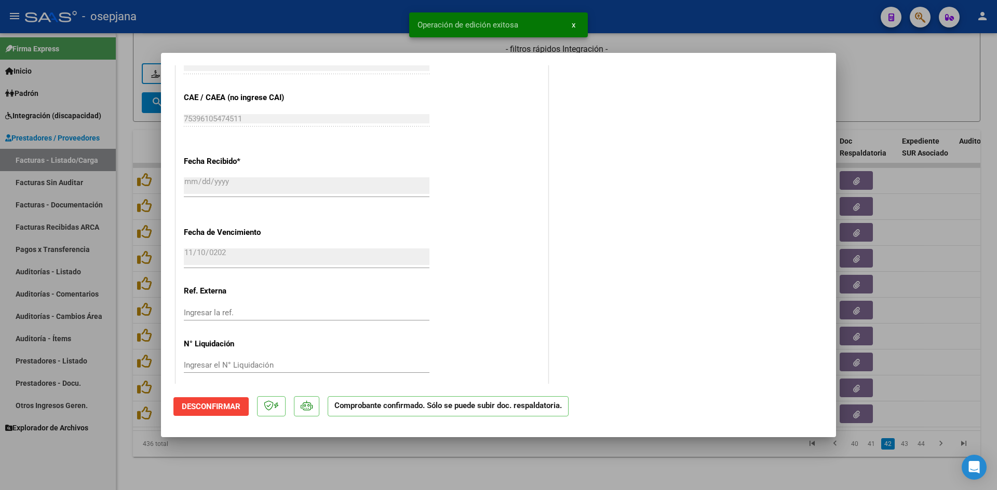
click at [885, 83] on div at bounding box center [498, 245] width 997 height 490
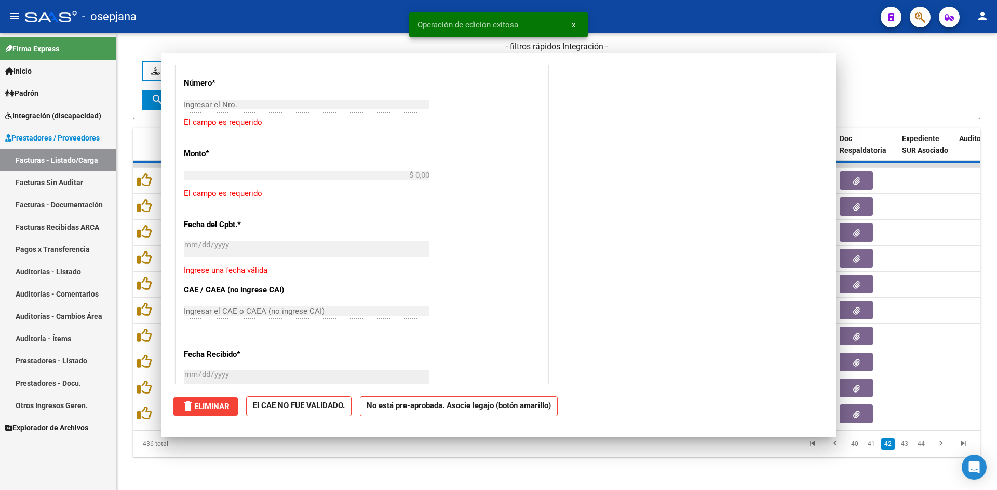
scroll to position [803, 0]
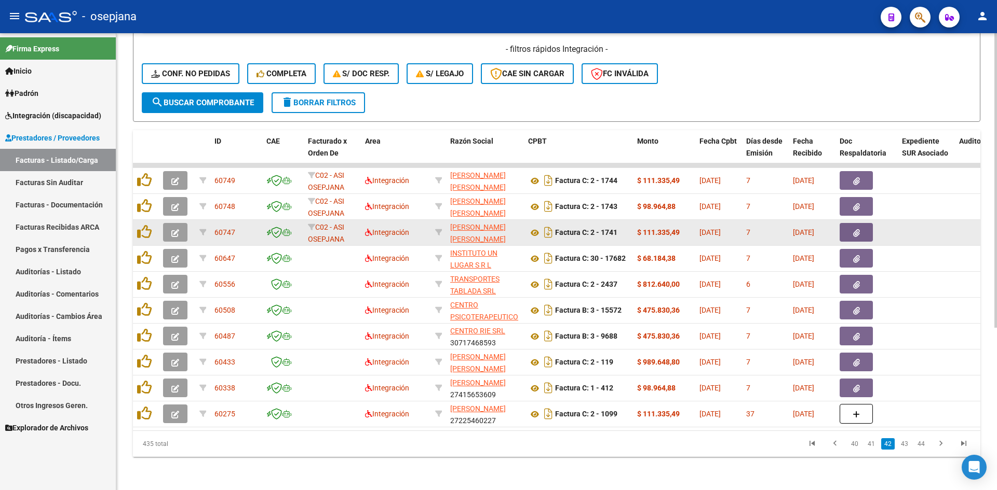
click at [178, 229] on icon "button" at bounding box center [175, 233] width 8 height 8
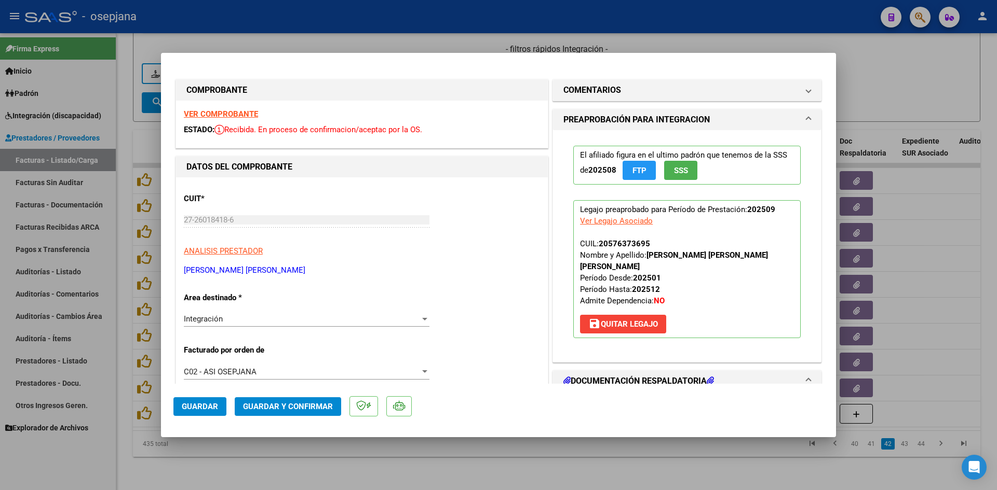
click at [200, 113] on strong "VER COMPROBANTE" at bounding box center [221, 114] width 74 height 9
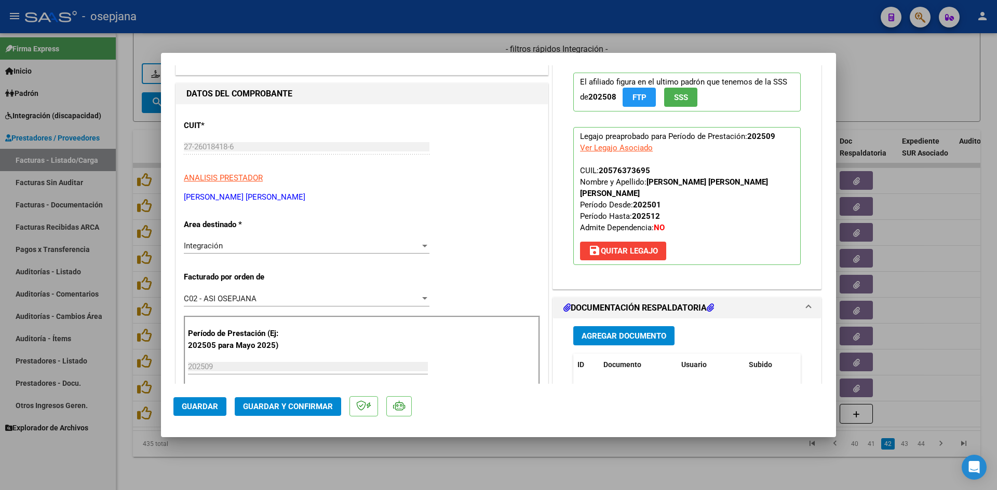
scroll to position [156, 0]
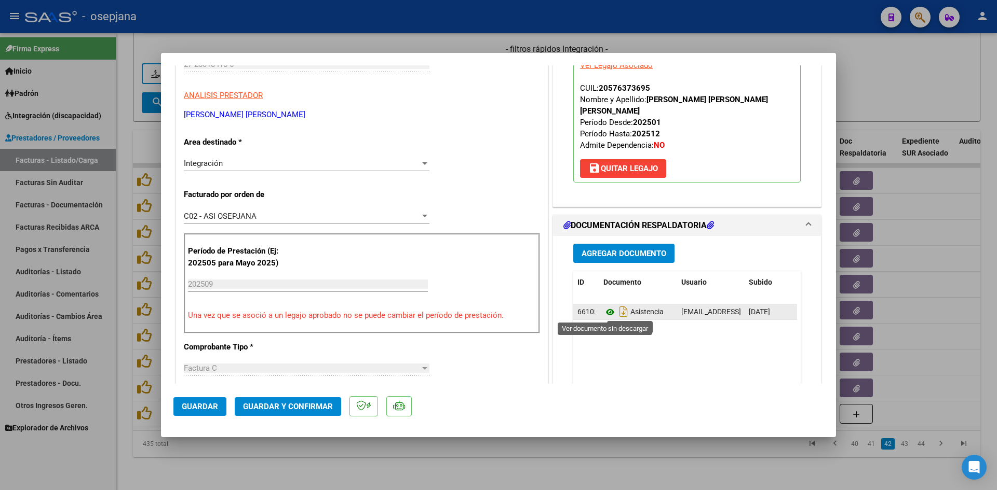
click at [608, 310] on icon at bounding box center [609, 312] width 13 height 12
click at [886, 92] on div at bounding box center [498, 245] width 997 height 490
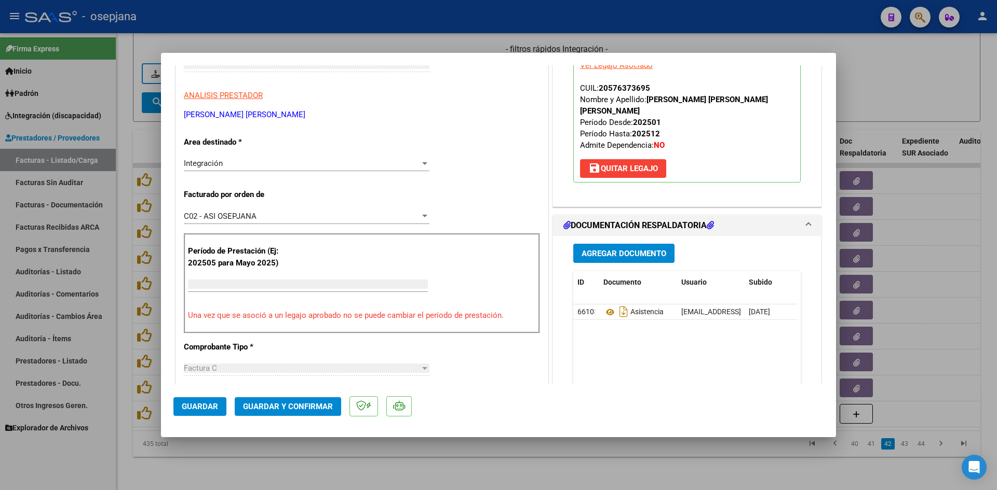
scroll to position [168, 0]
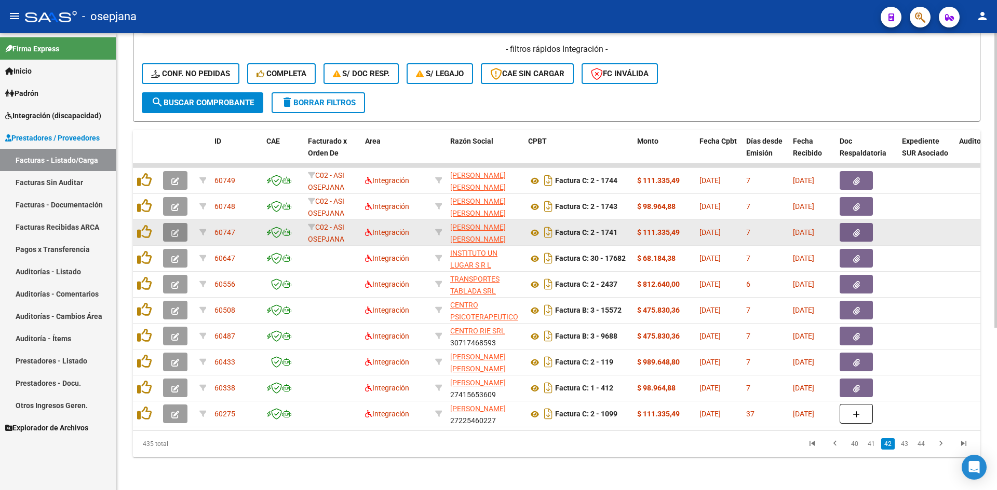
click at [178, 229] on icon "button" at bounding box center [175, 233] width 8 height 8
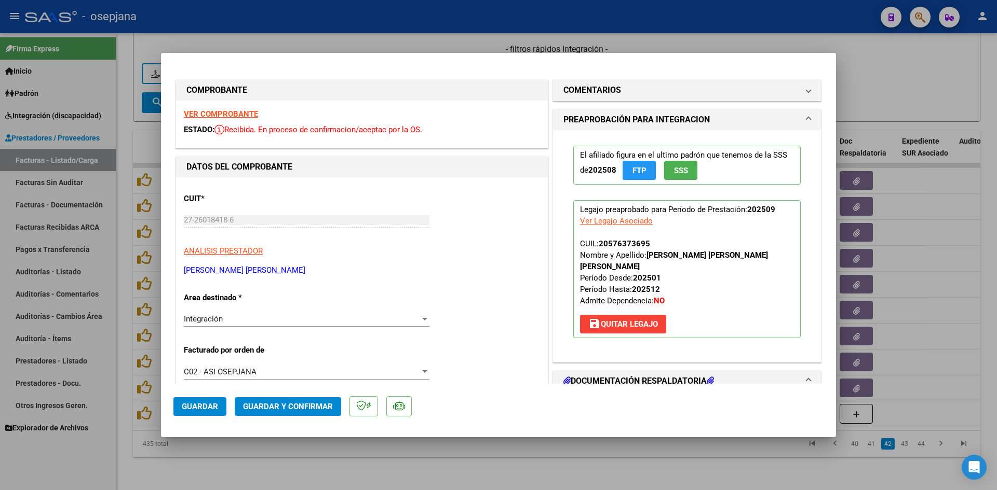
click at [199, 116] on strong "VER COMPROBANTE" at bounding box center [221, 114] width 74 height 9
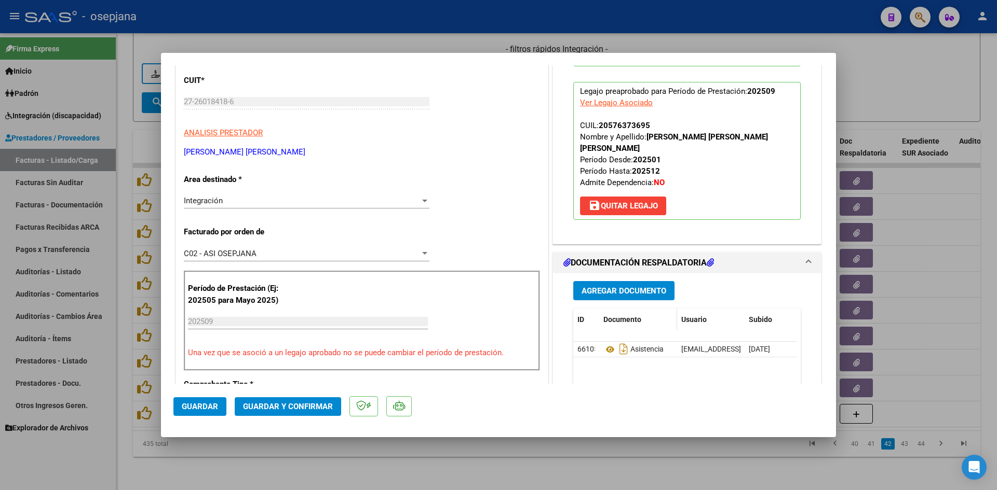
scroll to position [156, 0]
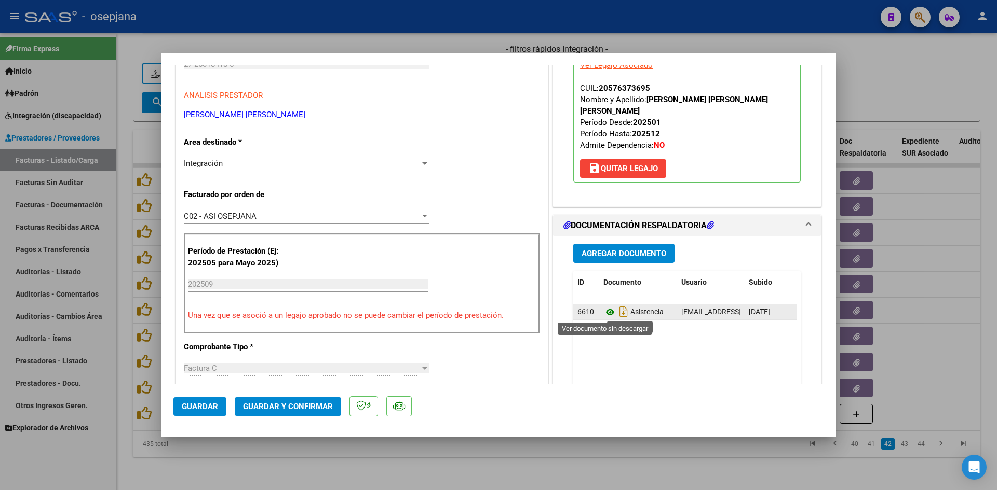
click at [607, 311] on icon at bounding box center [609, 312] width 13 height 12
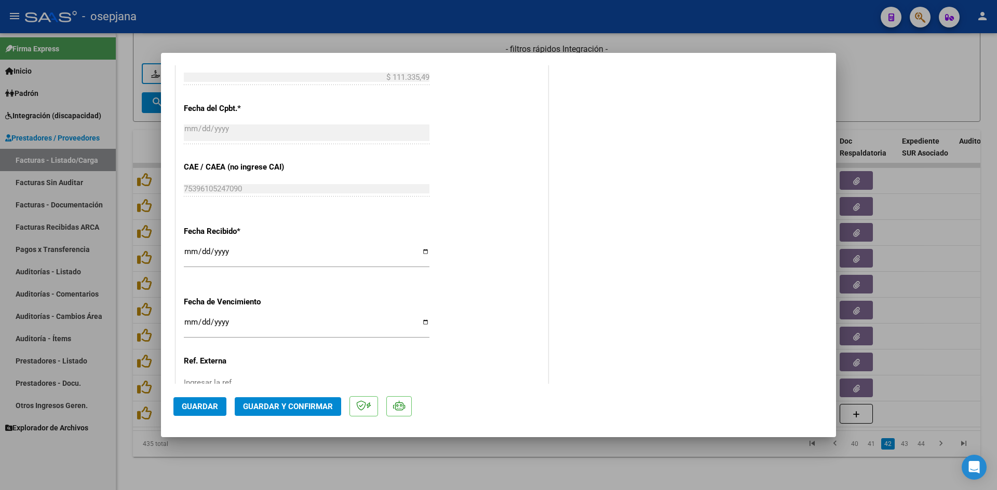
scroll to position [623, 0]
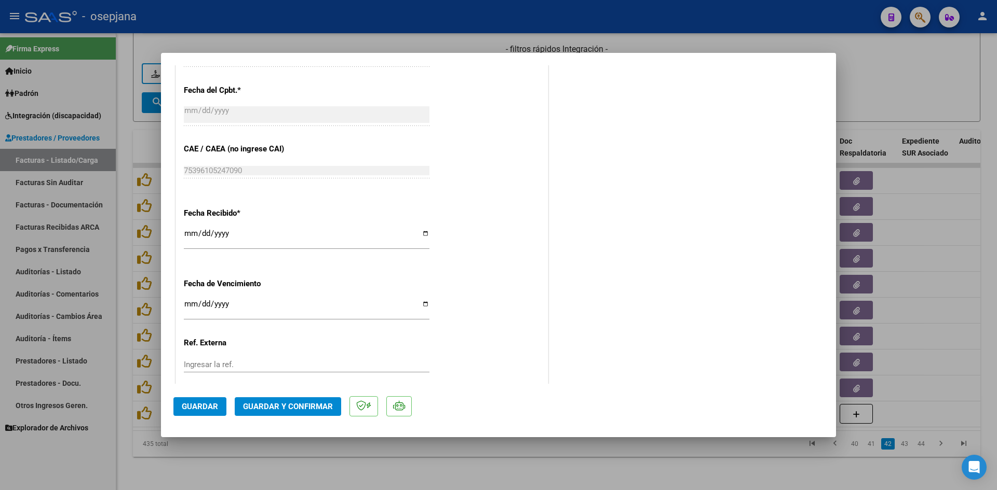
click at [187, 305] on input "Ingresar la fecha" at bounding box center [307, 308] width 246 height 17
click at [271, 405] on span "Guardar y Confirmar" at bounding box center [288, 406] width 90 height 9
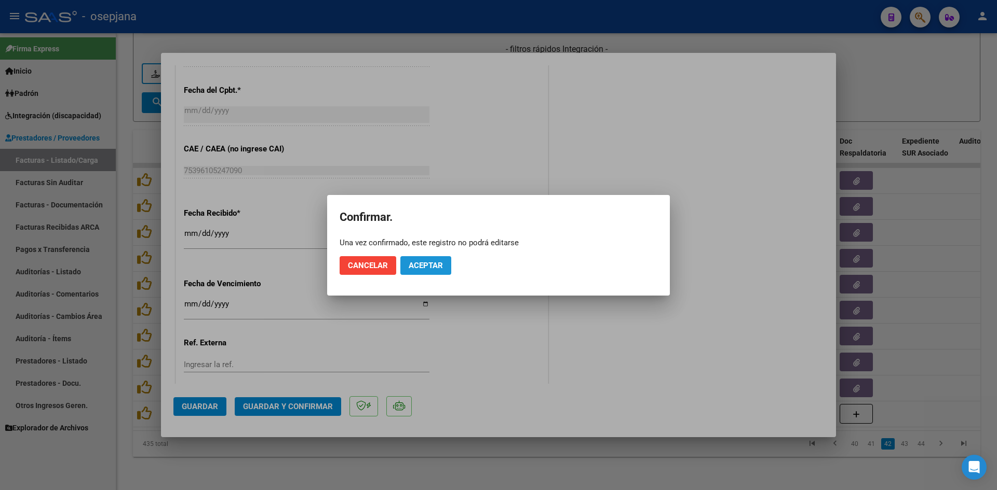
click at [414, 265] on span "Aceptar" at bounding box center [425, 265] width 34 height 9
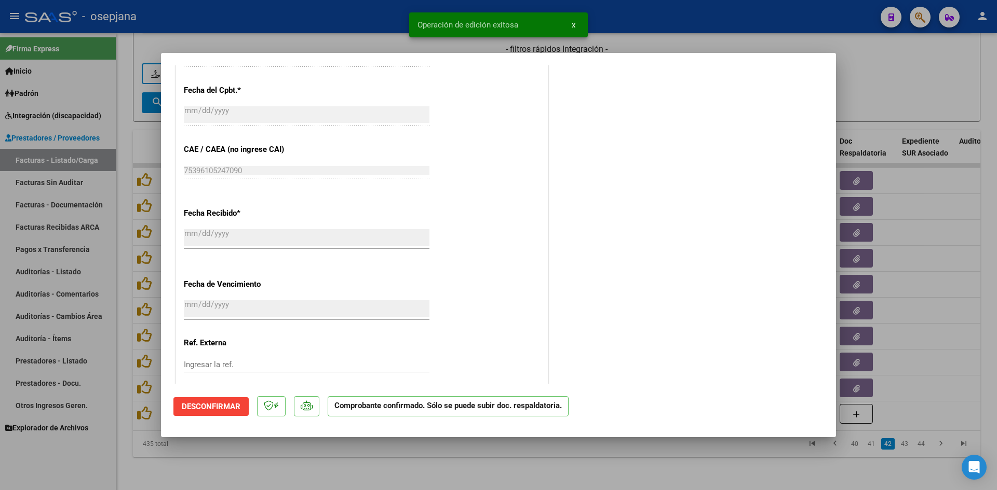
click at [959, 69] on div at bounding box center [498, 245] width 997 height 490
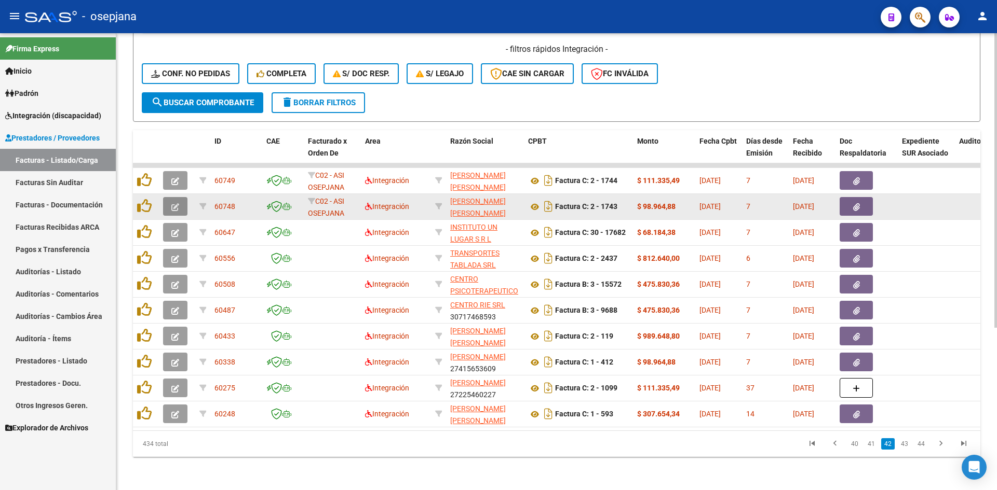
click at [172, 203] on icon "button" at bounding box center [175, 207] width 8 height 8
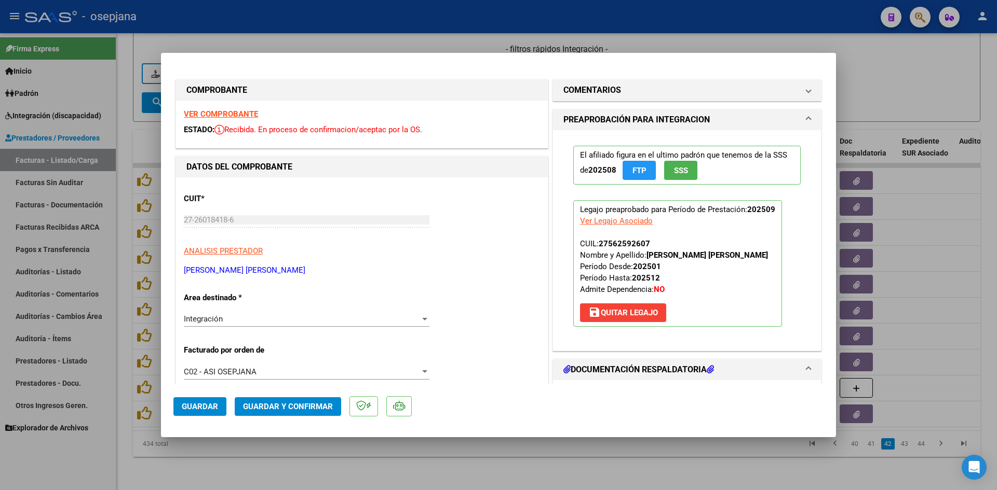
click at [225, 113] on strong "VER COMPROBANTE" at bounding box center [221, 114] width 74 height 9
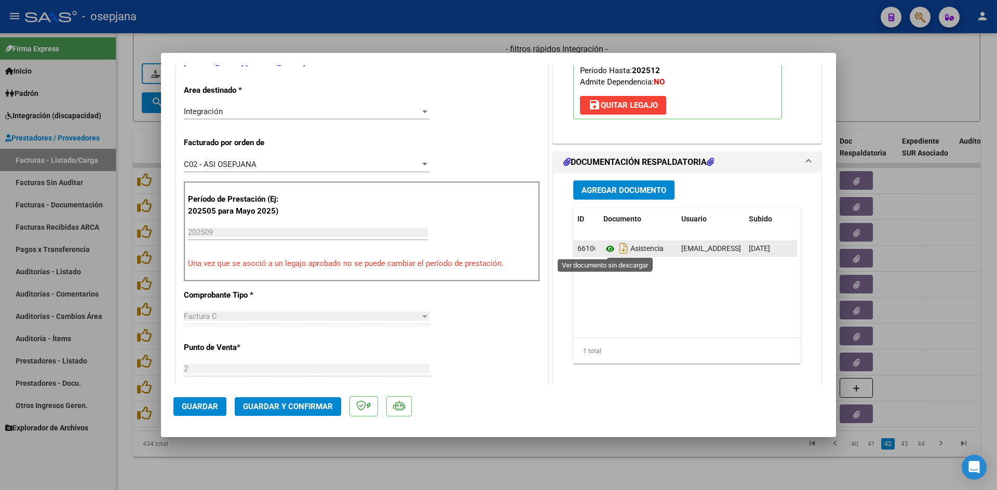
click at [606, 244] on icon at bounding box center [609, 249] width 13 height 12
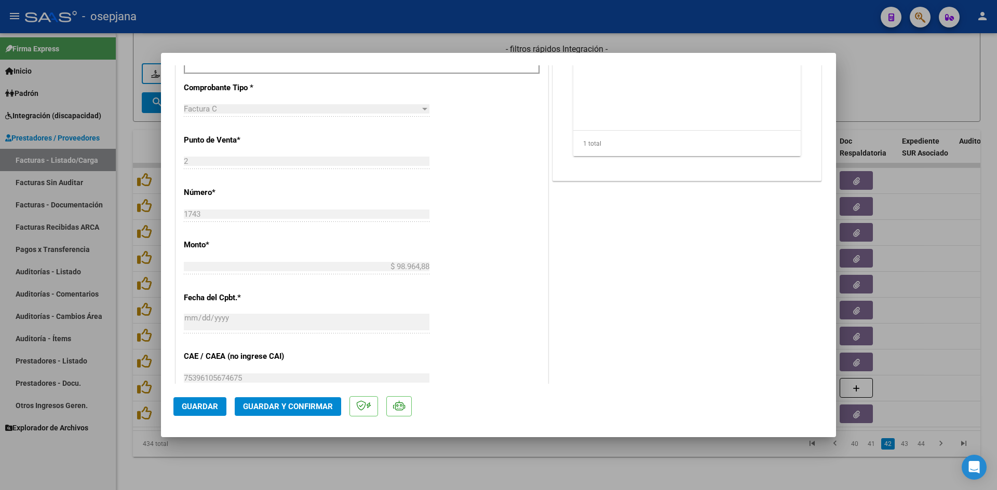
scroll to position [623, 0]
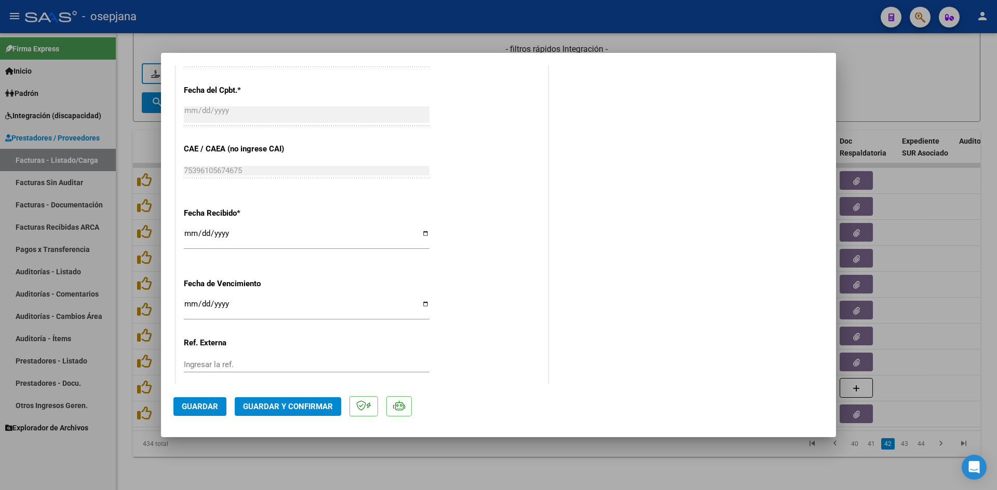
click at [186, 301] on input "Ingresar la fecha" at bounding box center [307, 308] width 246 height 17
click at [271, 402] on span "Guardar y Confirmar" at bounding box center [288, 406] width 90 height 9
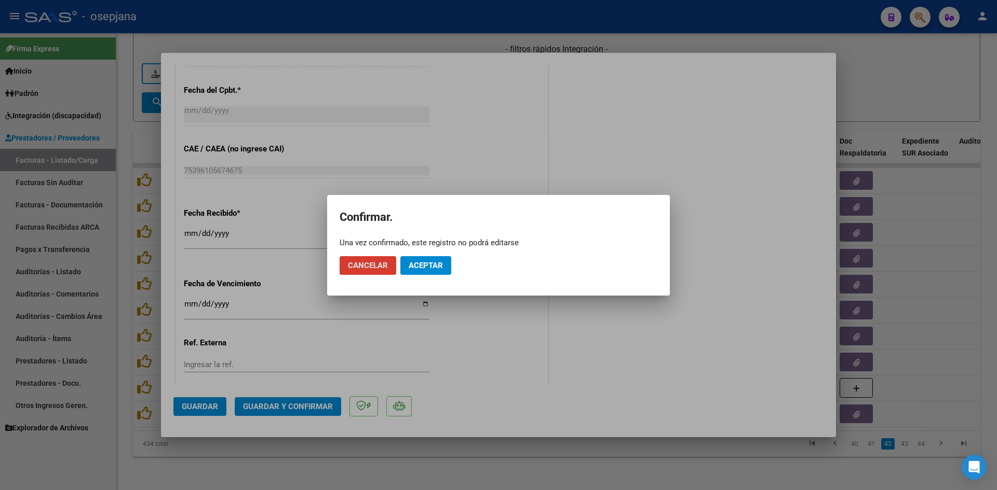
click at [439, 260] on button "Aceptar" at bounding box center [425, 265] width 51 height 19
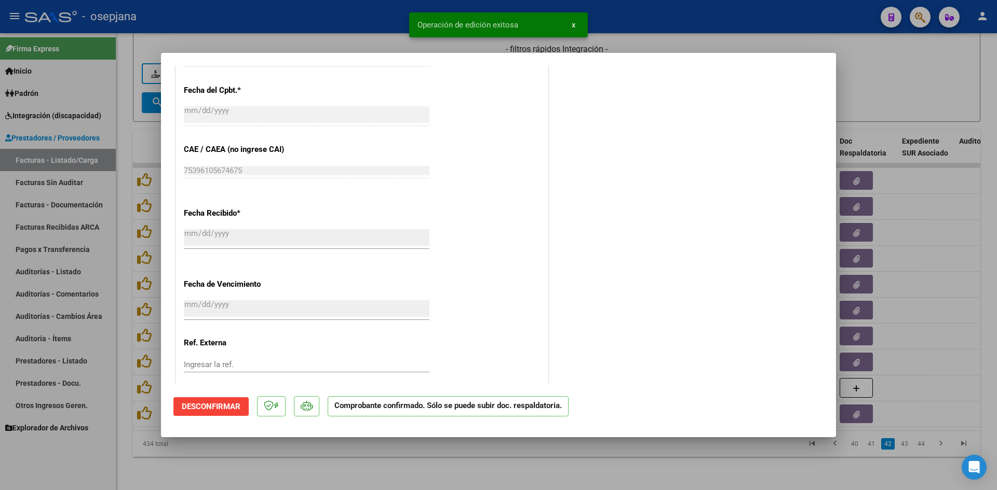
click at [879, 75] on div at bounding box center [498, 245] width 997 height 490
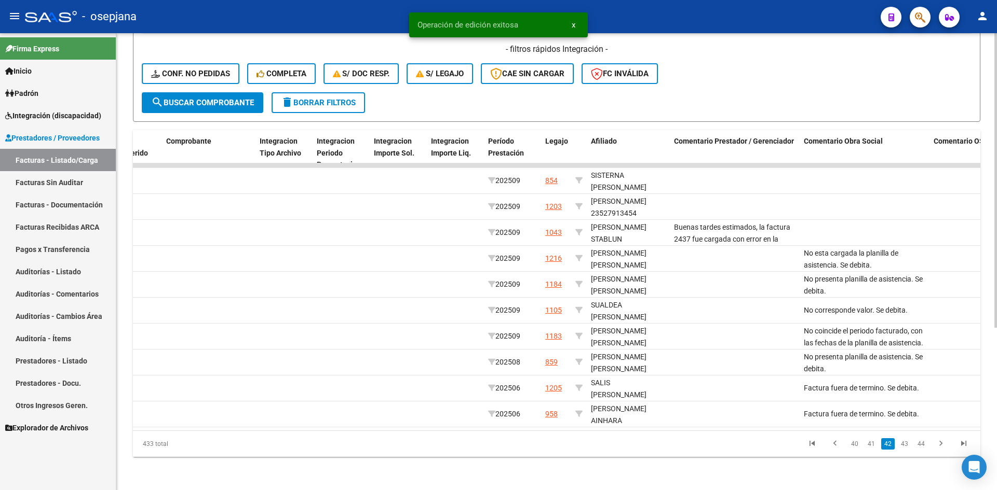
scroll to position [0, 0]
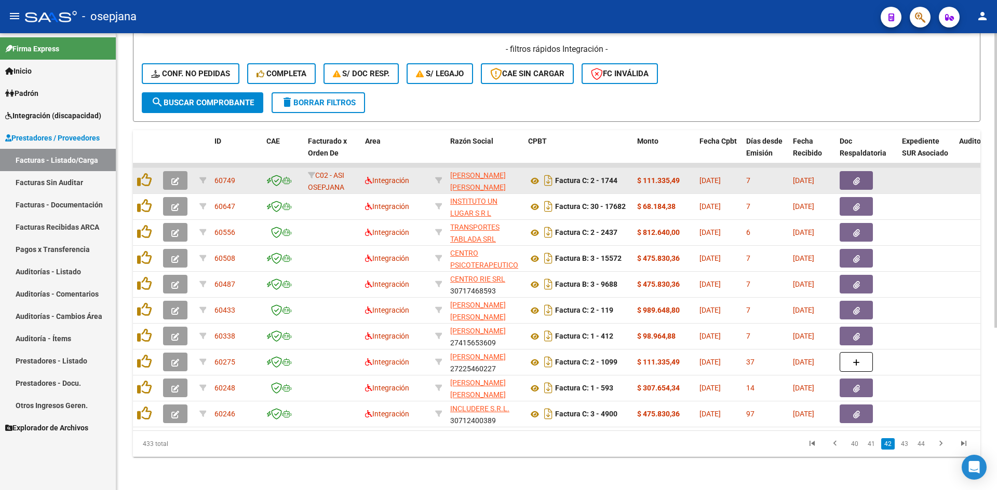
click at [179, 178] on icon "button" at bounding box center [175, 182] width 8 height 8
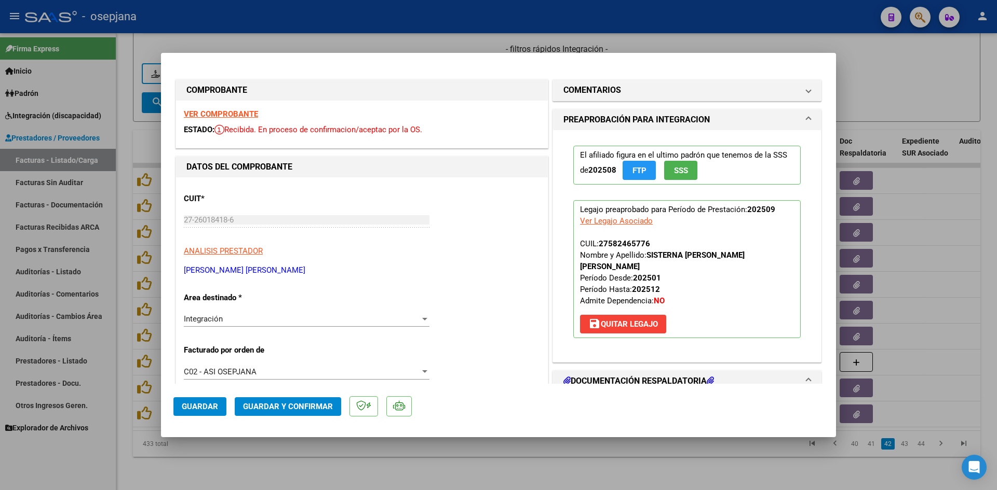
click at [214, 111] on strong "VER COMPROBANTE" at bounding box center [221, 114] width 74 height 9
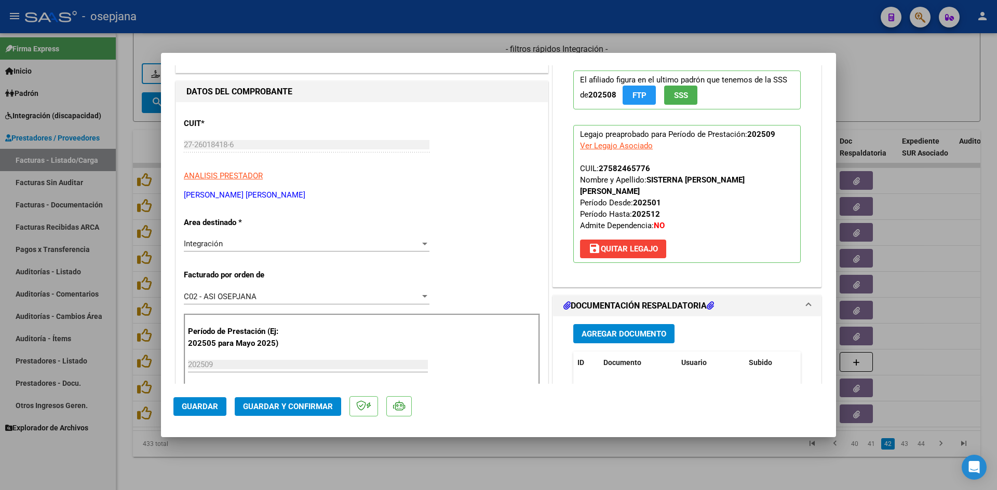
scroll to position [156, 0]
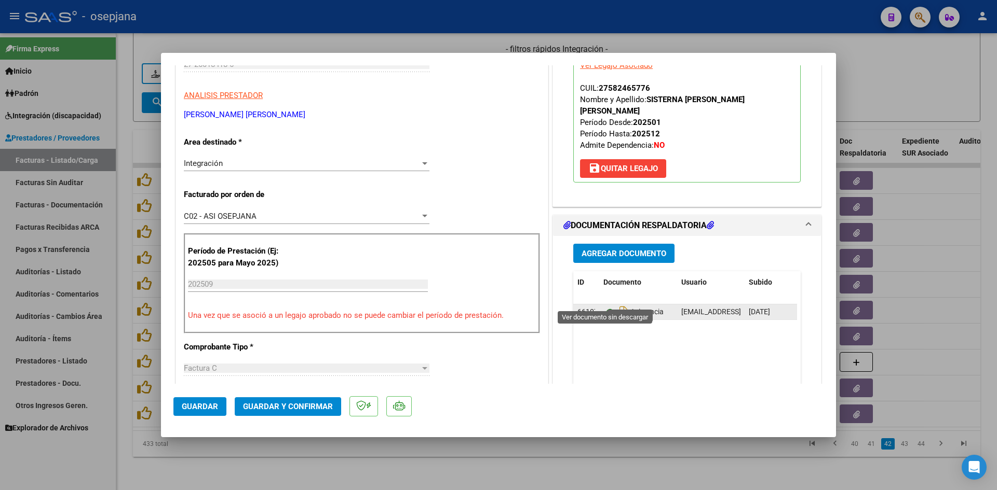
click at [603, 306] on icon at bounding box center [609, 312] width 13 height 12
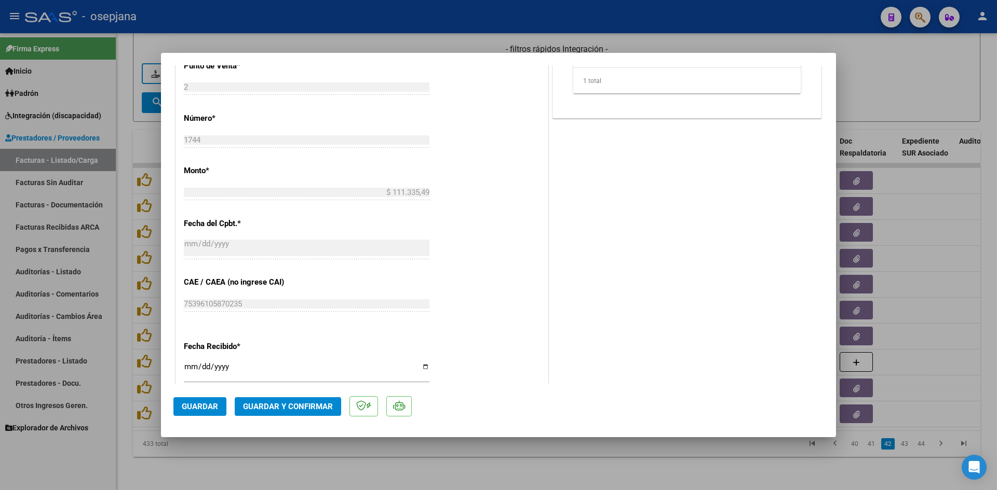
scroll to position [571, 0]
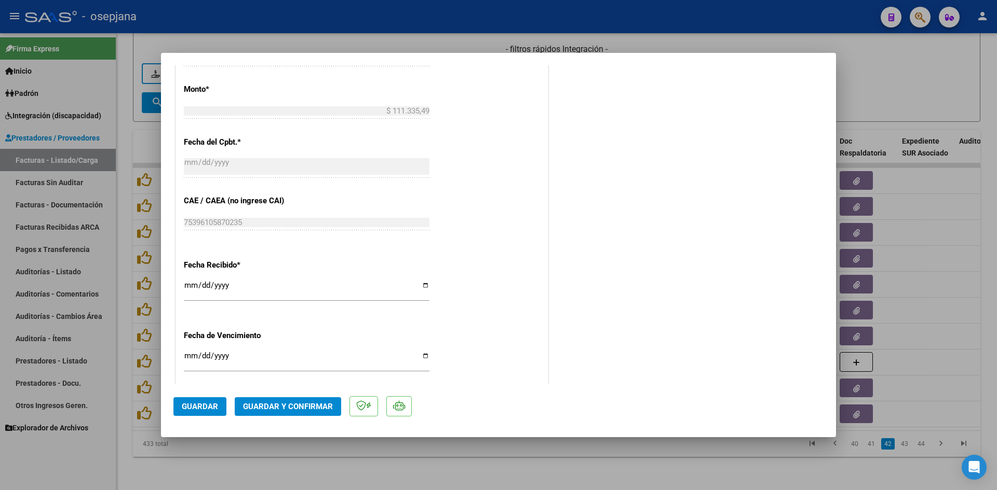
click at [187, 357] on input "Ingresar la fecha" at bounding box center [307, 360] width 246 height 17
click at [272, 408] on span "Guardar y Confirmar" at bounding box center [288, 406] width 90 height 9
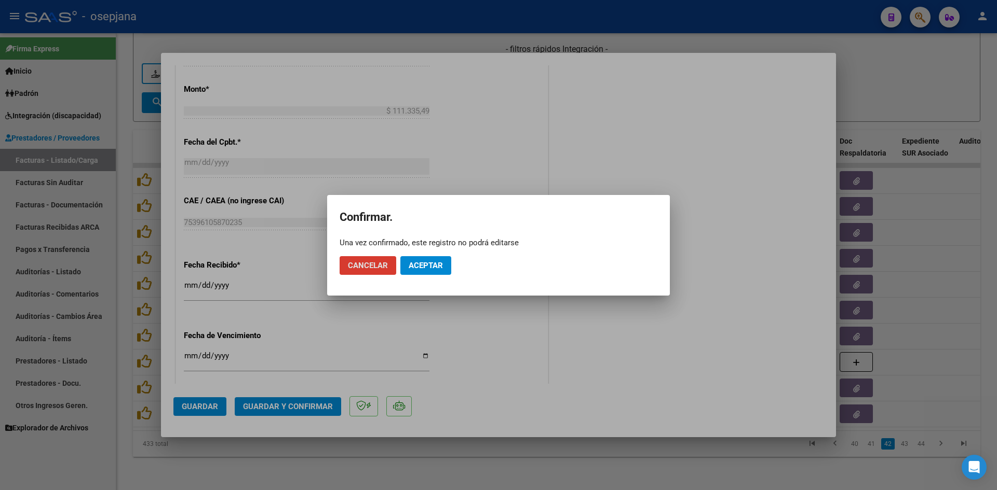
click at [430, 269] on span "Aceptar" at bounding box center [425, 265] width 34 height 9
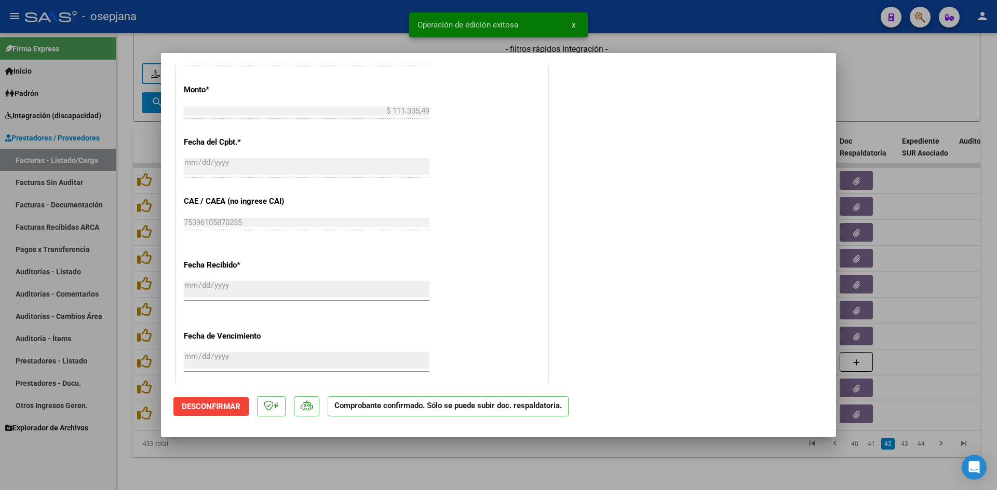
click at [961, 98] on div at bounding box center [498, 245] width 997 height 490
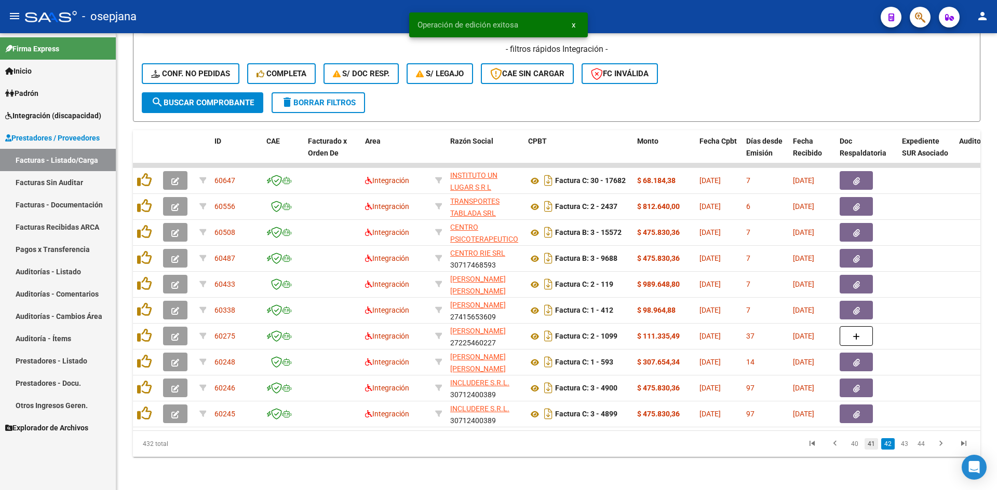
click at [871, 445] on link "41" at bounding box center [870, 444] width 13 height 11
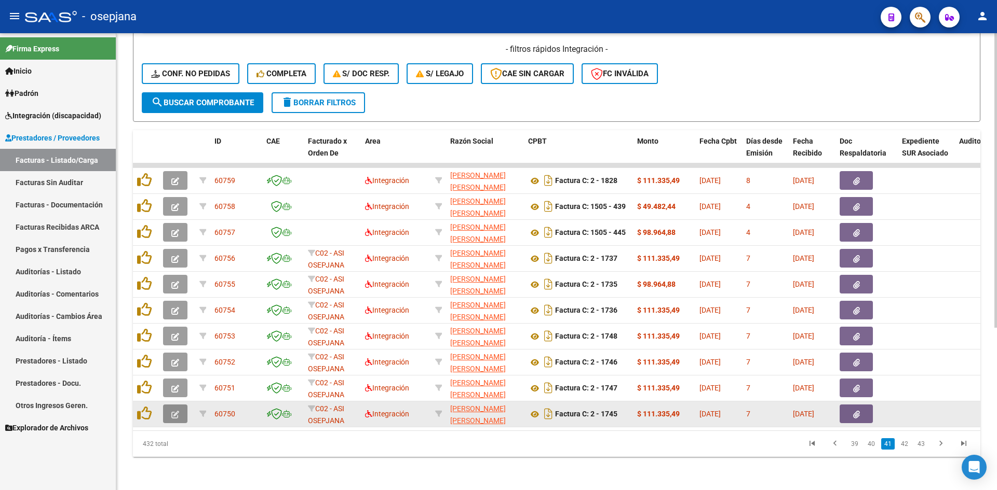
click at [180, 405] on button "button" at bounding box center [175, 414] width 24 height 19
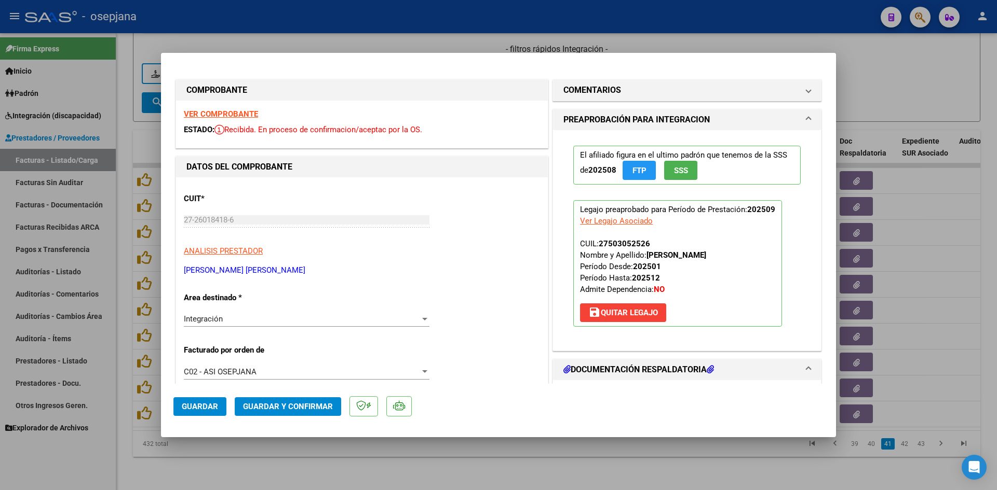
click at [214, 112] on strong "VER COMPROBANTE" at bounding box center [221, 114] width 74 height 9
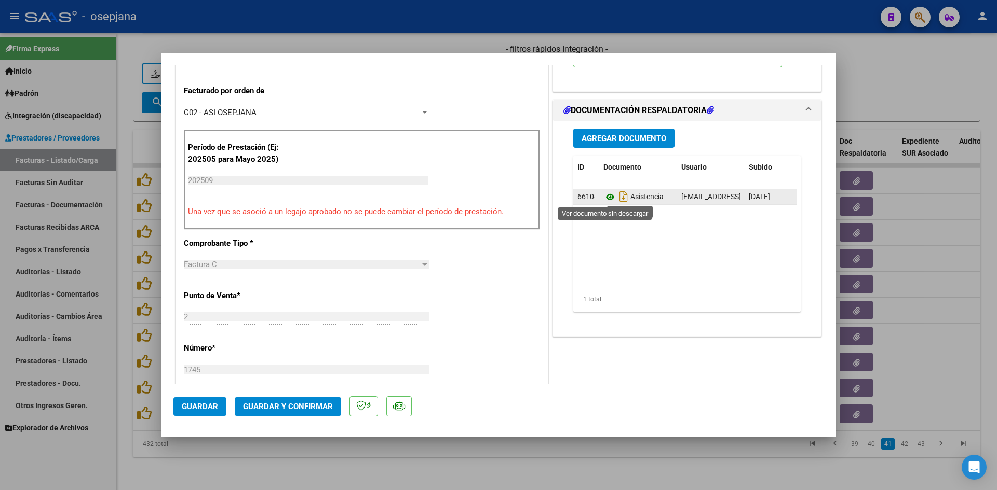
click at [606, 193] on icon at bounding box center [609, 197] width 13 height 12
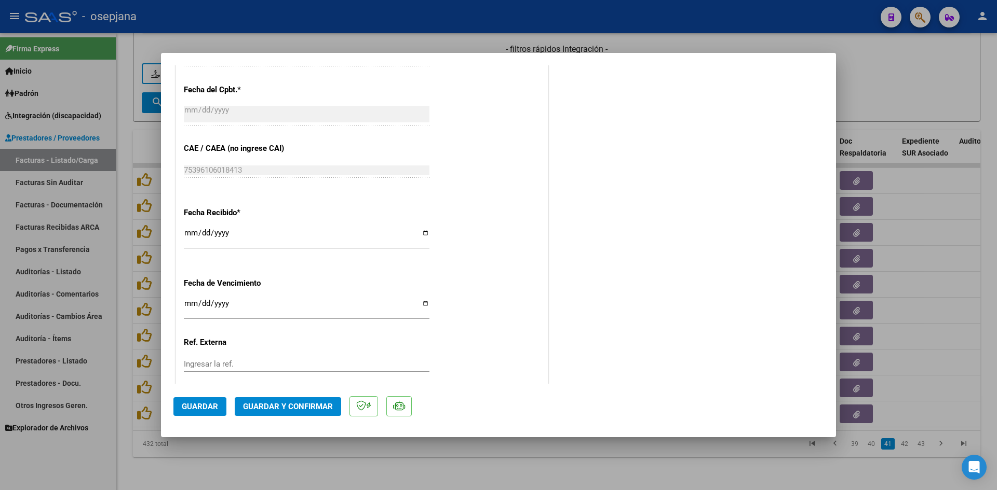
scroll to position [684, 0]
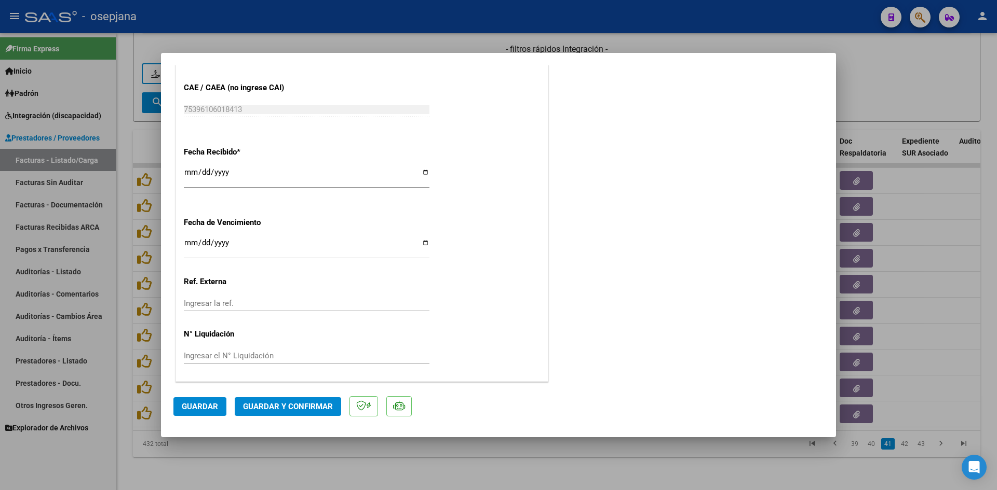
click at [190, 242] on input "Ingresar la fecha" at bounding box center [307, 247] width 246 height 17
click at [254, 400] on button "Guardar y Confirmar" at bounding box center [288, 407] width 106 height 19
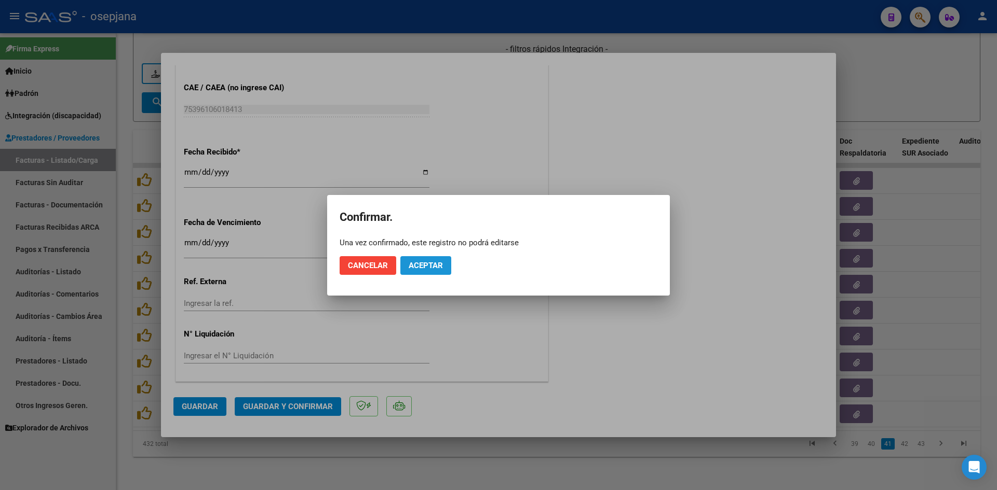
click at [422, 260] on button "Aceptar" at bounding box center [425, 265] width 51 height 19
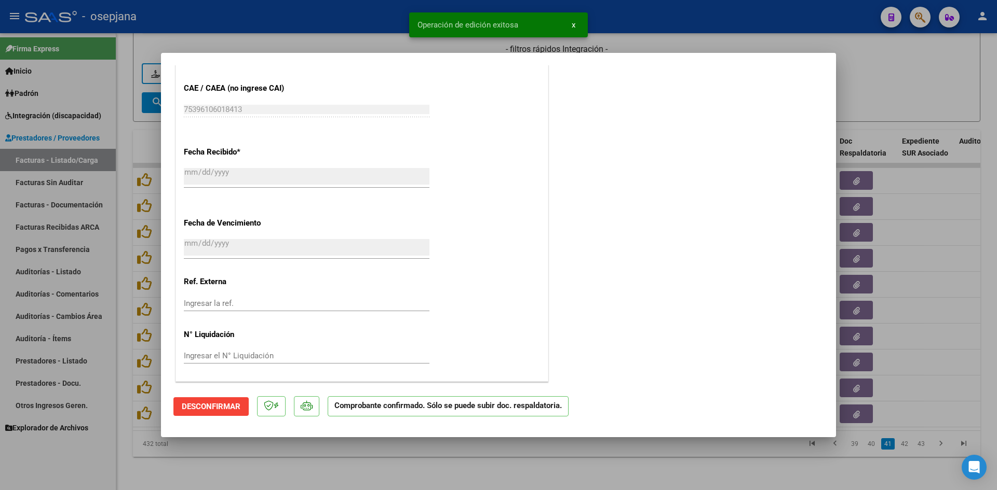
click at [895, 94] on div at bounding box center [498, 245] width 997 height 490
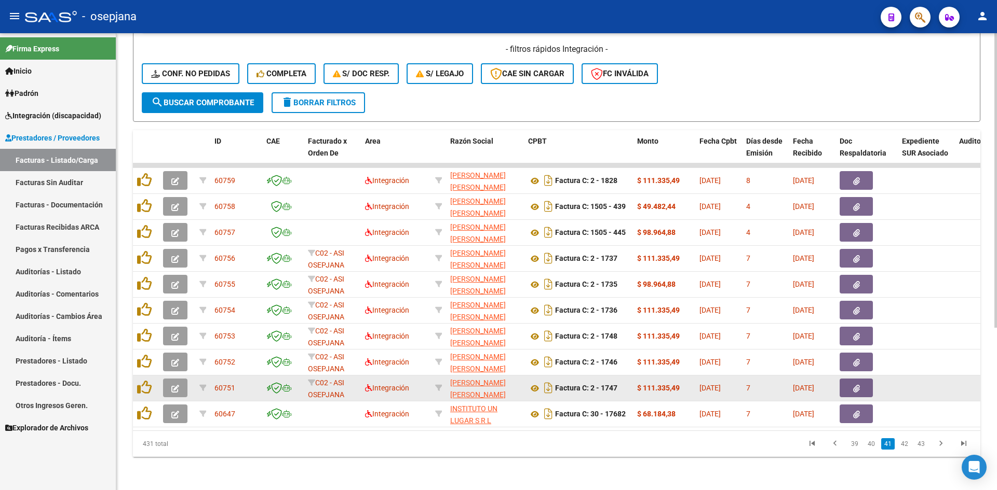
click at [175, 385] on icon "button" at bounding box center [175, 389] width 8 height 8
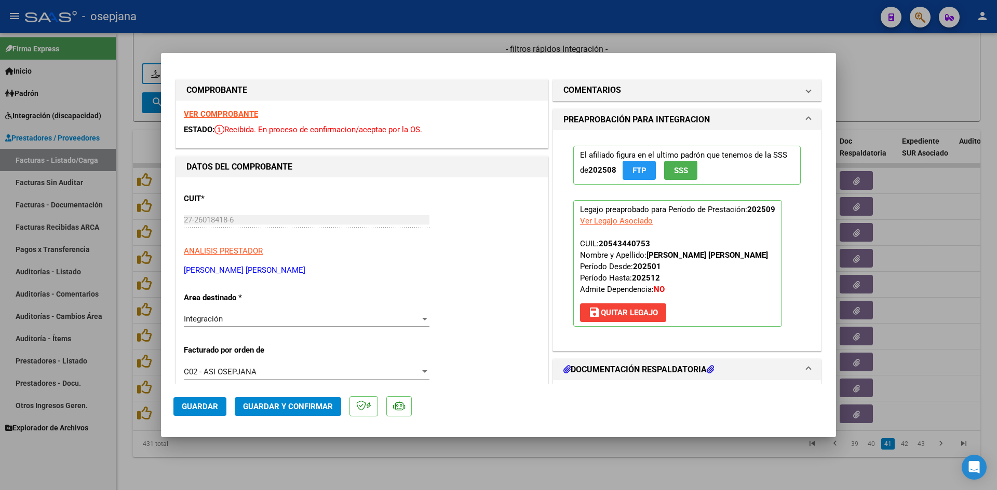
click at [249, 114] on strong "VER COMPROBANTE" at bounding box center [221, 114] width 74 height 9
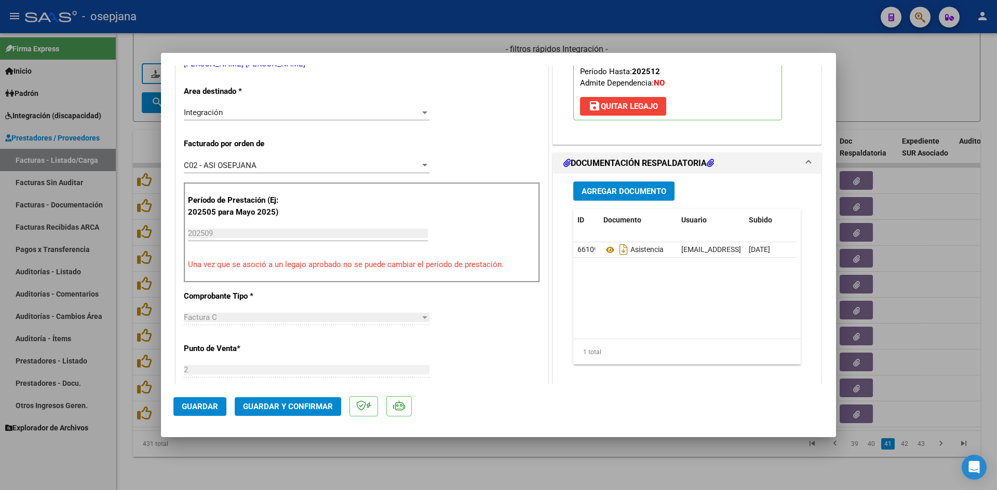
scroll to position [208, 0]
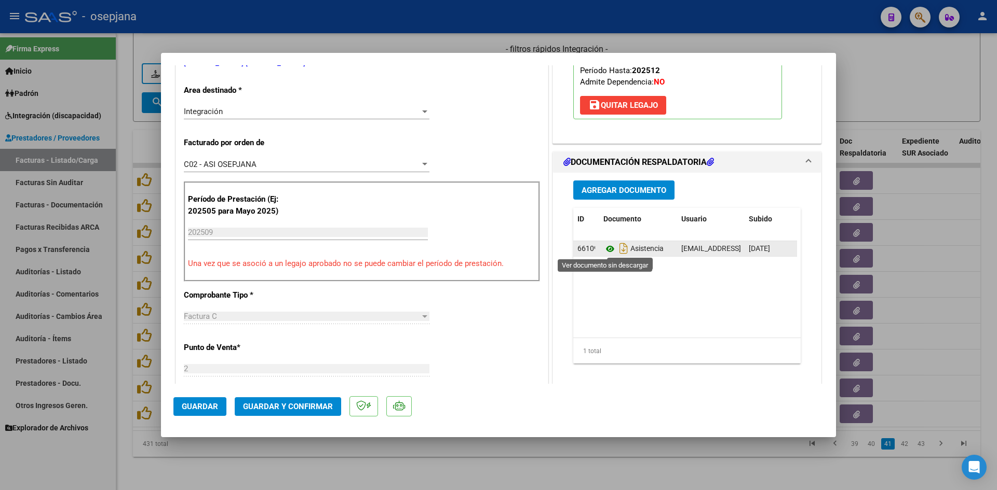
click at [608, 248] on icon at bounding box center [609, 249] width 13 height 12
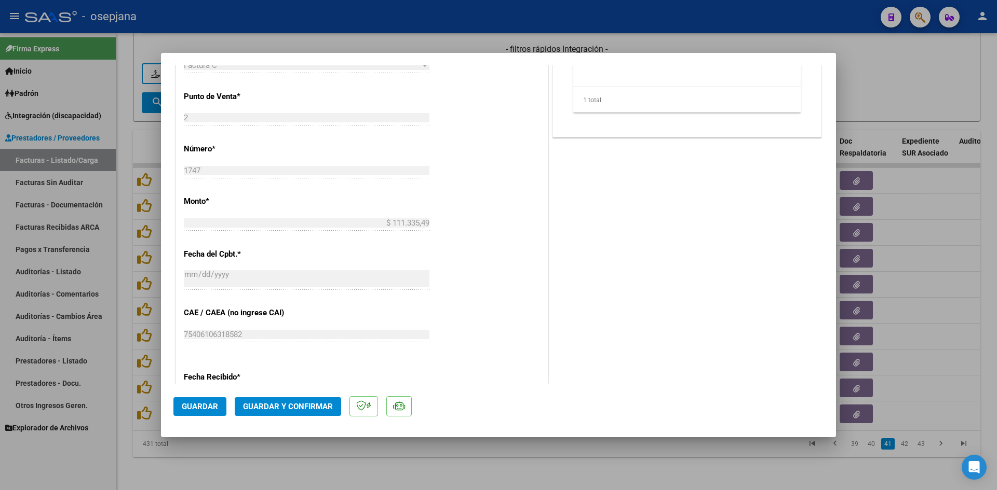
scroll to position [571, 0]
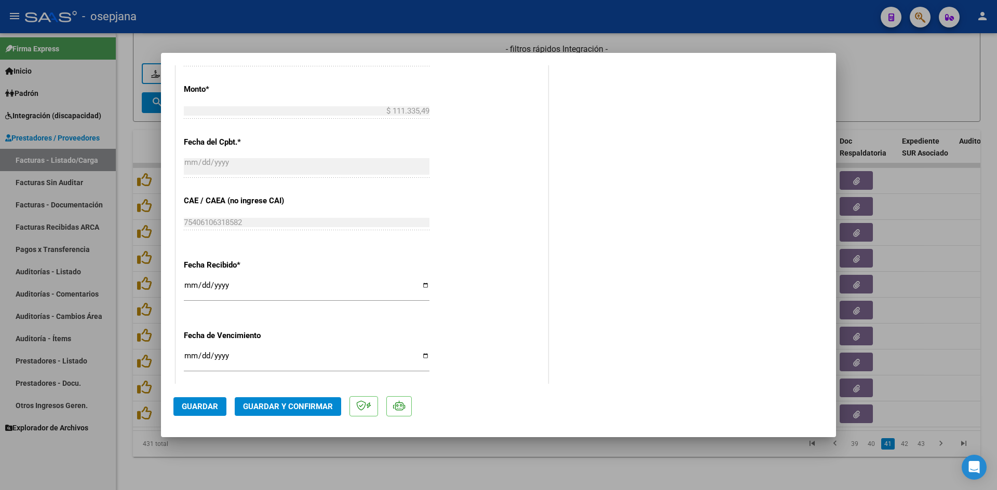
click at [191, 357] on input "Ingresar la fecha" at bounding box center [307, 360] width 246 height 17
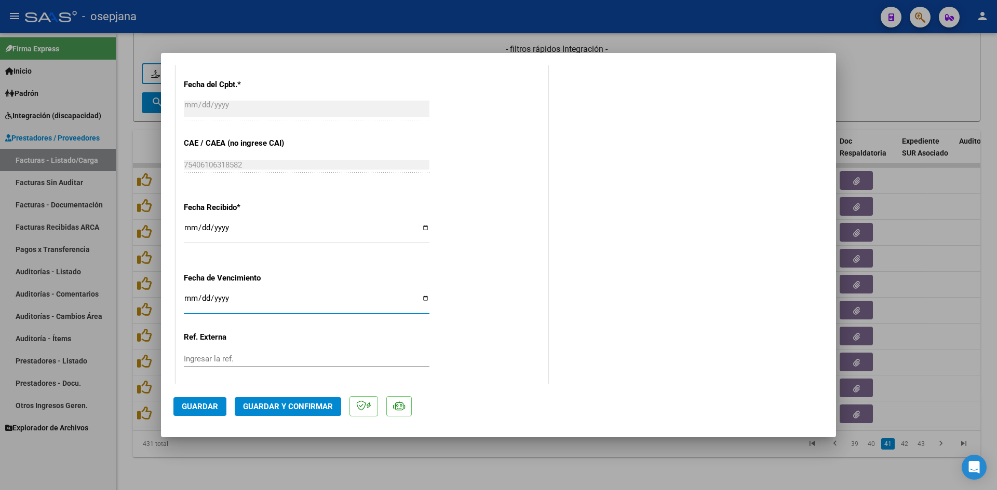
scroll to position [684, 0]
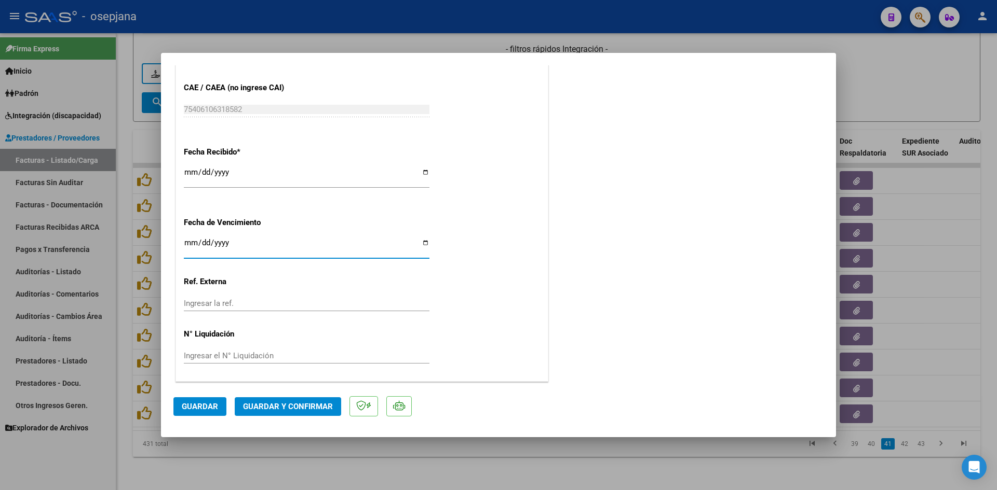
click at [266, 407] on span "Guardar y Confirmar" at bounding box center [288, 406] width 90 height 9
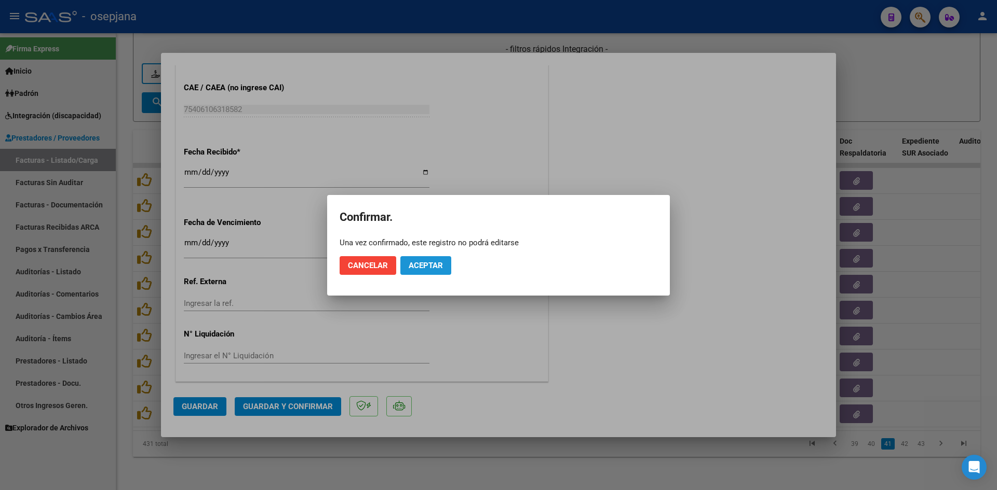
click at [425, 267] on span "Aceptar" at bounding box center [425, 265] width 34 height 9
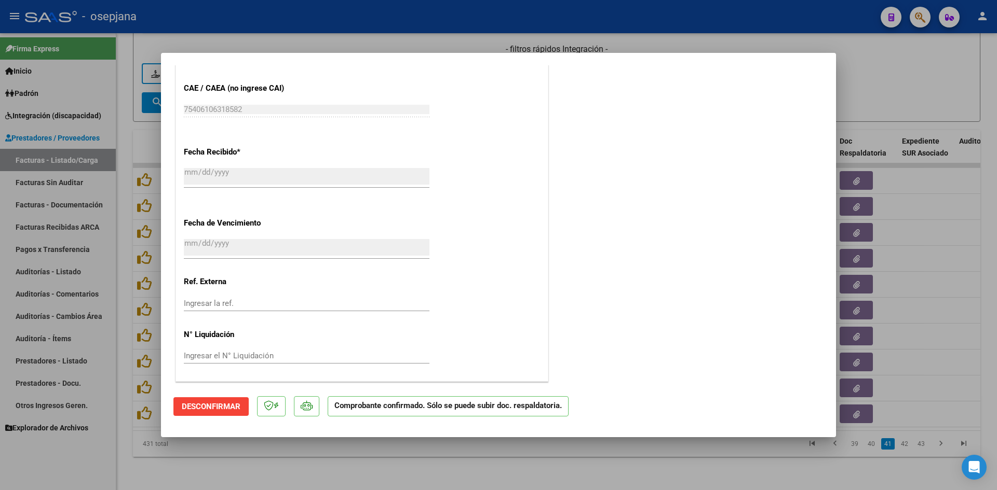
click at [907, 96] on div at bounding box center [498, 245] width 997 height 490
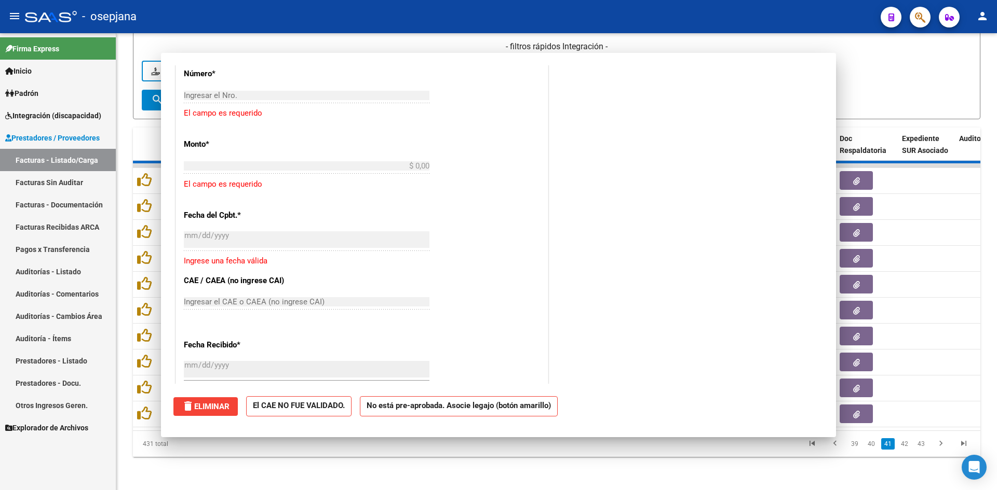
scroll to position [813, 0]
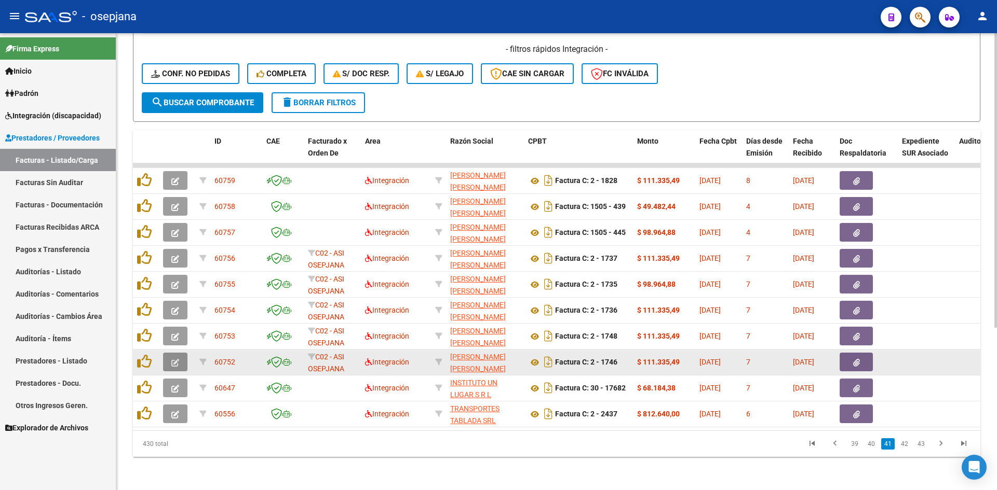
click at [176, 353] on button "button" at bounding box center [175, 362] width 24 height 19
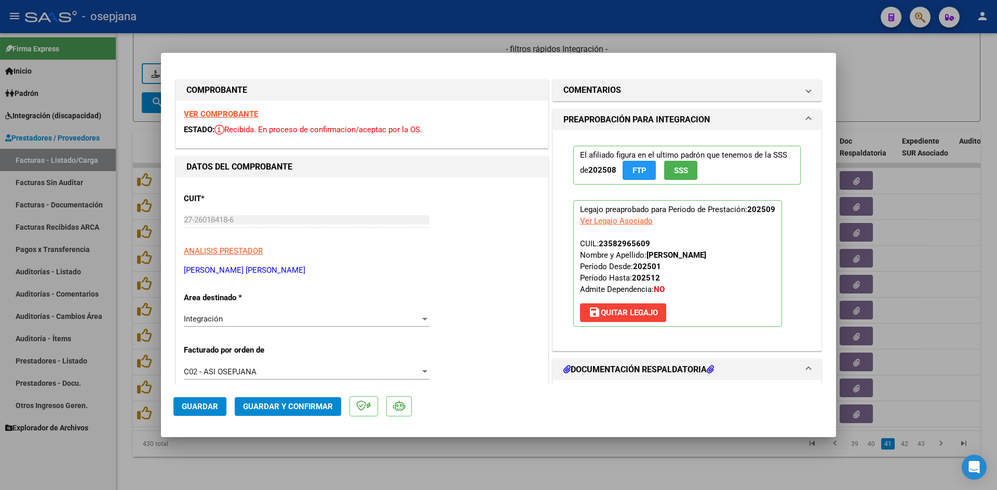
click at [194, 113] on strong "VER COMPROBANTE" at bounding box center [221, 114] width 74 height 9
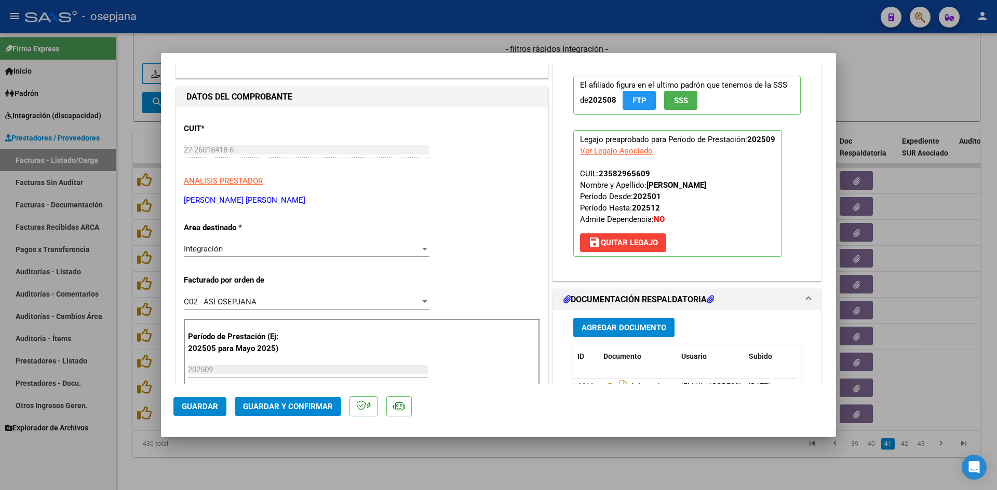
scroll to position [208, 0]
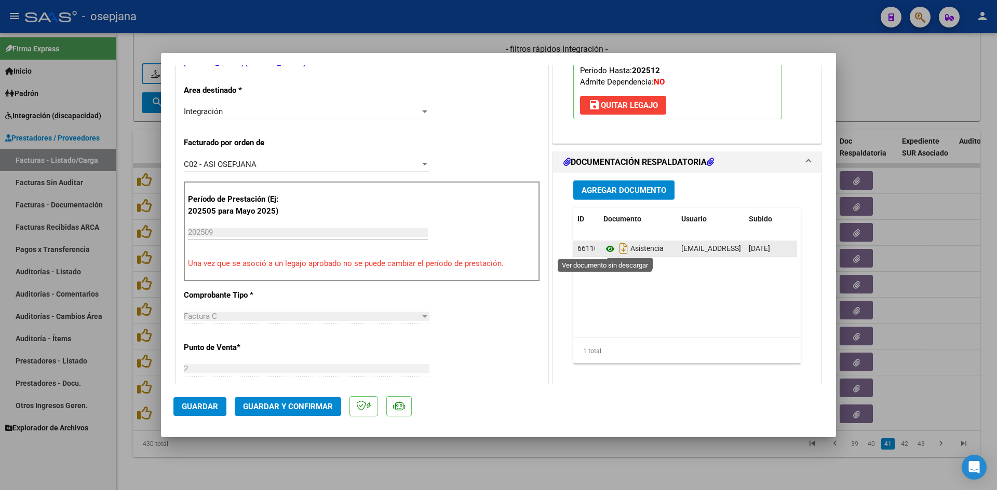
click at [608, 251] on icon at bounding box center [609, 249] width 13 height 12
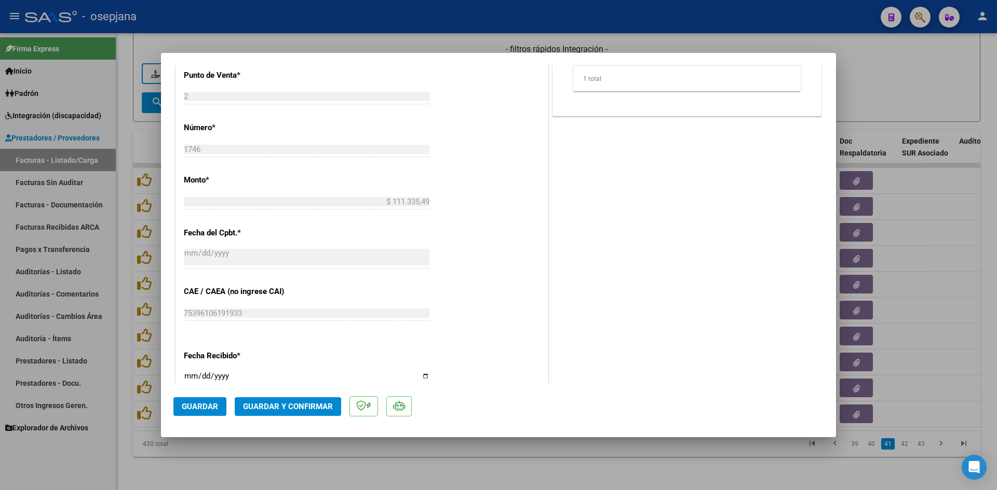
scroll to position [571, 0]
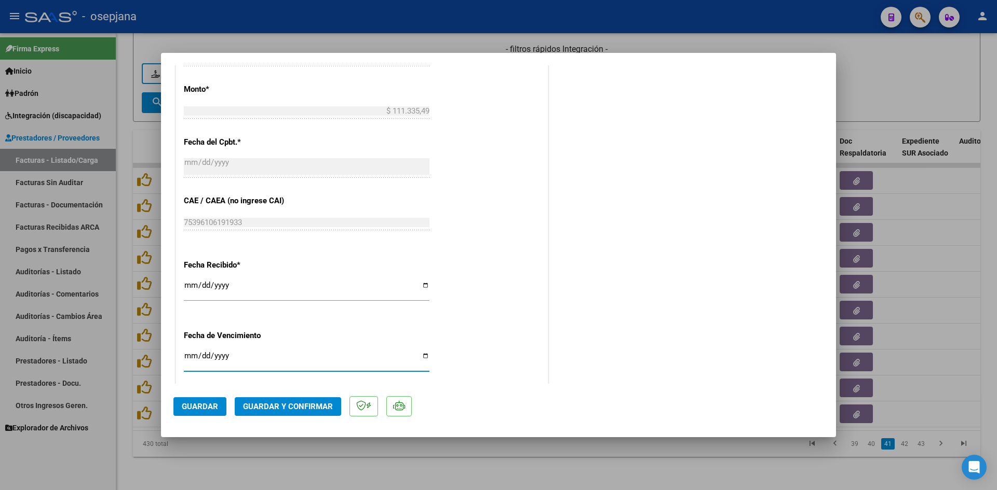
click at [192, 355] on input "Ingresar la fecha" at bounding box center [307, 360] width 246 height 17
click at [277, 416] on button "Guardar y Confirmar" at bounding box center [288, 407] width 106 height 19
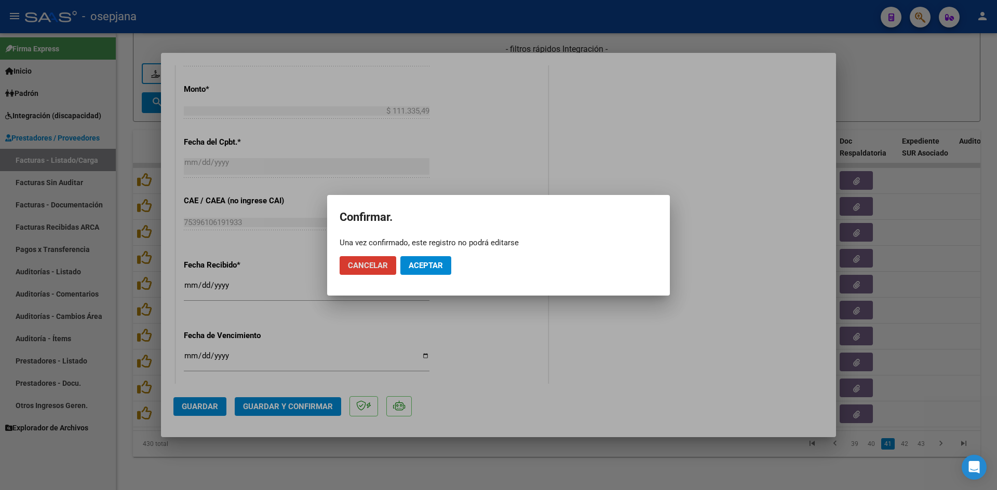
click at [429, 268] on span "Aceptar" at bounding box center [425, 265] width 34 height 9
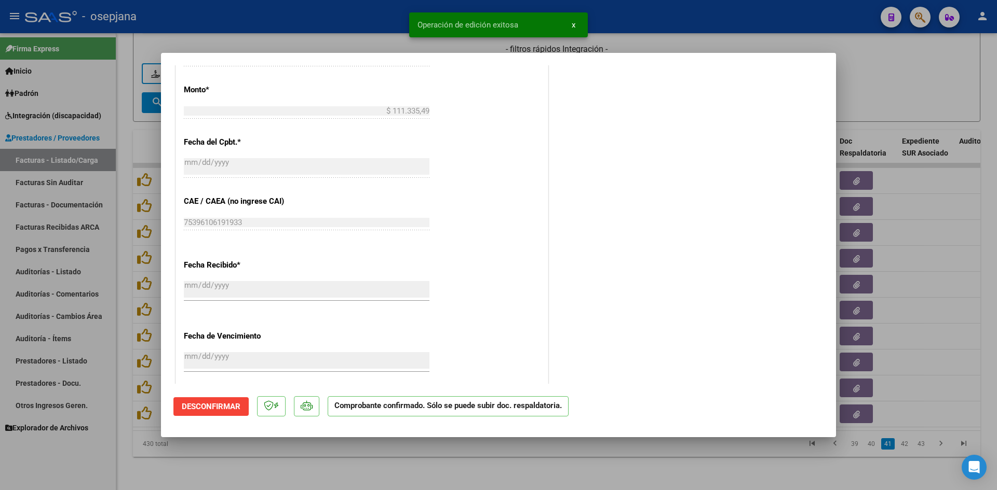
click at [907, 74] on div at bounding box center [498, 245] width 997 height 490
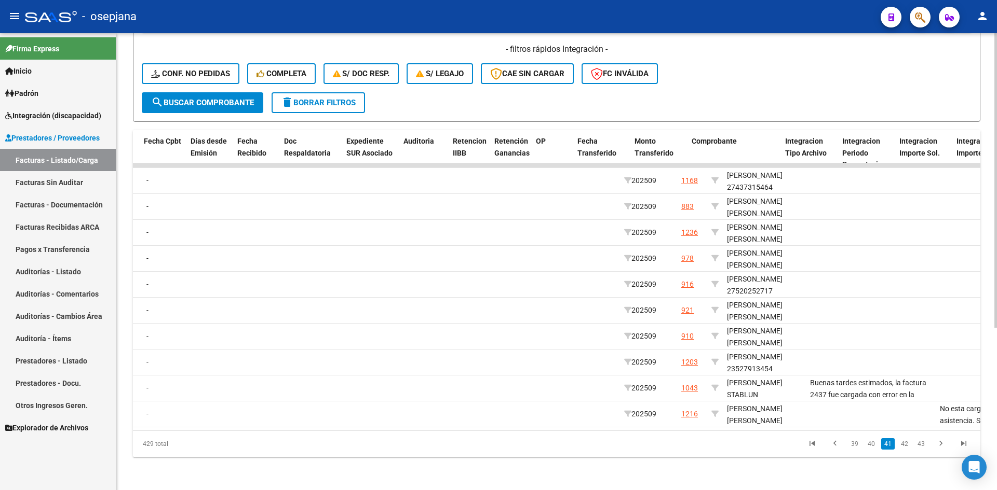
scroll to position [0, 0]
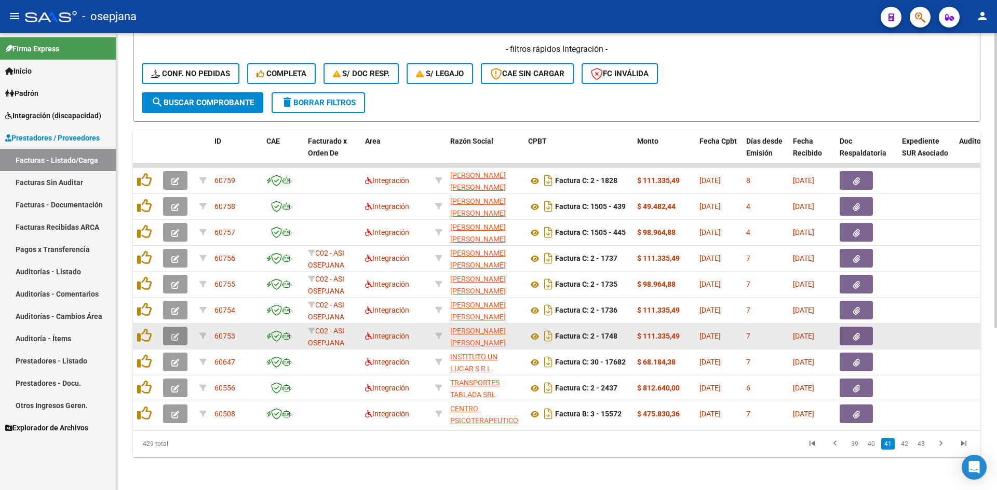
click at [174, 333] on icon "button" at bounding box center [175, 337] width 8 height 8
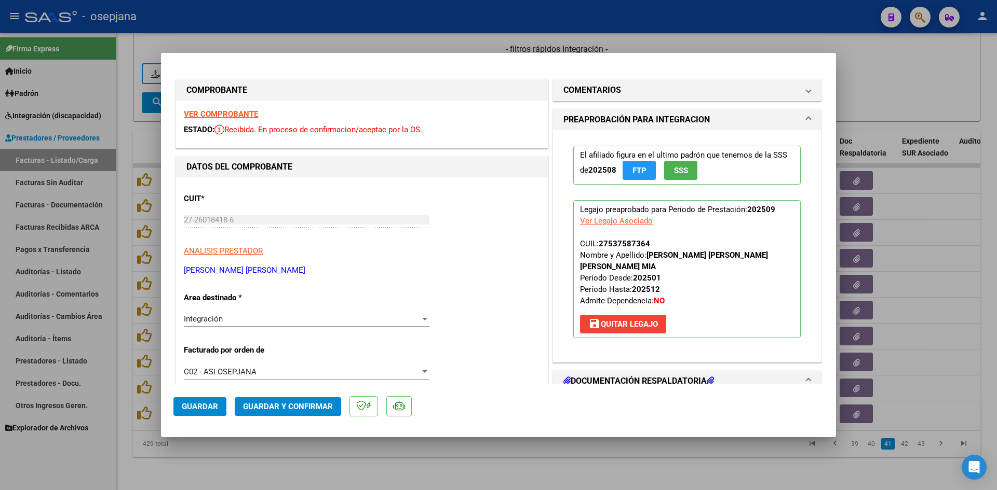
click at [224, 112] on strong "VER COMPROBANTE" at bounding box center [221, 114] width 74 height 9
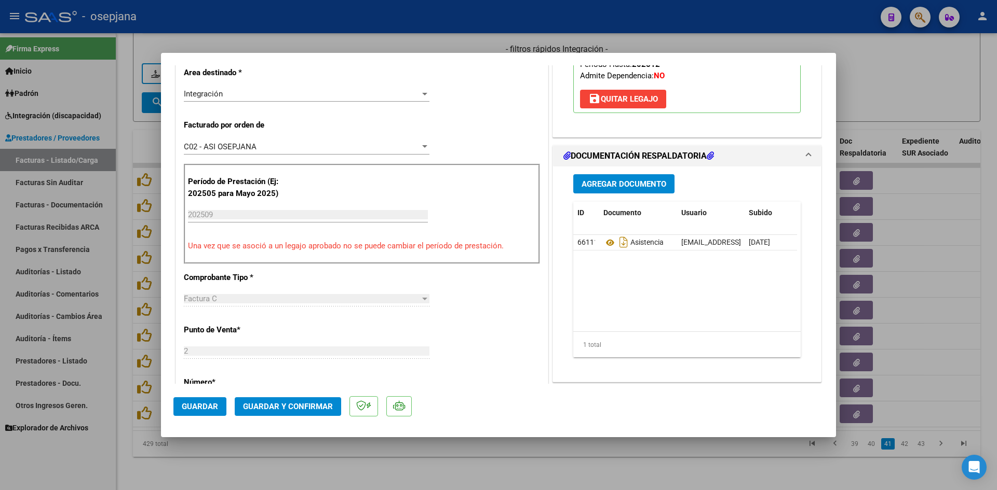
scroll to position [208, 0]
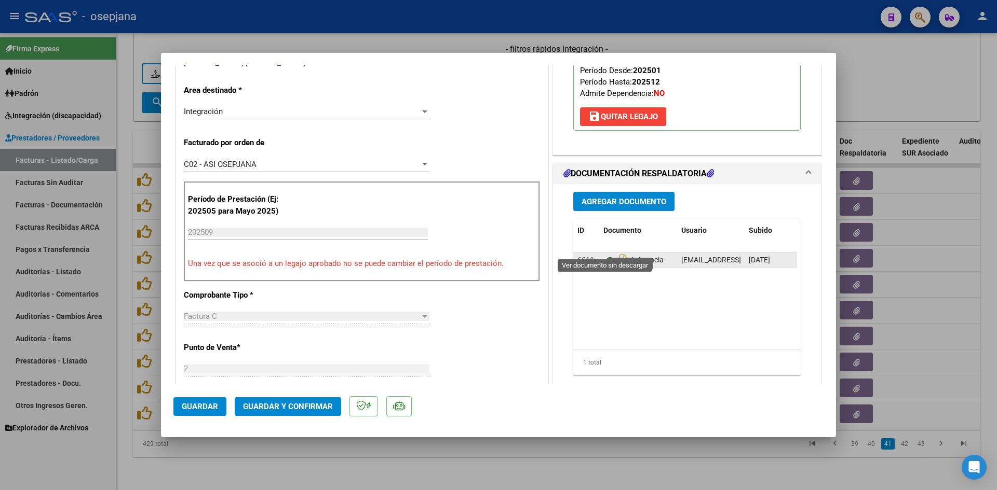
click at [605, 254] on icon at bounding box center [609, 260] width 13 height 12
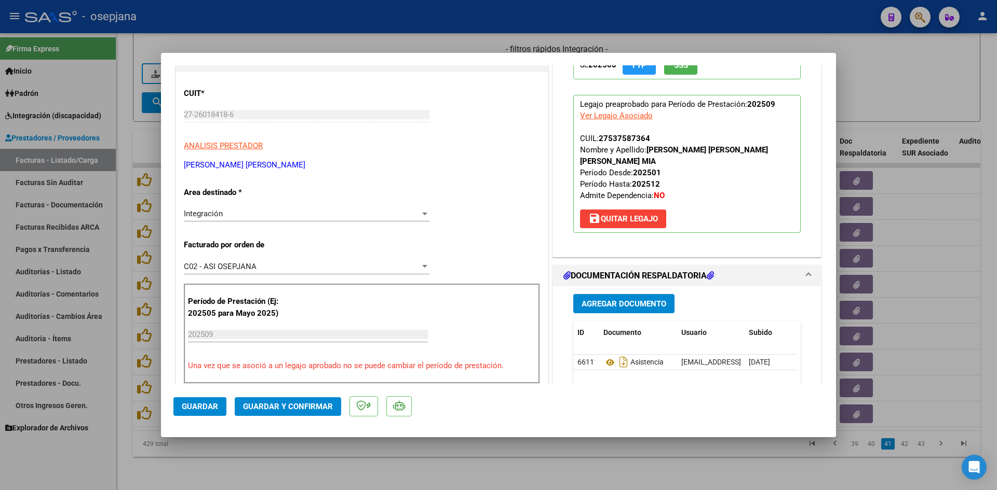
scroll to position [0, 0]
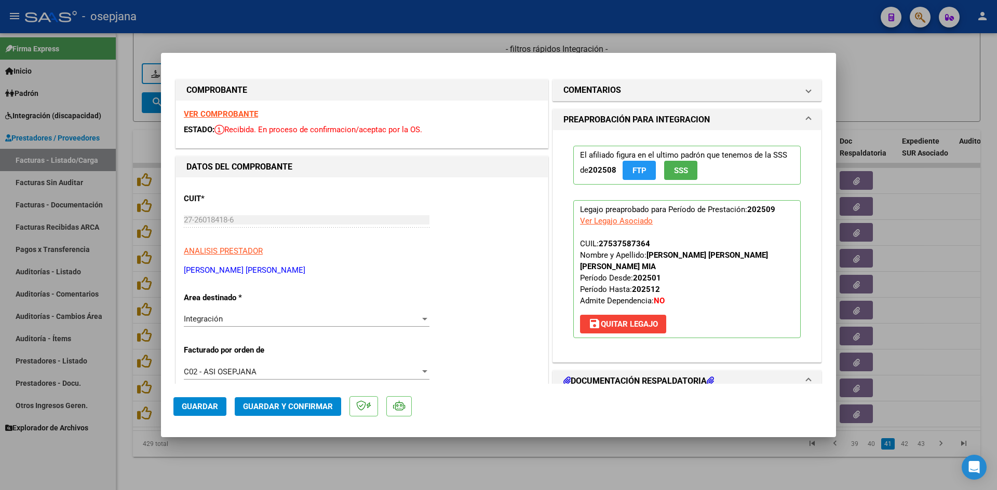
click at [202, 110] on strong "VER COMPROBANTE" at bounding box center [221, 114] width 74 height 9
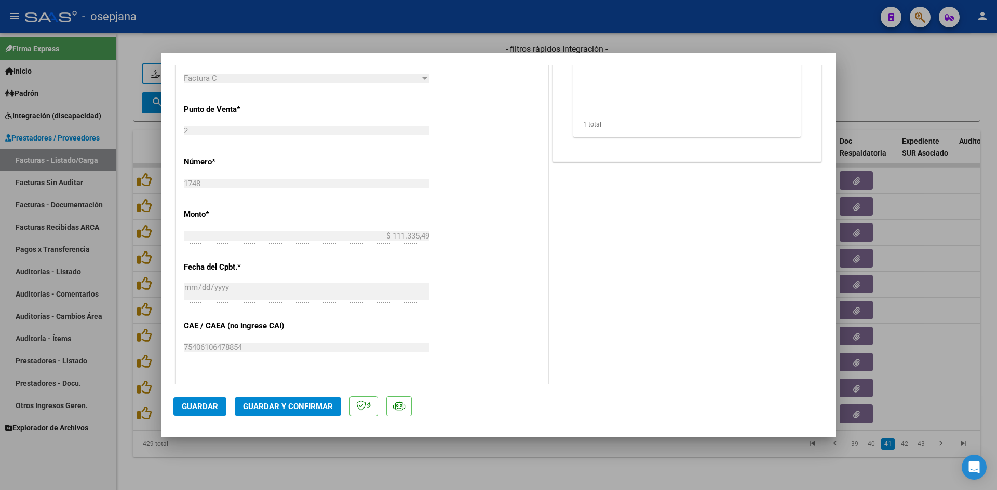
scroll to position [571, 0]
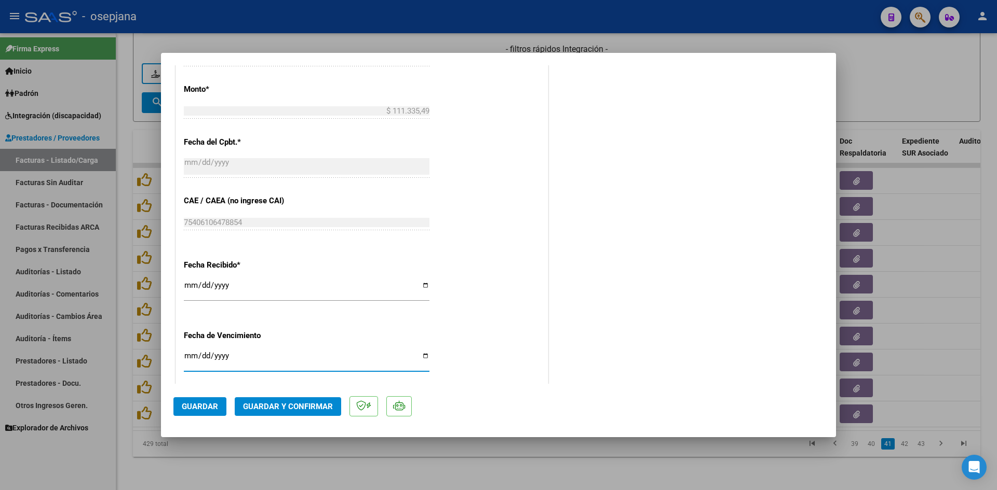
click at [188, 358] on input "Ingresar la fecha" at bounding box center [307, 360] width 246 height 17
click at [248, 404] on span "Guardar y Confirmar" at bounding box center [288, 406] width 90 height 9
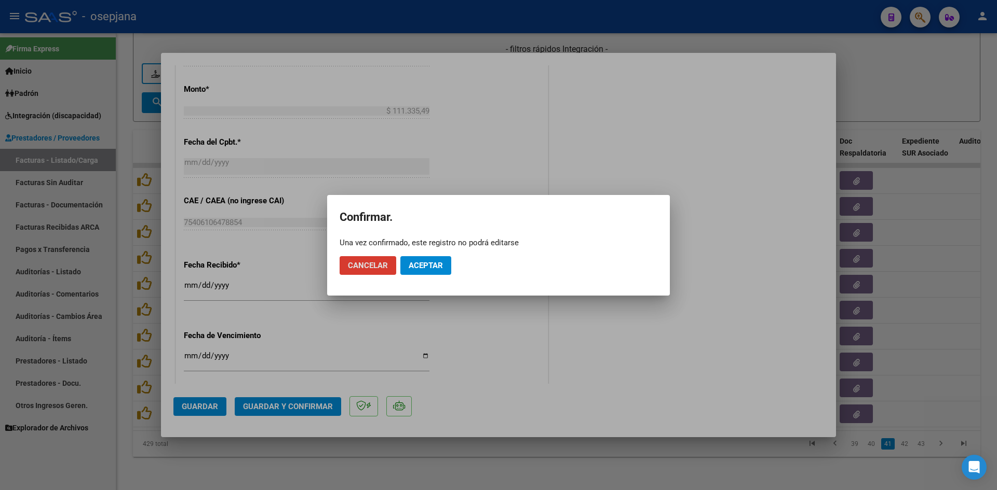
click at [424, 266] on span "Aceptar" at bounding box center [425, 265] width 34 height 9
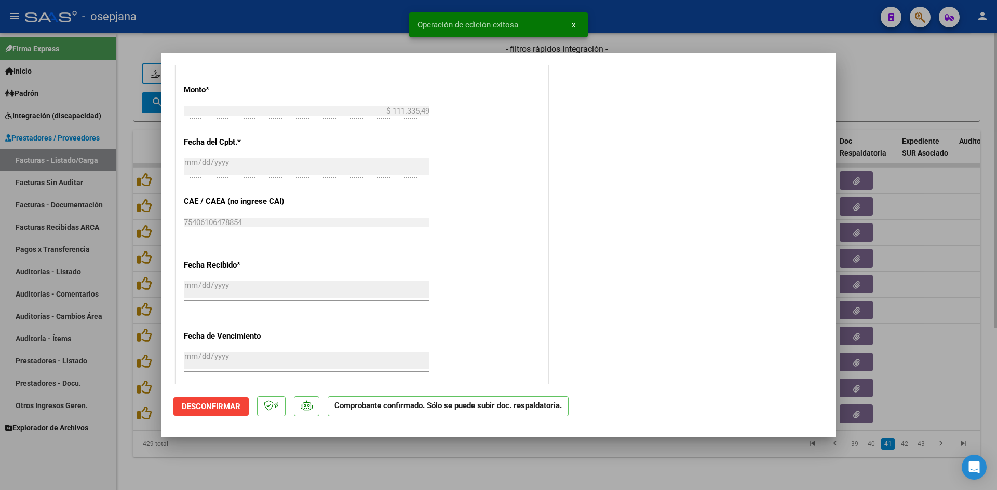
click at [867, 91] on div at bounding box center [498, 245] width 997 height 490
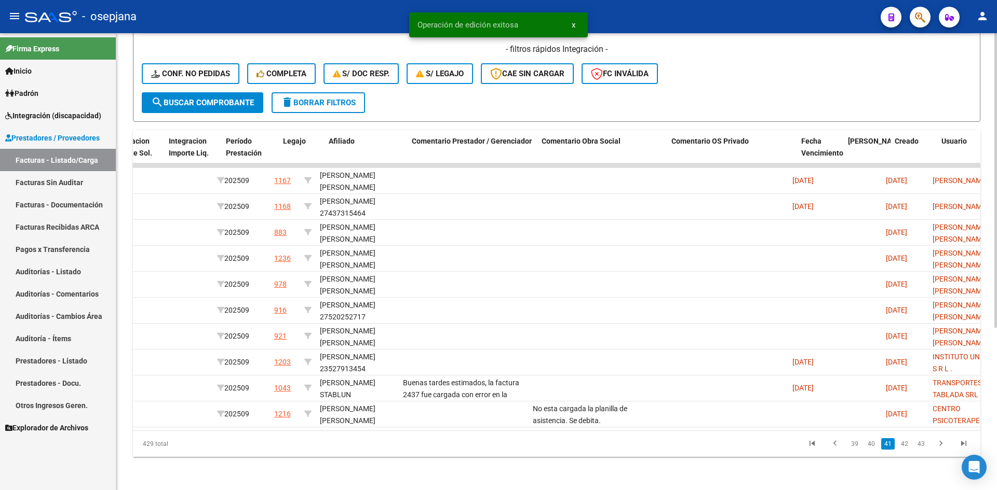
scroll to position [0, 0]
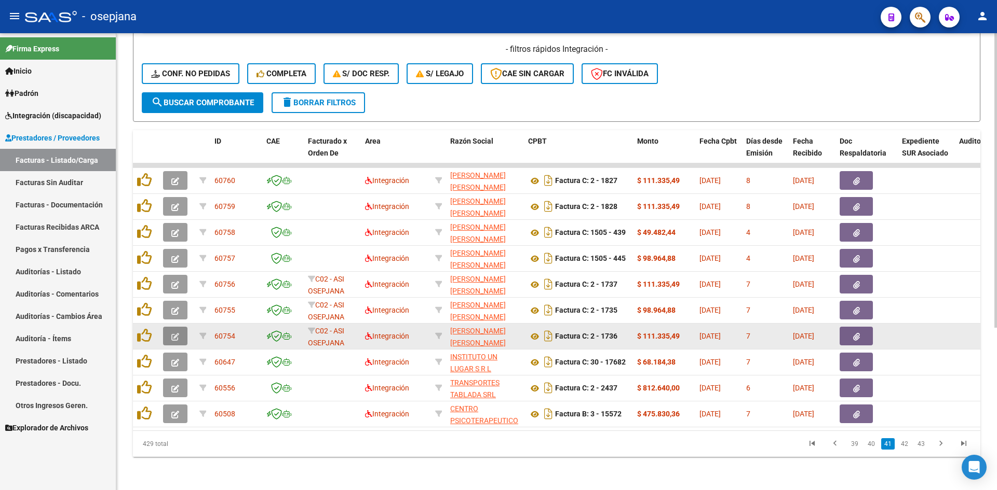
click at [177, 333] on icon "button" at bounding box center [175, 337] width 8 height 8
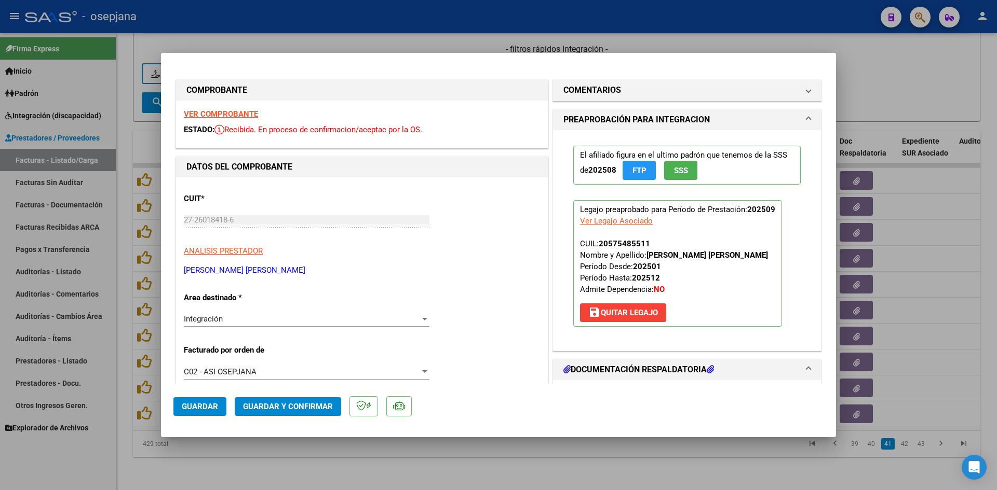
click at [851, 99] on div at bounding box center [498, 245] width 997 height 490
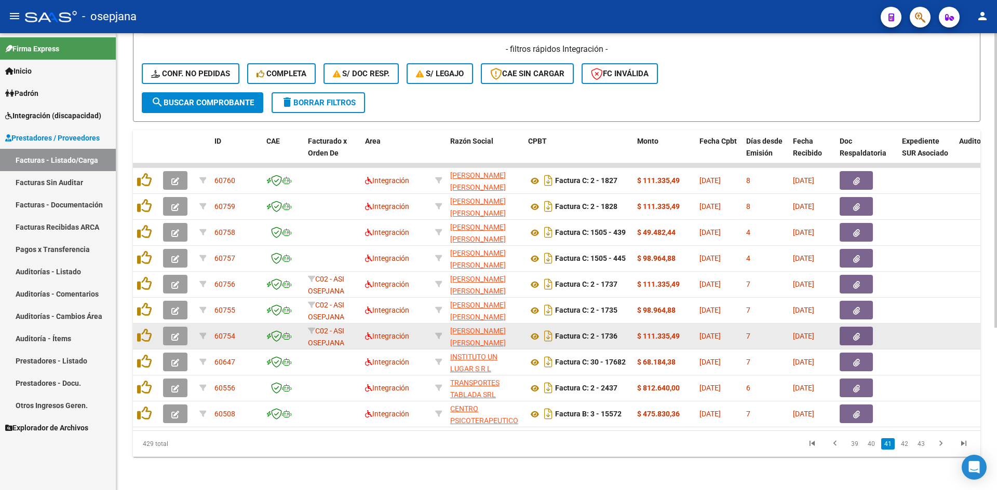
click at [183, 330] on button "button" at bounding box center [175, 336] width 24 height 19
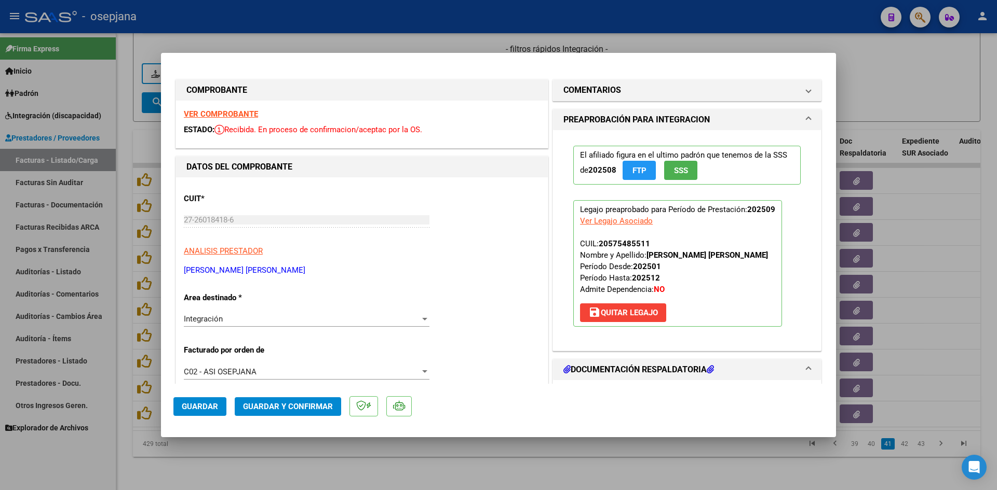
click at [206, 114] on strong "VER COMPROBANTE" at bounding box center [221, 114] width 74 height 9
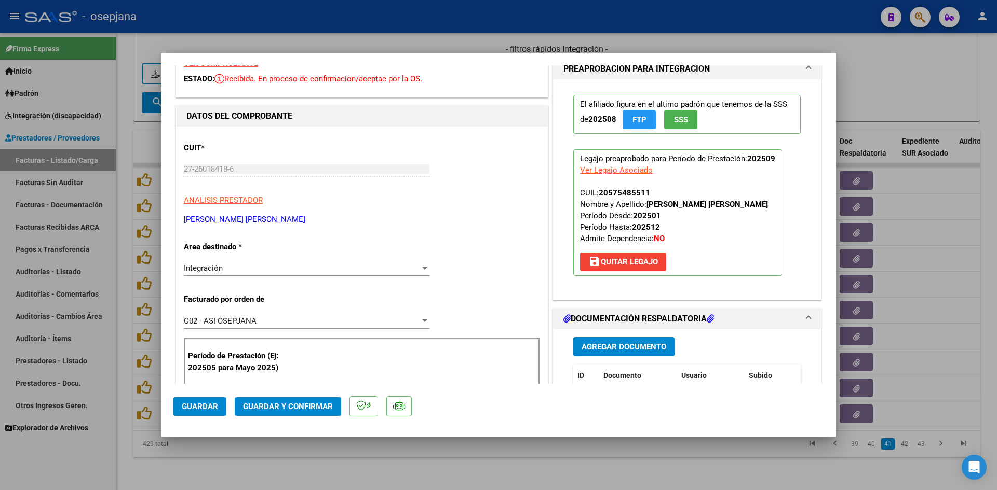
scroll to position [156, 0]
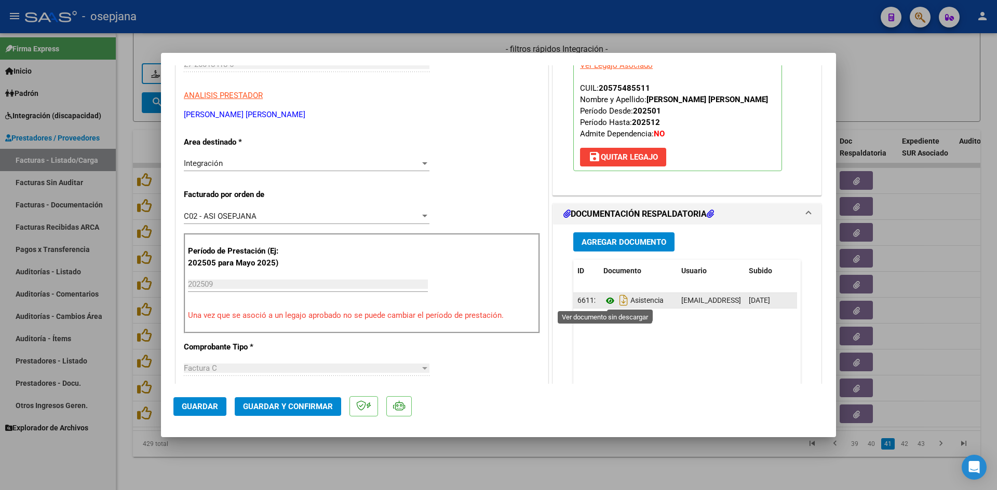
click at [603, 302] on icon at bounding box center [609, 301] width 13 height 12
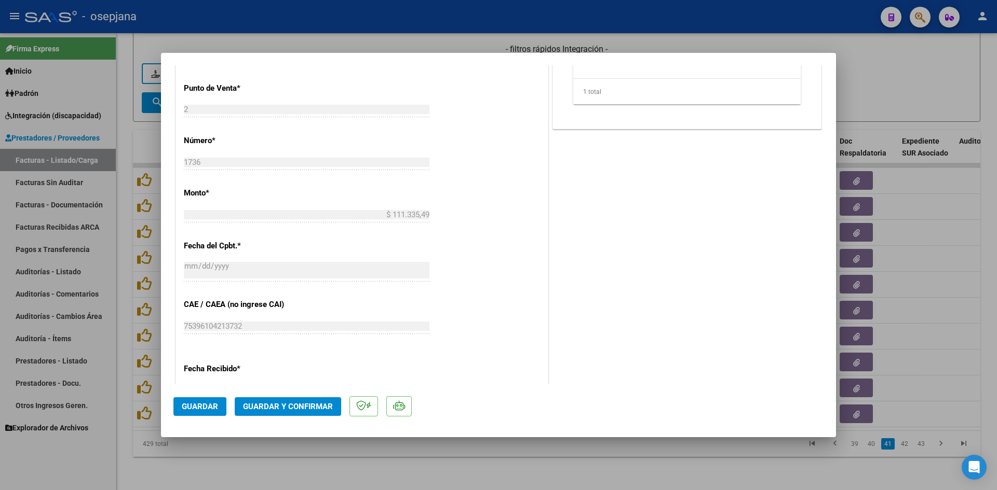
scroll to position [623, 0]
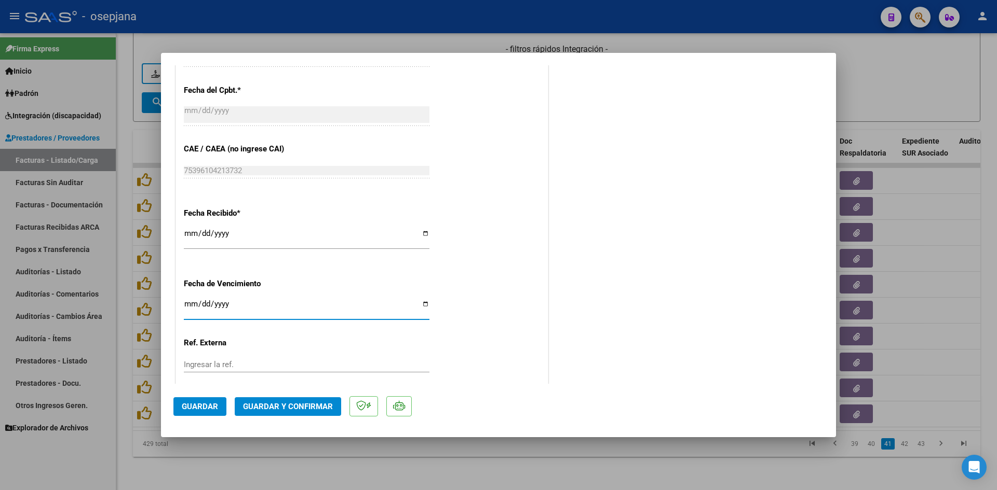
click at [189, 304] on input "Ingresar la fecha" at bounding box center [307, 308] width 246 height 17
click at [258, 405] on span "Guardar y Confirmar" at bounding box center [288, 406] width 90 height 9
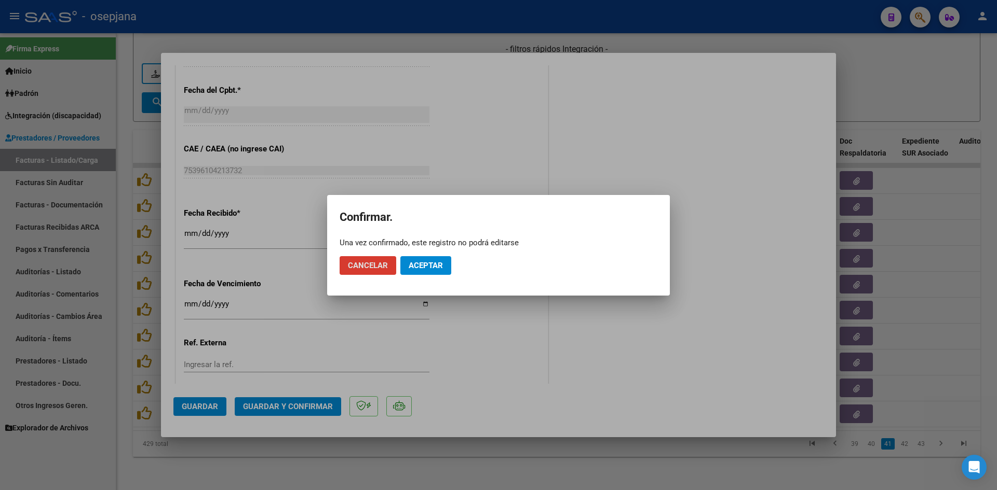
click at [413, 269] on span "Aceptar" at bounding box center [425, 265] width 34 height 9
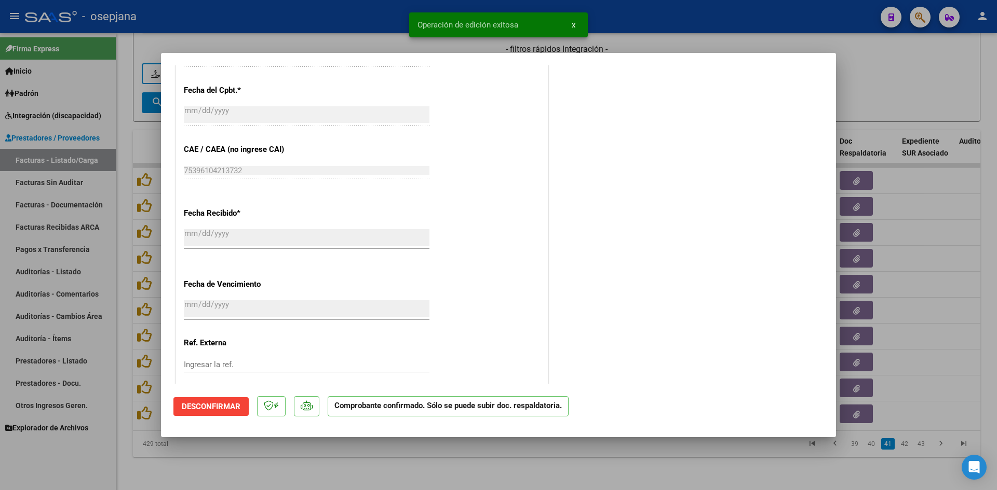
click at [894, 95] on div at bounding box center [498, 245] width 997 height 490
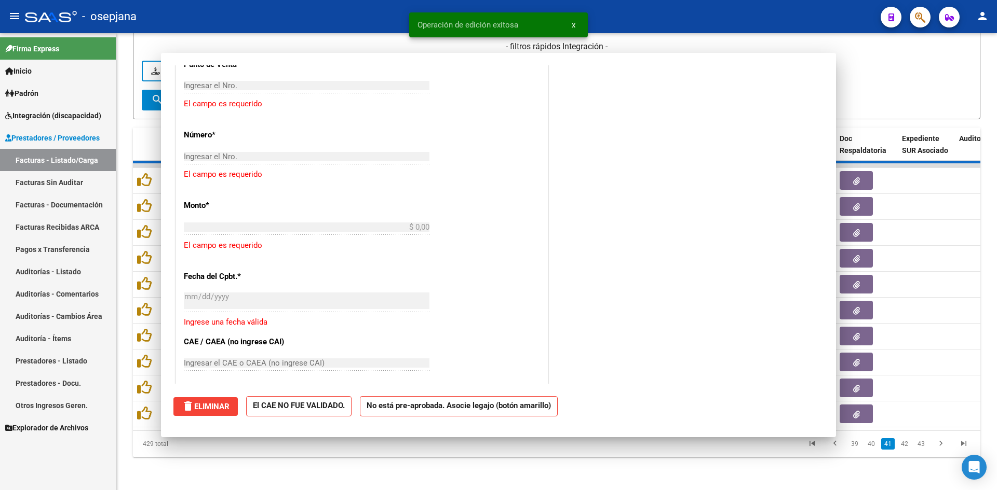
scroll to position [752, 0]
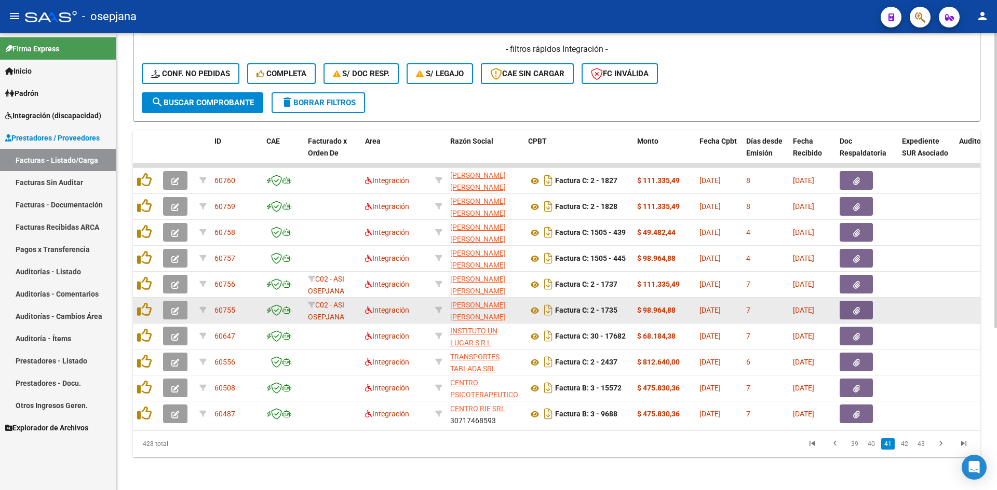
click at [172, 307] on icon "button" at bounding box center [175, 311] width 8 height 8
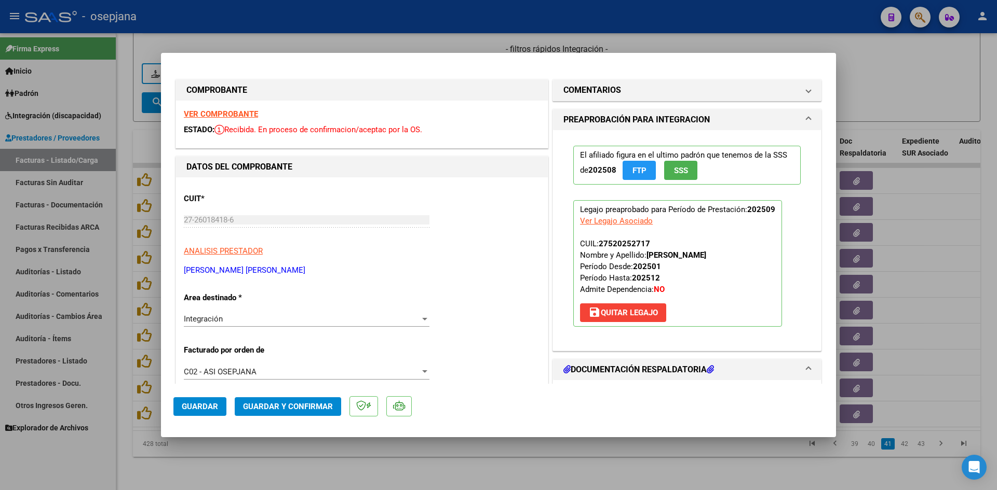
click at [219, 114] on strong "VER COMPROBANTE" at bounding box center [221, 114] width 74 height 9
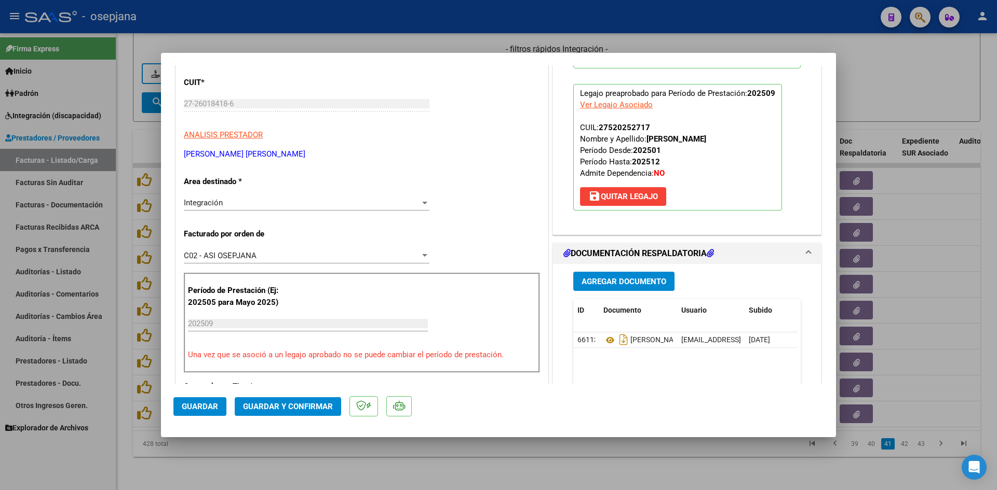
scroll to position [208, 0]
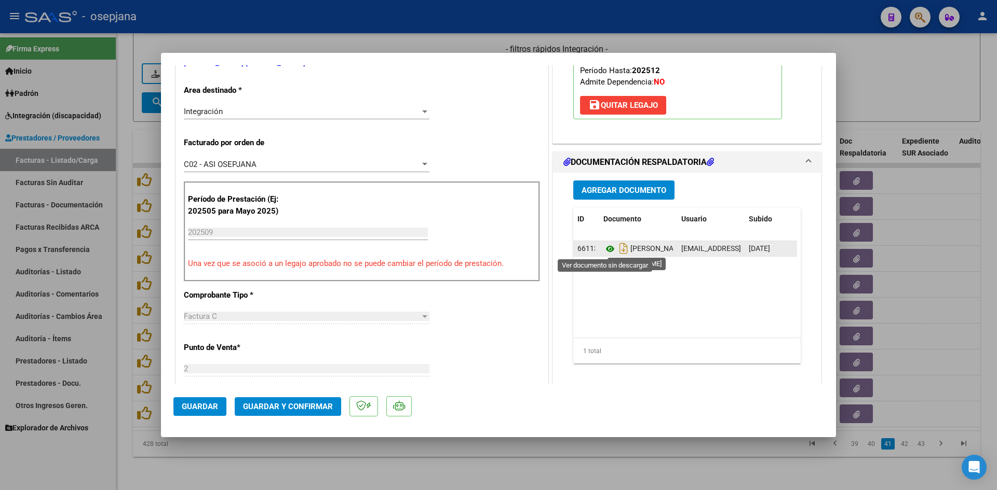
click at [605, 249] on icon at bounding box center [609, 249] width 13 height 12
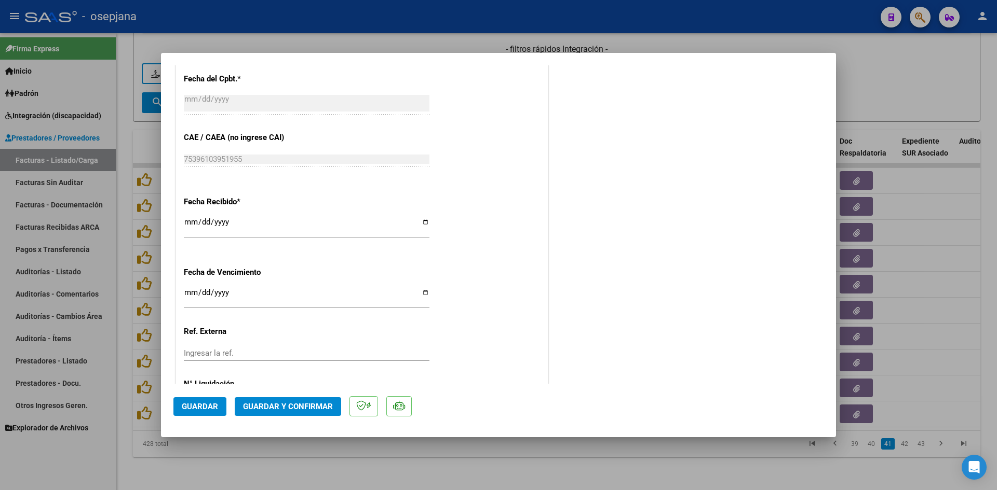
scroll to position [684, 0]
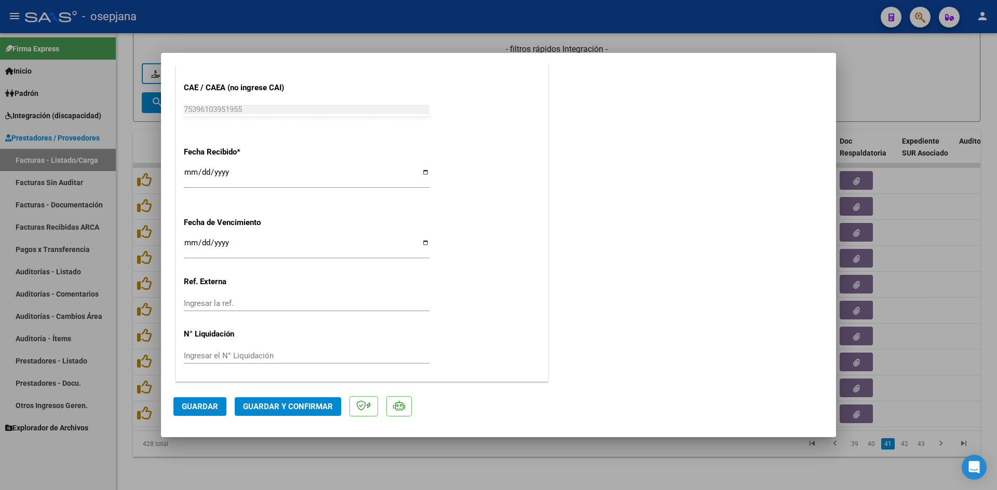
click at [190, 243] on input "Ingresar la fecha" at bounding box center [307, 247] width 246 height 17
click at [260, 402] on span "Guardar y Confirmar" at bounding box center [288, 406] width 90 height 9
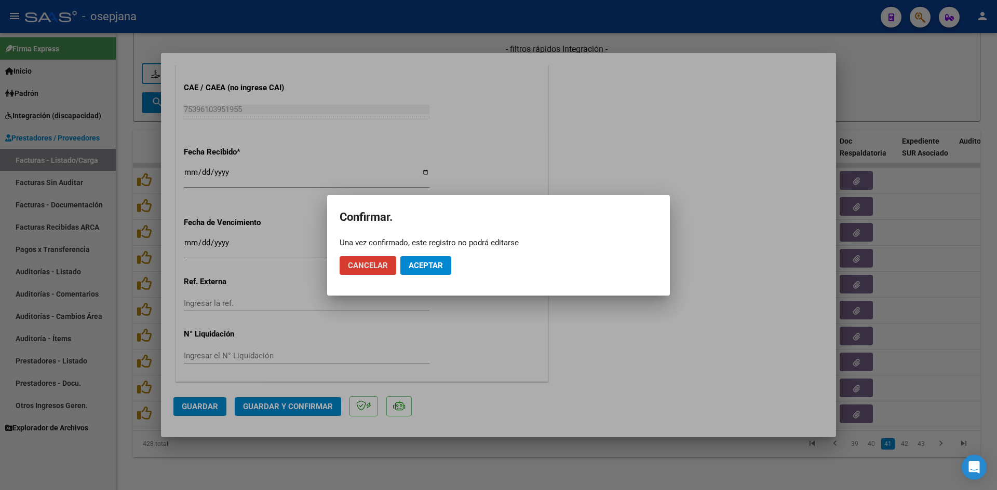
click at [438, 262] on span "Aceptar" at bounding box center [425, 265] width 34 height 9
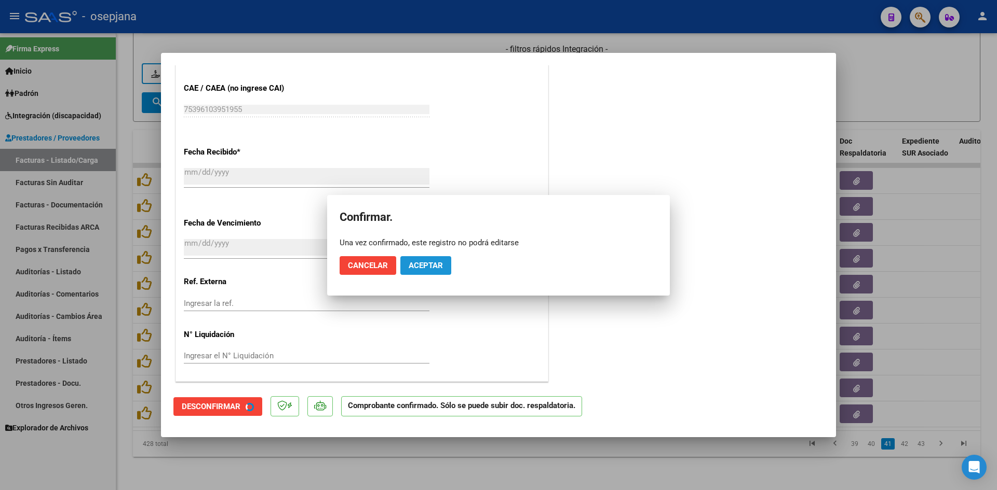
scroll to position [620, 0]
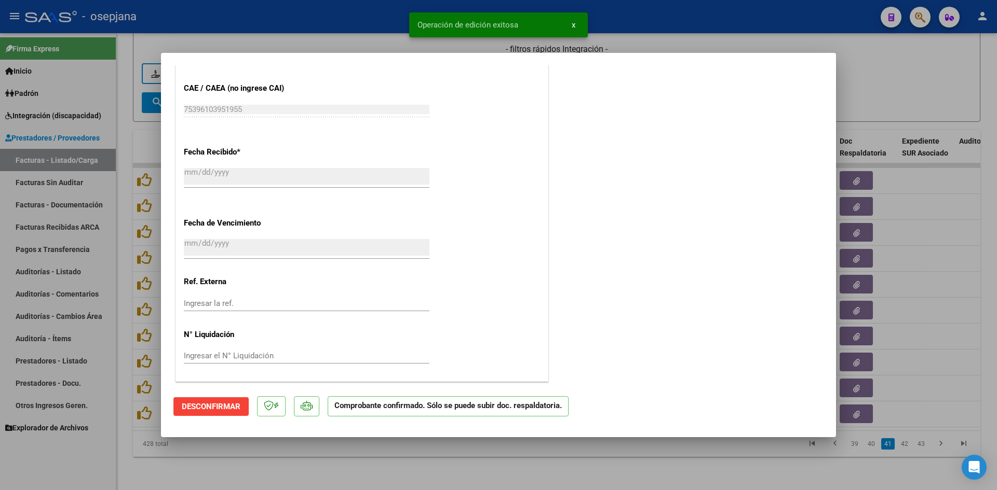
click at [886, 73] on div at bounding box center [498, 245] width 997 height 490
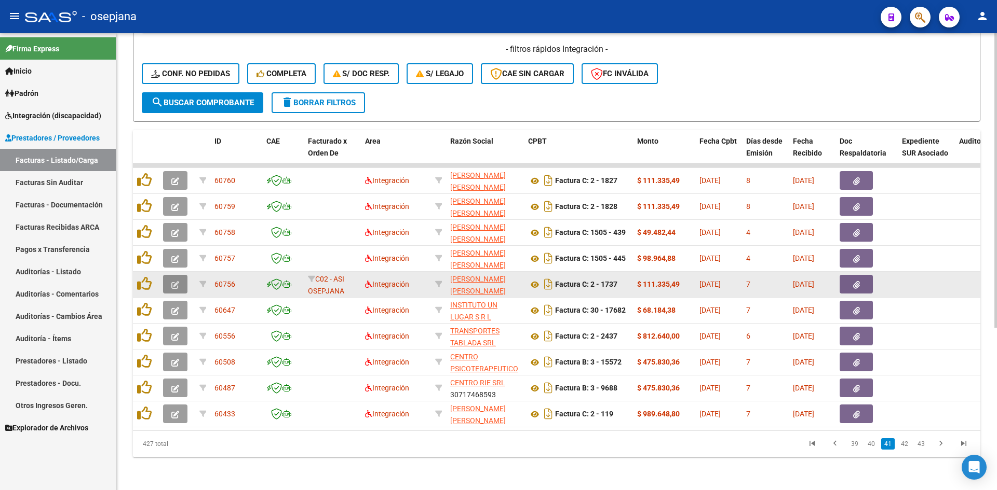
click at [176, 281] on icon "button" at bounding box center [175, 285] width 8 height 8
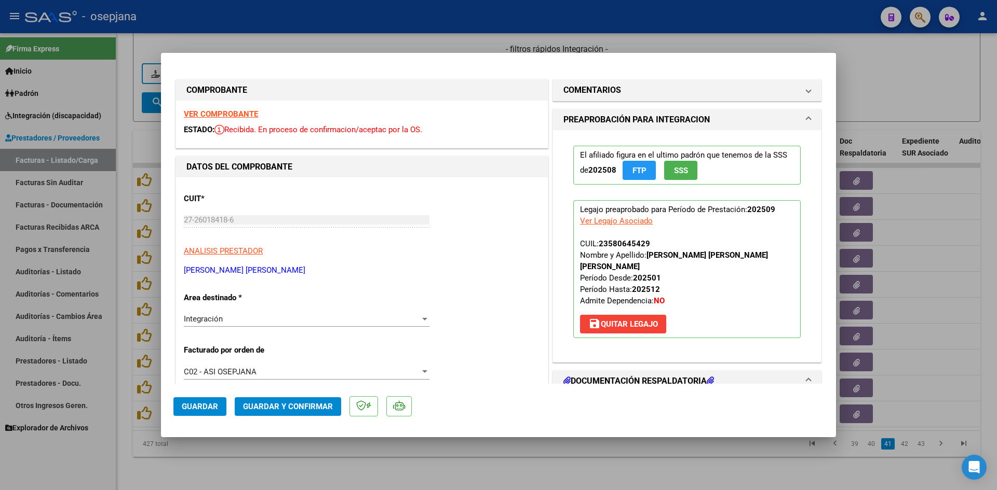
click at [210, 113] on strong "VER COMPROBANTE" at bounding box center [221, 114] width 74 height 9
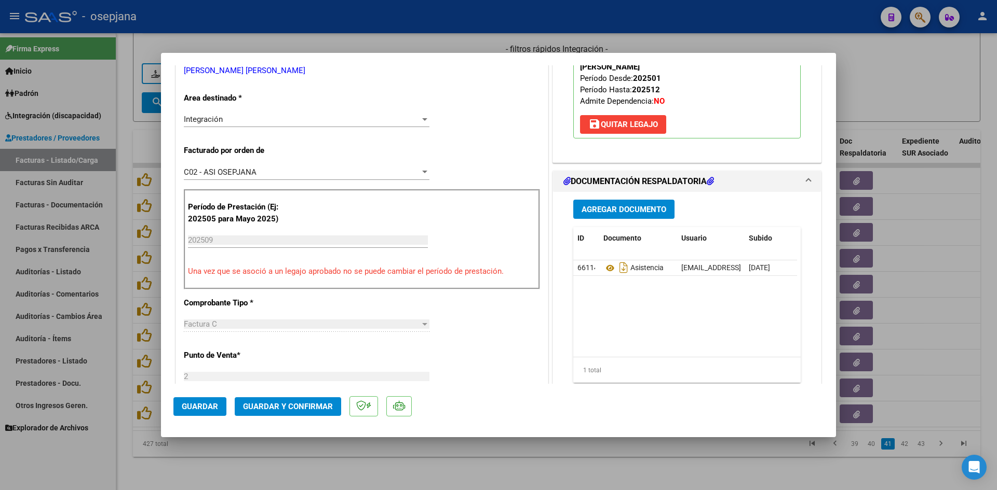
scroll to position [260, 0]
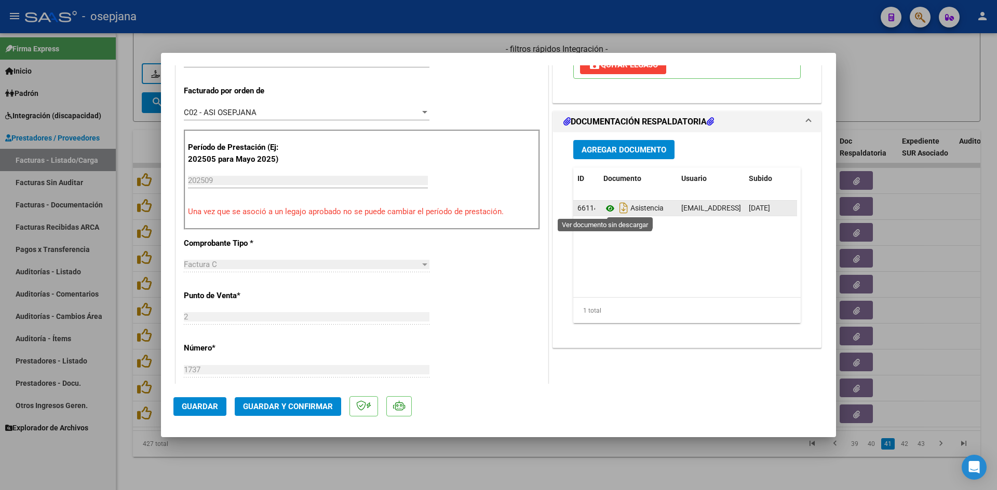
click at [607, 207] on icon at bounding box center [609, 208] width 13 height 12
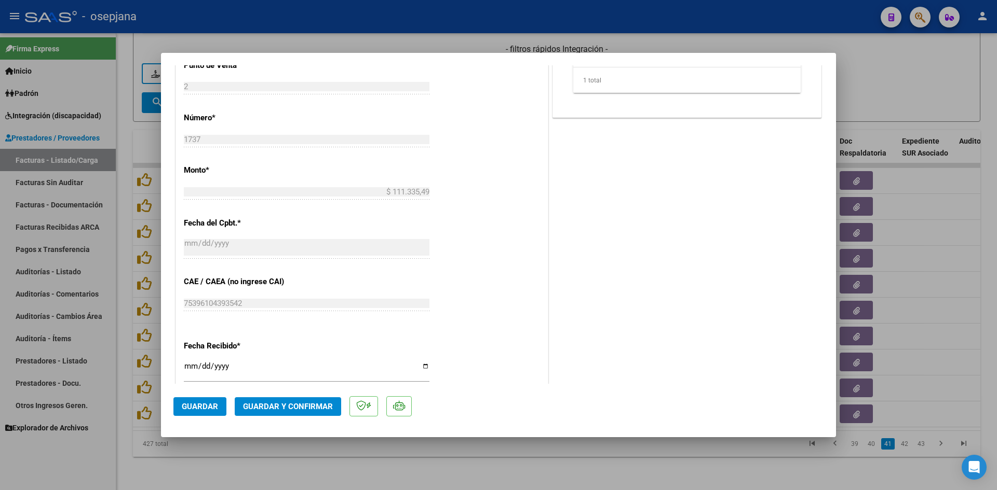
scroll to position [684, 0]
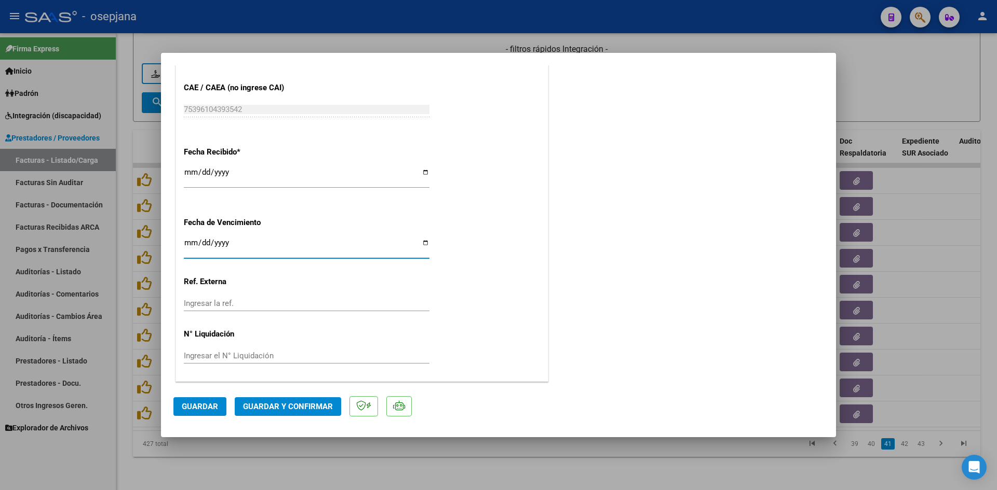
click at [190, 242] on input "Ingresar la fecha" at bounding box center [307, 247] width 246 height 17
click at [278, 407] on span "Guardar y Confirmar" at bounding box center [288, 406] width 90 height 9
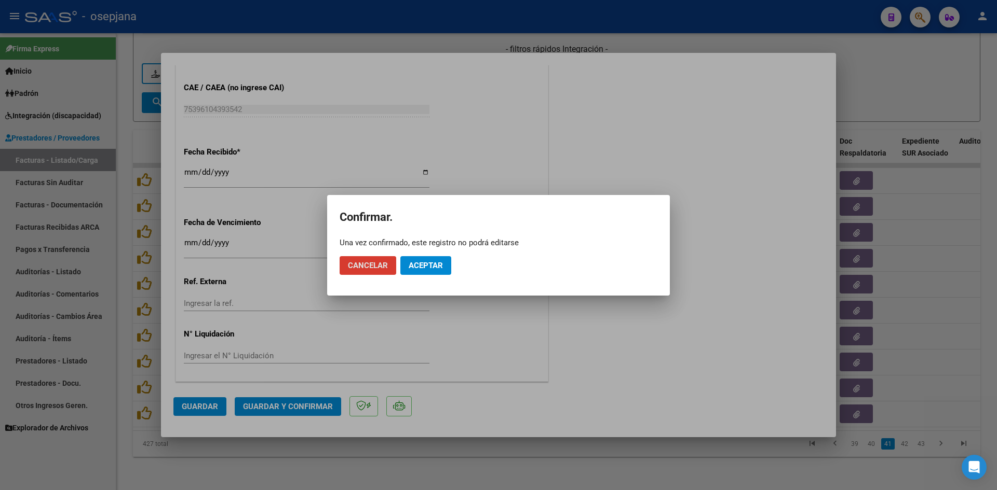
click at [449, 260] on button "Aceptar" at bounding box center [425, 265] width 51 height 19
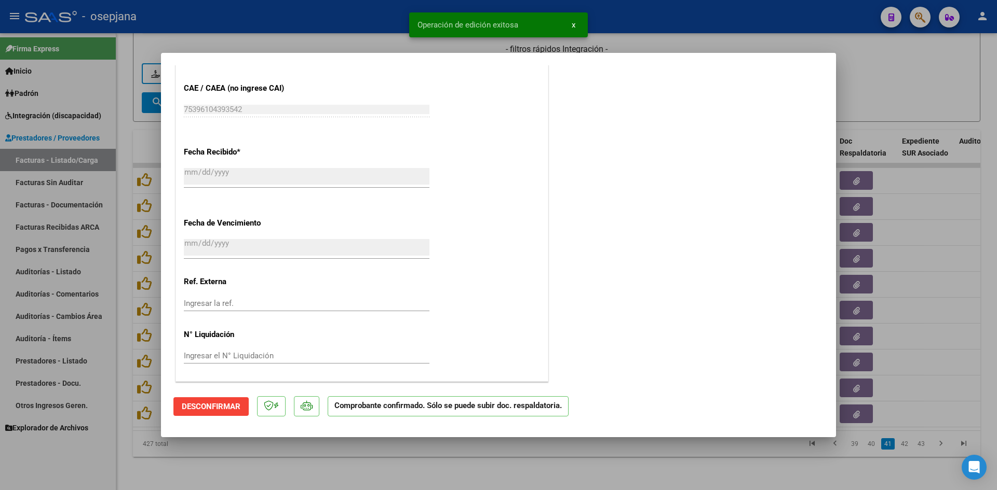
click at [918, 59] on div at bounding box center [498, 245] width 997 height 490
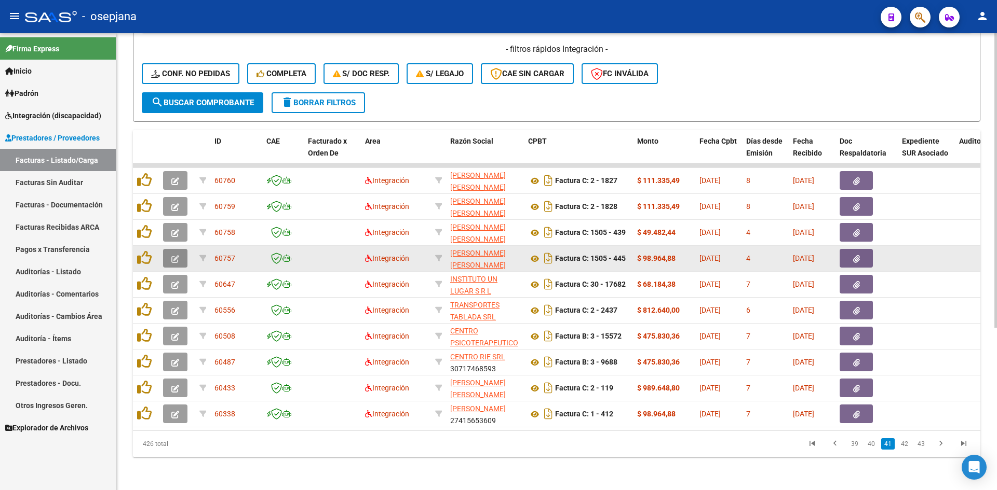
click at [180, 252] on button "button" at bounding box center [175, 258] width 24 height 19
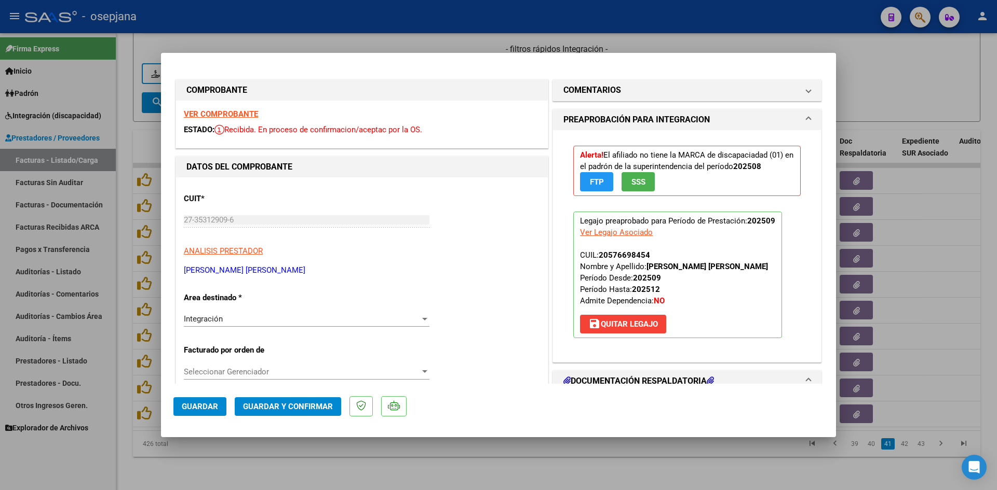
click at [242, 111] on strong "VER COMPROBANTE" at bounding box center [221, 114] width 74 height 9
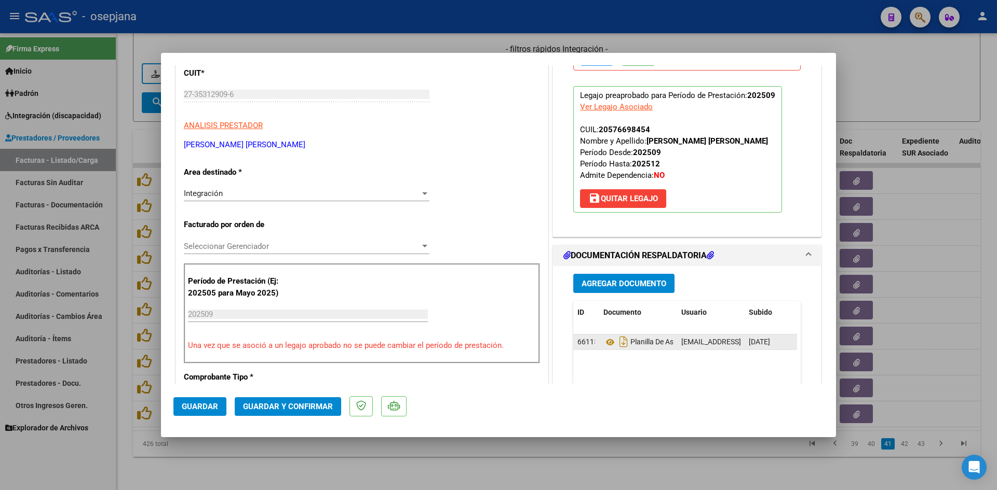
scroll to position [260, 0]
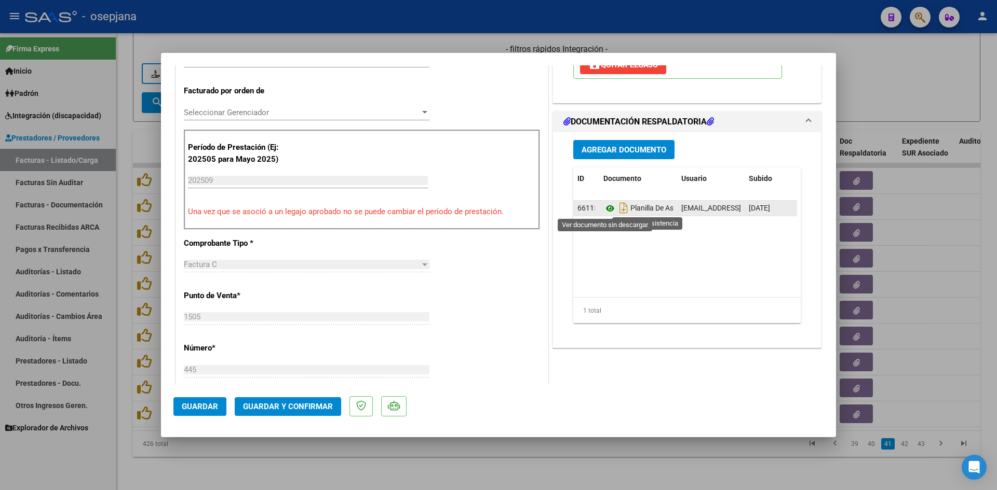
click at [603, 209] on icon at bounding box center [609, 208] width 13 height 12
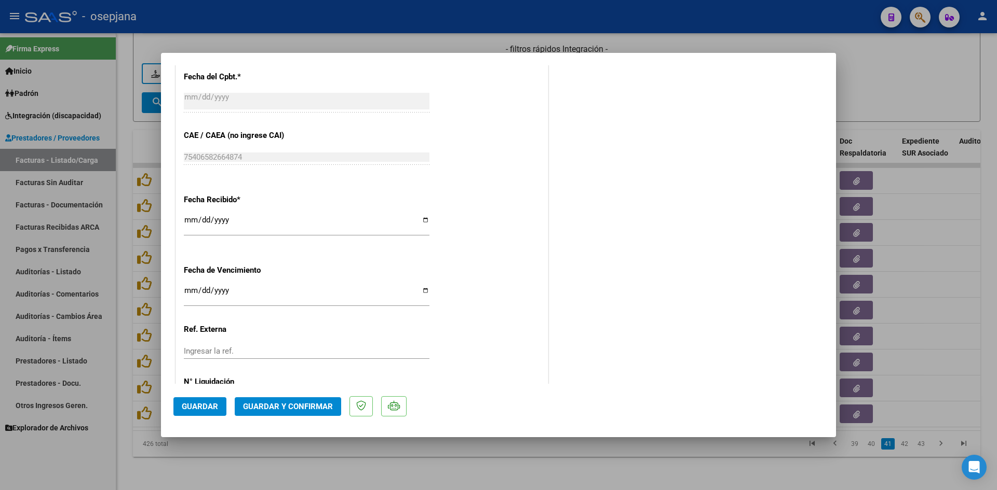
scroll to position [684, 0]
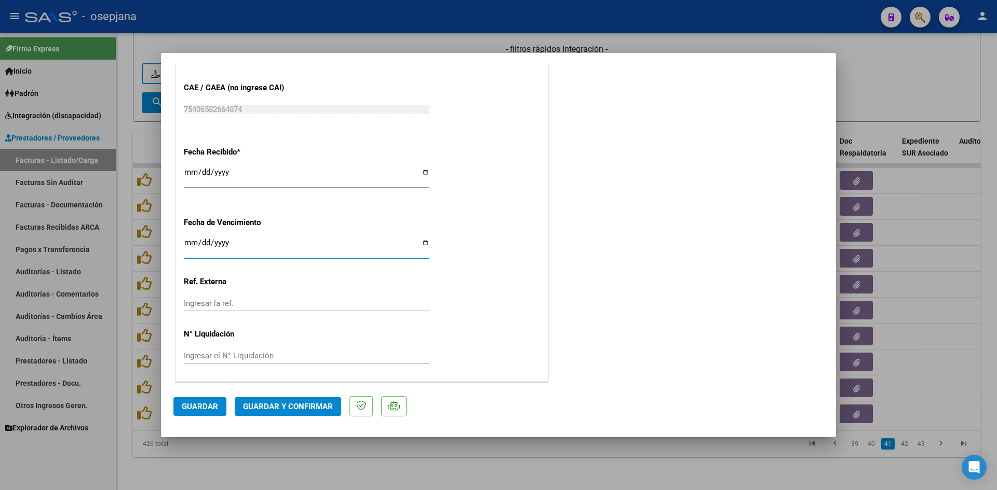
click at [186, 241] on input "Ingresar la fecha" at bounding box center [307, 247] width 246 height 17
click at [271, 402] on span "Guardar y Confirmar" at bounding box center [288, 406] width 90 height 9
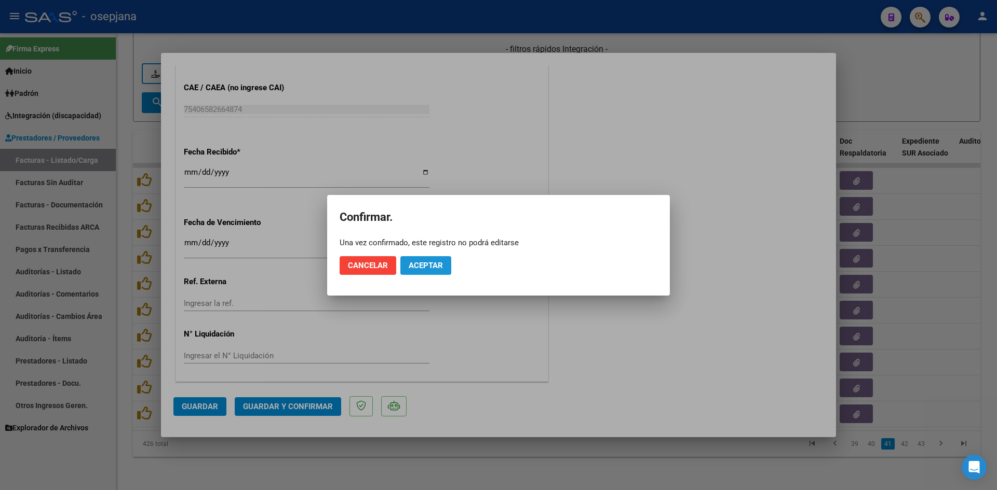
click at [417, 270] on button "Aceptar" at bounding box center [425, 265] width 51 height 19
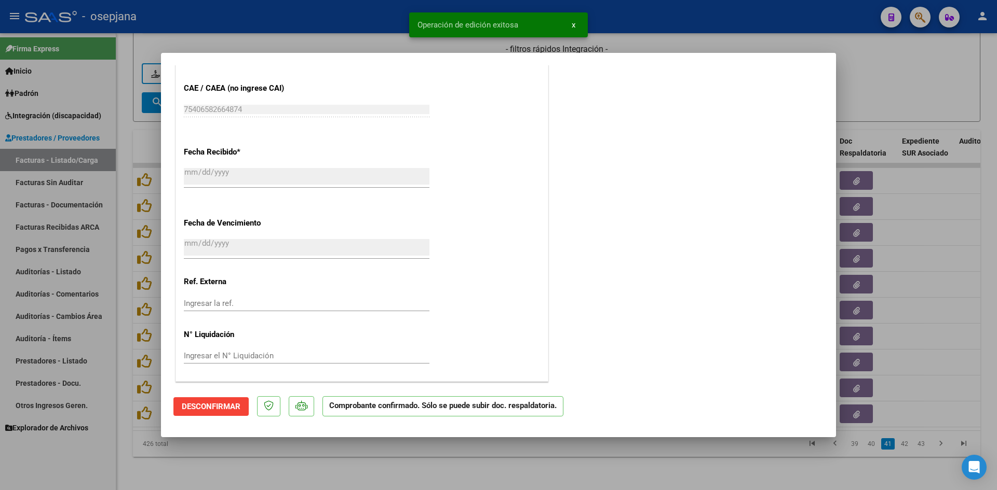
click at [866, 94] on div at bounding box center [498, 245] width 997 height 490
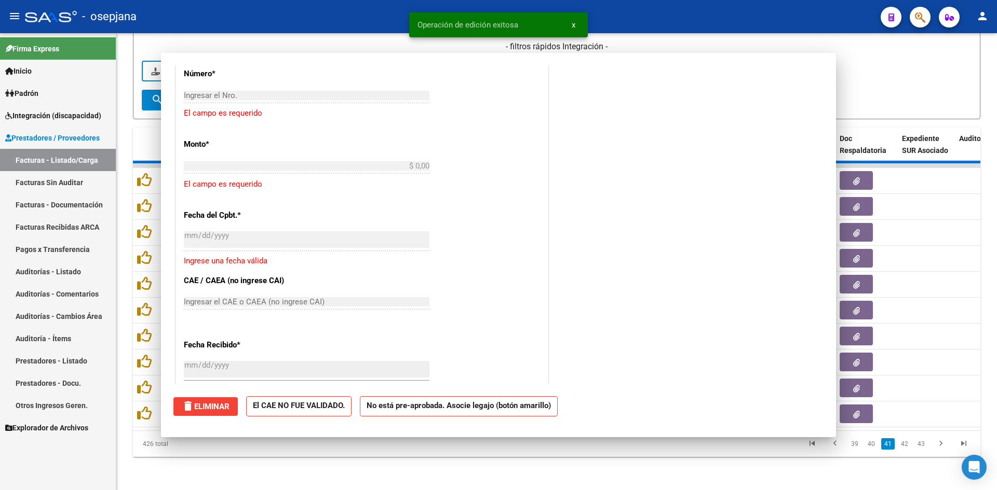
scroll to position [0, 0]
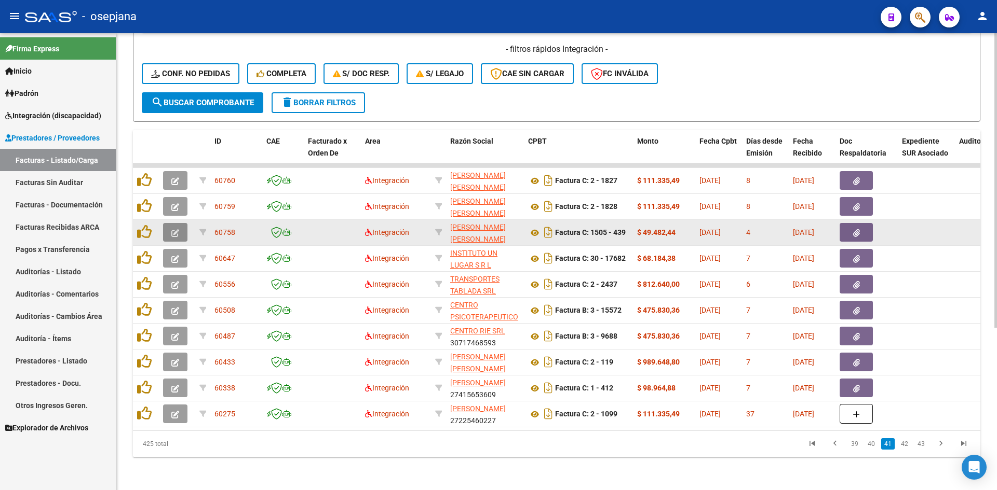
click at [179, 225] on button "button" at bounding box center [175, 232] width 24 height 19
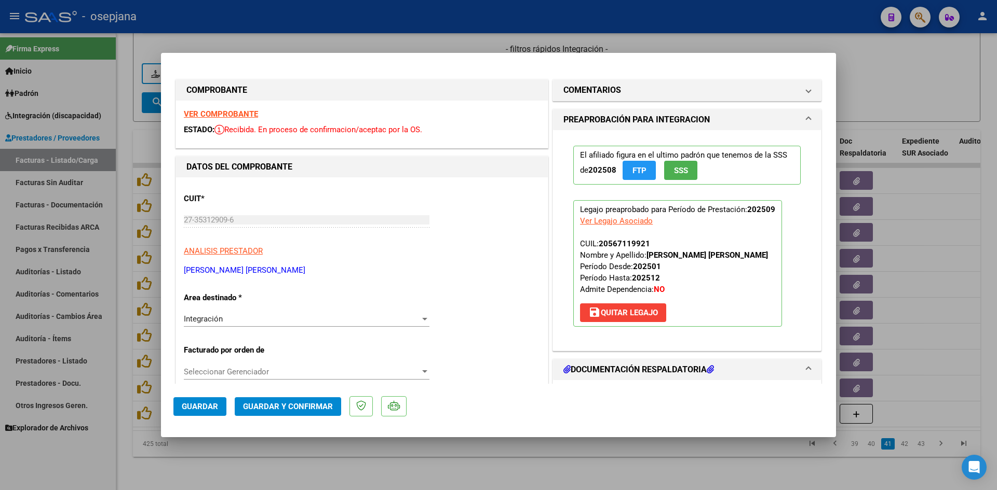
click at [253, 113] on strong "VER COMPROBANTE" at bounding box center [221, 114] width 74 height 9
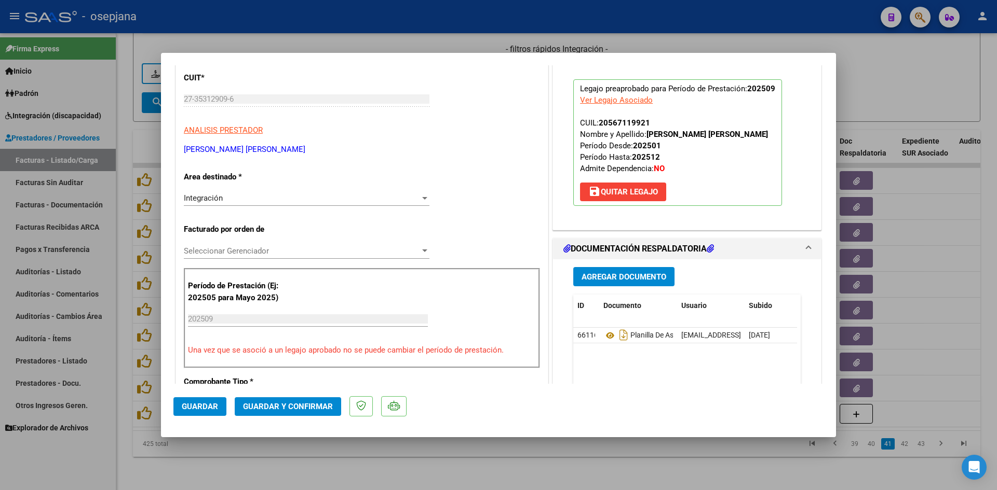
scroll to position [208, 0]
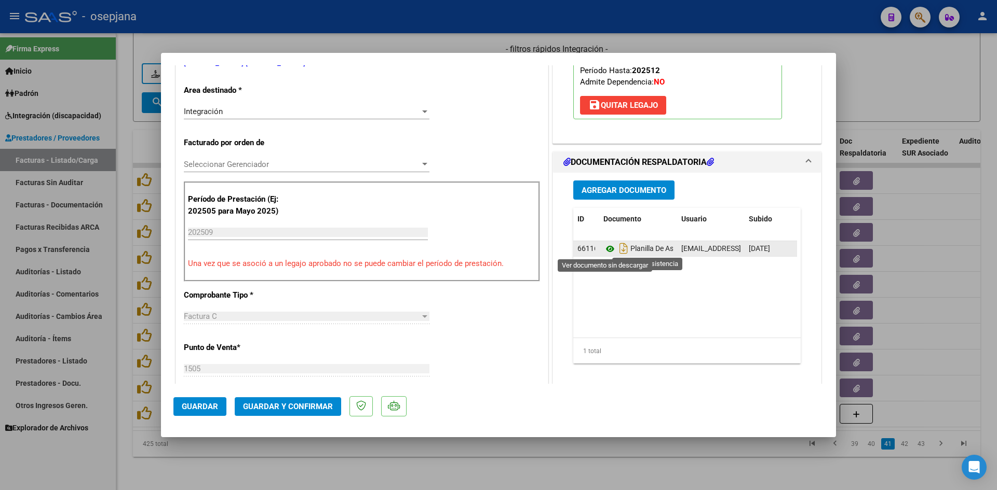
click at [606, 249] on icon at bounding box center [609, 249] width 13 height 12
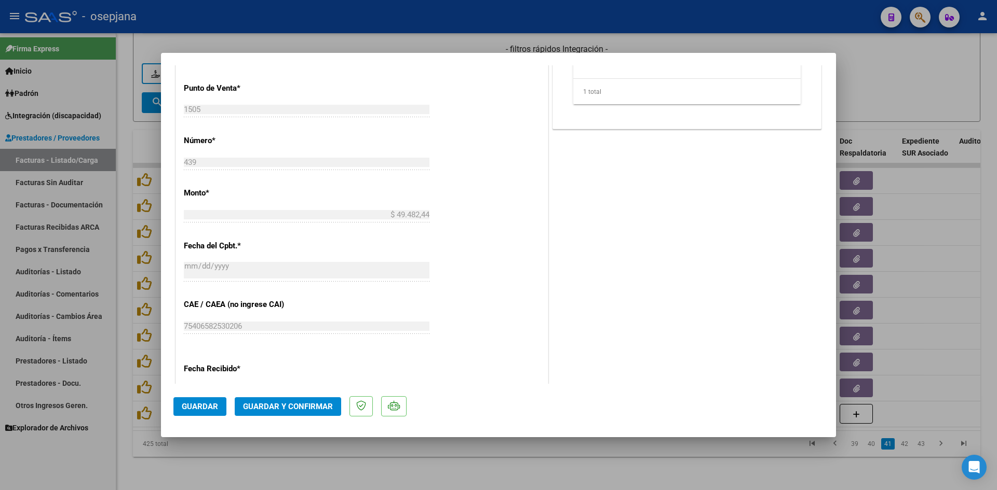
scroll to position [571, 0]
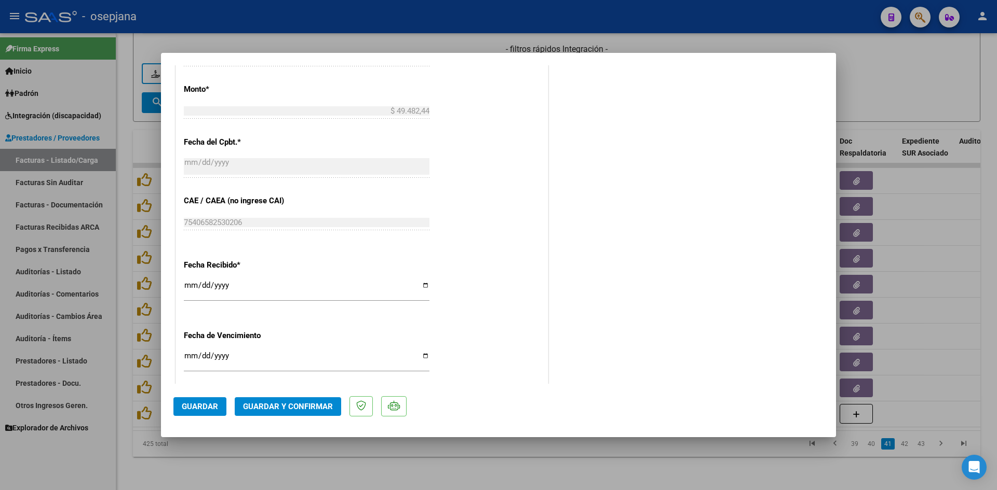
click at [193, 355] on input "Ingresar la fecha" at bounding box center [307, 360] width 246 height 17
click at [251, 401] on button "Guardar y Confirmar" at bounding box center [288, 407] width 106 height 19
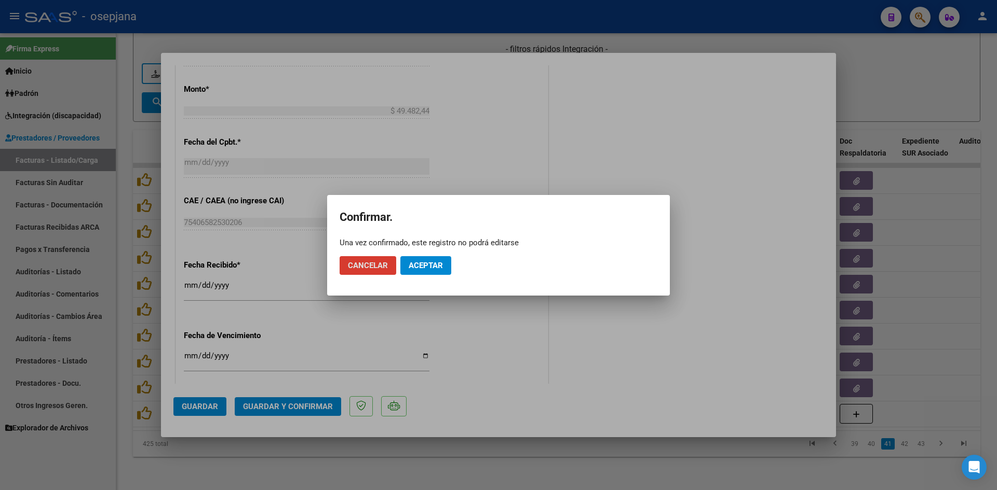
click at [432, 264] on span "Aceptar" at bounding box center [425, 265] width 34 height 9
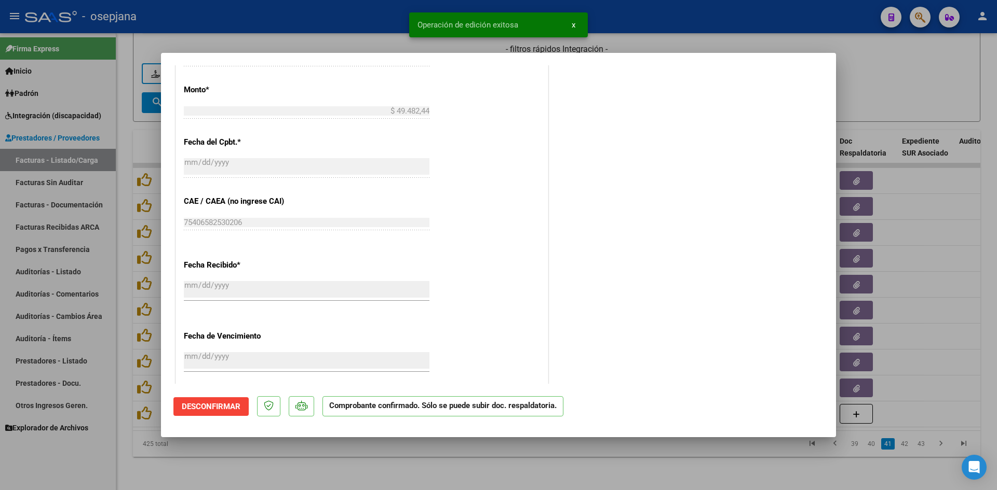
click at [924, 78] on div at bounding box center [498, 245] width 997 height 490
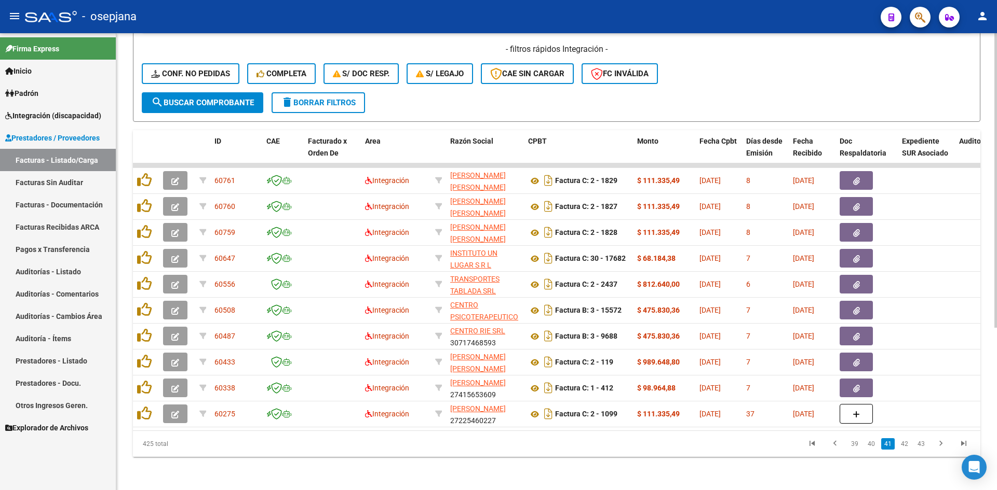
click at [850, 93] on form "Filtros Id Integración Area Seleccionar Gerenciador Seleccionar Gerenciador No …" at bounding box center [556, 0] width 847 height 243
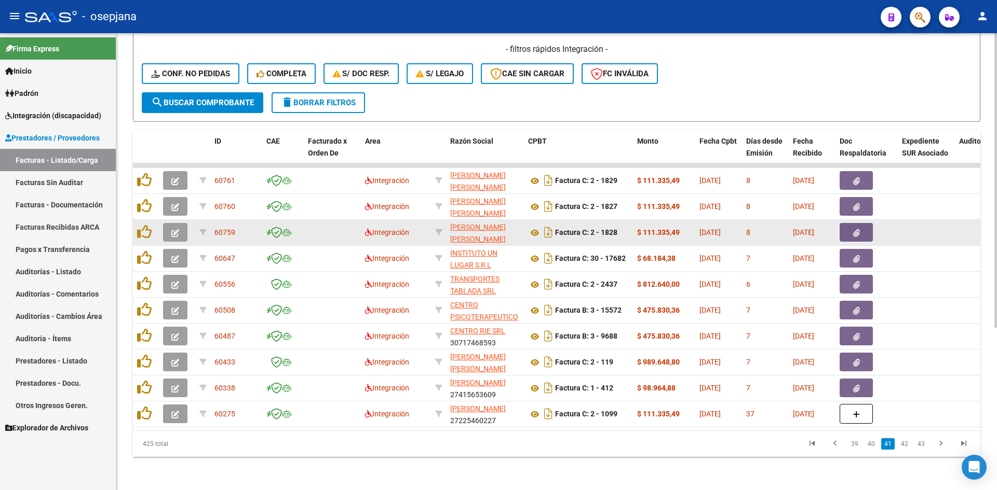
click at [172, 229] on icon "button" at bounding box center [175, 233] width 8 height 8
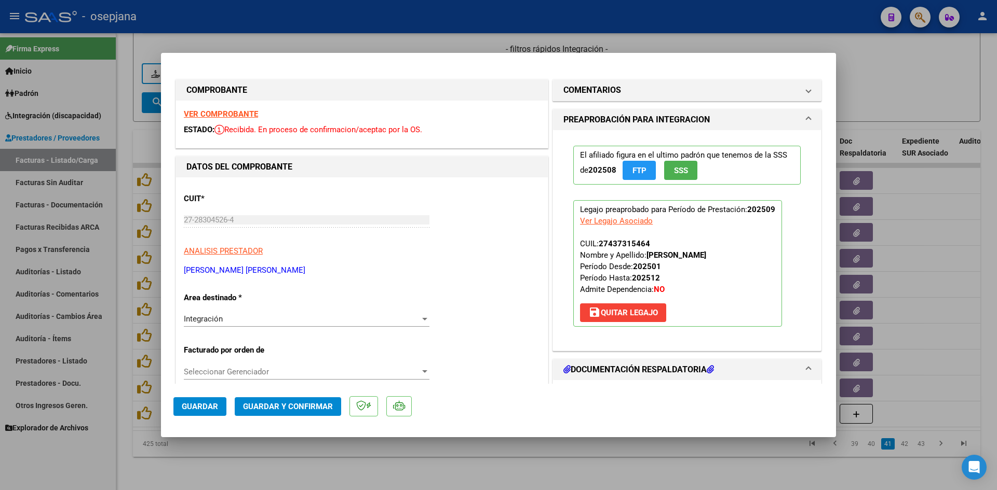
click at [202, 113] on strong "VER COMPROBANTE" at bounding box center [221, 114] width 74 height 9
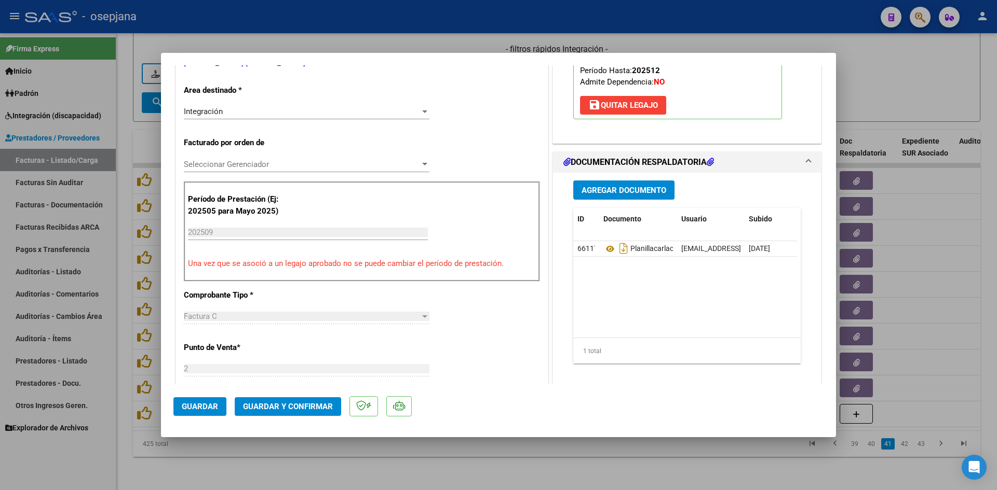
scroll to position [260, 0]
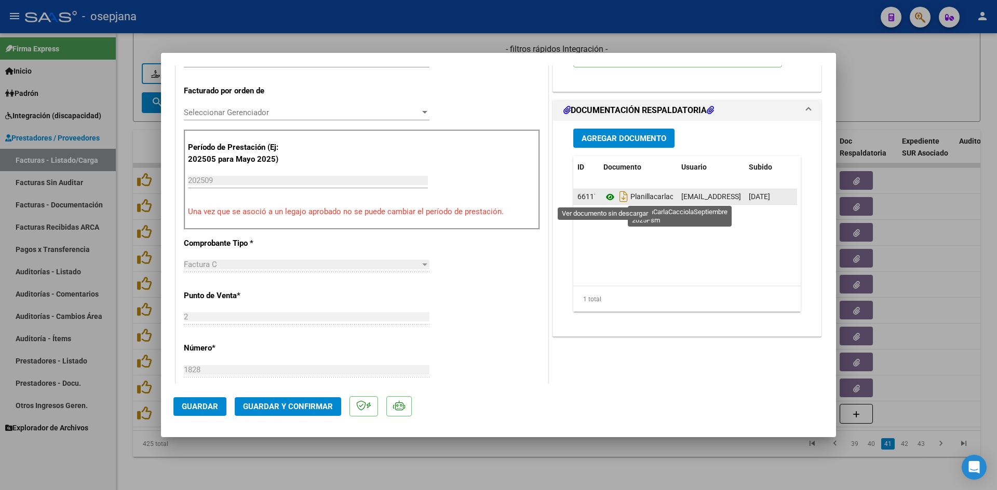
click at [603, 197] on icon at bounding box center [609, 197] width 13 height 12
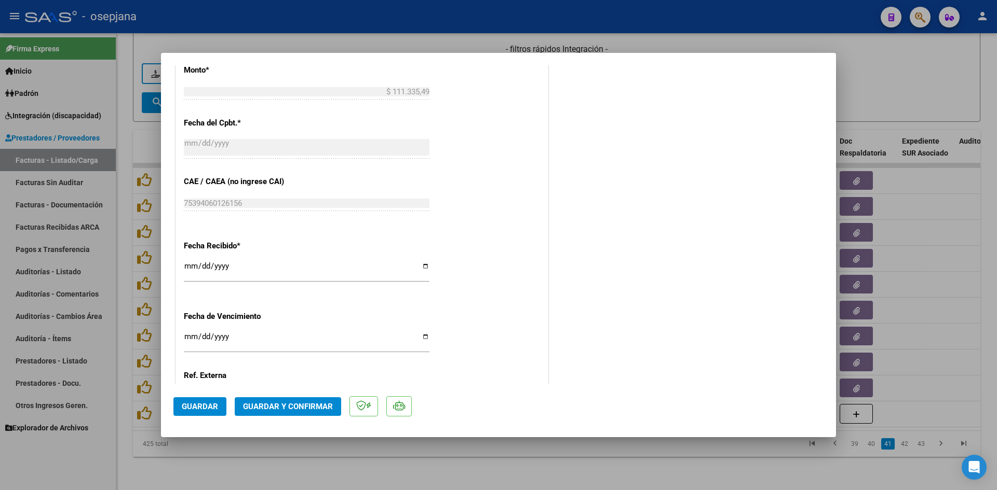
scroll to position [684, 0]
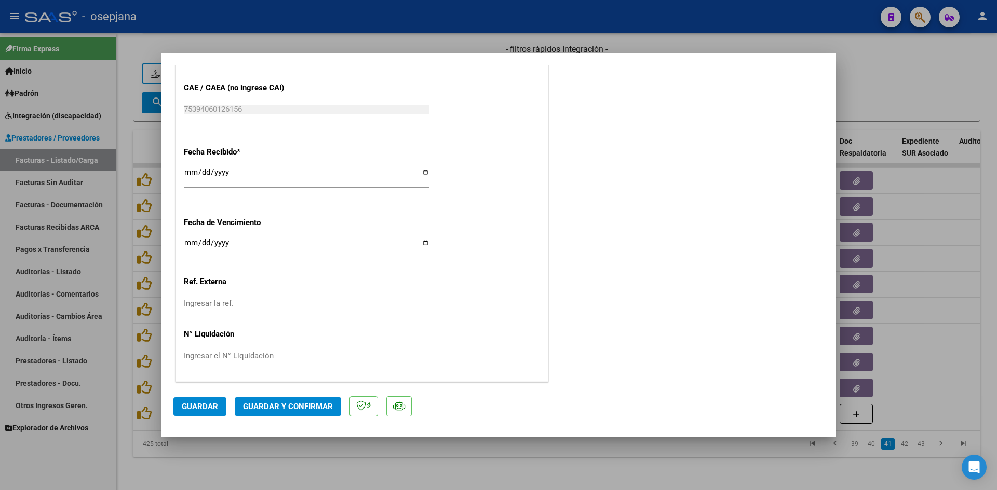
click at [186, 241] on input "[DATE]" at bounding box center [307, 247] width 246 height 17
click at [263, 405] on span "Guardar y Confirmar" at bounding box center [288, 406] width 90 height 9
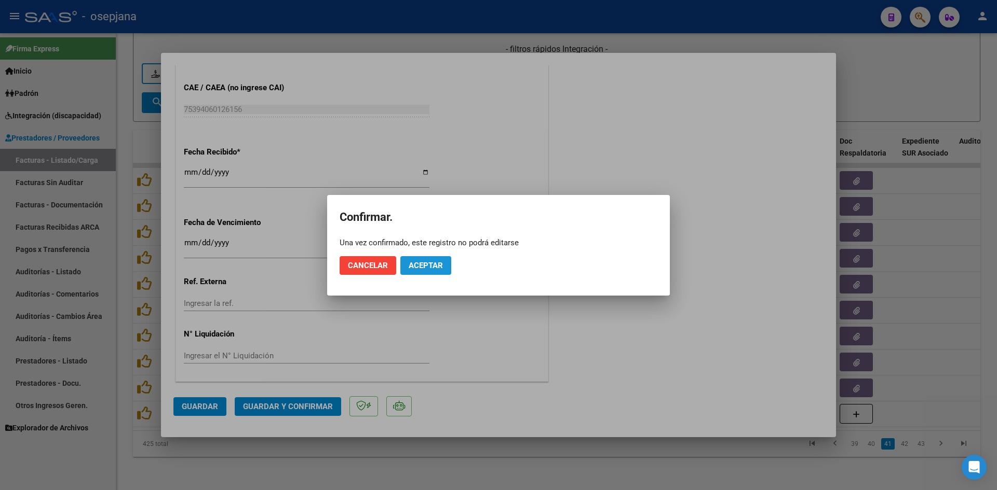
click at [406, 263] on button "Aceptar" at bounding box center [425, 265] width 51 height 19
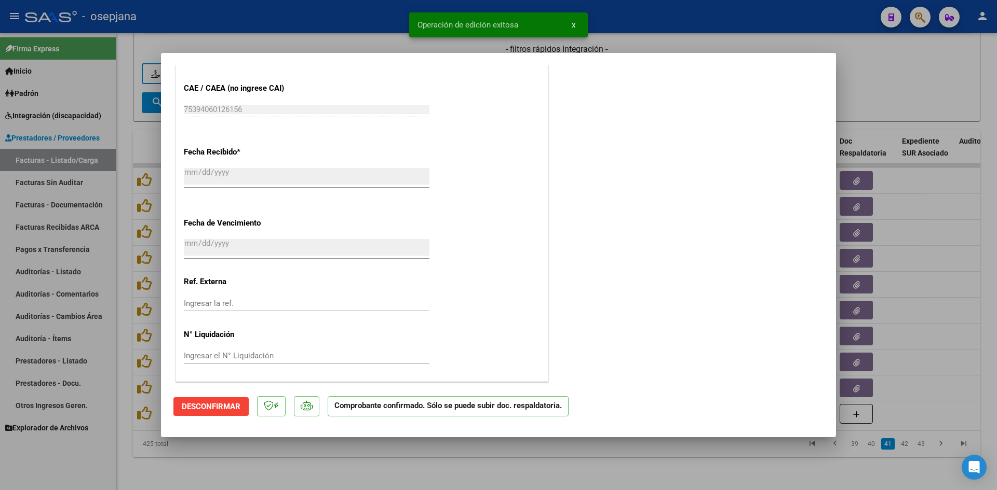
click at [879, 88] on div at bounding box center [498, 245] width 997 height 490
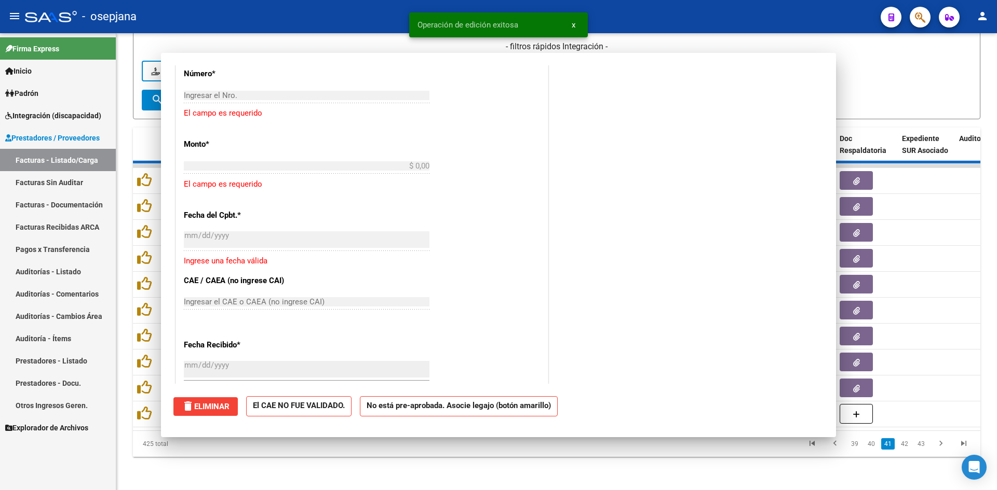
scroll to position [0, 0]
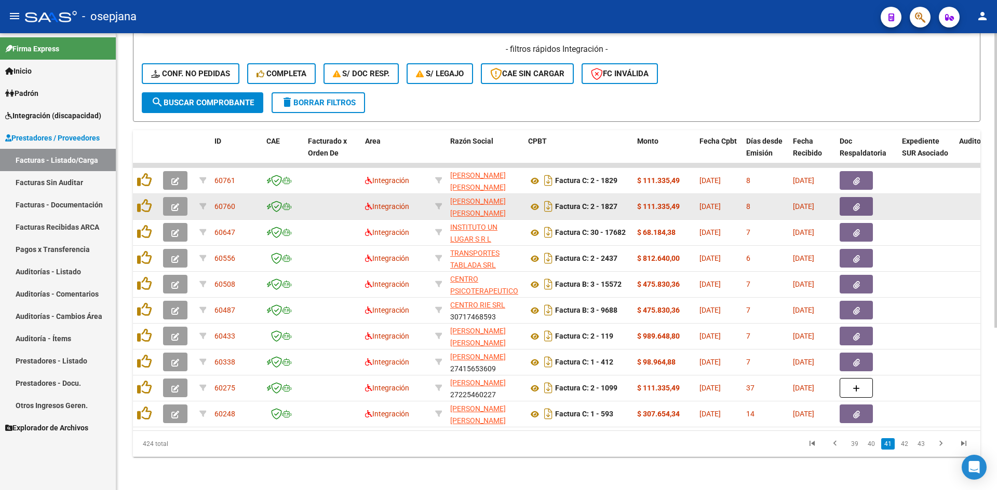
click at [180, 201] on button "button" at bounding box center [175, 206] width 24 height 19
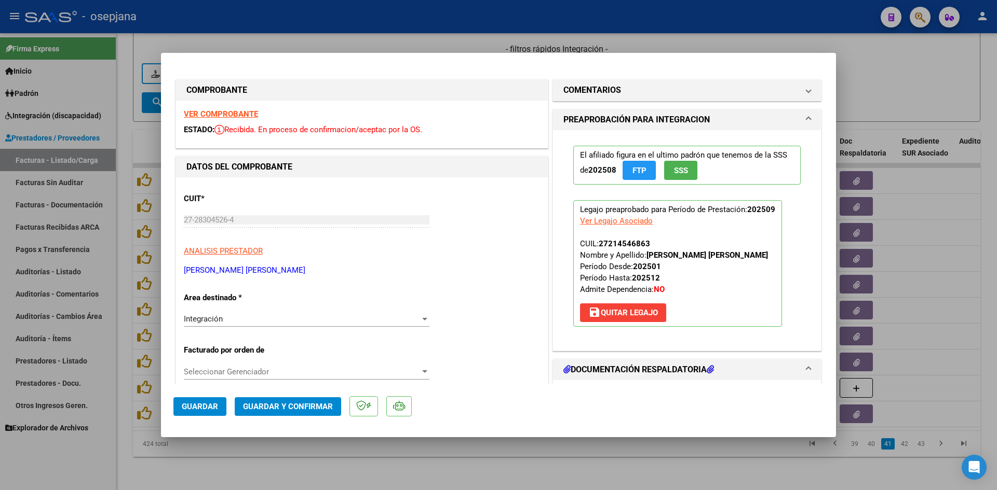
click at [239, 111] on strong "VER COMPROBANTE" at bounding box center [221, 114] width 74 height 9
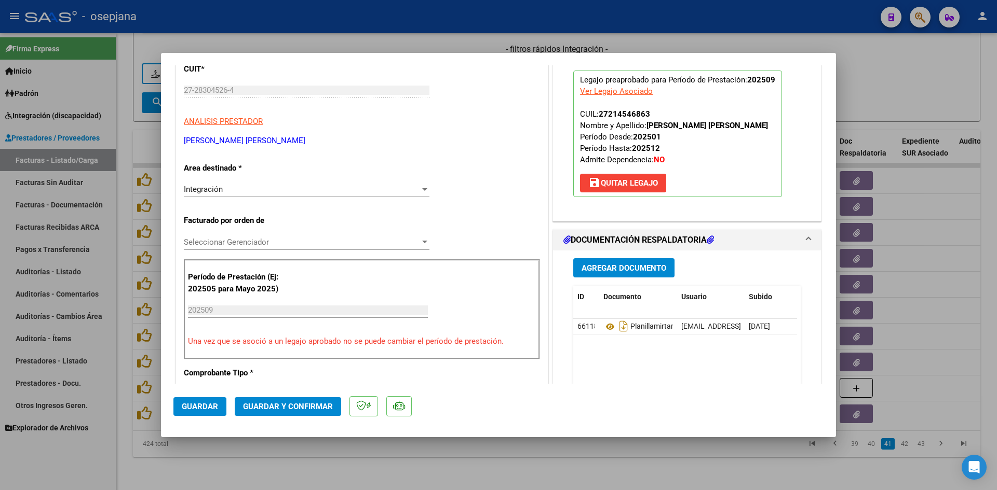
scroll to position [260, 0]
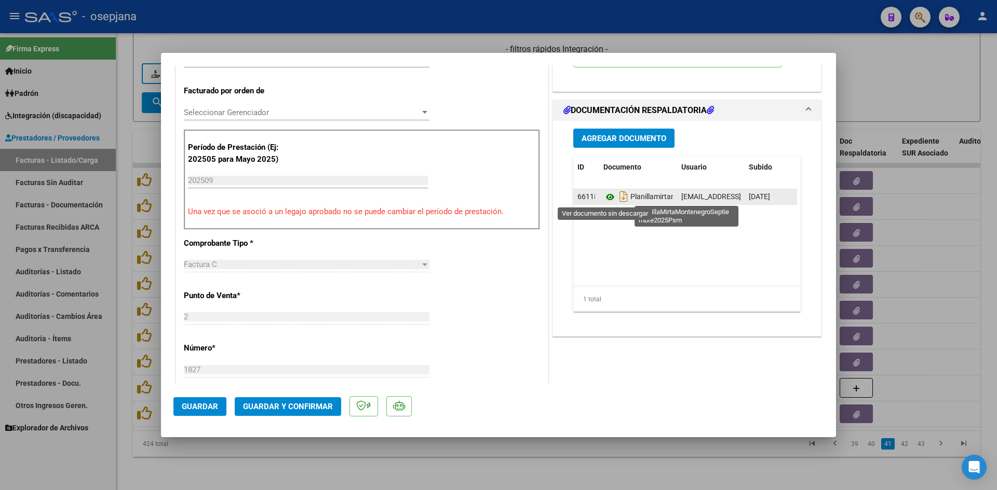
click at [607, 198] on icon at bounding box center [609, 197] width 13 height 12
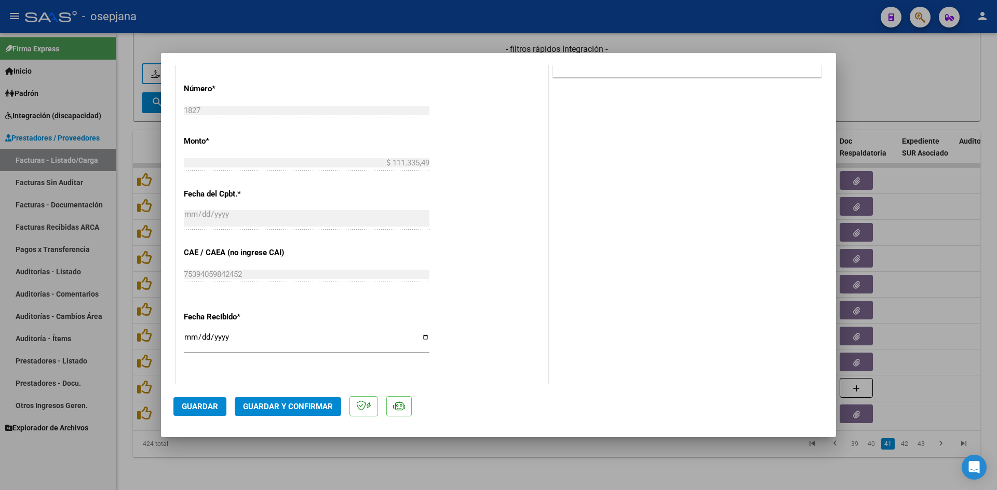
scroll to position [684, 0]
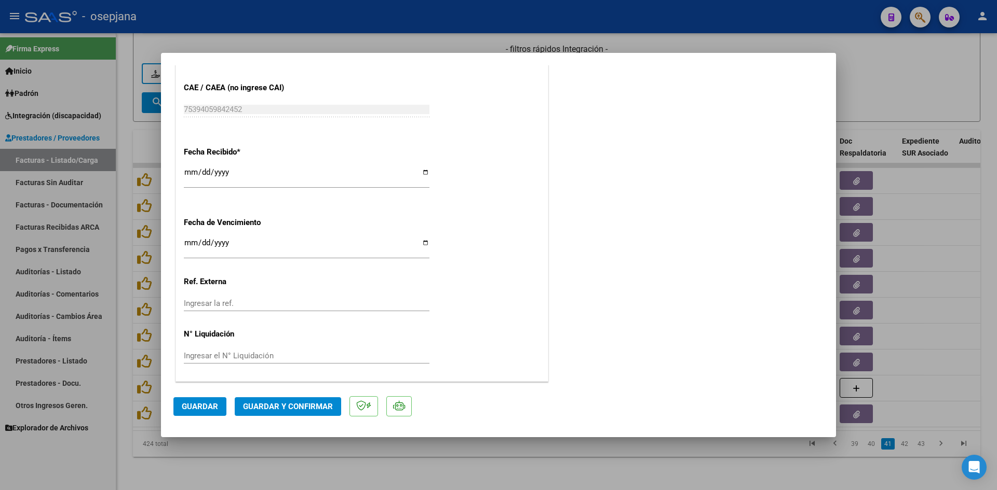
click at [187, 241] on input "[DATE]" at bounding box center [307, 247] width 246 height 17
click at [304, 400] on button "Guardar y Confirmar" at bounding box center [288, 407] width 106 height 19
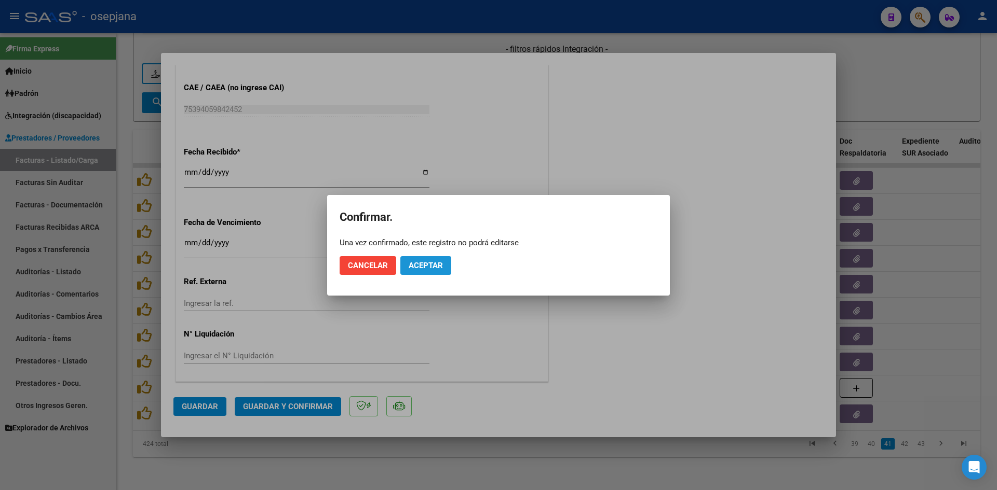
click at [418, 262] on span "Aceptar" at bounding box center [425, 265] width 34 height 9
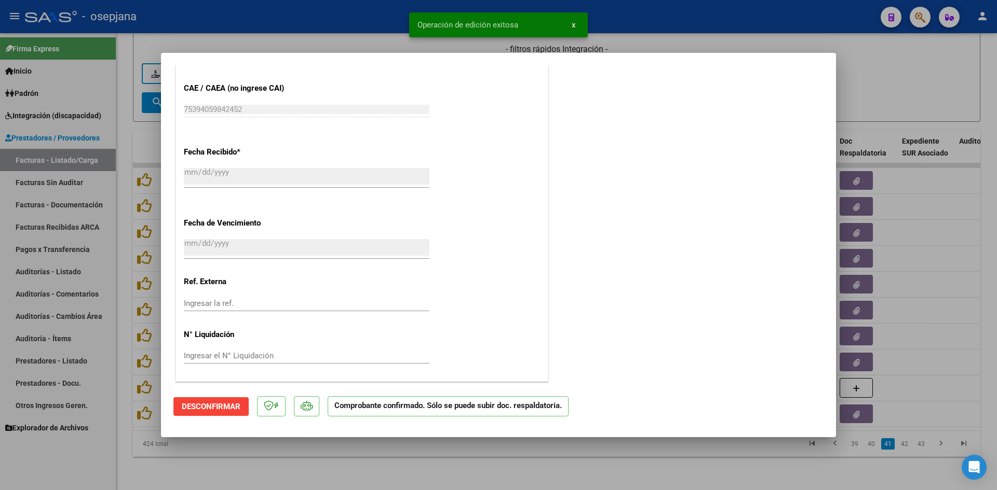
click at [865, 108] on div at bounding box center [498, 245] width 997 height 490
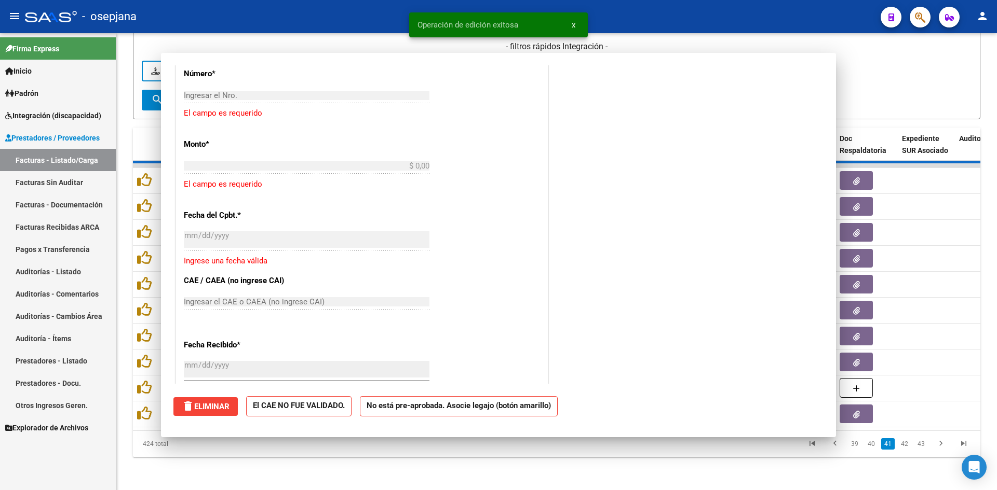
scroll to position [0, 0]
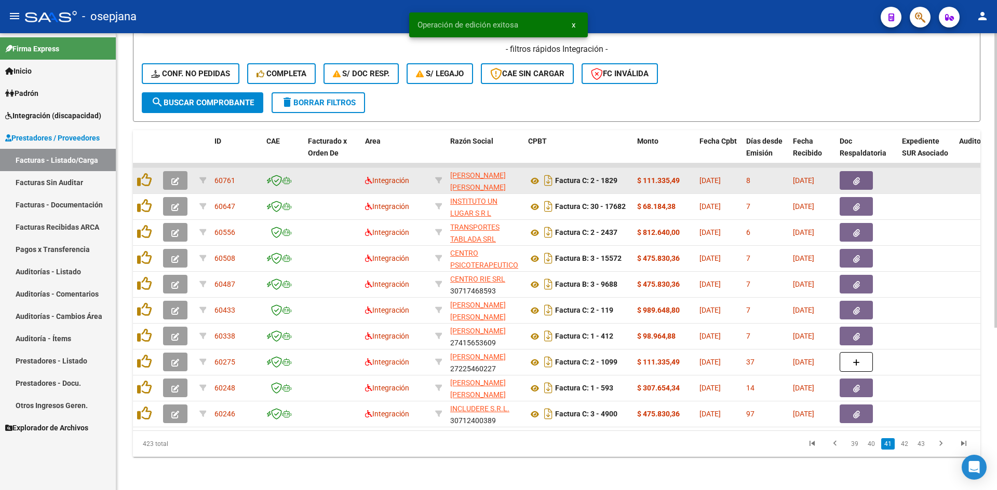
click at [179, 171] on button "button" at bounding box center [175, 180] width 24 height 19
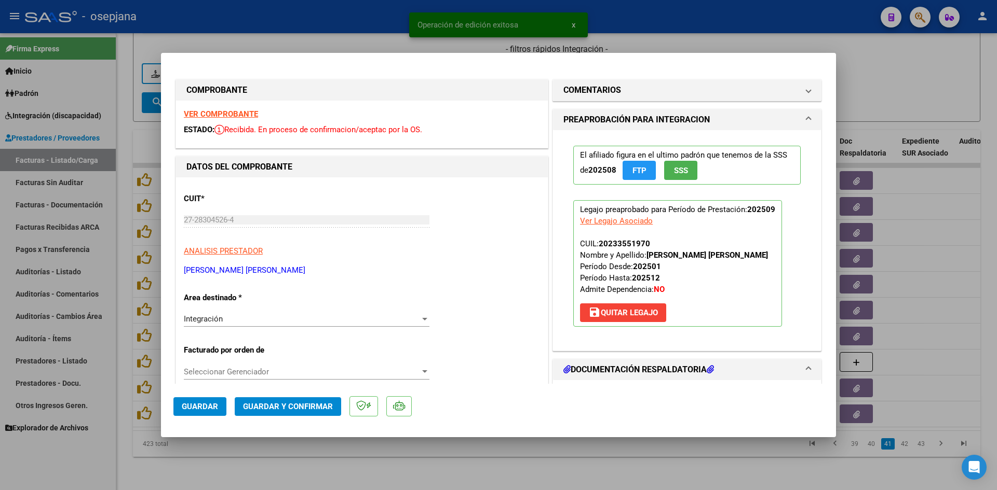
click at [218, 112] on strong "VER COMPROBANTE" at bounding box center [221, 114] width 74 height 9
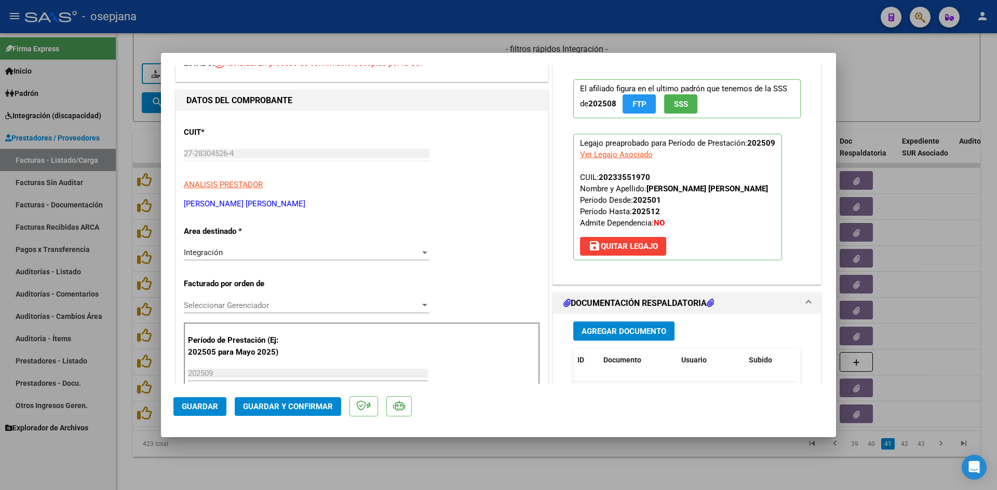
scroll to position [156, 0]
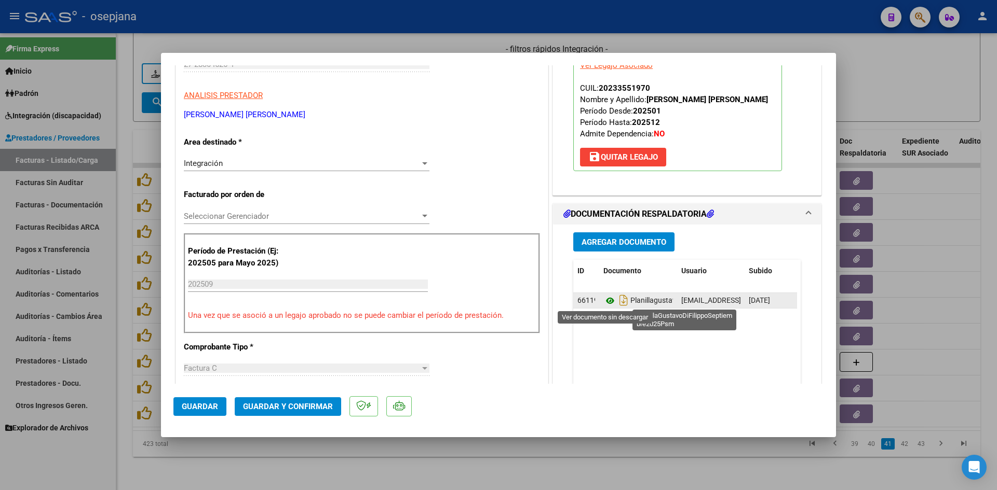
click at [603, 301] on icon at bounding box center [609, 301] width 13 height 12
click at [608, 296] on icon at bounding box center [609, 301] width 13 height 12
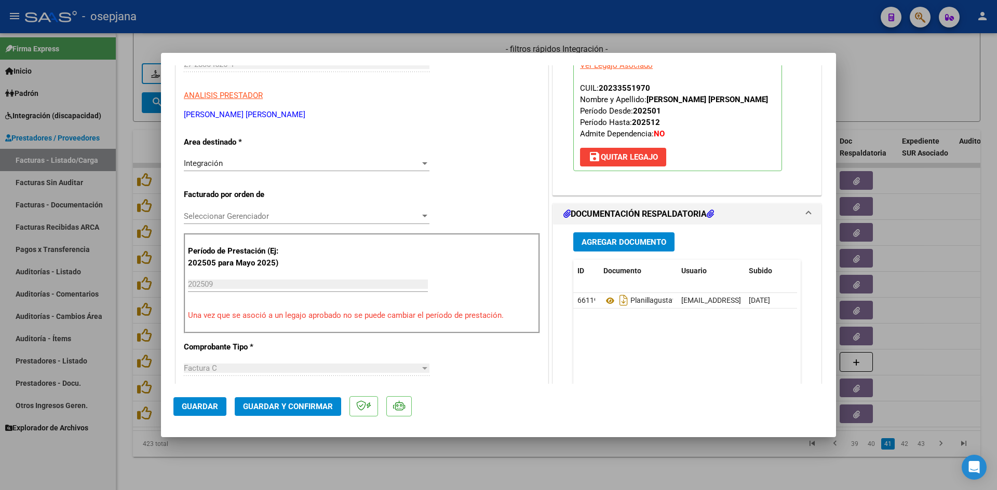
scroll to position [0, 0]
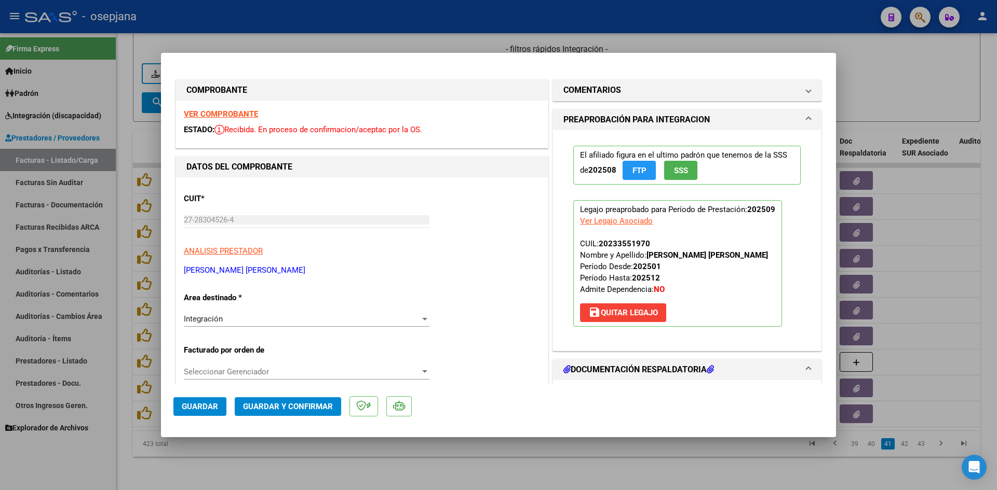
click at [214, 112] on strong "VER COMPROBANTE" at bounding box center [221, 114] width 74 height 9
click at [874, 87] on div at bounding box center [498, 245] width 997 height 490
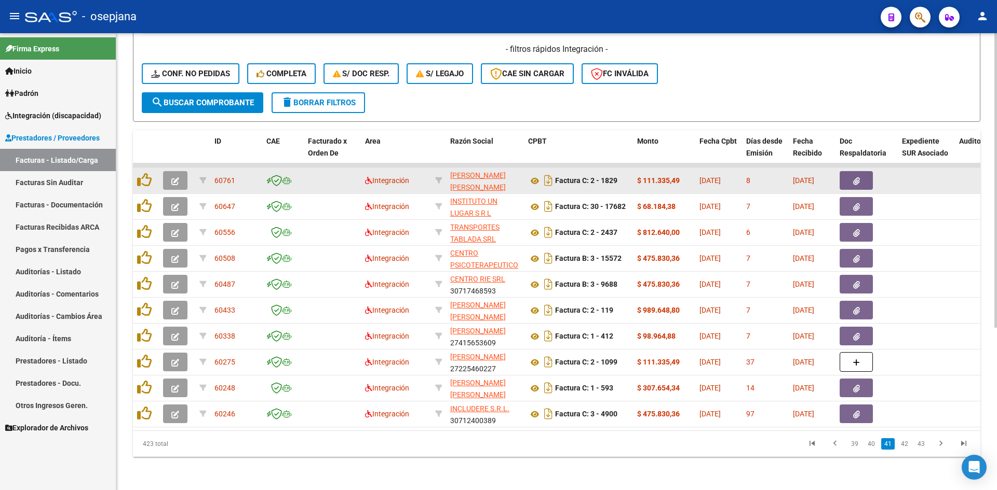
click at [171, 171] on button "button" at bounding box center [175, 180] width 24 height 19
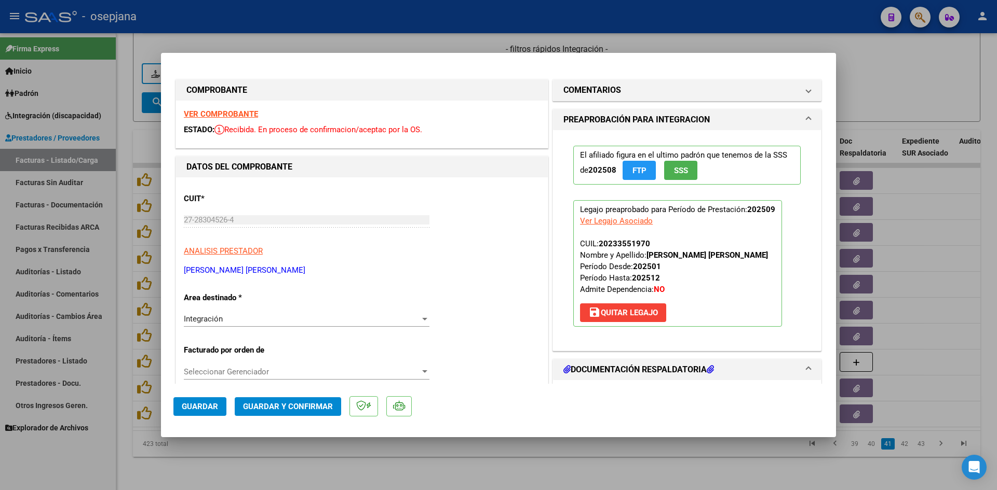
click at [231, 110] on strong "VER COMPROBANTE" at bounding box center [221, 114] width 74 height 9
click at [215, 113] on strong "VER COMPROBANTE" at bounding box center [221, 114] width 74 height 9
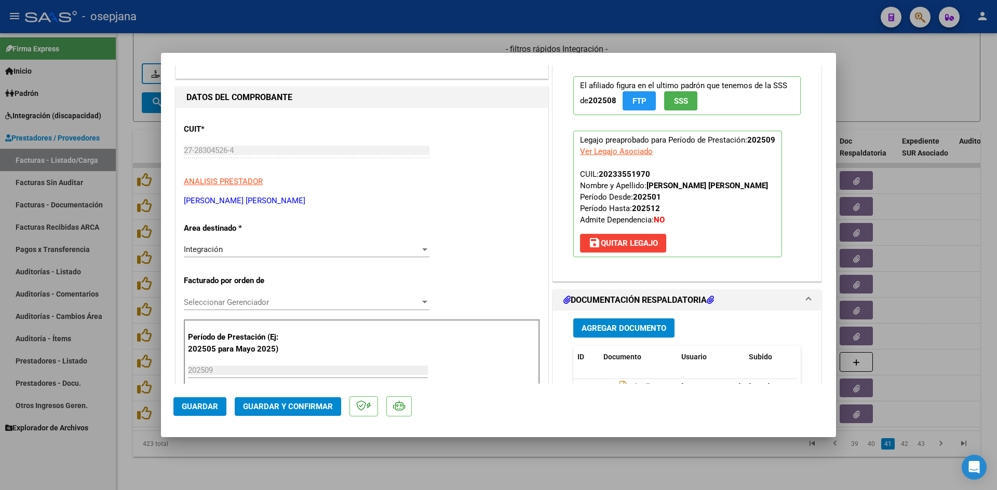
scroll to position [260, 0]
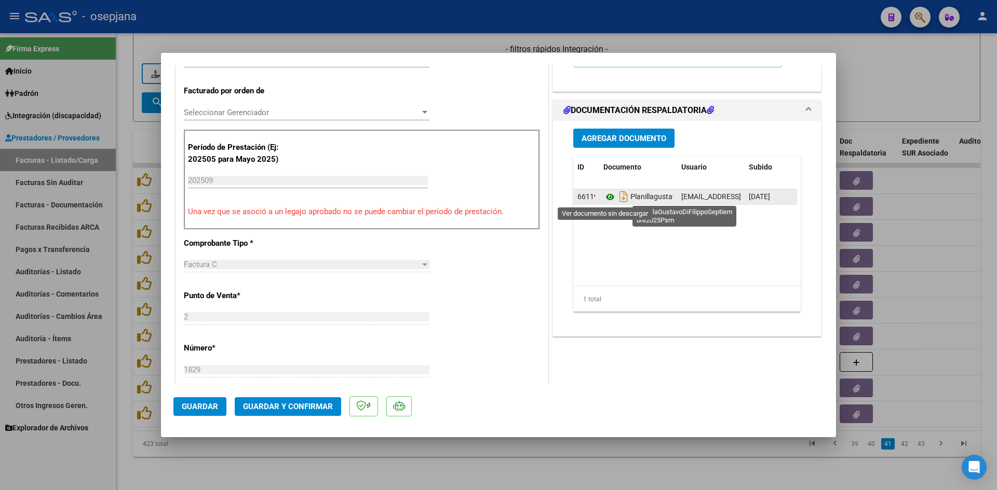
click at [604, 194] on icon at bounding box center [609, 197] width 13 height 12
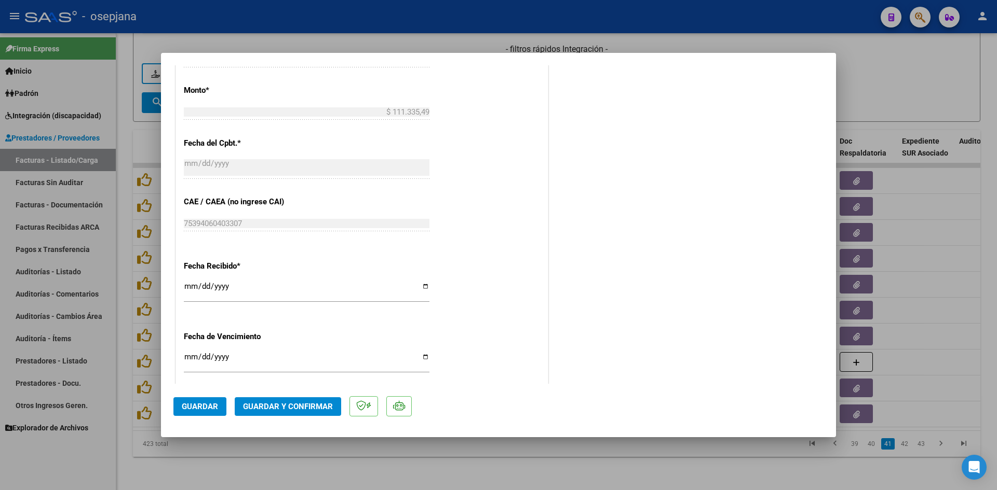
scroll to position [571, 0]
click at [186, 354] on input "[DATE]" at bounding box center [307, 360] width 246 height 17
click at [260, 407] on span "Guardar y Confirmar" at bounding box center [288, 406] width 90 height 9
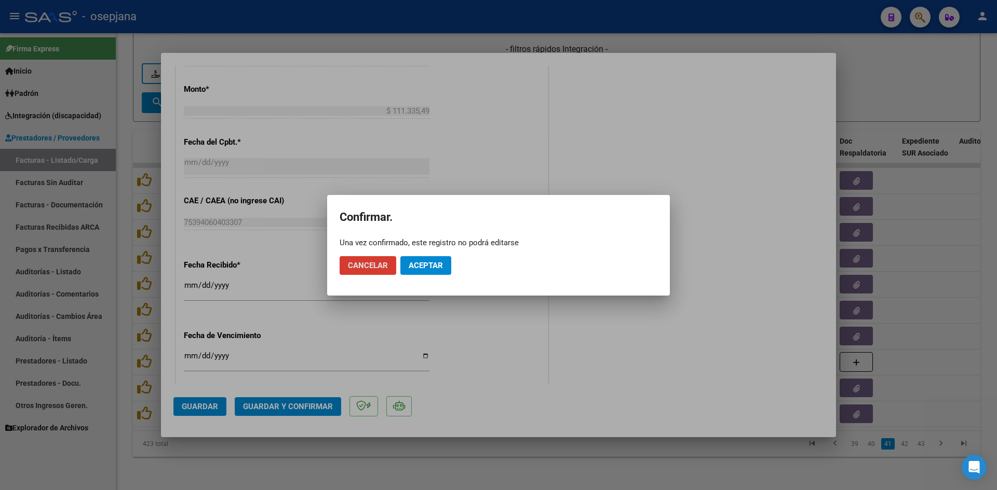
click at [420, 268] on span "Aceptar" at bounding box center [425, 265] width 34 height 9
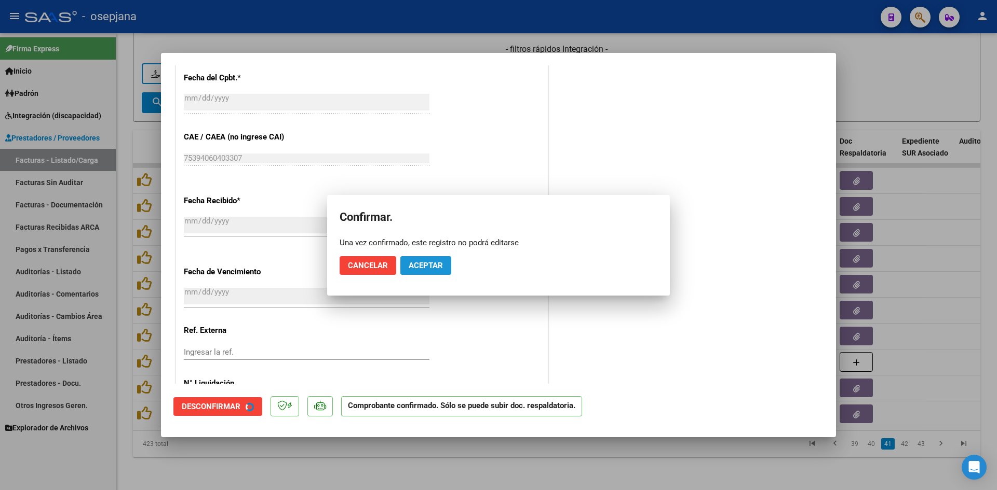
scroll to position [507, 0]
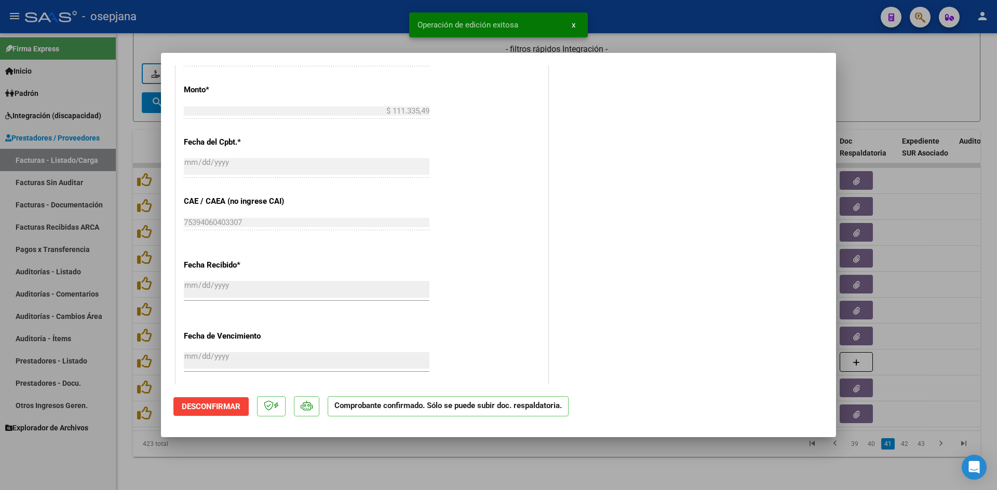
click at [882, 80] on div at bounding box center [498, 245] width 997 height 490
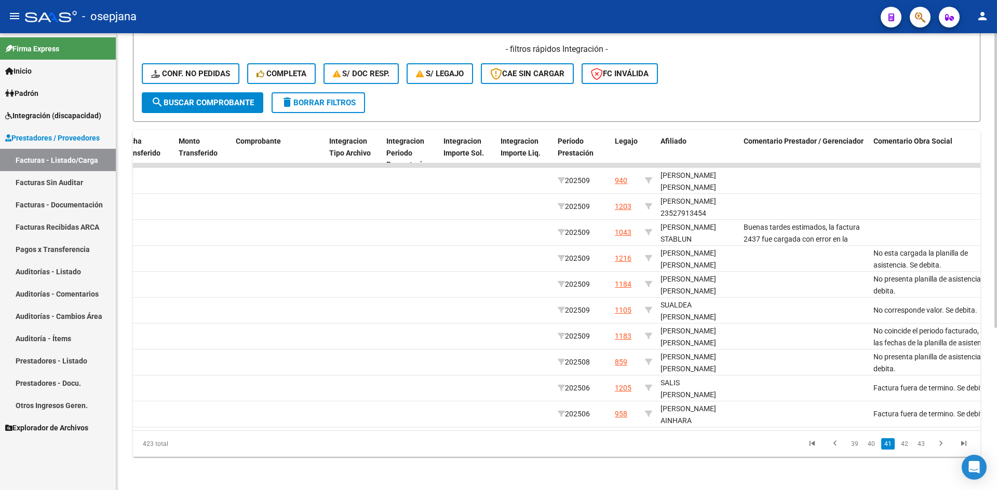
scroll to position [0, 0]
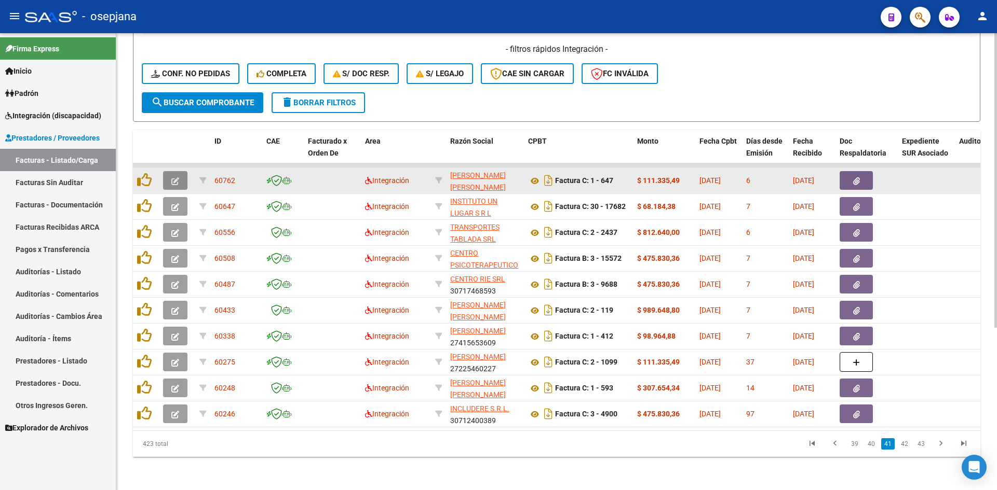
click at [170, 173] on button "button" at bounding box center [175, 180] width 24 height 19
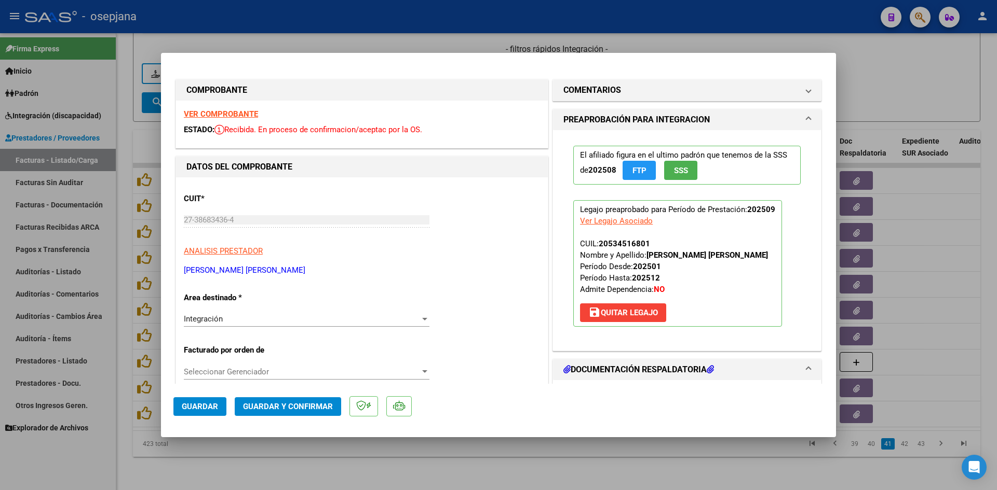
click at [202, 115] on strong "VER COMPROBANTE" at bounding box center [221, 114] width 74 height 9
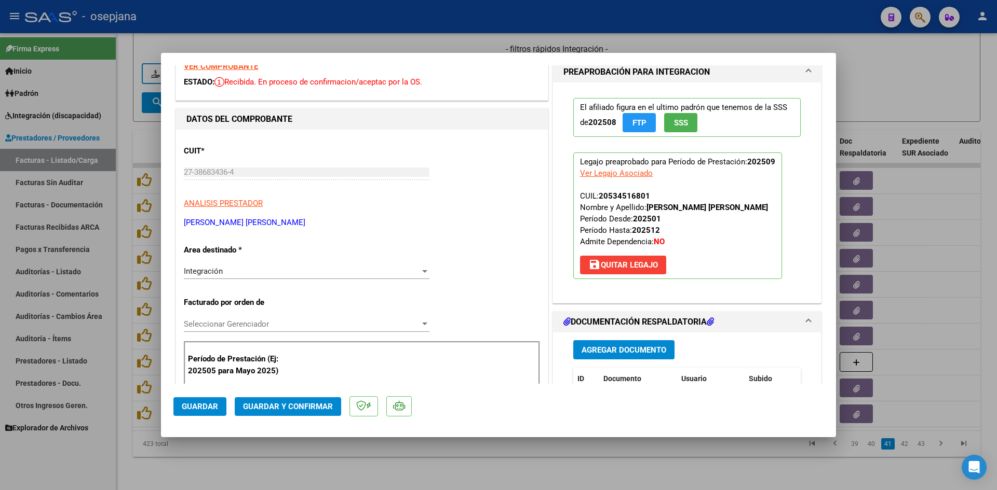
scroll to position [156, 0]
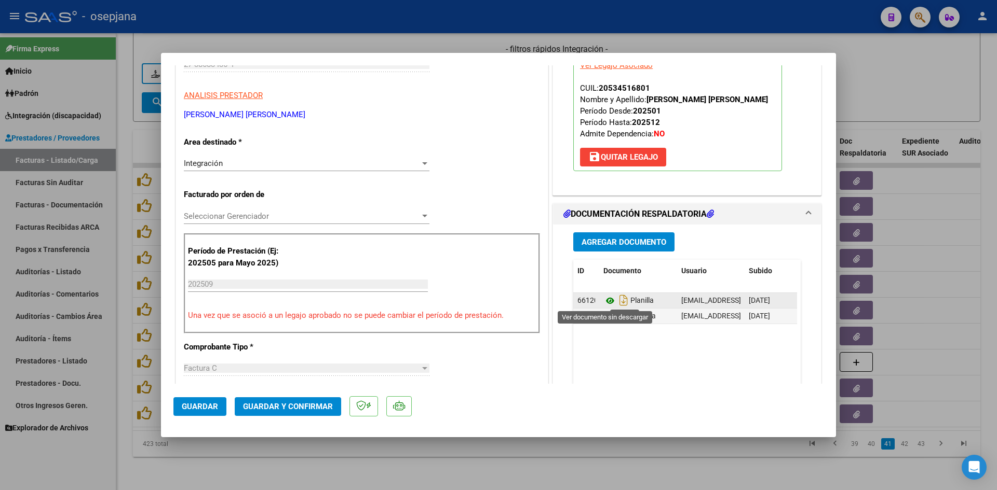
click at [605, 302] on icon at bounding box center [609, 301] width 13 height 12
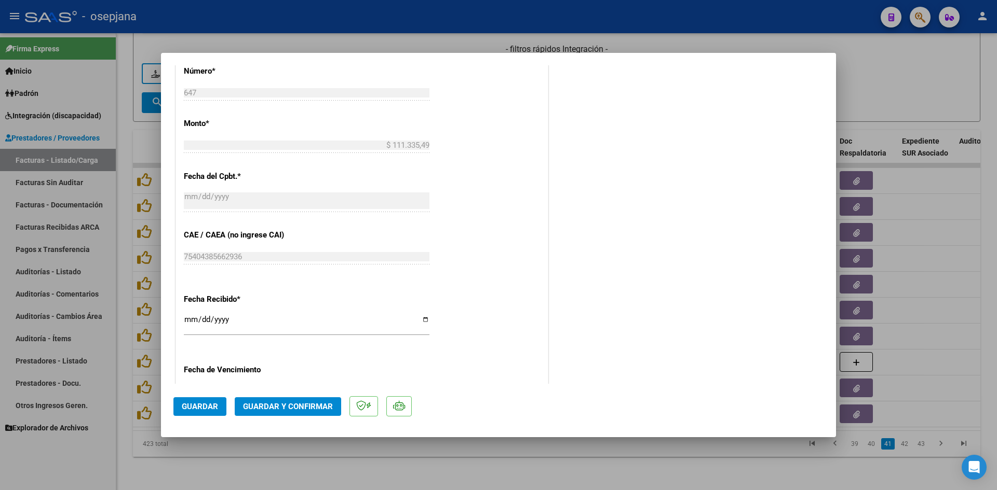
scroll to position [623, 0]
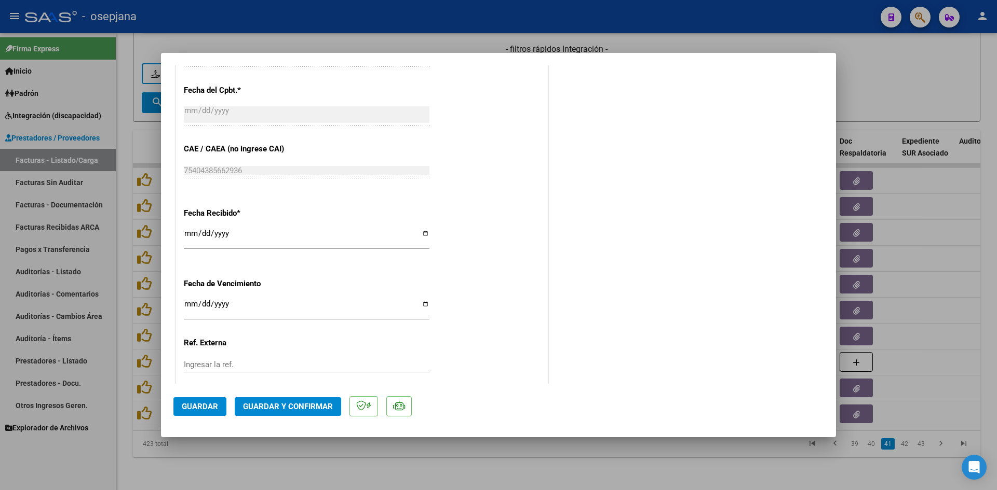
click at [189, 303] on input "2025-10-12" at bounding box center [307, 308] width 246 height 17
click at [257, 406] on span "Guardar y Confirmar" at bounding box center [288, 406] width 90 height 9
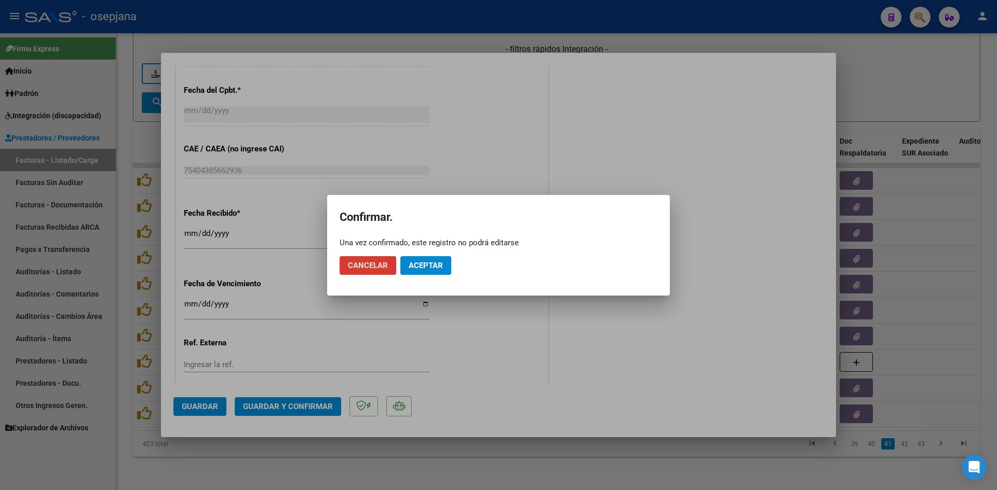
click at [414, 262] on span "Aceptar" at bounding box center [425, 265] width 34 height 9
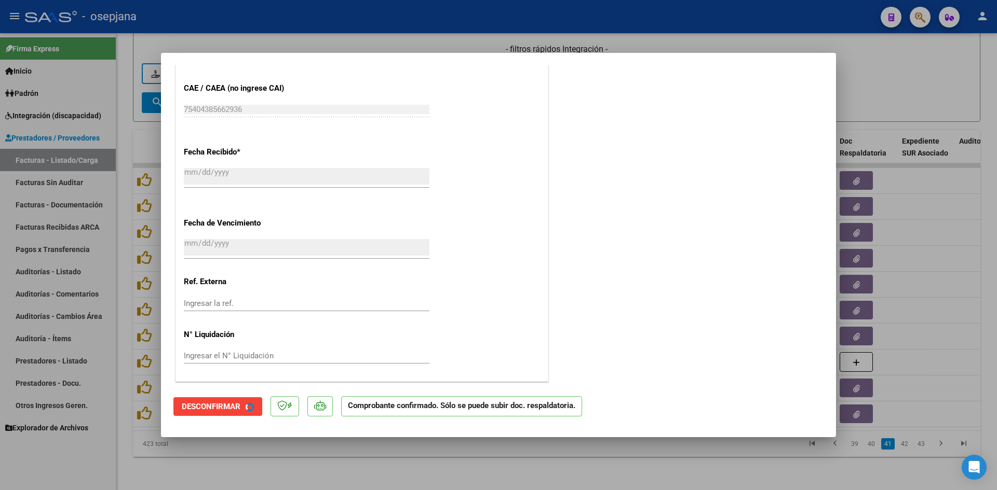
scroll to position [558, 0]
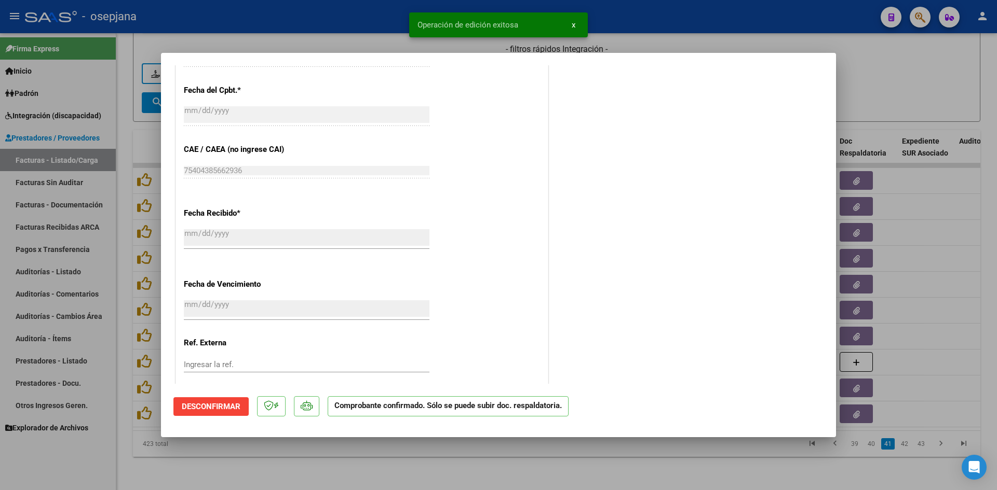
click at [858, 92] on div at bounding box center [498, 245] width 997 height 490
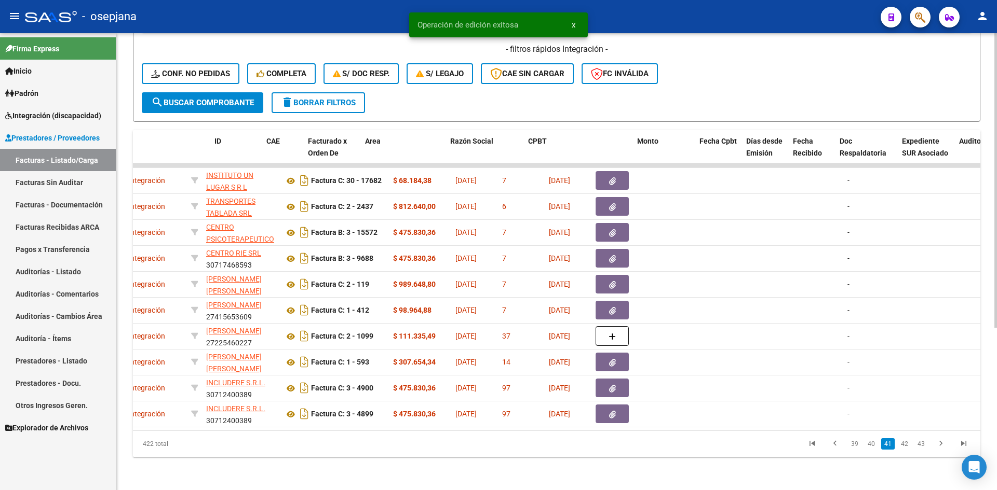
scroll to position [0, 0]
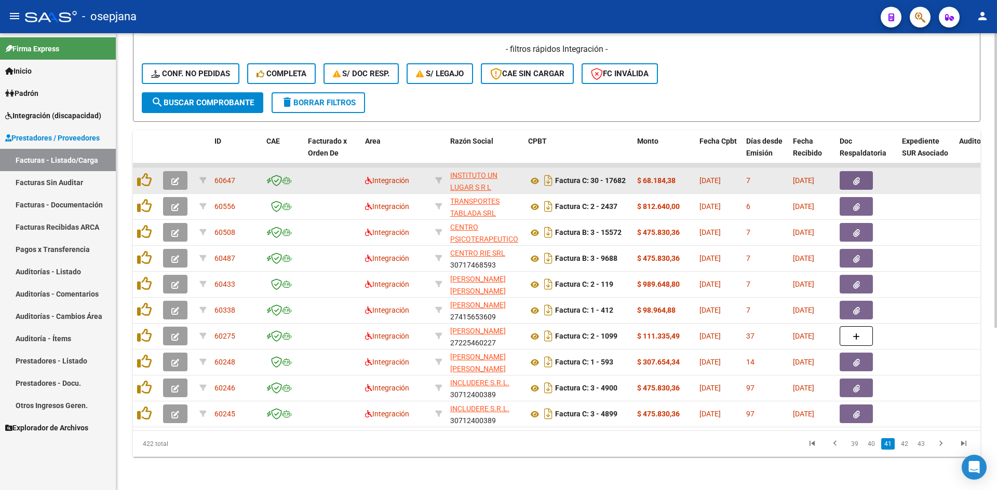
click at [174, 178] on icon "button" at bounding box center [175, 182] width 8 height 8
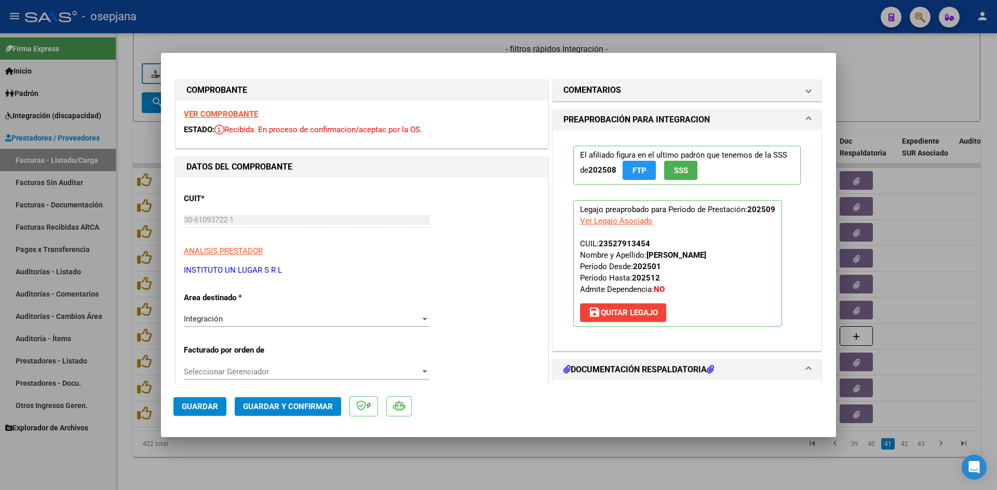
click at [229, 113] on strong "VER COMPROBANTE" at bounding box center [221, 114] width 74 height 9
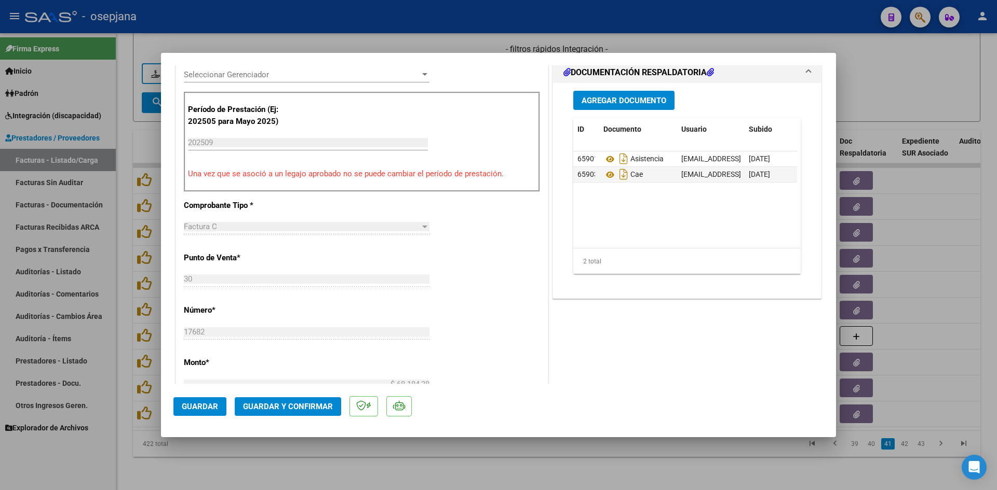
scroll to position [415, 0]
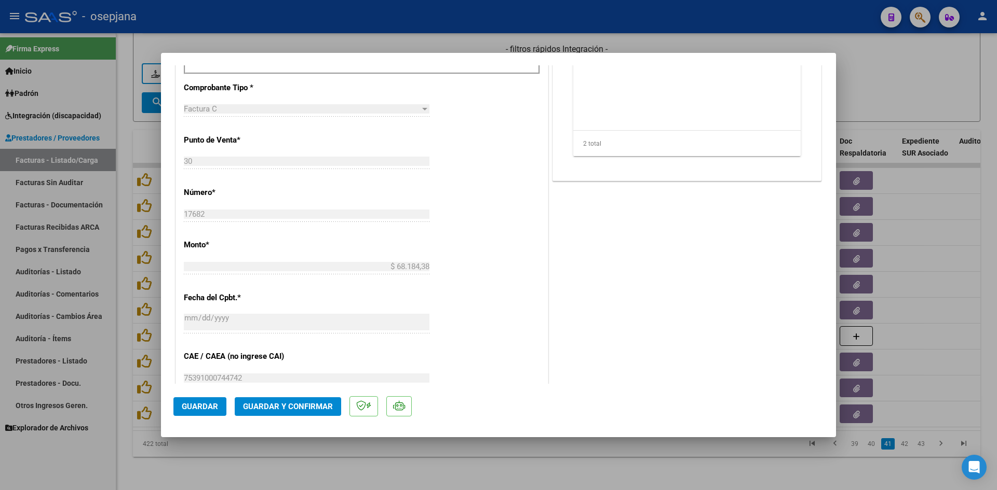
click at [890, 96] on div at bounding box center [498, 245] width 997 height 490
type input "$ 0,00"
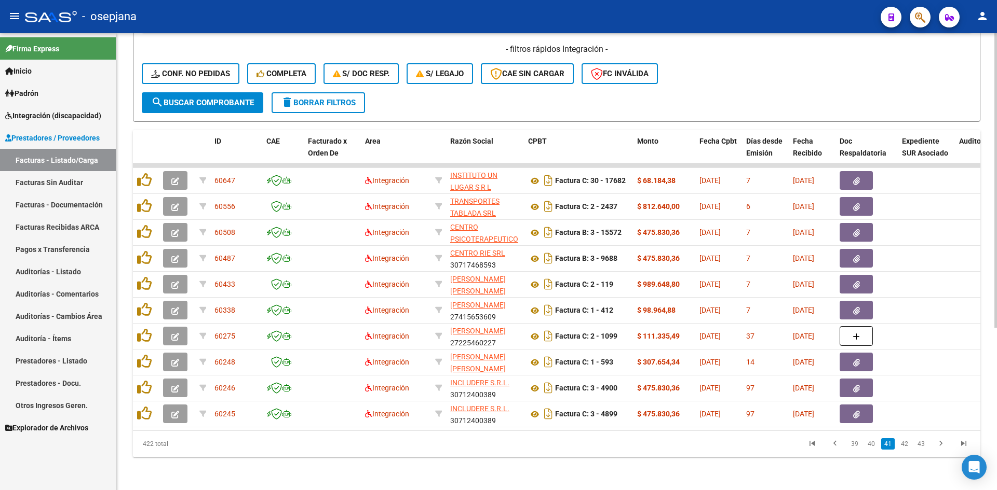
click at [872, 436] on li "40" at bounding box center [871, 444] width 17 height 18
click at [872, 441] on link "40" at bounding box center [870, 444] width 13 height 11
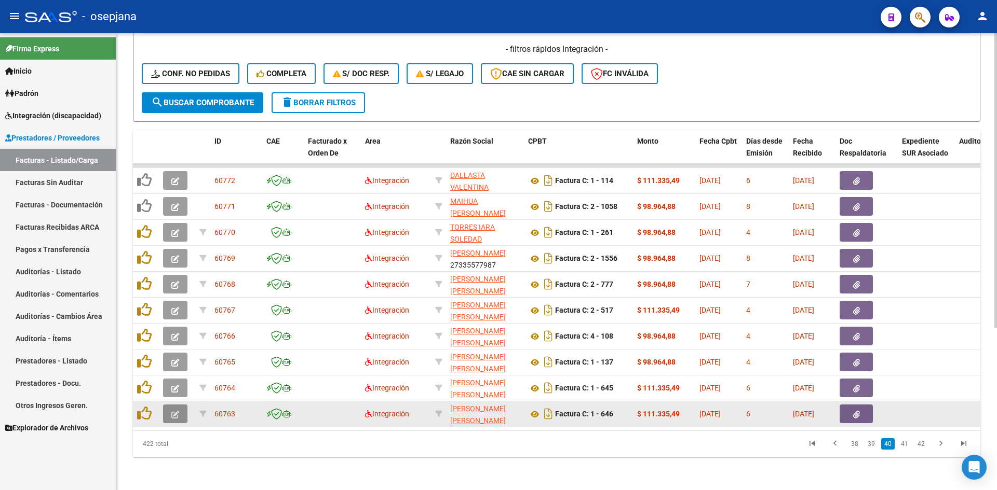
click at [180, 406] on button "button" at bounding box center [175, 414] width 24 height 19
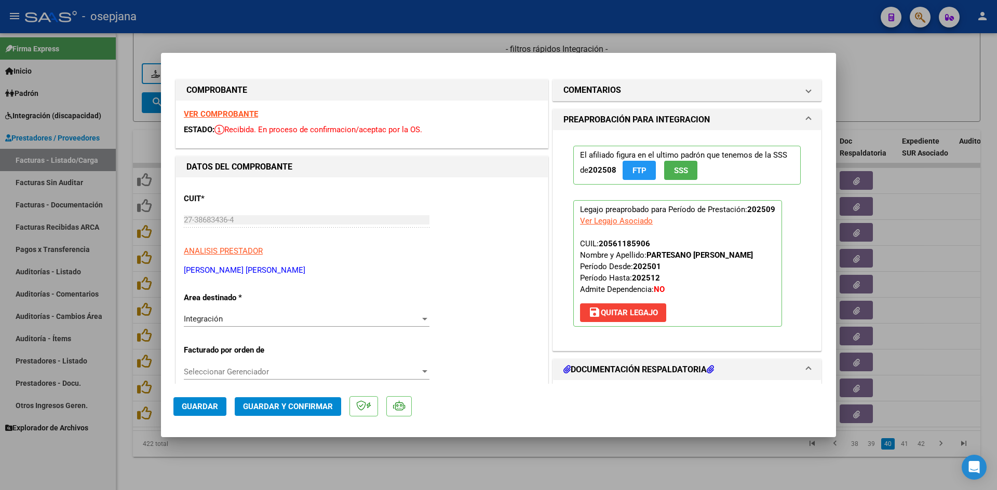
click at [234, 114] on strong "VER COMPROBANTE" at bounding box center [221, 114] width 74 height 9
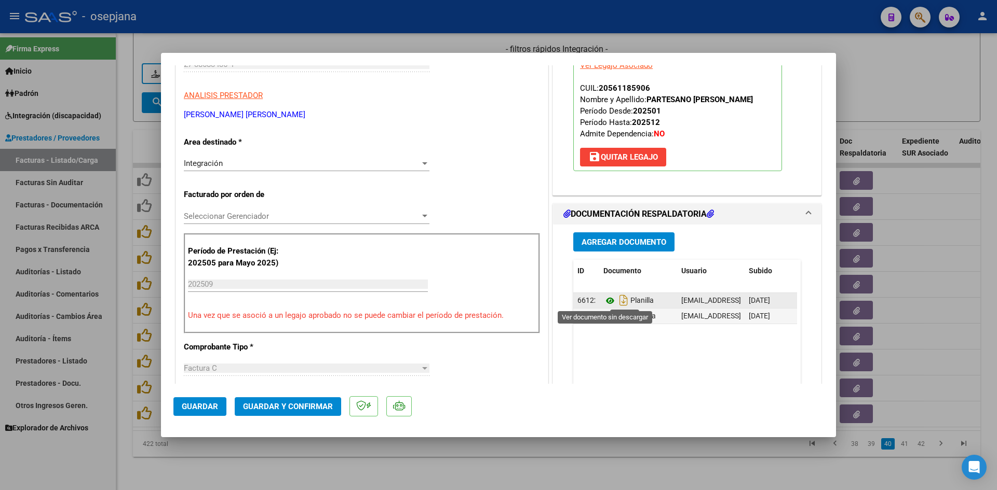
click at [603, 299] on icon at bounding box center [609, 301] width 13 height 12
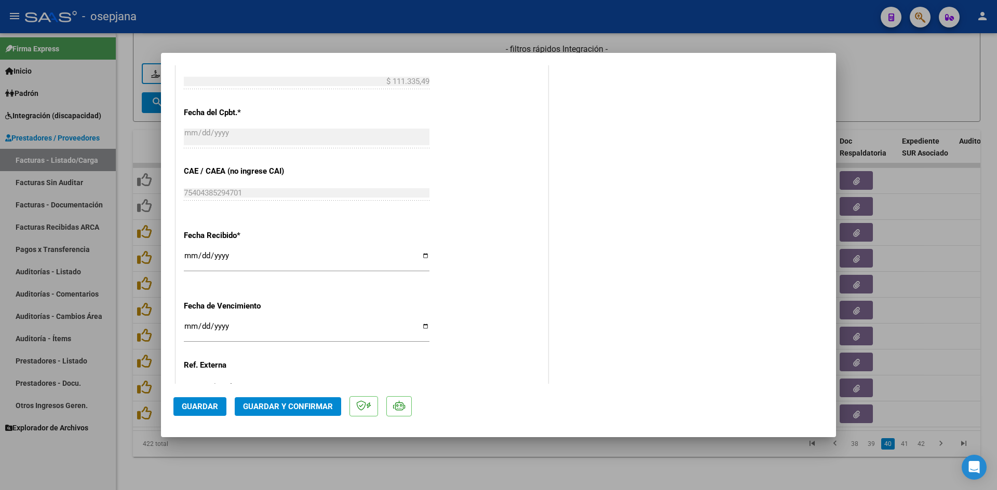
scroll to position [675, 0]
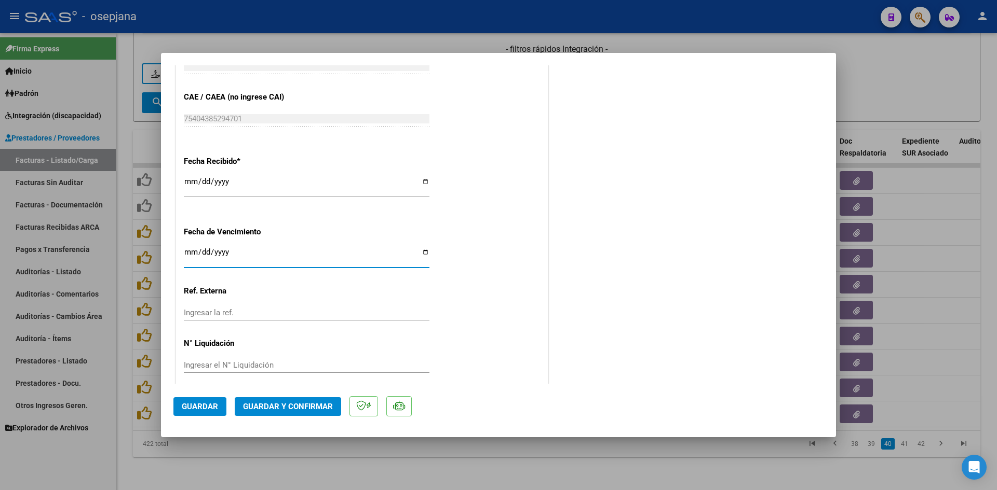
click at [188, 254] on input "2025-10-12" at bounding box center [307, 256] width 246 height 17
type input "[DATE]"
click at [277, 402] on span "Guardar y Confirmar" at bounding box center [288, 406] width 90 height 9
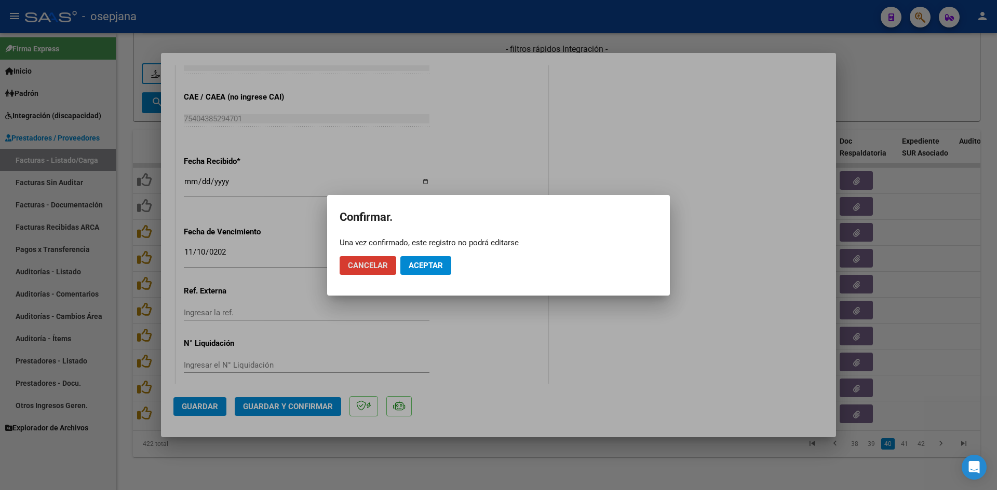
click at [431, 269] on span "Aceptar" at bounding box center [425, 265] width 34 height 9
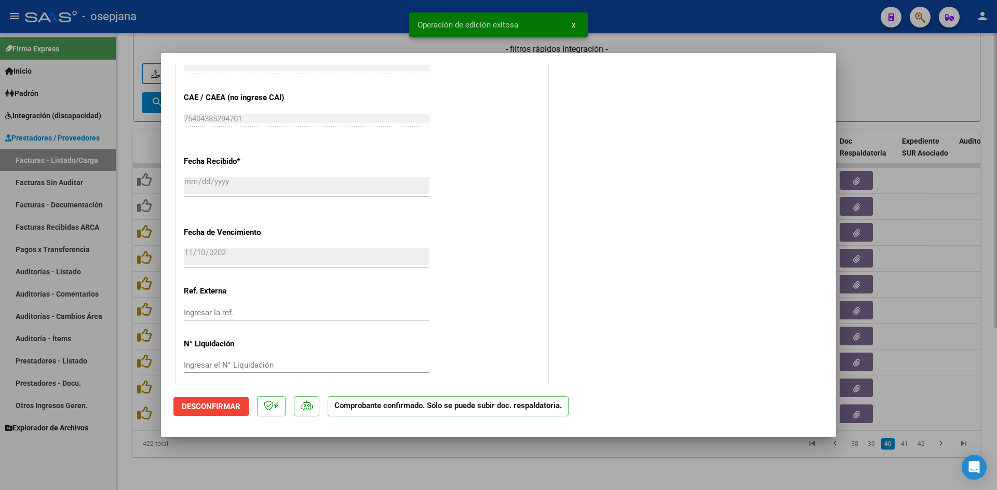
click at [884, 99] on div at bounding box center [498, 245] width 997 height 490
type input "$ 0,00"
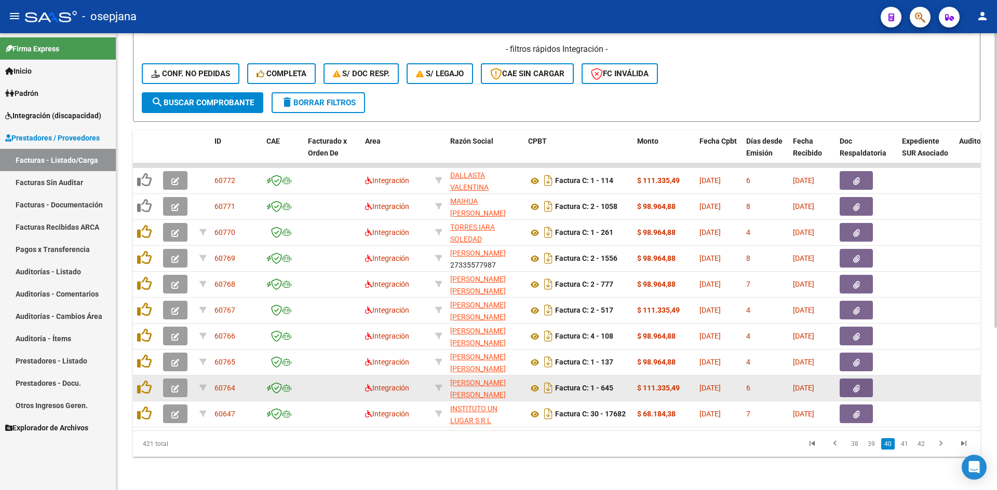
click at [172, 379] on button "button" at bounding box center [175, 388] width 24 height 19
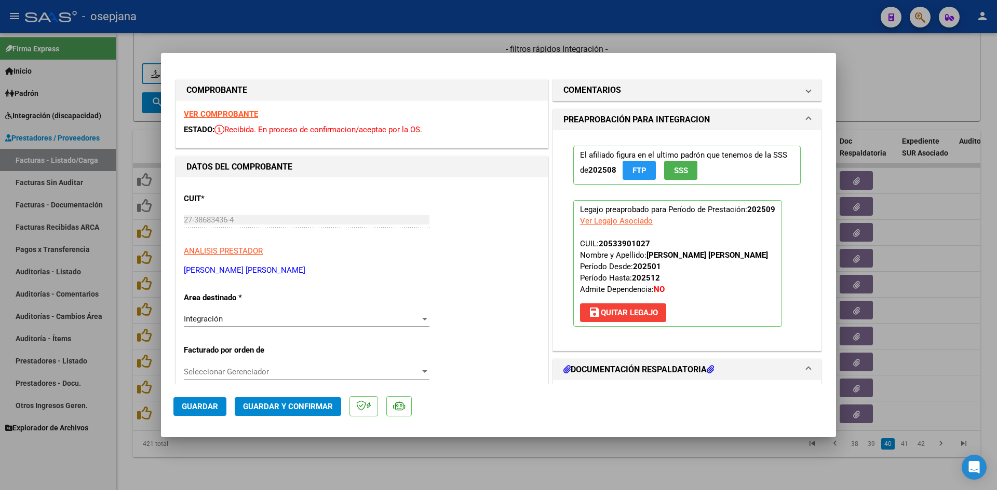
click at [229, 111] on strong "VER COMPROBANTE" at bounding box center [221, 114] width 74 height 9
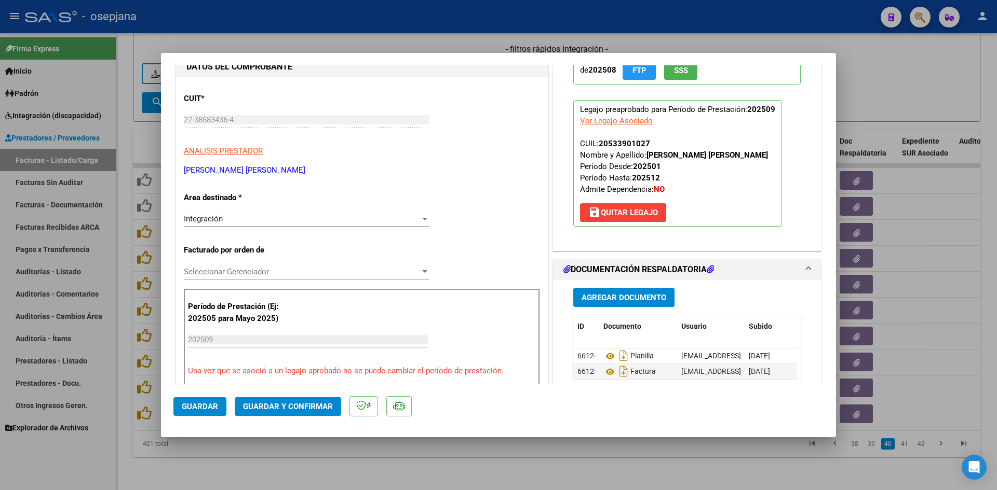
scroll to position [208, 0]
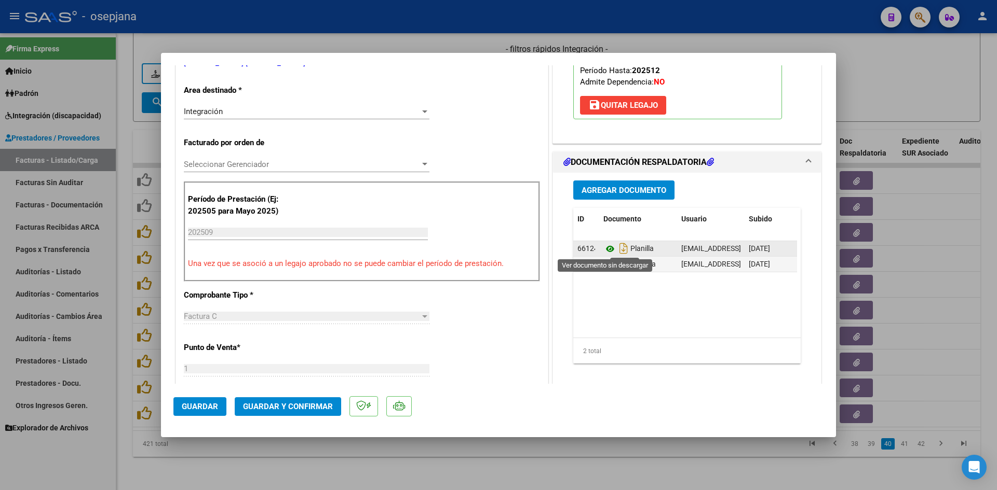
click at [606, 244] on icon at bounding box center [609, 249] width 13 height 12
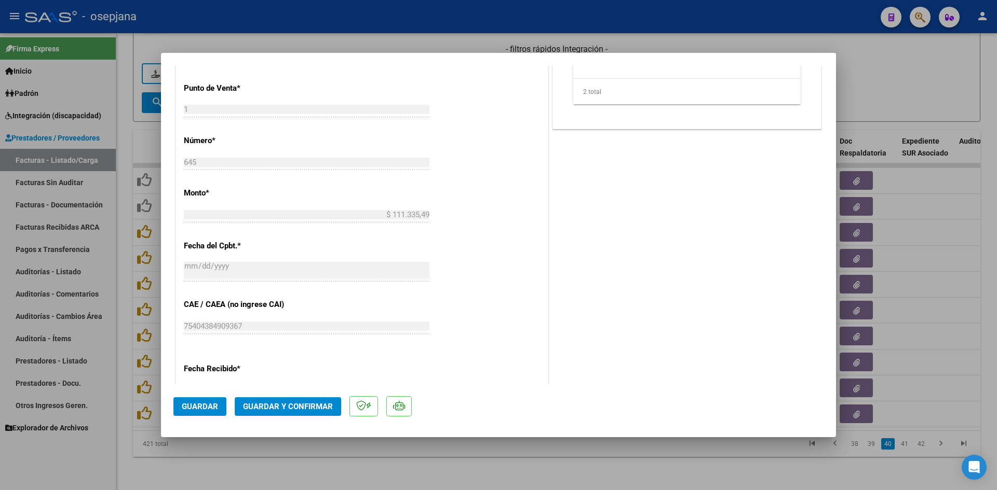
scroll to position [684, 0]
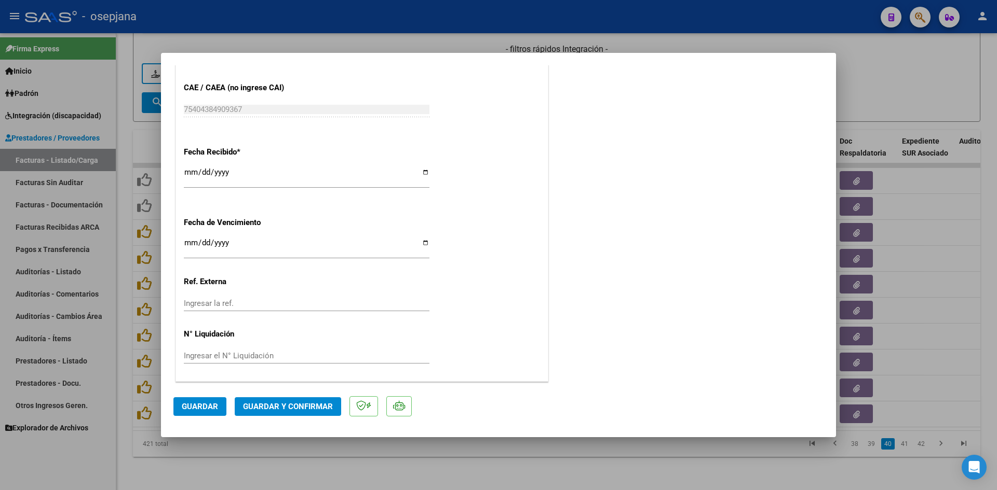
click at [190, 242] on input "2025-10-12" at bounding box center [307, 247] width 246 height 17
type input "[DATE]"
click at [269, 408] on span "Guardar y Confirmar" at bounding box center [288, 406] width 90 height 9
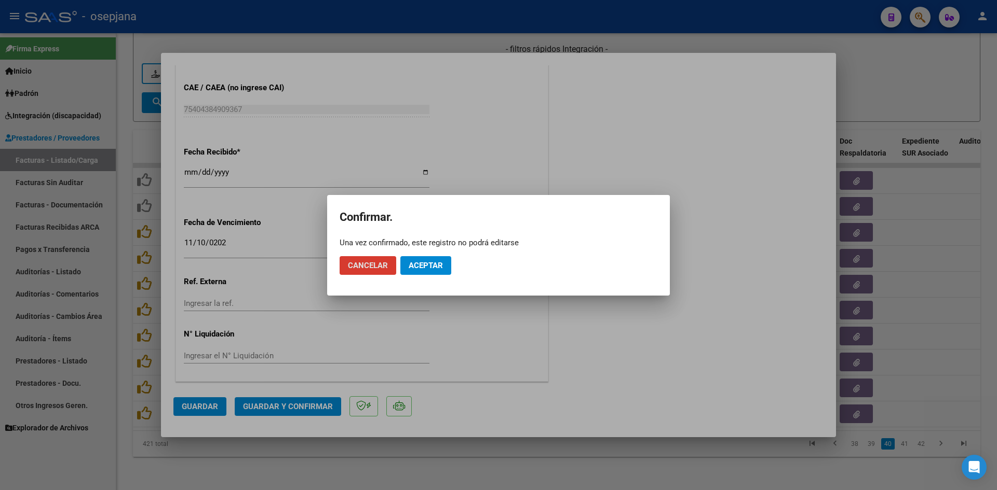
click at [434, 262] on span "Aceptar" at bounding box center [425, 265] width 34 height 9
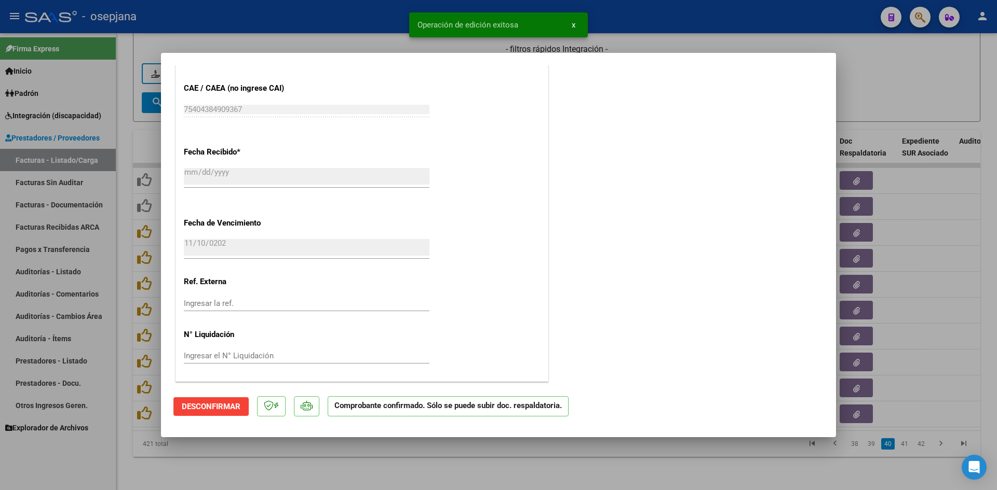
click at [861, 87] on div at bounding box center [498, 245] width 997 height 490
type input "$ 0,00"
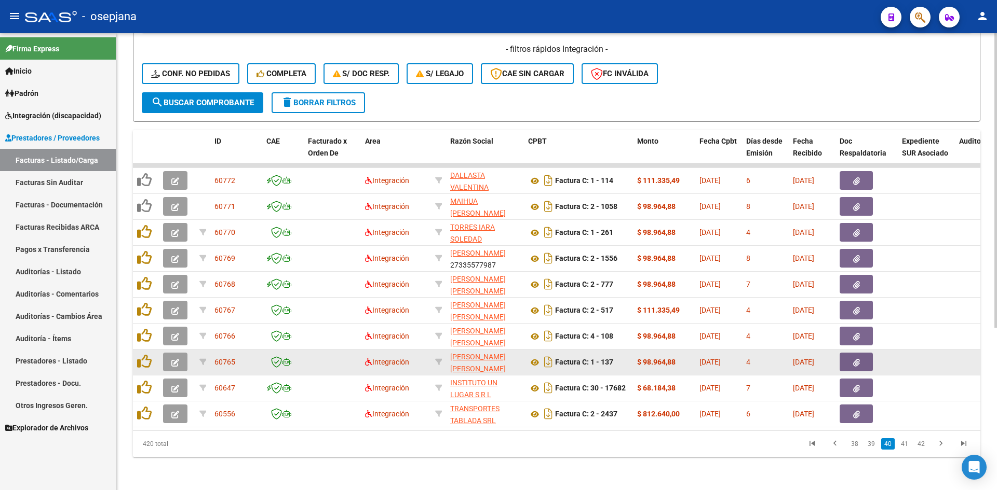
click at [172, 359] on icon "button" at bounding box center [175, 363] width 8 height 8
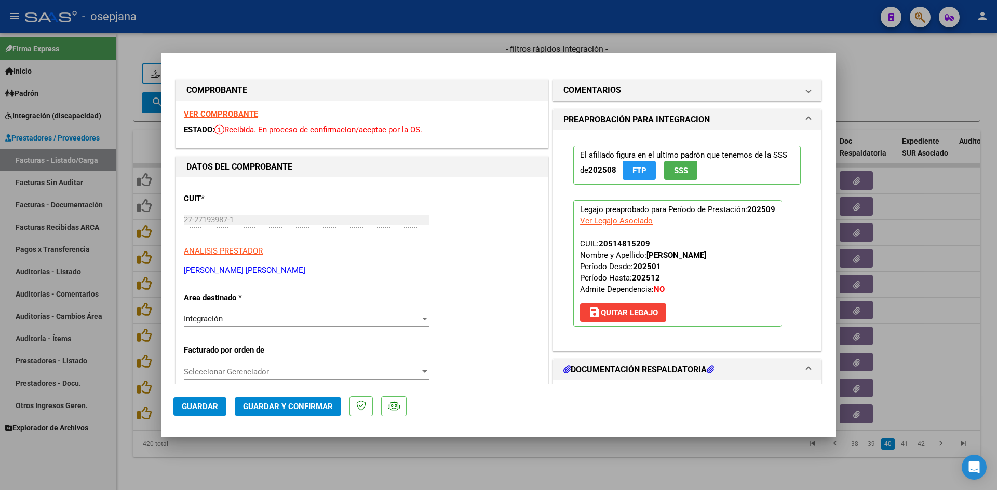
click at [200, 115] on strong "VER COMPROBANTE" at bounding box center [221, 114] width 74 height 9
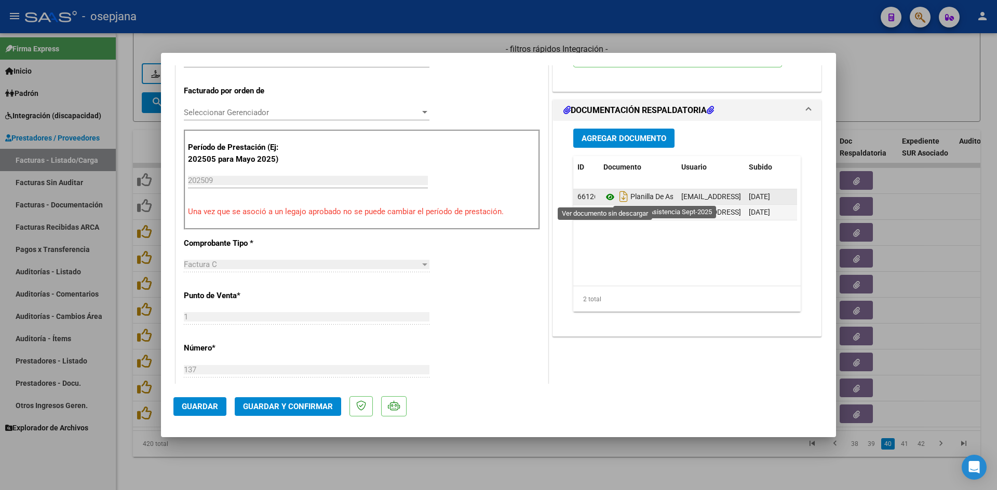
click at [606, 196] on icon at bounding box center [609, 197] width 13 height 12
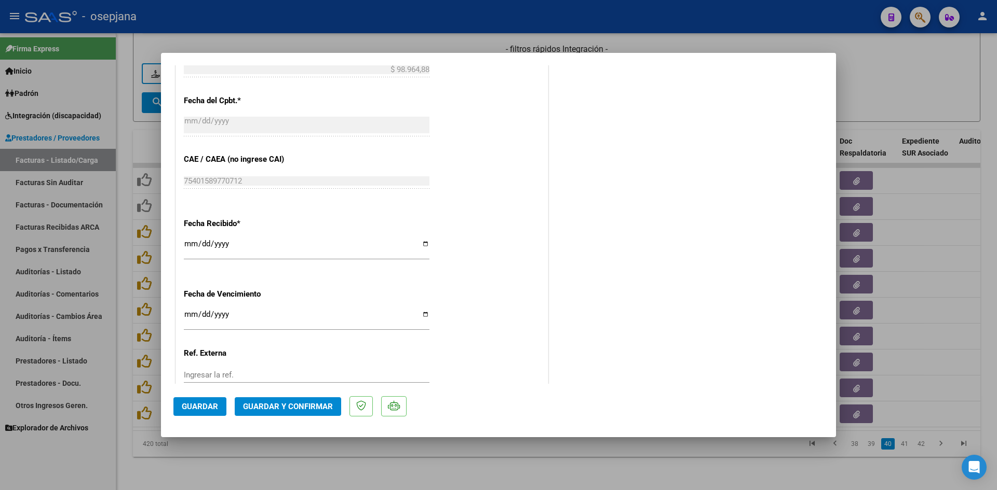
scroll to position [684, 0]
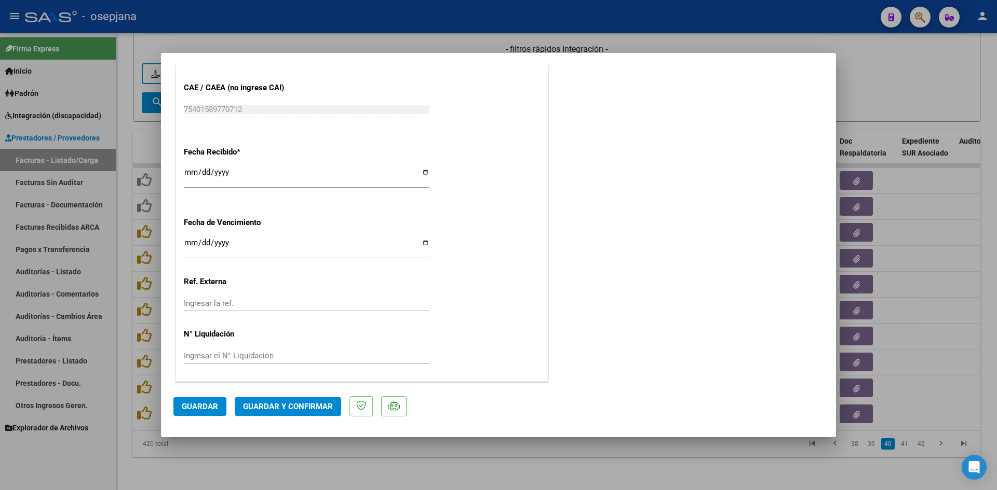
click at [188, 246] on input "Ingresar la fecha" at bounding box center [307, 247] width 246 height 17
type input "[DATE]"
click at [276, 403] on span "Guardar y Confirmar" at bounding box center [288, 406] width 90 height 9
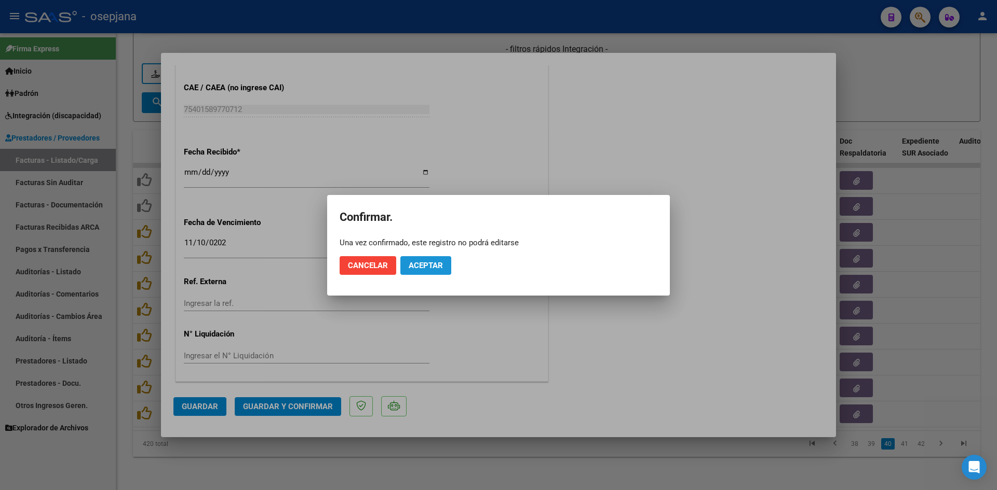
click at [425, 267] on span "Aceptar" at bounding box center [425, 265] width 34 height 9
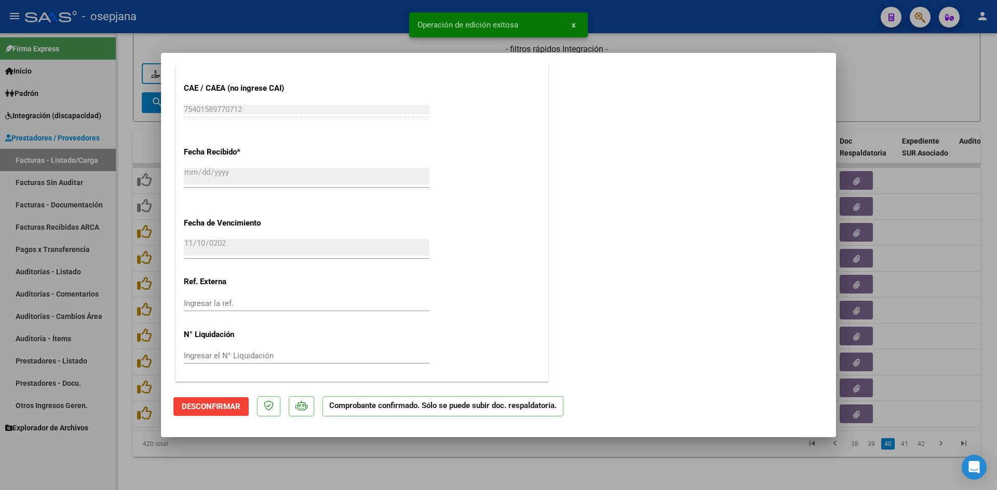
click at [948, 69] on div at bounding box center [498, 245] width 997 height 490
type input "$ 0,00"
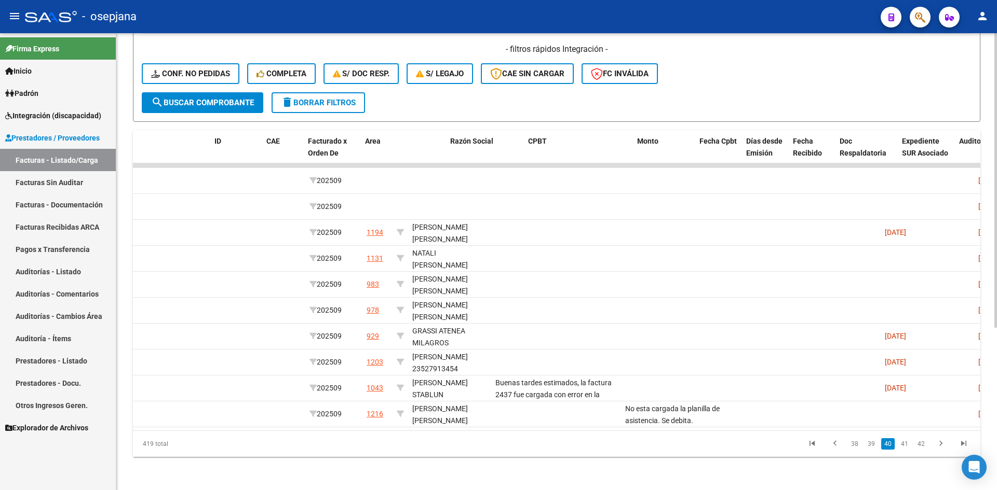
scroll to position [0, 0]
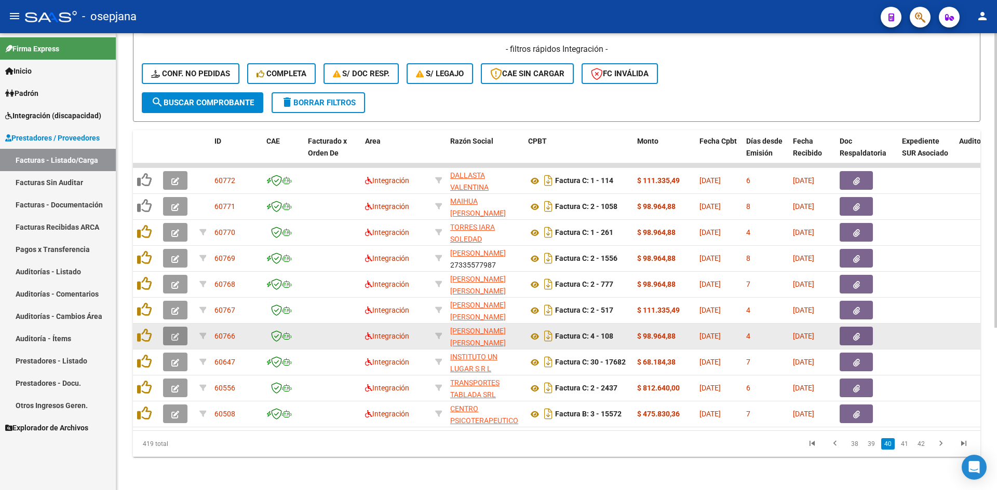
click at [174, 333] on icon "button" at bounding box center [175, 337] width 8 height 8
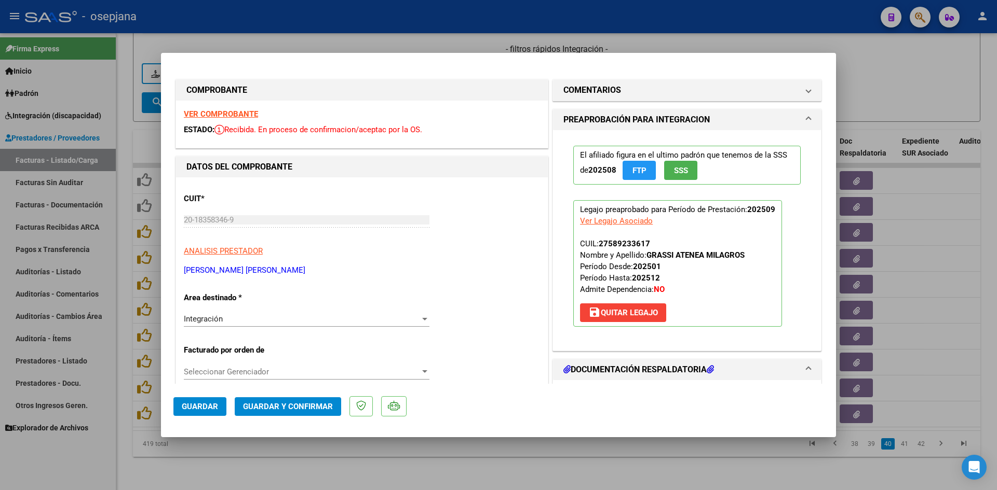
click at [240, 116] on strong "VER COMPROBANTE" at bounding box center [221, 114] width 74 height 9
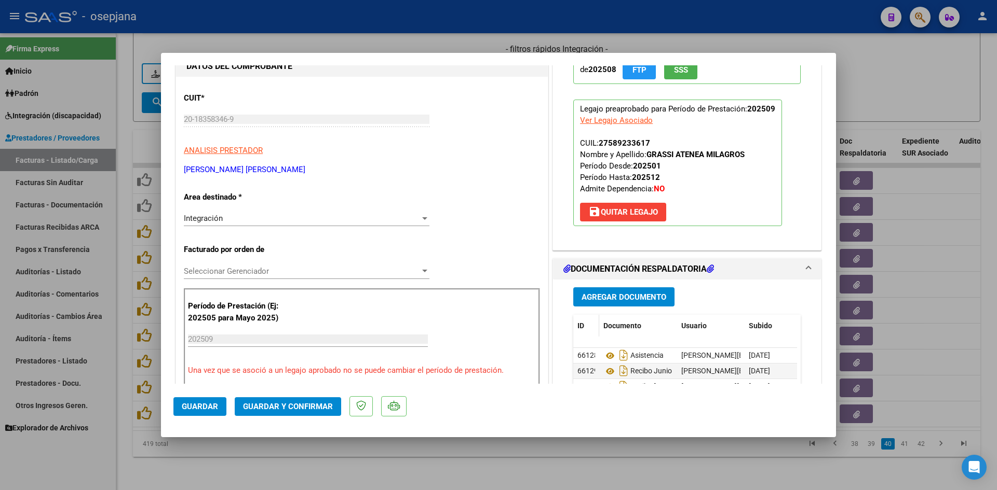
scroll to position [208, 0]
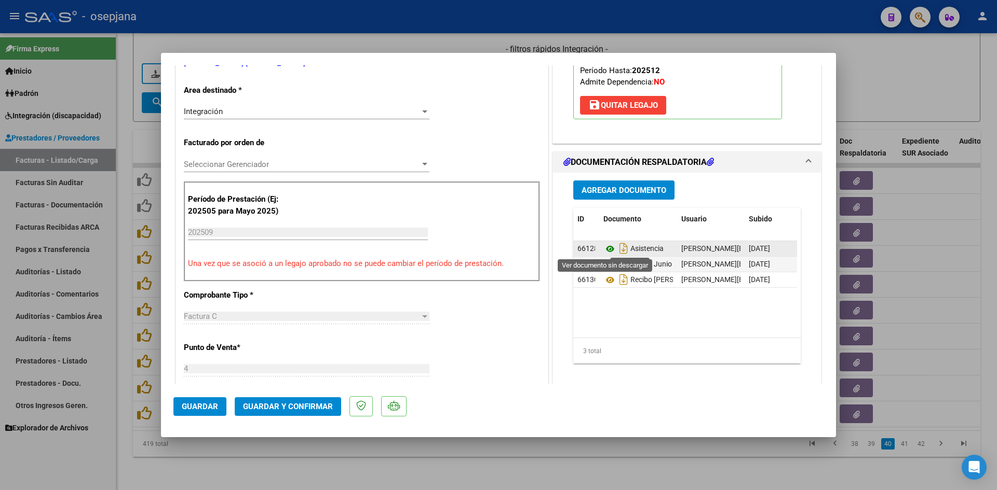
click at [607, 248] on icon at bounding box center [609, 249] width 13 height 12
click at [604, 265] on icon at bounding box center [609, 264] width 13 height 12
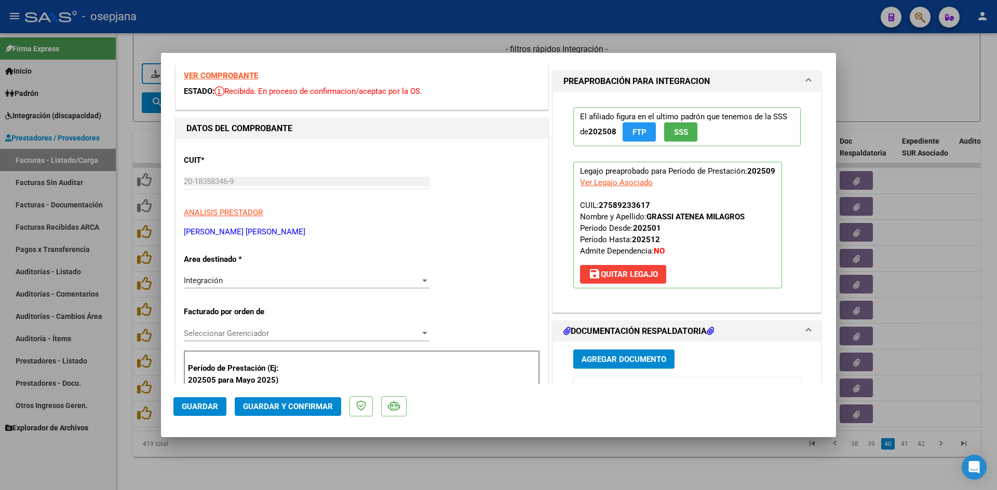
scroll to position [0, 0]
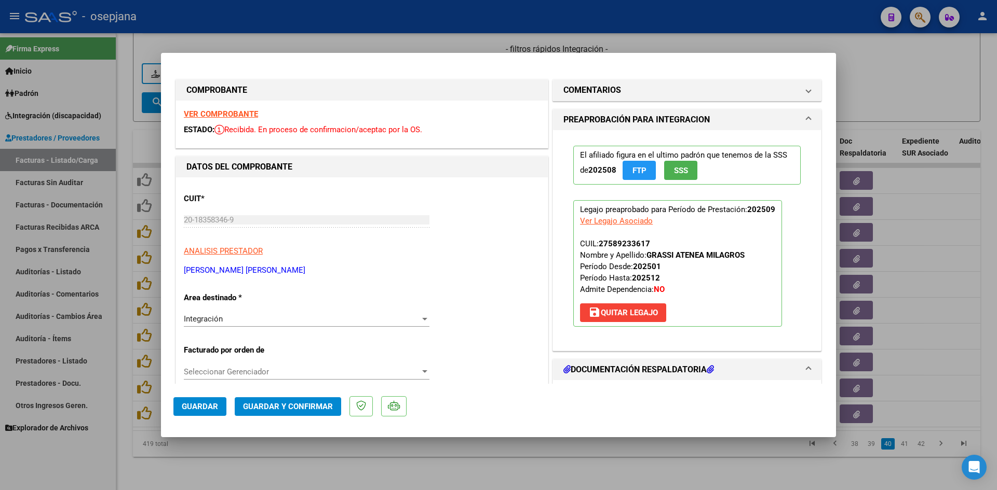
click at [231, 113] on strong "VER COMPROBANTE" at bounding box center [221, 114] width 74 height 9
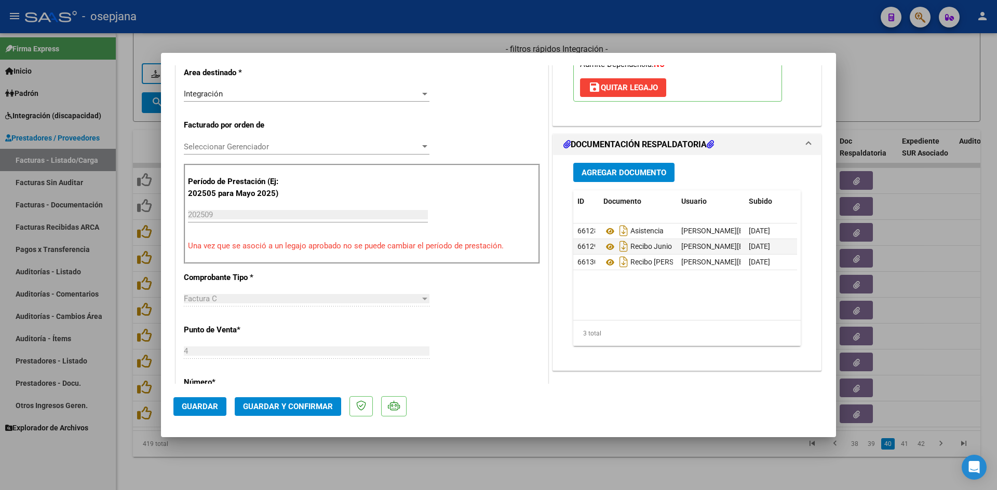
scroll to position [311, 0]
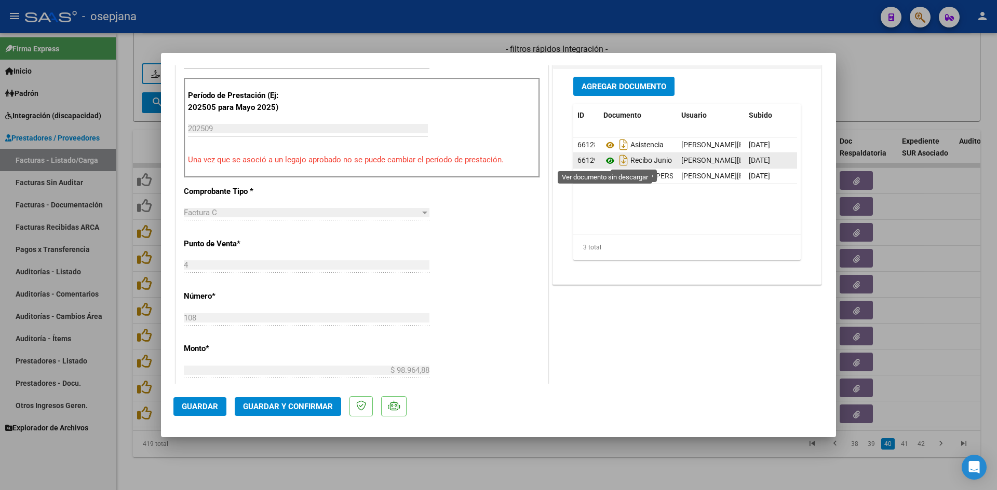
click at [607, 158] on icon at bounding box center [609, 161] width 13 height 12
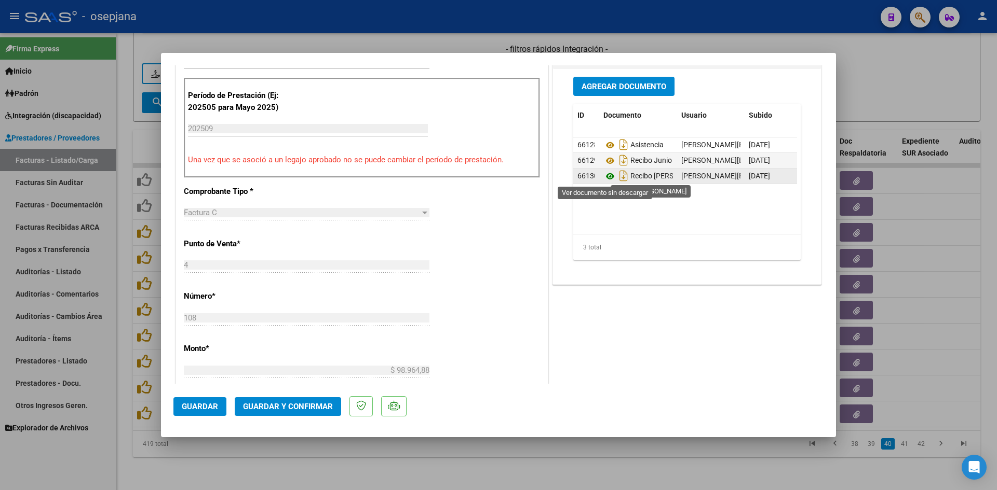
click at [606, 177] on icon at bounding box center [609, 176] width 13 height 12
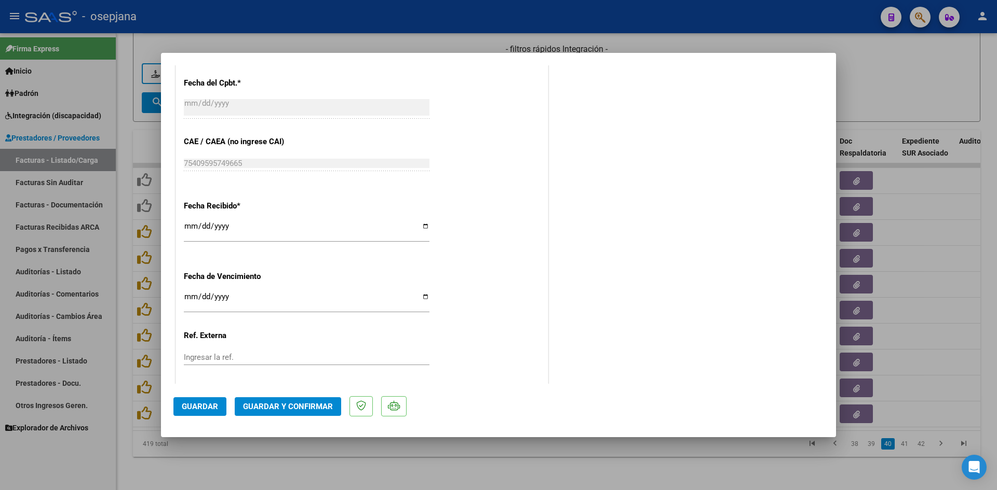
scroll to position [675, 0]
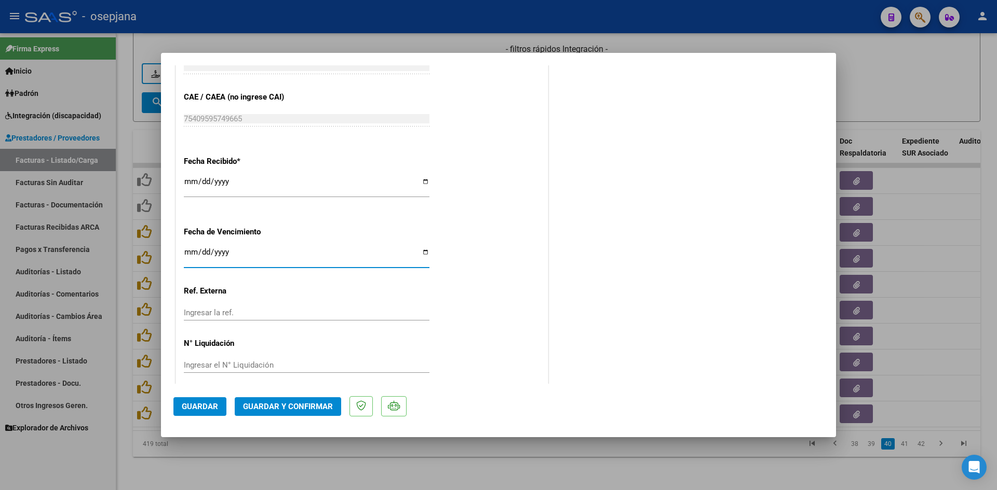
click at [189, 256] on input "2025-10-14" at bounding box center [307, 256] width 246 height 17
type input "[DATE]"
click at [253, 400] on button "Guardar y Confirmar" at bounding box center [288, 407] width 106 height 19
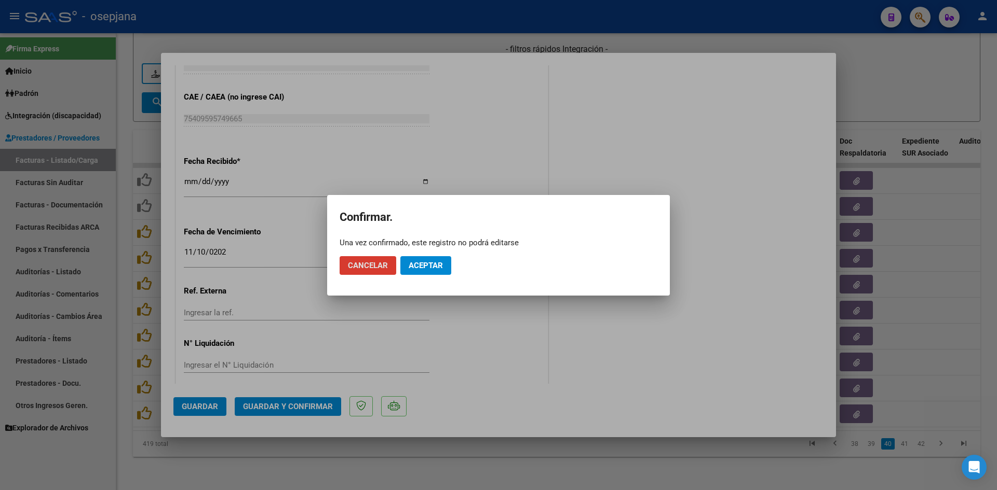
click at [419, 271] on button "Aceptar" at bounding box center [425, 265] width 51 height 19
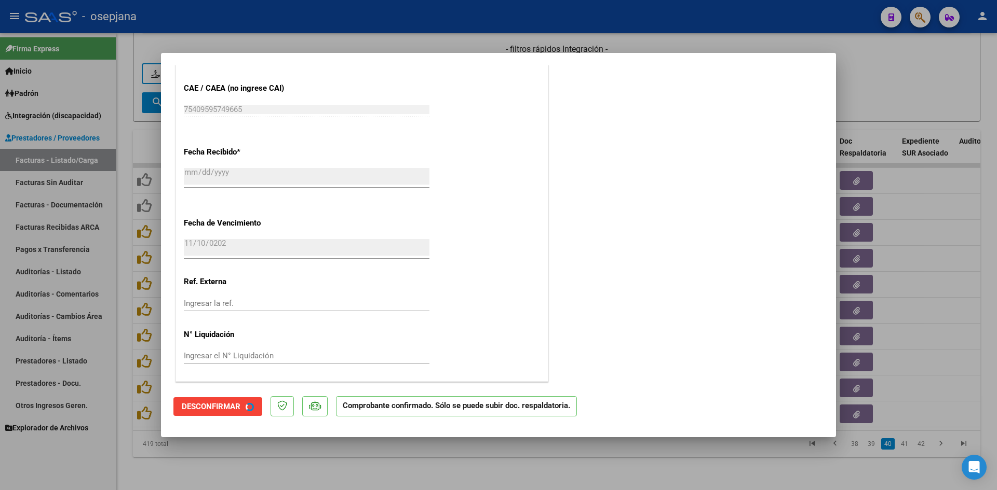
scroll to position [610, 0]
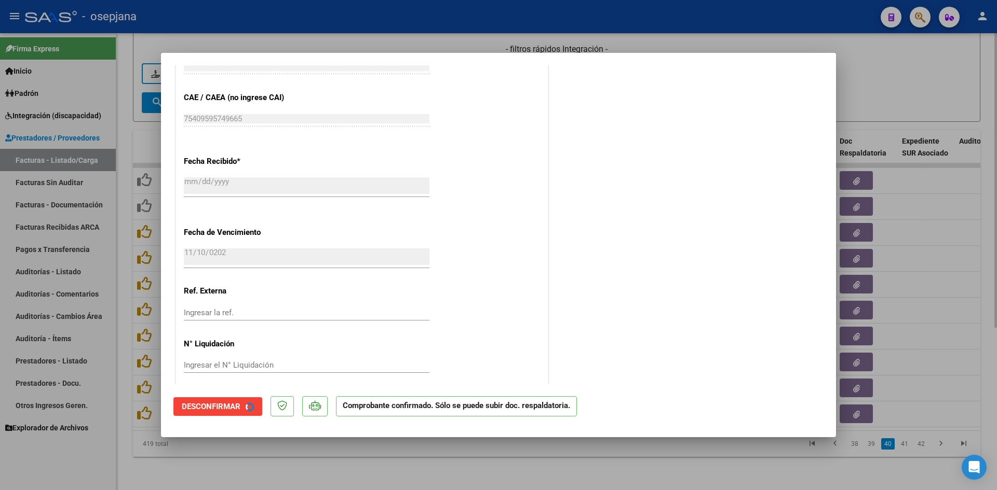
click at [855, 89] on div at bounding box center [498, 245] width 997 height 490
type input "$ 0,00"
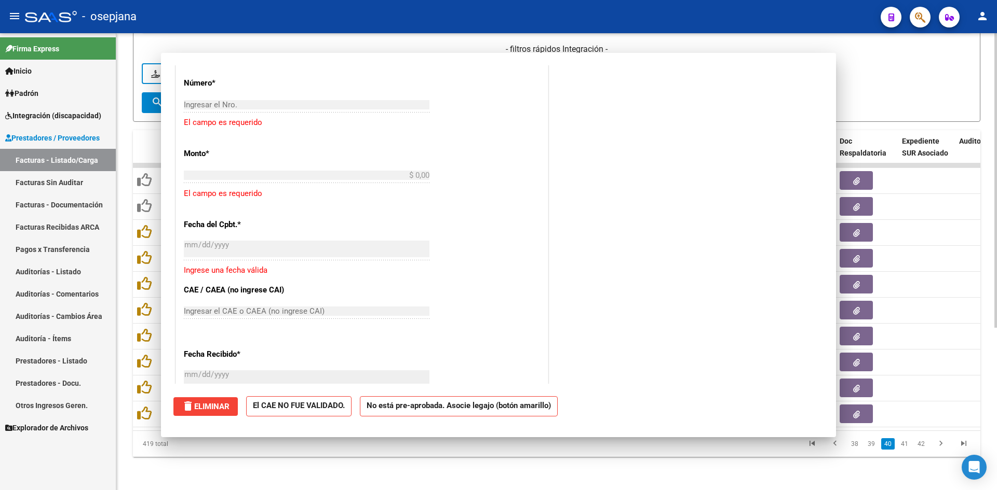
scroll to position [0, 0]
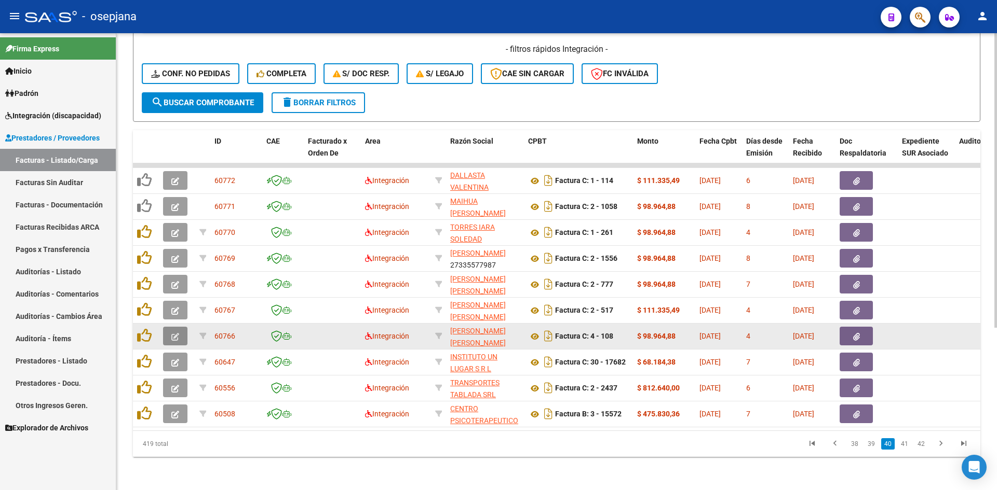
click at [181, 327] on button "button" at bounding box center [175, 336] width 24 height 19
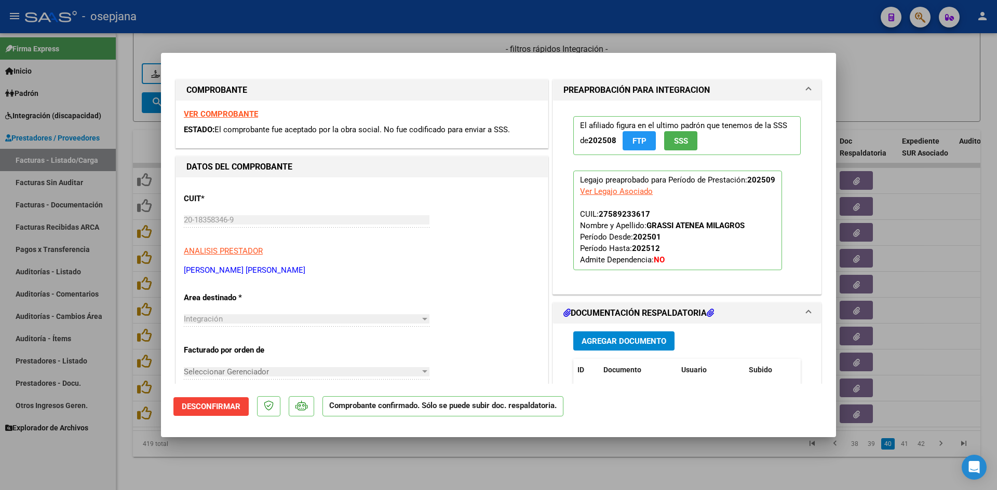
click at [926, 93] on div at bounding box center [498, 245] width 997 height 490
type input "$ 0,00"
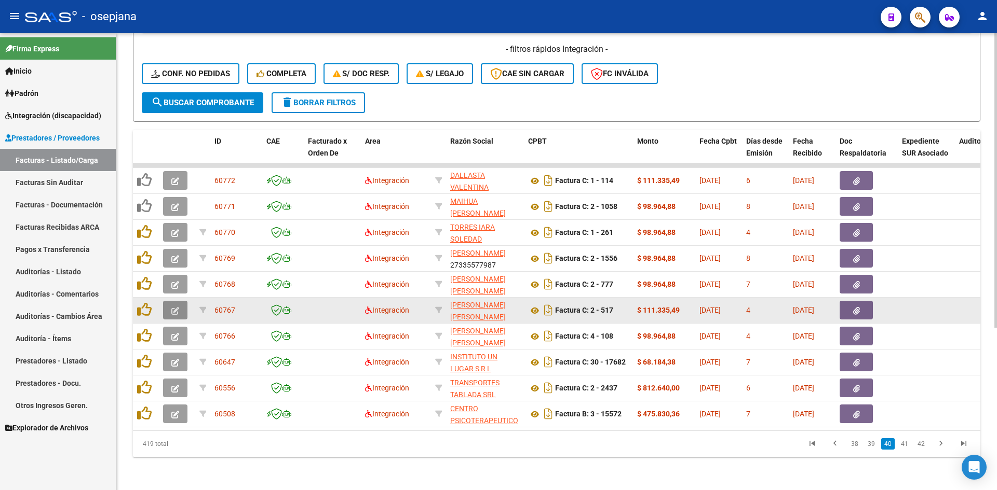
click at [179, 301] on button "button" at bounding box center [175, 310] width 24 height 19
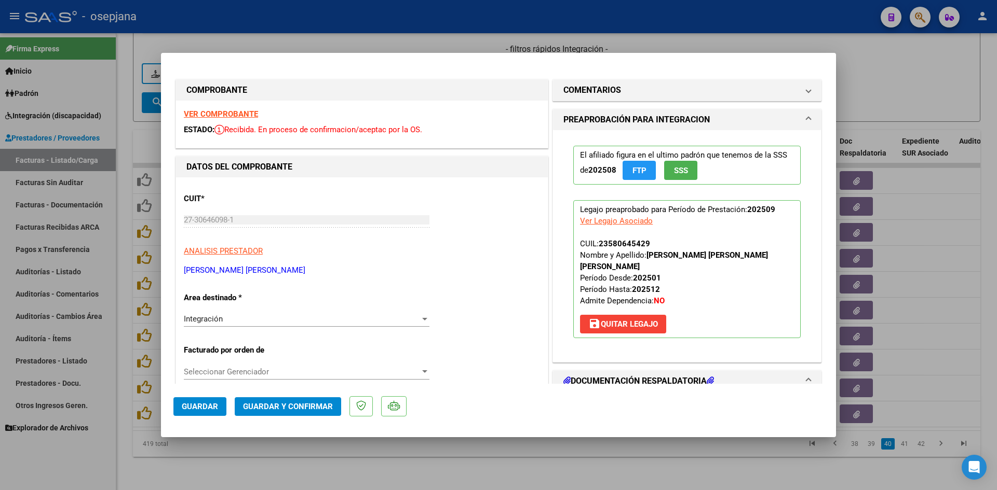
click at [210, 113] on strong "VER COMPROBANTE" at bounding box center [221, 114] width 74 height 9
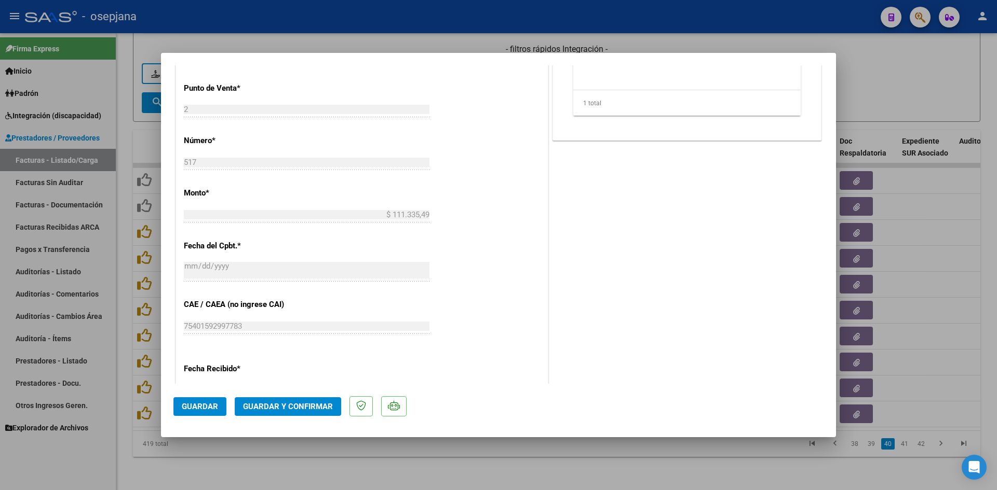
scroll to position [571, 0]
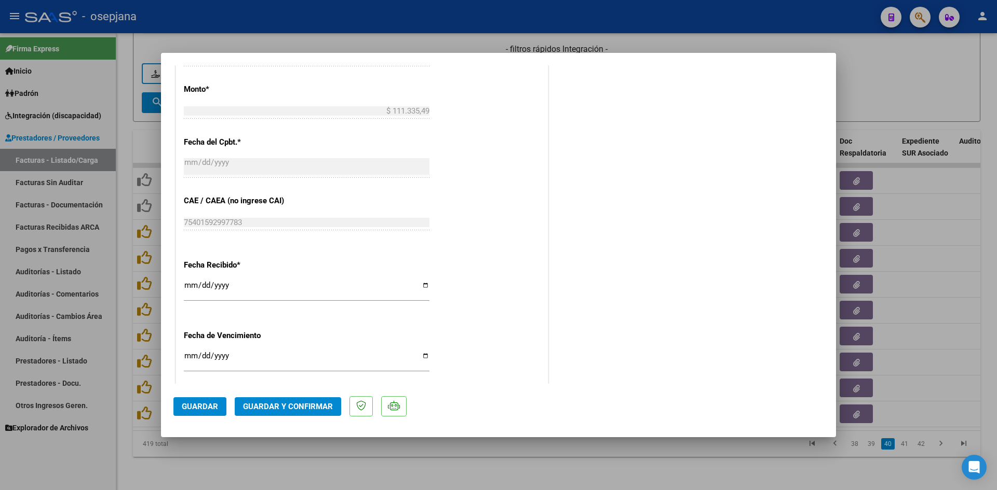
click at [192, 356] on input "Ingresar la fecha" at bounding box center [307, 360] width 246 height 17
type input "[DATE]"
click at [248, 407] on span "Guardar y Confirmar" at bounding box center [288, 406] width 90 height 9
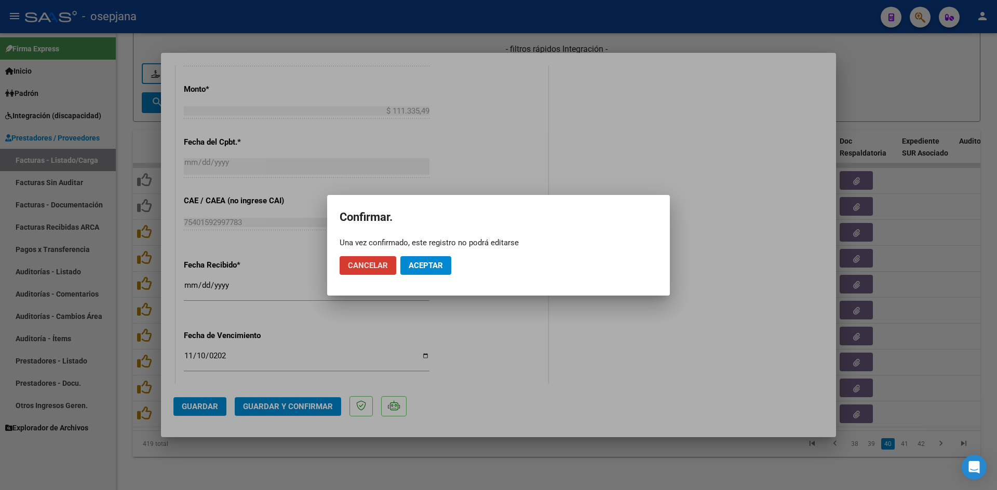
click at [423, 261] on span "Aceptar" at bounding box center [425, 265] width 34 height 9
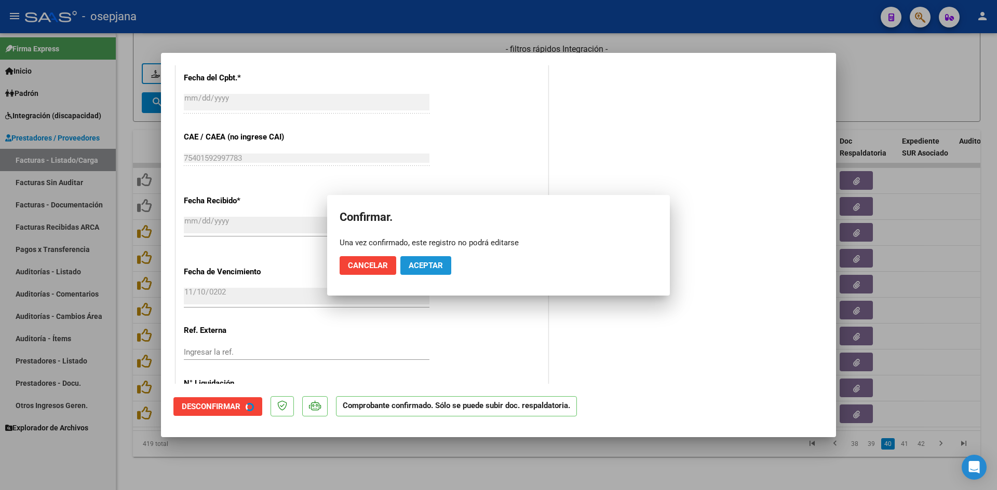
scroll to position [507, 0]
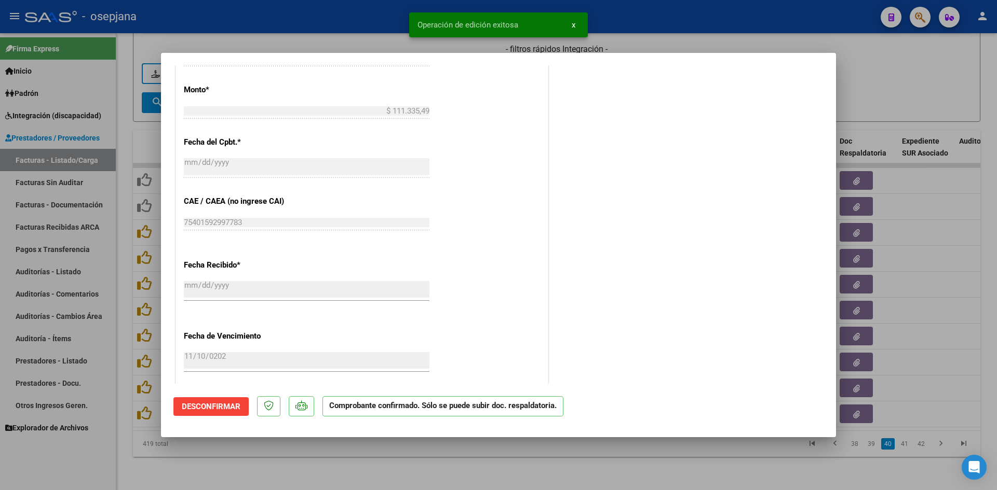
click at [950, 84] on div at bounding box center [498, 245] width 997 height 490
type input "$ 0,00"
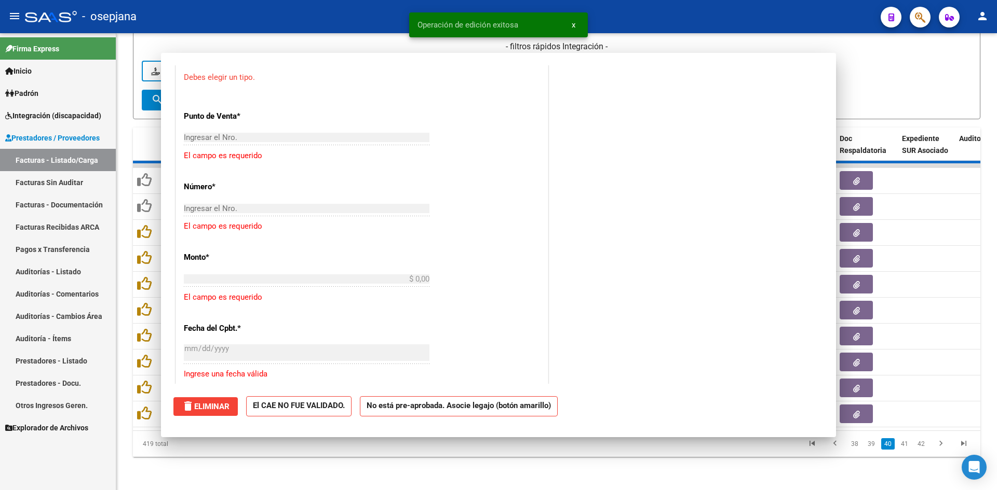
scroll to position [0, 0]
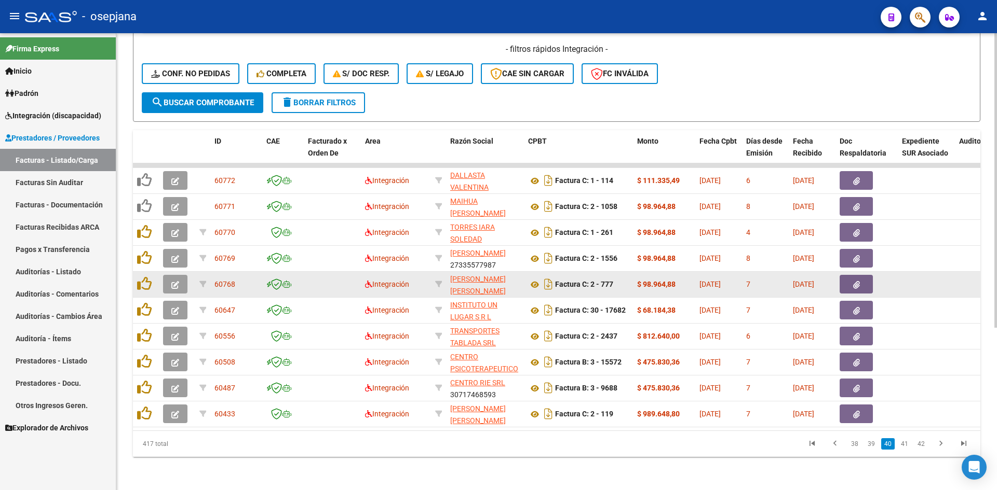
click at [168, 278] on button "button" at bounding box center [175, 284] width 24 height 19
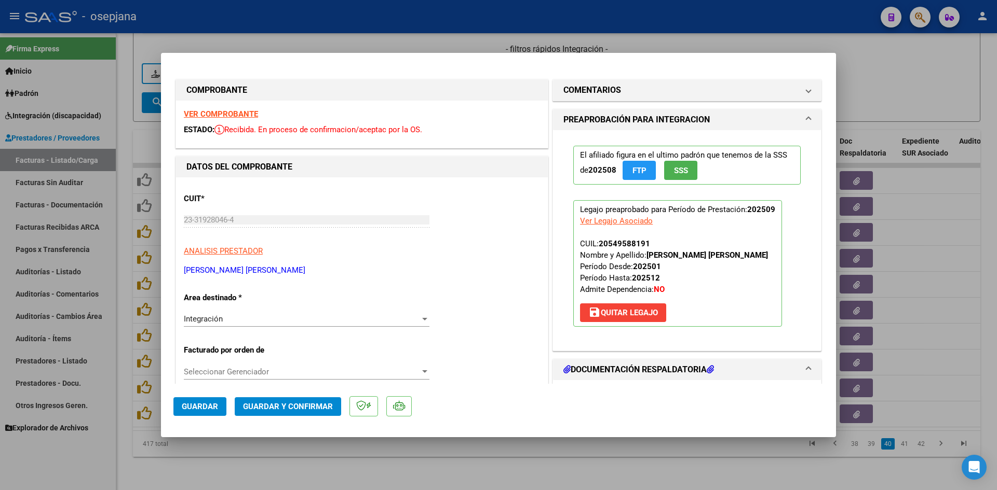
click at [197, 113] on strong "VER COMPROBANTE" at bounding box center [221, 114] width 74 height 9
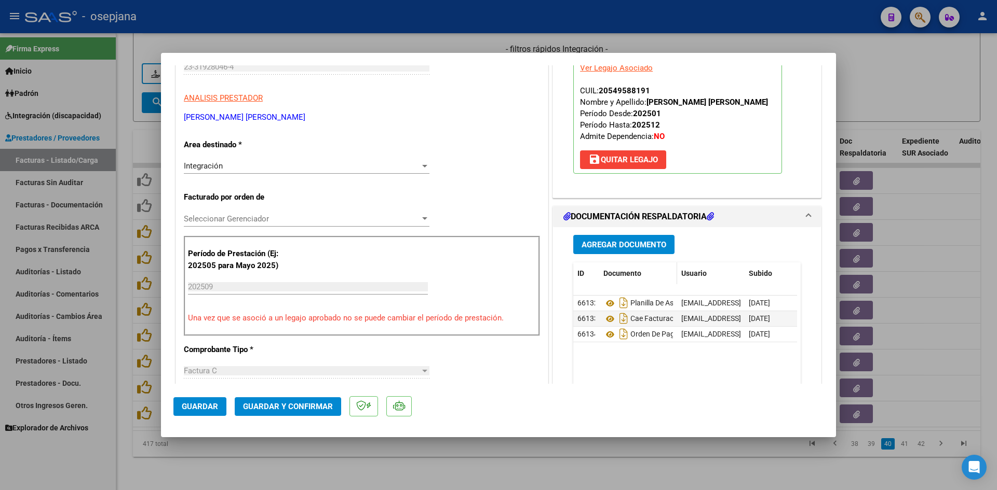
scroll to position [156, 0]
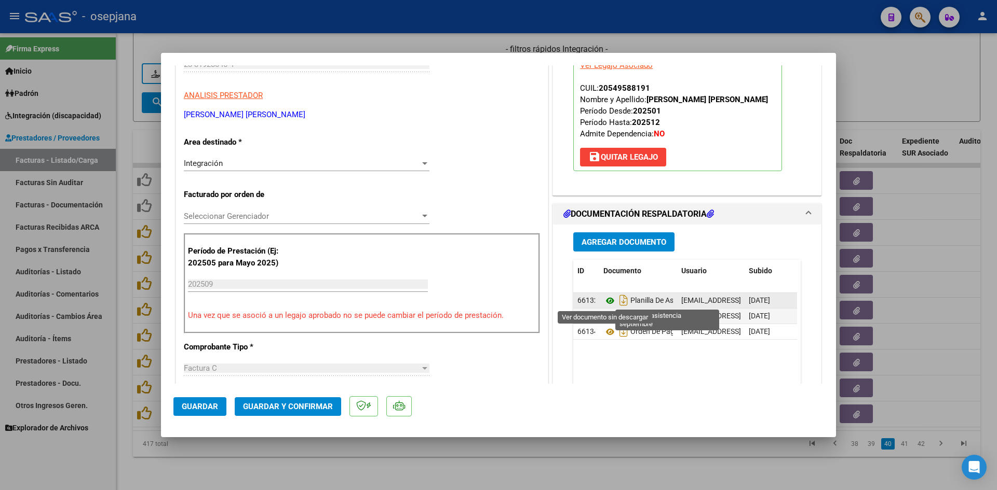
click at [603, 299] on icon at bounding box center [609, 301] width 13 height 12
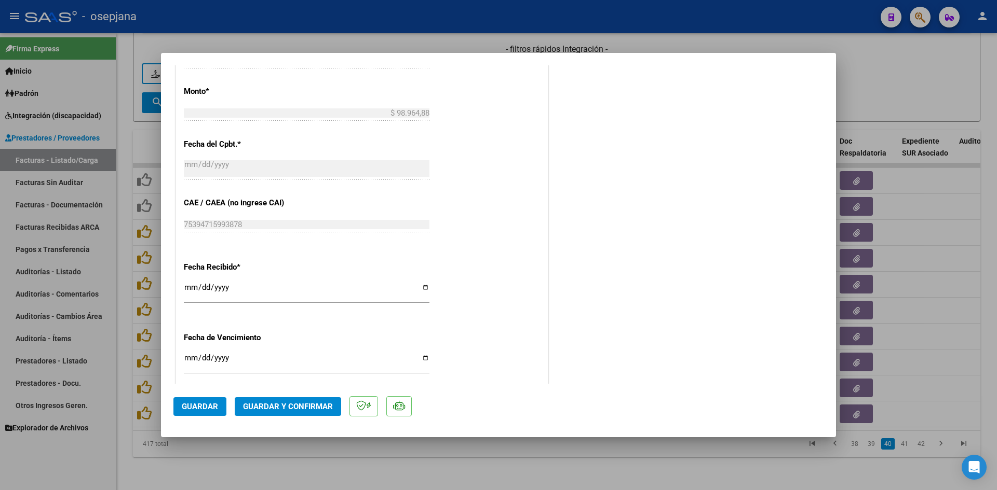
scroll to position [684, 0]
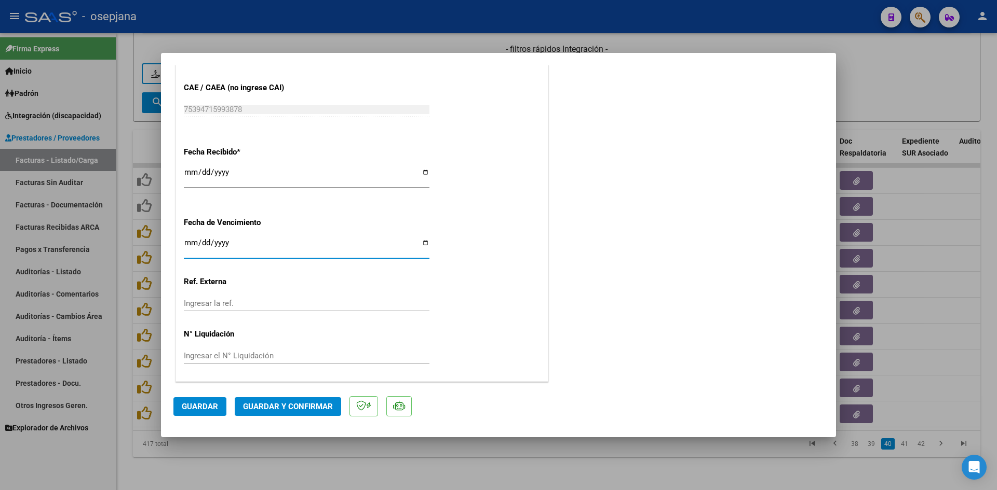
click at [195, 243] on input "Ingresar la fecha" at bounding box center [307, 247] width 246 height 17
type input "[DATE]"
click at [285, 400] on button "Guardar y Confirmar" at bounding box center [288, 407] width 106 height 19
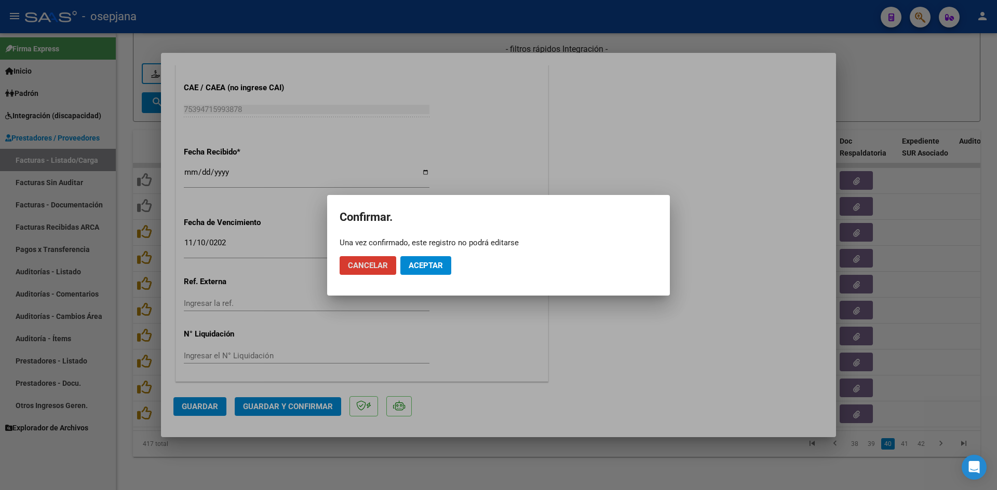
click at [433, 263] on span "Aceptar" at bounding box center [425, 265] width 34 height 9
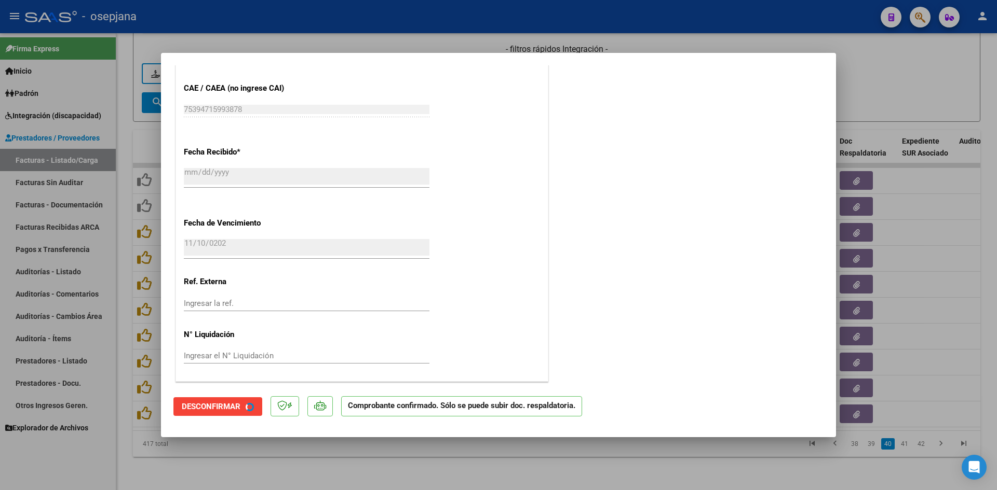
scroll to position [620, 0]
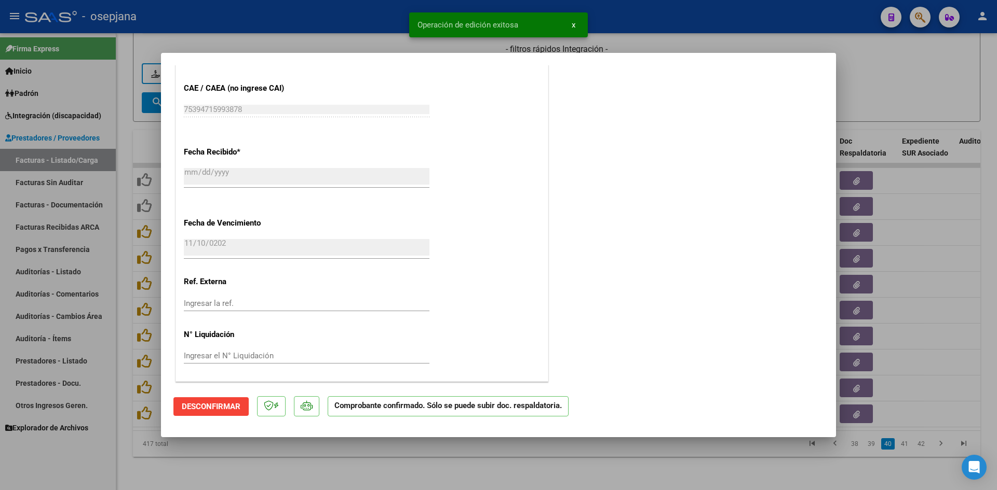
click at [861, 86] on div at bounding box center [498, 245] width 997 height 490
type input "$ 0,00"
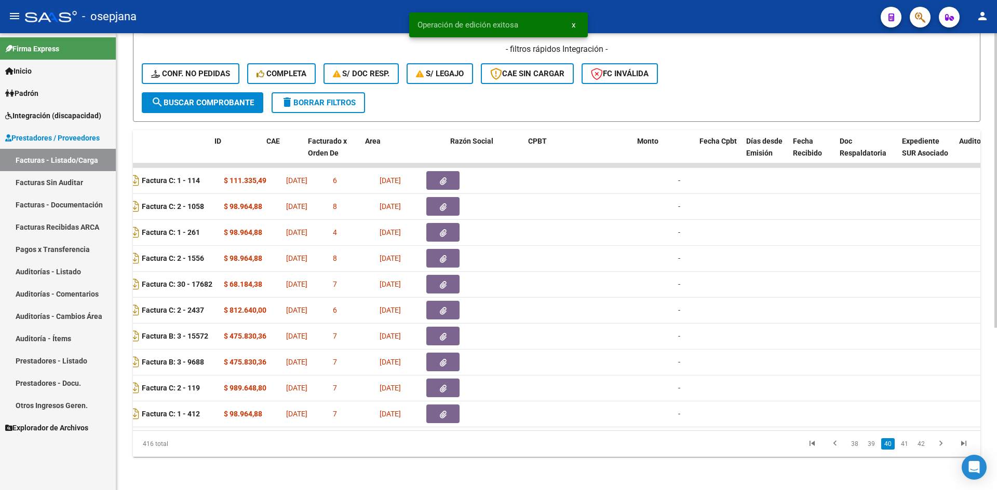
scroll to position [0, 0]
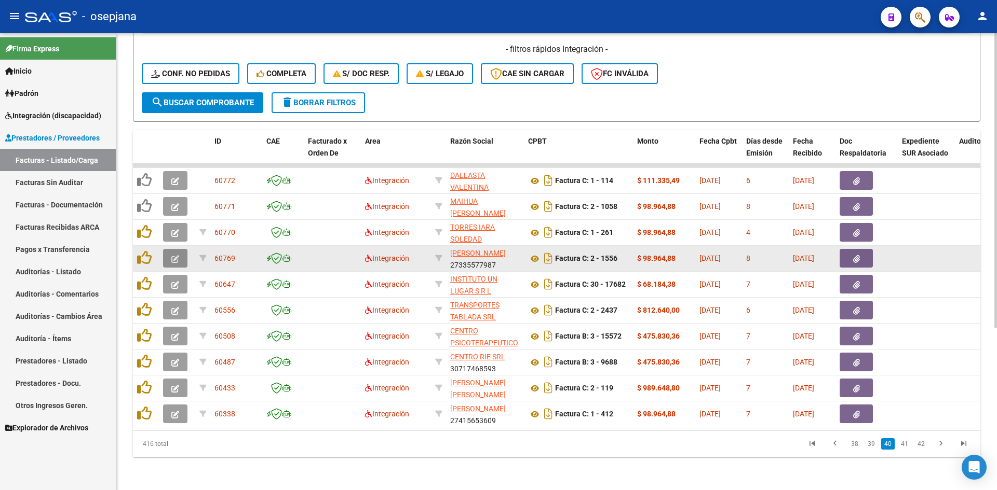
click at [177, 255] on icon "button" at bounding box center [175, 259] width 8 height 8
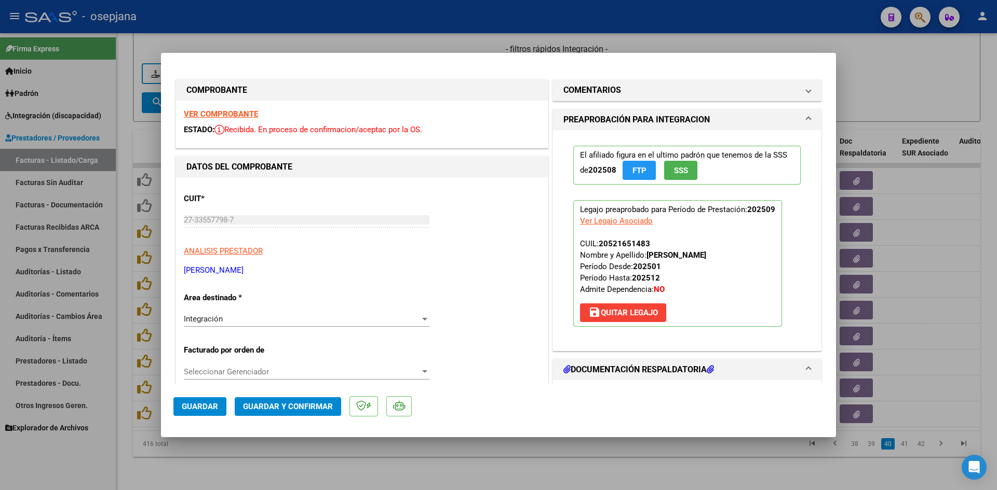
click at [239, 112] on strong "VER COMPROBANTE" at bounding box center [221, 114] width 74 height 9
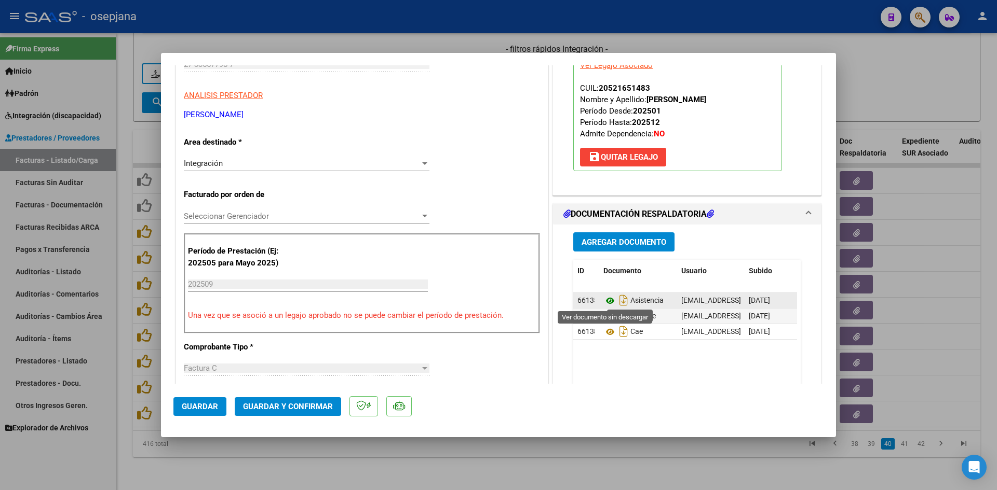
click at [607, 300] on icon at bounding box center [609, 301] width 13 height 12
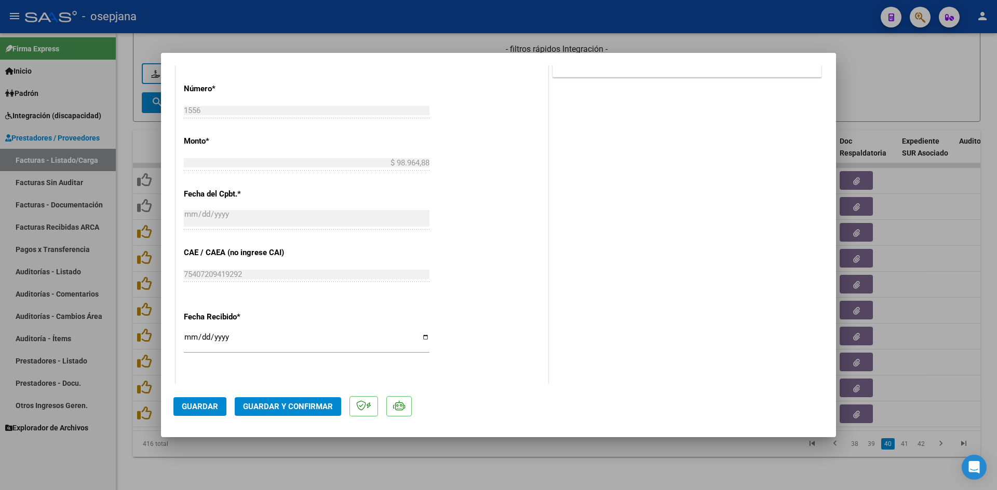
scroll to position [623, 0]
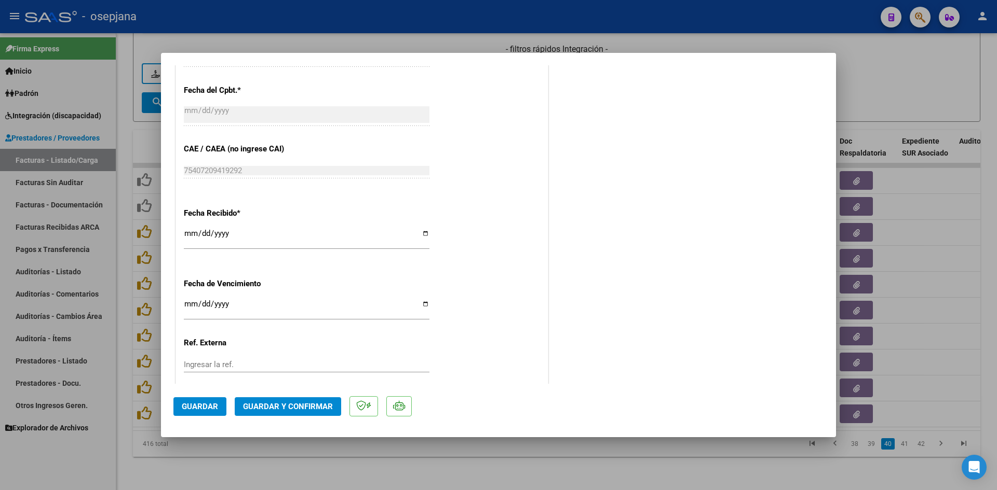
click at [187, 303] on input "Ingresar la fecha" at bounding box center [307, 308] width 246 height 17
type input "[DATE]"
click at [298, 406] on span "Guardar y Confirmar" at bounding box center [288, 406] width 90 height 9
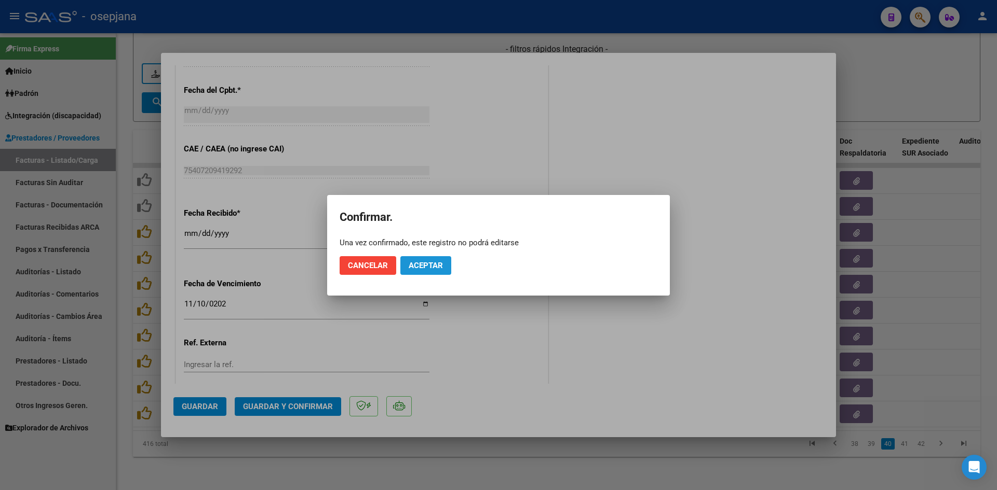
click at [427, 269] on span "Aceptar" at bounding box center [425, 265] width 34 height 9
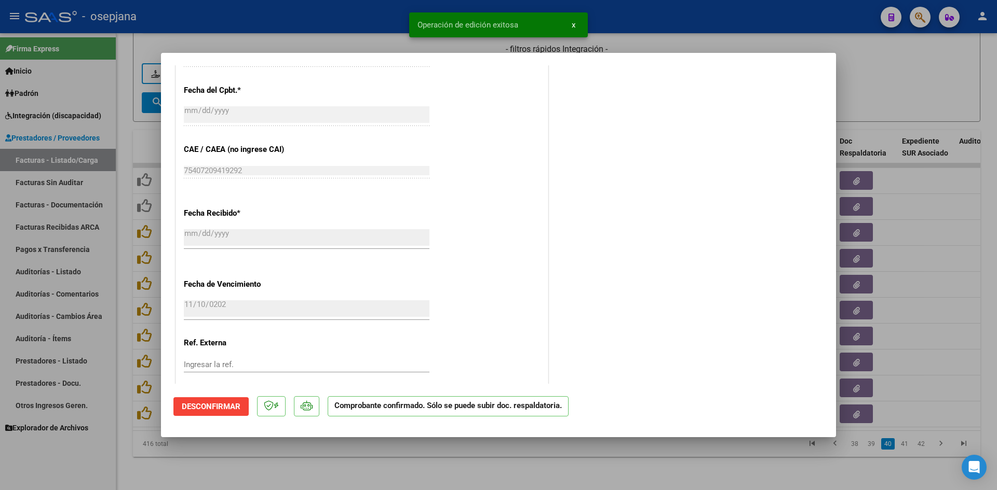
click at [860, 92] on div at bounding box center [498, 245] width 997 height 490
type input "$ 0,00"
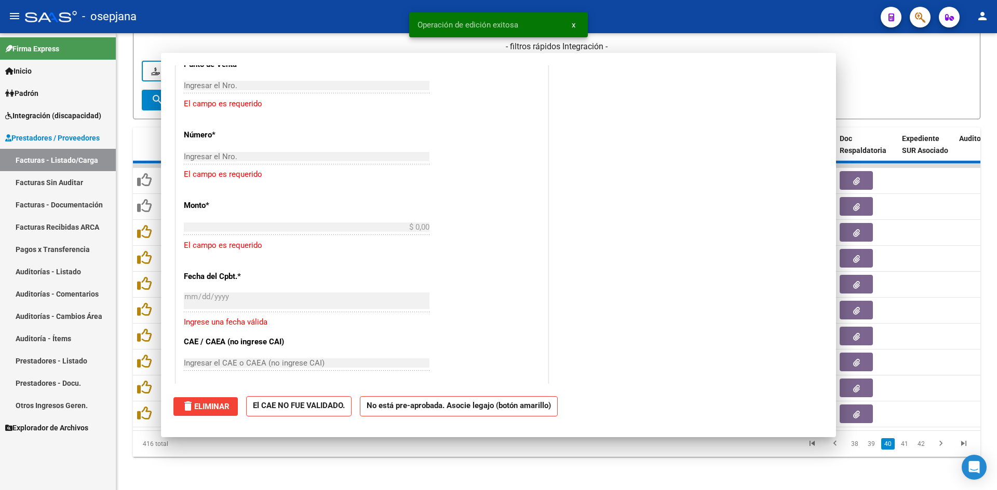
scroll to position [0, 0]
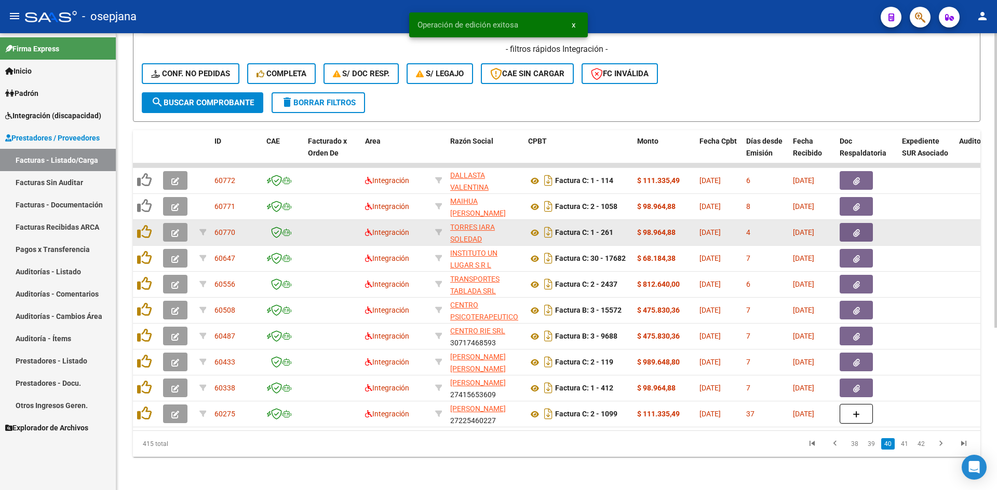
click at [172, 229] on icon "button" at bounding box center [175, 233] width 8 height 8
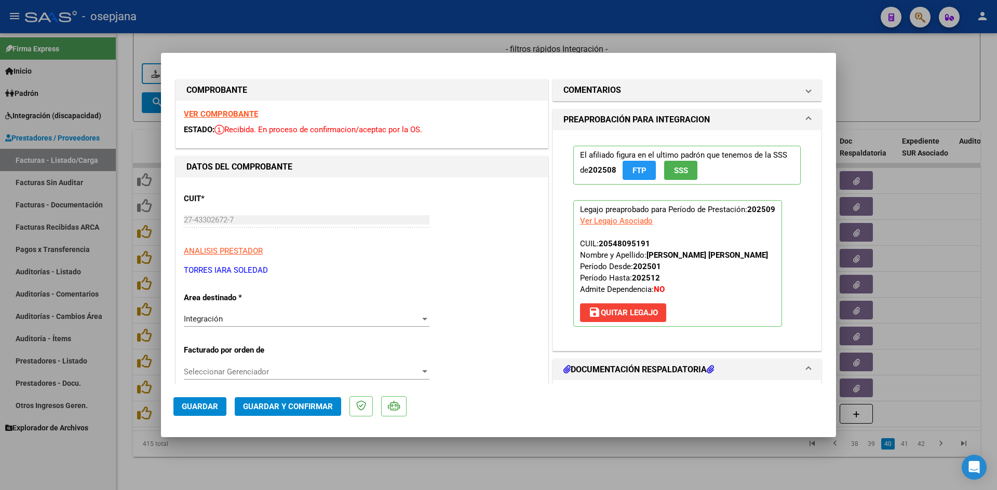
click at [215, 113] on strong "VER COMPROBANTE" at bounding box center [221, 114] width 74 height 9
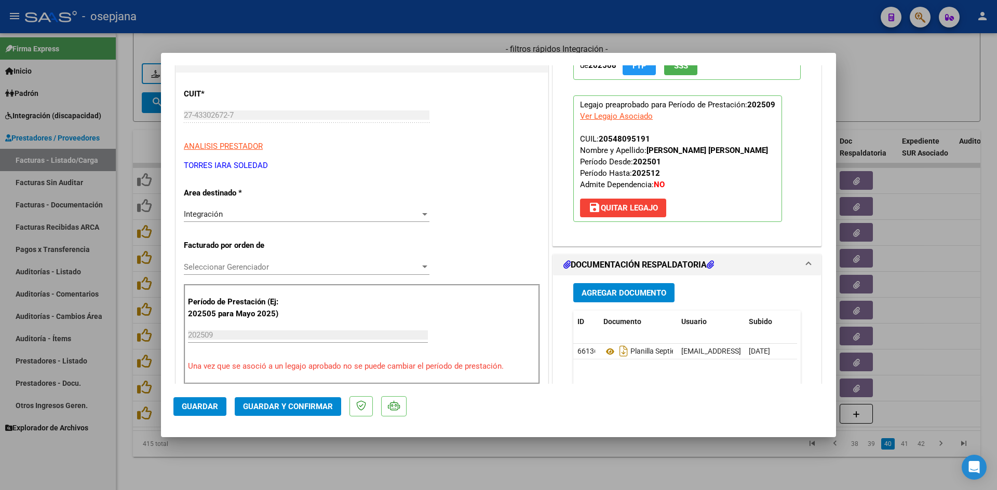
scroll to position [208, 0]
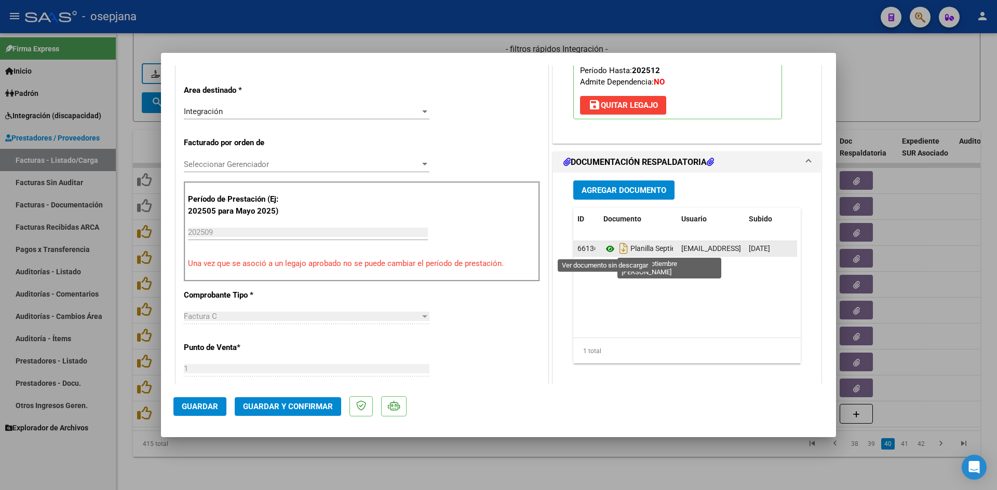
click at [607, 249] on icon at bounding box center [609, 249] width 13 height 12
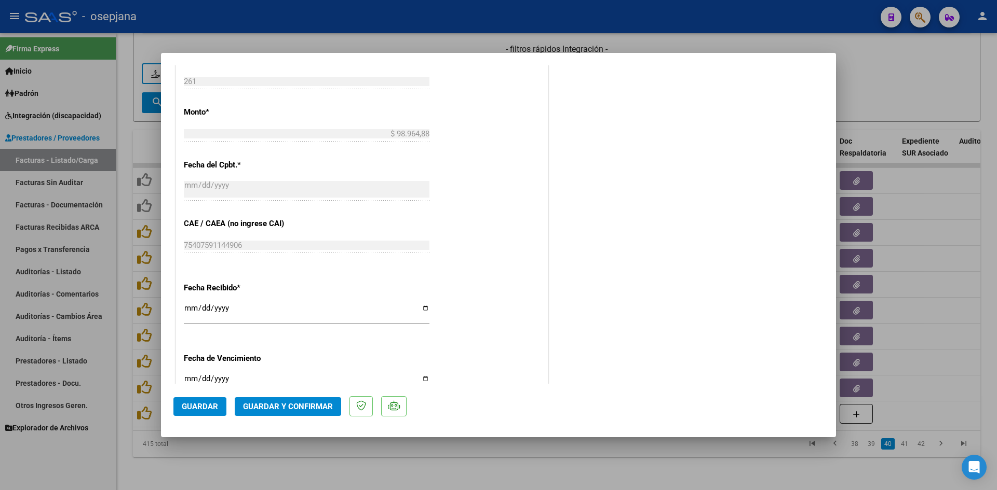
scroll to position [571, 0]
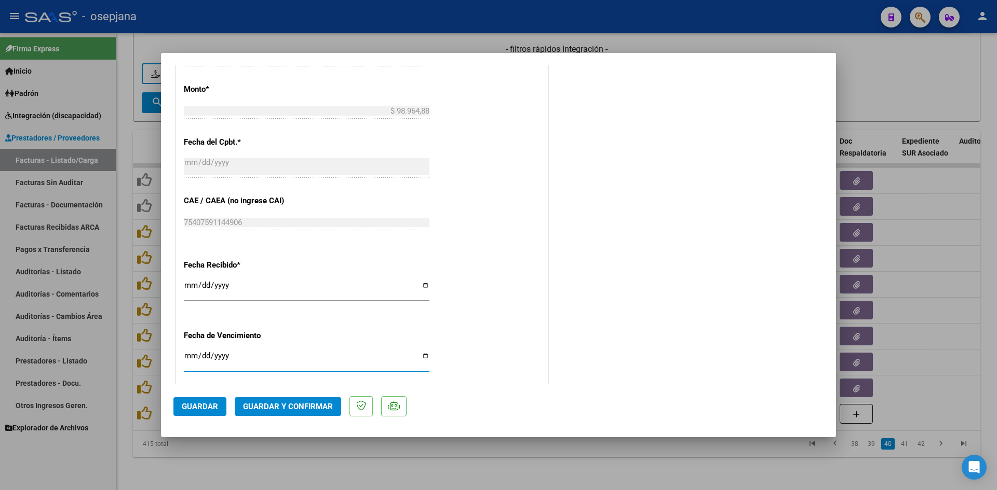
click at [186, 357] on input "2025-11-30" at bounding box center [307, 360] width 246 height 17
type input "[DATE]"
click at [299, 404] on span "Guardar y Confirmar" at bounding box center [288, 406] width 90 height 9
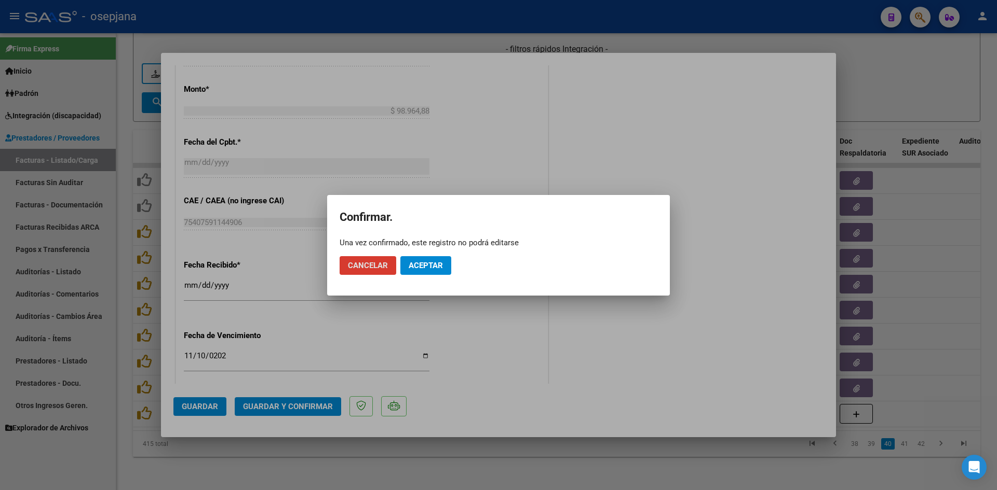
click at [435, 272] on button "Aceptar" at bounding box center [425, 265] width 51 height 19
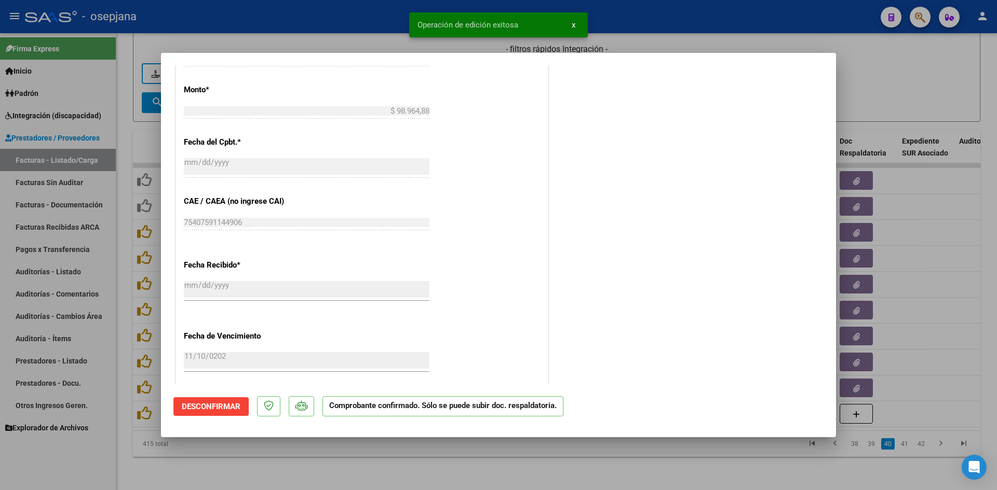
click at [932, 75] on div at bounding box center [498, 245] width 997 height 490
type input "$ 0,00"
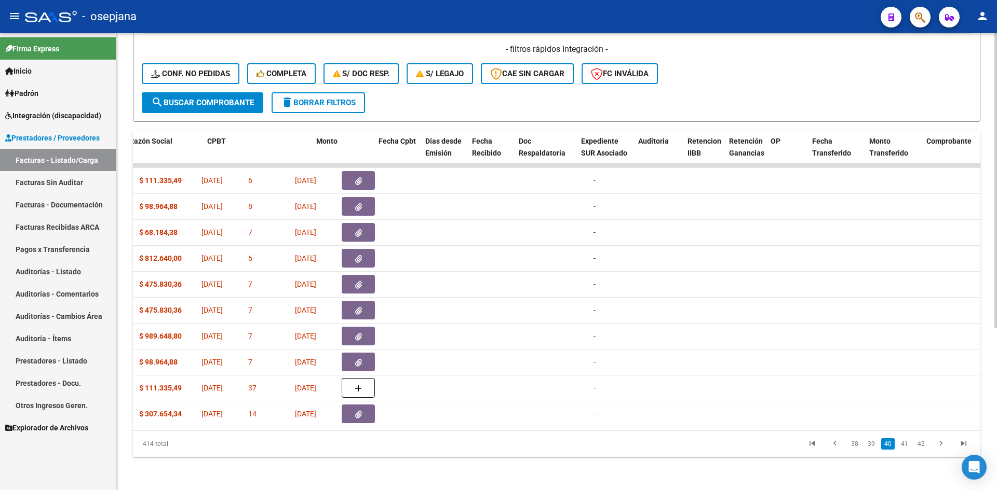
scroll to position [0, 0]
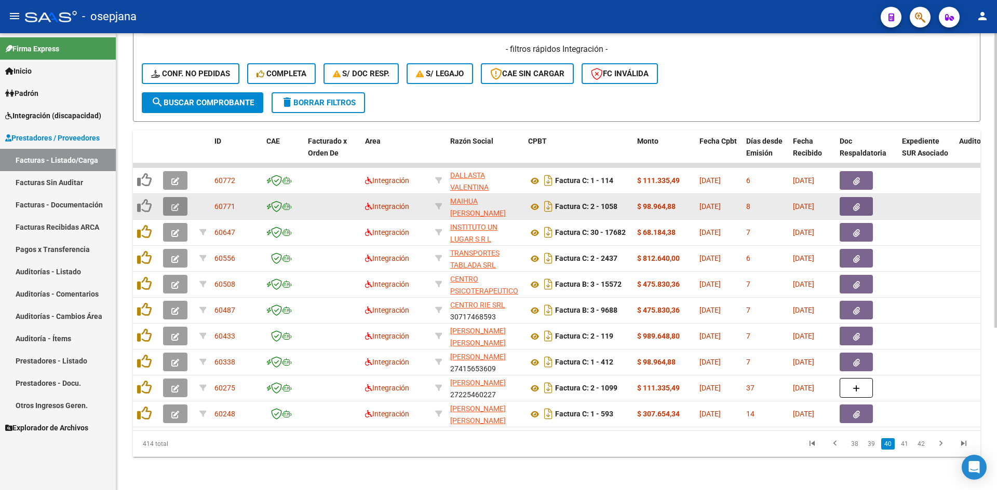
click at [178, 203] on icon "button" at bounding box center [175, 207] width 8 height 8
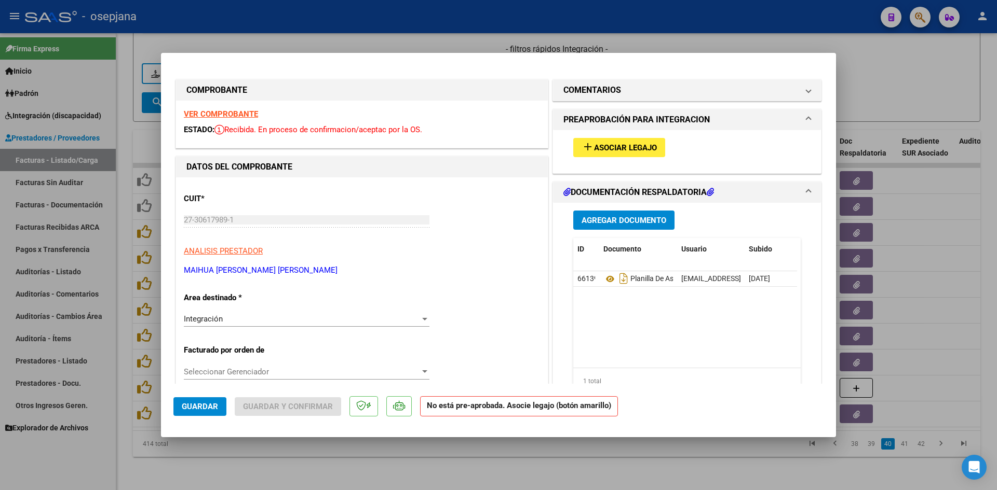
click at [231, 112] on strong "VER COMPROBANTE" at bounding box center [221, 114] width 74 height 9
click at [230, 114] on strong "VER COMPROBANTE" at bounding box center [221, 114] width 74 height 9
click at [235, 117] on strong "VER COMPROBANTE" at bounding box center [221, 114] width 74 height 9
click at [644, 149] on span "Asociar Legajo" at bounding box center [625, 147] width 63 height 9
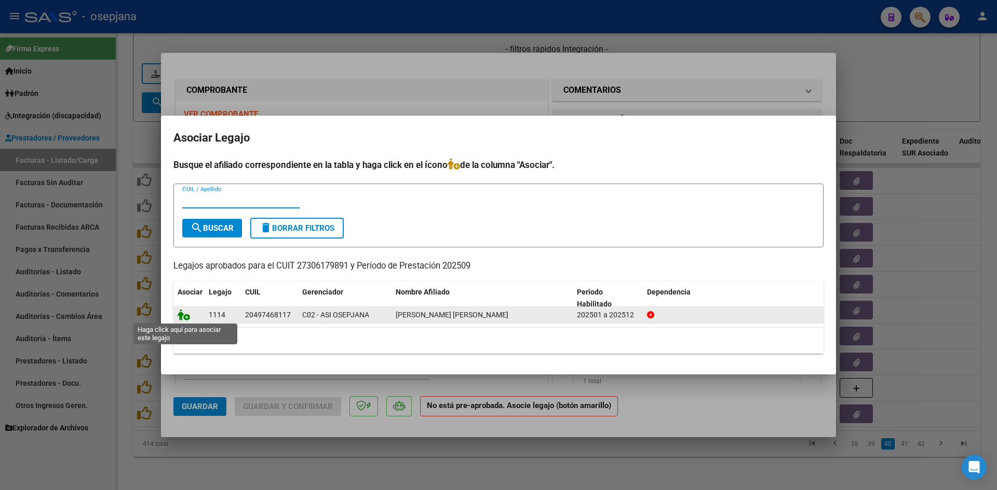
click at [181, 318] on icon at bounding box center [184, 314] width 12 height 11
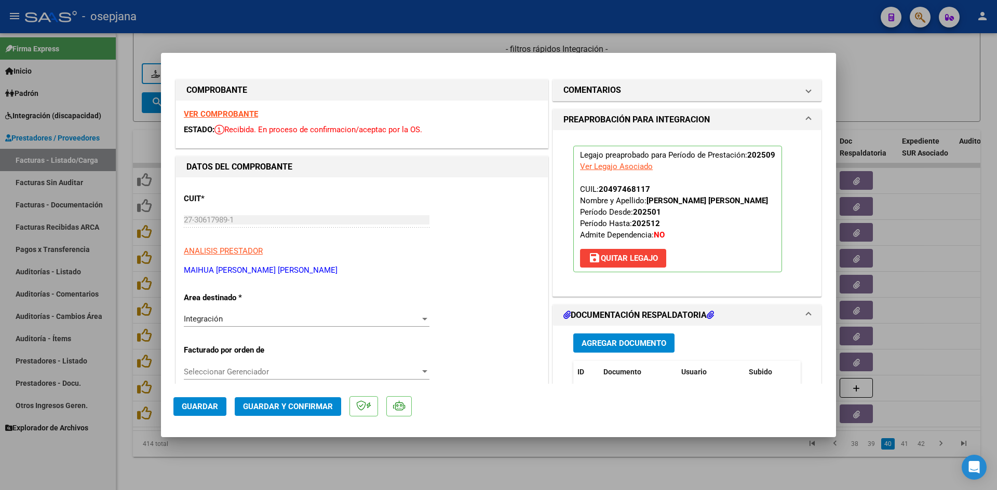
click at [195, 406] on span "Guardar" at bounding box center [200, 406] width 36 height 9
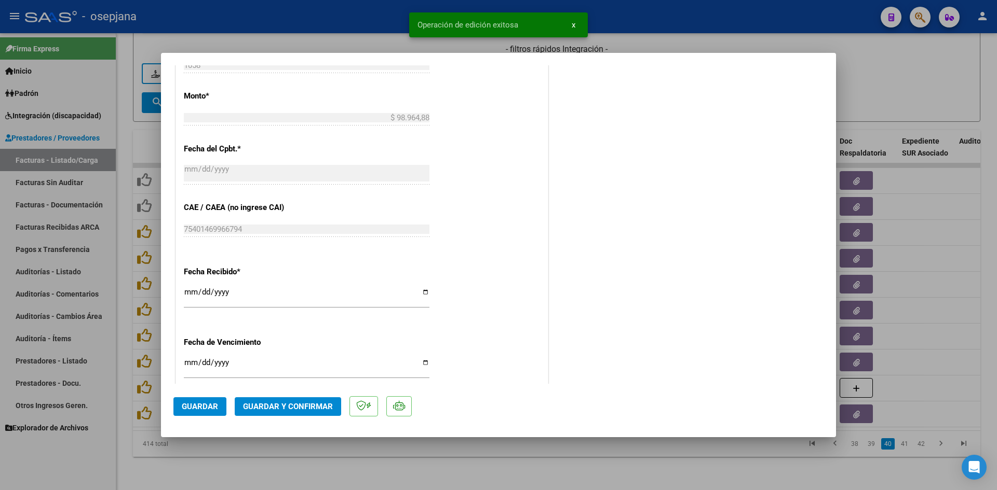
scroll to position [675, 0]
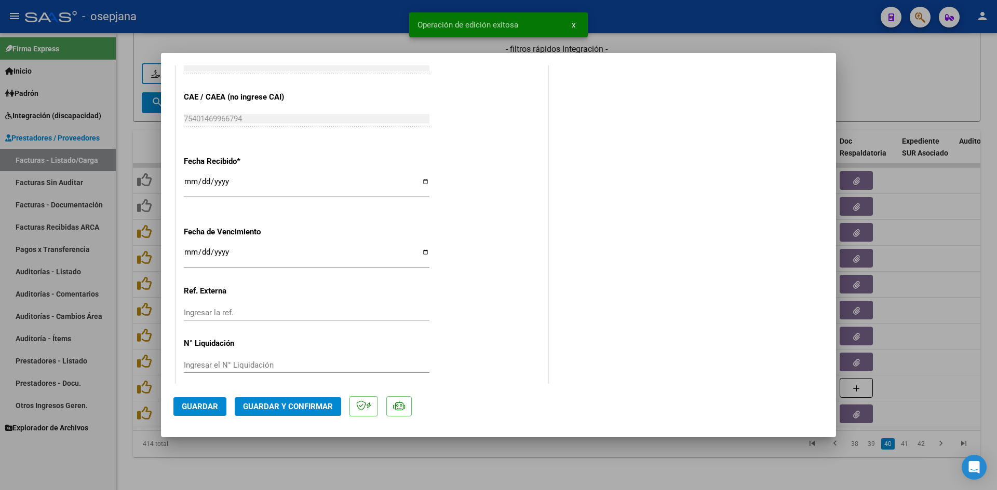
click at [188, 251] on input "Ingresar la fecha" at bounding box center [307, 256] width 246 height 17
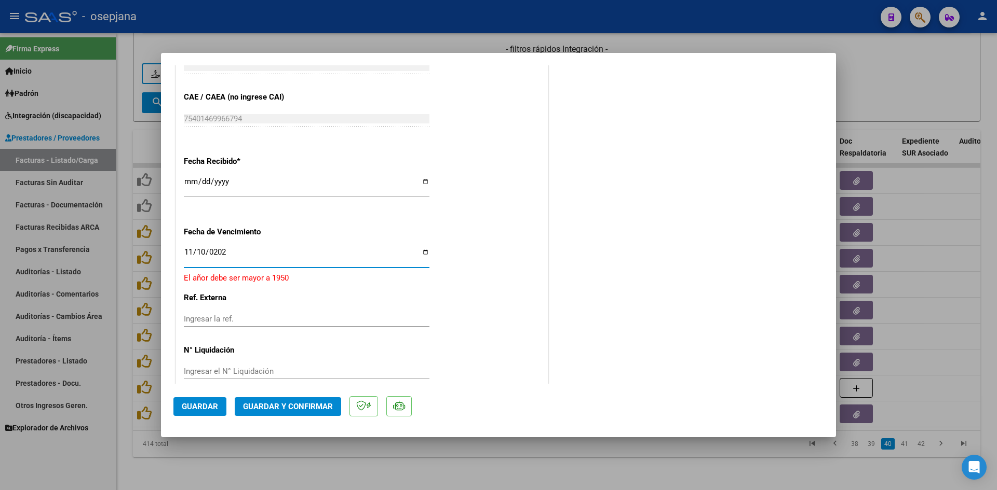
type input "[DATE]"
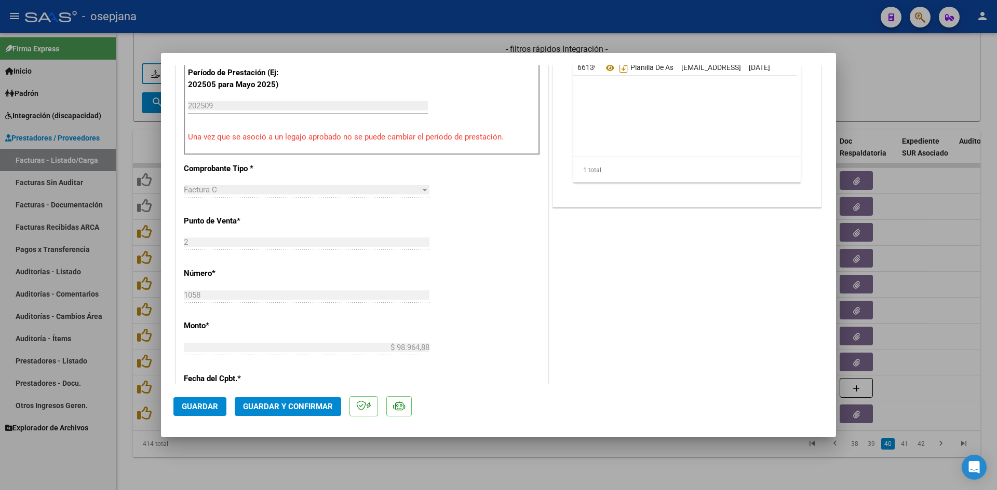
scroll to position [208, 0]
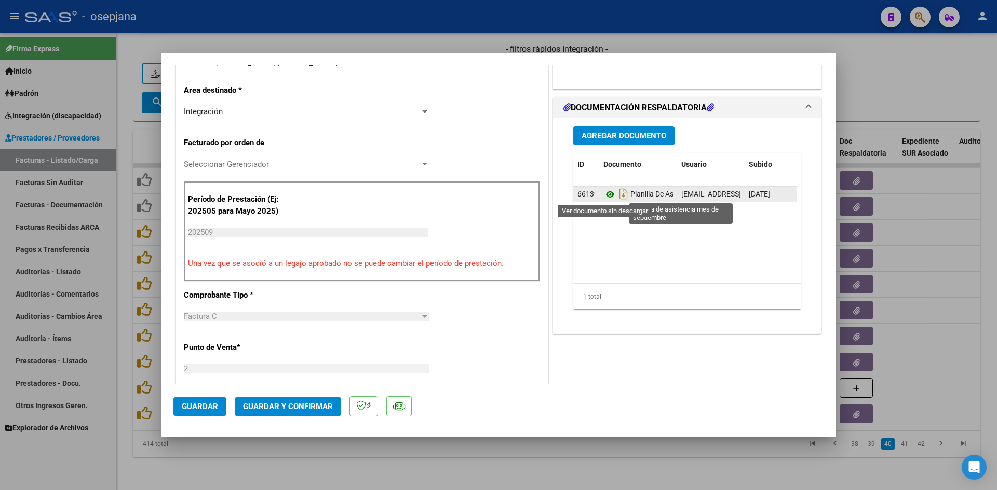
click at [607, 196] on icon at bounding box center [609, 194] width 13 height 12
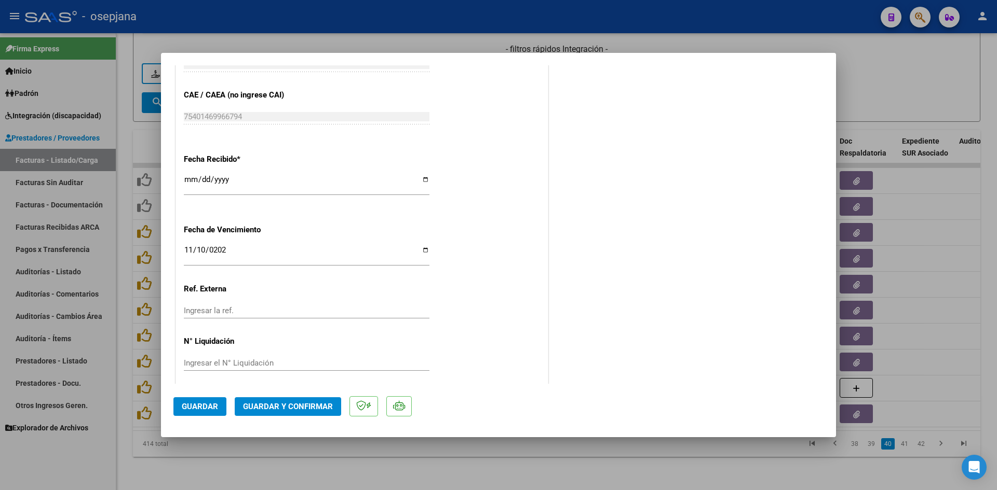
scroll to position [684, 0]
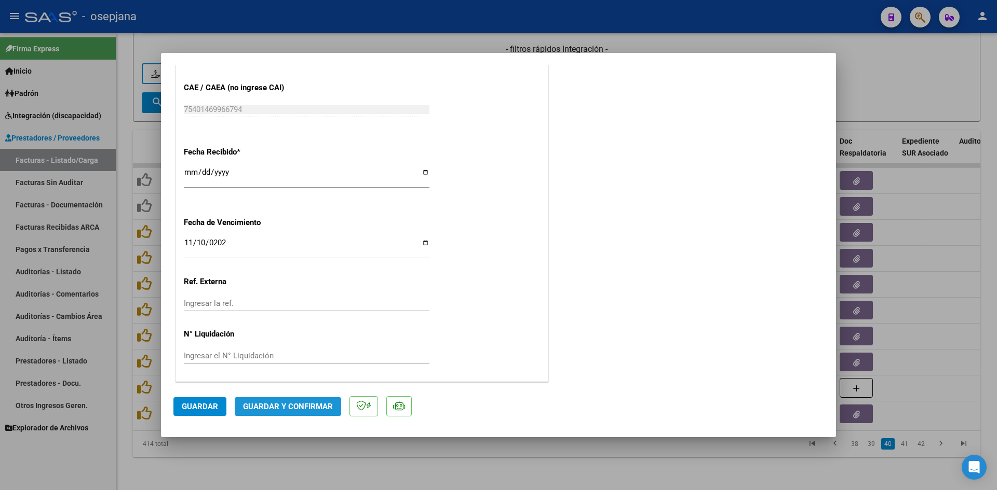
click at [284, 410] on span "Guardar y Confirmar" at bounding box center [288, 406] width 90 height 9
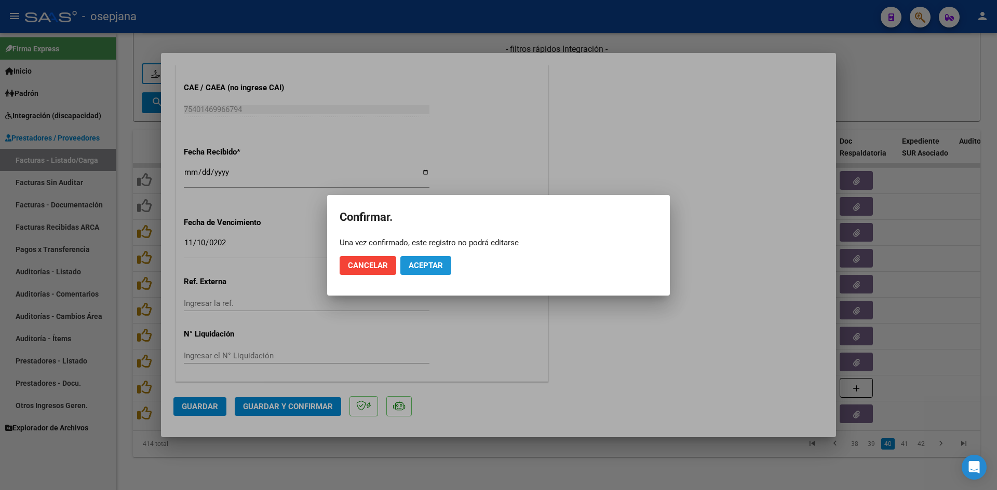
click at [416, 262] on span "Aceptar" at bounding box center [425, 265] width 34 height 9
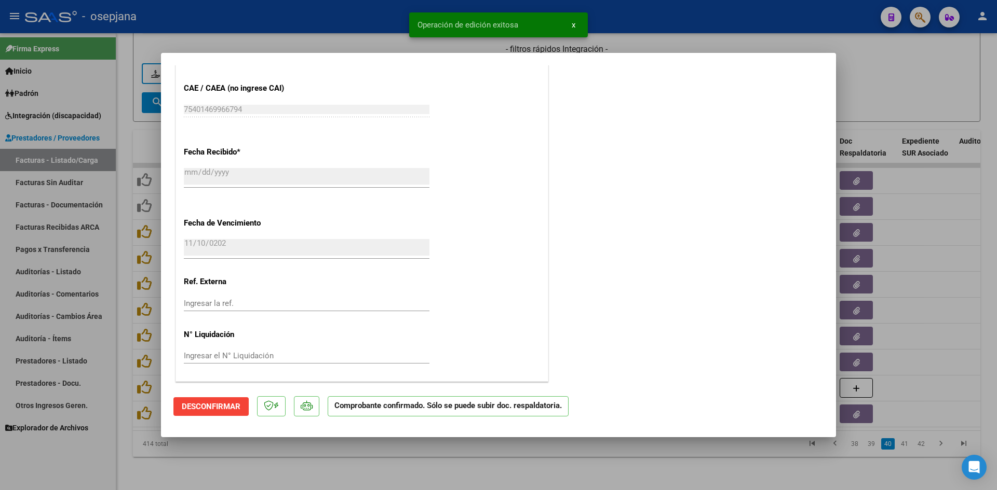
click at [896, 97] on div at bounding box center [498, 245] width 997 height 490
type input "$ 0,00"
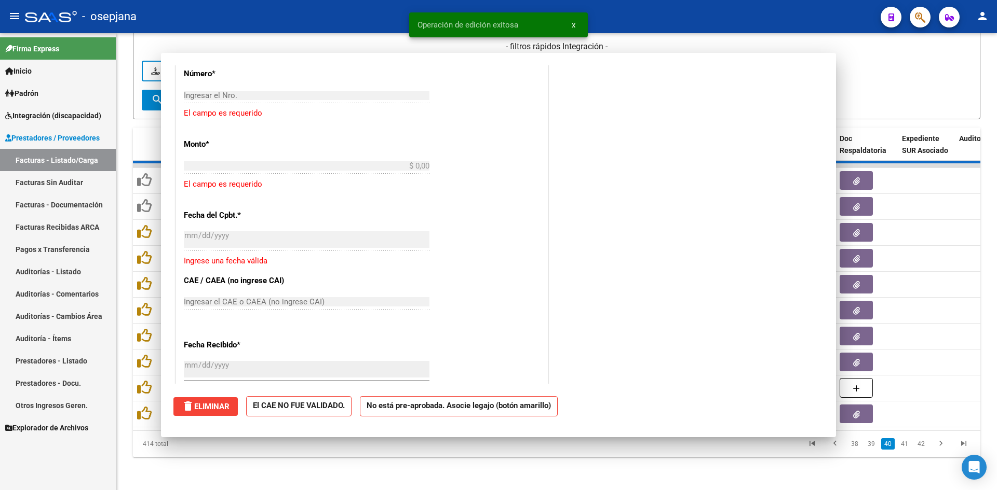
scroll to position [0, 0]
